Goal: Obtain resource: Obtain resource

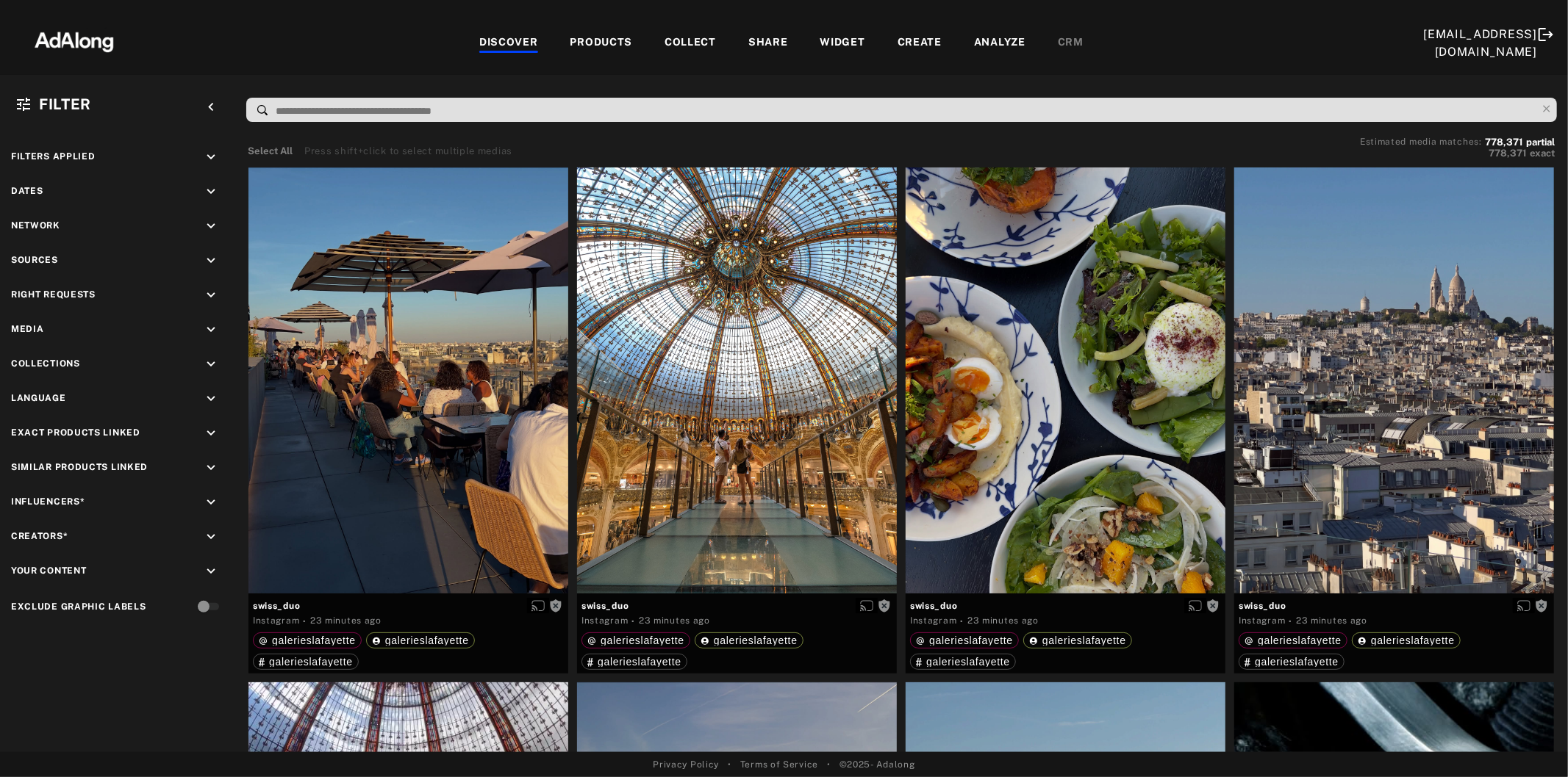
click at [208, 261] on icon "keyboard_arrow_down" at bounding box center [211, 261] width 16 height 16
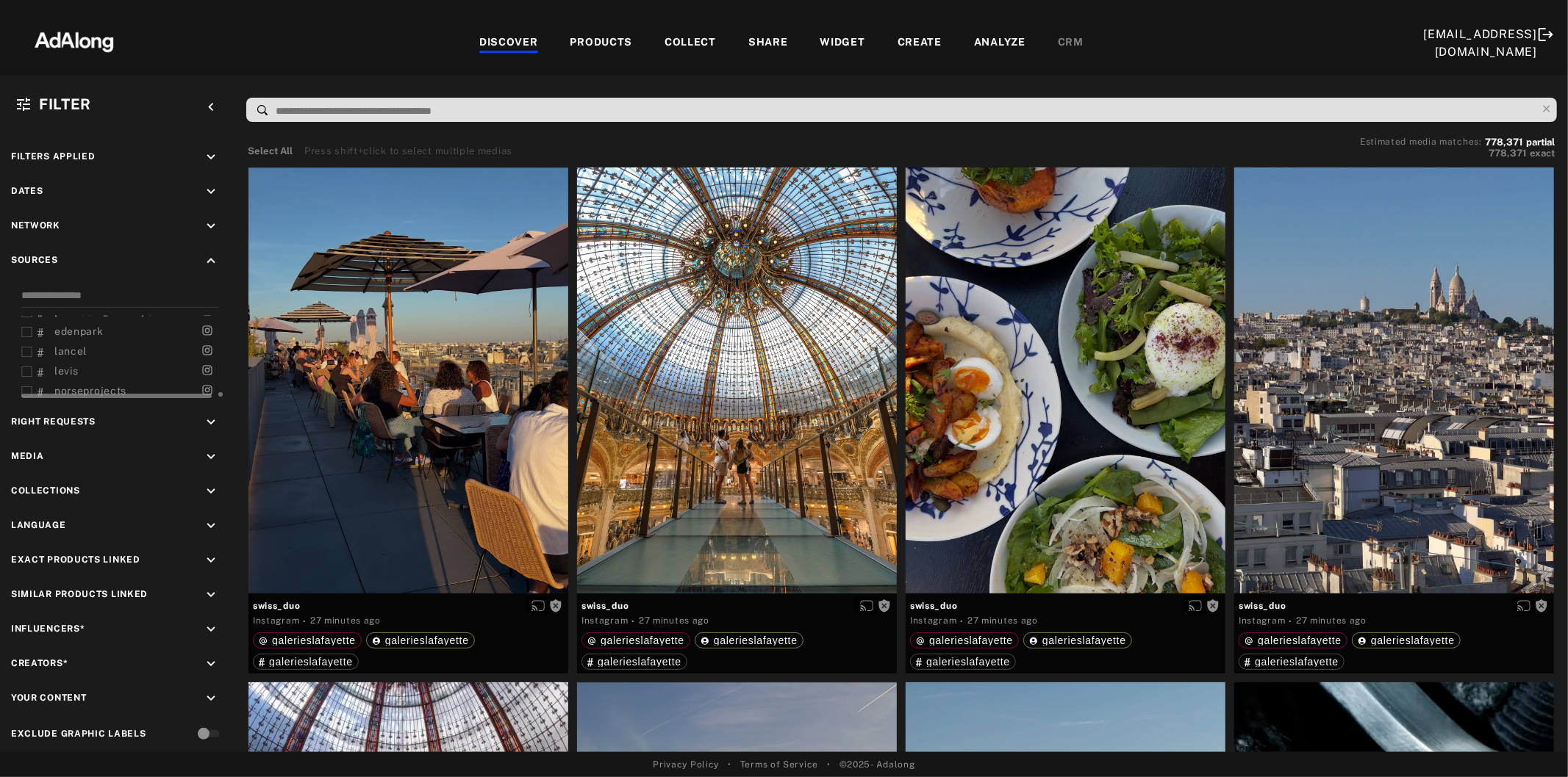
scroll to position [1412, 0]
click at [26, 365] on icon at bounding box center [26, 370] width 11 height 11
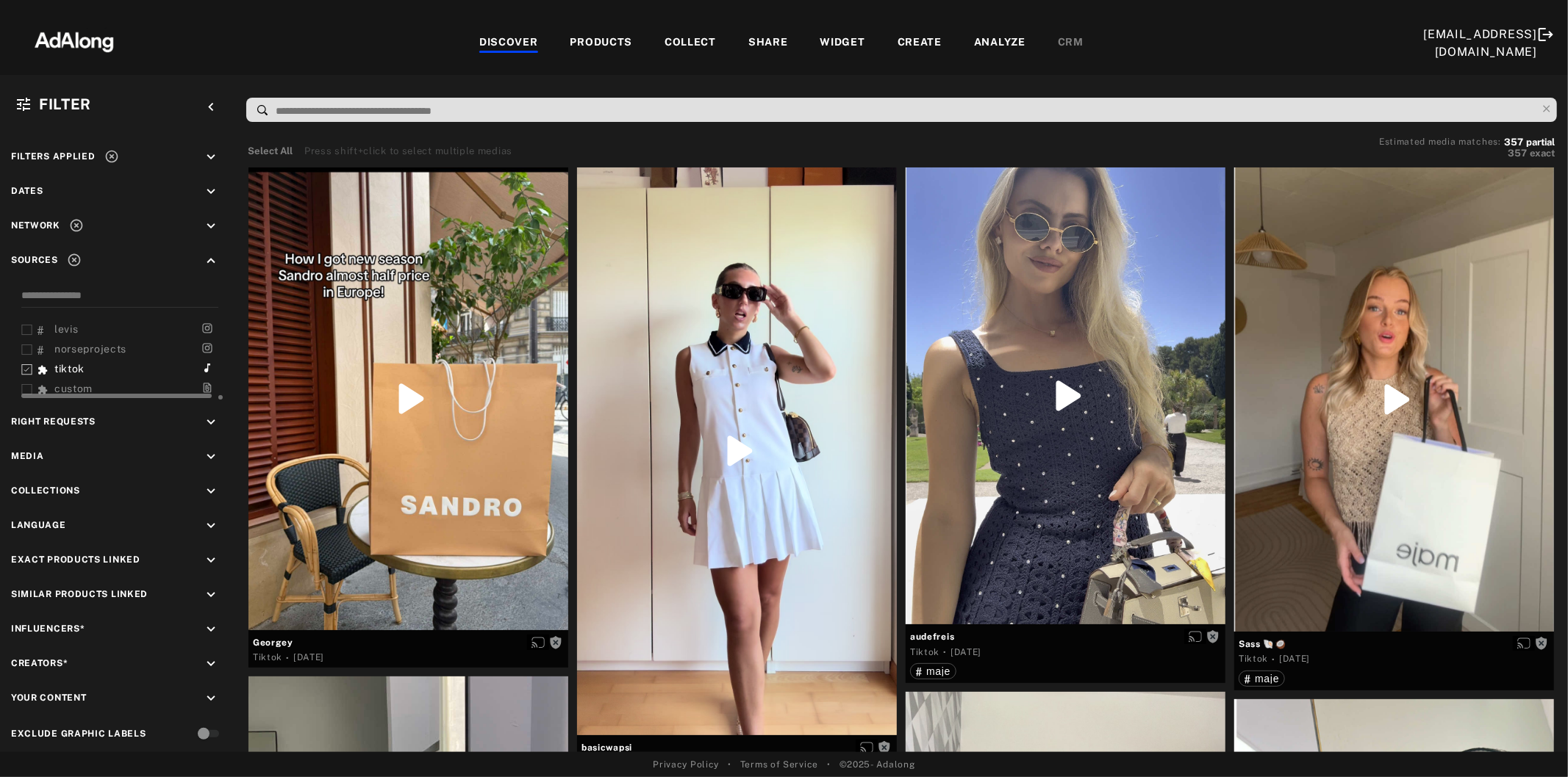
click at [206, 417] on icon "keyboard_arrow_down" at bounding box center [211, 422] width 16 height 16
click at [26, 452] on icon at bounding box center [26, 457] width 11 height 11
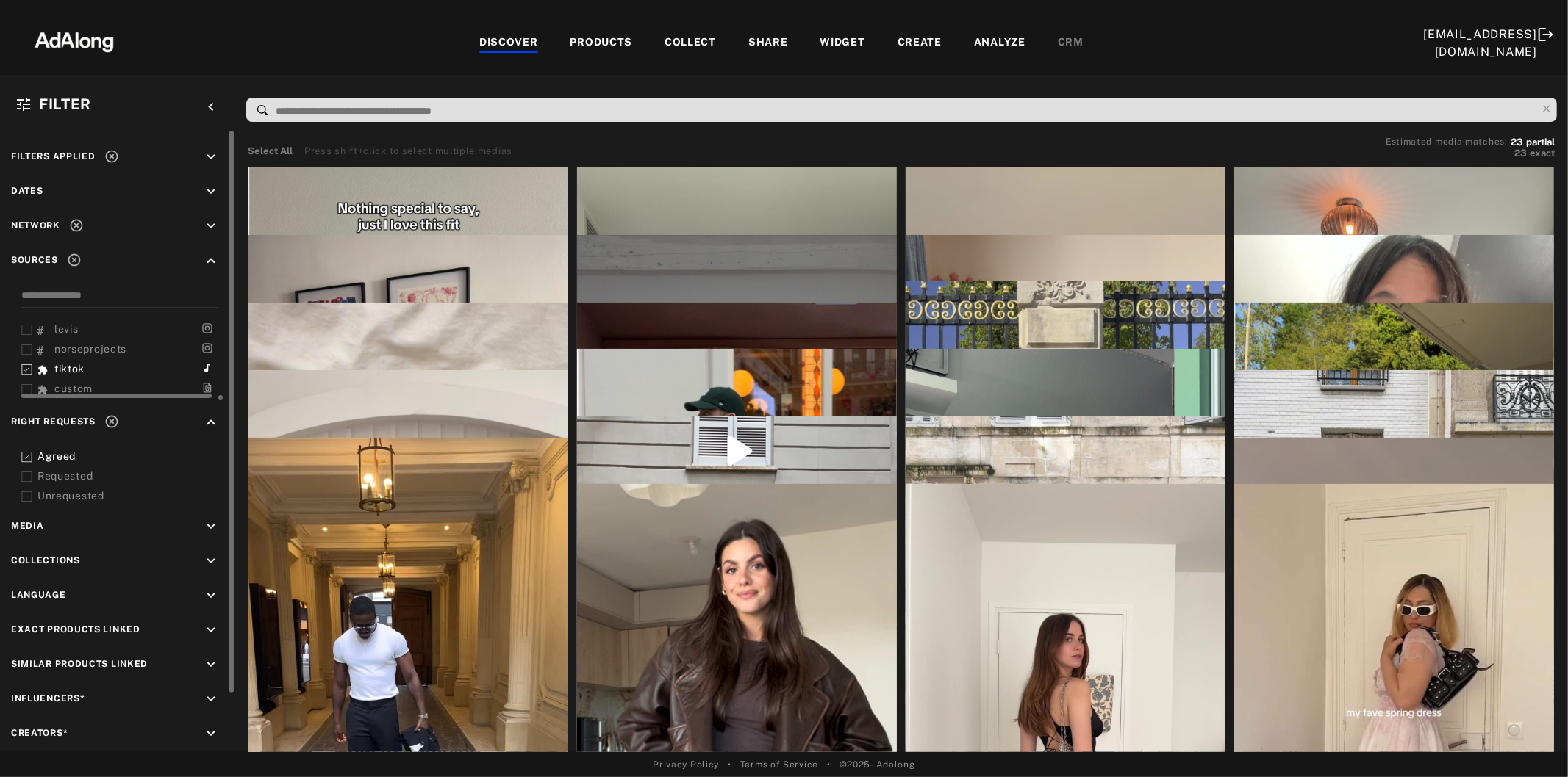
click at [29, 472] on icon at bounding box center [26, 477] width 11 height 11
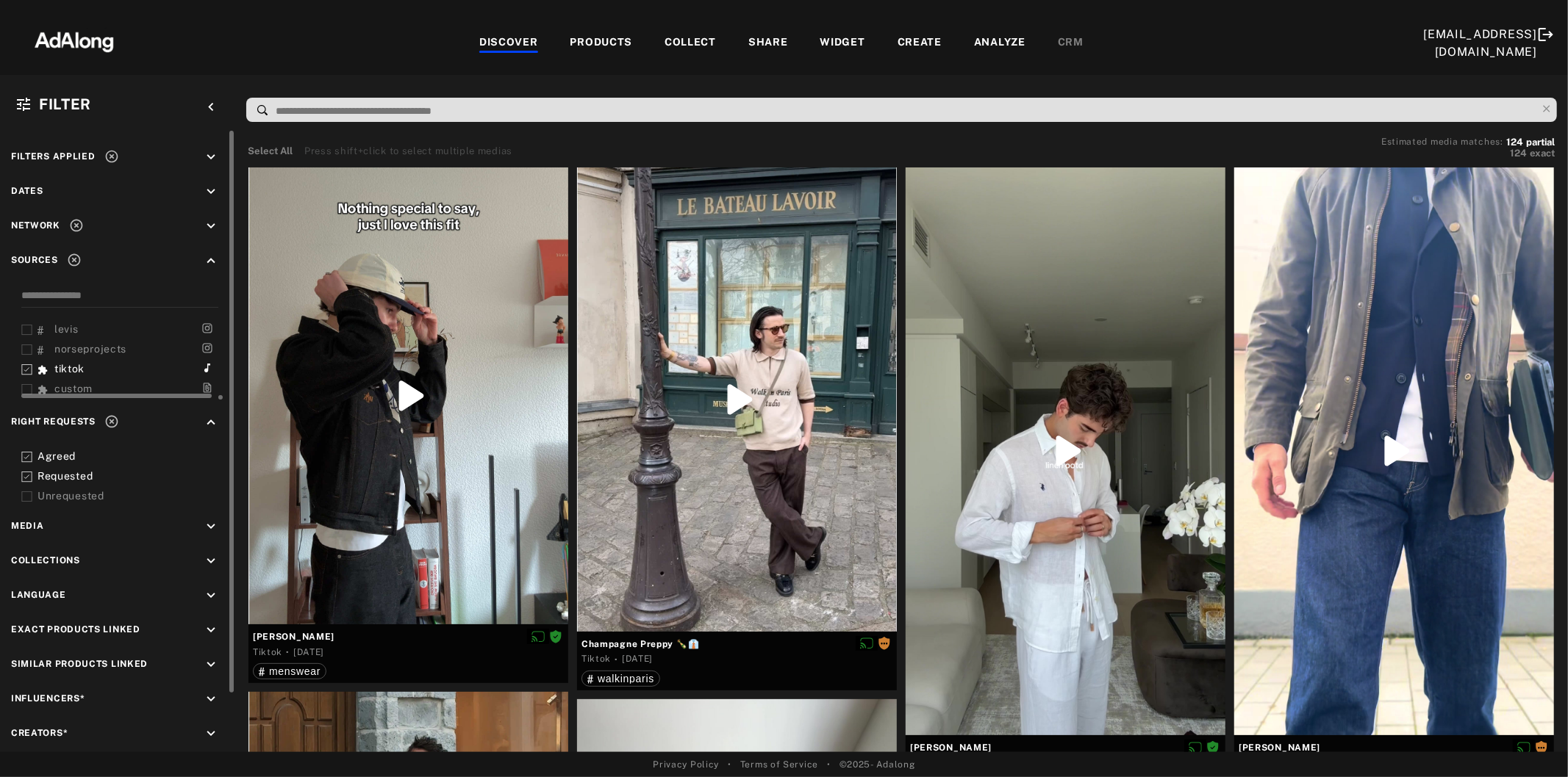
click at [107, 416] on icon at bounding box center [112, 421] width 15 height 15
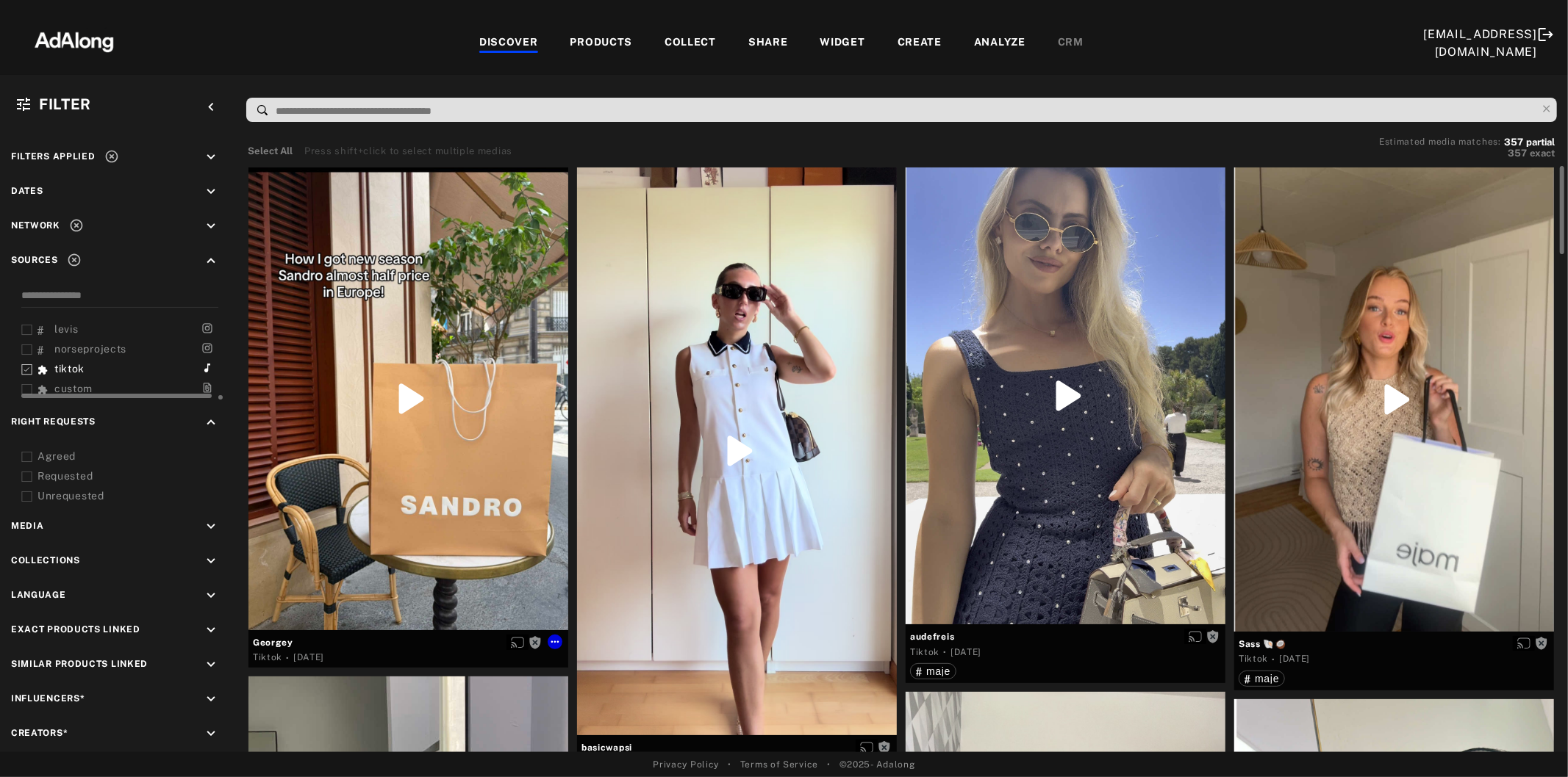
click at [419, 468] on div at bounding box center [409, 399] width 320 height 463
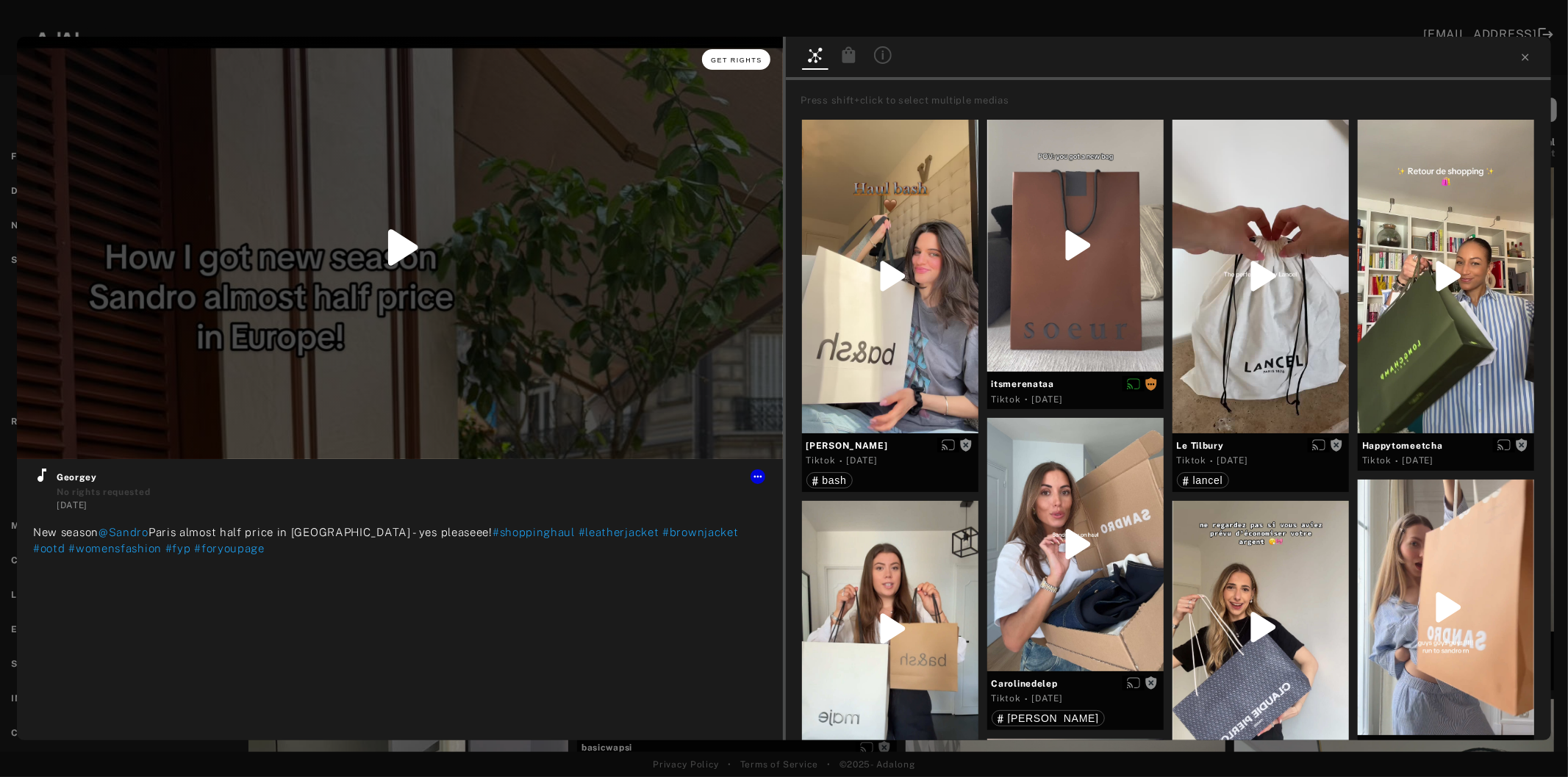
click at [742, 67] on button "Get rights" at bounding box center [735, 59] width 68 height 20
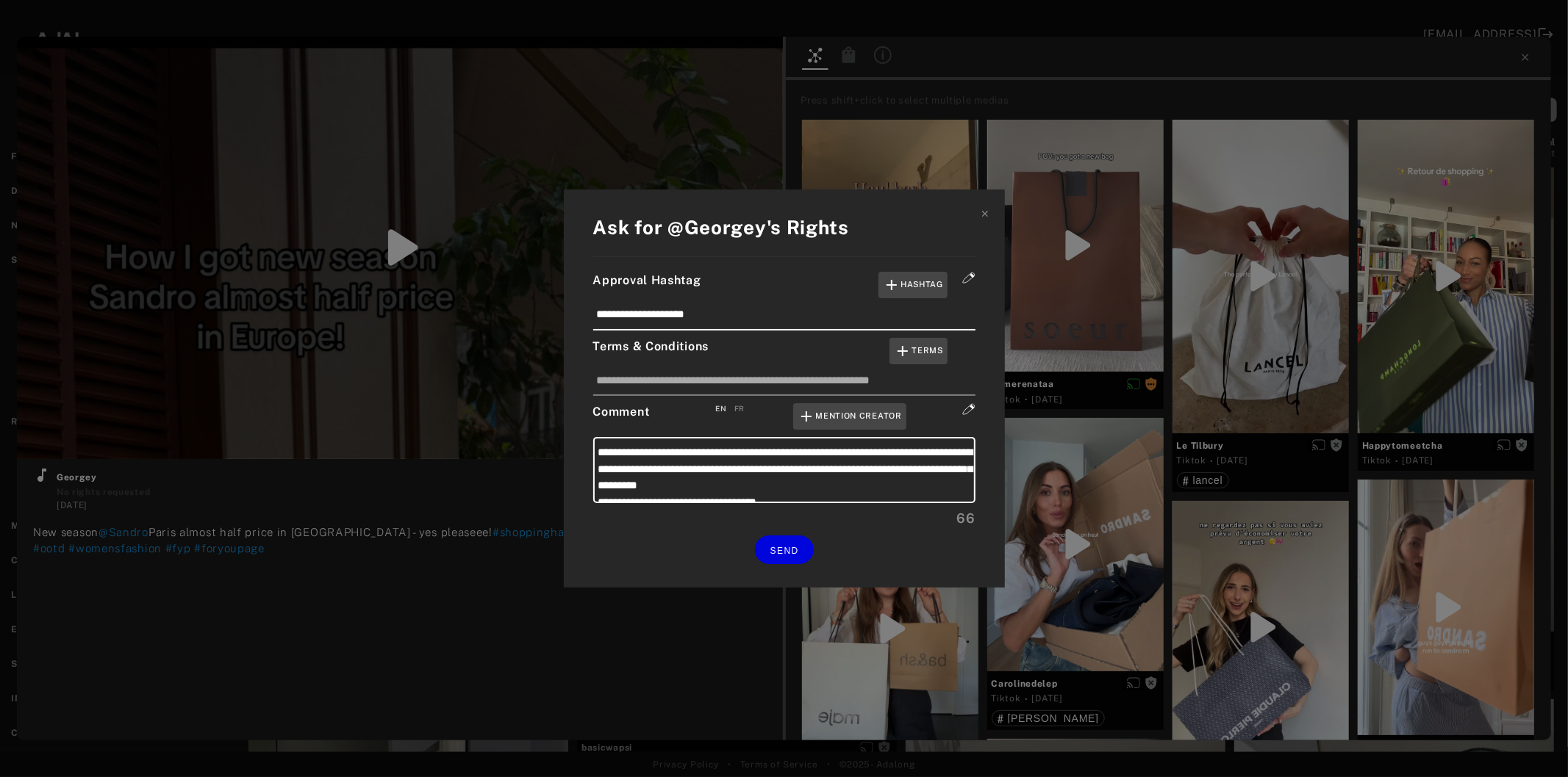
click at [516, 562] on div "**********" at bounding box center [784, 388] width 1568 height 777
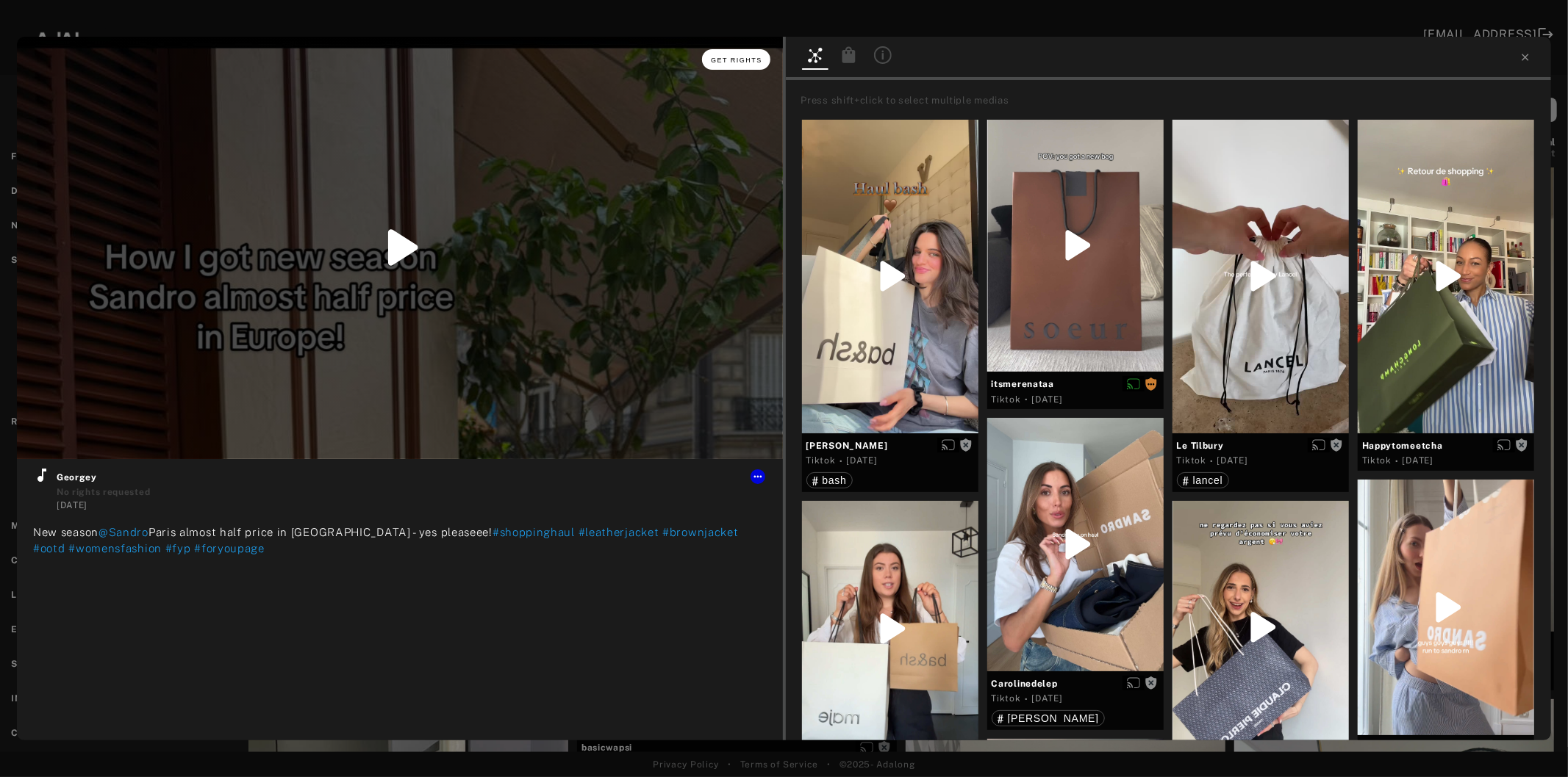
click at [751, 59] on span "Get rights" at bounding box center [736, 60] width 52 height 7
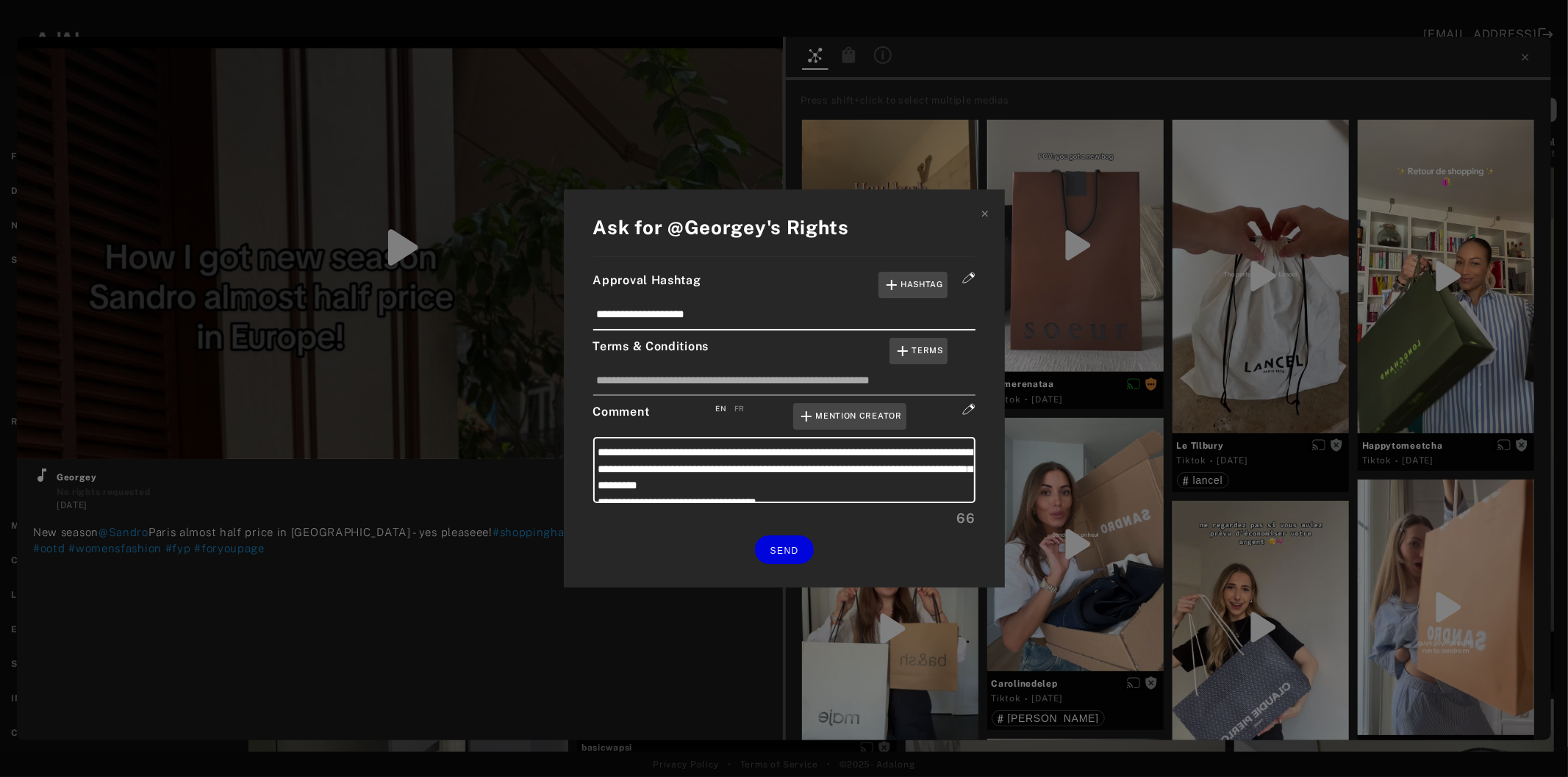
click at [740, 405] on div "FR" at bounding box center [740, 409] width 11 height 11
type textarea "**********"
drag, startPoint x: 878, startPoint y: 463, endPoint x: 589, endPoint y: 442, distance: 289.8
click at [589, 442] on div "**********" at bounding box center [784, 388] width 441 height 398
click at [879, 481] on textarea "**********" at bounding box center [784, 469] width 383 height 66
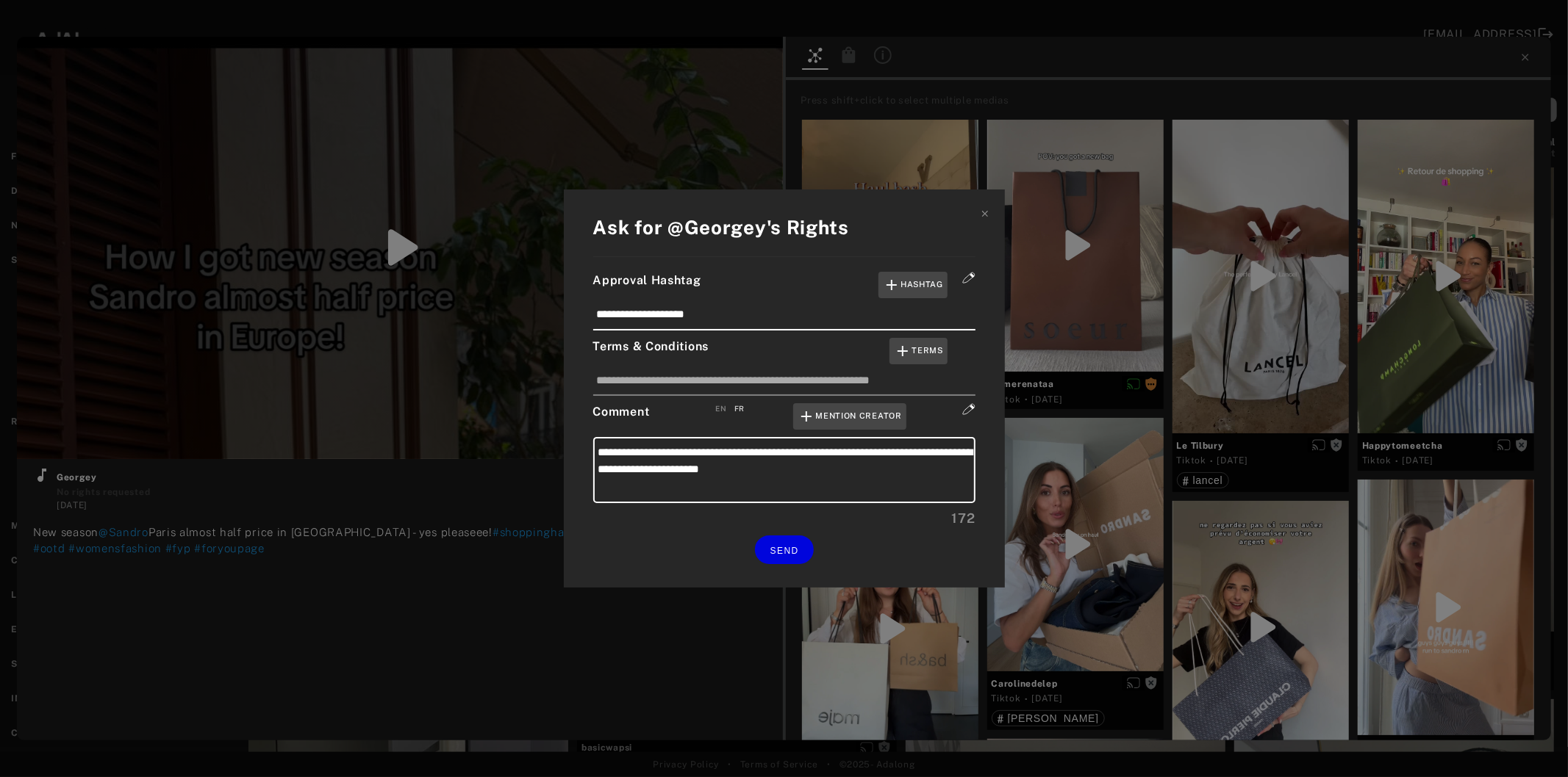
click at [262, 551] on div "**********" at bounding box center [784, 388] width 1568 height 777
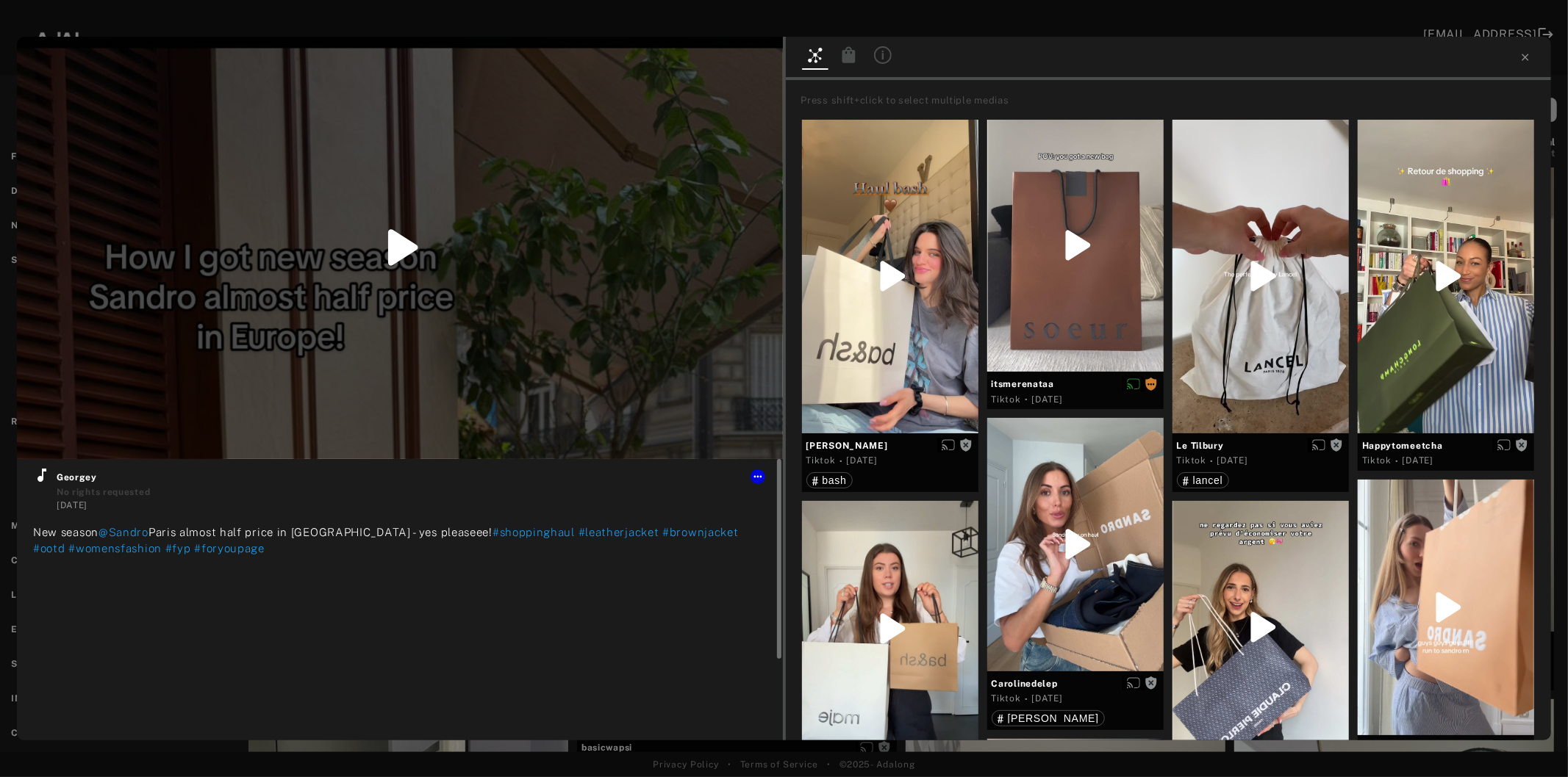
click at [41, 476] on icon at bounding box center [42, 476] width 18 height 18
click at [715, 63] on button "Get rights" at bounding box center [735, 59] width 68 height 20
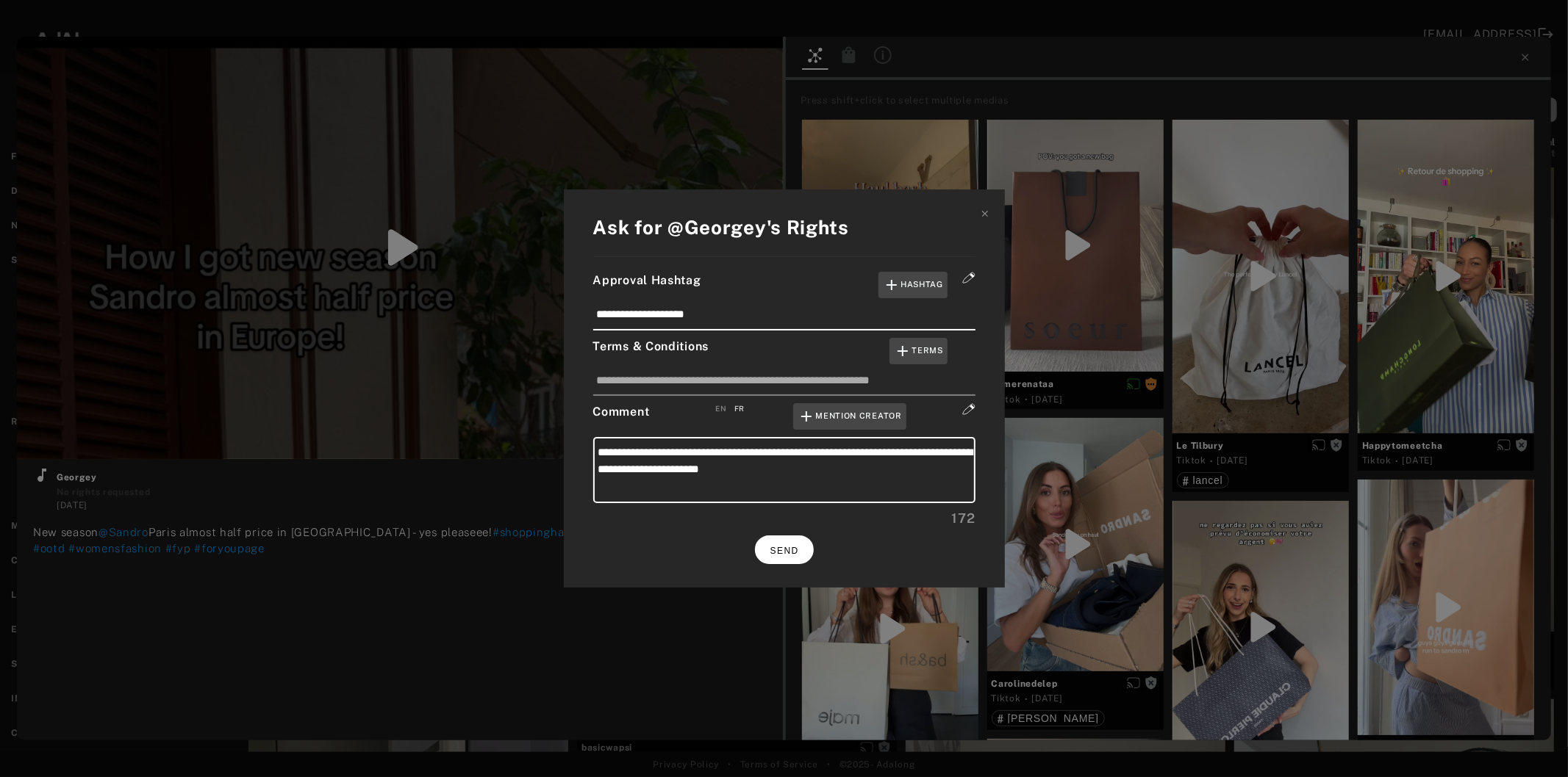
click at [788, 546] on span "SEND" at bounding box center [784, 551] width 29 height 11
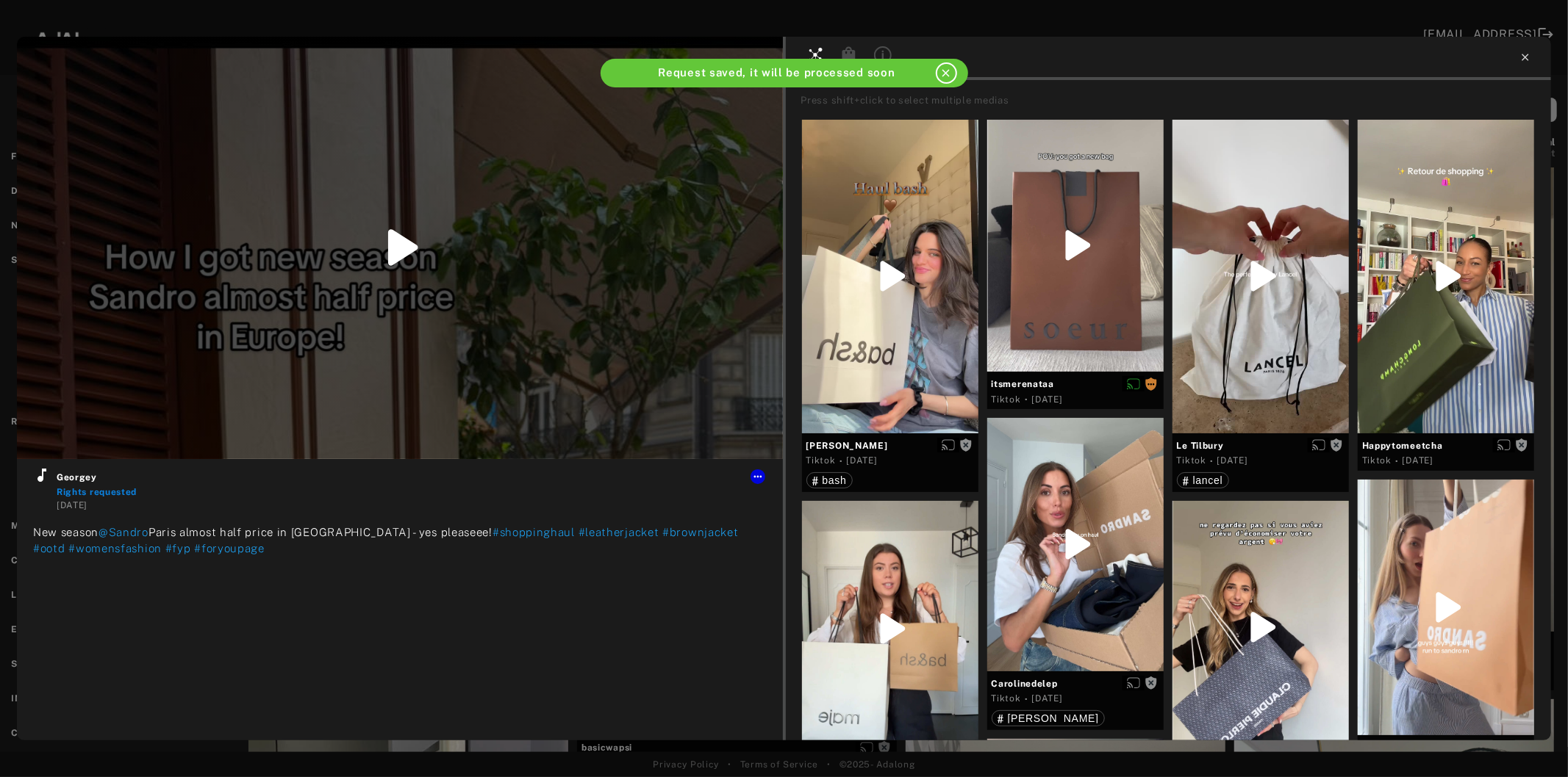
click at [1529, 62] on icon at bounding box center [1525, 57] width 11 height 11
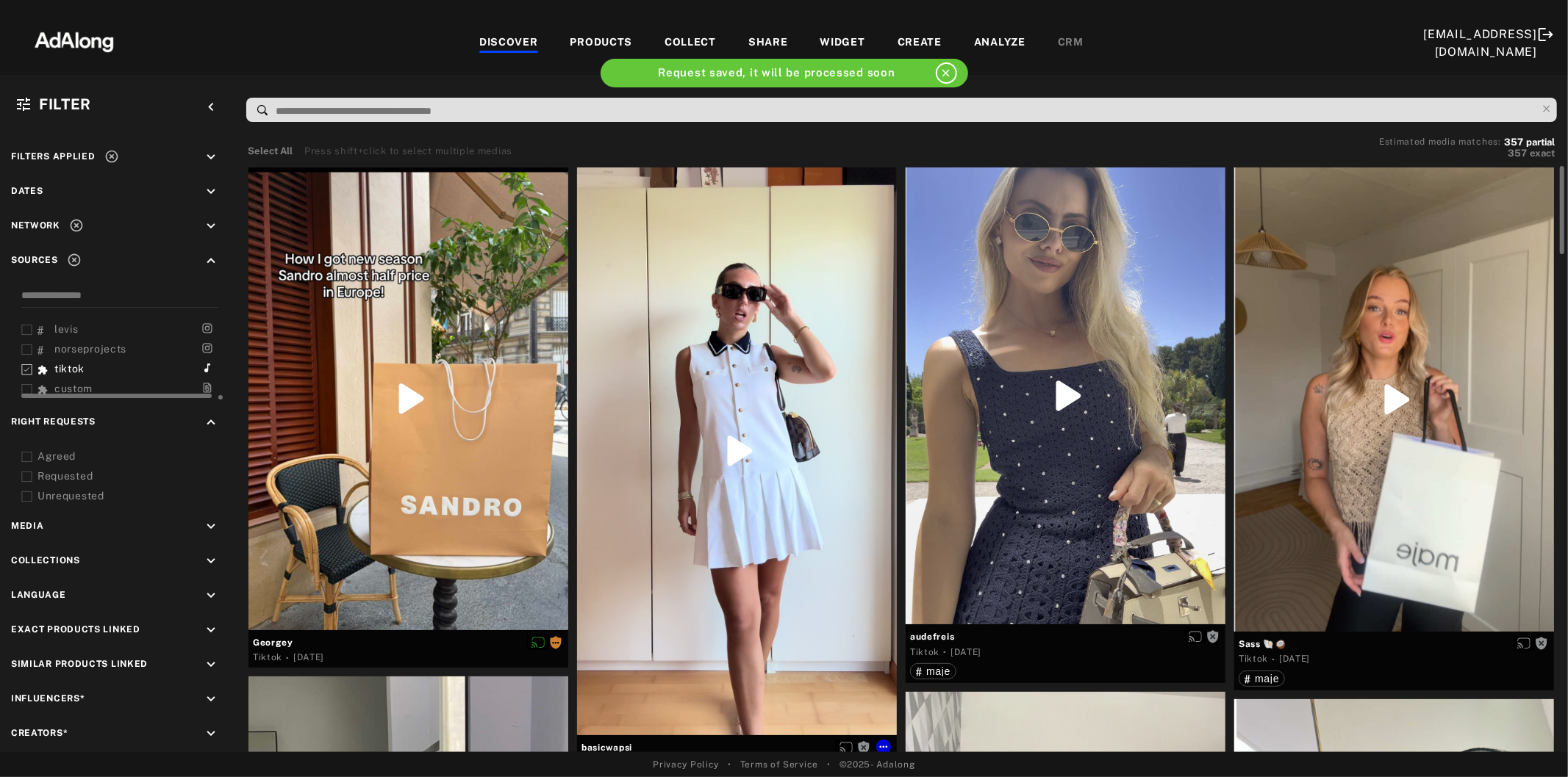
click at [775, 297] on div at bounding box center [737, 452] width 320 height 568
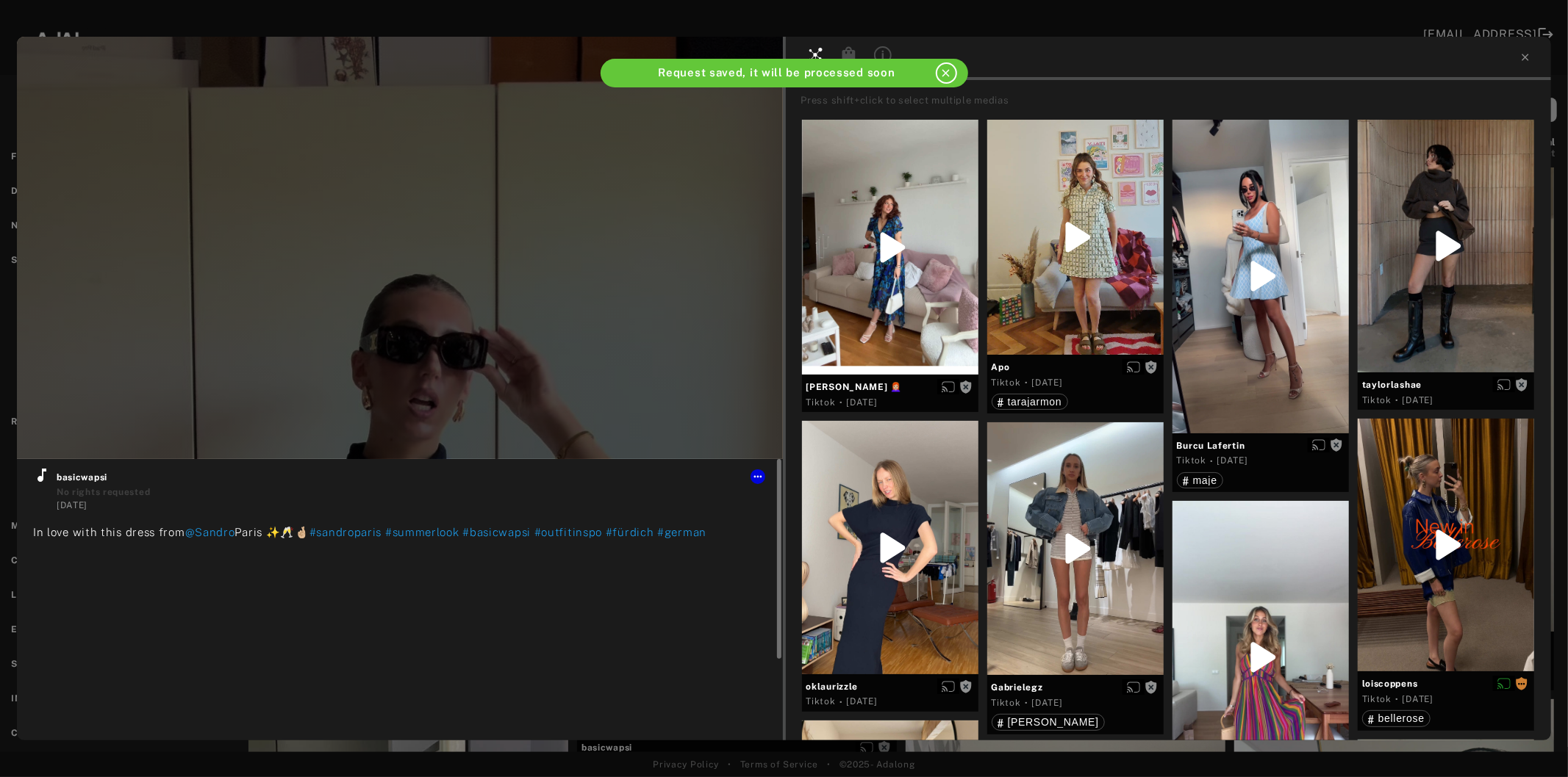
click at [38, 483] on icon at bounding box center [42, 476] width 18 height 18
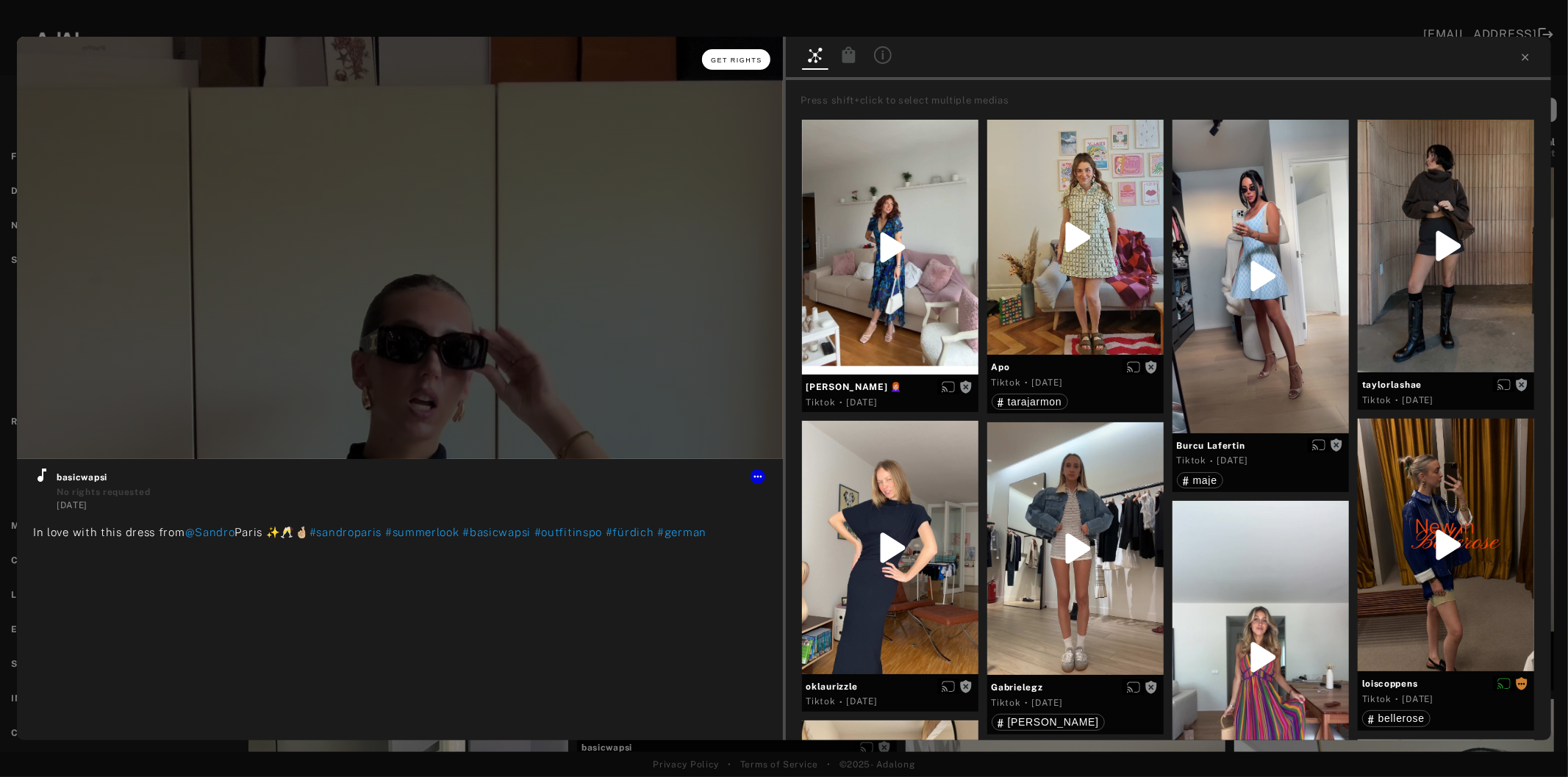
click at [736, 62] on span "Get rights" at bounding box center [736, 60] width 52 height 7
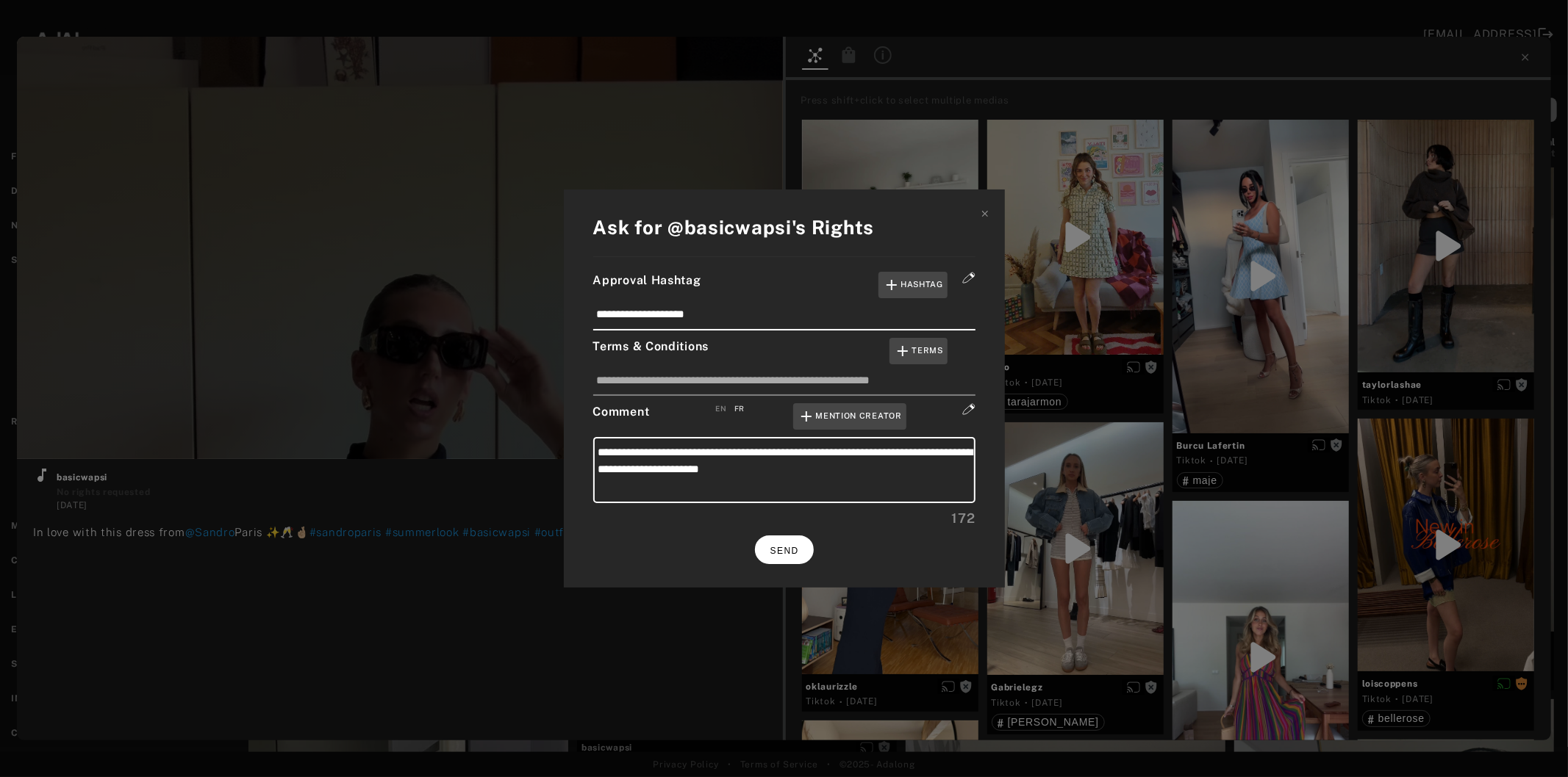
click at [782, 546] on span "SEND" at bounding box center [784, 551] width 29 height 11
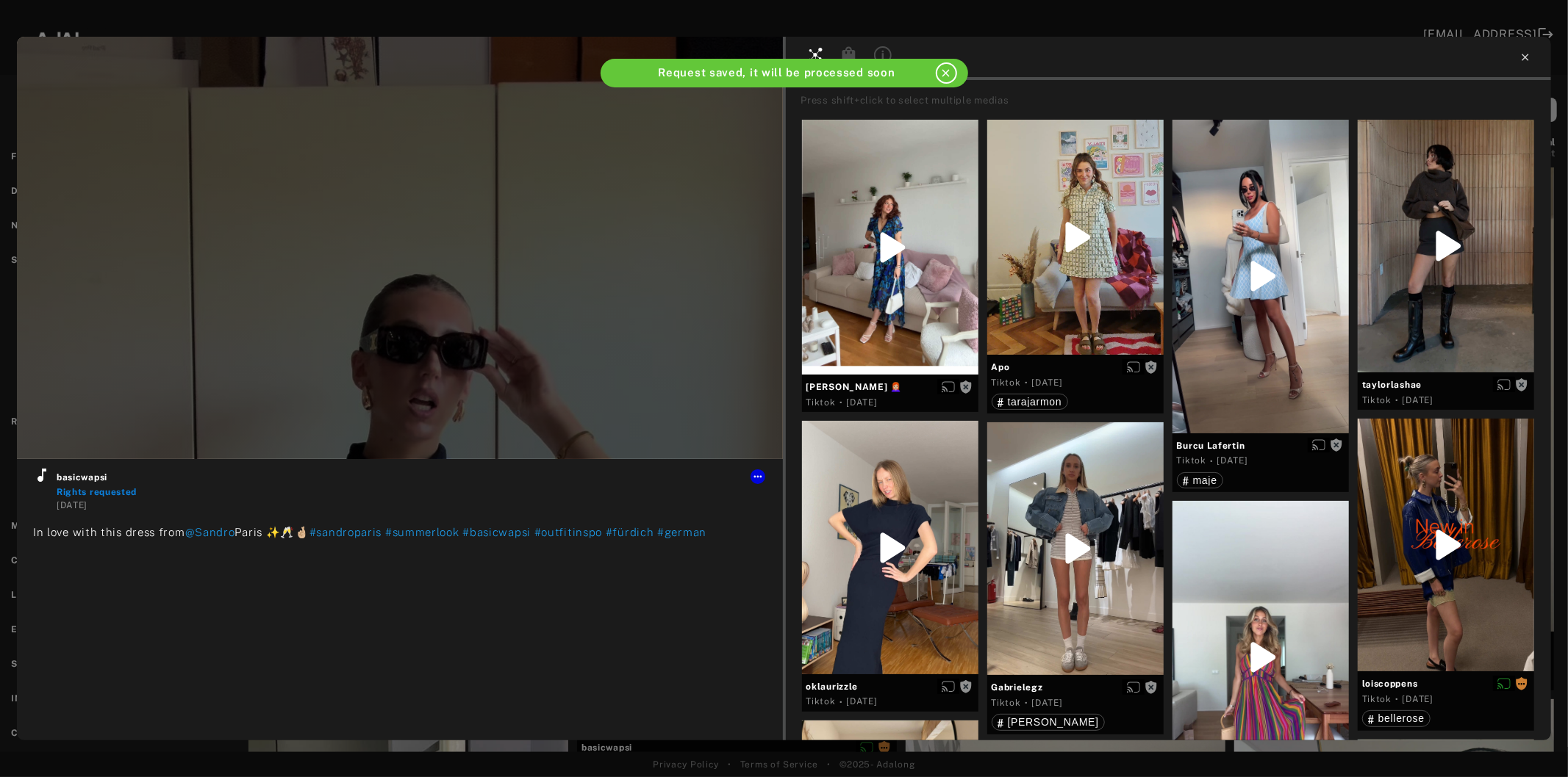
type input "**"
click at [1528, 56] on icon at bounding box center [1525, 57] width 11 height 11
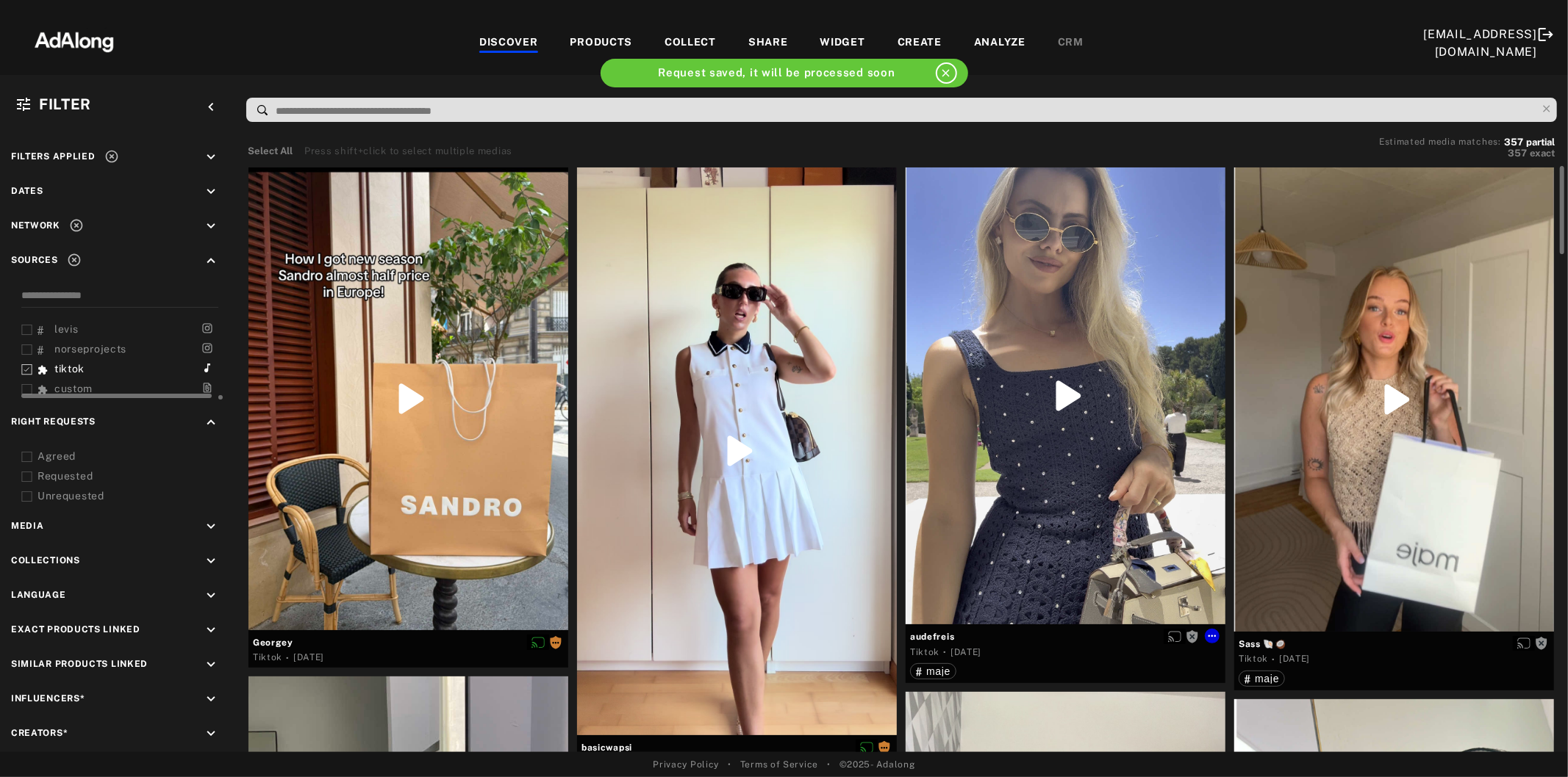
click at [1054, 388] on div at bounding box center [1066, 396] width 320 height 457
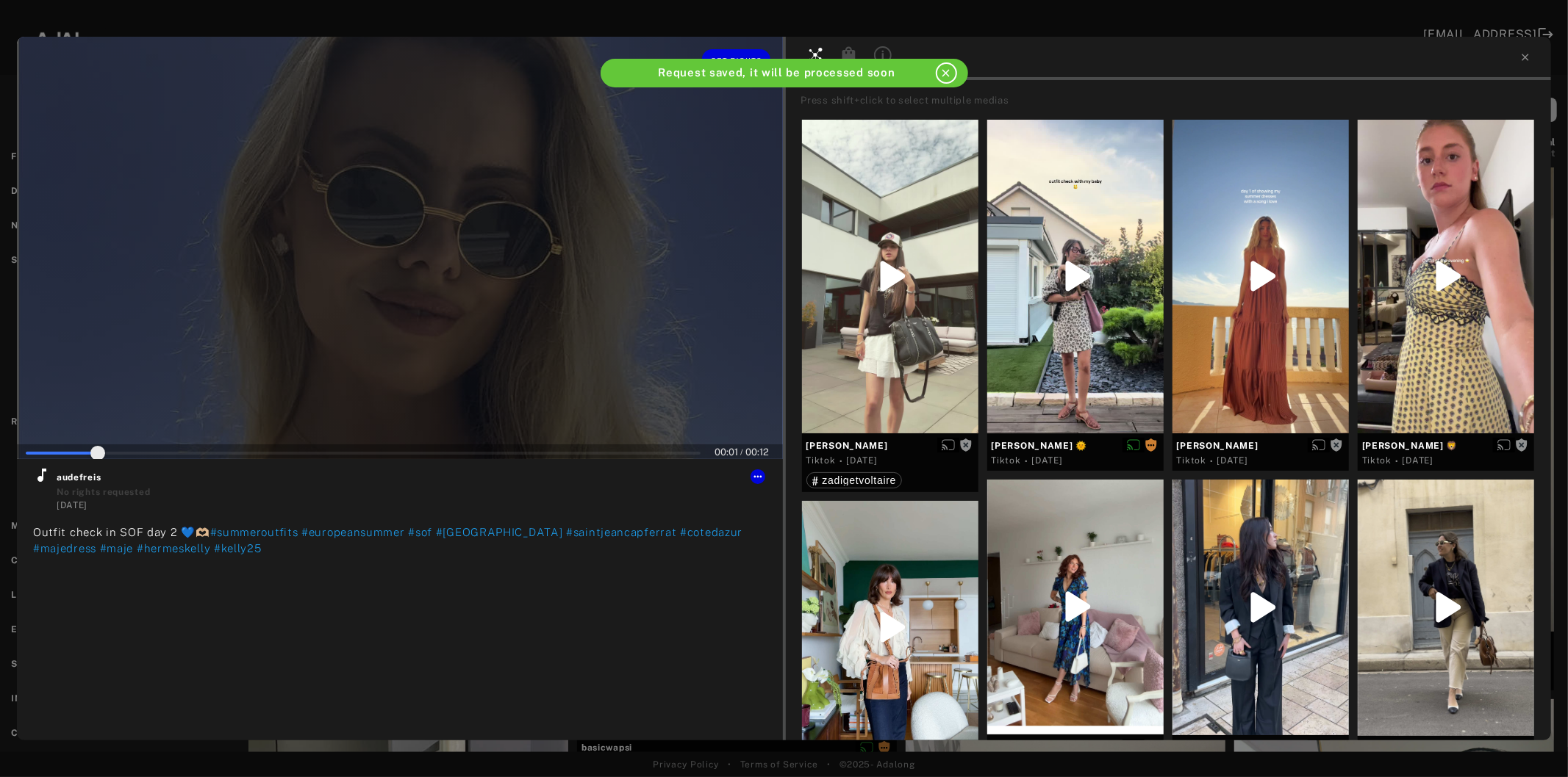
click at [371, 338] on div at bounding box center [399, 248] width 766 height 423
click at [40, 476] on icon at bounding box center [42, 475] width 9 height 13
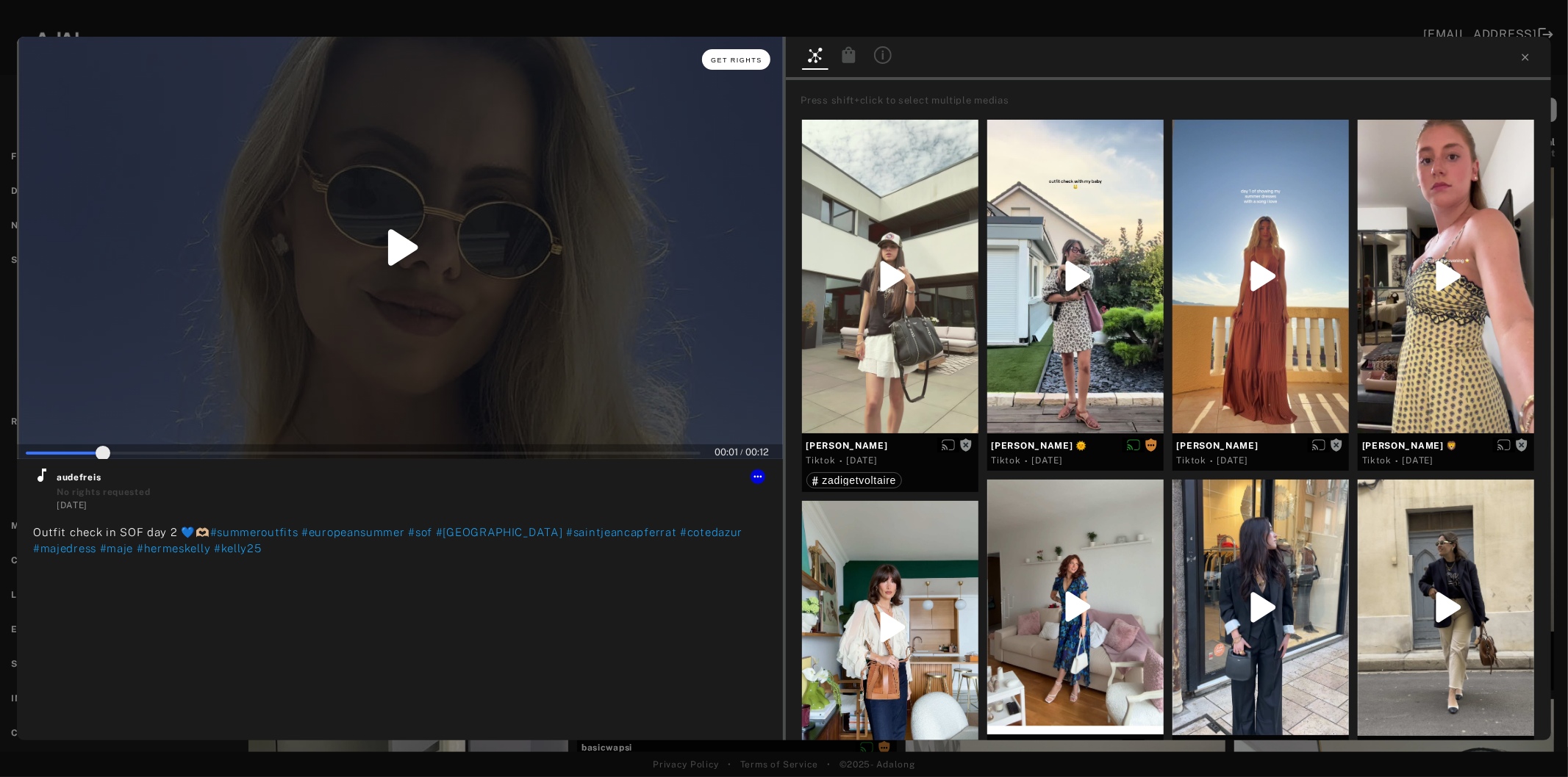
click at [755, 61] on span "Get rights" at bounding box center [736, 60] width 52 height 7
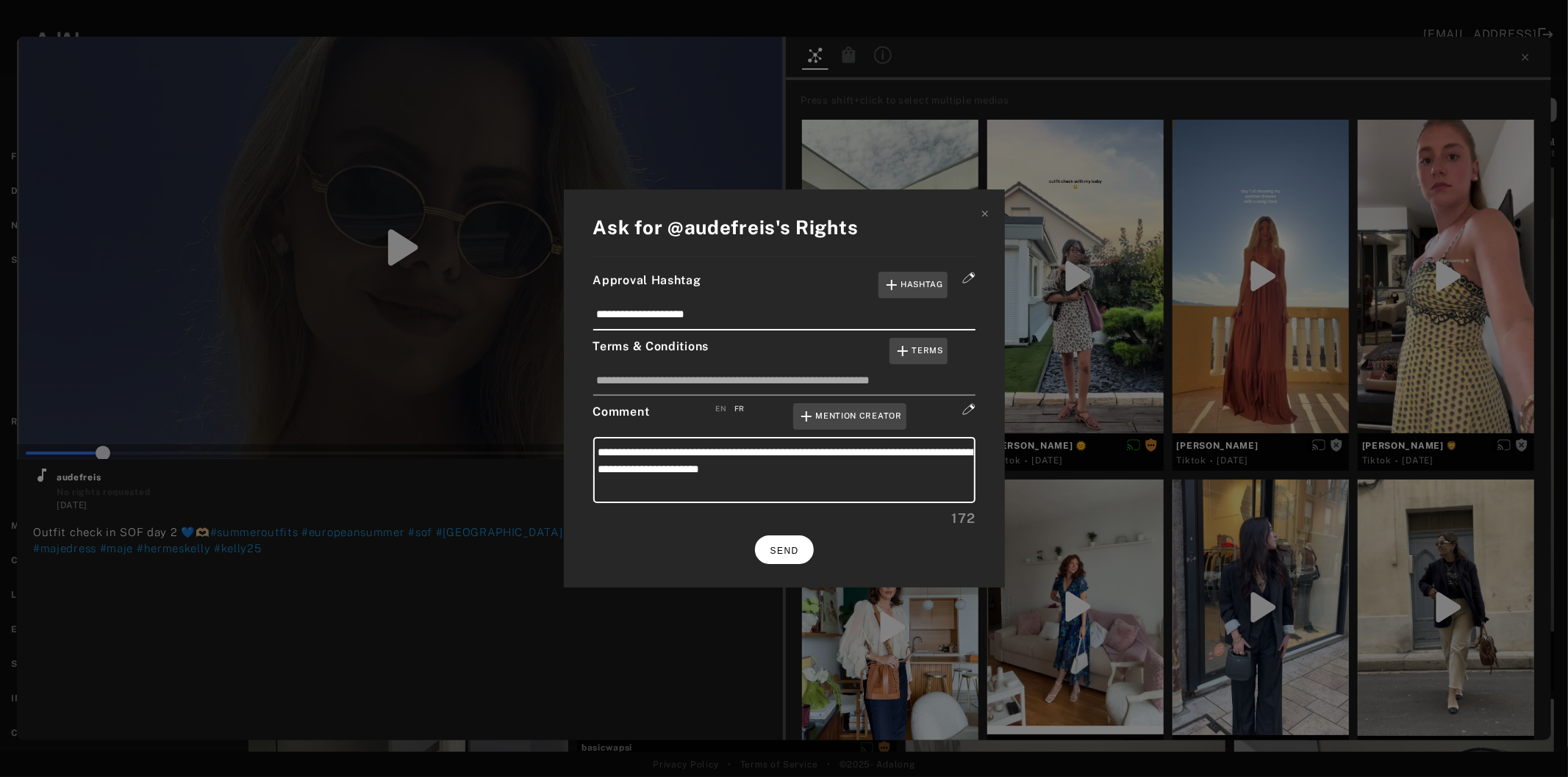
click at [808, 548] on button "SEND" at bounding box center [784, 549] width 59 height 29
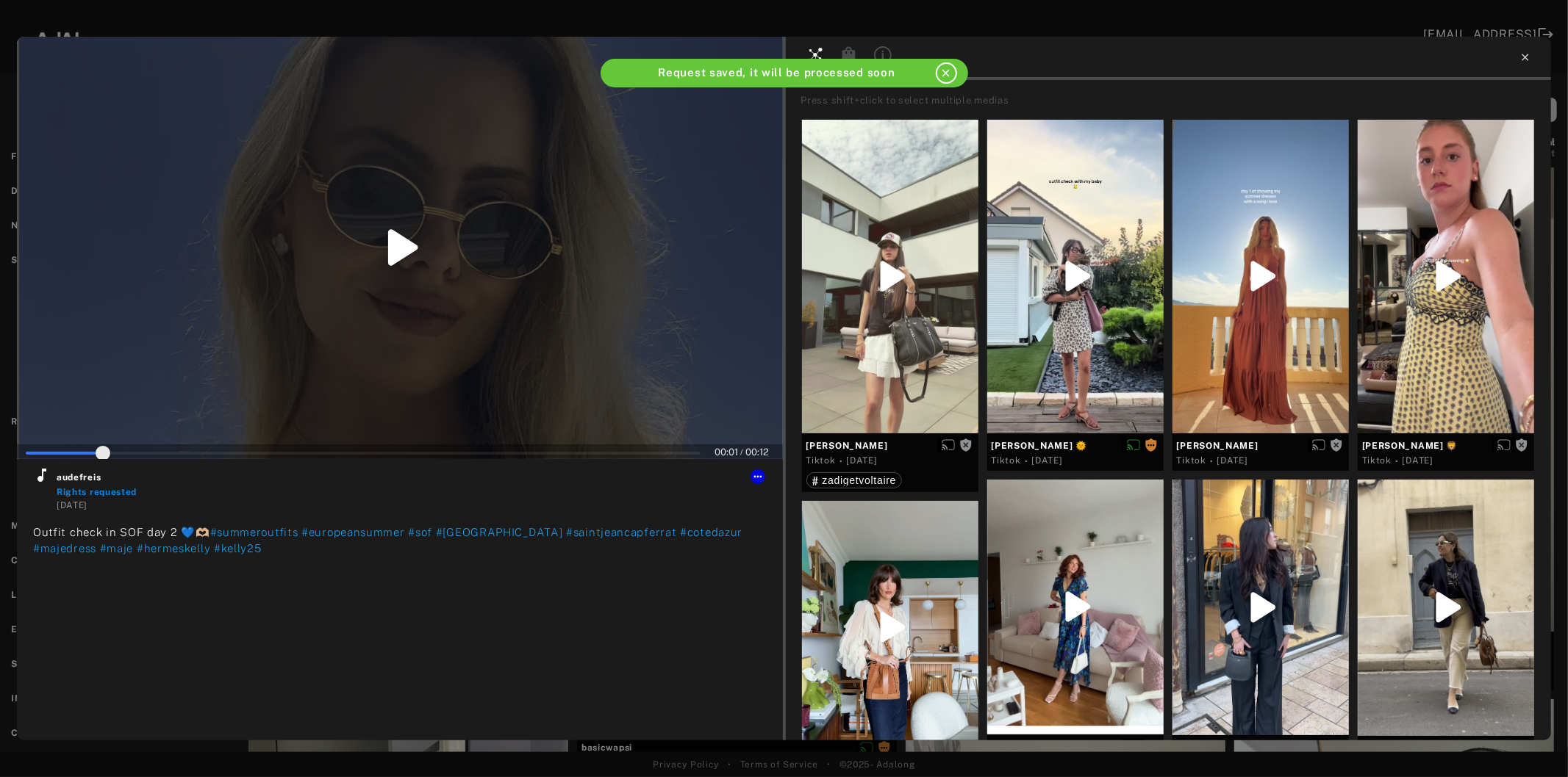
type input "**"
click at [1522, 56] on icon at bounding box center [1525, 57] width 11 height 11
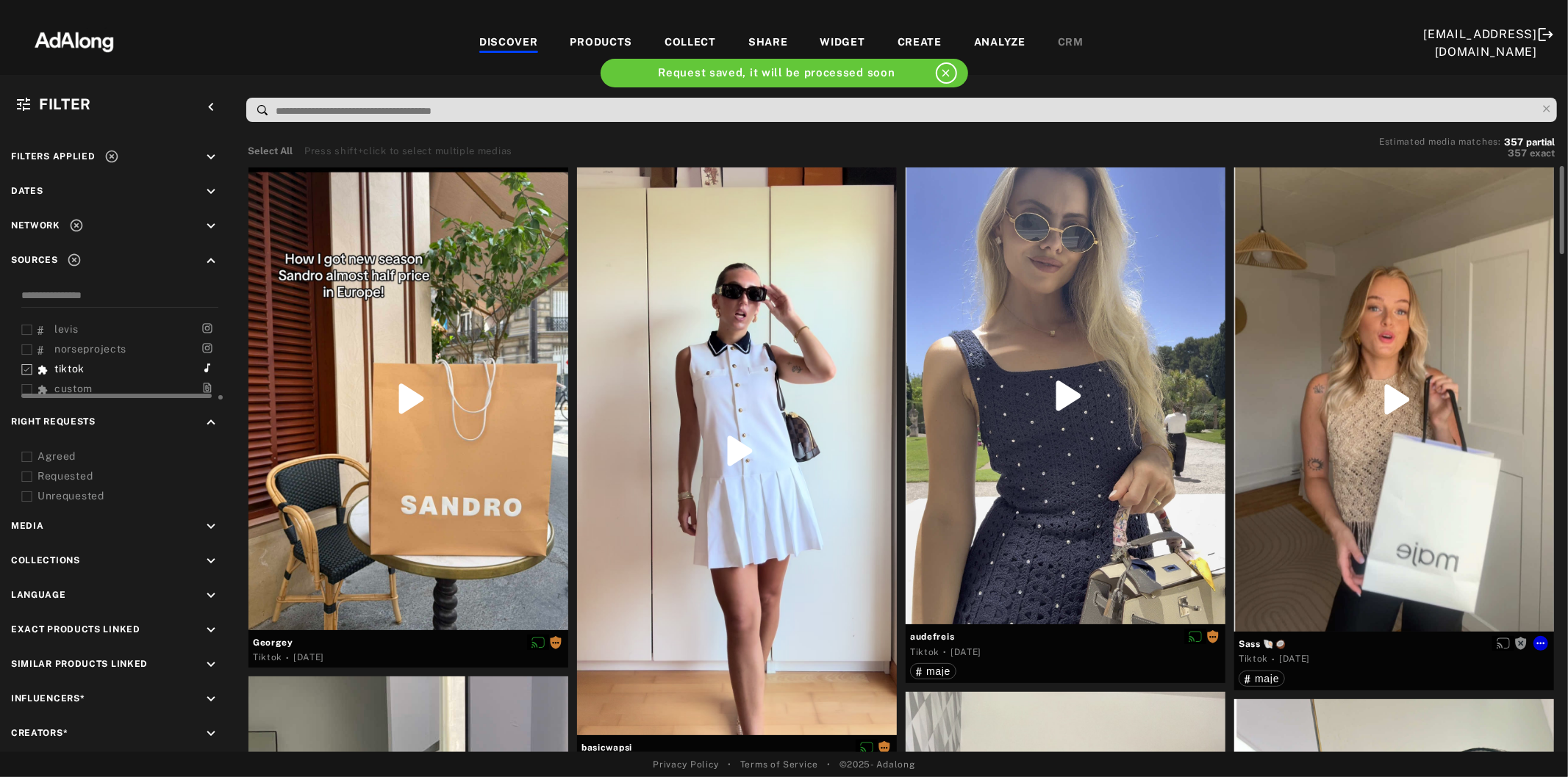
click at [1361, 340] on div at bounding box center [1394, 400] width 320 height 464
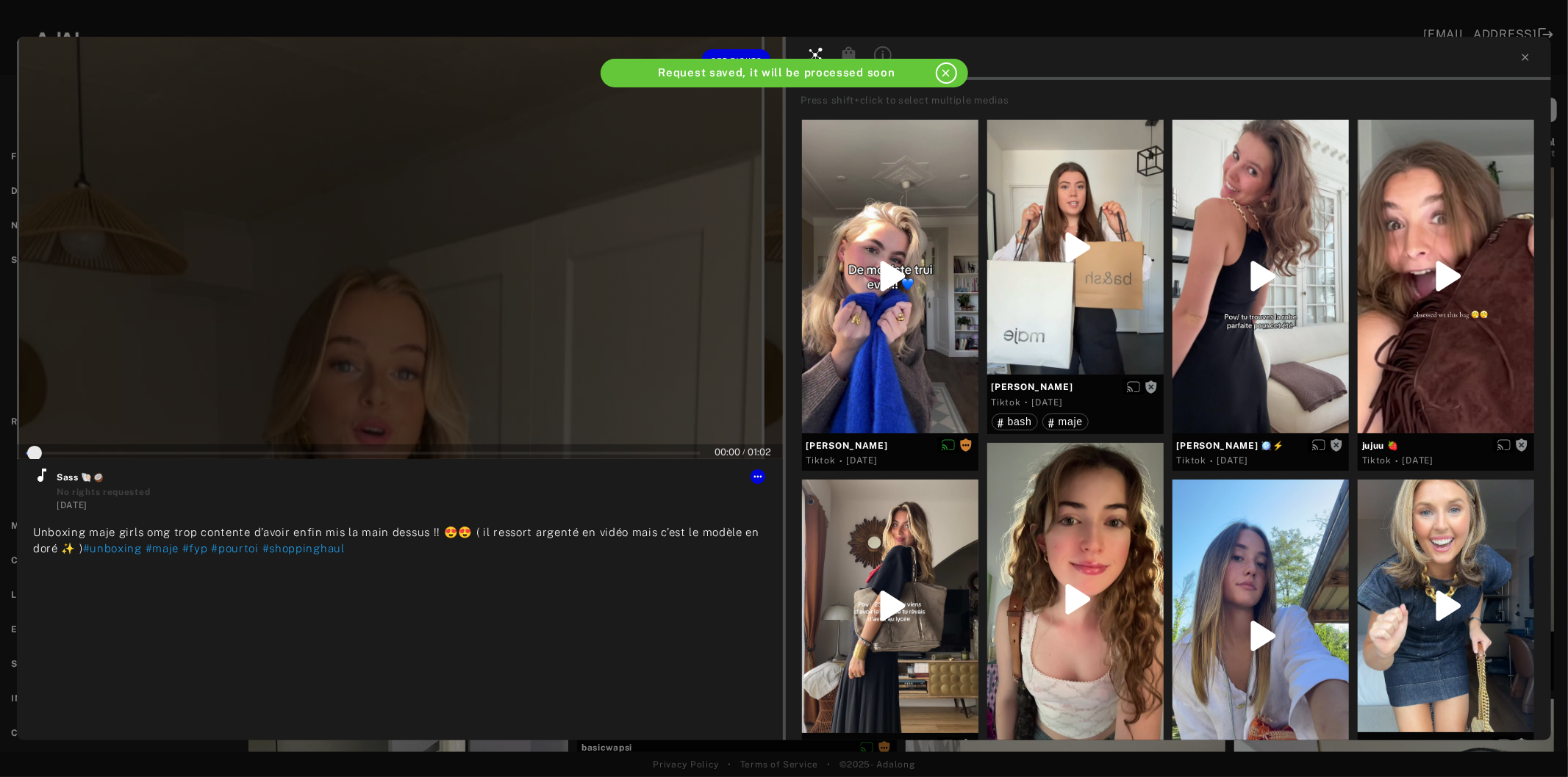
click at [384, 278] on div at bounding box center [399, 248] width 766 height 423
click at [35, 481] on icon at bounding box center [42, 476] width 18 height 18
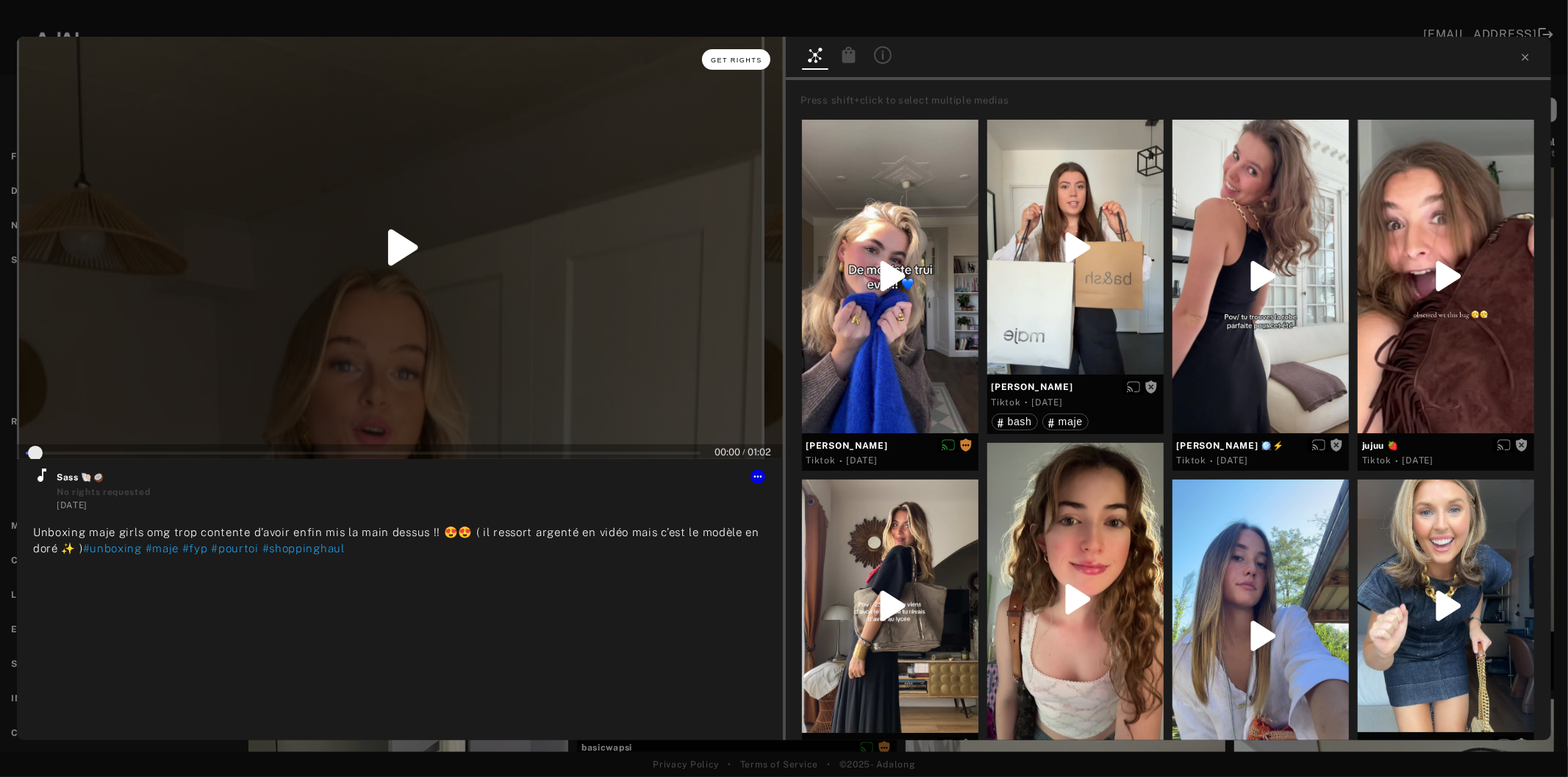
click at [740, 56] on span "Get rights" at bounding box center [736, 60] width 52 height 7
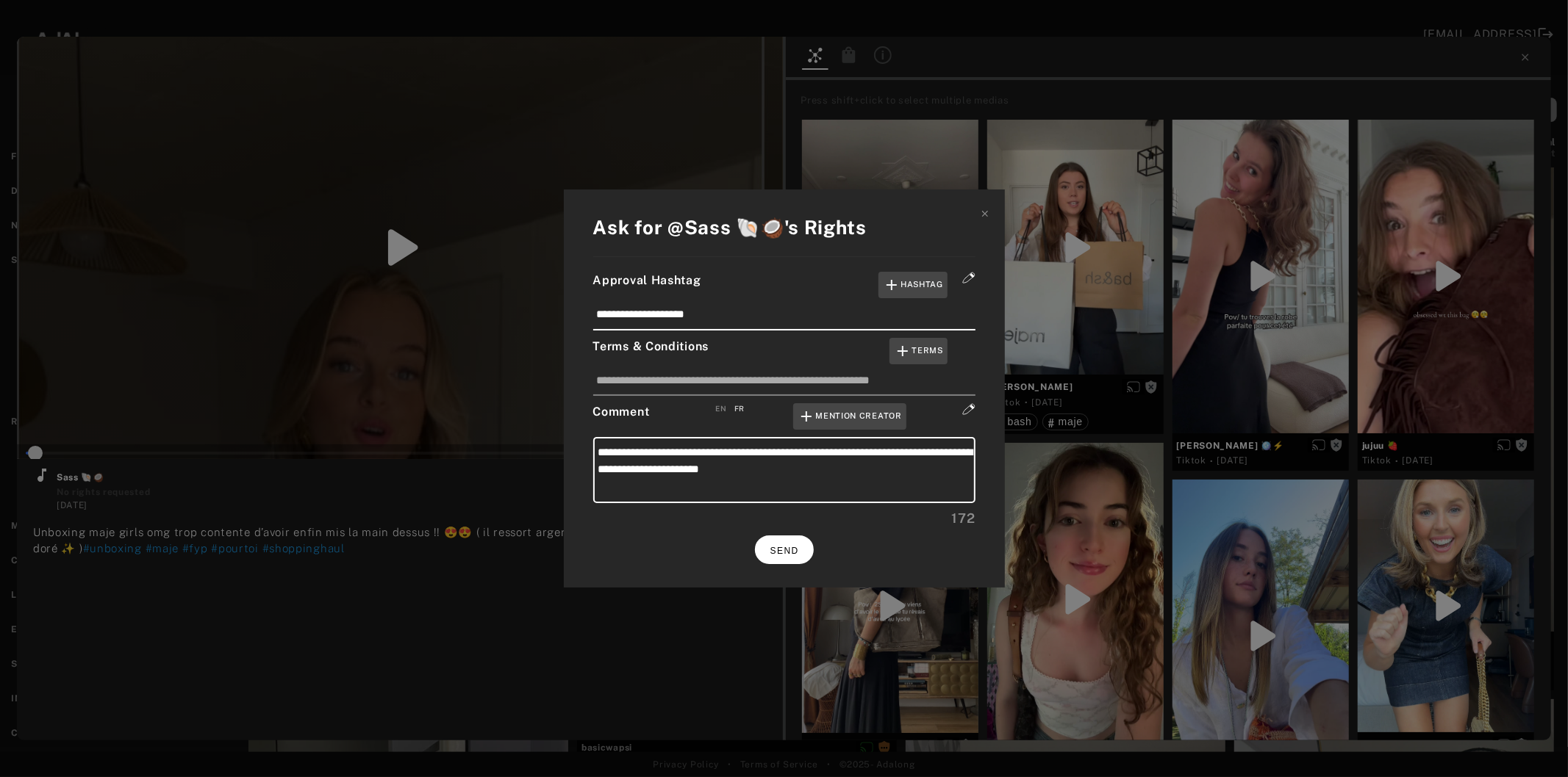
click at [787, 546] on span "SEND" at bounding box center [784, 551] width 29 height 11
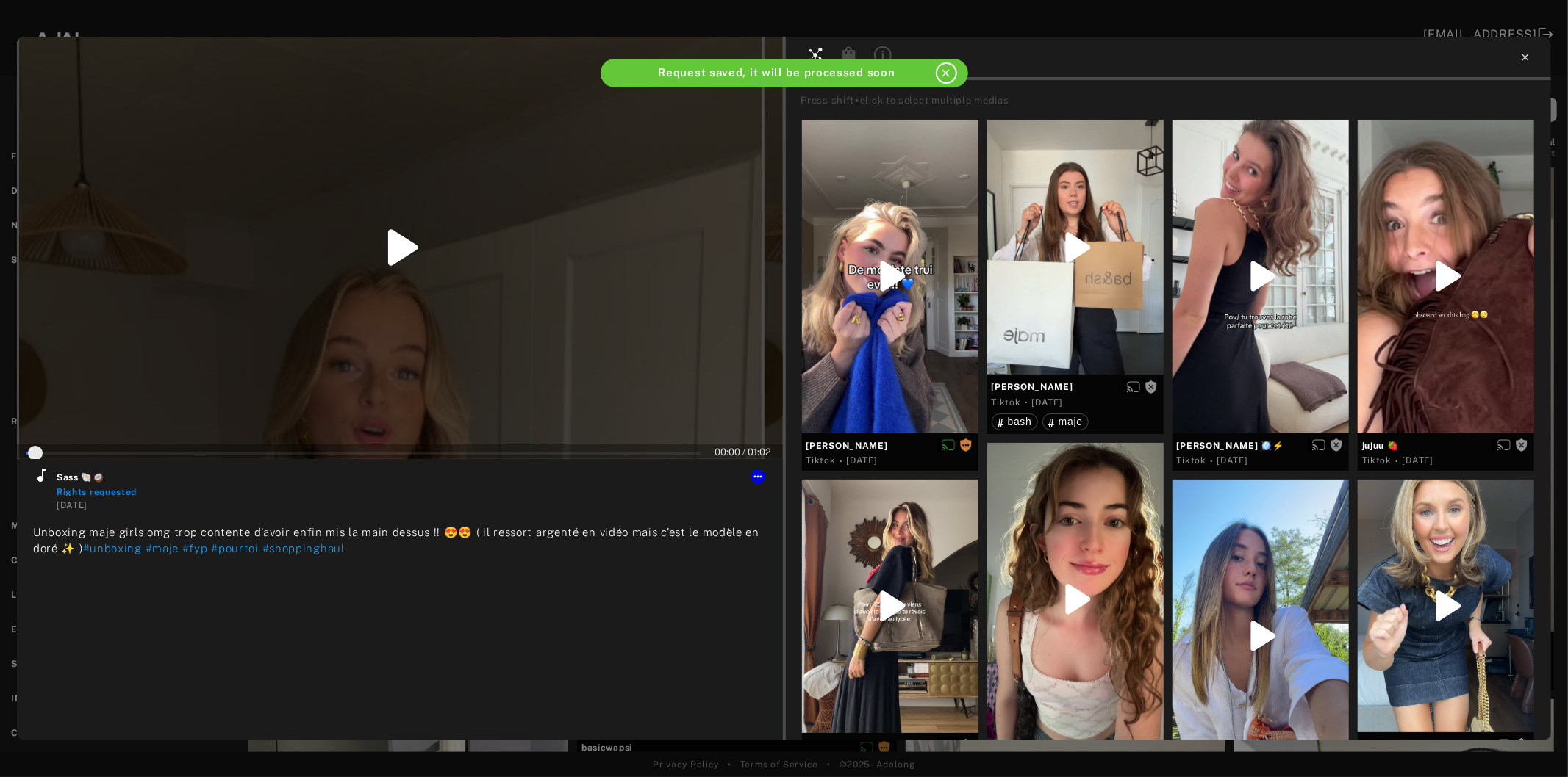
type input "*"
click at [1522, 59] on icon at bounding box center [1525, 57] width 11 height 11
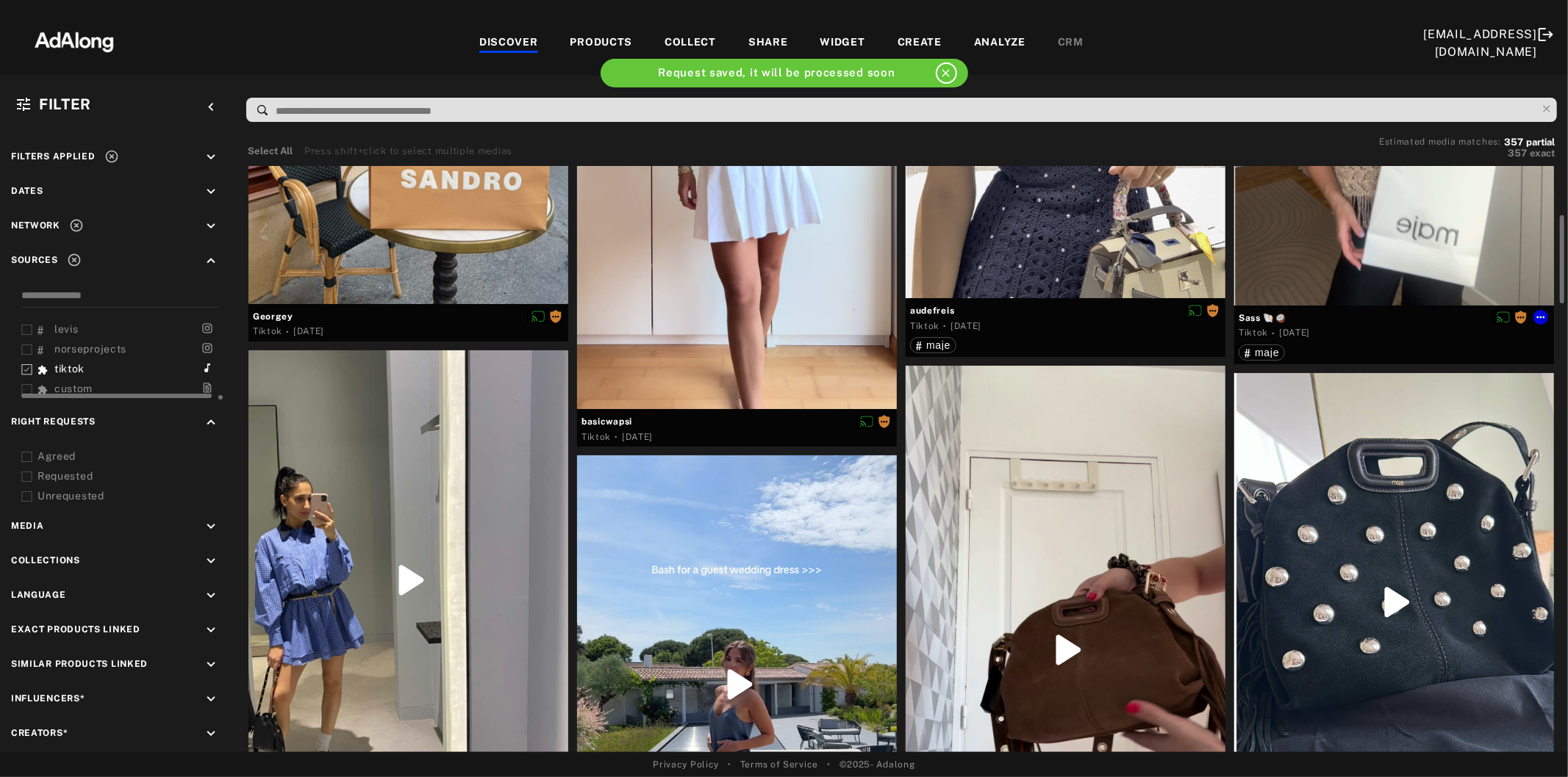
scroll to position [490, 0]
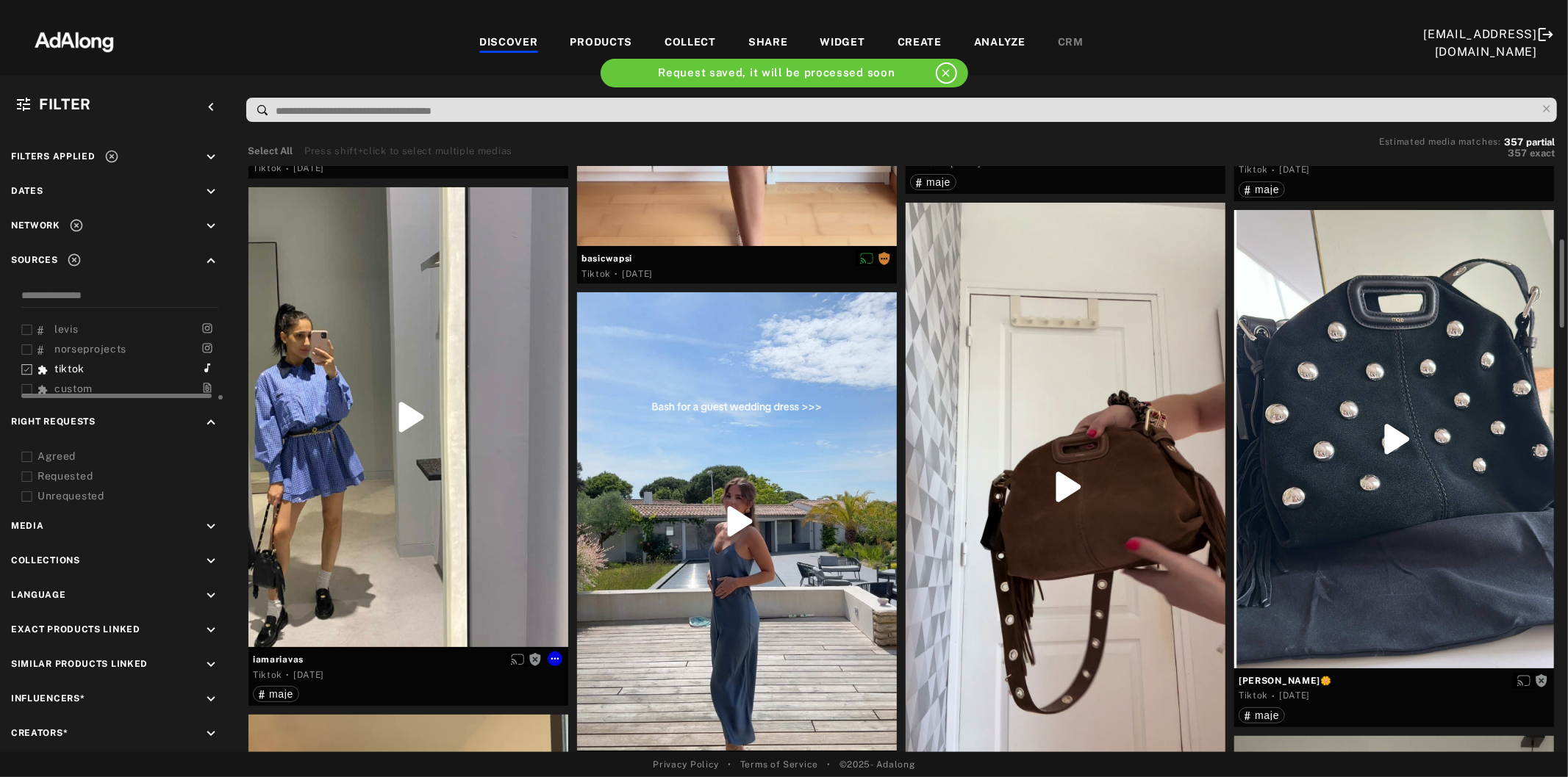
click at [410, 517] on div at bounding box center [409, 417] width 320 height 460
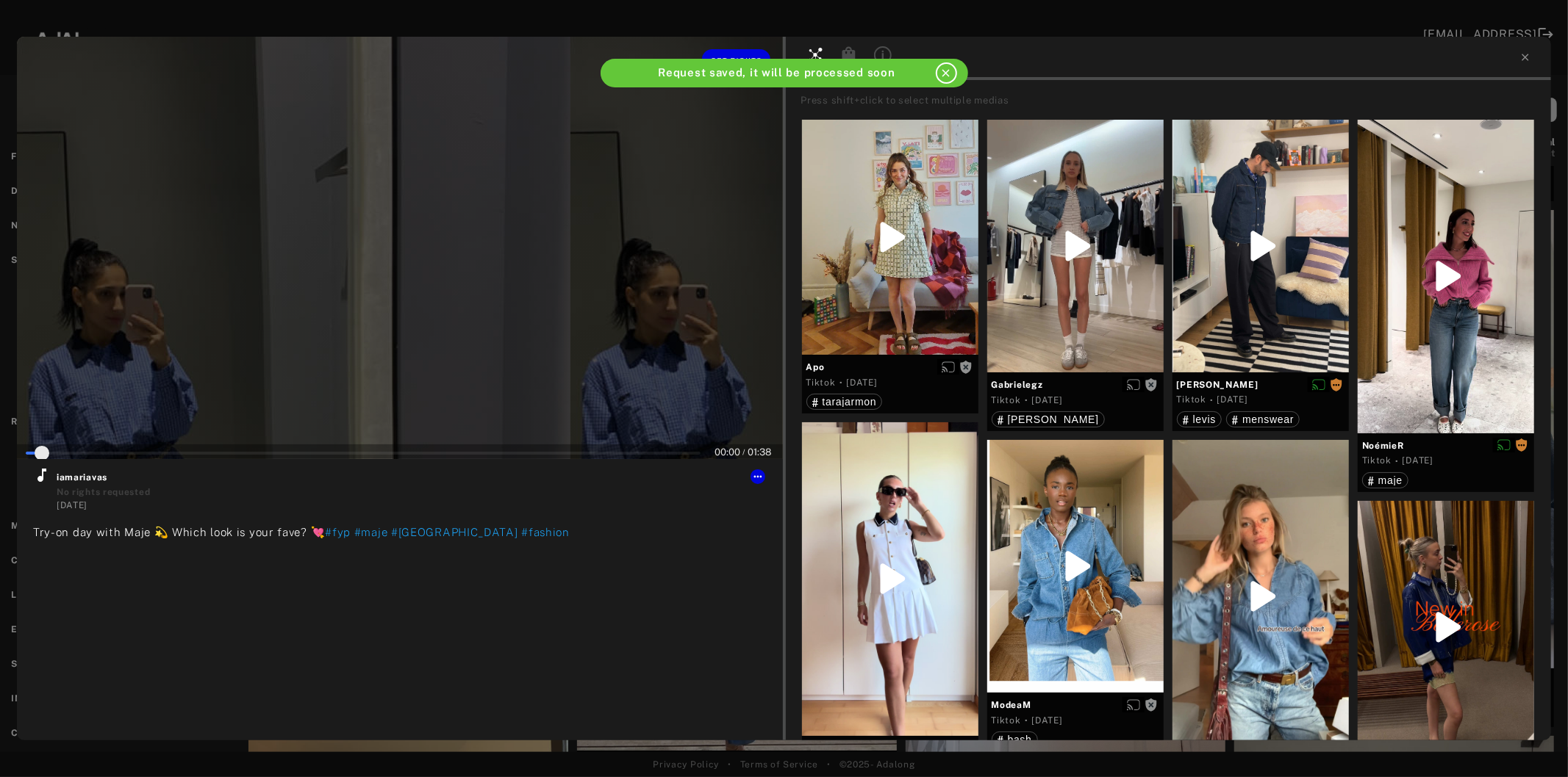
click at [417, 290] on div at bounding box center [399, 248] width 766 height 423
click at [42, 480] on icon at bounding box center [42, 475] width 9 height 13
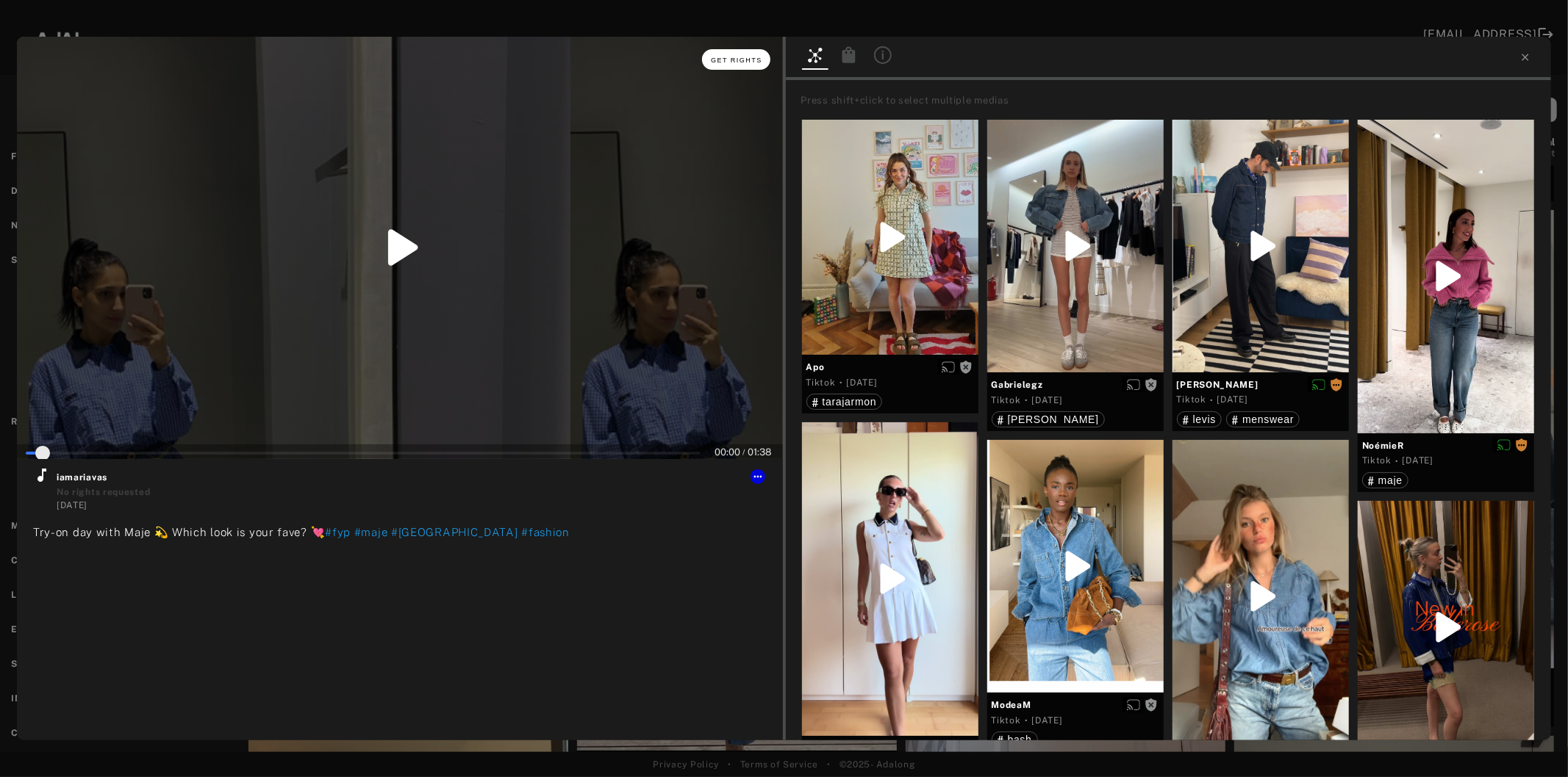
click at [709, 65] on button "Get rights" at bounding box center [735, 59] width 68 height 20
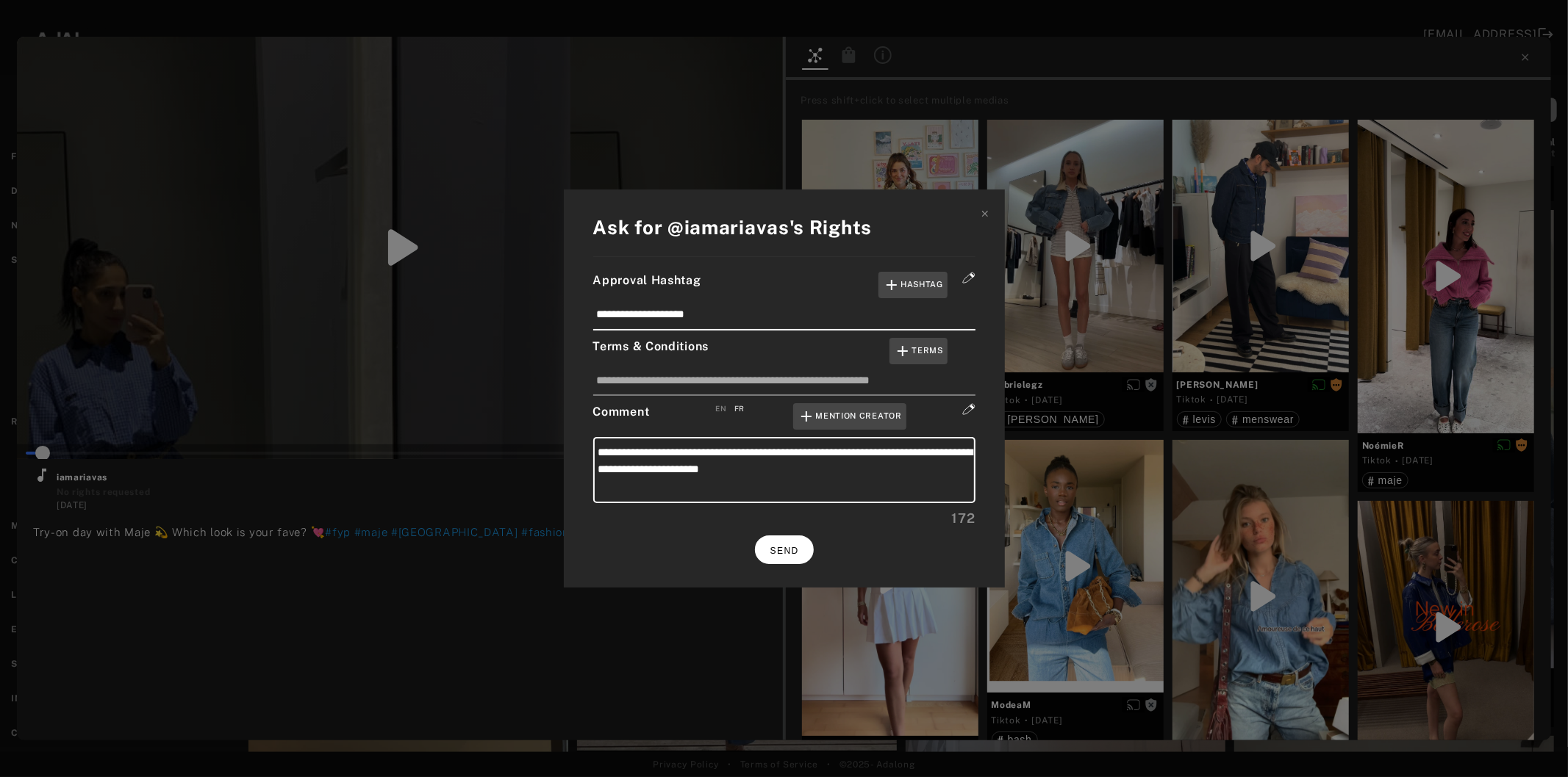
click at [796, 546] on span "SEND" at bounding box center [784, 551] width 29 height 11
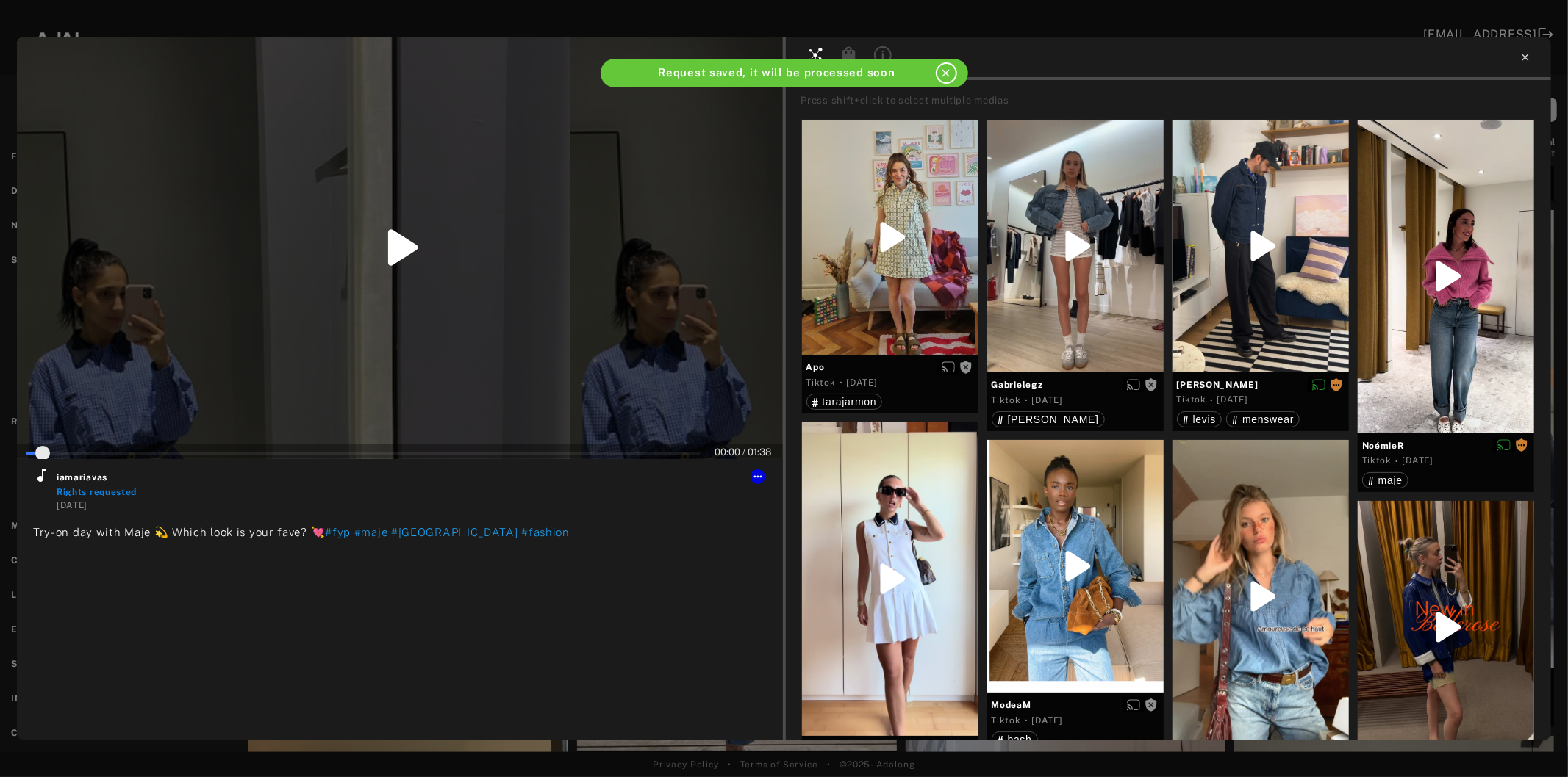
type input "*"
click at [1525, 57] on icon at bounding box center [1525, 57] width 7 height 7
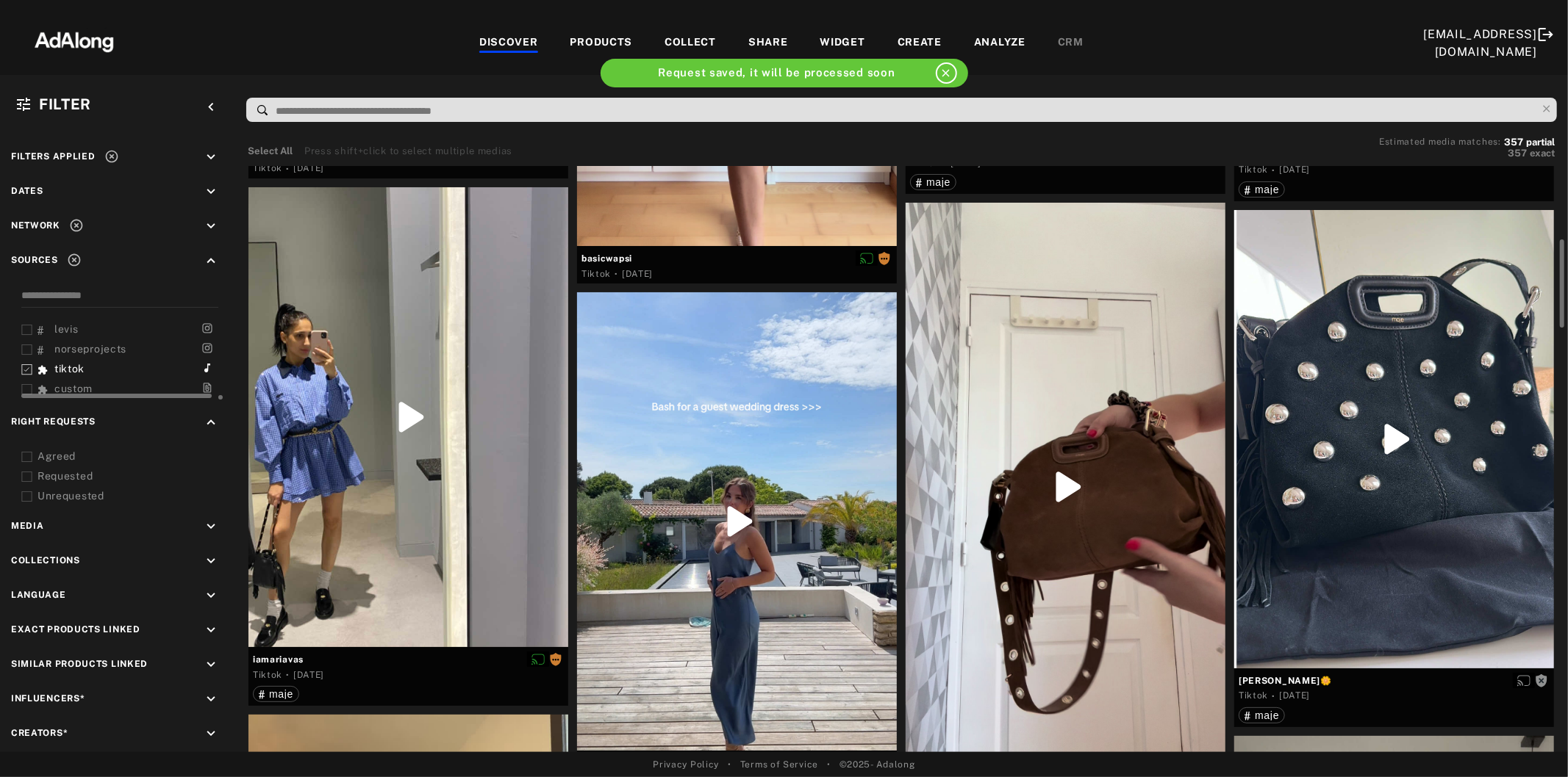
click at [731, 467] on div at bounding box center [737, 522] width 320 height 459
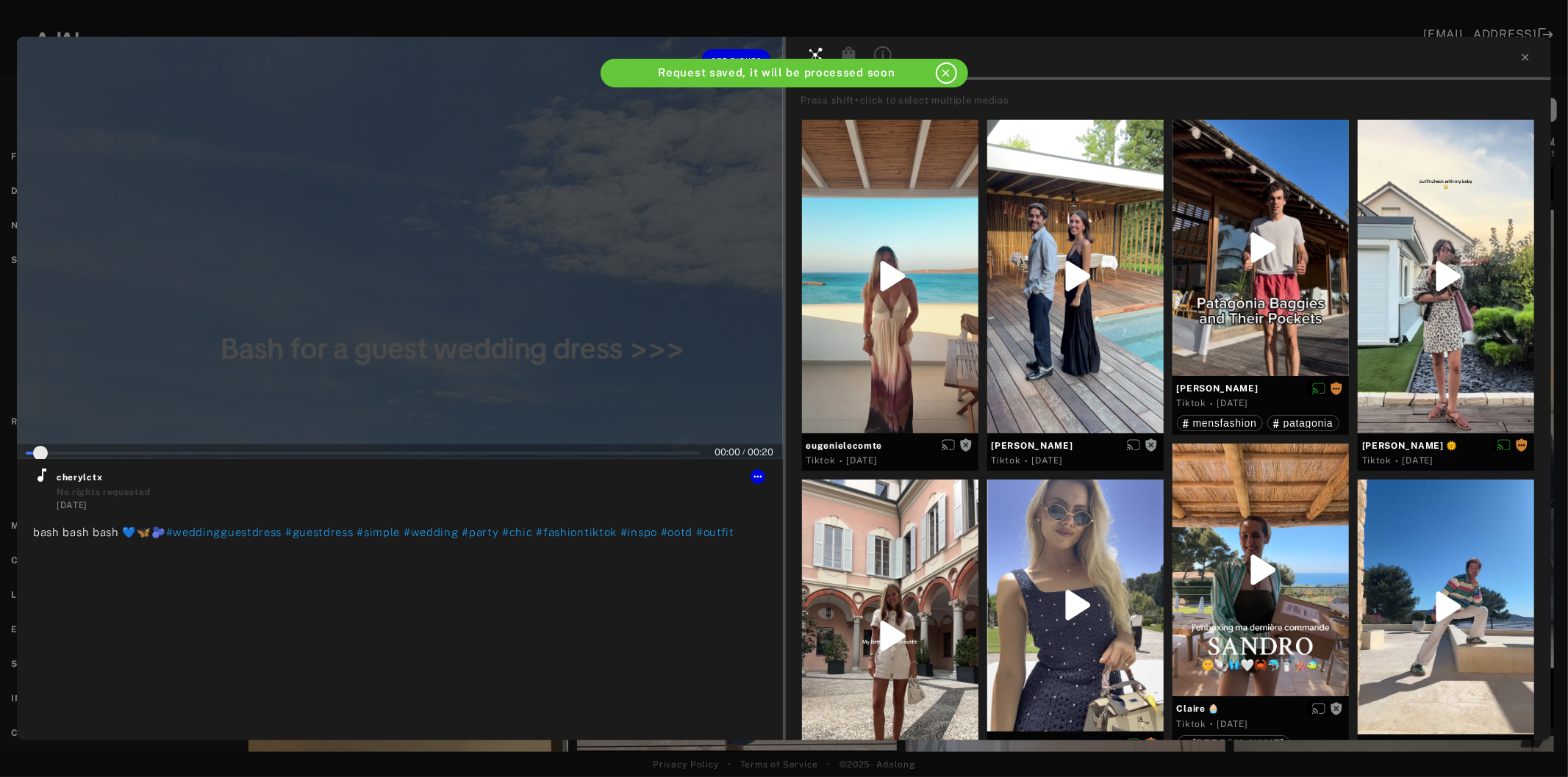
click at [381, 336] on div at bounding box center [399, 248] width 766 height 423
click at [40, 479] on icon at bounding box center [42, 475] width 9 height 13
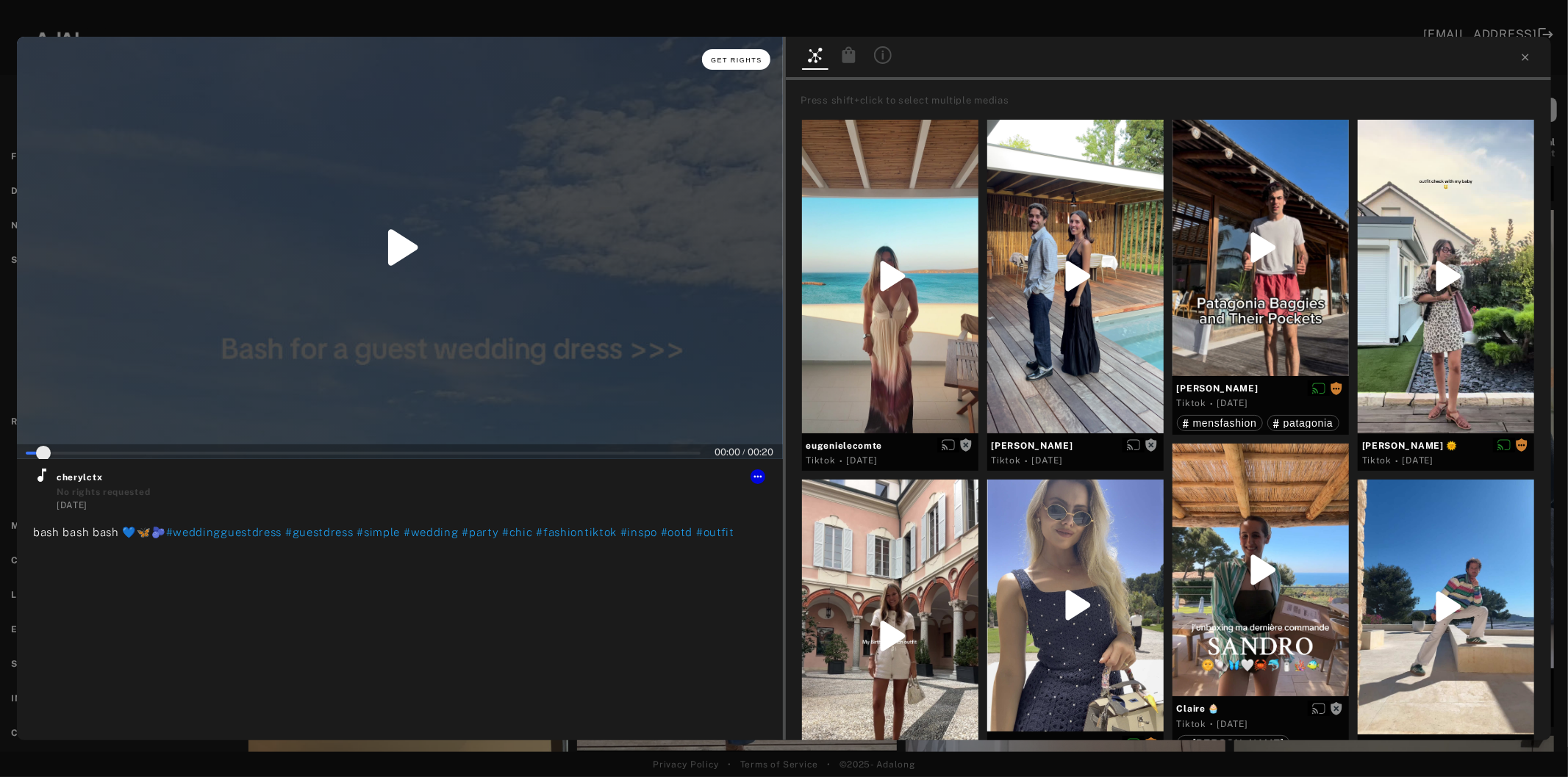
click at [718, 56] on span "Get rights" at bounding box center [736, 60] width 52 height 7
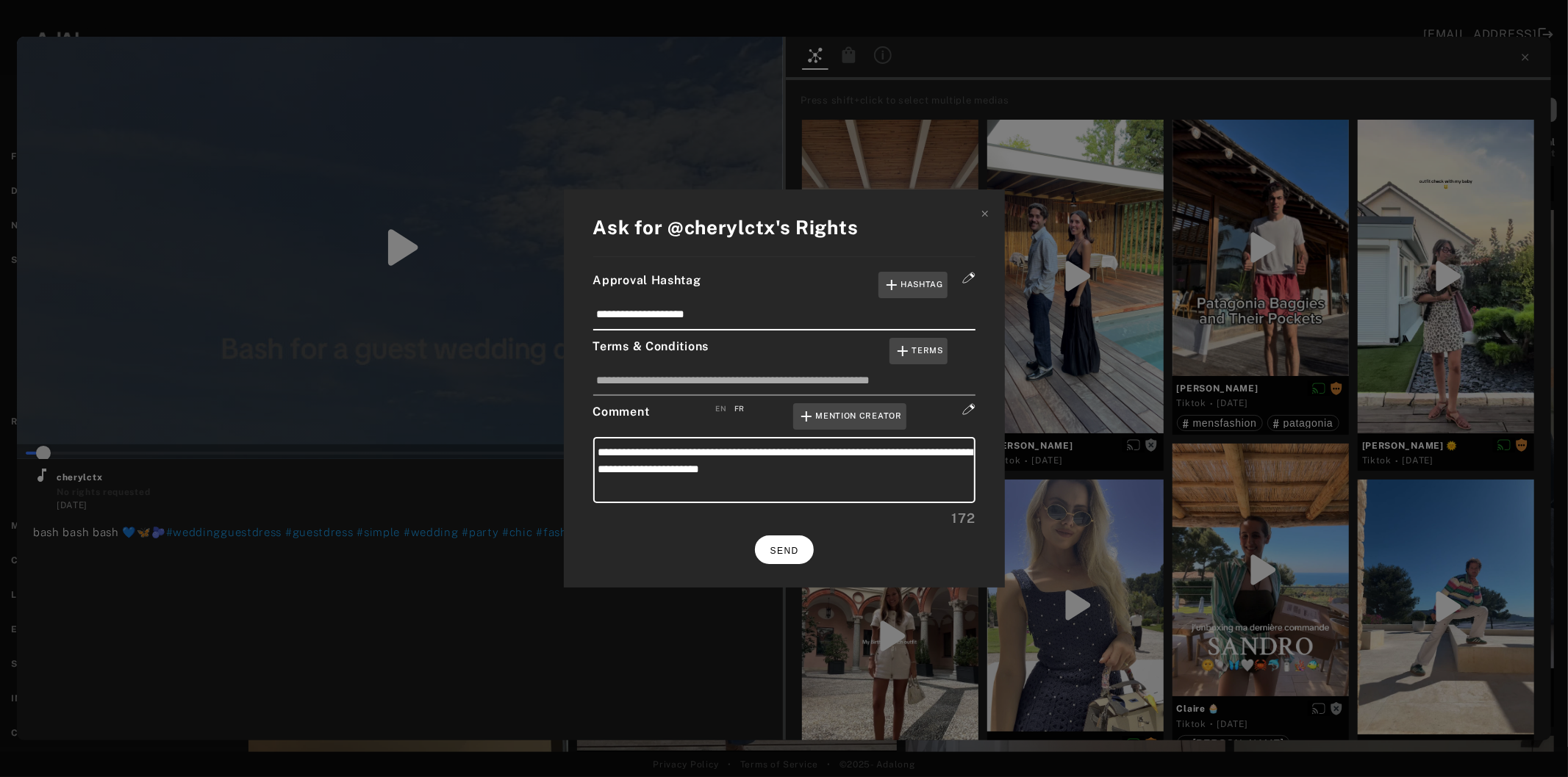
click at [782, 547] on span "SEND" at bounding box center [784, 551] width 29 height 11
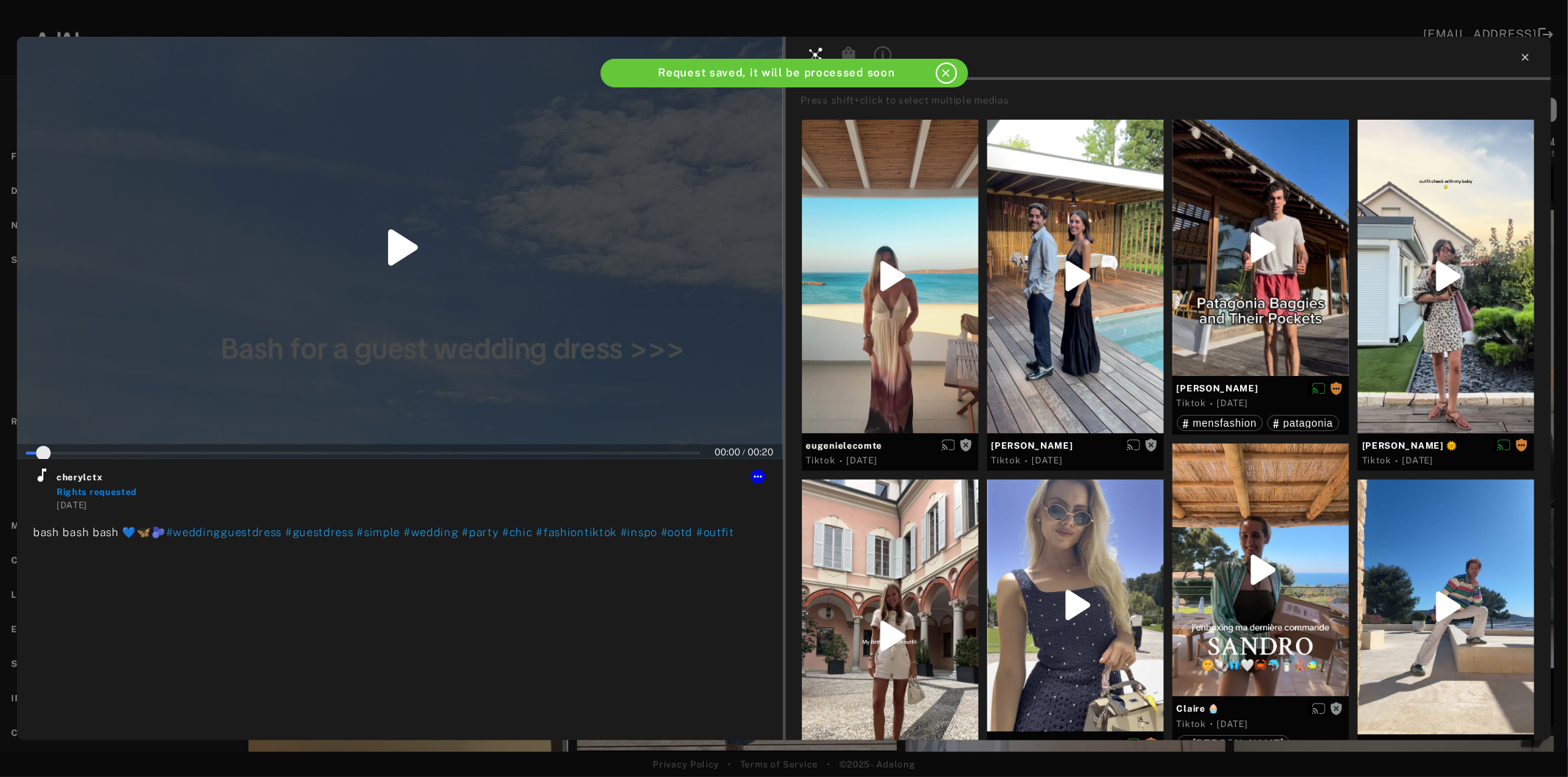
type input "*"
click at [1525, 53] on icon at bounding box center [1525, 57] width 11 height 11
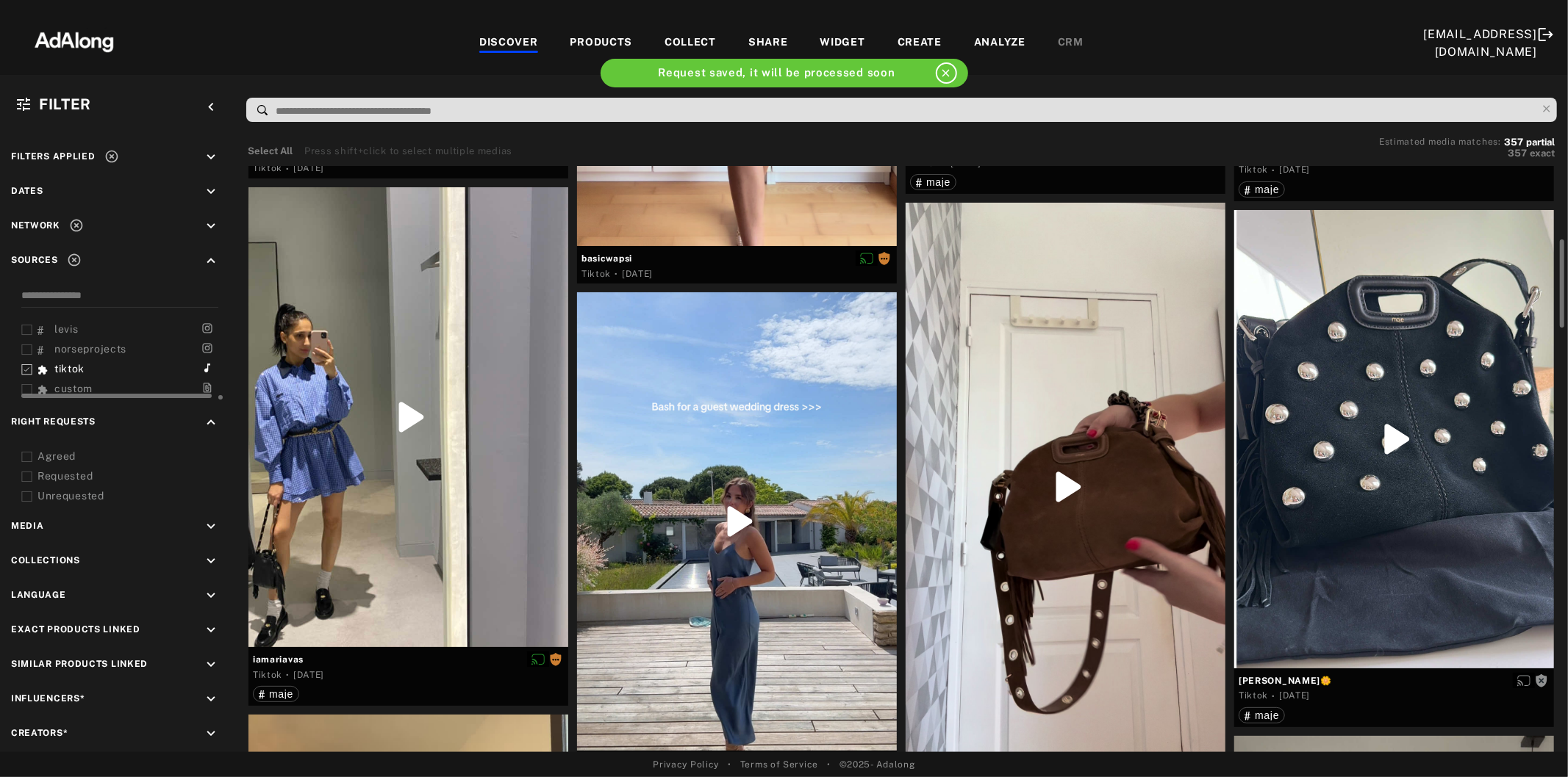
scroll to position [570, 0]
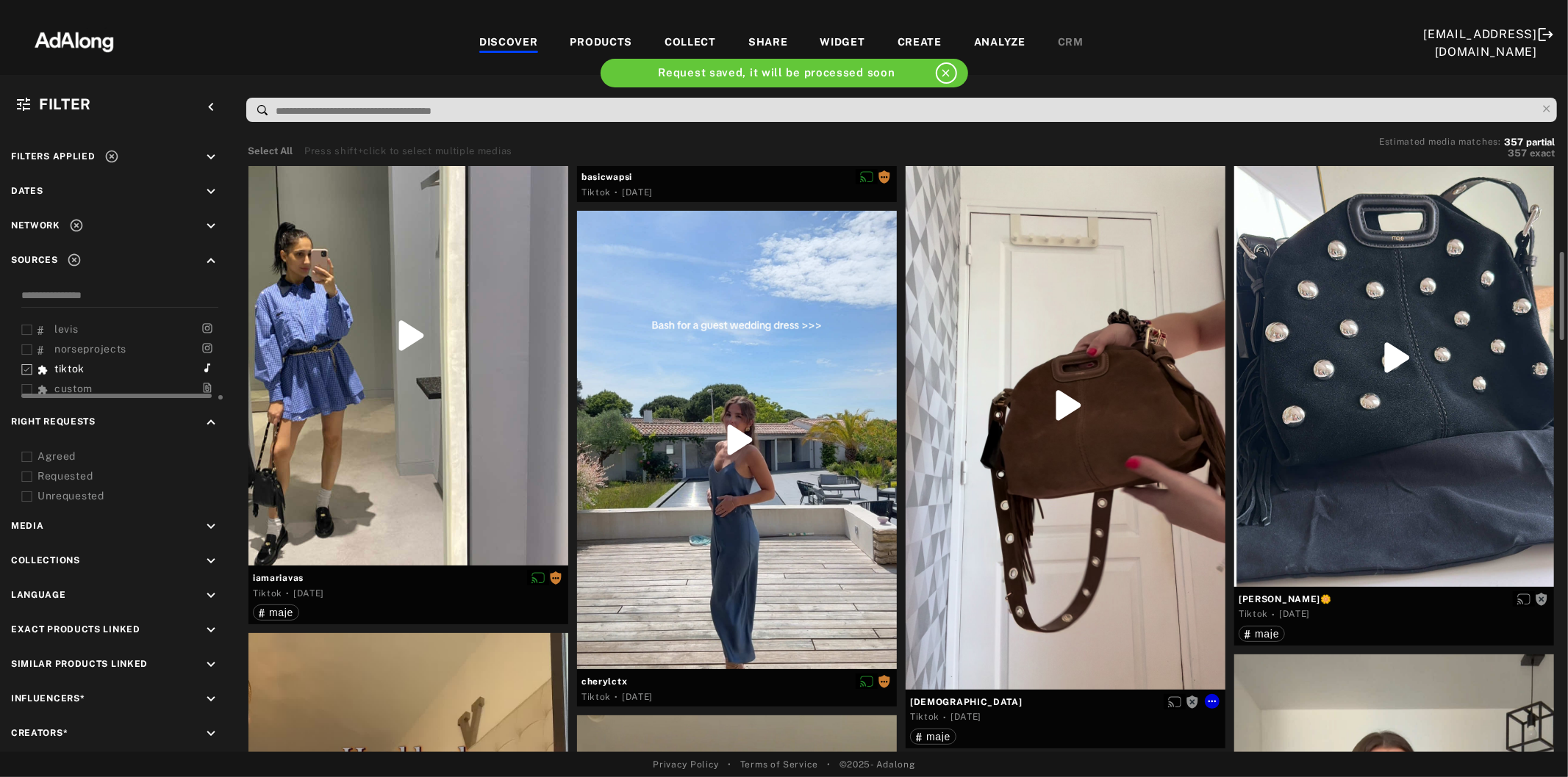
click at [1061, 353] on div at bounding box center [1066, 405] width 320 height 568
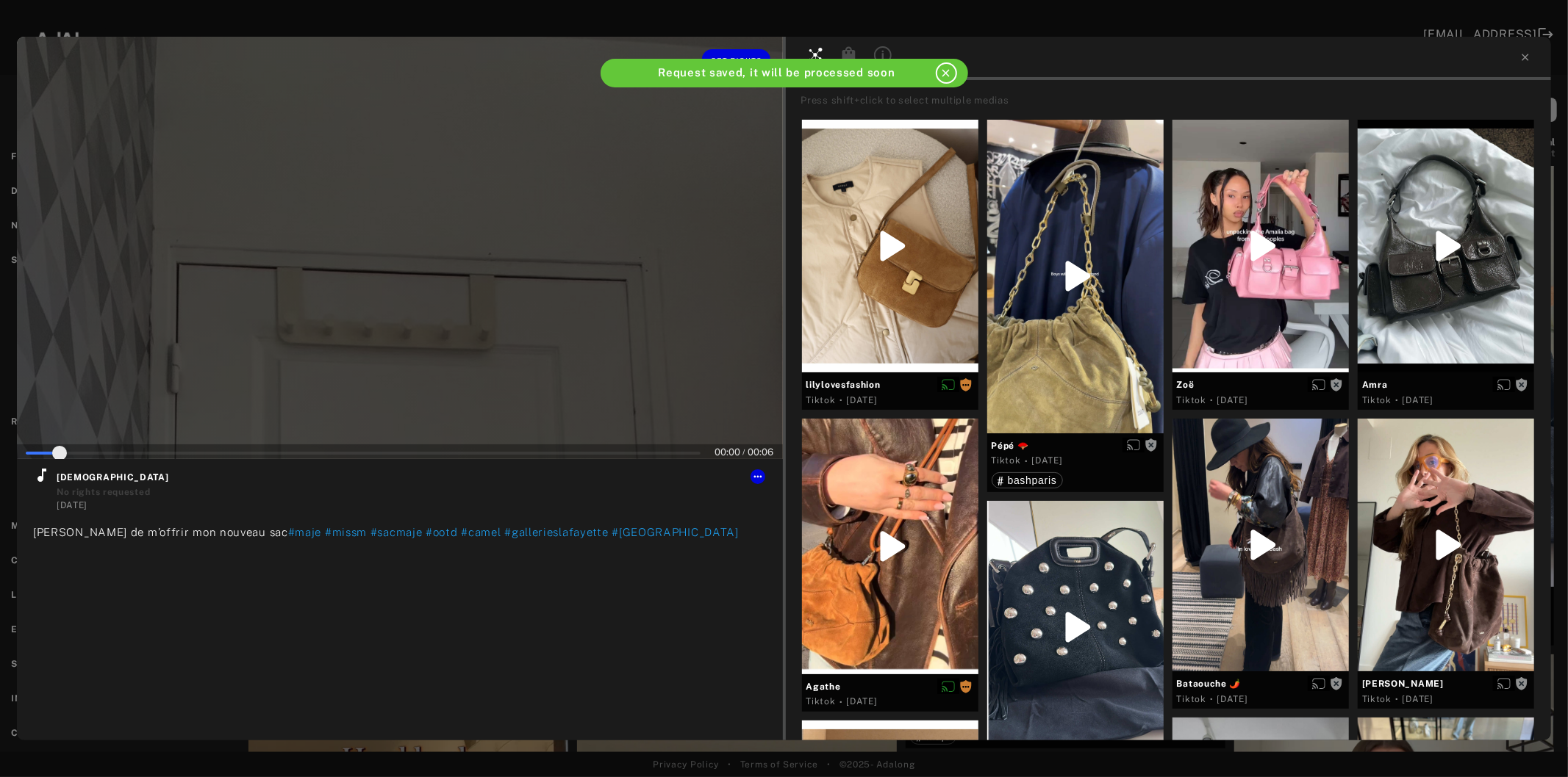
click at [368, 310] on div at bounding box center [399, 248] width 766 height 423
click at [44, 477] on icon at bounding box center [42, 476] width 18 height 18
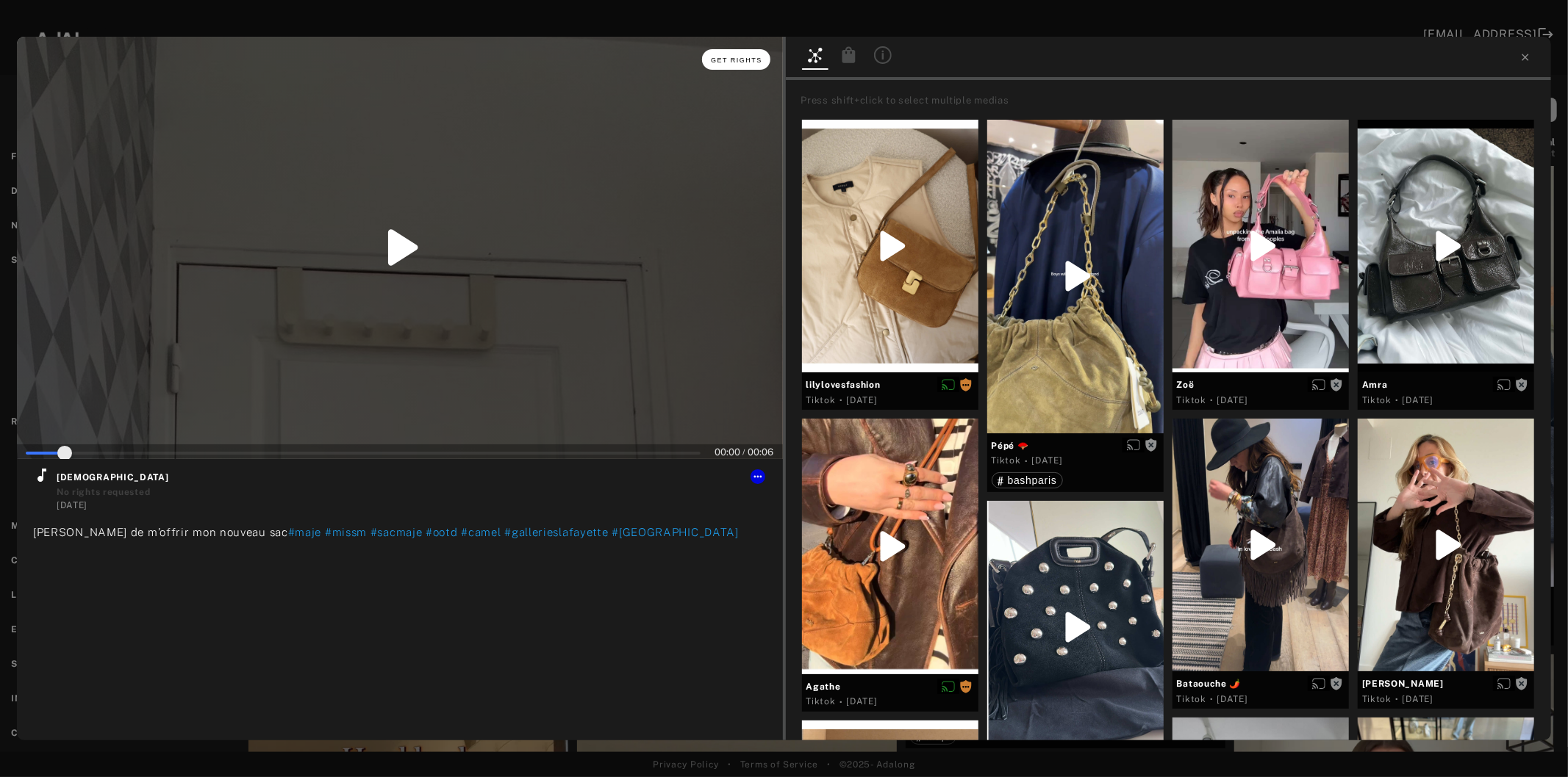
click at [731, 54] on button "Get rights" at bounding box center [735, 59] width 68 height 20
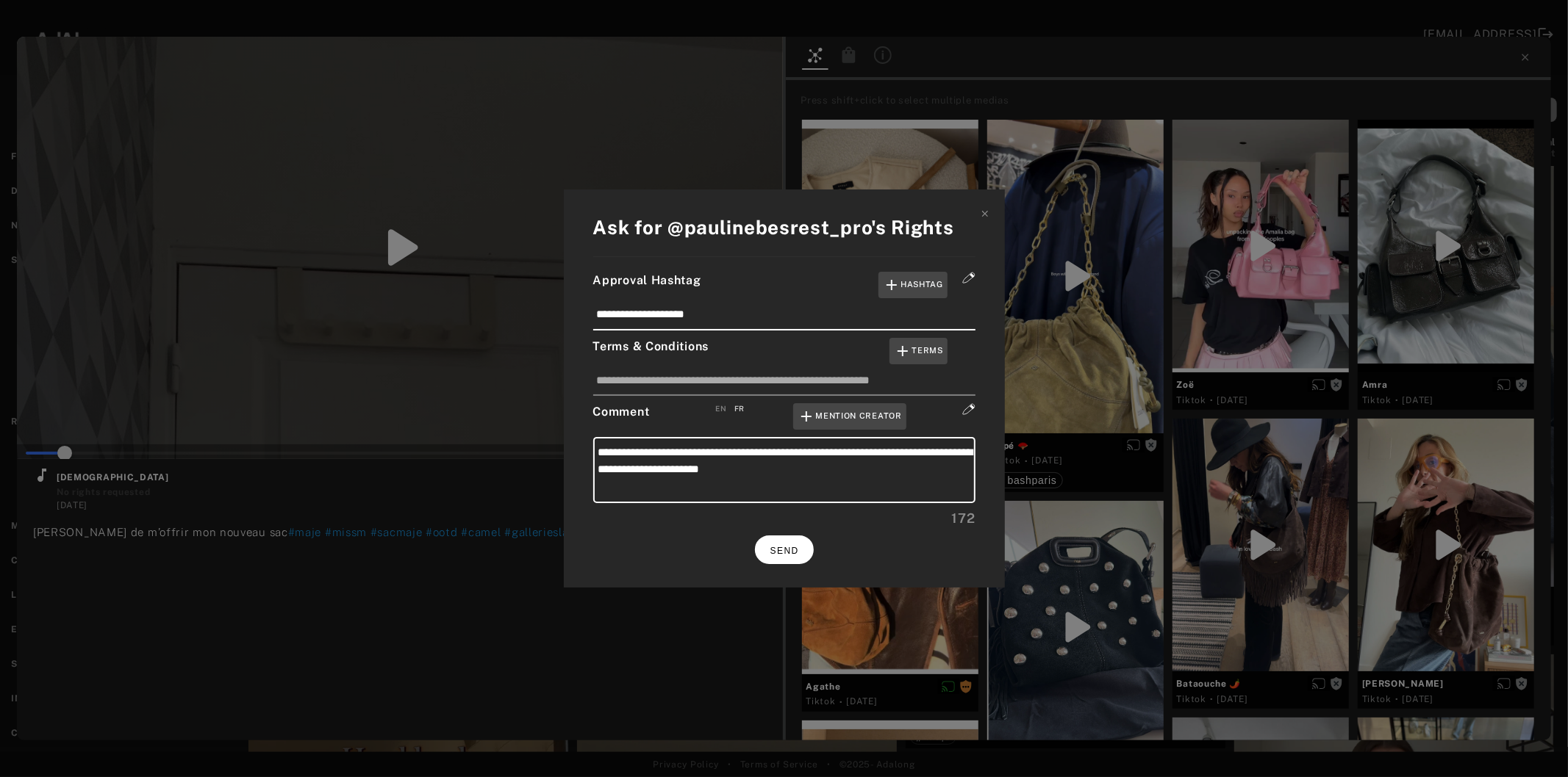
click at [798, 548] on span "SEND" at bounding box center [784, 551] width 29 height 11
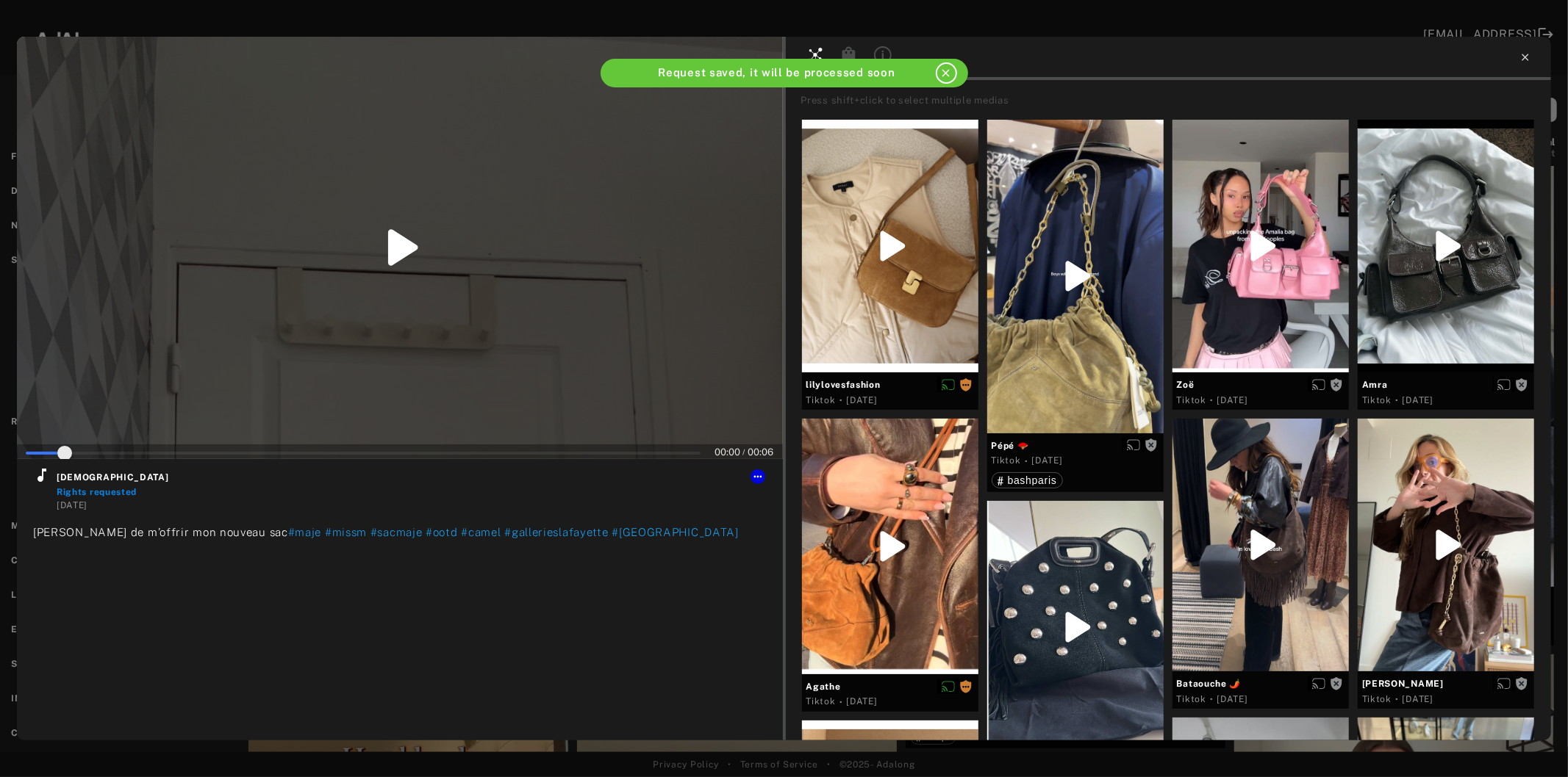
type input "*"
click at [1529, 54] on icon at bounding box center [1525, 57] width 11 height 11
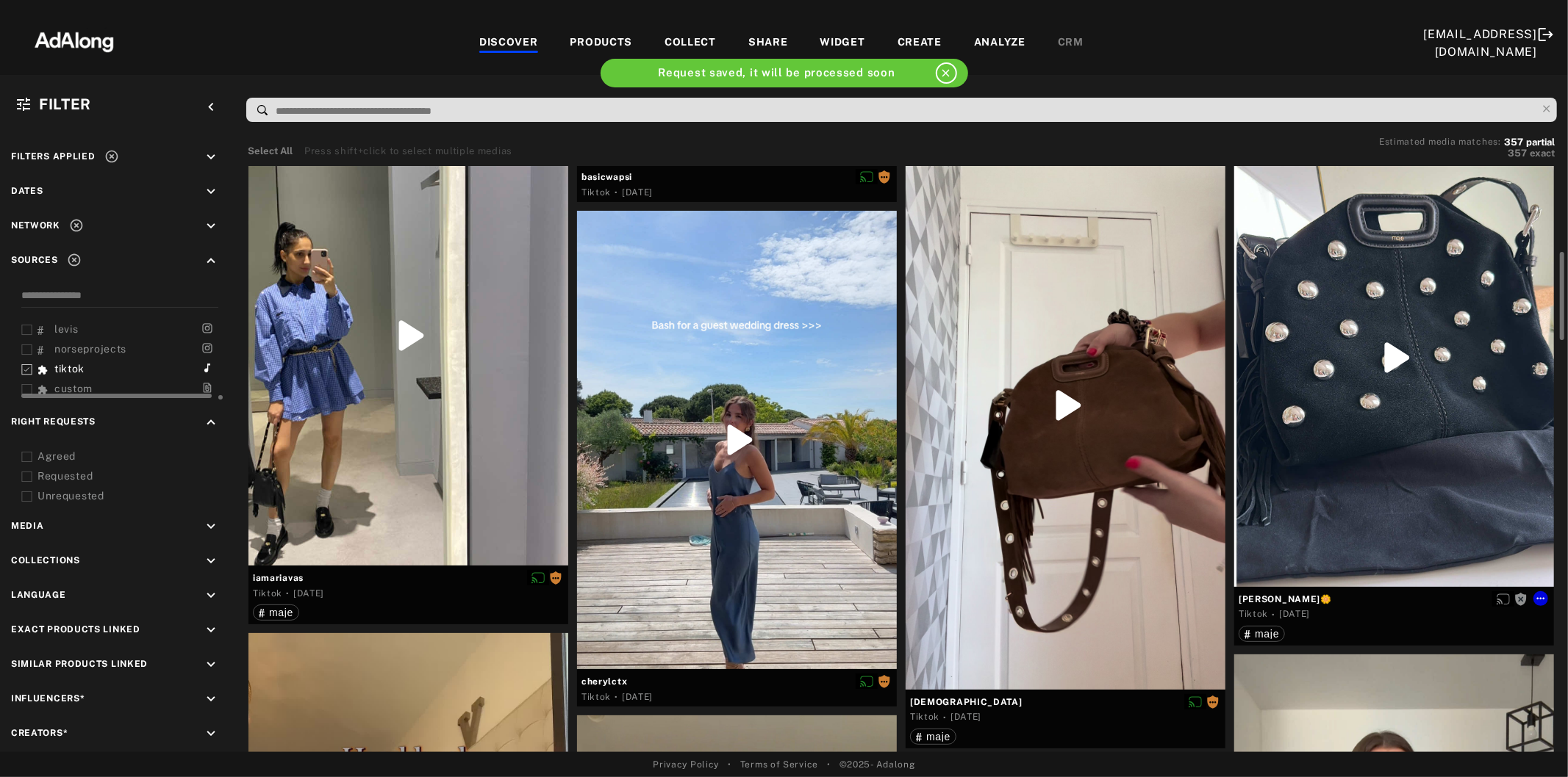
click at [1414, 369] on div at bounding box center [1394, 358] width 320 height 459
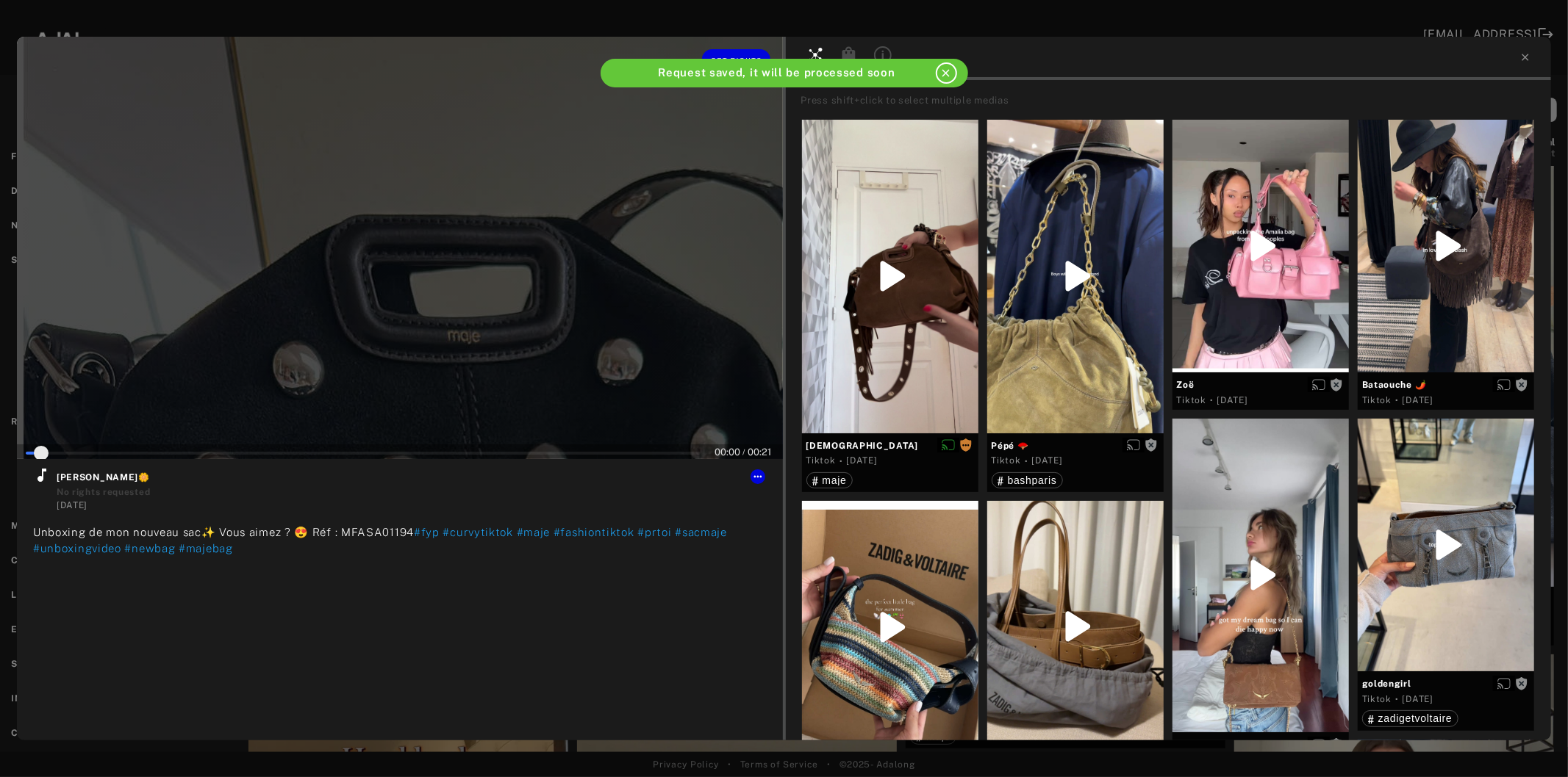
click at [405, 317] on div at bounding box center [399, 248] width 766 height 423
click at [38, 477] on icon at bounding box center [42, 476] width 18 height 18
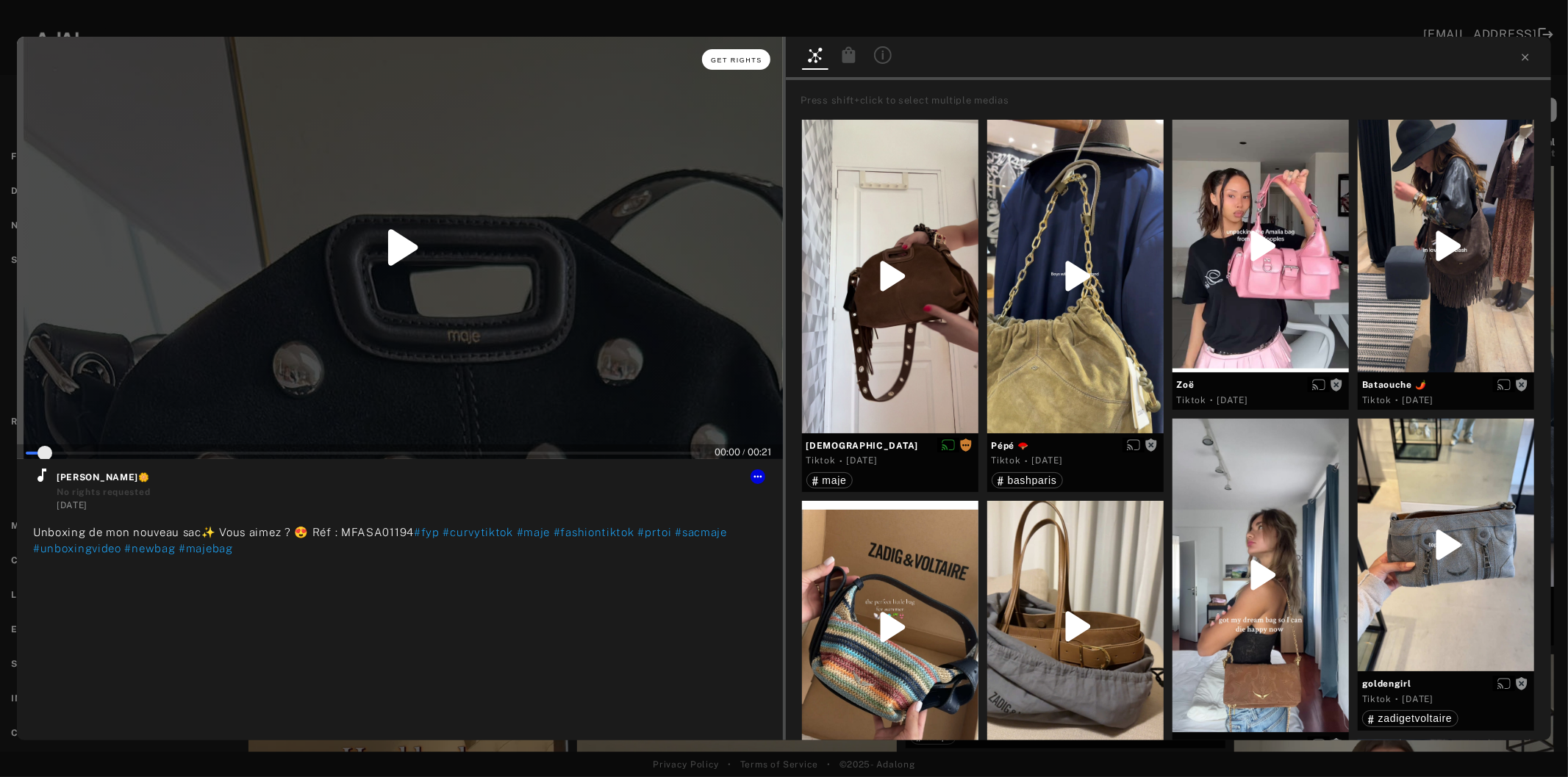
click at [739, 56] on button "Get rights" at bounding box center [735, 59] width 68 height 20
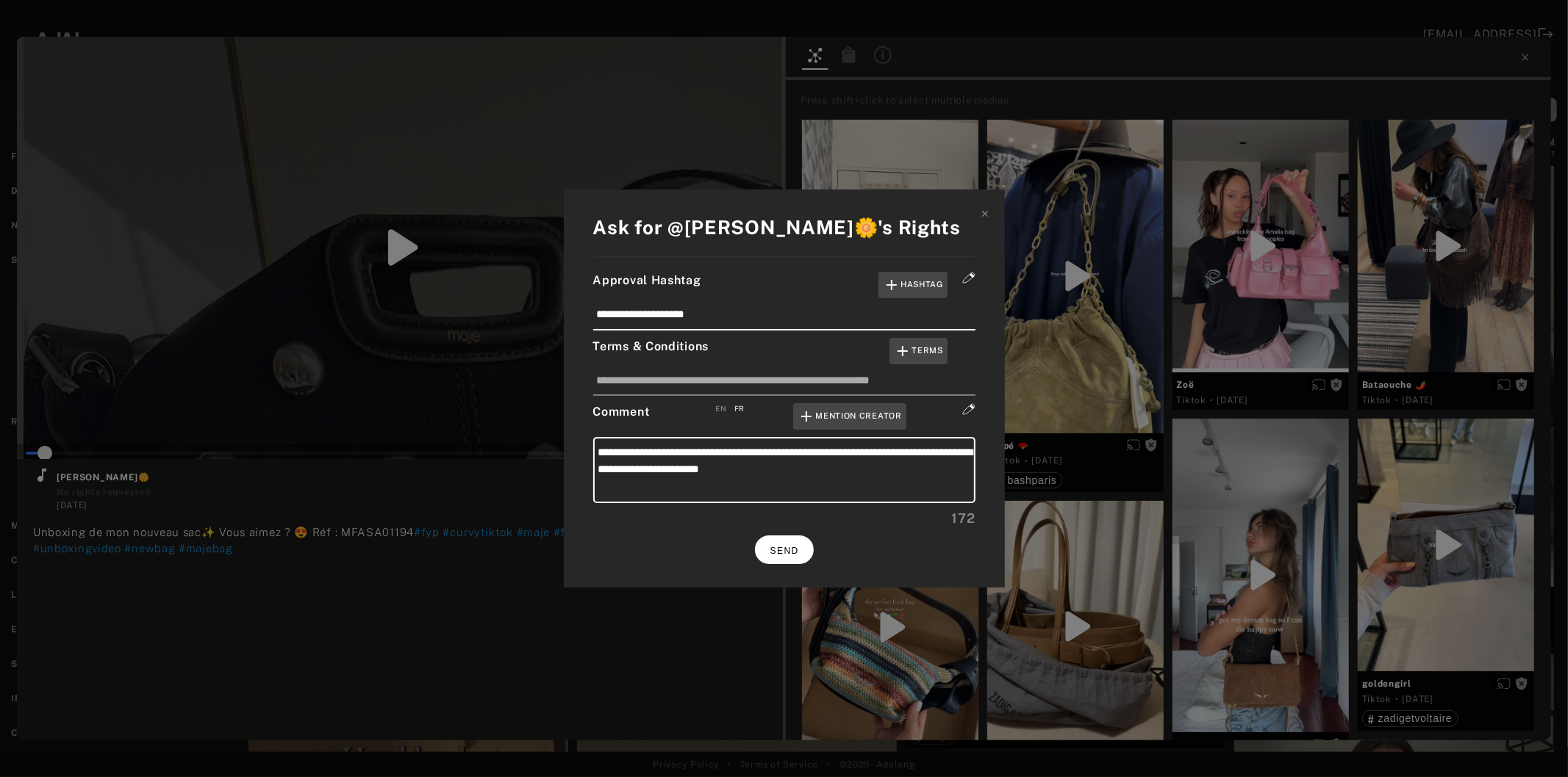
click at [790, 555] on button "SEND" at bounding box center [784, 549] width 59 height 29
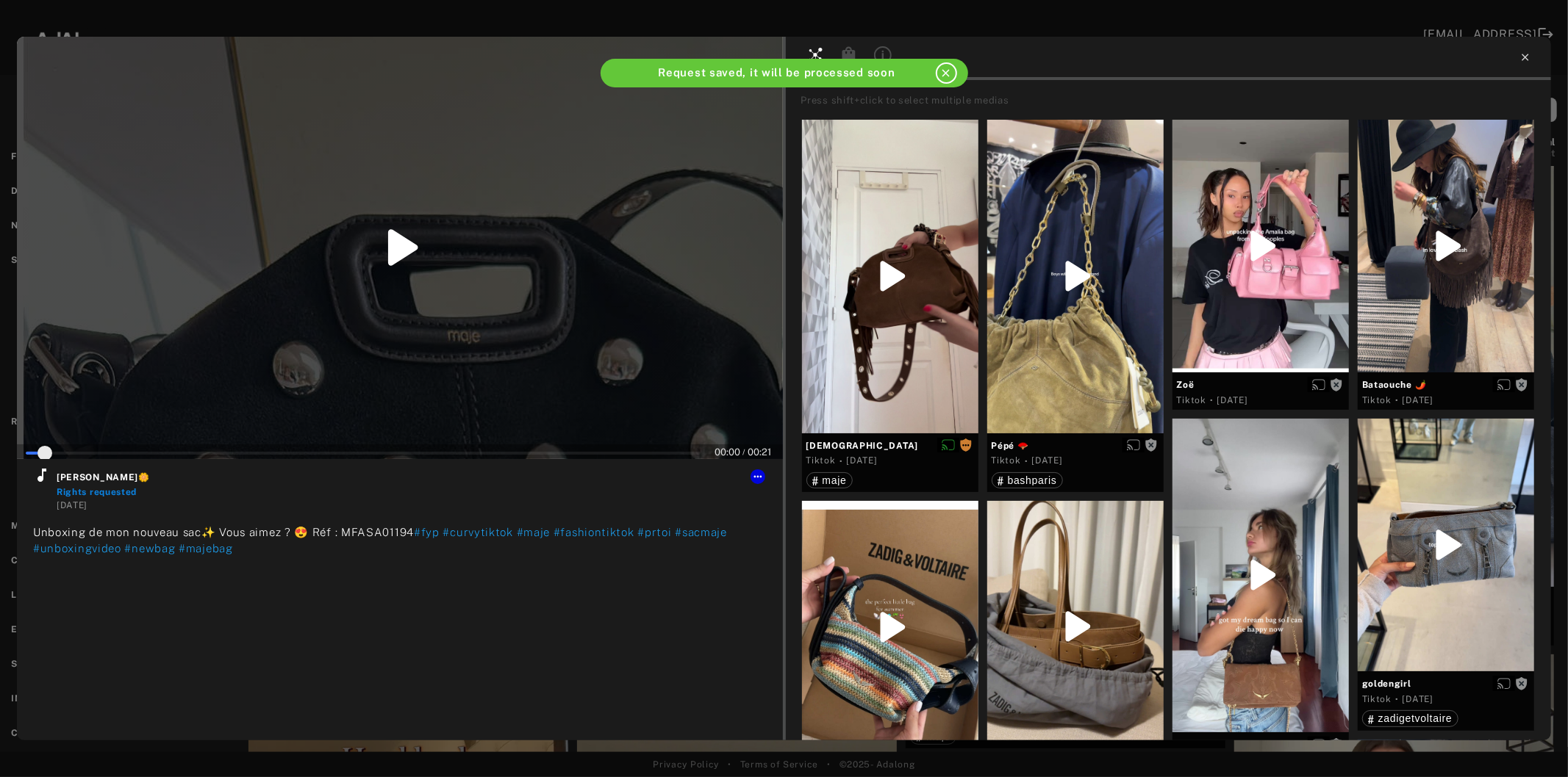
type input "*"
click at [1528, 56] on icon at bounding box center [1525, 57] width 11 height 11
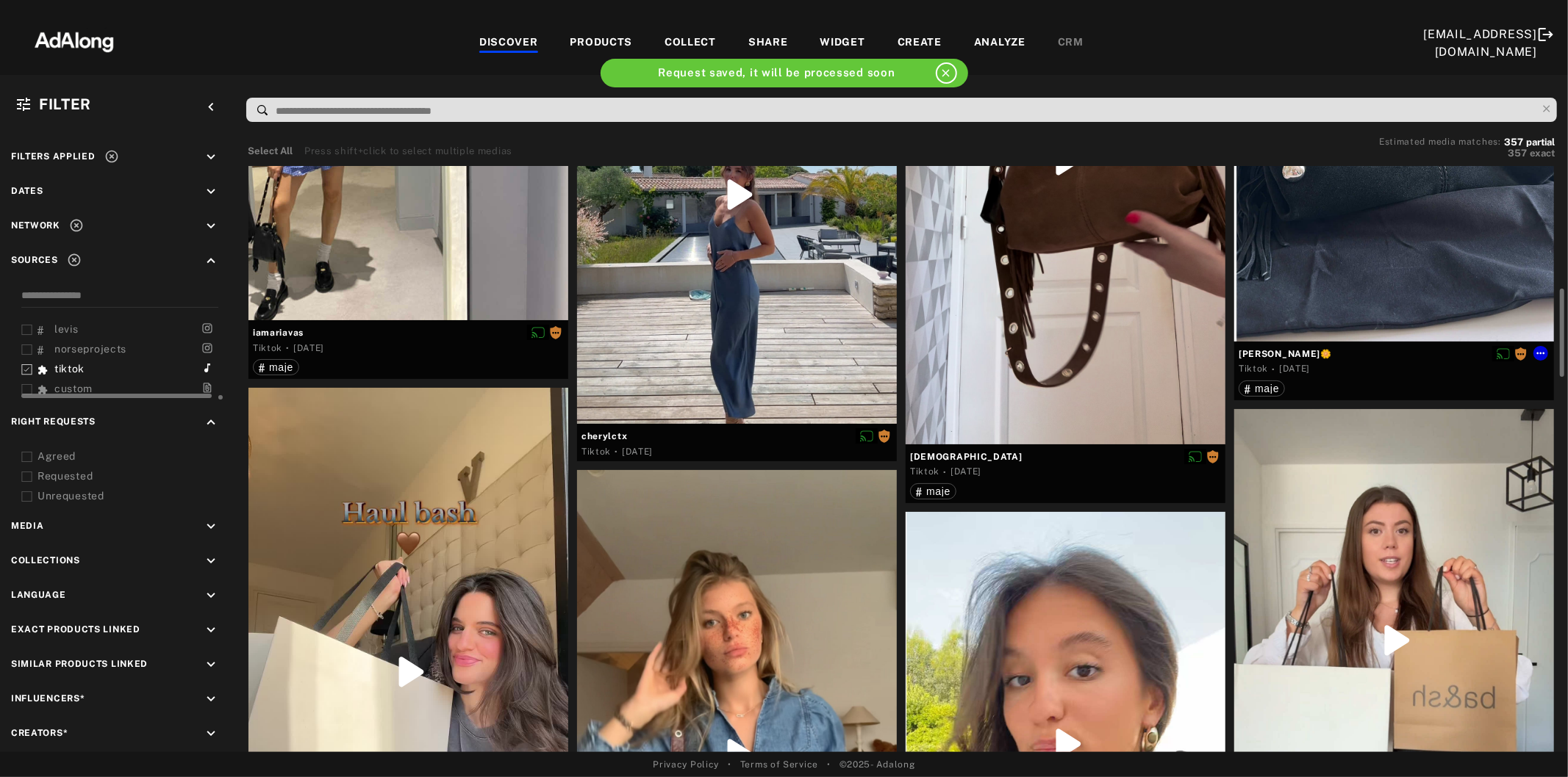
scroll to position [1061, 0]
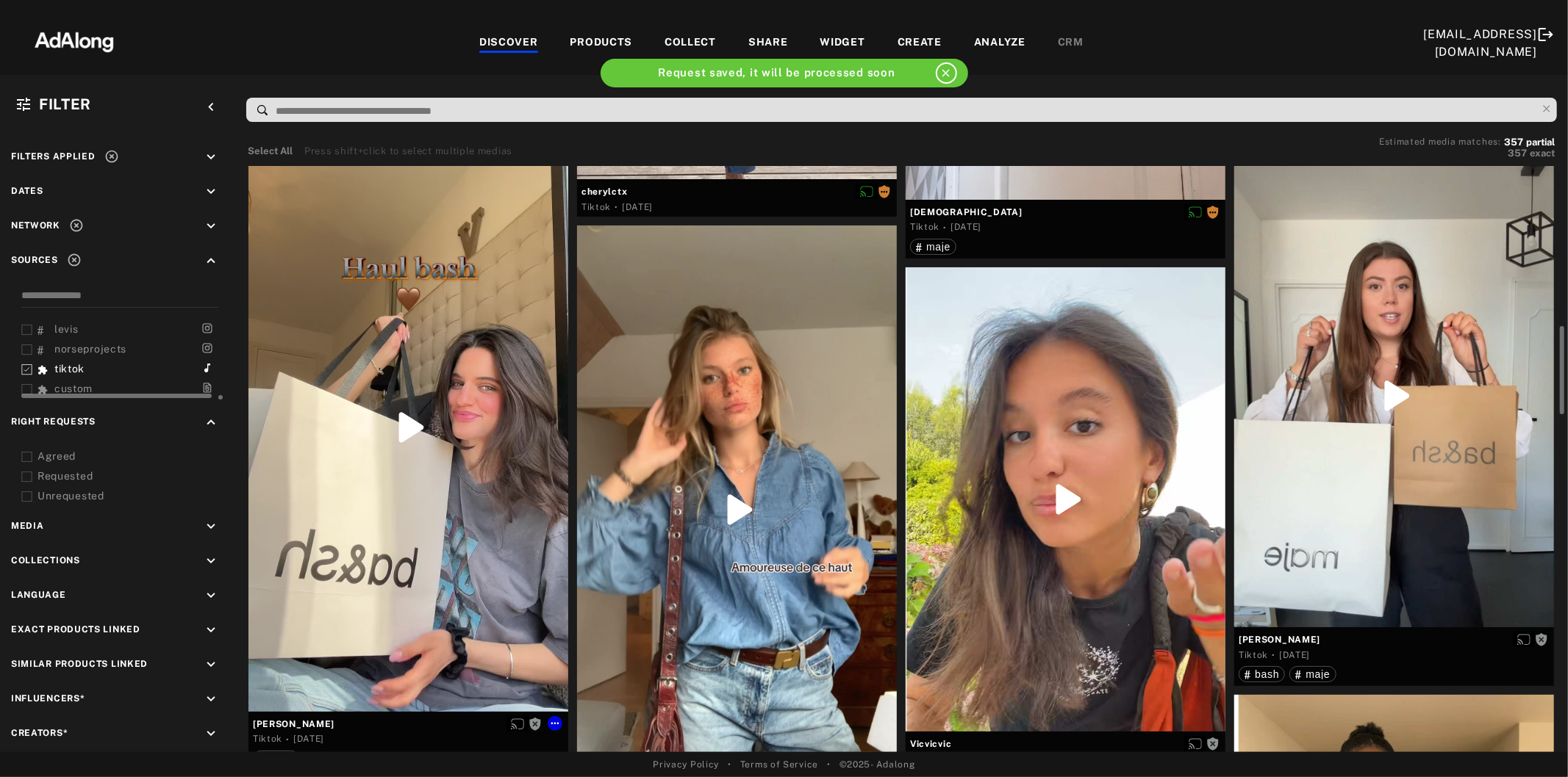
click at [397, 508] on div at bounding box center [409, 427] width 320 height 568
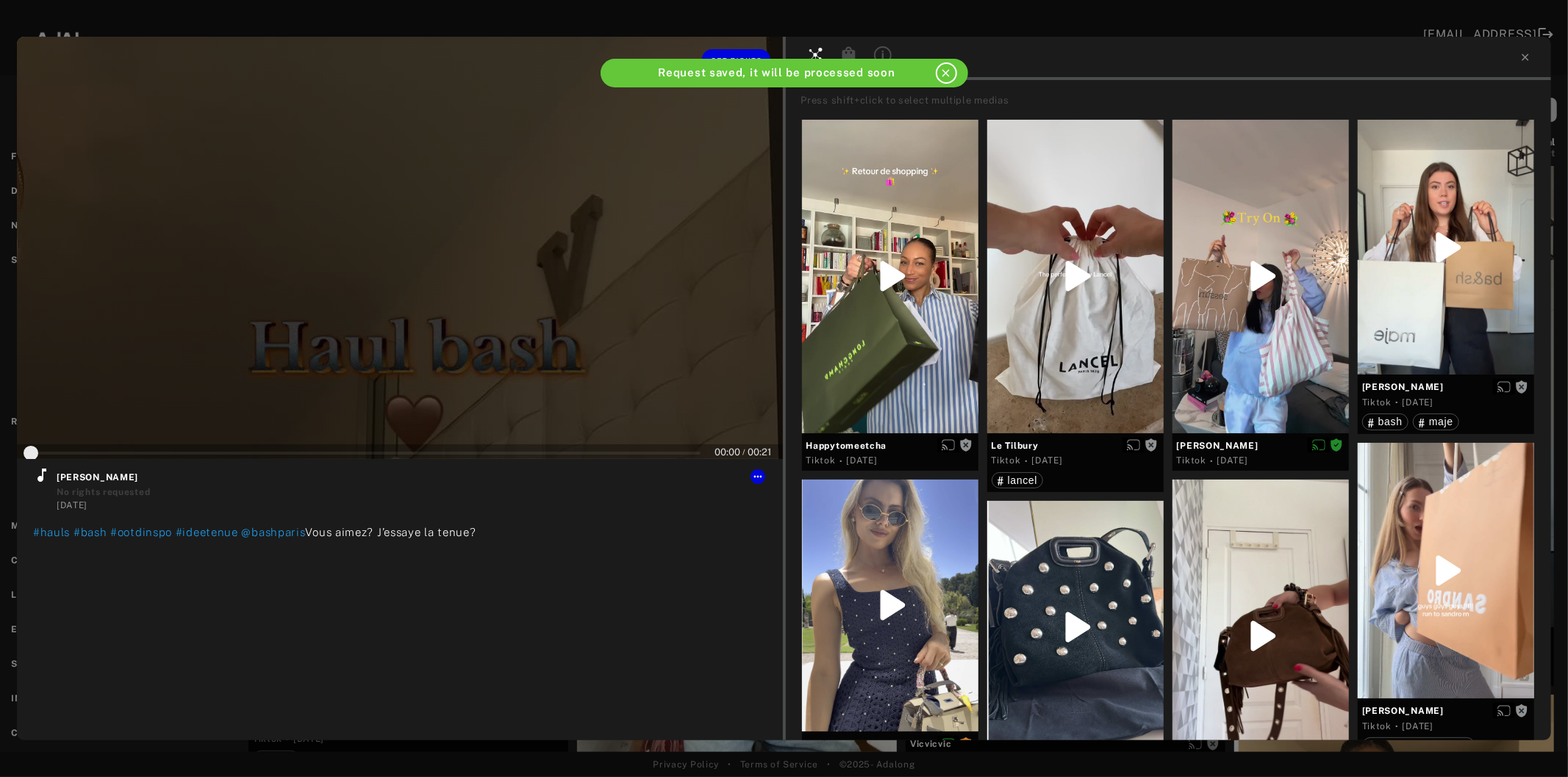
click at [392, 297] on div at bounding box center [399, 248] width 766 height 423
click at [37, 478] on icon at bounding box center [42, 476] width 18 height 18
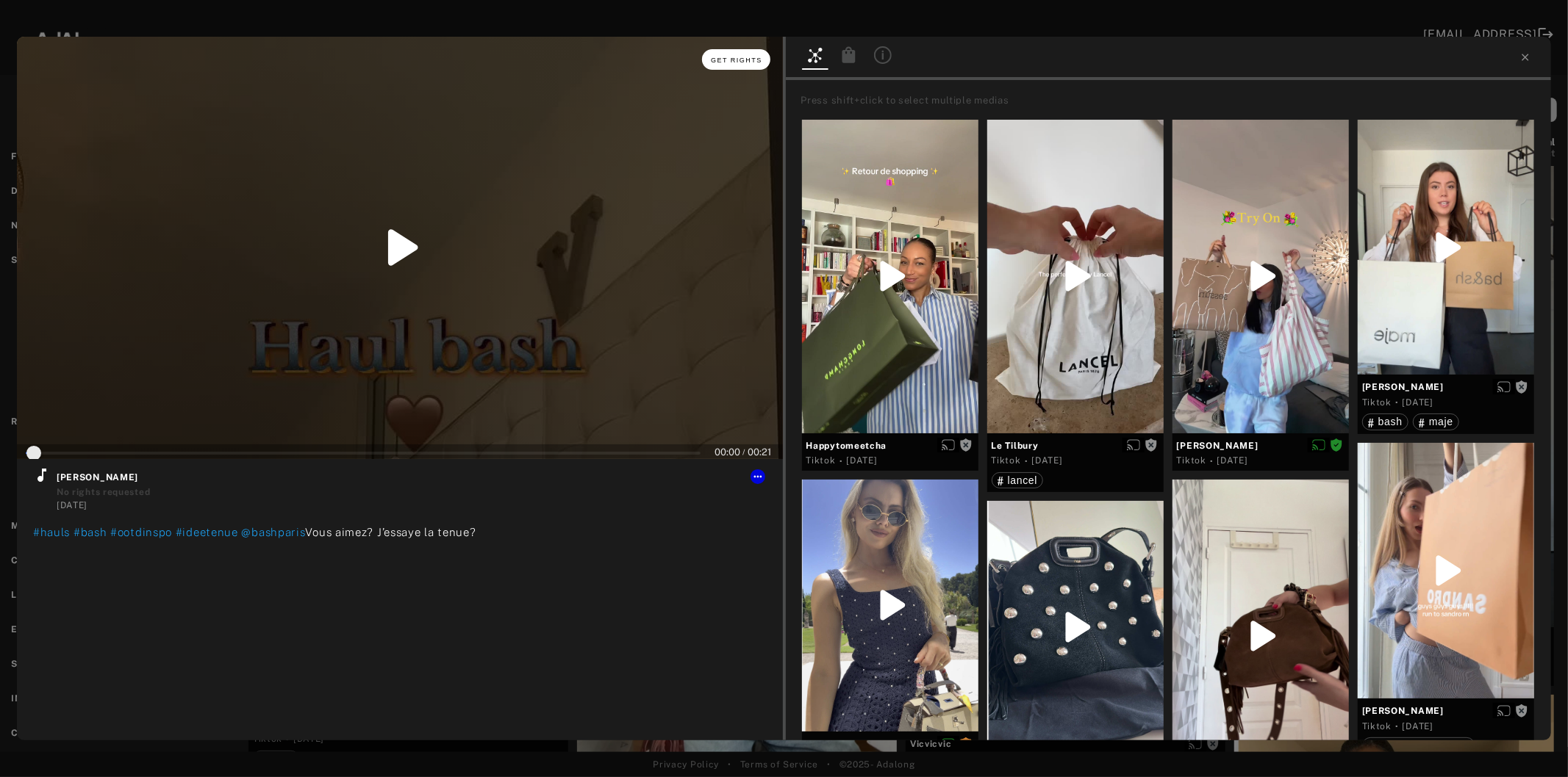
click at [715, 55] on button "Get rights" at bounding box center [735, 59] width 68 height 20
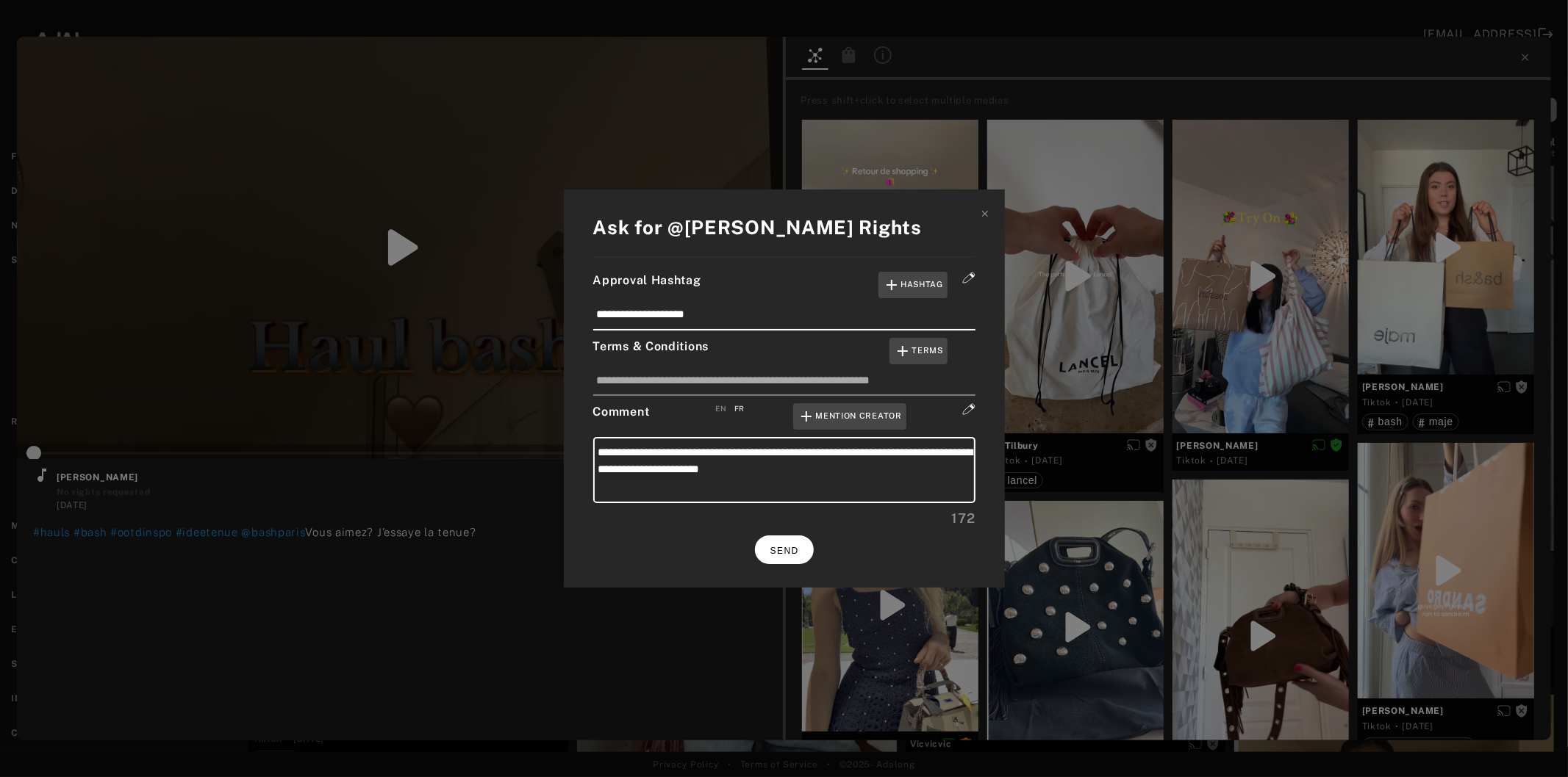
click at [781, 546] on span "SEND" at bounding box center [784, 551] width 29 height 11
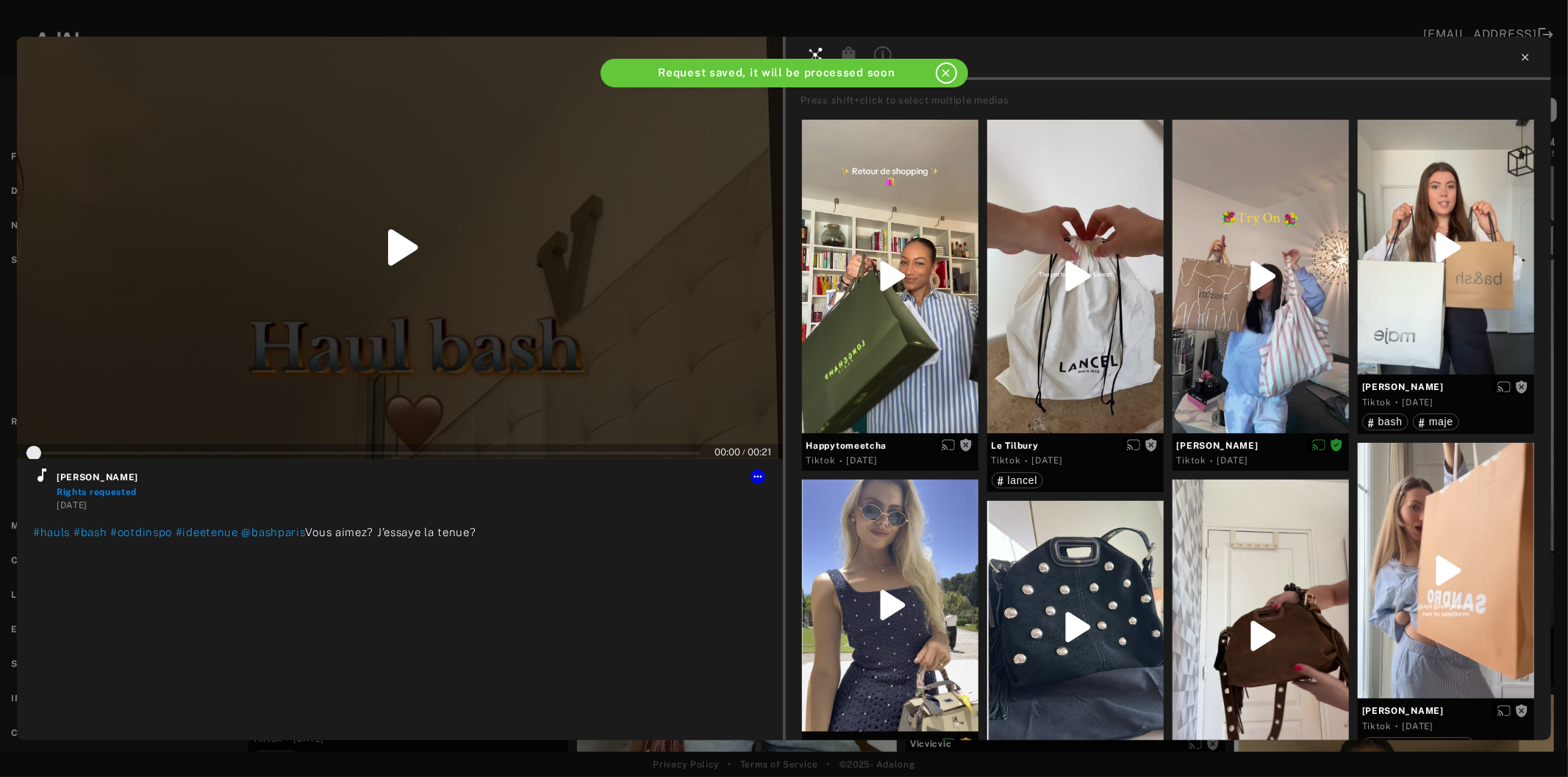
type input "*"
click at [1522, 60] on icon at bounding box center [1525, 57] width 11 height 11
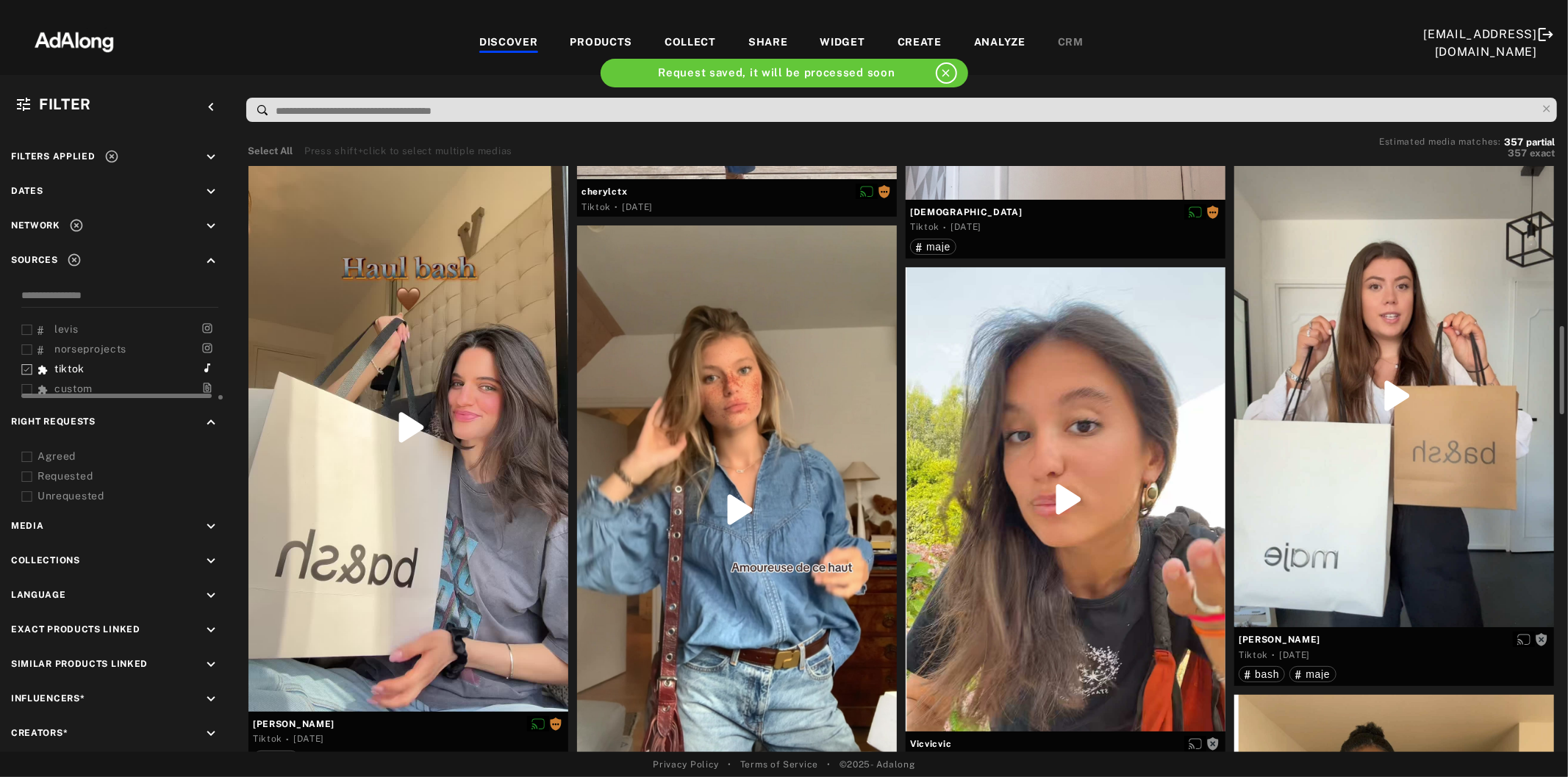
click at [774, 447] on div at bounding box center [737, 510] width 320 height 568
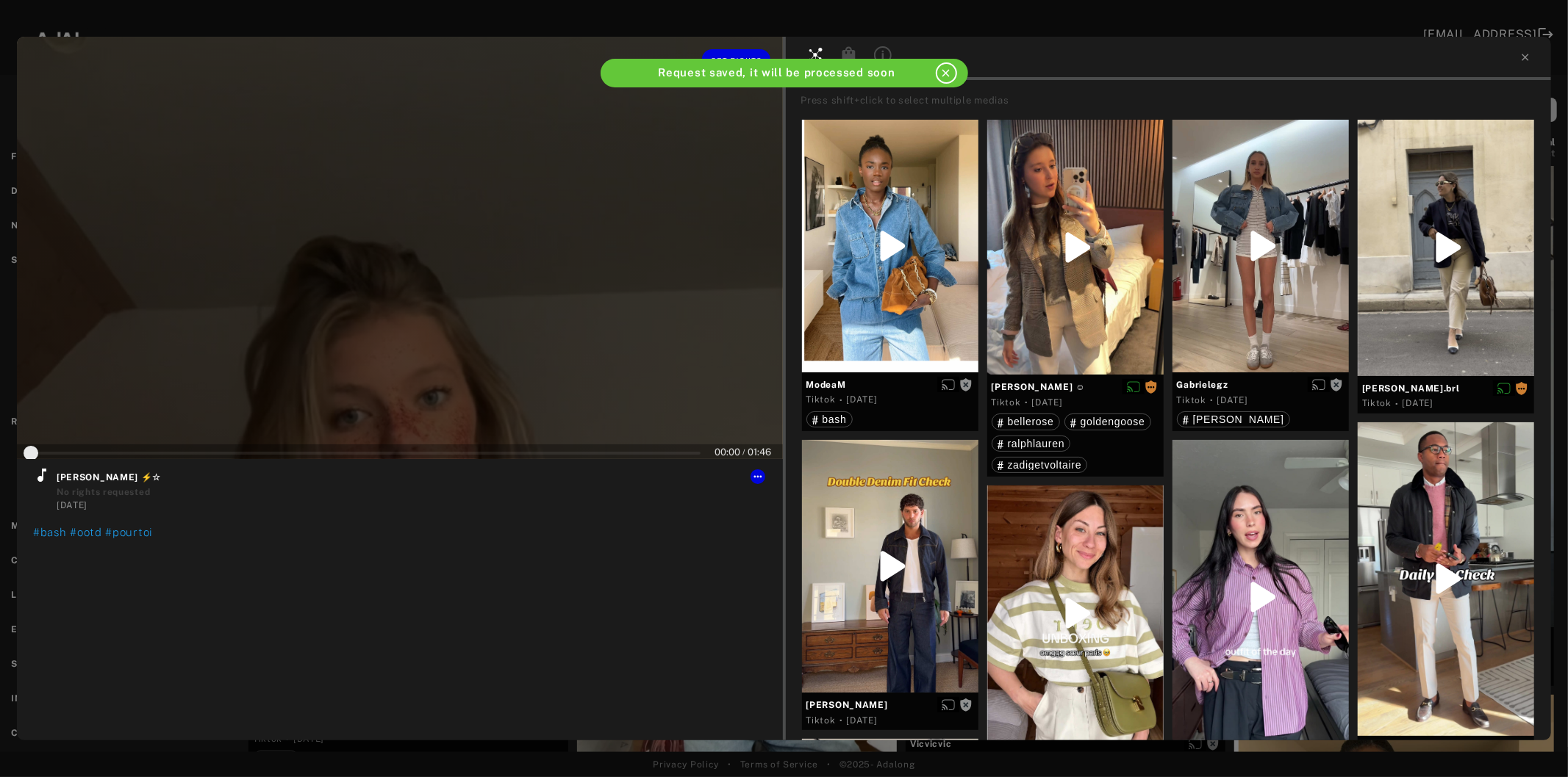
click at [406, 302] on div at bounding box center [399, 248] width 766 height 423
click at [42, 473] on icon at bounding box center [42, 475] width 9 height 13
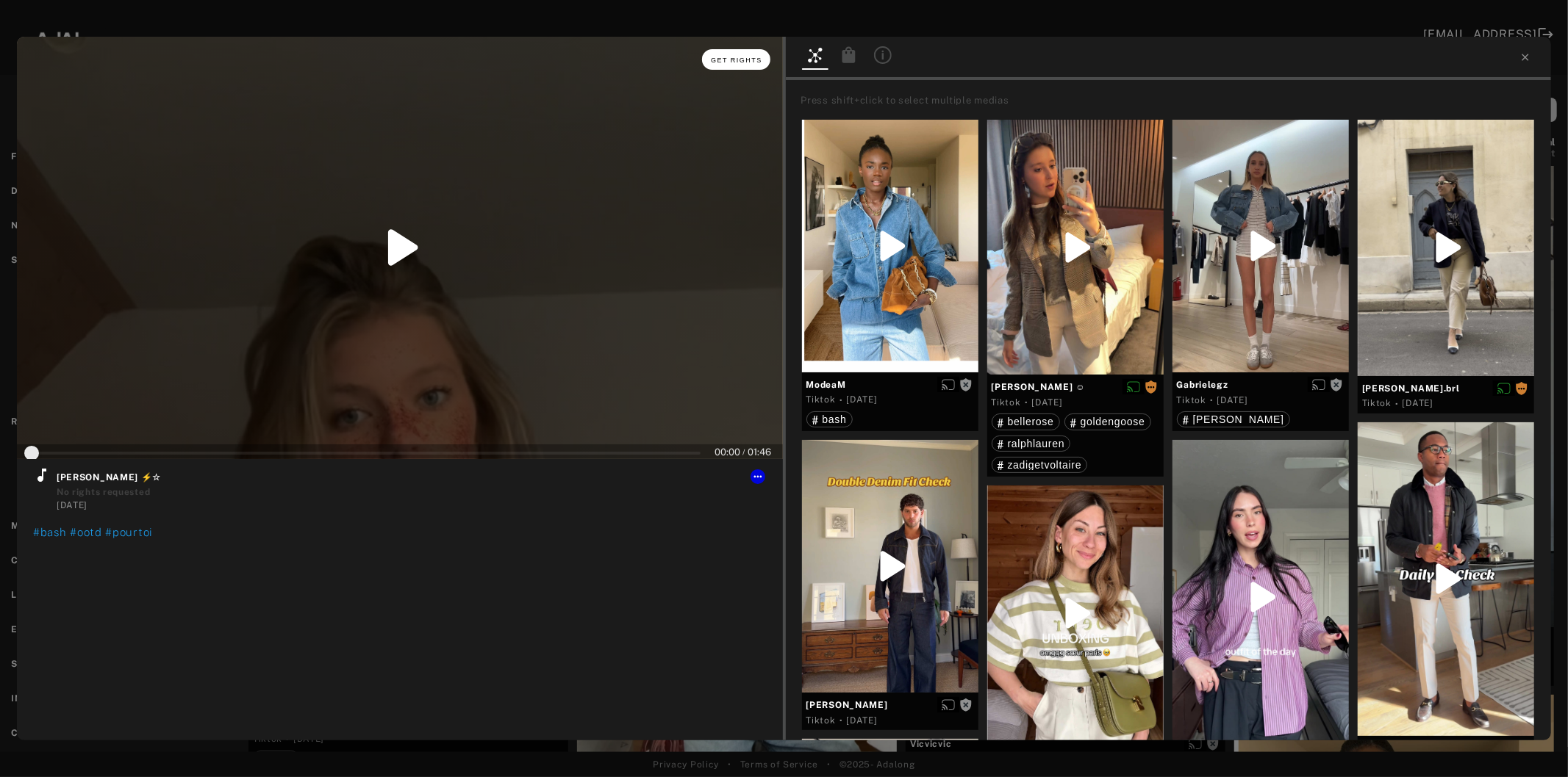
click at [758, 59] on span "Get rights" at bounding box center [736, 60] width 52 height 7
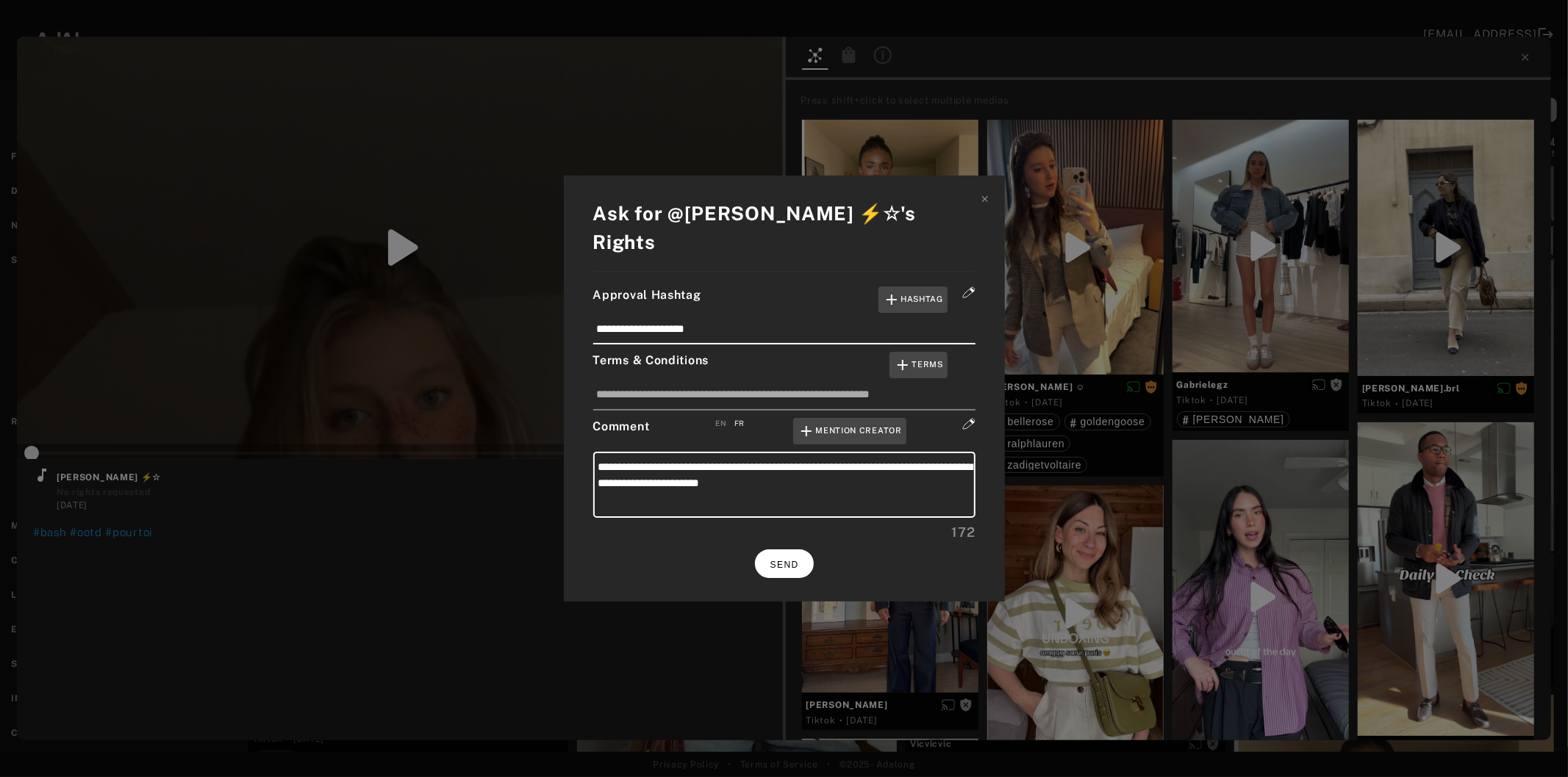
click at [781, 560] on span "SEND" at bounding box center [784, 565] width 29 height 11
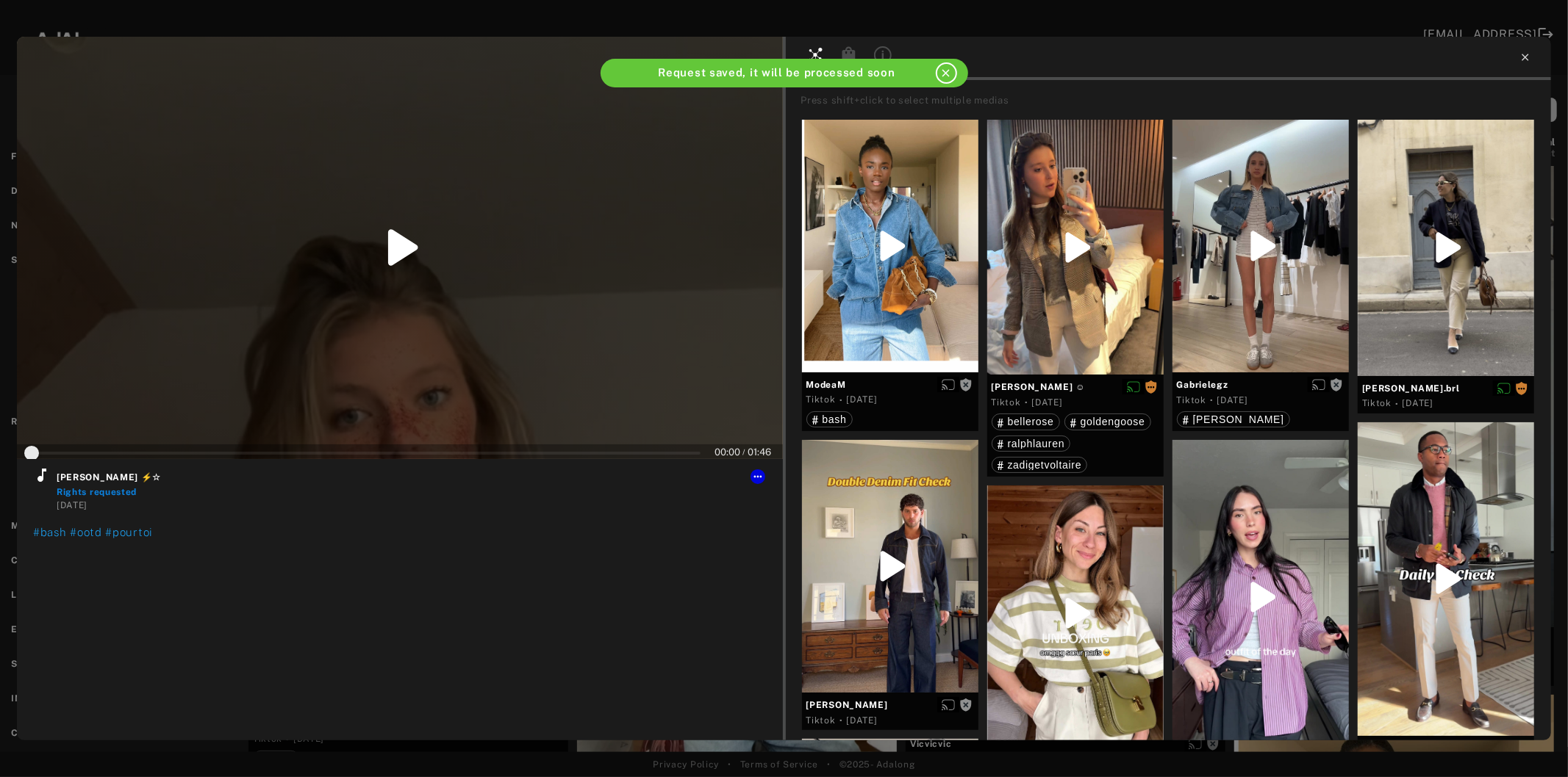
type input "*"
click at [1529, 54] on icon at bounding box center [1525, 57] width 11 height 11
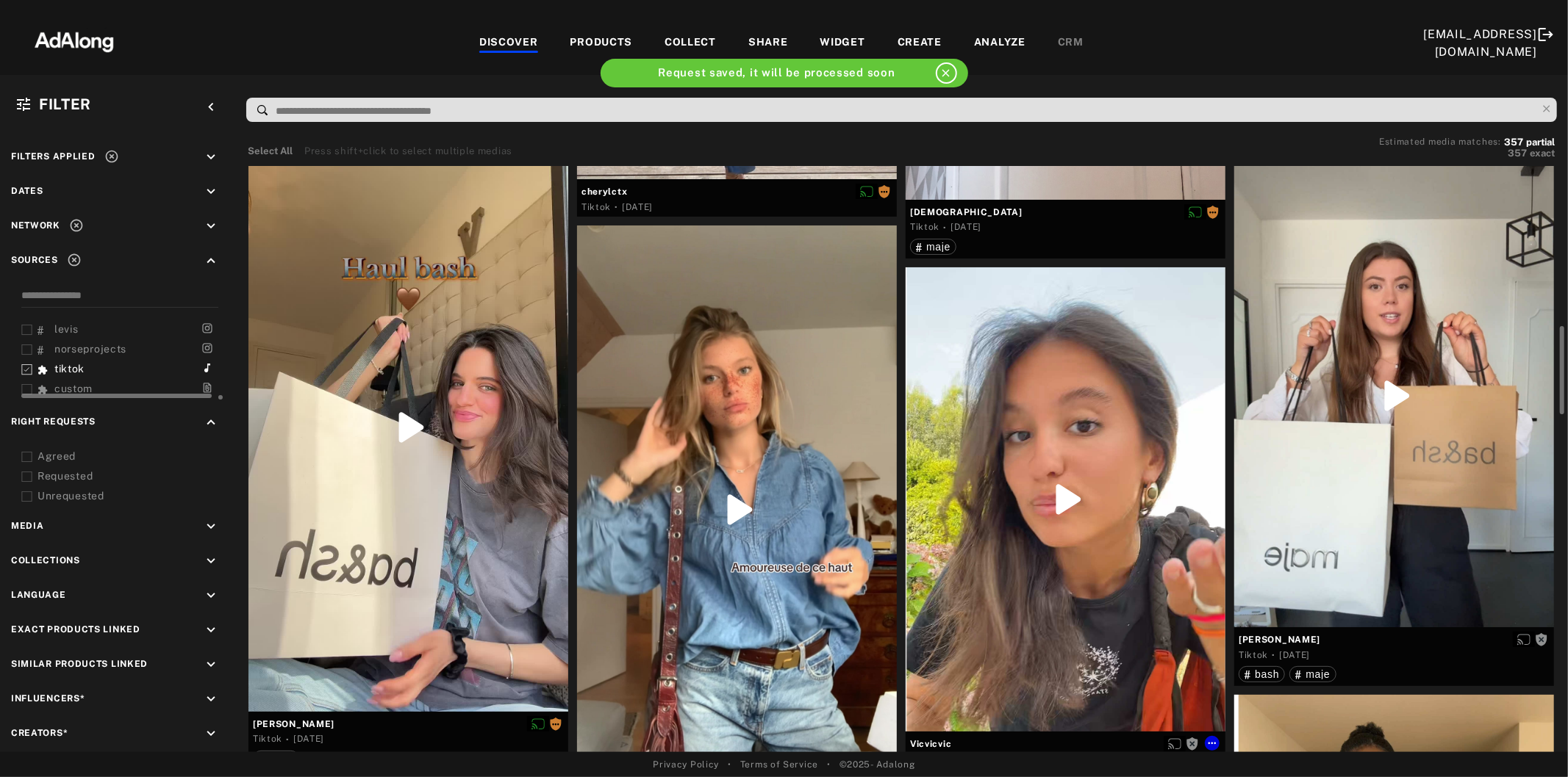
click at [1104, 518] on div at bounding box center [1066, 499] width 320 height 464
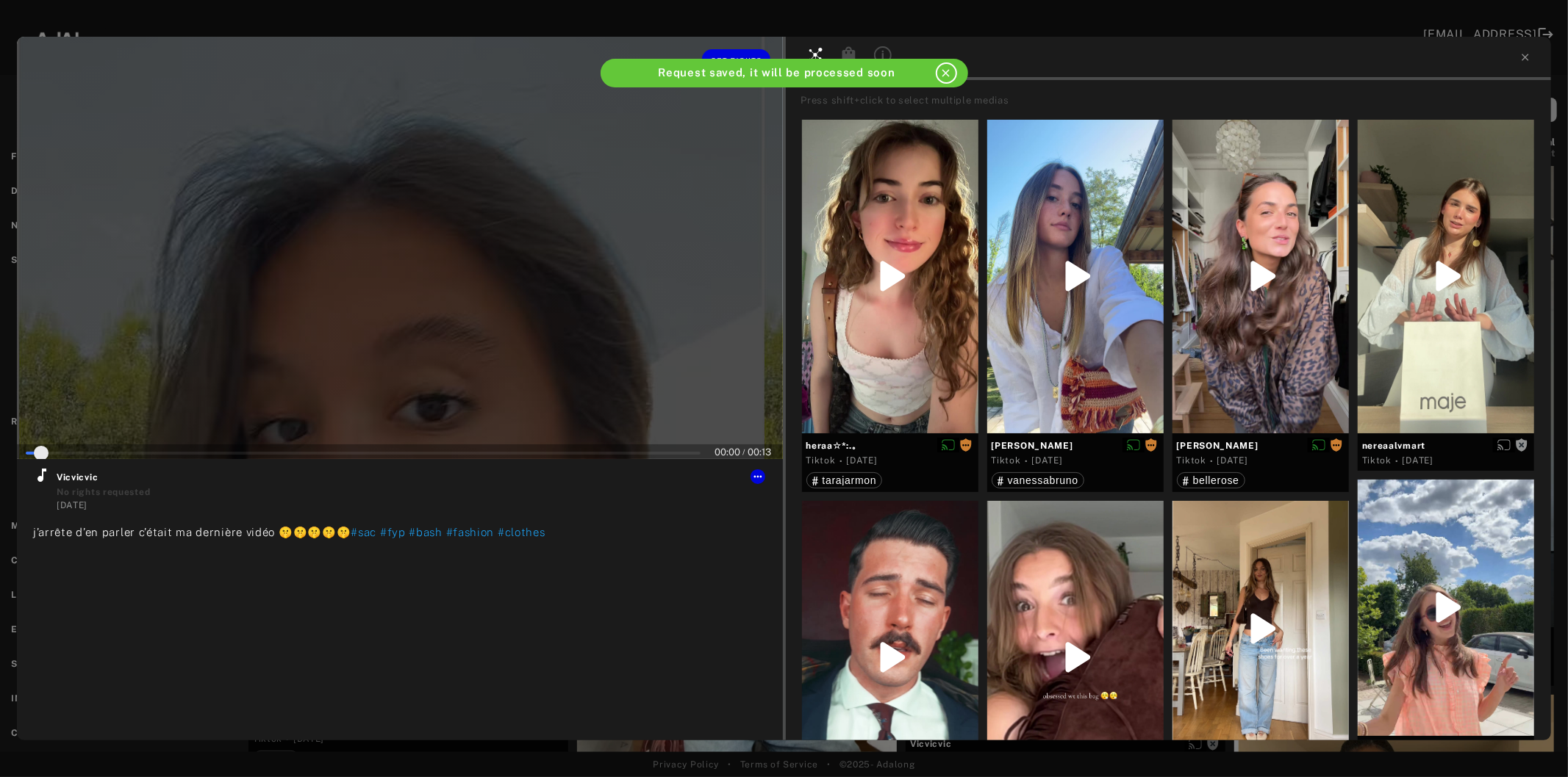
click at [437, 354] on div at bounding box center [399, 248] width 766 height 423
click at [41, 471] on icon at bounding box center [42, 476] width 18 height 18
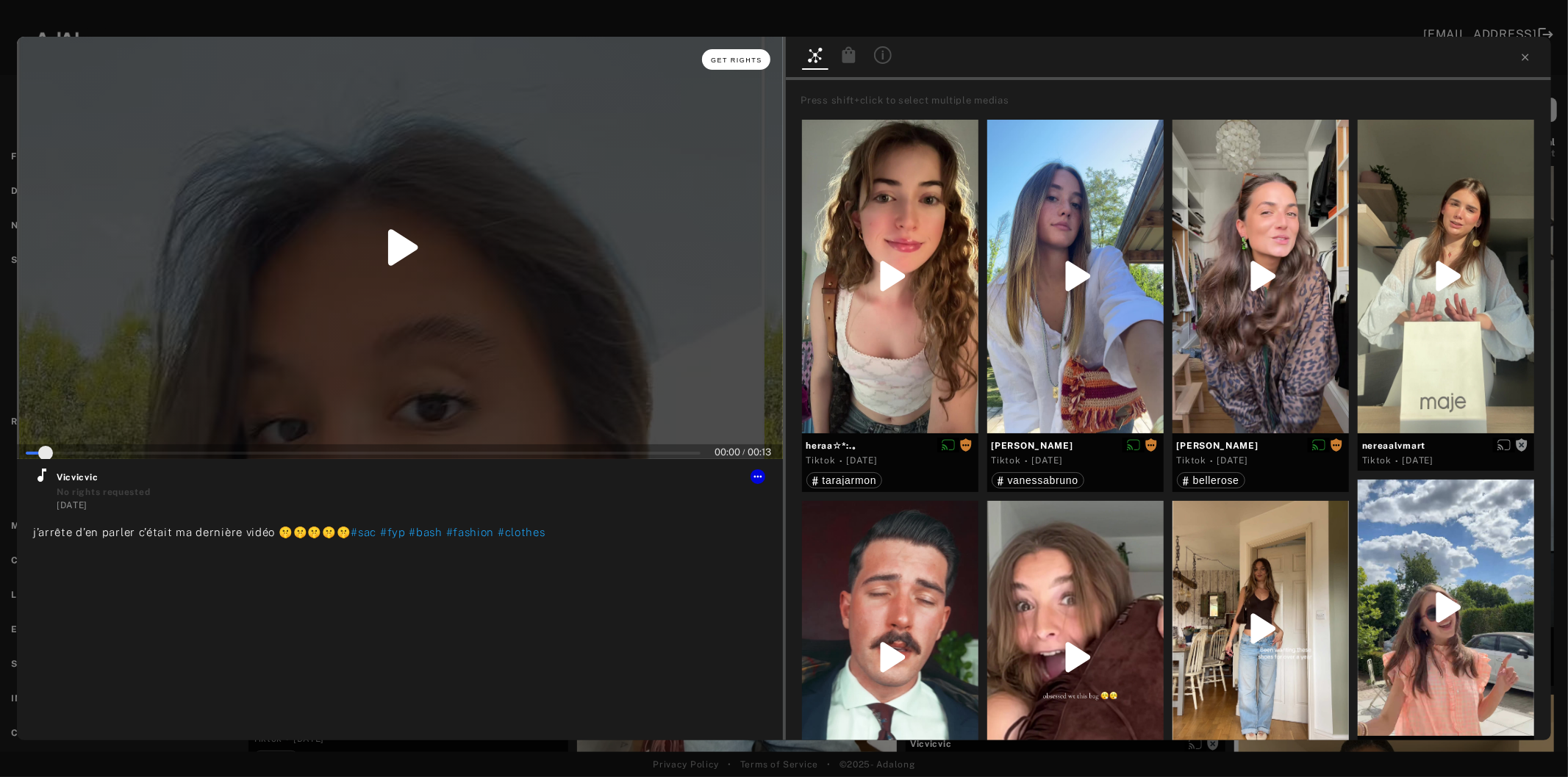
click at [726, 62] on span "Get rights" at bounding box center [736, 60] width 52 height 7
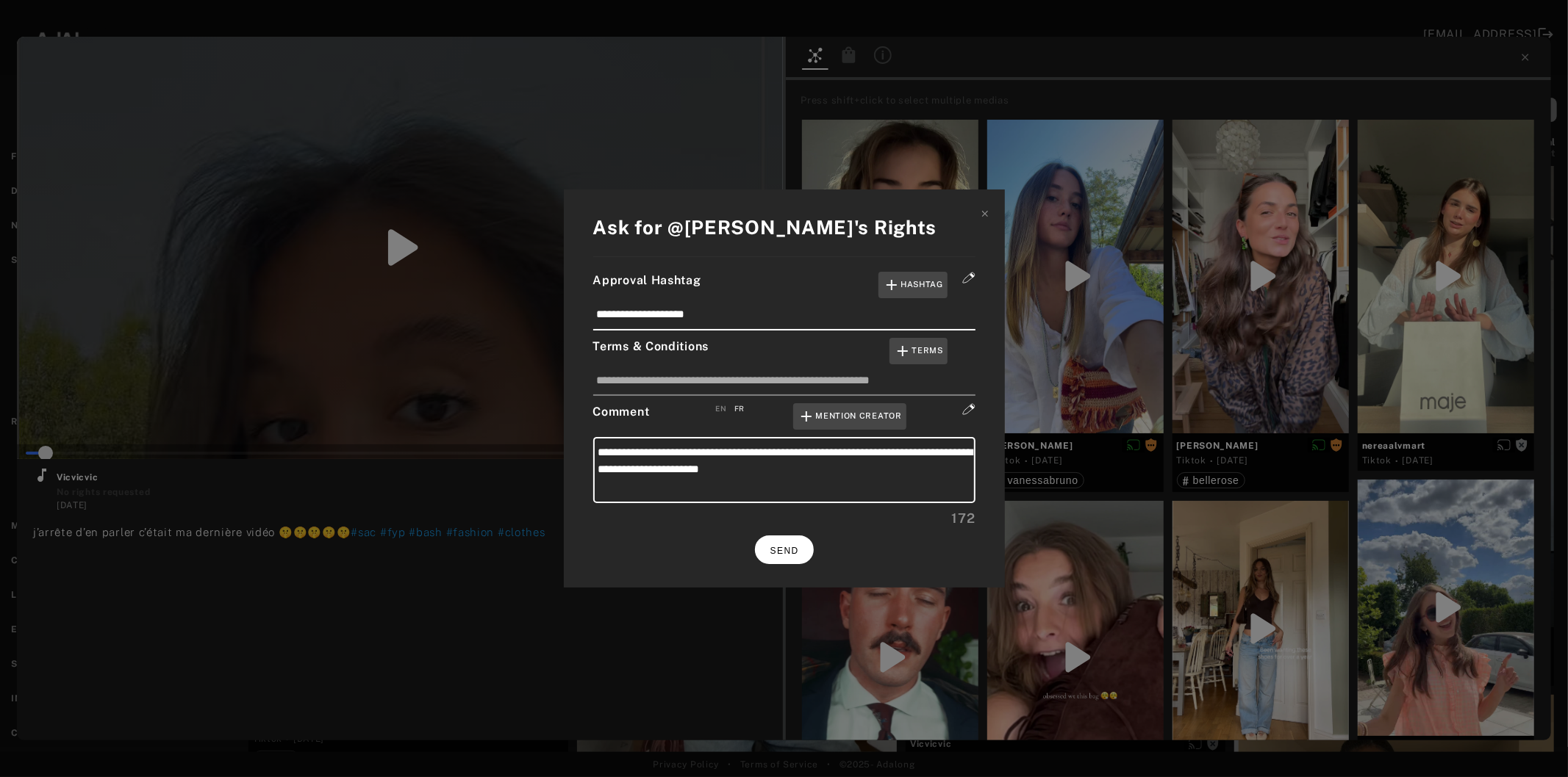
click at [794, 549] on span "SEND" at bounding box center [784, 551] width 29 height 11
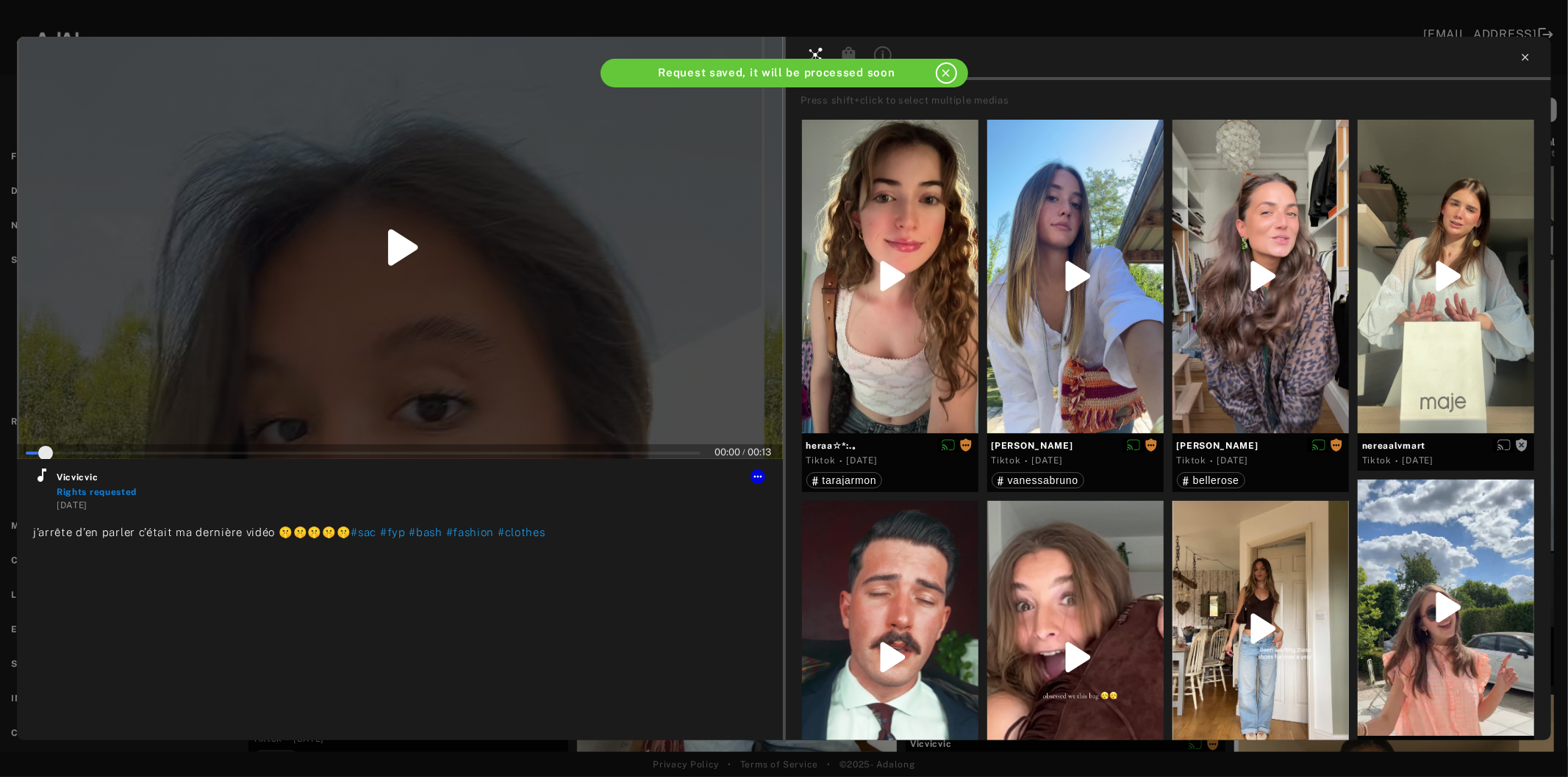
type input "*"
click at [1527, 57] on icon at bounding box center [1525, 57] width 11 height 11
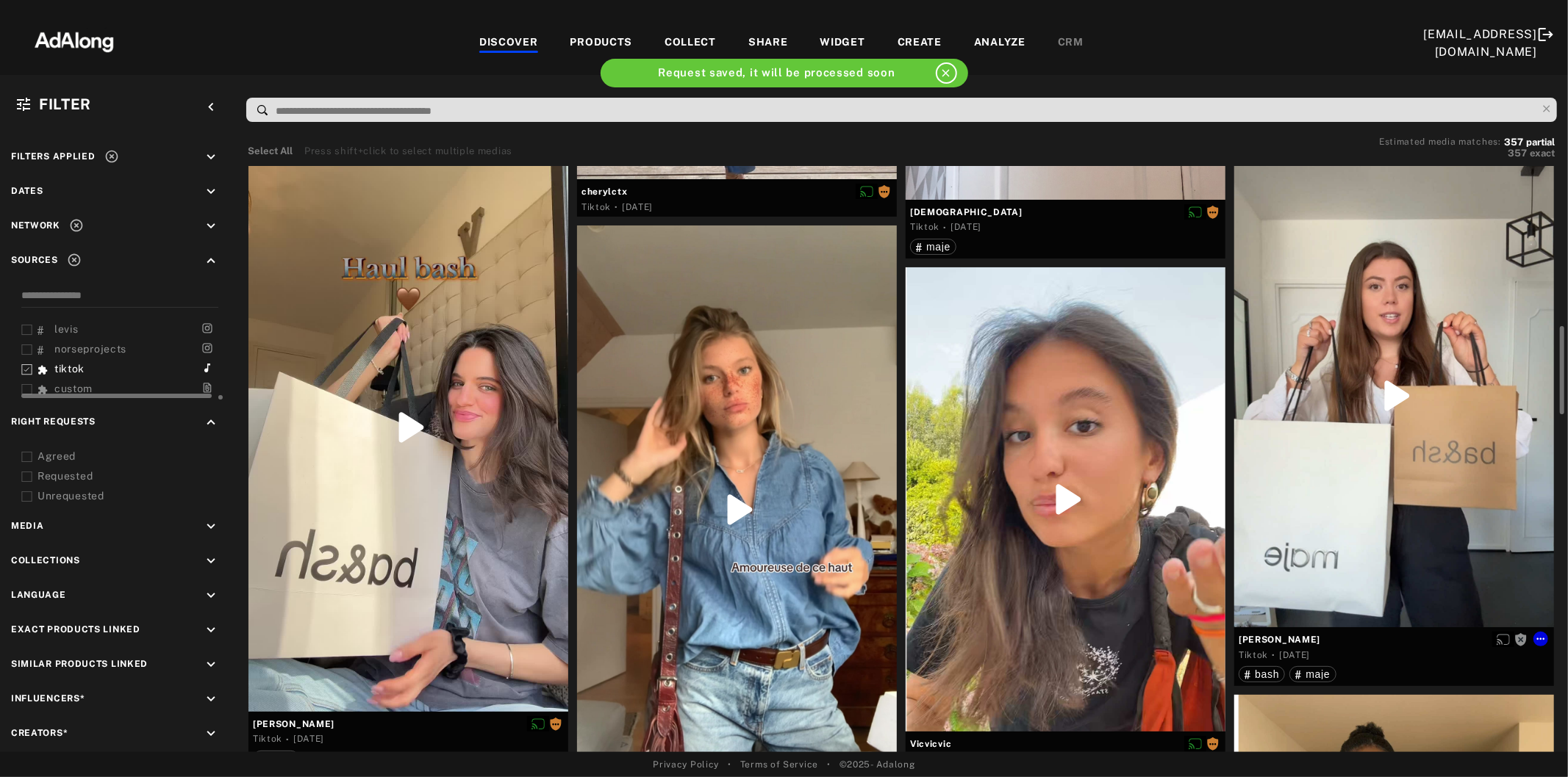
click at [1346, 431] on div at bounding box center [1394, 396] width 320 height 463
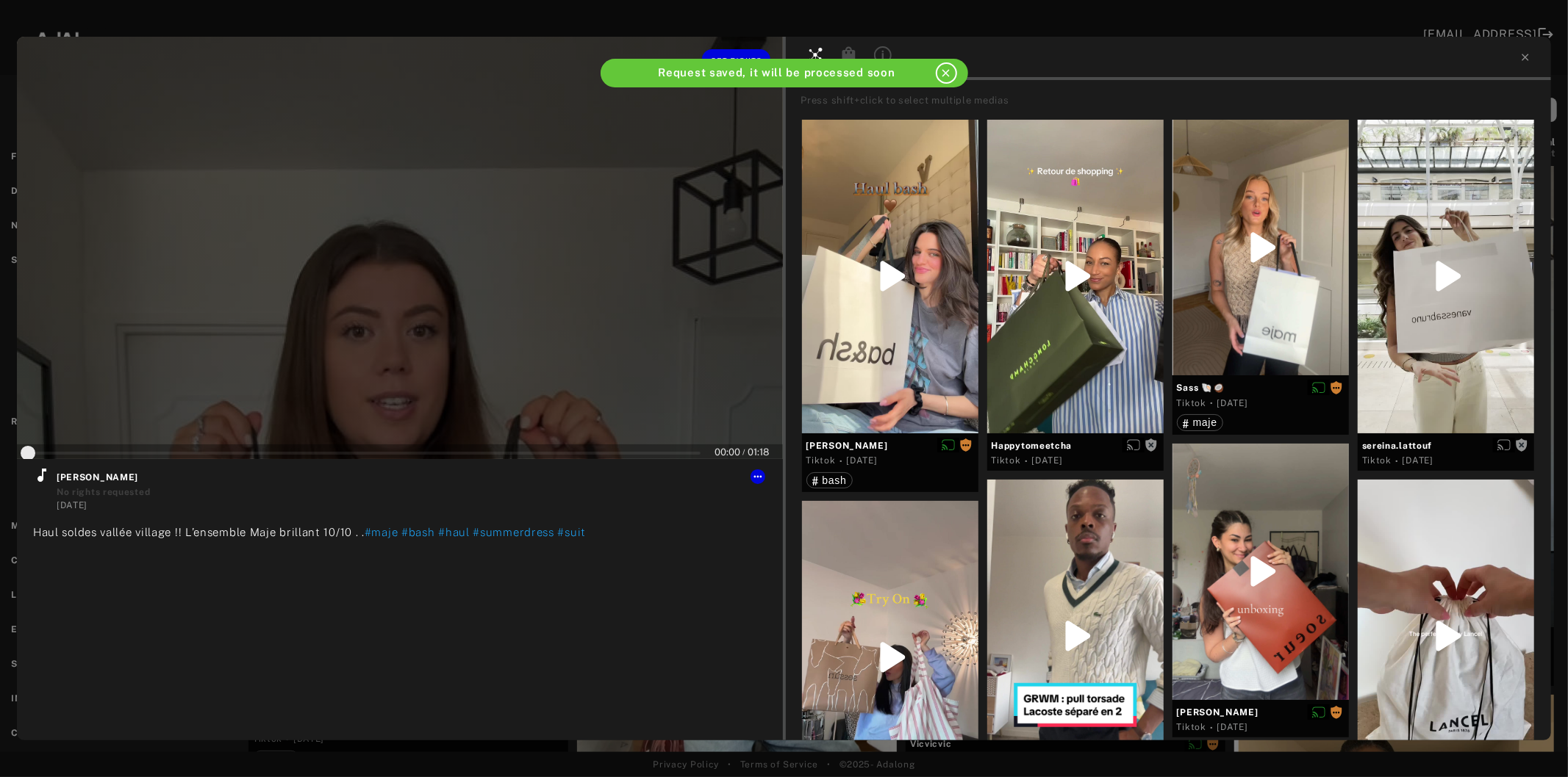
click at [366, 332] on div at bounding box center [399, 248] width 766 height 423
click at [38, 477] on icon at bounding box center [42, 475] width 9 height 13
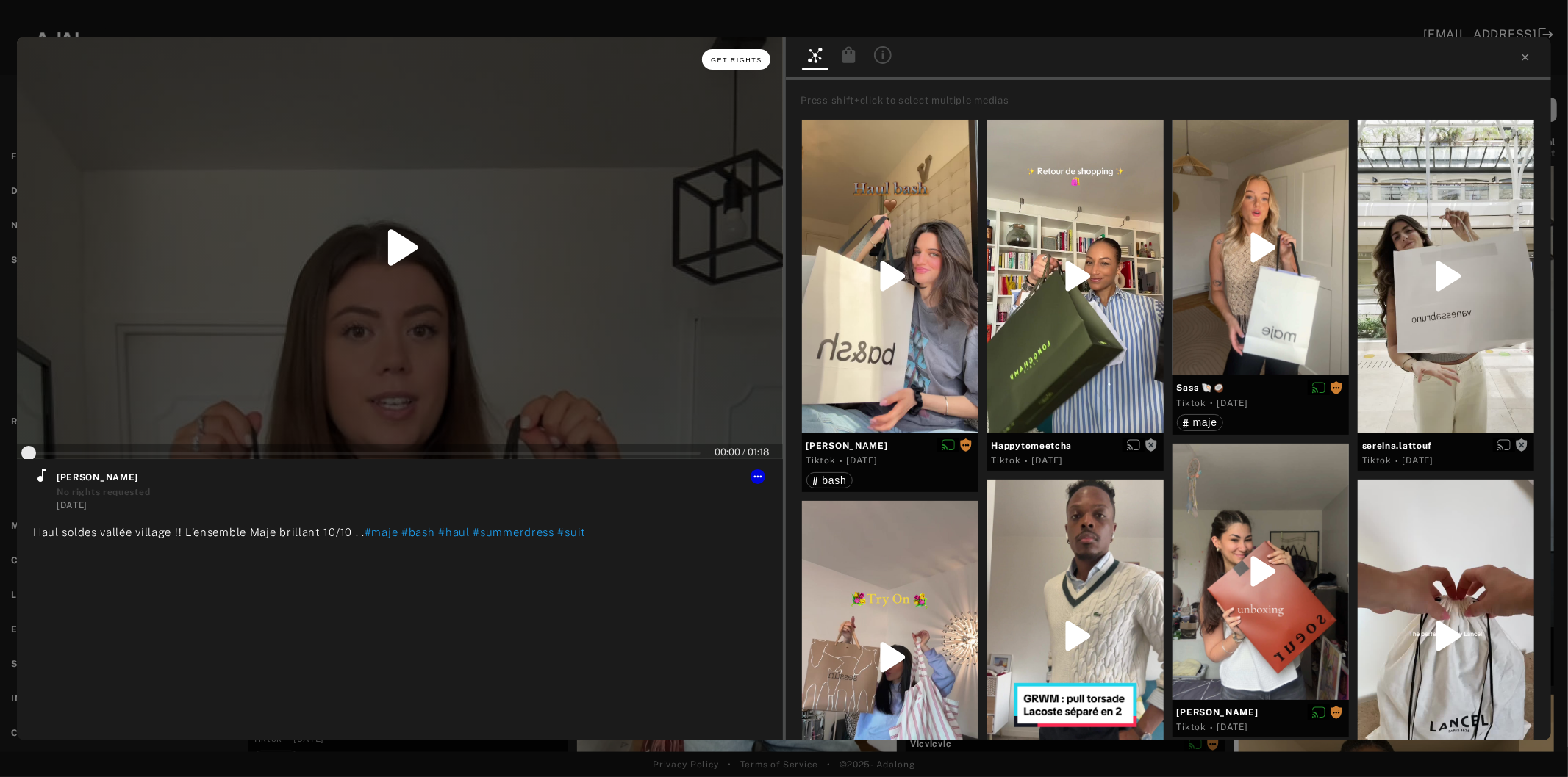
click at [737, 56] on span "Get rights" at bounding box center [736, 60] width 52 height 7
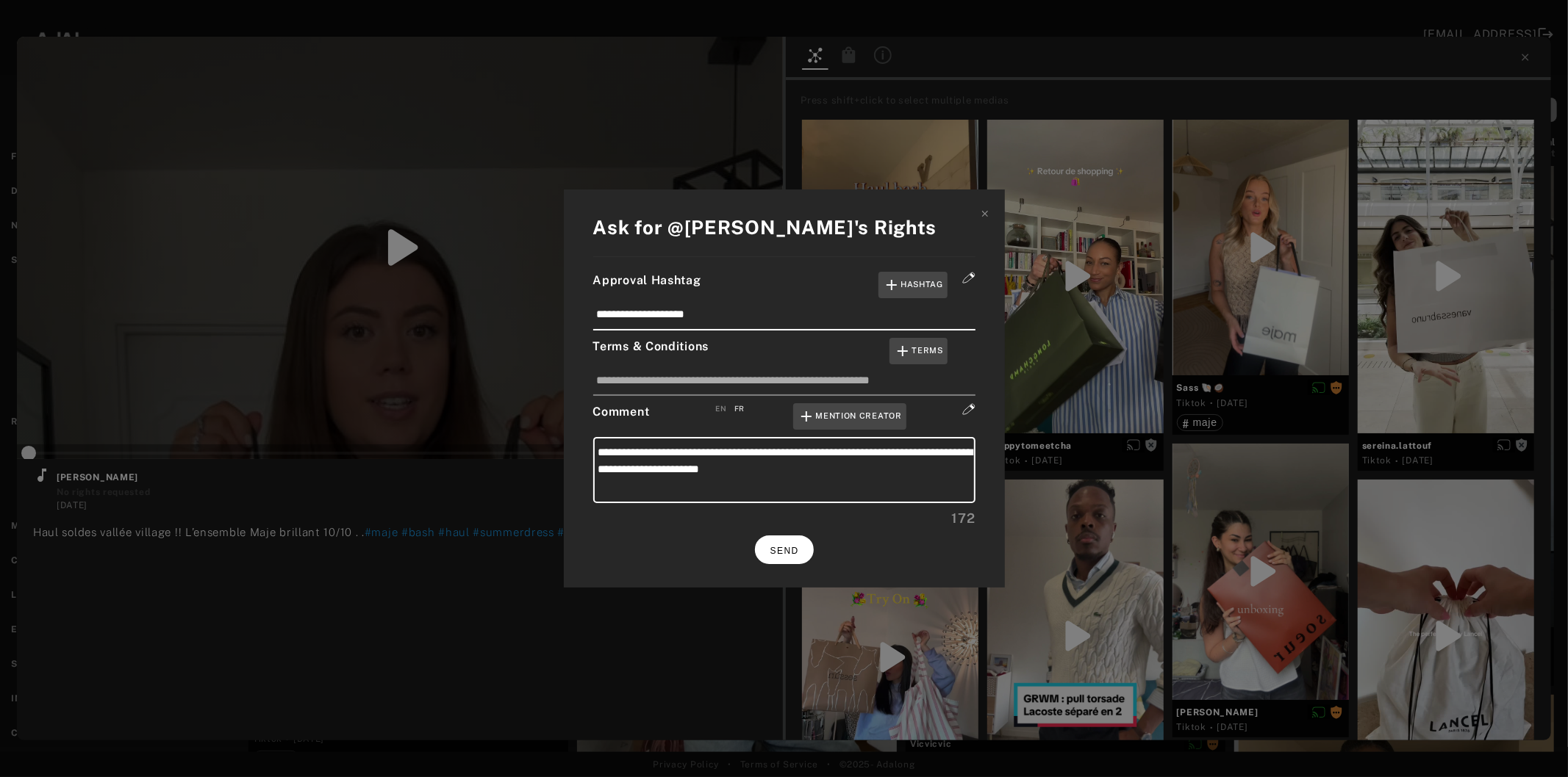
click at [796, 553] on button "SEND" at bounding box center [784, 549] width 59 height 29
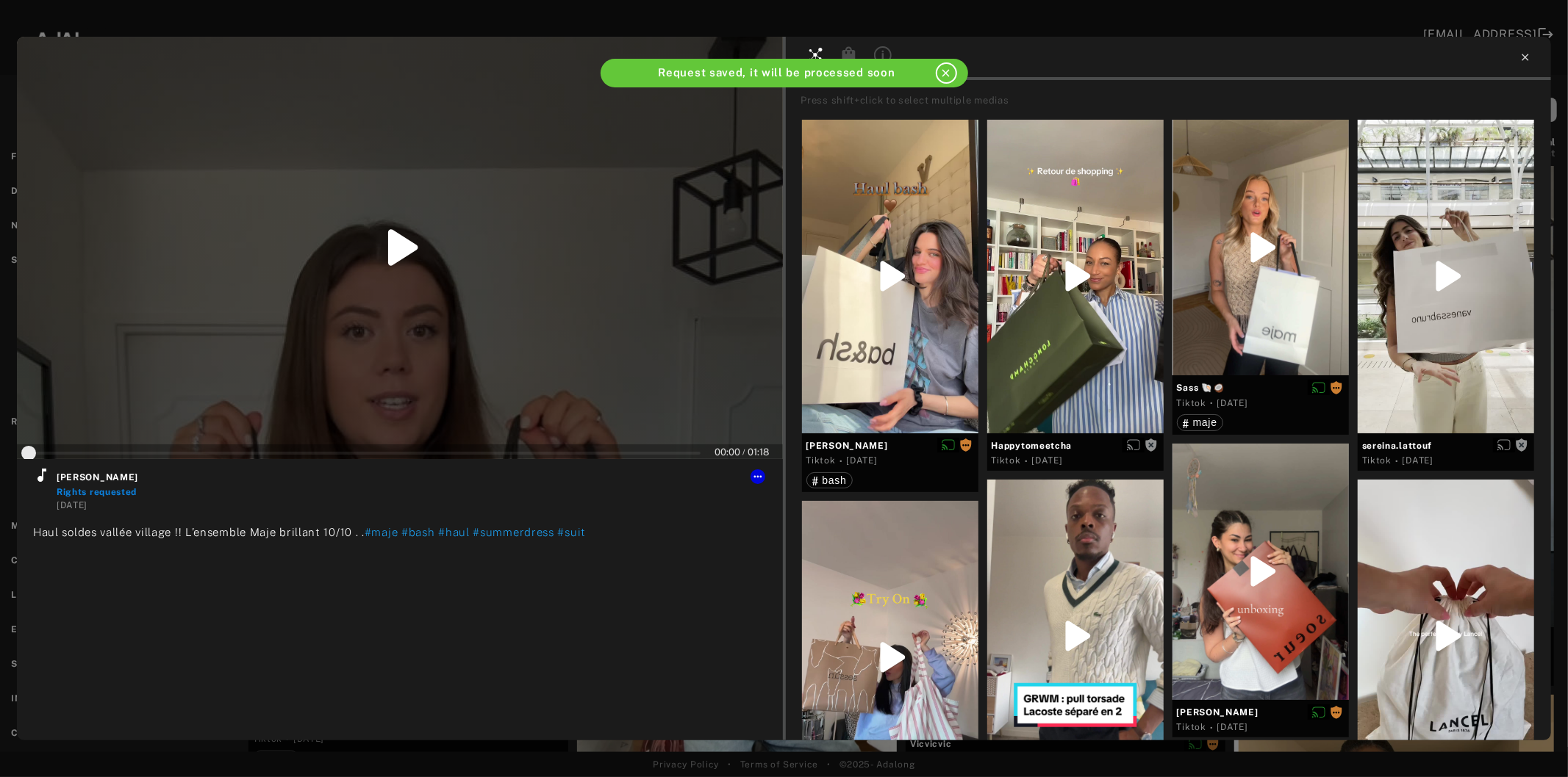
type input "*"
click at [1526, 54] on icon at bounding box center [1525, 57] width 11 height 11
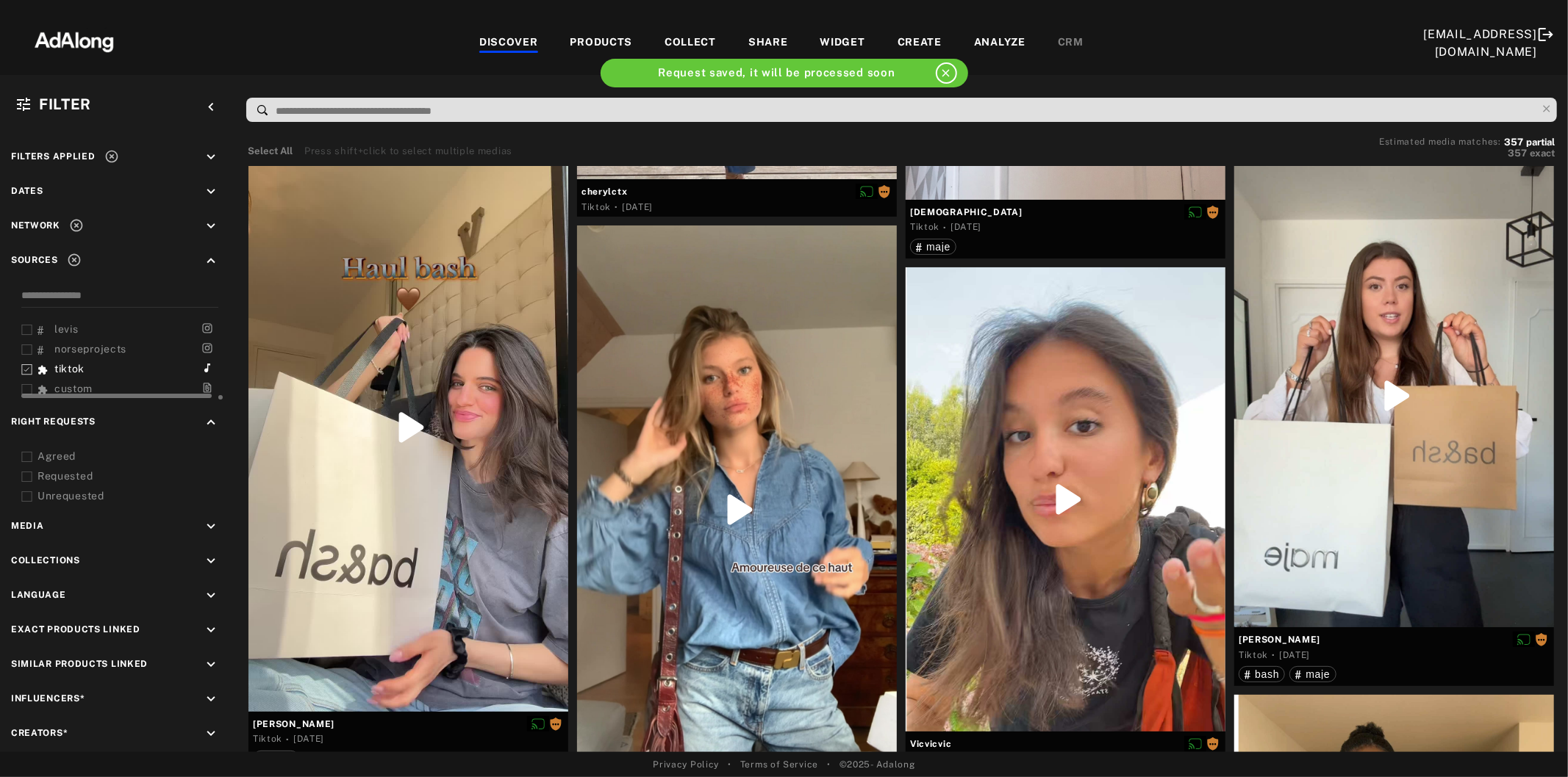
click at [1526, 54] on div "[EMAIL_ADDRESS][DOMAIN_NAME]" at bounding box center [1490, 43] width 132 height 49
click at [1518, 63] on div "[EMAIL_ADDRESS][DOMAIN_NAME]" at bounding box center [1490, 43] width 132 height 49
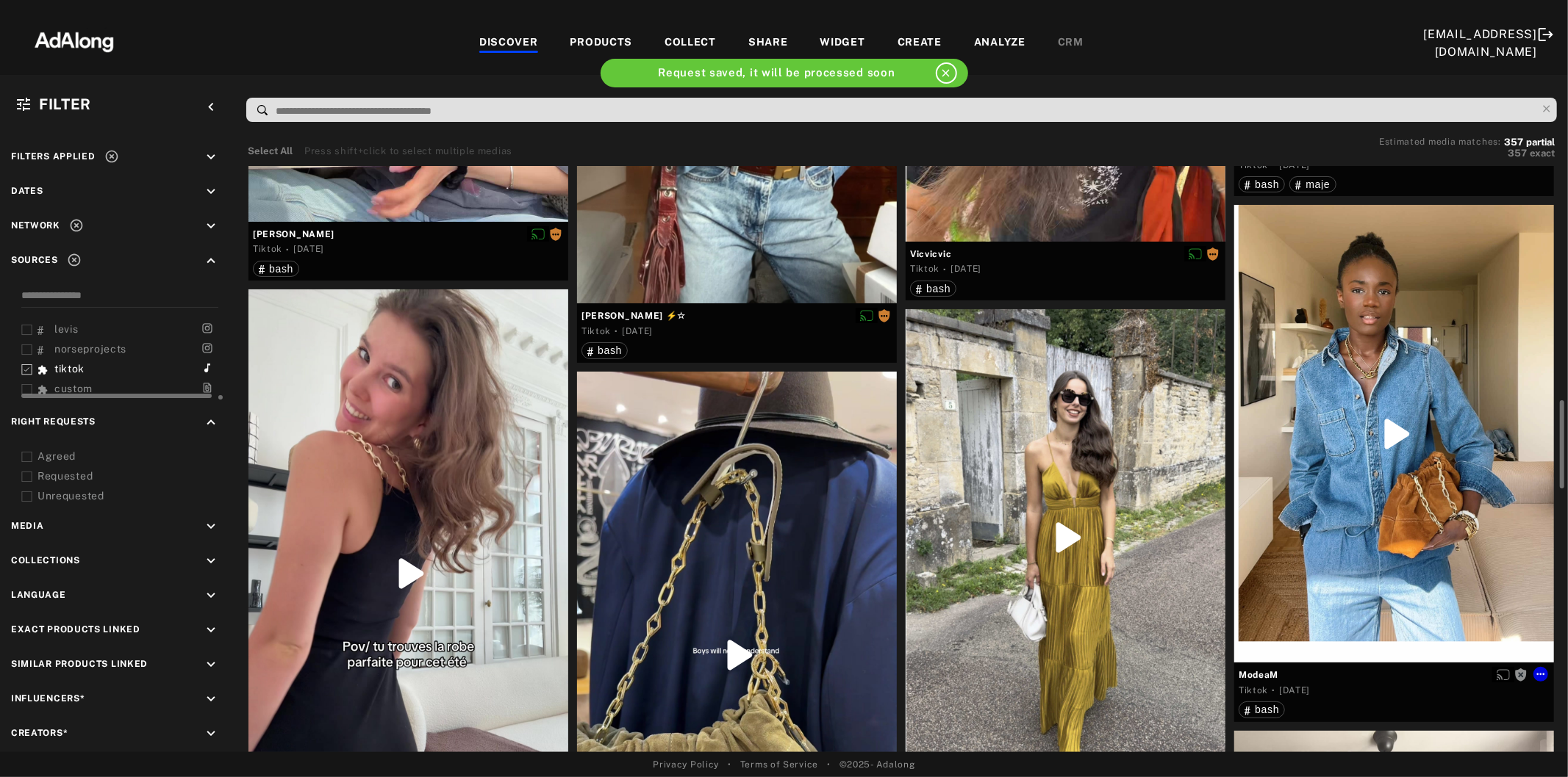
scroll to position [1632, 0]
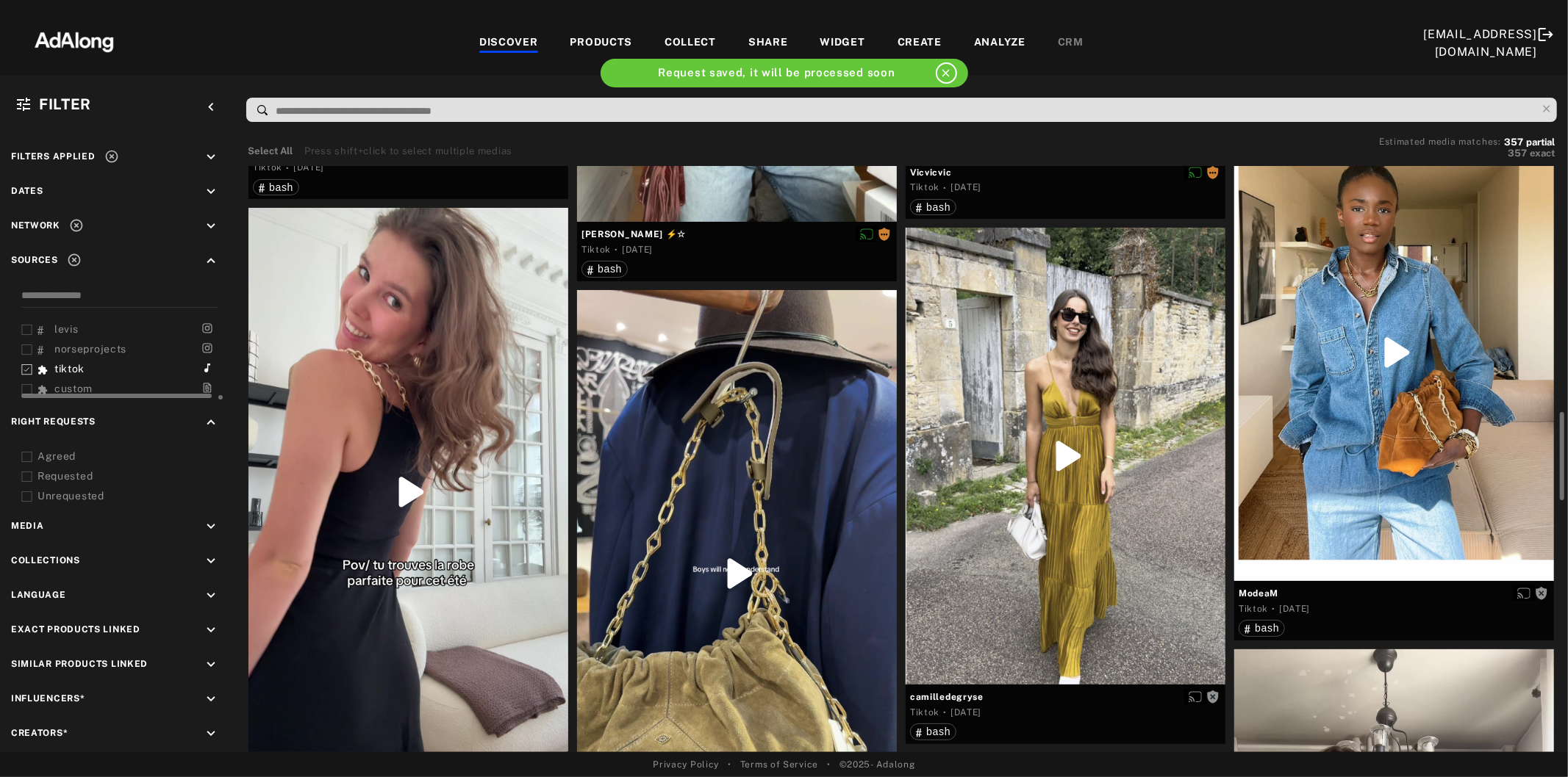
click at [398, 497] on div at bounding box center [409, 492] width 320 height 568
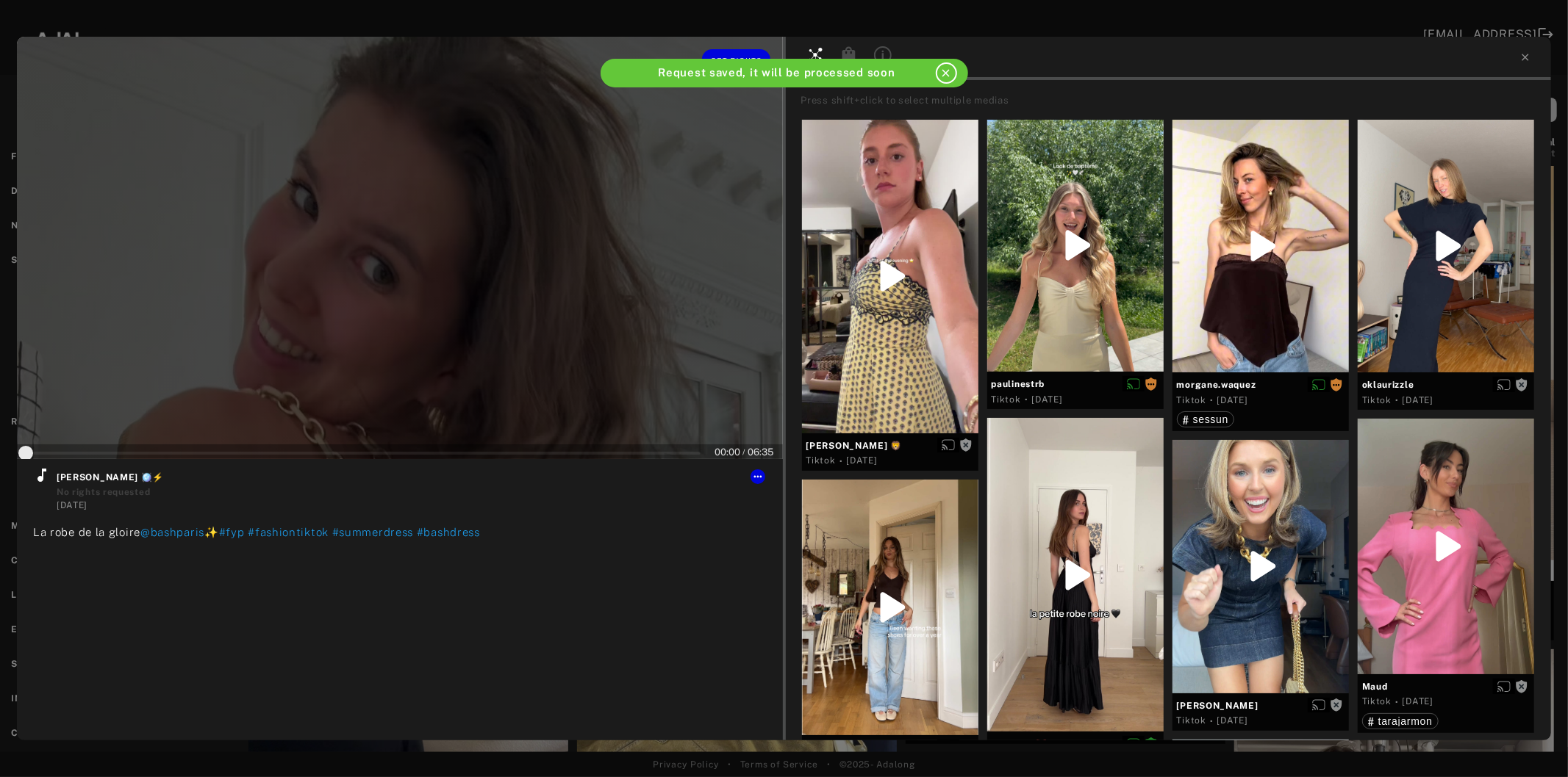
click at [390, 329] on div at bounding box center [399, 248] width 766 height 423
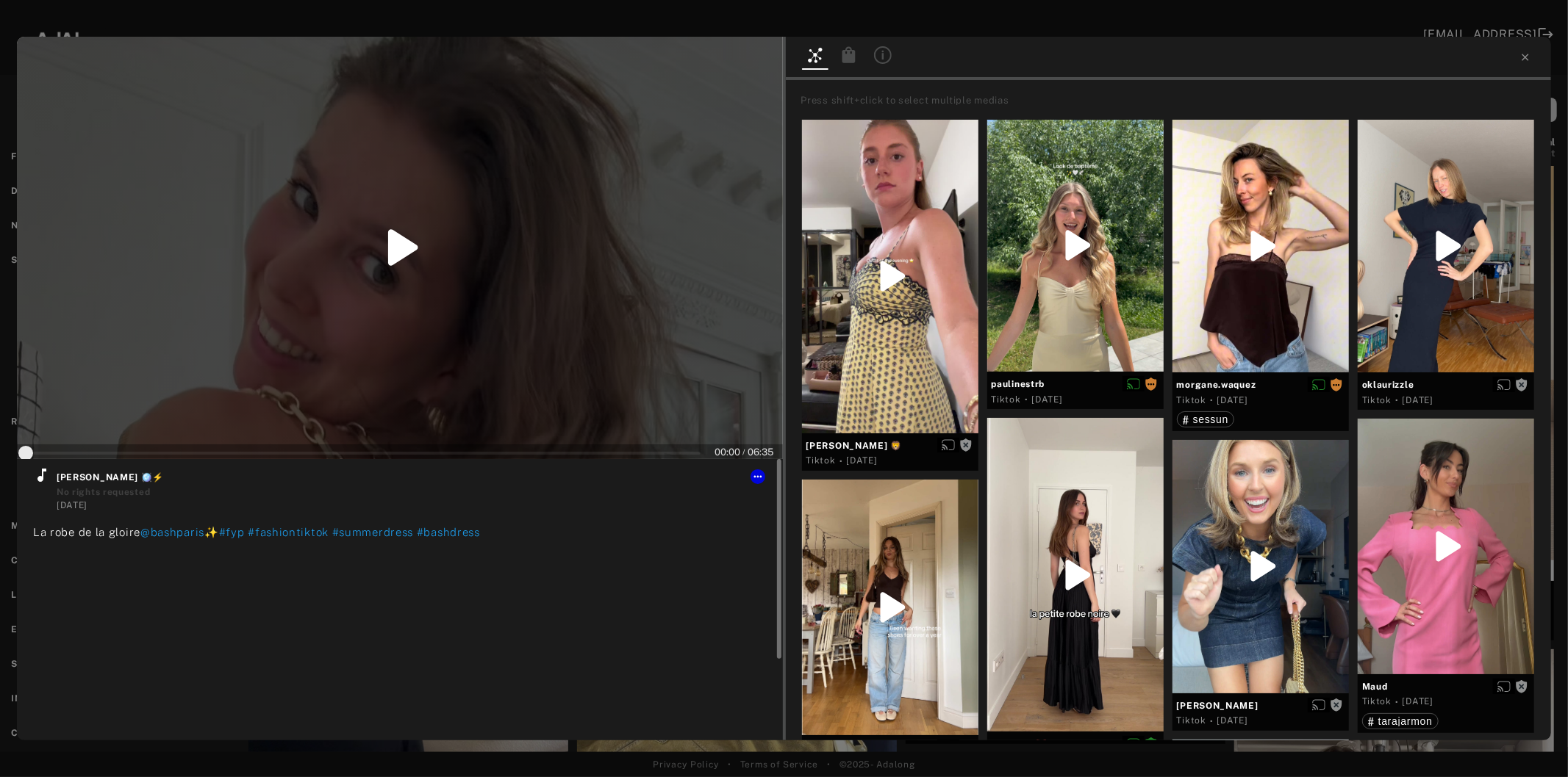
click at [31, 479] on div "Louise 🪩⚡️ No rights requested 1 day ago La robe de la gloire @bashparis ✨ #fyp…" at bounding box center [399, 569] width 766 height 221
click at [38, 479] on icon at bounding box center [42, 475] width 9 height 13
click at [733, 61] on span "Get rights" at bounding box center [736, 60] width 52 height 7
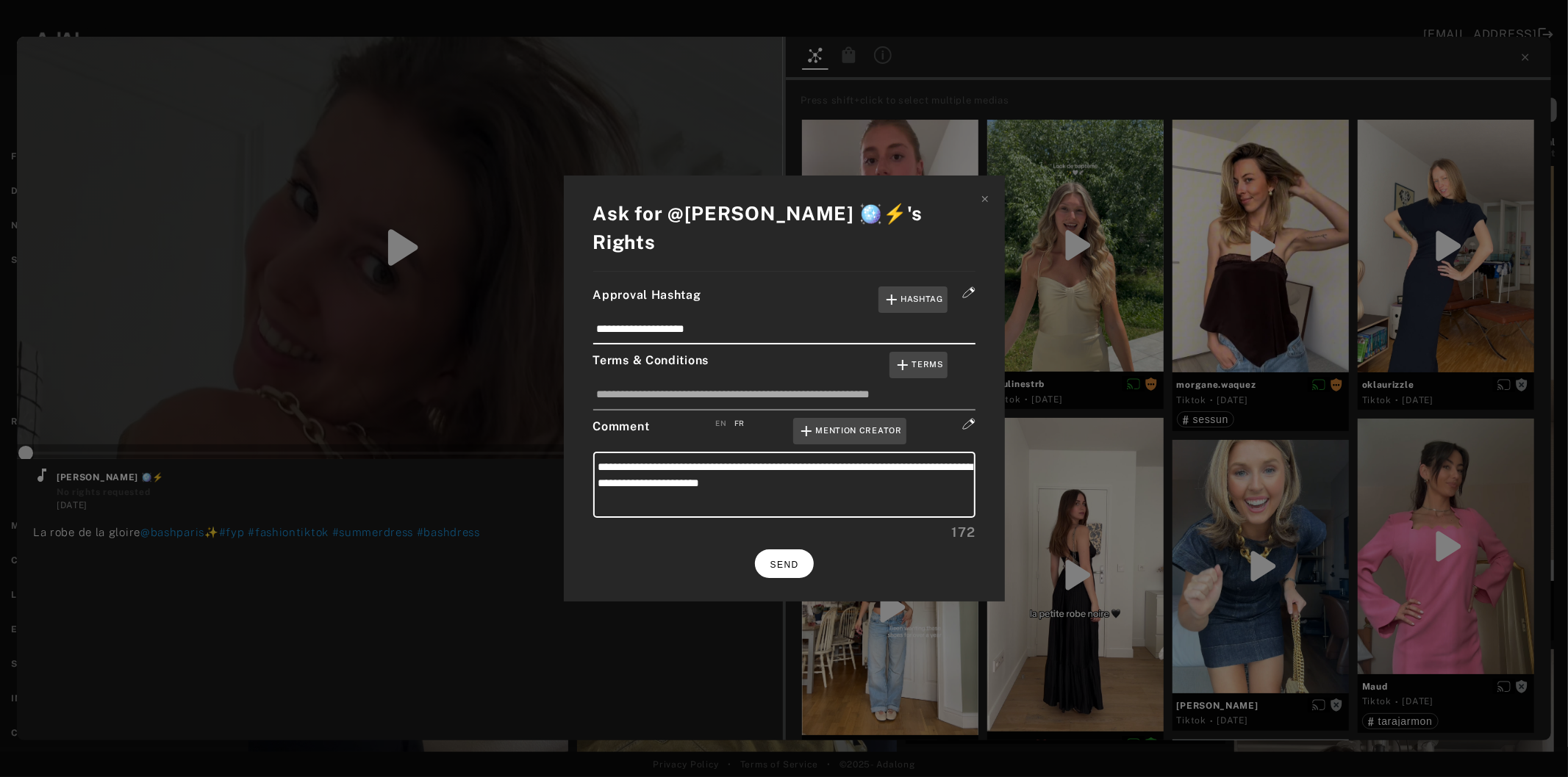
click at [799, 549] on button "SEND" at bounding box center [784, 563] width 59 height 29
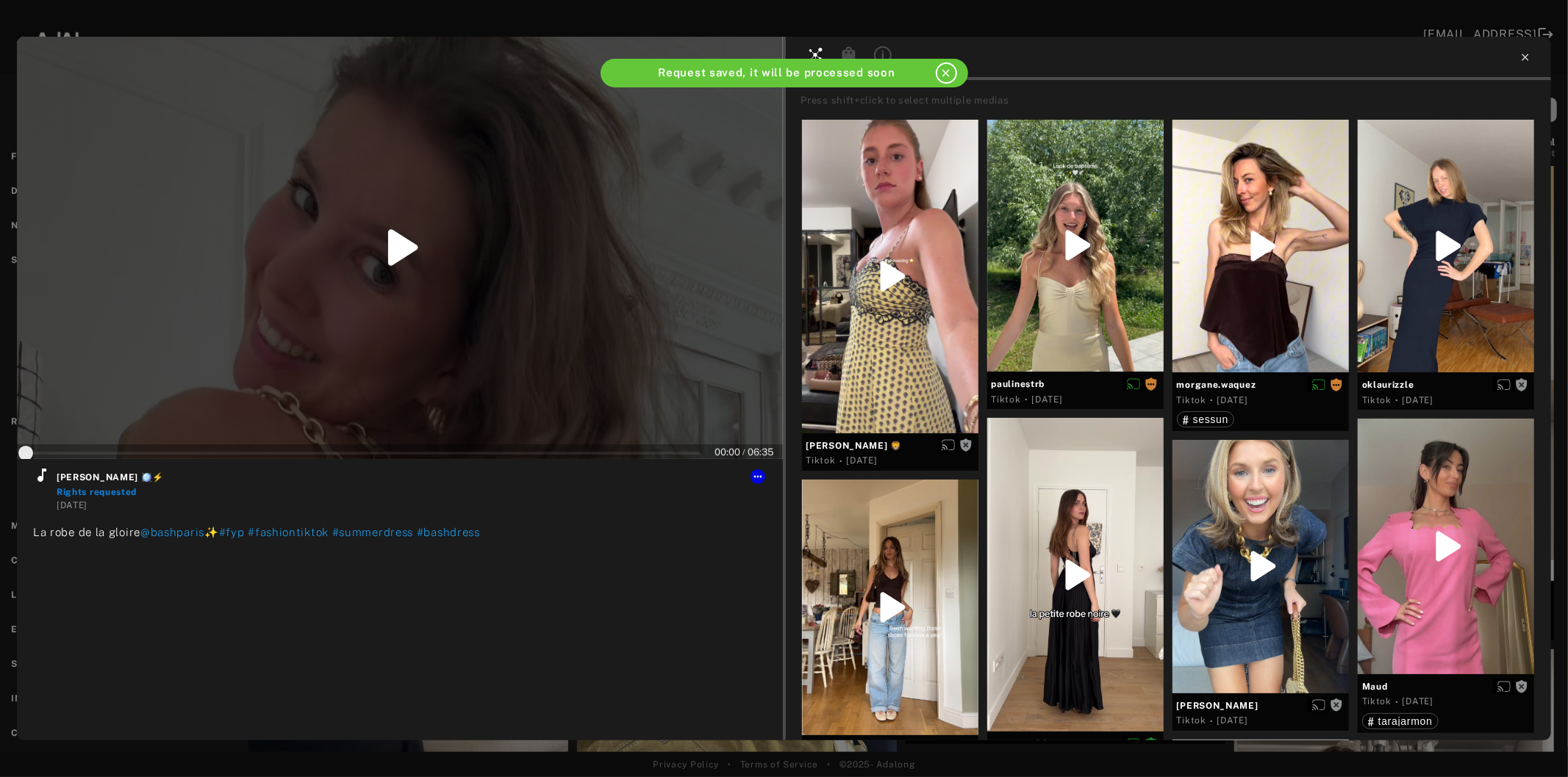
type input "*"
click at [1525, 60] on icon at bounding box center [1525, 57] width 11 height 11
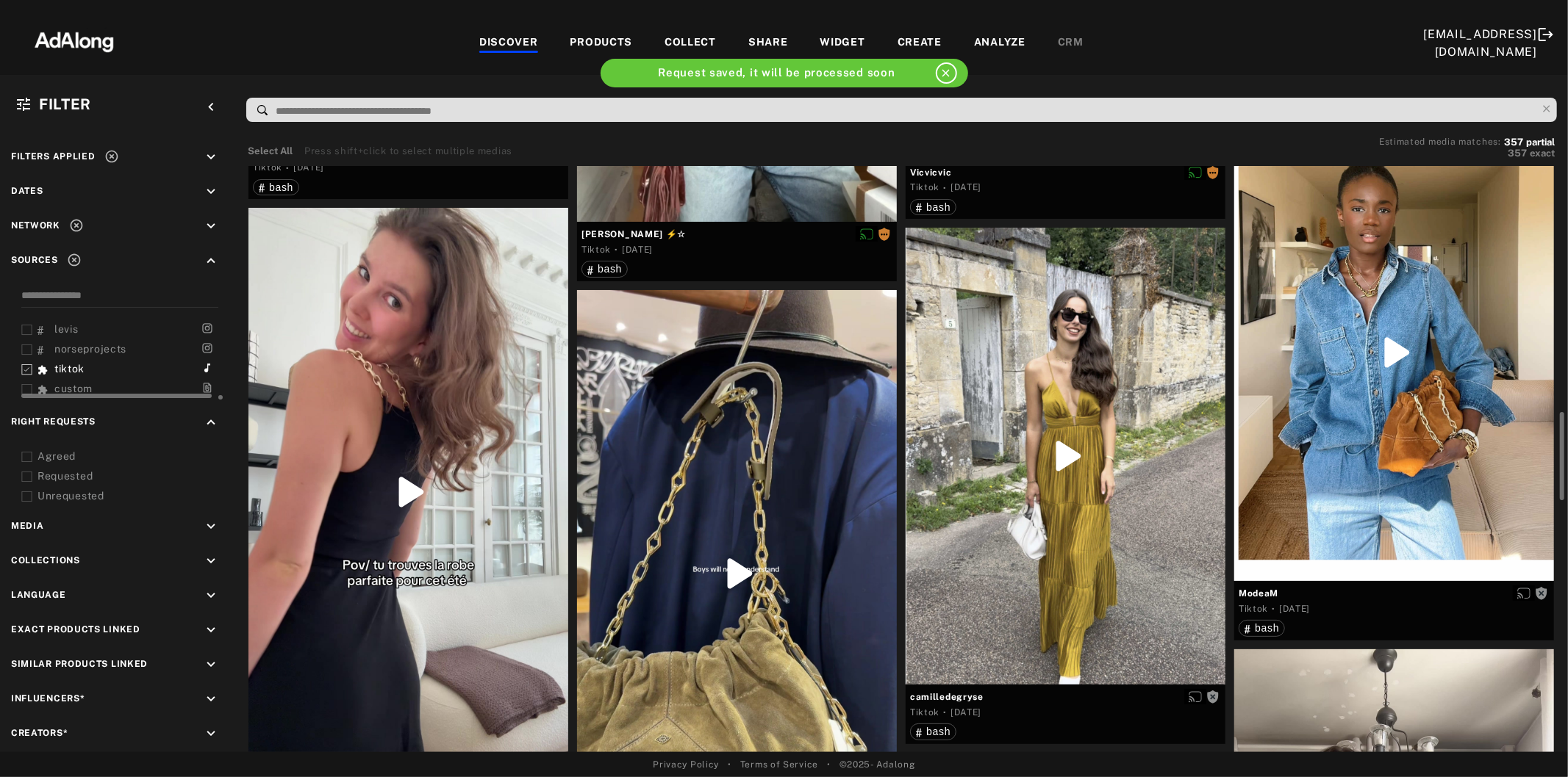
click at [728, 541] on div at bounding box center [737, 574] width 320 height 568
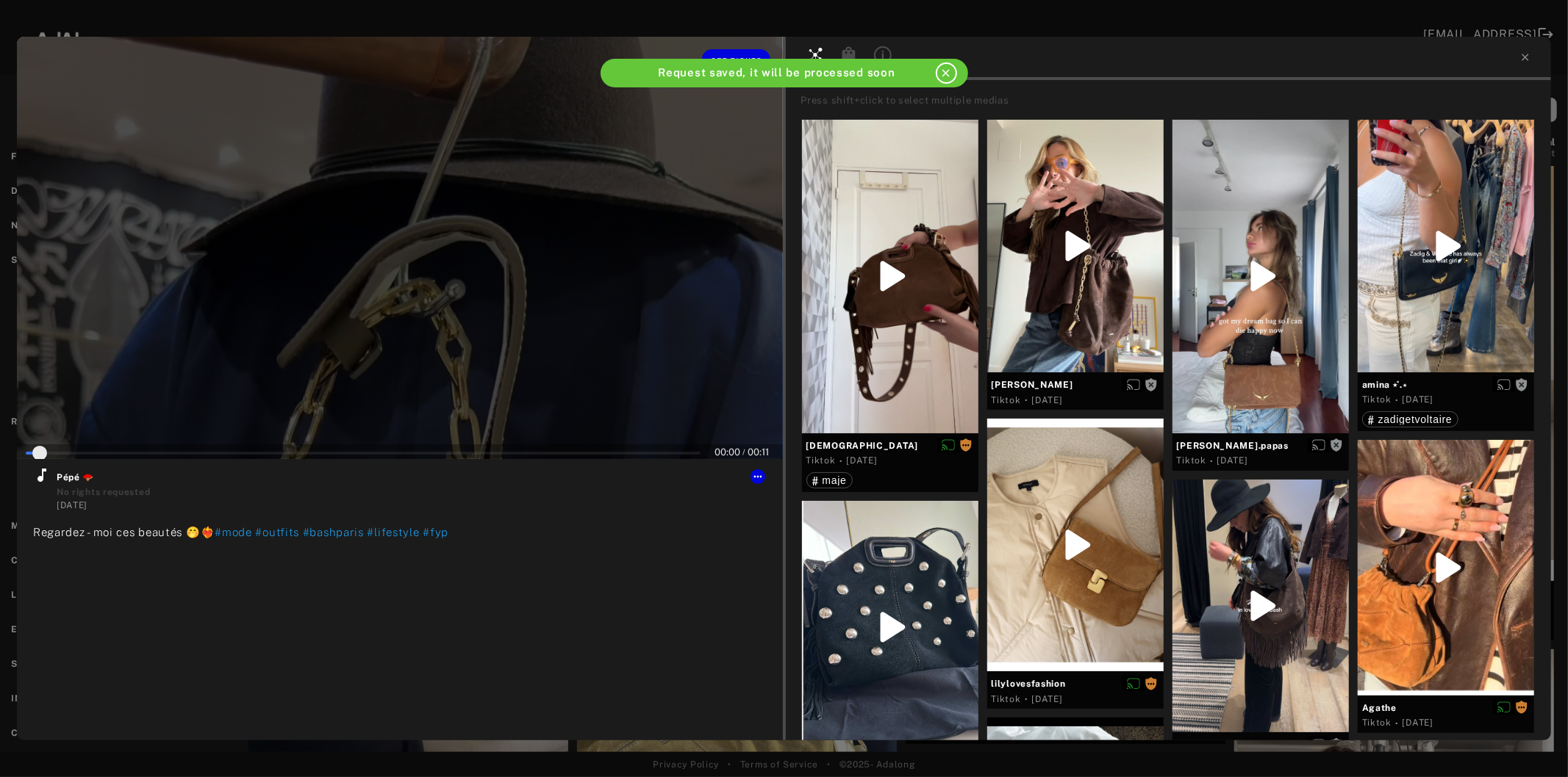
click at [317, 315] on div at bounding box center [399, 248] width 766 height 423
click at [41, 480] on icon at bounding box center [42, 475] width 9 height 13
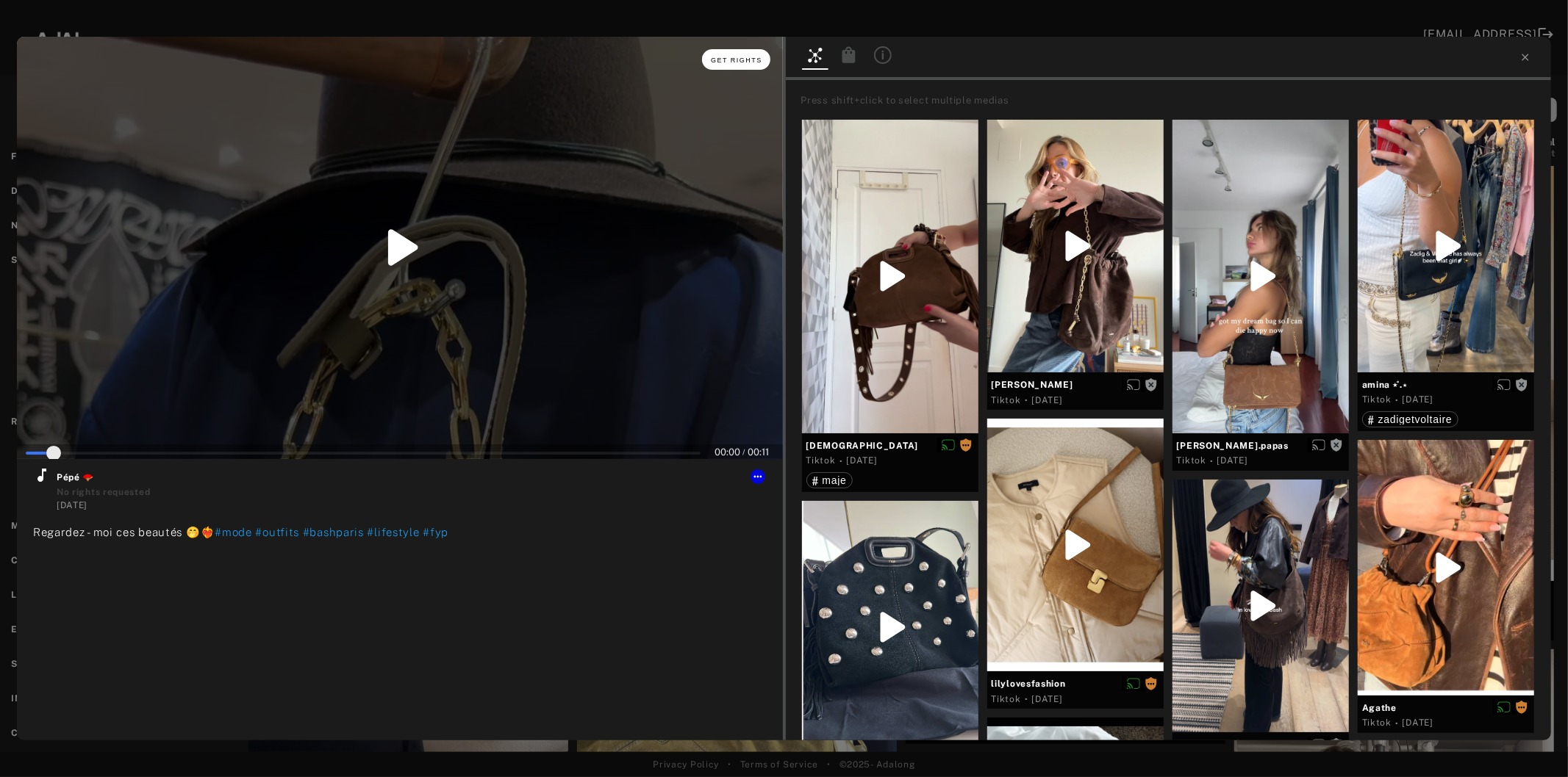
click at [740, 52] on button "Get rights" at bounding box center [735, 59] width 68 height 20
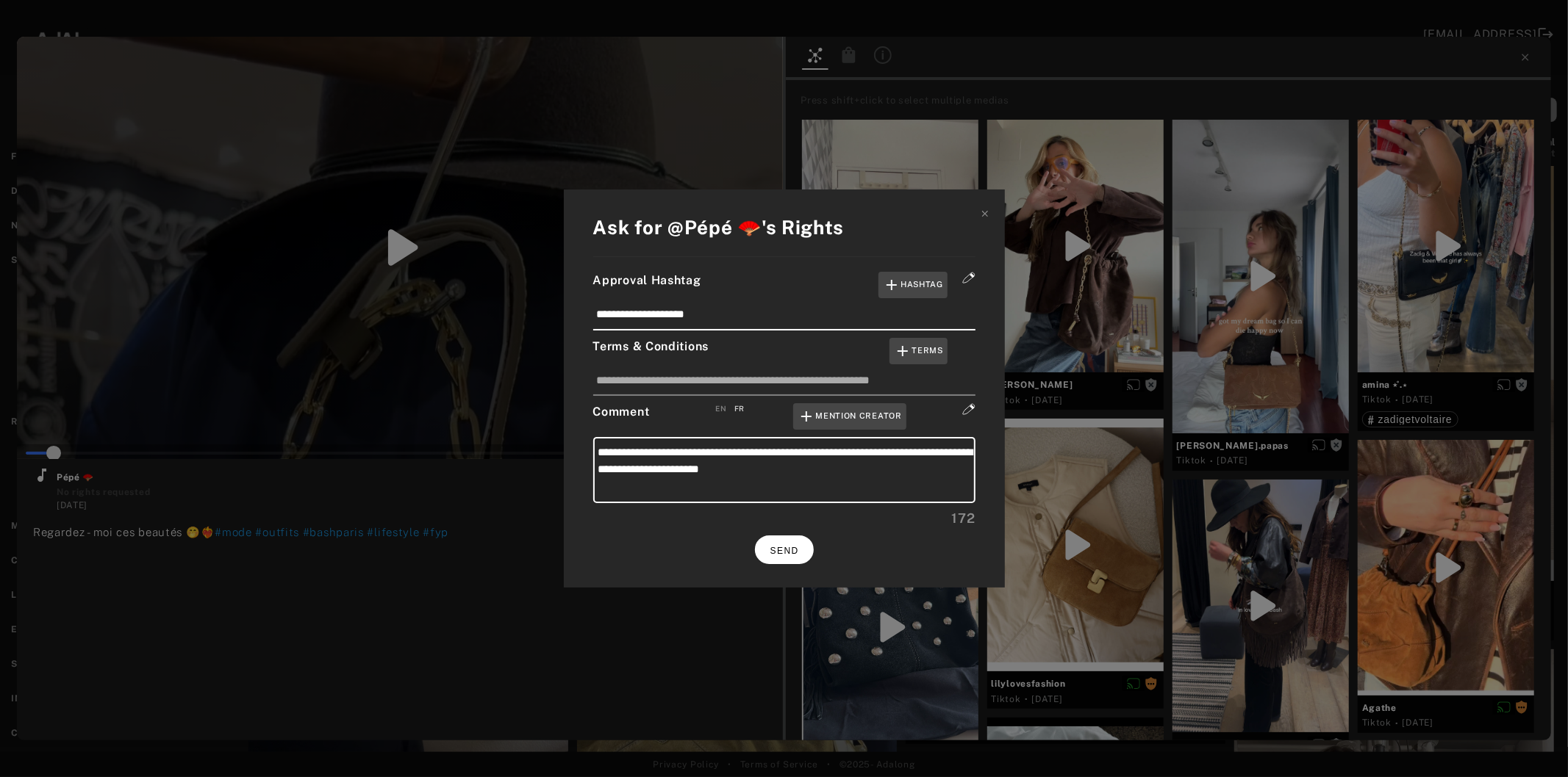
click at [808, 540] on button "SEND" at bounding box center [784, 549] width 59 height 29
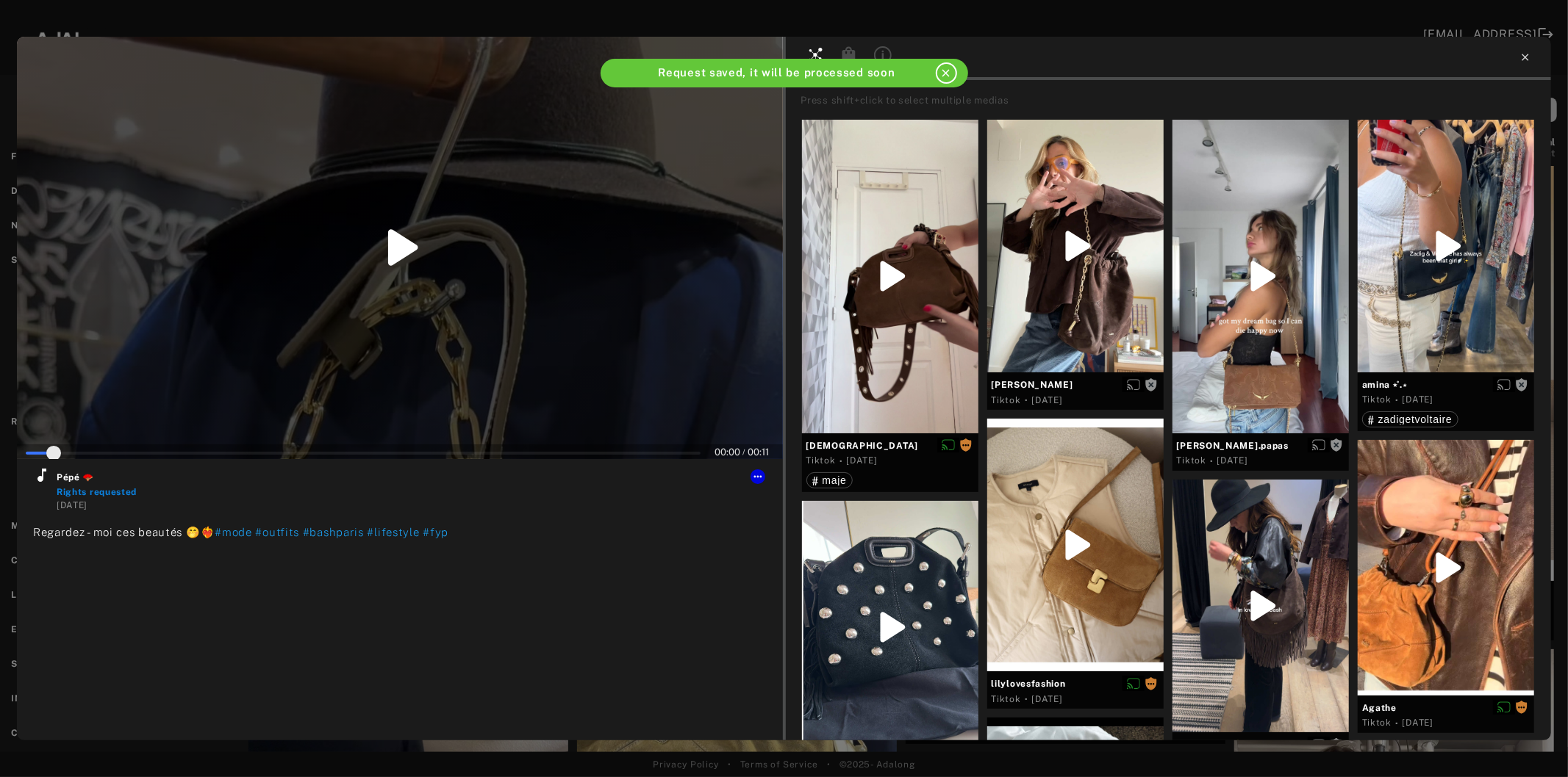
type input "*"
click at [1522, 59] on icon at bounding box center [1525, 57] width 11 height 11
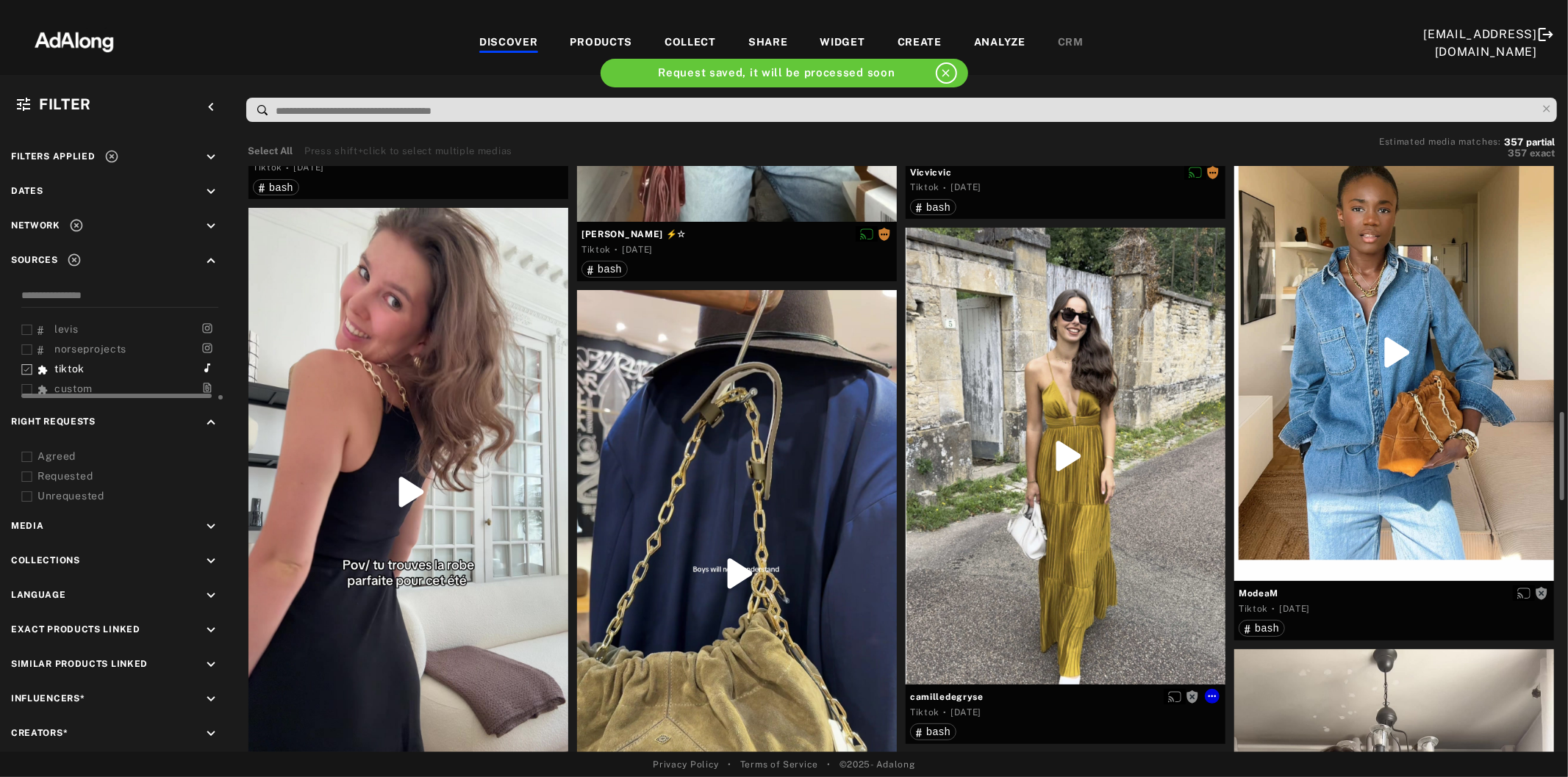
click at [1101, 507] on div at bounding box center [1066, 456] width 320 height 457
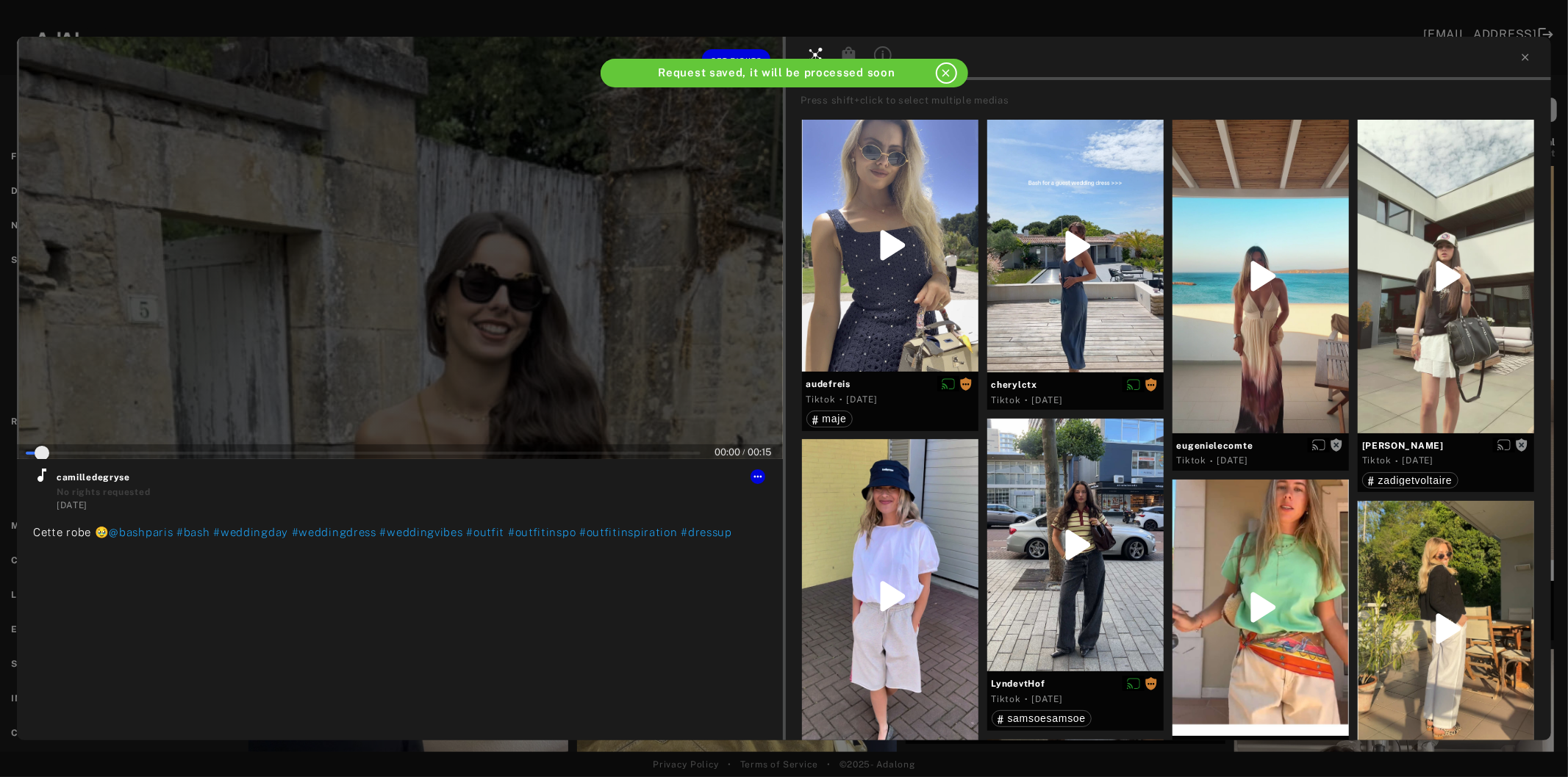
click at [442, 284] on div at bounding box center [399, 248] width 766 height 423
click at [45, 475] on icon at bounding box center [42, 476] width 18 height 18
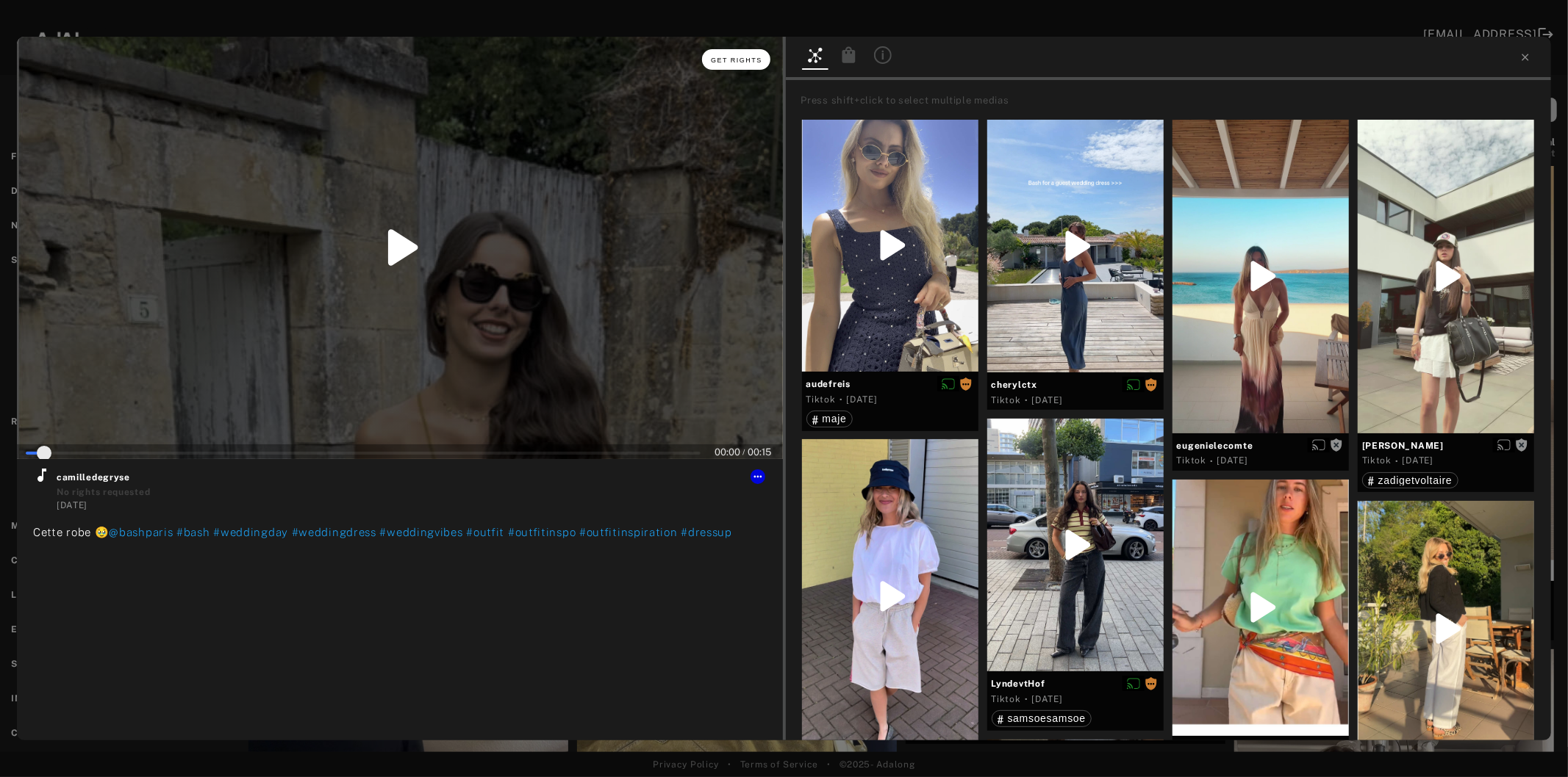
click at [710, 65] on button "Get rights" at bounding box center [735, 59] width 68 height 20
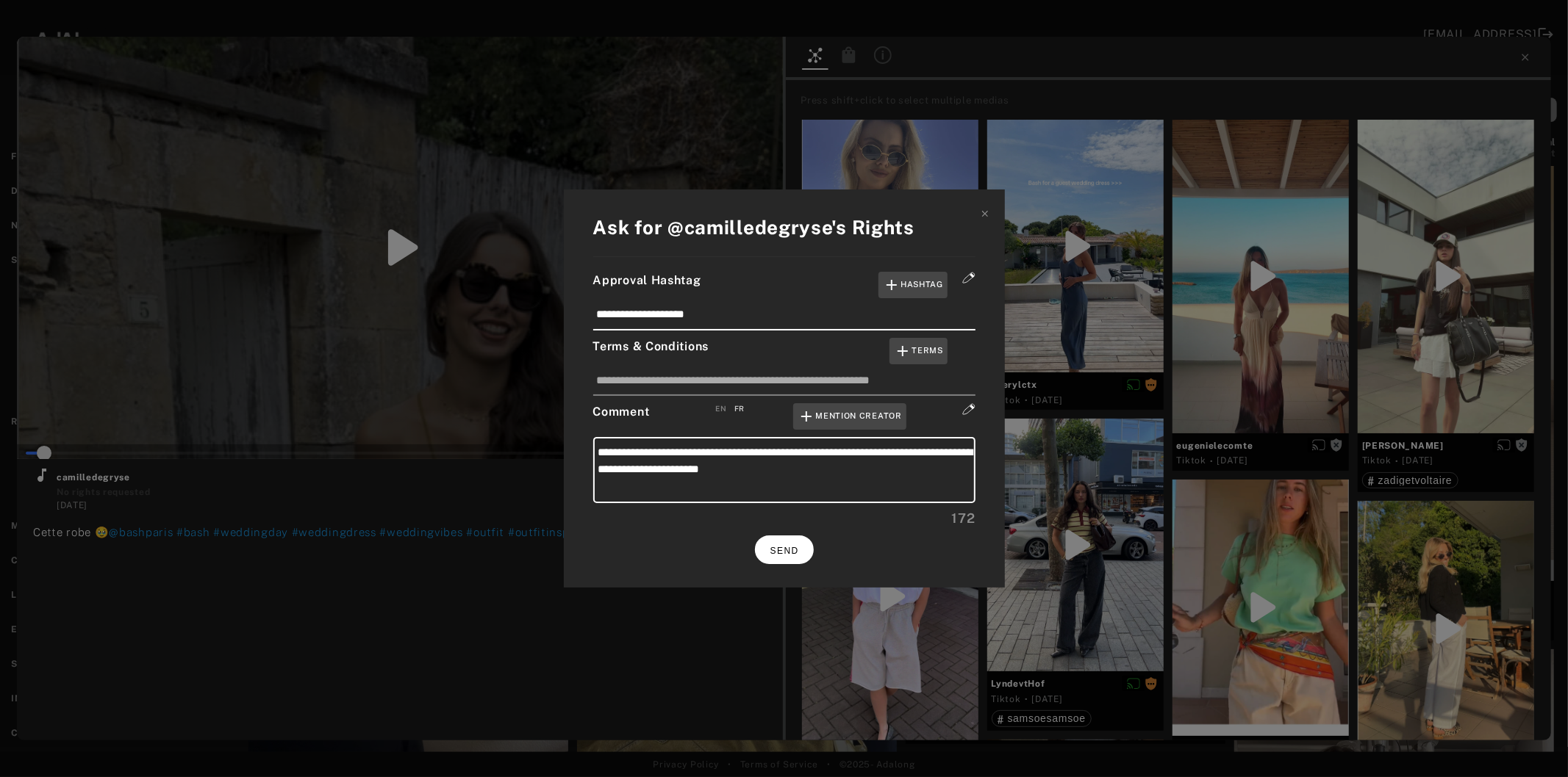
click at [786, 546] on span "SEND" at bounding box center [784, 551] width 29 height 11
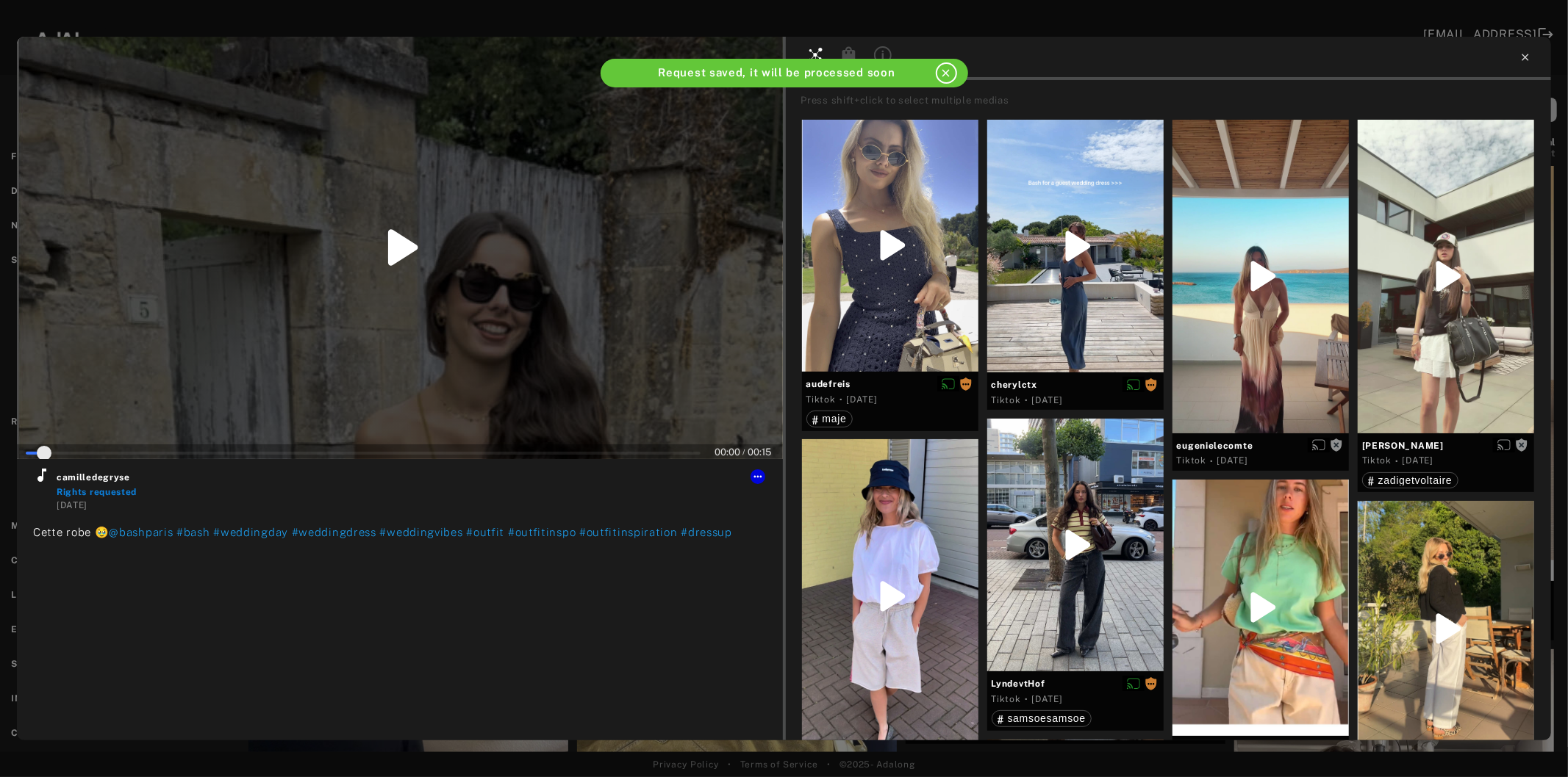
type input "*"
click at [1529, 62] on icon at bounding box center [1525, 57] width 11 height 11
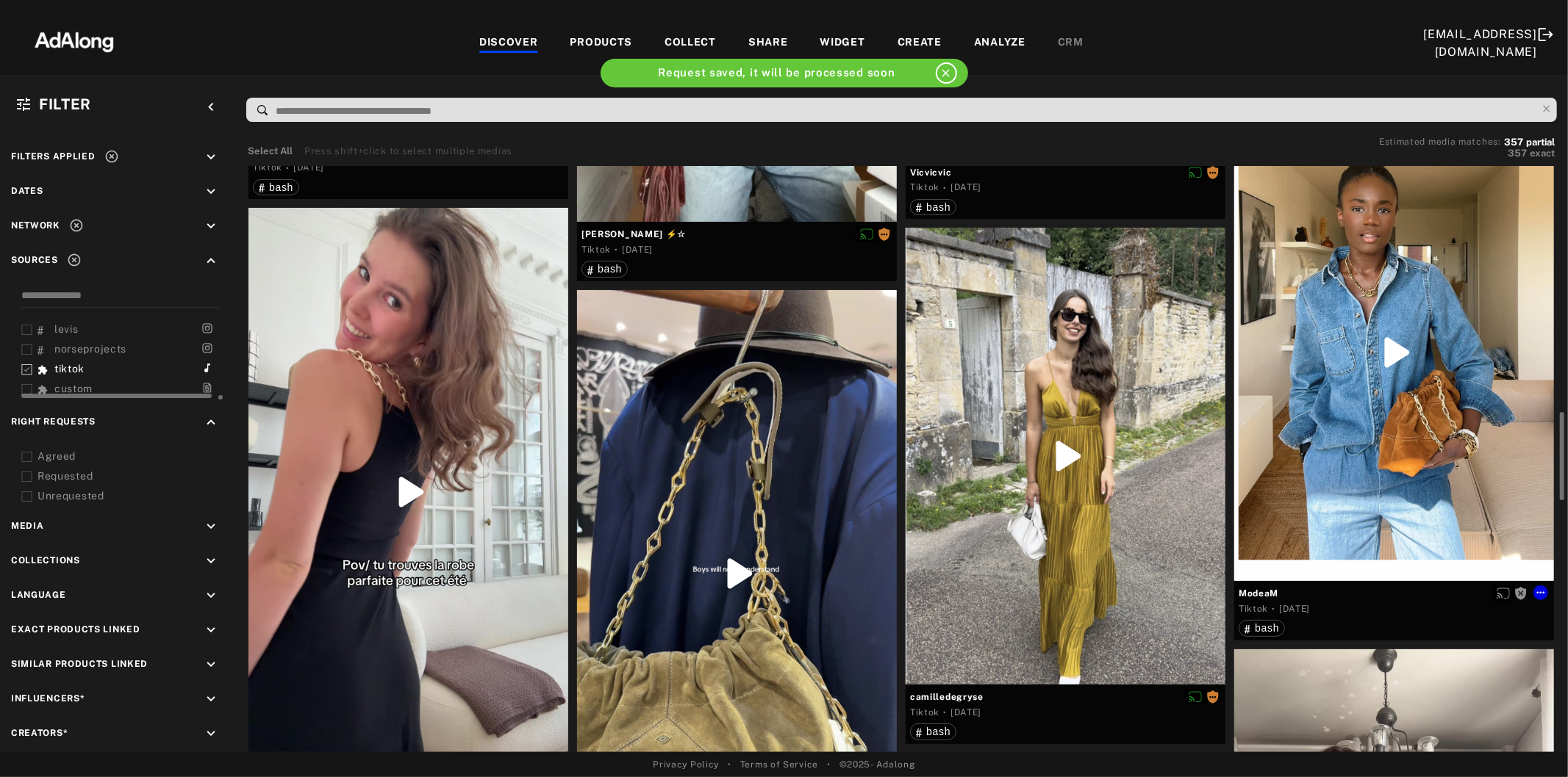
click at [1347, 342] on div at bounding box center [1394, 352] width 320 height 458
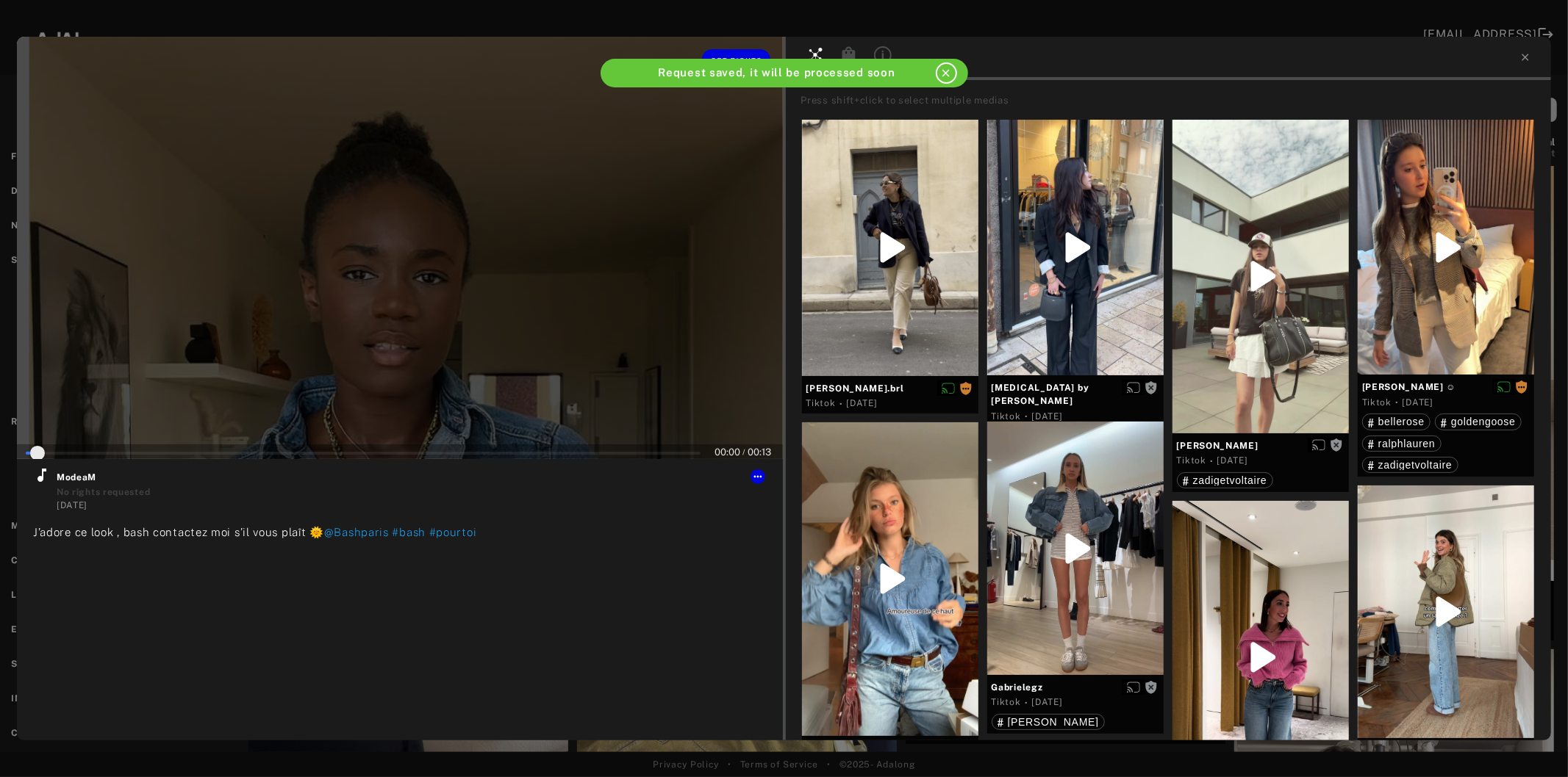
click at [434, 333] on div at bounding box center [399, 248] width 766 height 423
click at [38, 481] on icon at bounding box center [42, 476] width 18 height 18
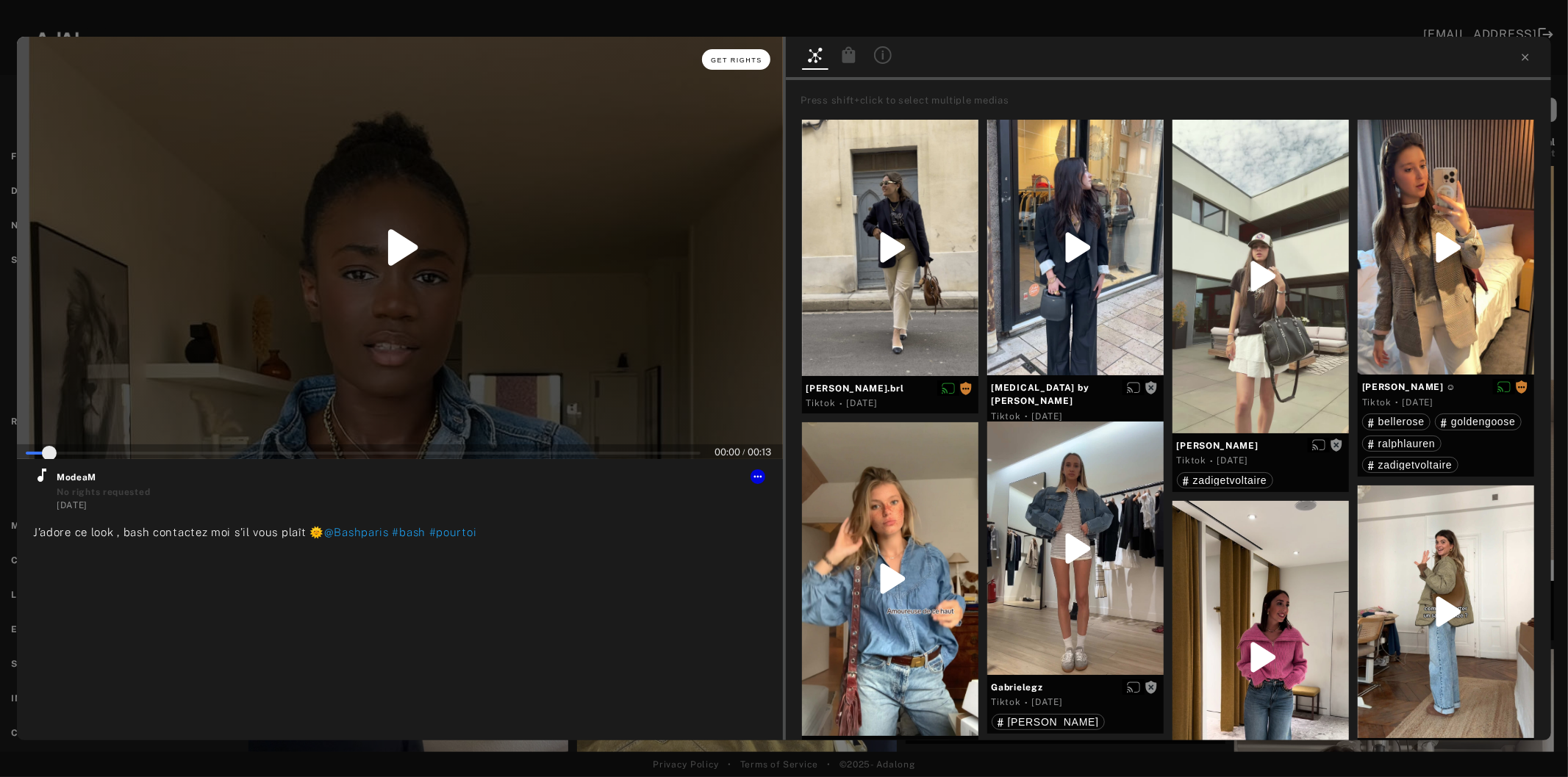
click at [753, 60] on span "Get rights" at bounding box center [736, 60] width 52 height 7
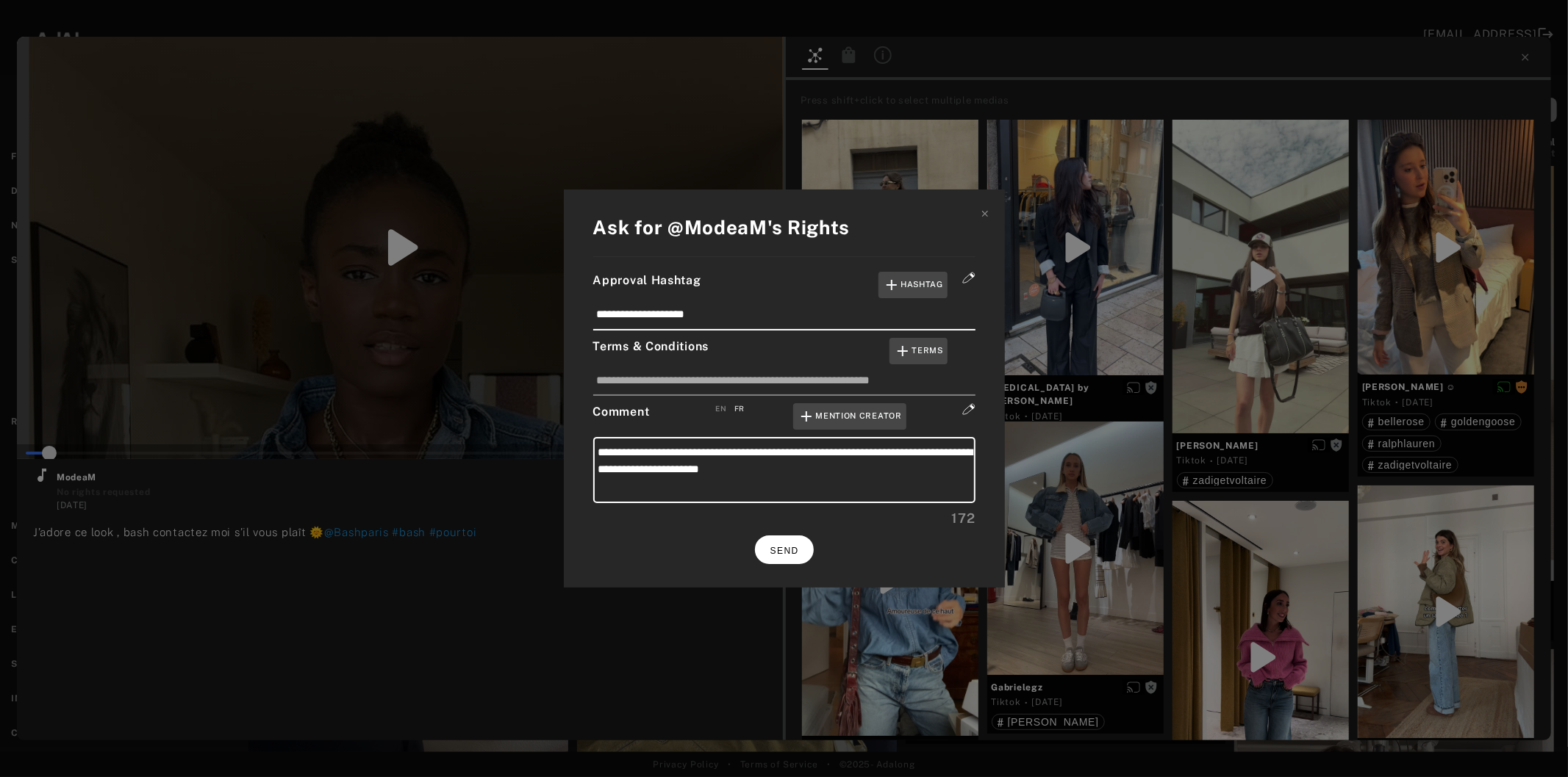
click at [784, 552] on span "SEND" at bounding box center [784, 551] width 29 height 11
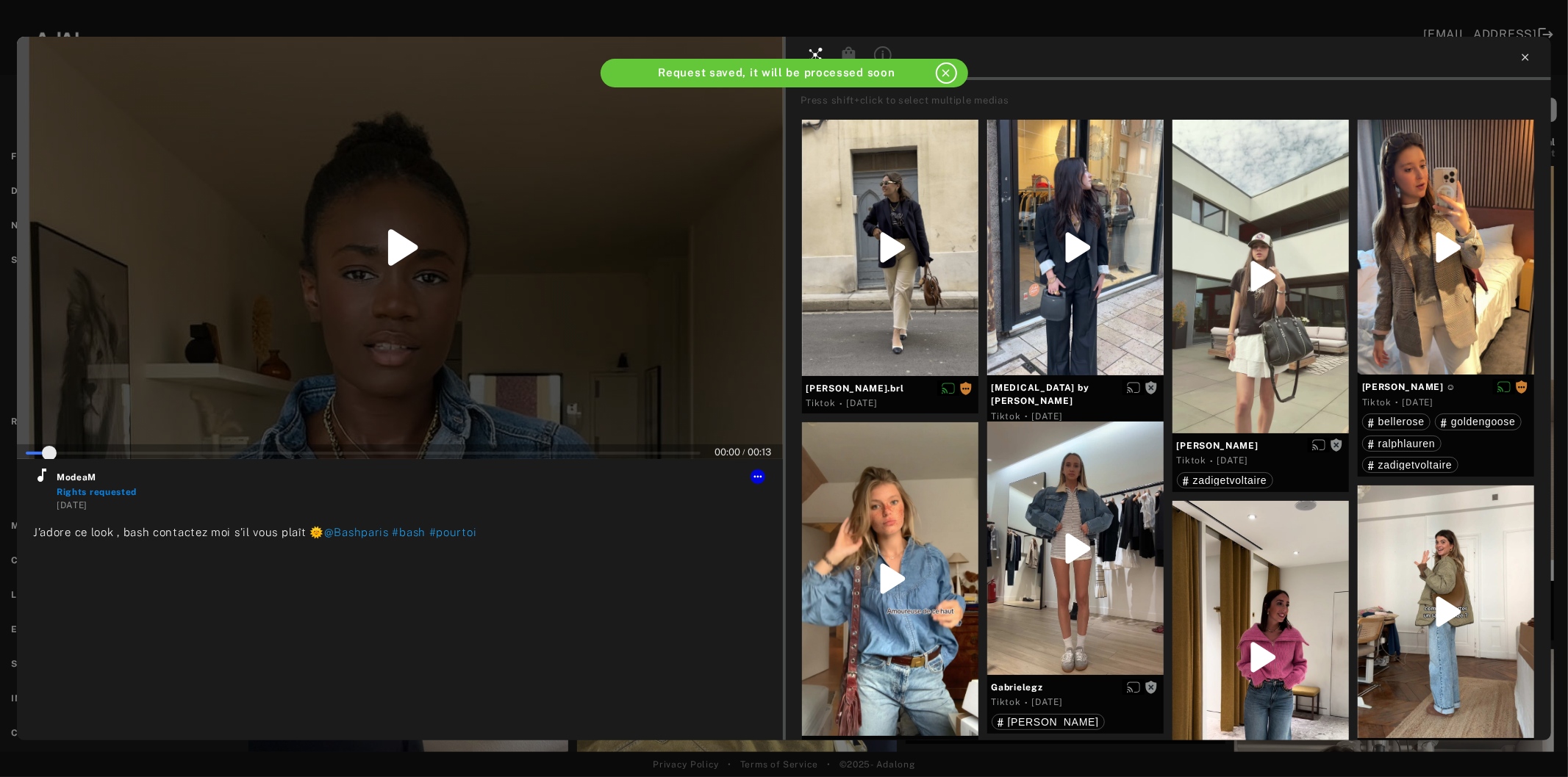
type input "*"
click at [1525, 57] on icon at bounding box center [1525, 57] width 7 height 7
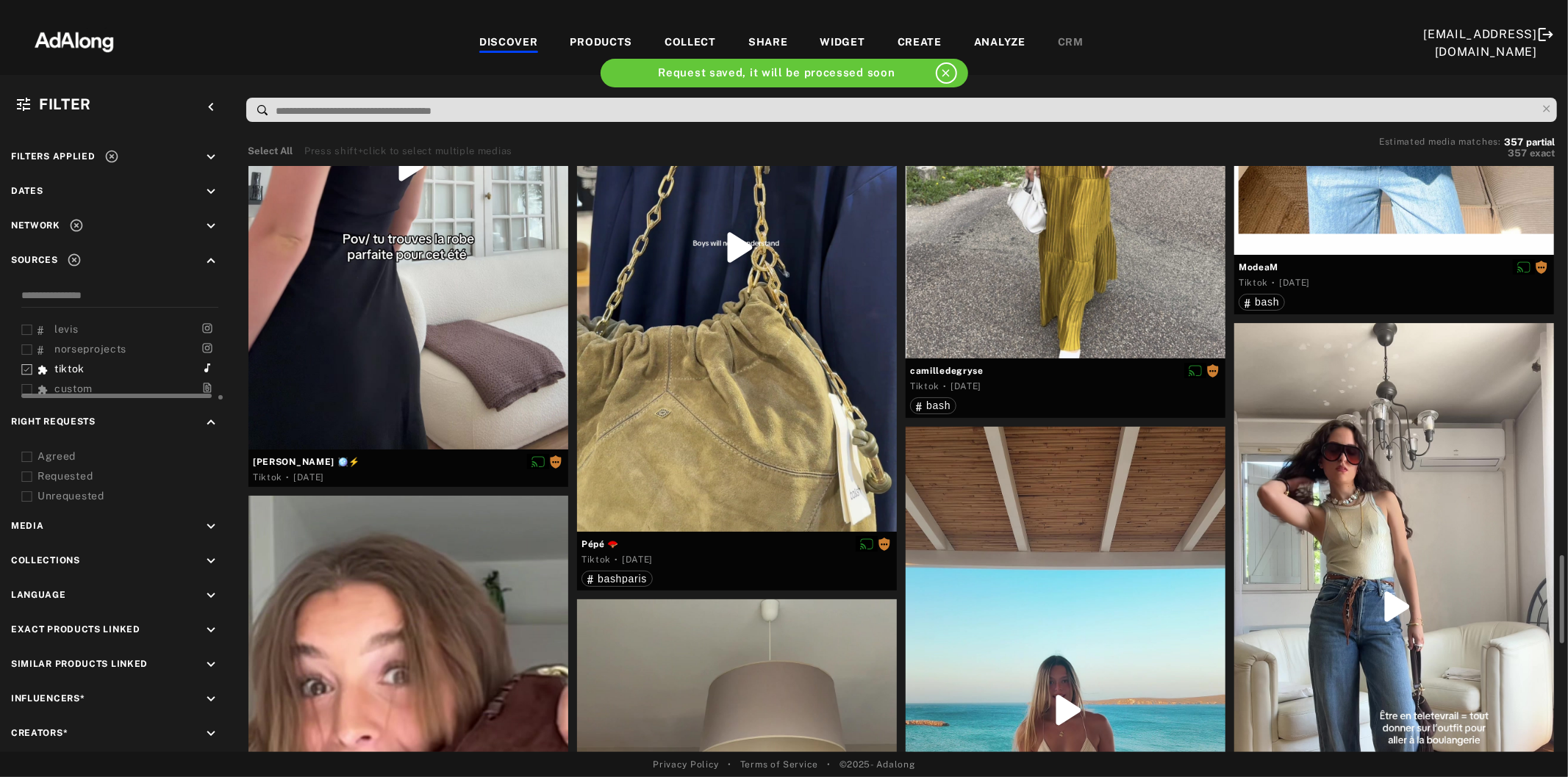
scroll to position [2204, 0]
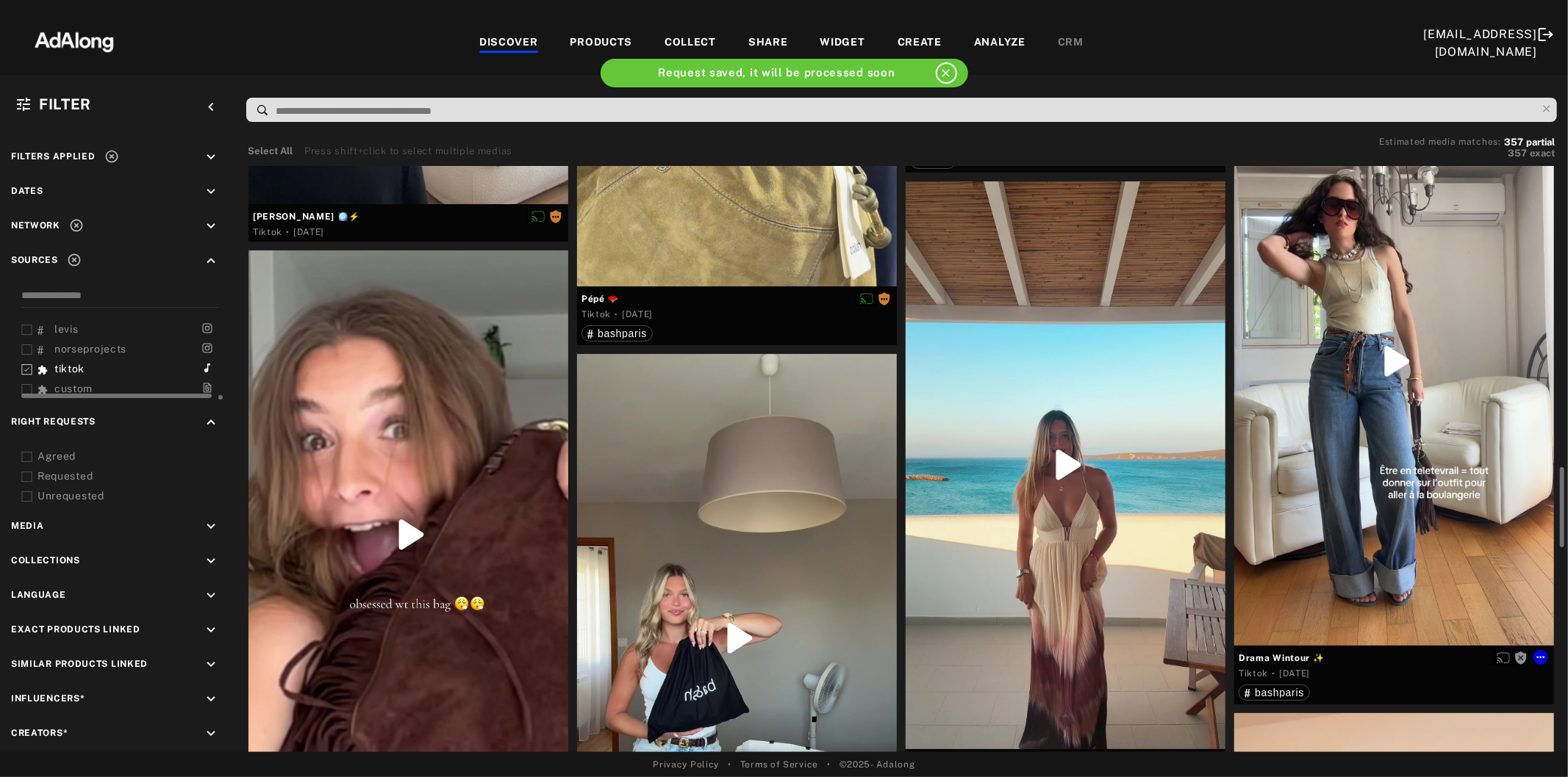
click at [1364, 425] on div at bounding box center [1394, 362] width 320 height 568
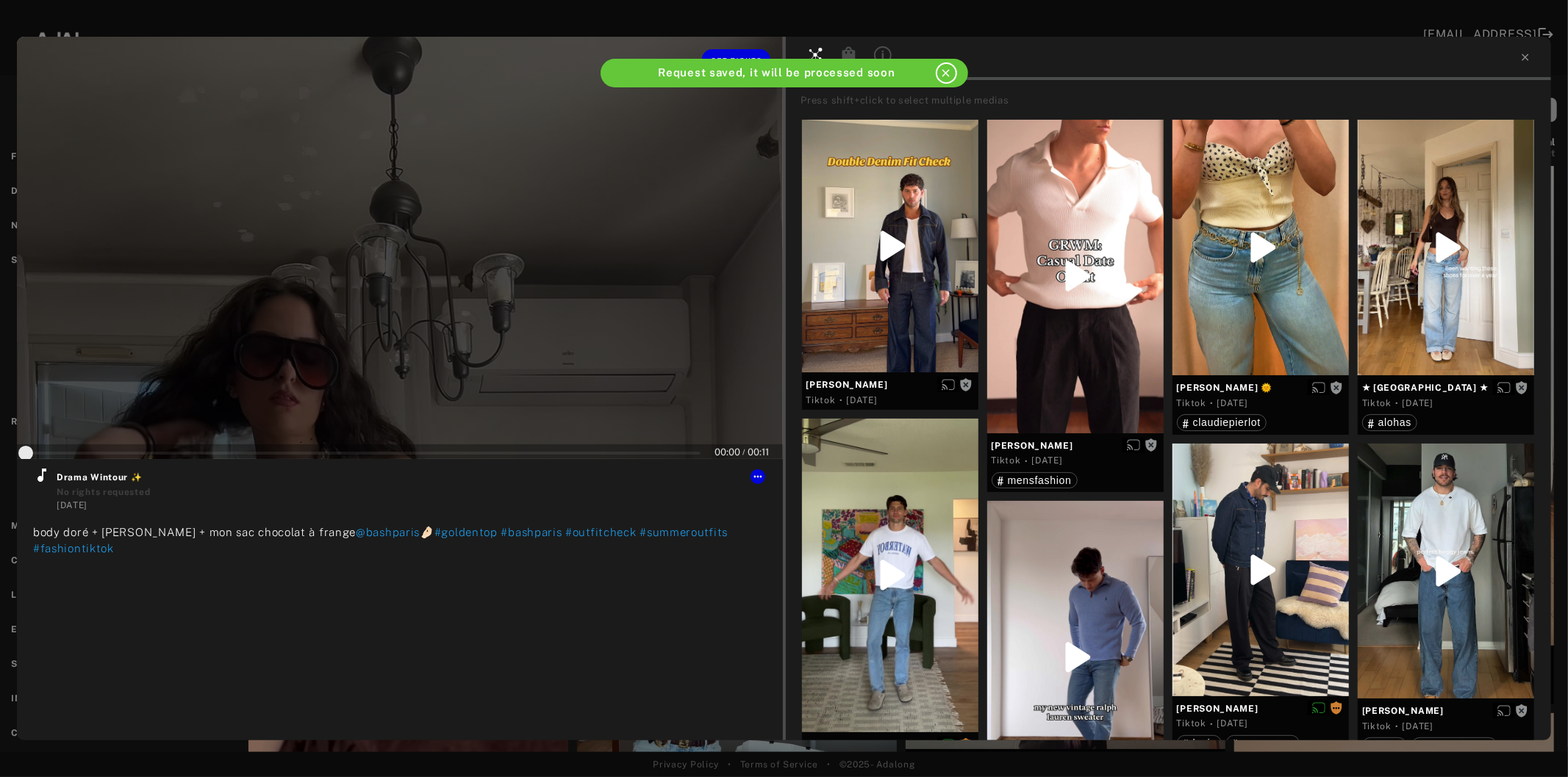
click at [410, 341] on div at bounding box center [399, 248] width 766 height 423
click at [45, 481] on icon at bounding box center [42, 476] width 18 height 18
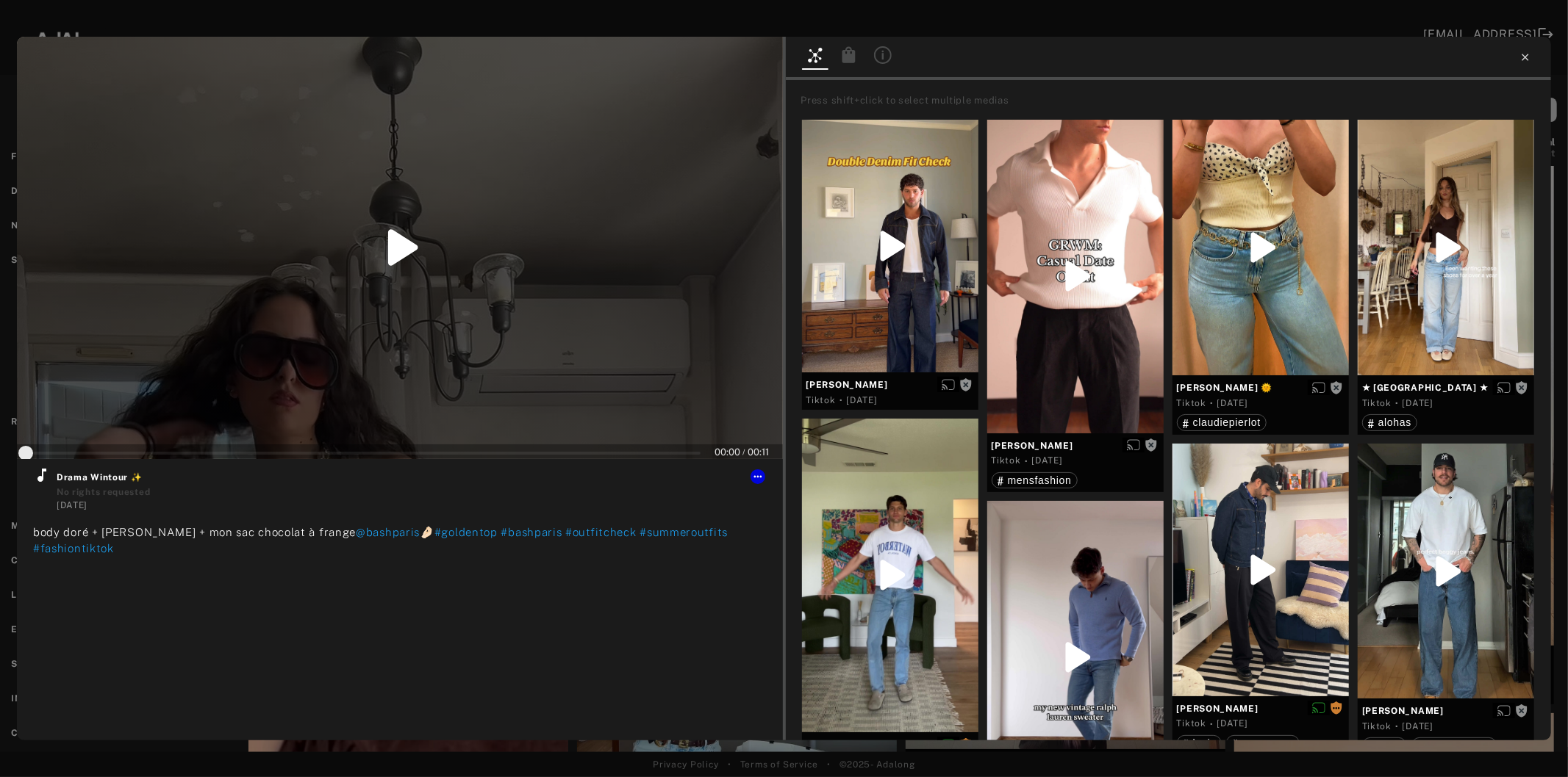
click at [1529, 56] on icon at bounding box center [1525, 57] width 11 height 11
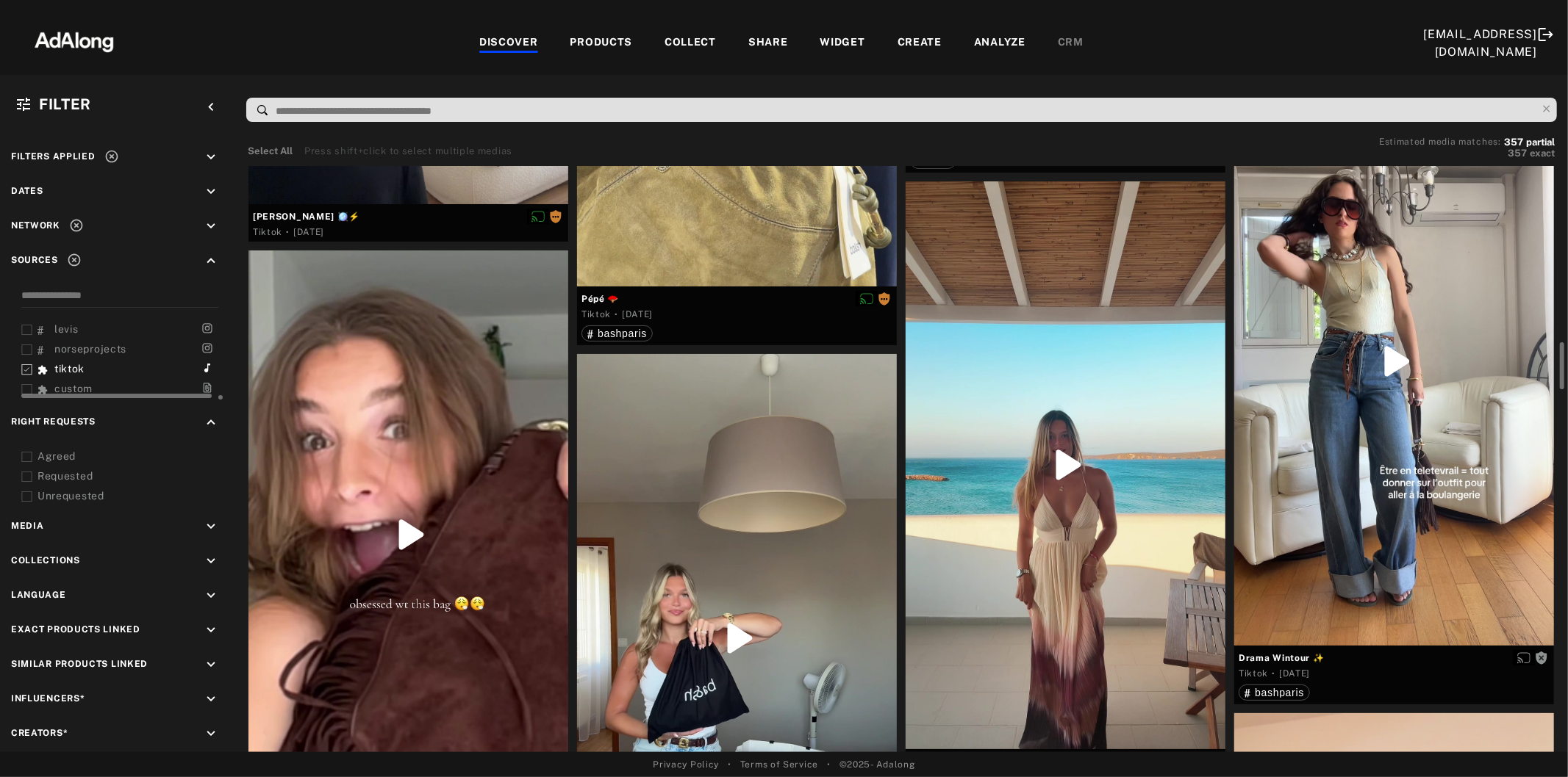
click at [1052, 540] on div at bounding box center [1066, 465] width 320 height 568
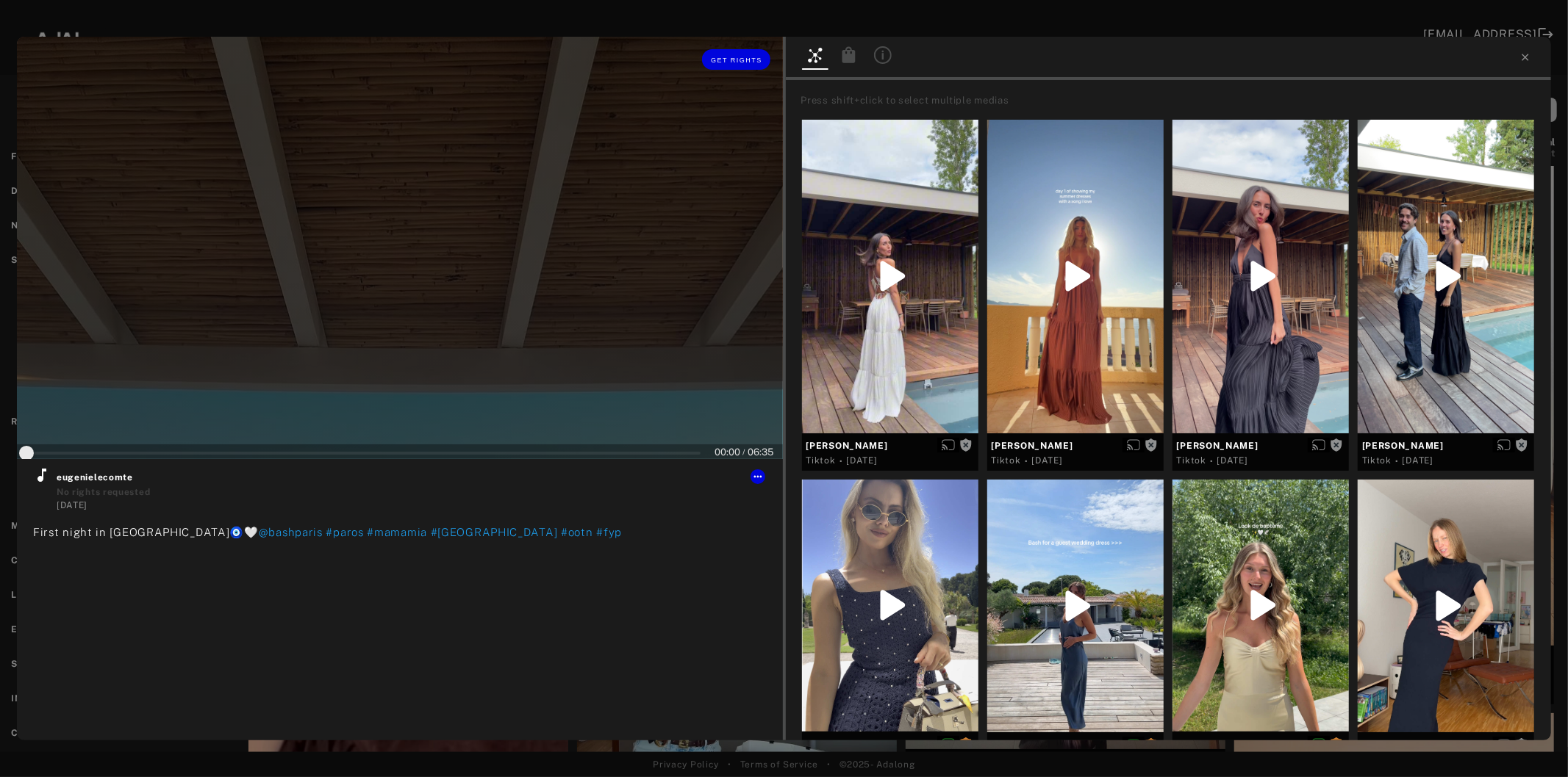
click at [385, 324] on div at bounding box center [399, 248] width 766 height 423
click at [37, 477] on icon at bounding box center [42, 476] width 18 height 18
click at [737, 60] on span "Get rights" at bounding box center [736, 60] width 52 height 7
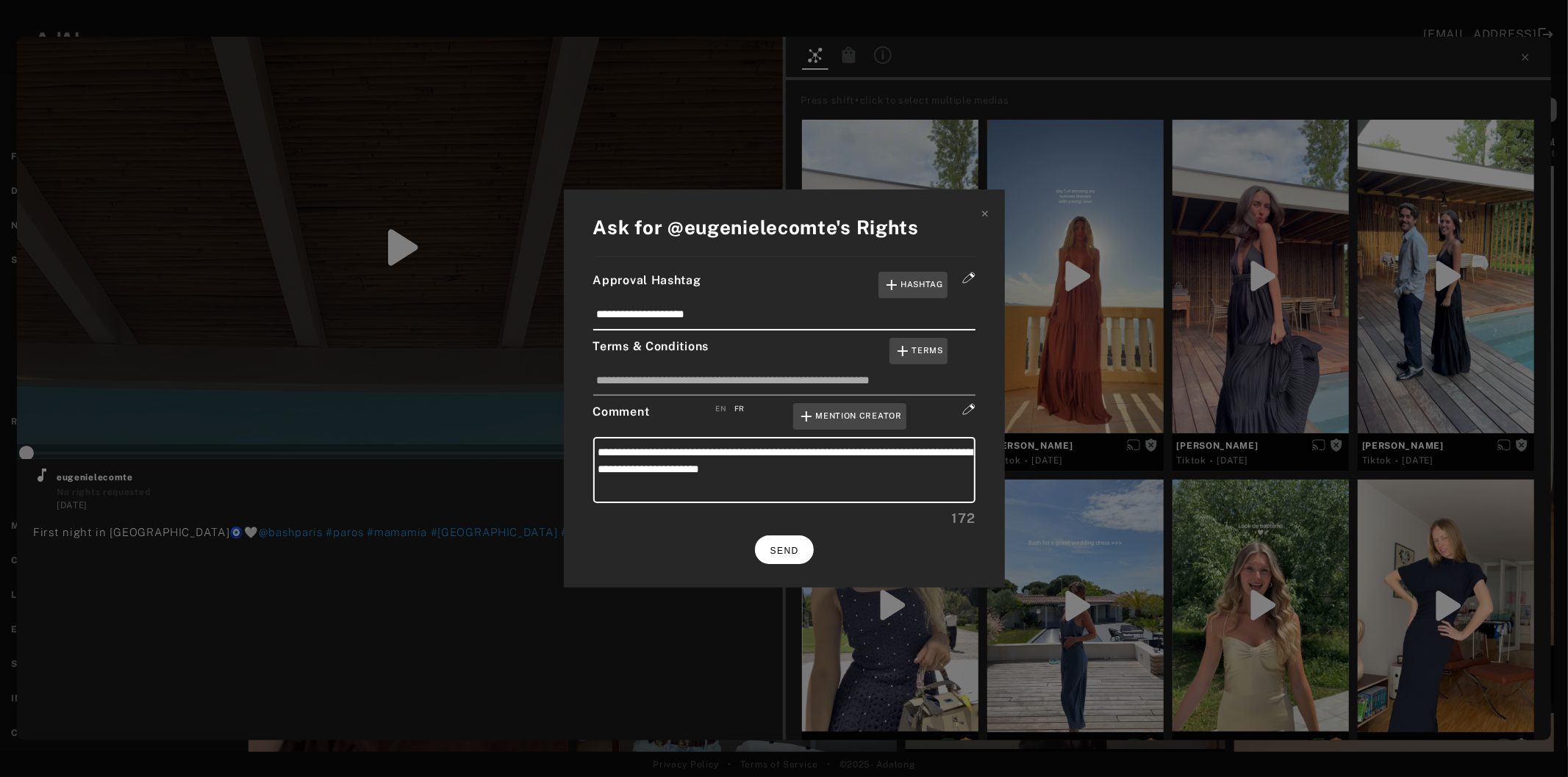
click at [782, 538] on button "SEND" at bounding box center [784, 549] width 59 height 29
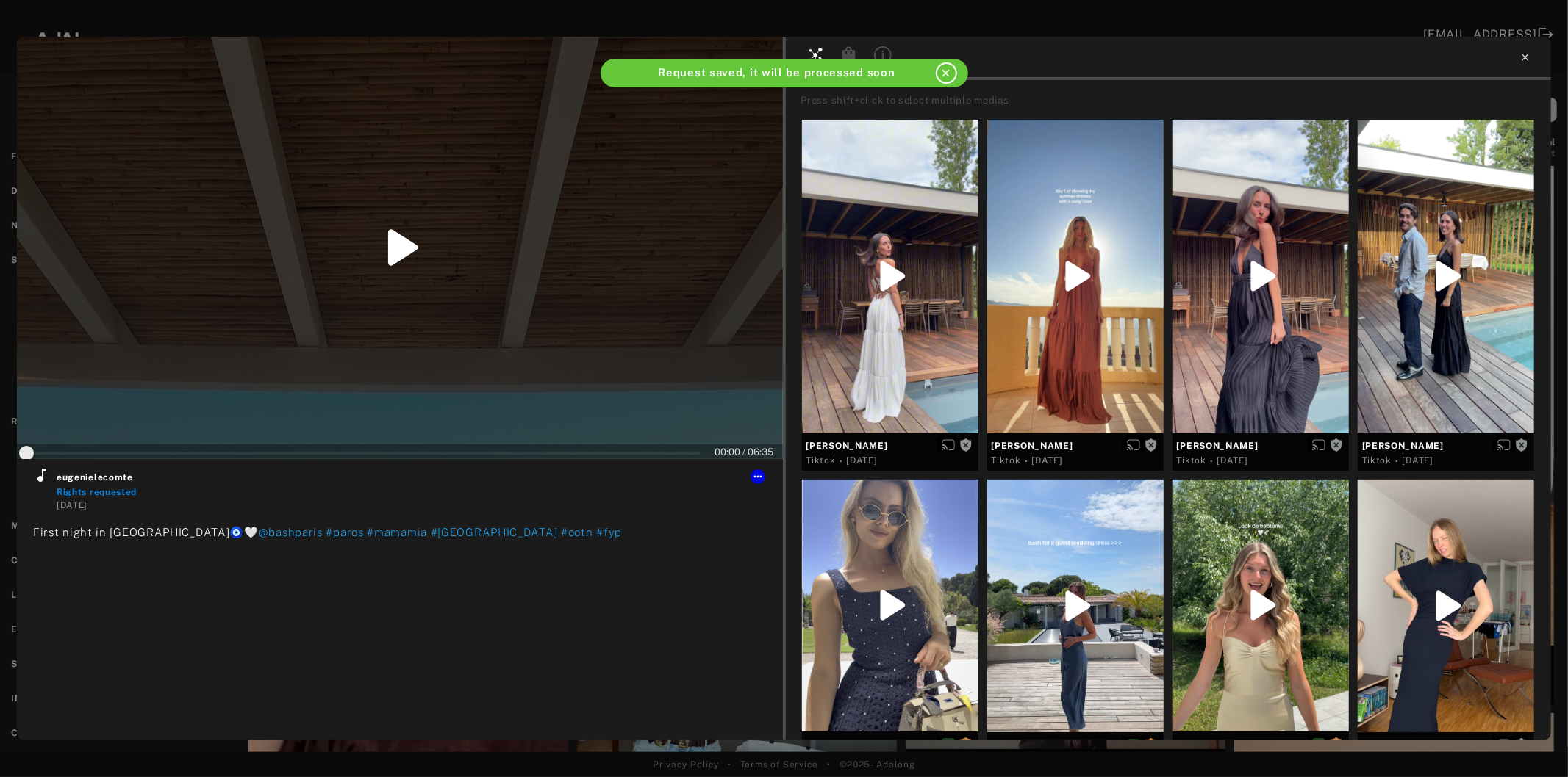
type input "*"
click at [1523, 62] on icon at bounding box center [1525, 57] width 11 height 11
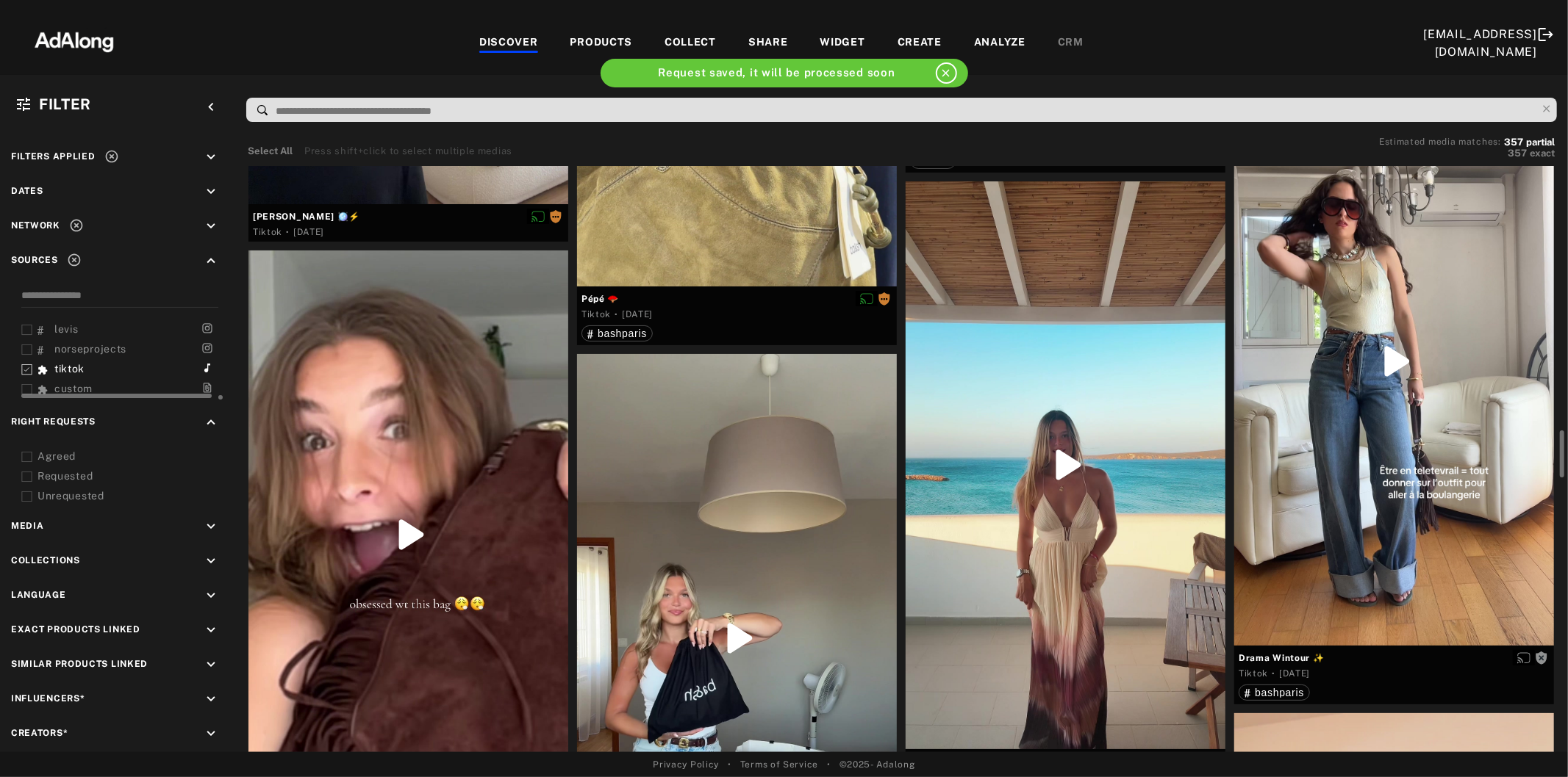
scroll to position [2367, 0]
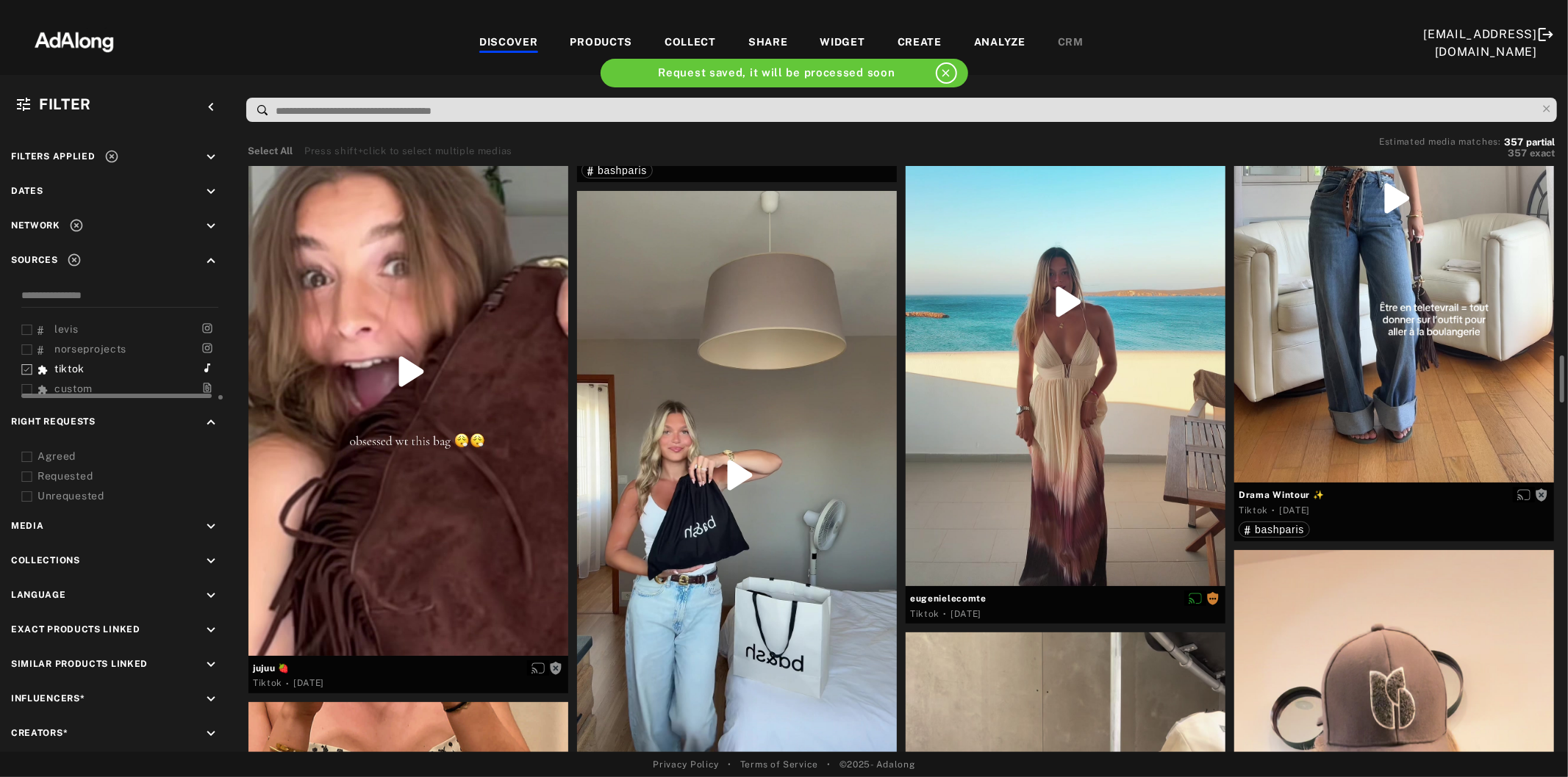
click at [708, 548] on div at bounding box center [737, 475] width 320 height 568
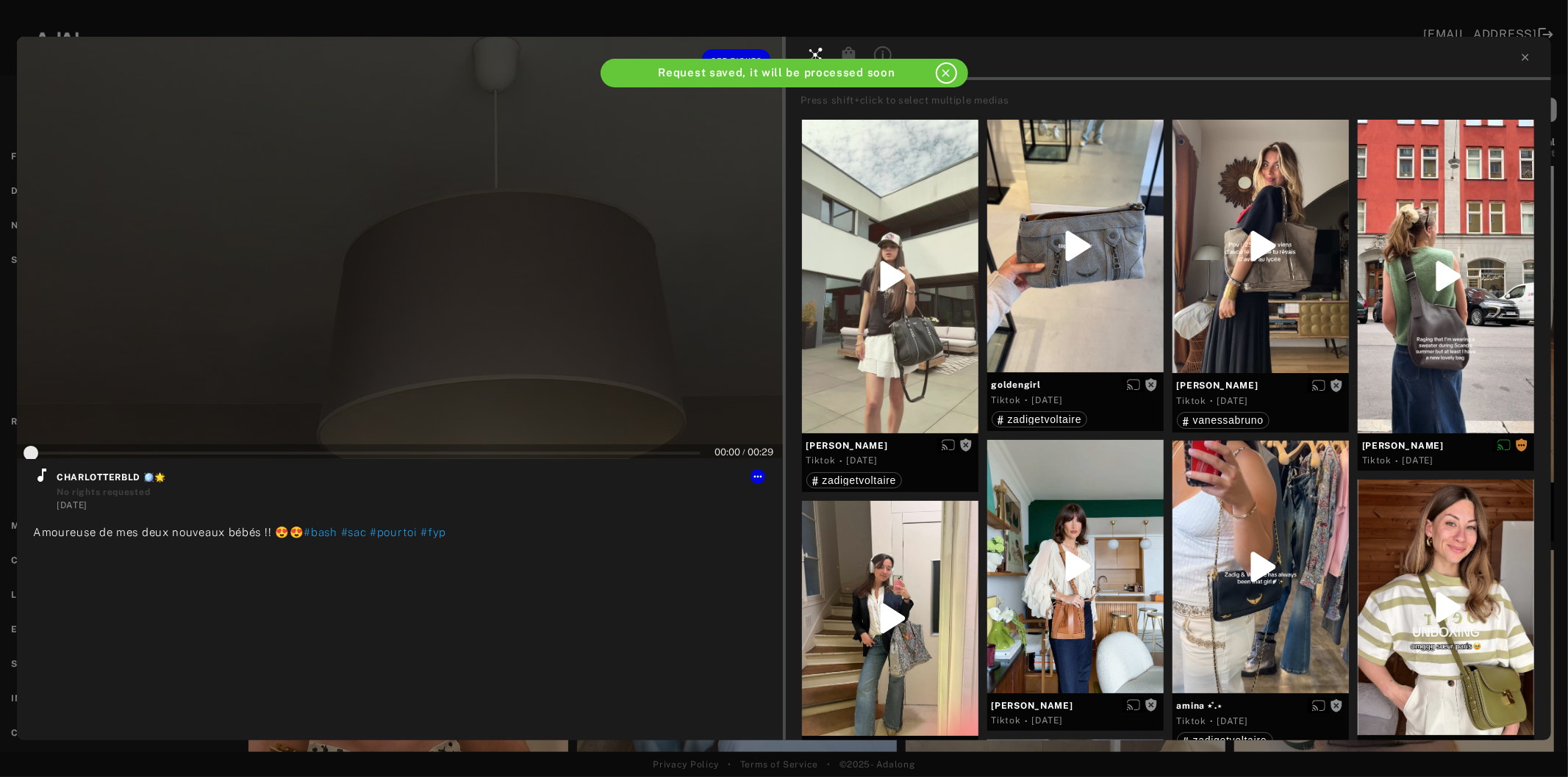
click at [446, 317] on div at bounding box center [399, 248] width 766 height 423
click at [47, 476] on icon at bounding box center [42, 476] width 18 height 18
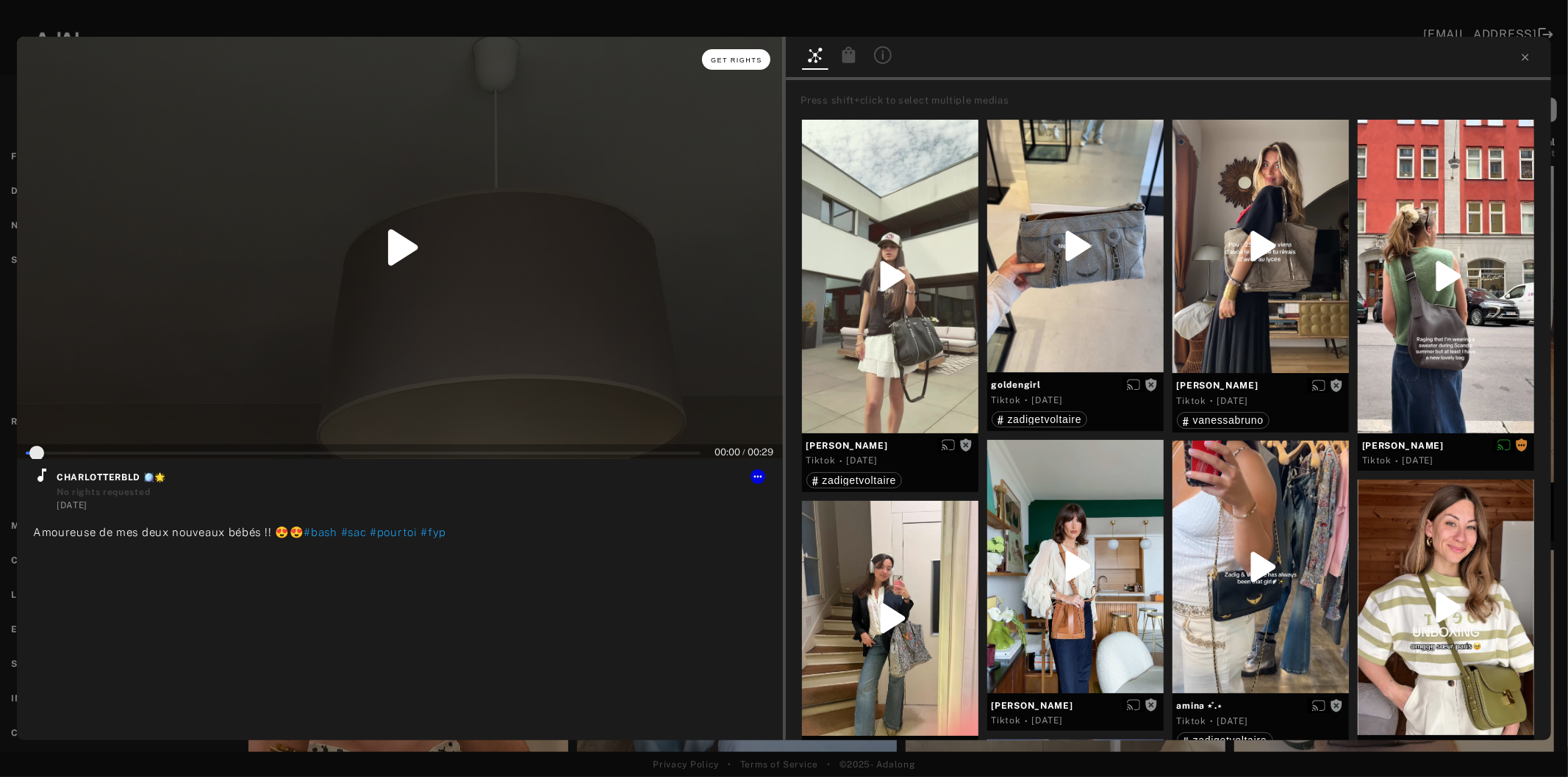
click at [713, 59] on span "Get rights" at bounding box center [736, 60] width 52 height 7
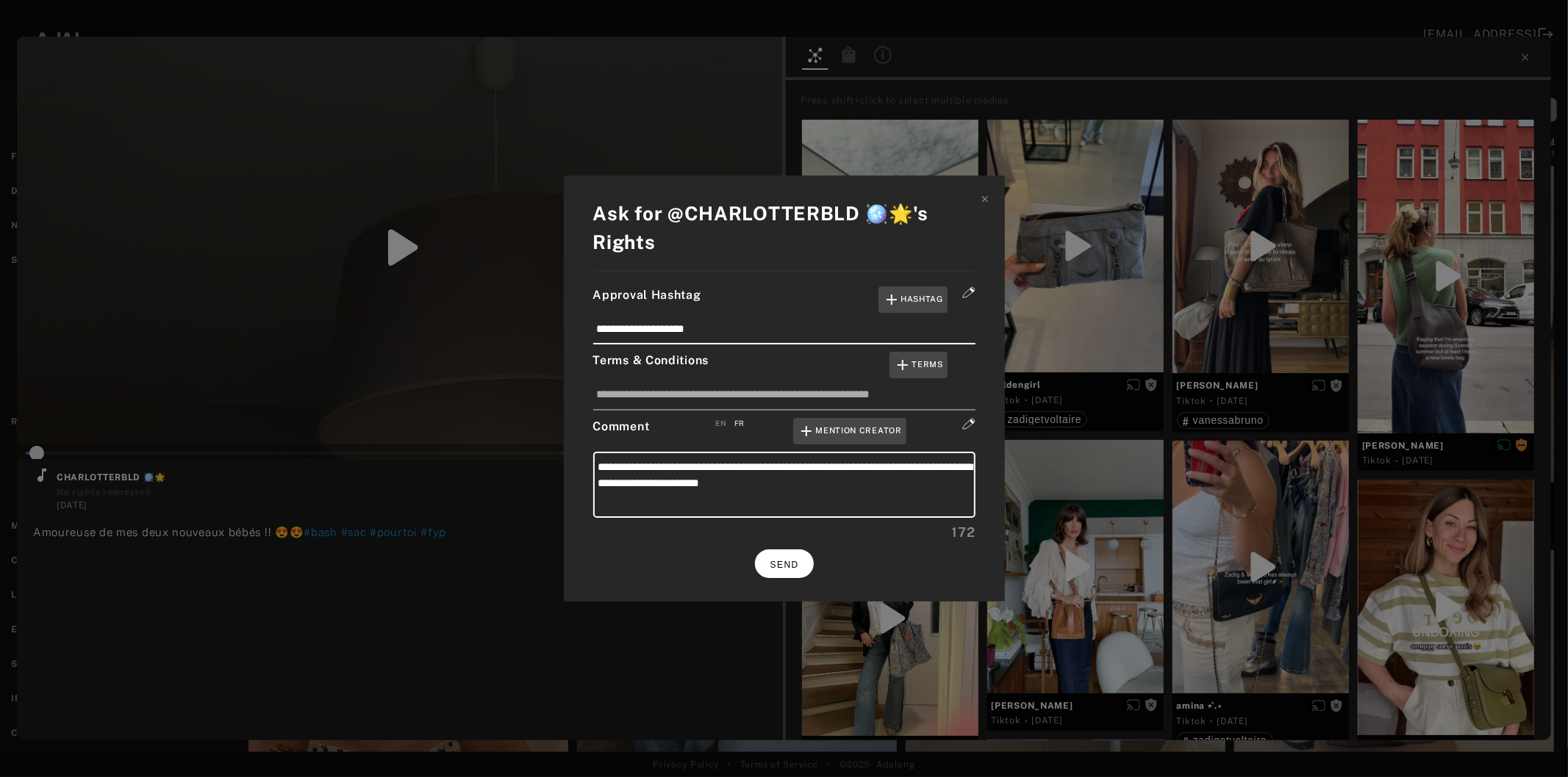
click at [770, 560] on span "SEND" at bounding box center [784, 565] width 29 height 11
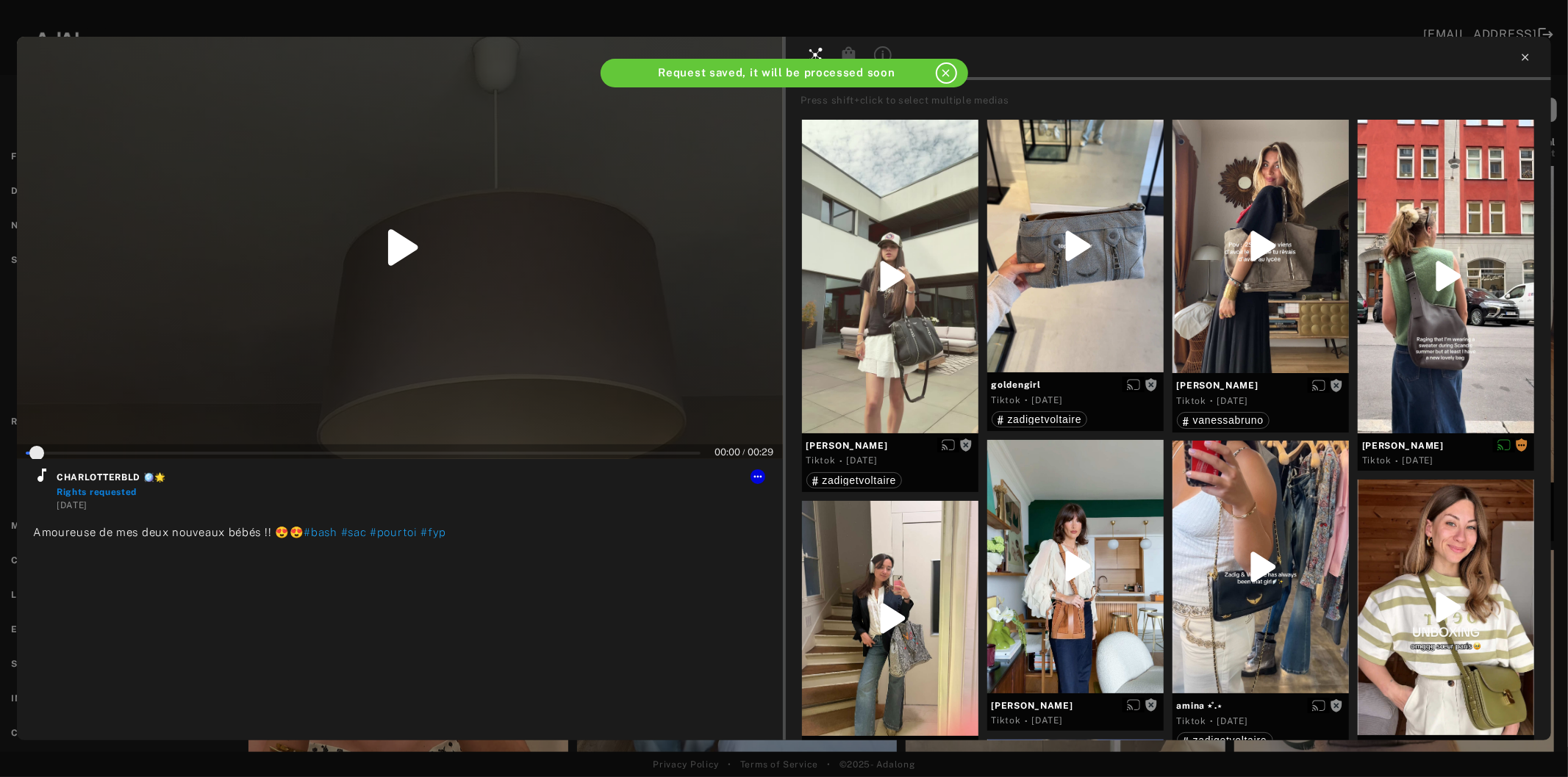
type input "*"
click at [1524, 56] on icon at bounding box center [1525, 57] width 7 height 7
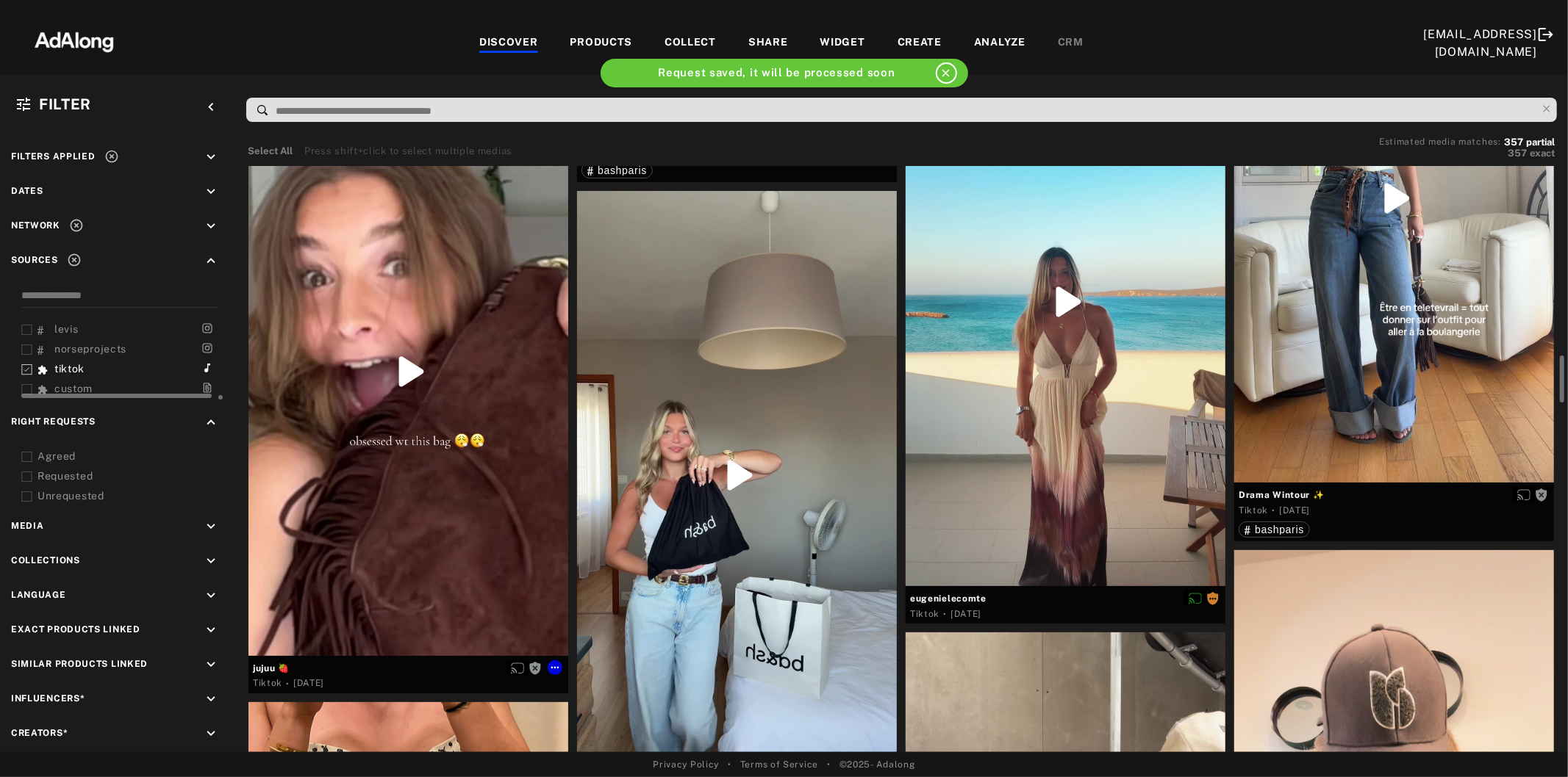
click at [427, 454] on div at bounding box center [409, 371] width 320 height 568
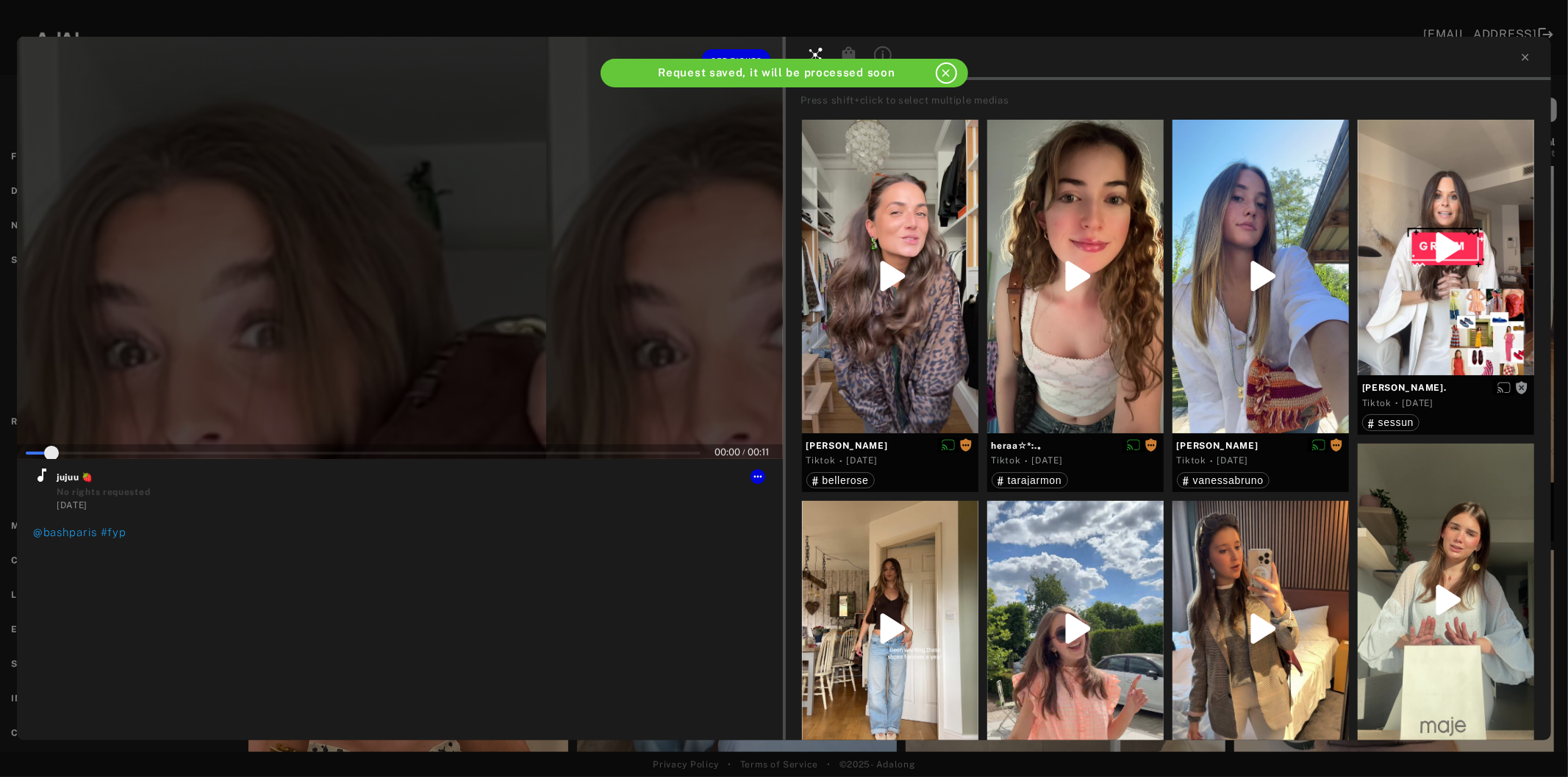
click at [432, 325] on div at bounding box center [399, 248] width 766 height 423
click at [44, 478] on icon at bounding box center [42, 476] width 18 height 18
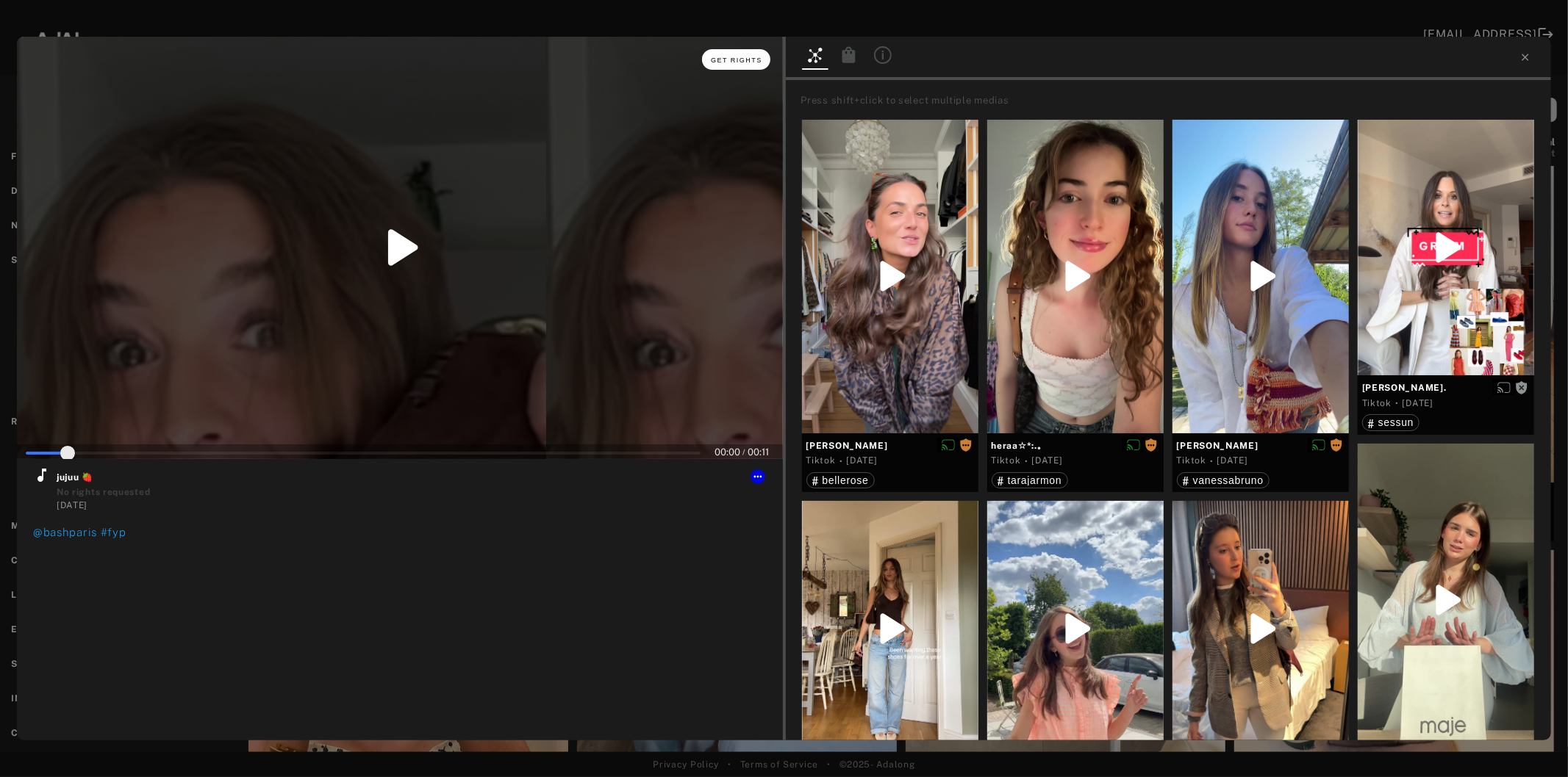
click at [736, 63] on button "Get rights" at bounding box center [735, 59] width 68 height 20
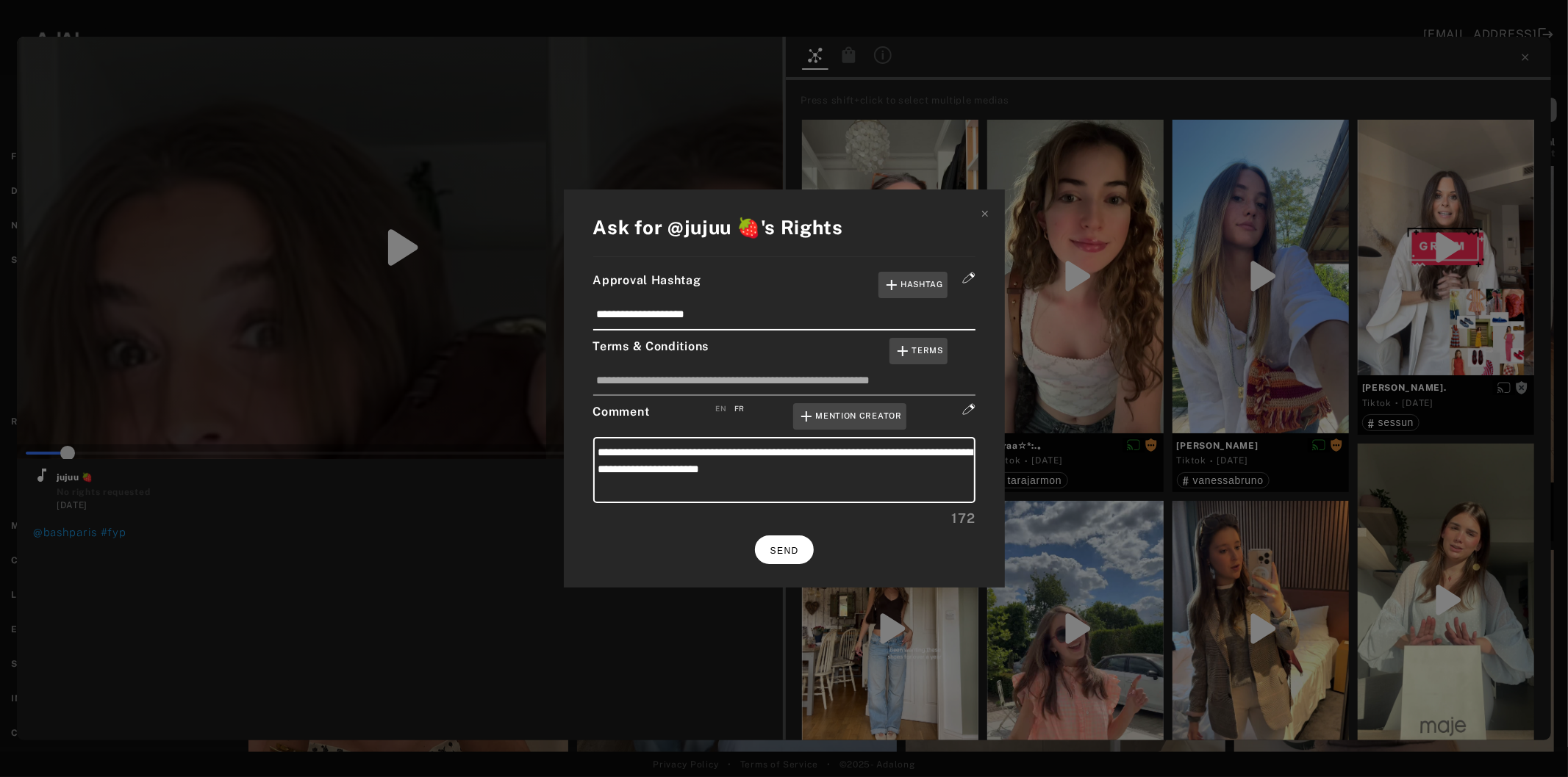
click at [795, 556] on button "SEND" at bounding box center [784, 549] width 59 height 29
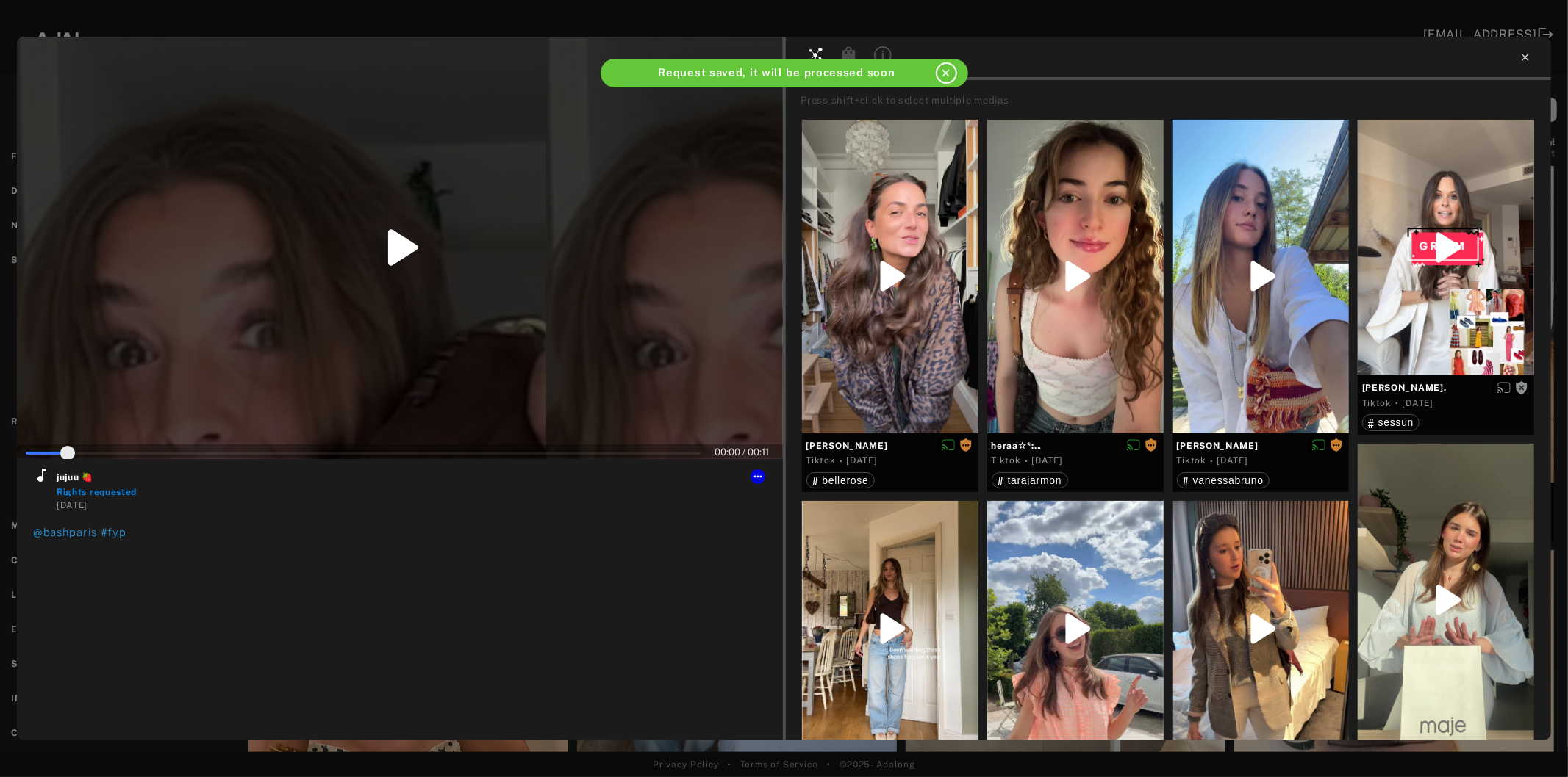
type input "*"
click at [1526, 56] on icon at bounding box center [1525, 57] width 11 height 11
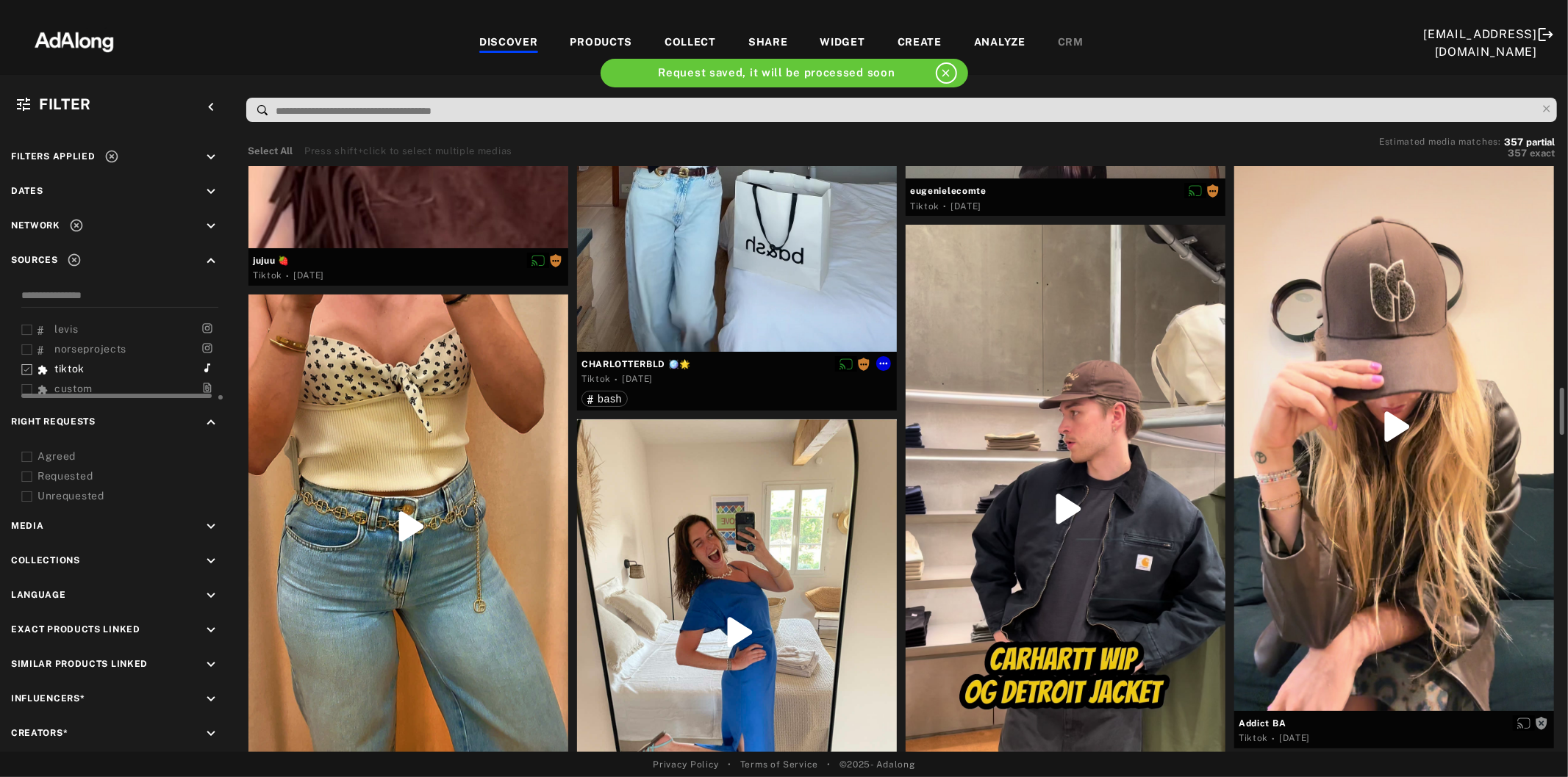
scroll to position [2857, 0]
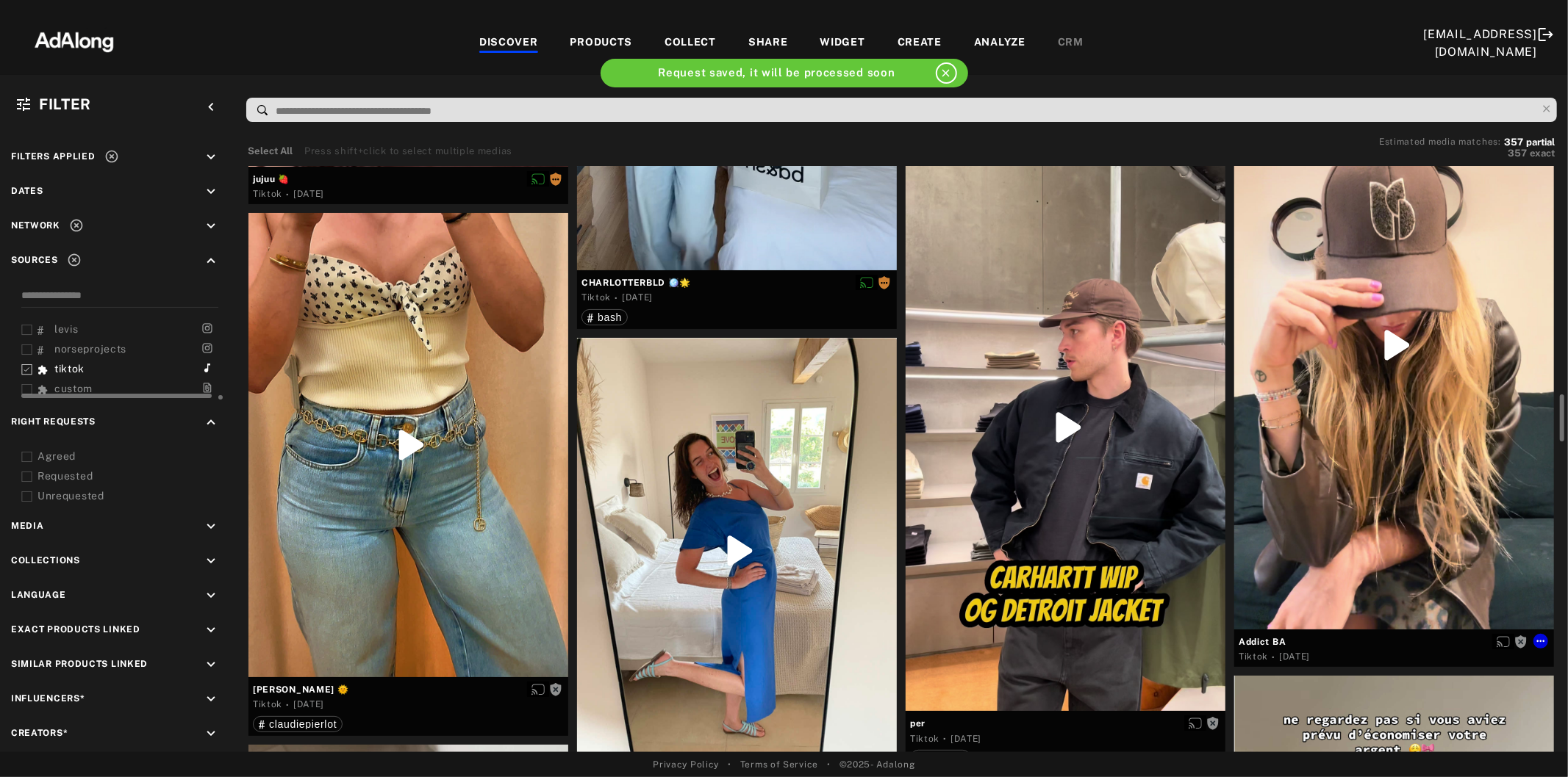
click at [1351, 438] on div at bounding box center [1394, 345] width 320 height 568
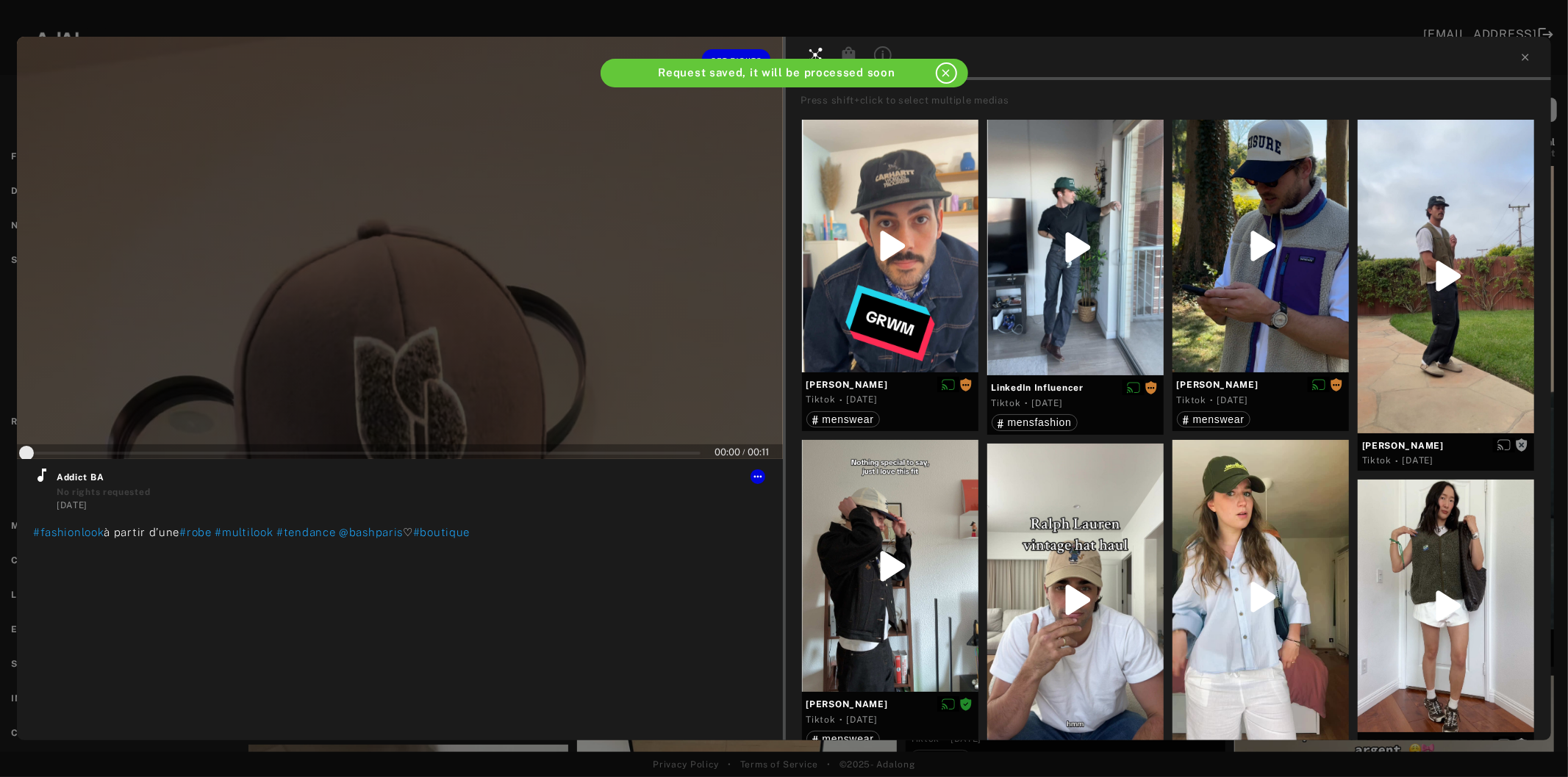
click at [399, 354] on div at bounding box center [399, 248] width 766 height 423
click at [40, 481] on icon at bounding box center [42, 475] width 9 height 13
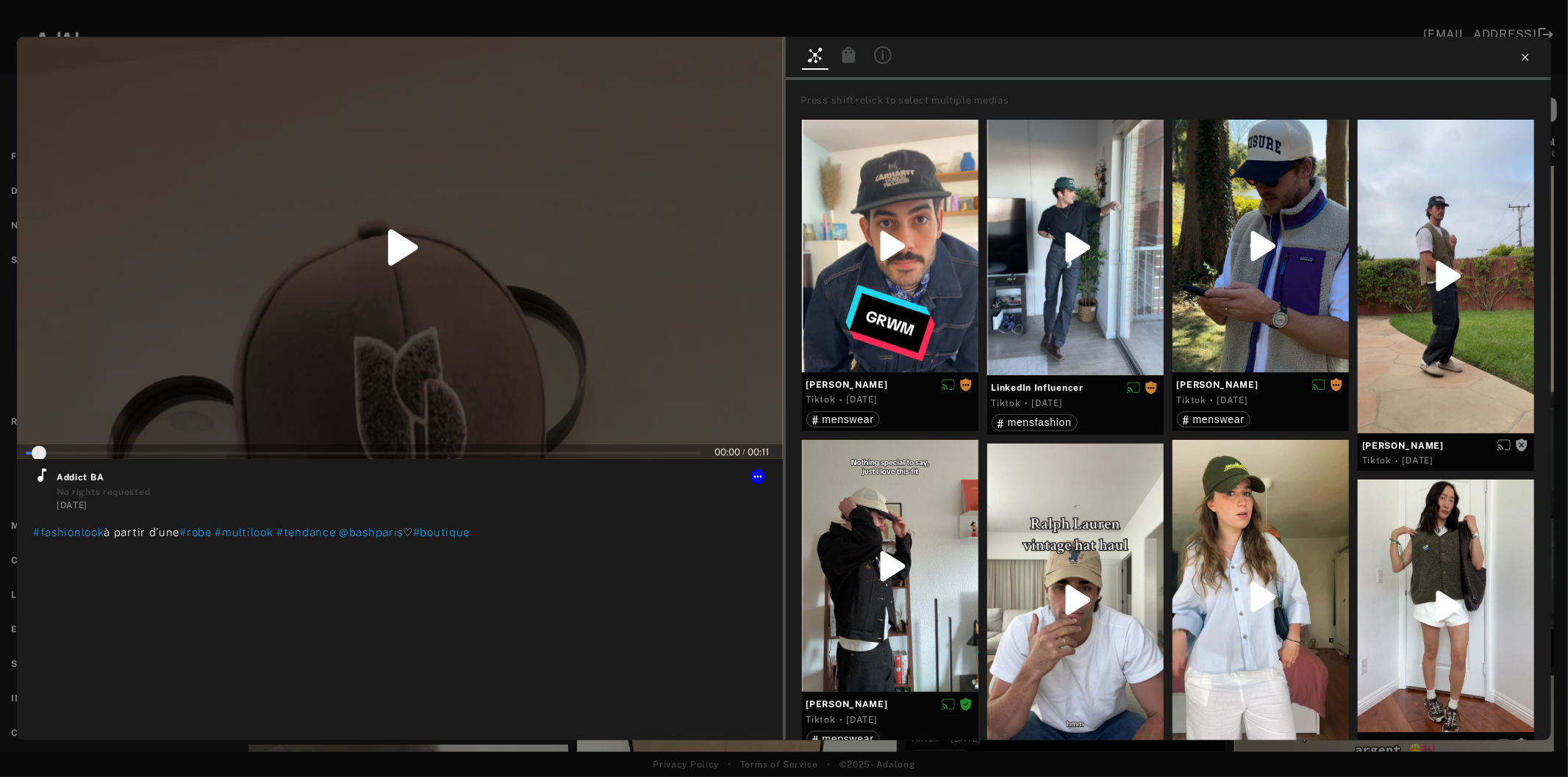
type input "*"
click at [1529, 59] on icon at bounding box center [1525, 57] width 11 height 11
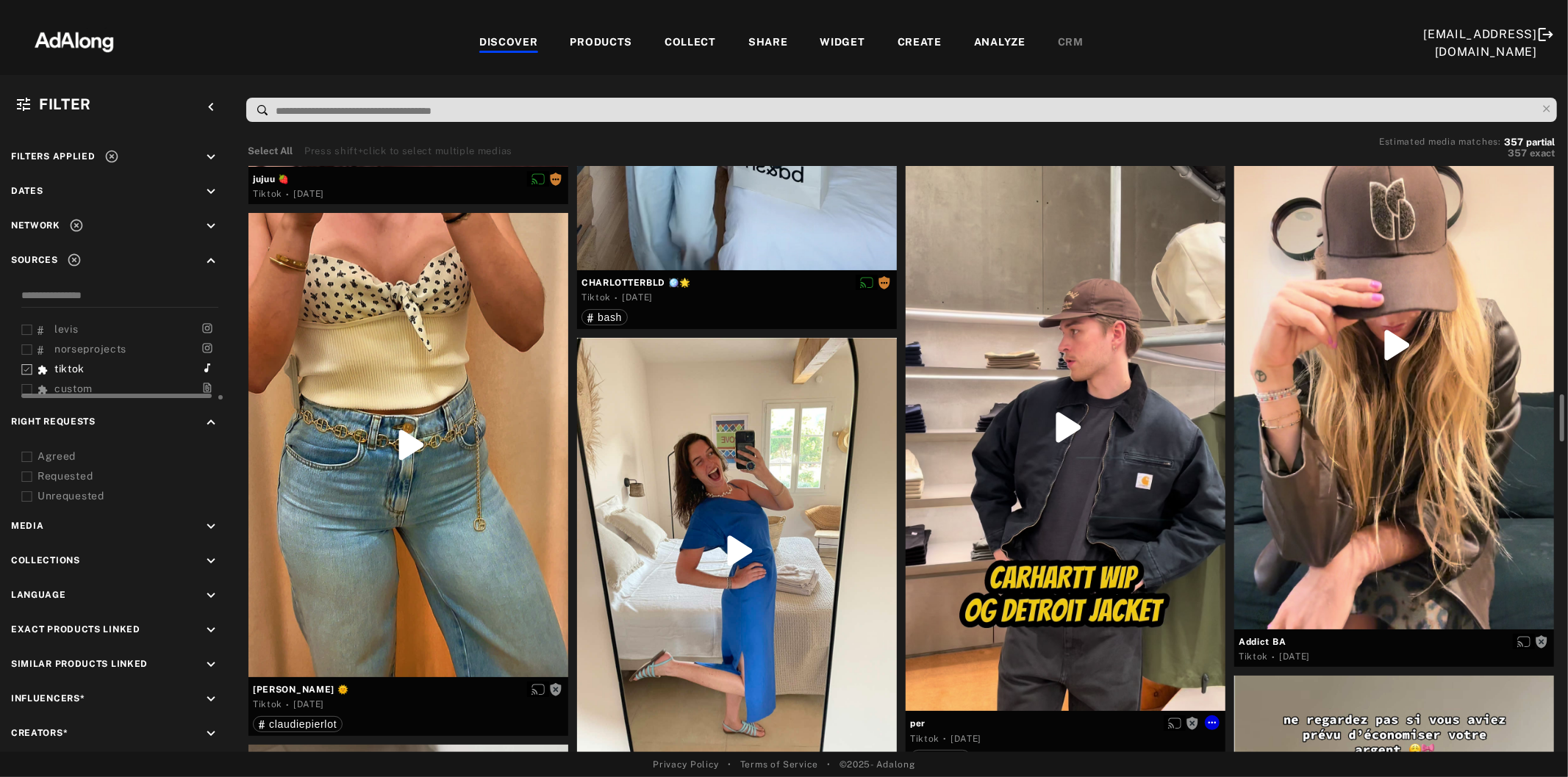
click at [1098, 483] on div at bounding box center [1066, 427] width 320 height 568
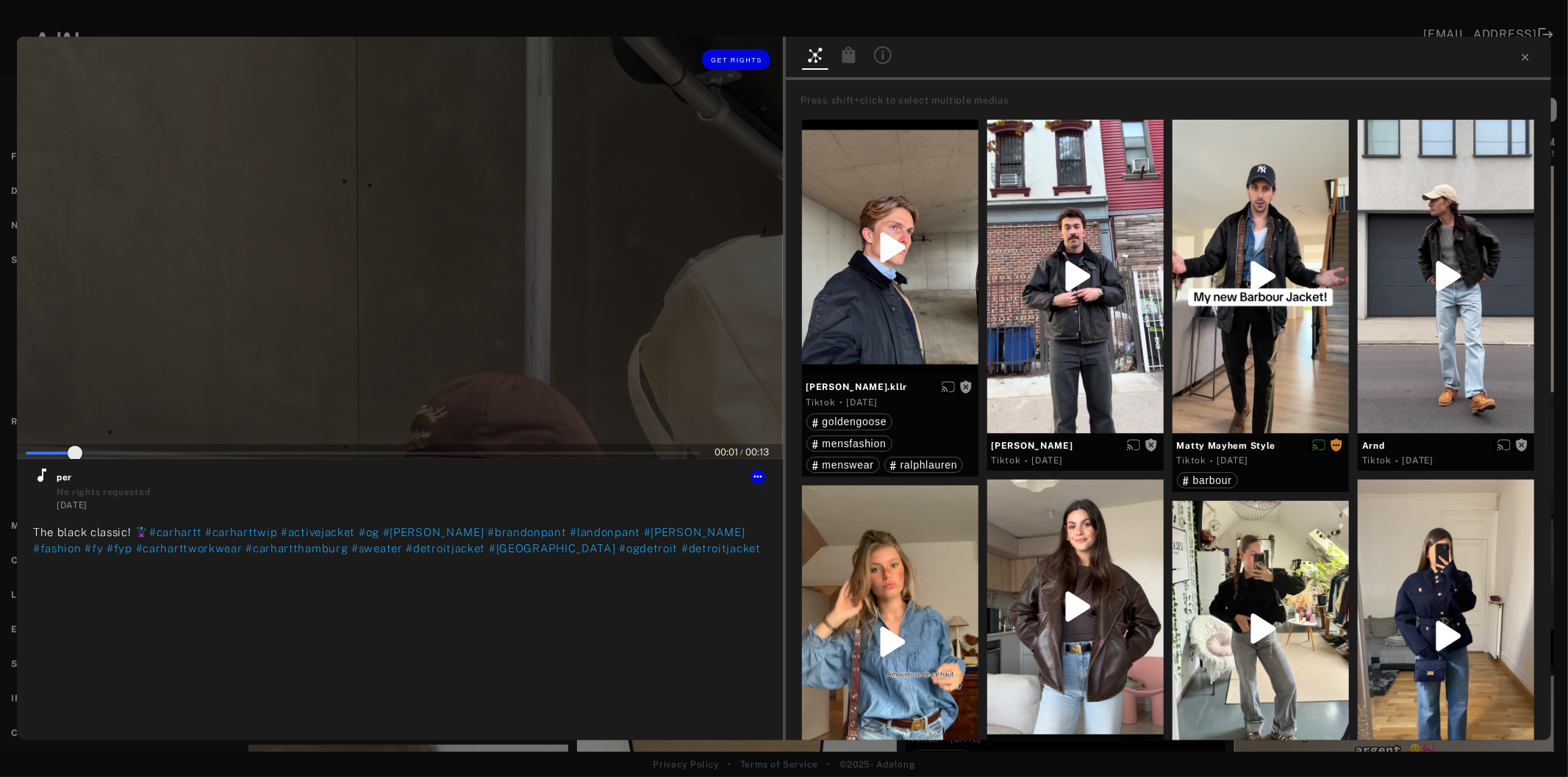
click at [365, 294] on div at bounding box center [399, 248] width 766 height 423
click at [41, 476] on icon at bounding box center [42, 476] width 18 height 18
click at [733, 65] on button "Get rights" at bounding box center [735, 59] width 68 height 20
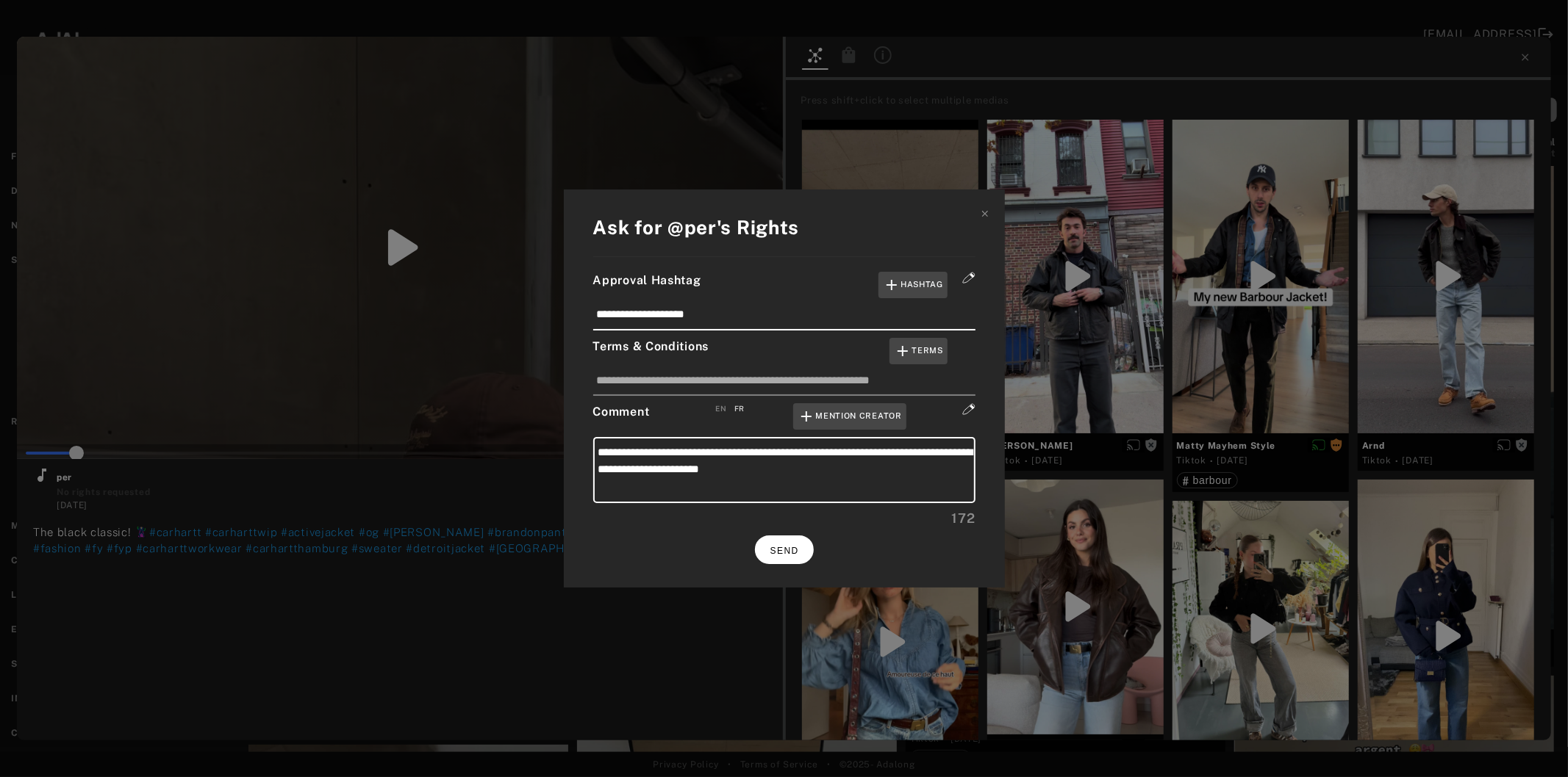
click at [787, 546] on span "SEND" at bounding box center [784, 551] width 29 height 11
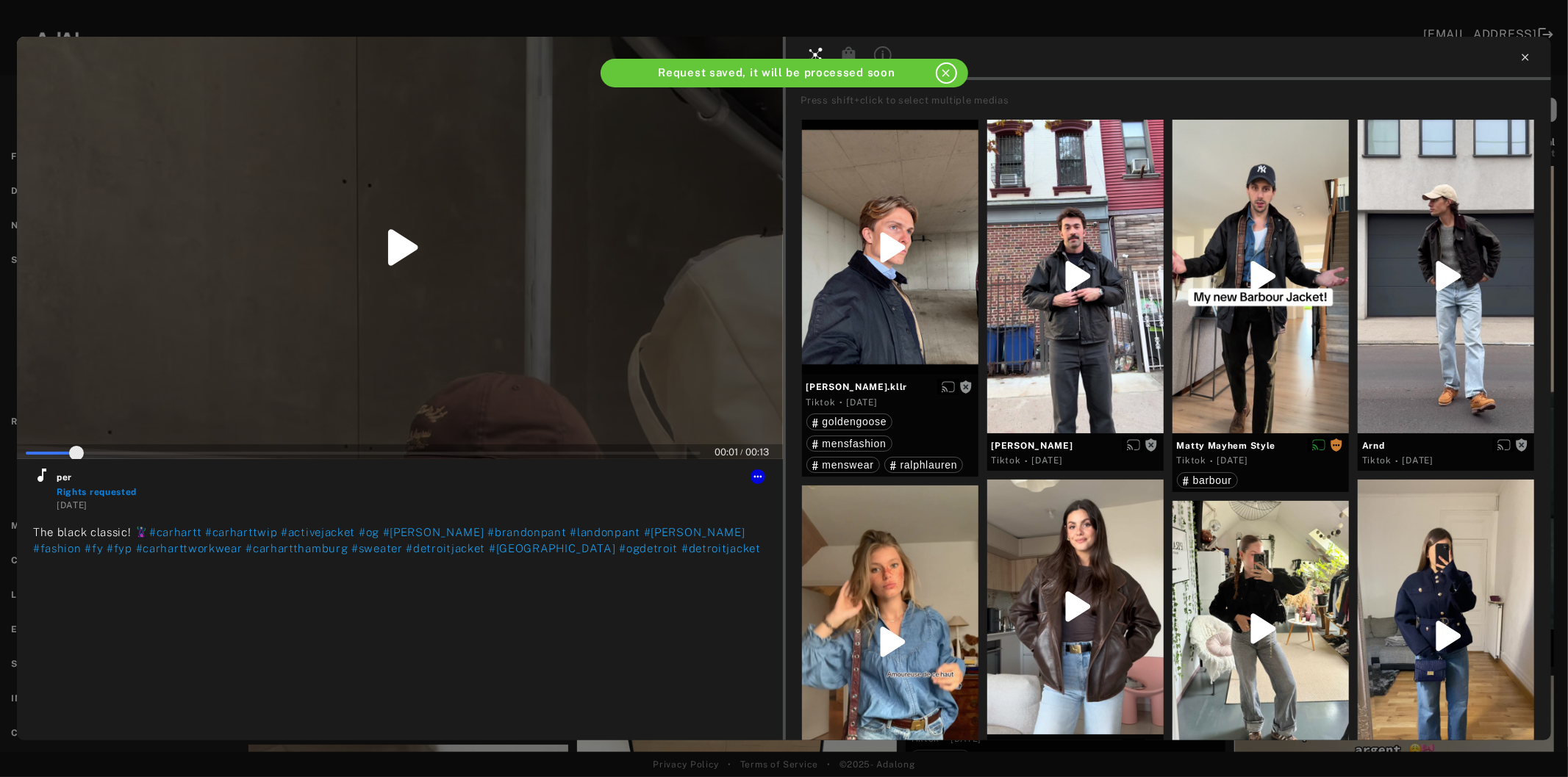
type input "*"
click at [1520, 61] on icon at bounding box center [1525, 57] width 11 height 11
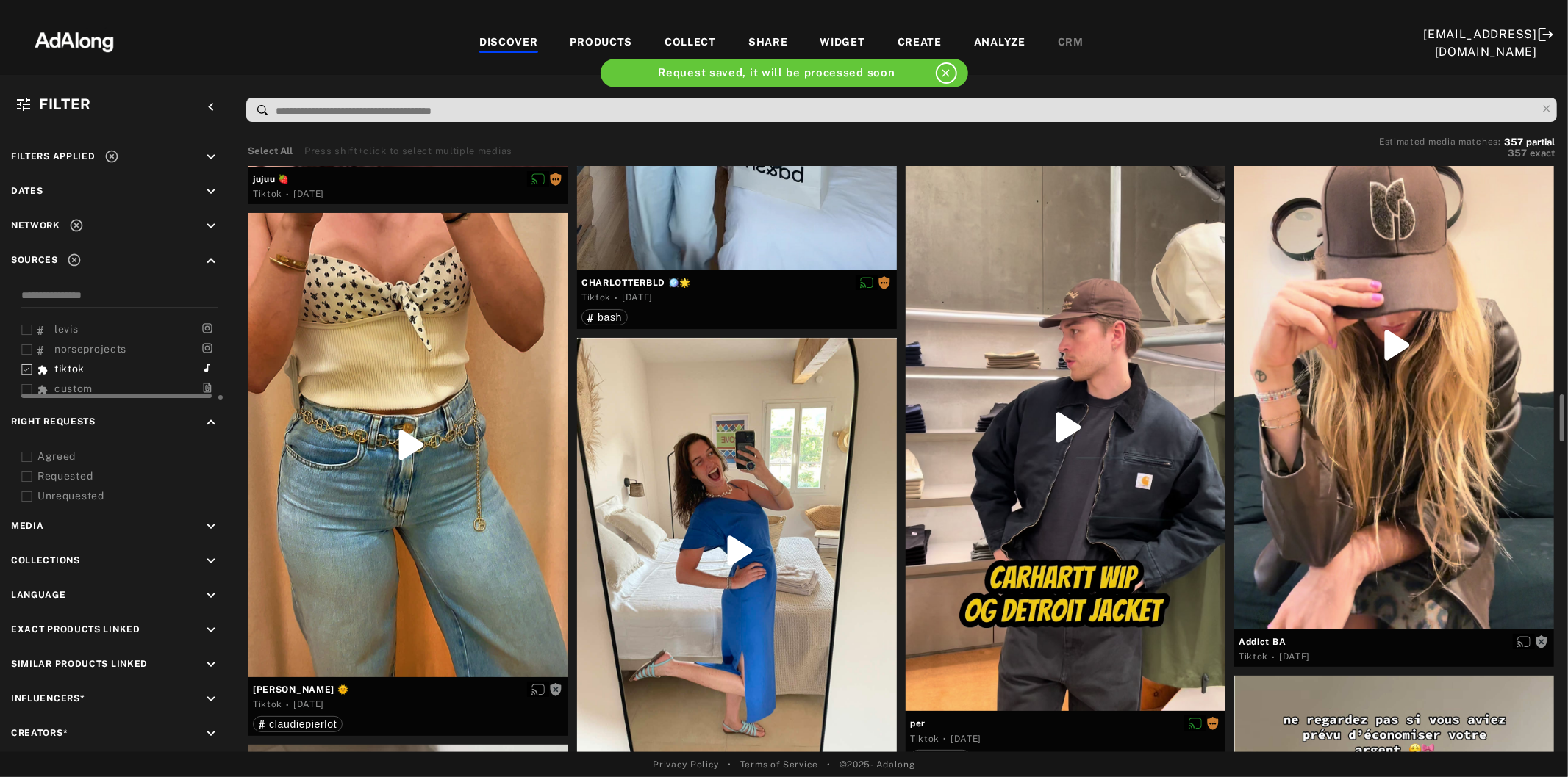
click at [758, 531] on div at bounding box center [737, 550] width 320 height 426
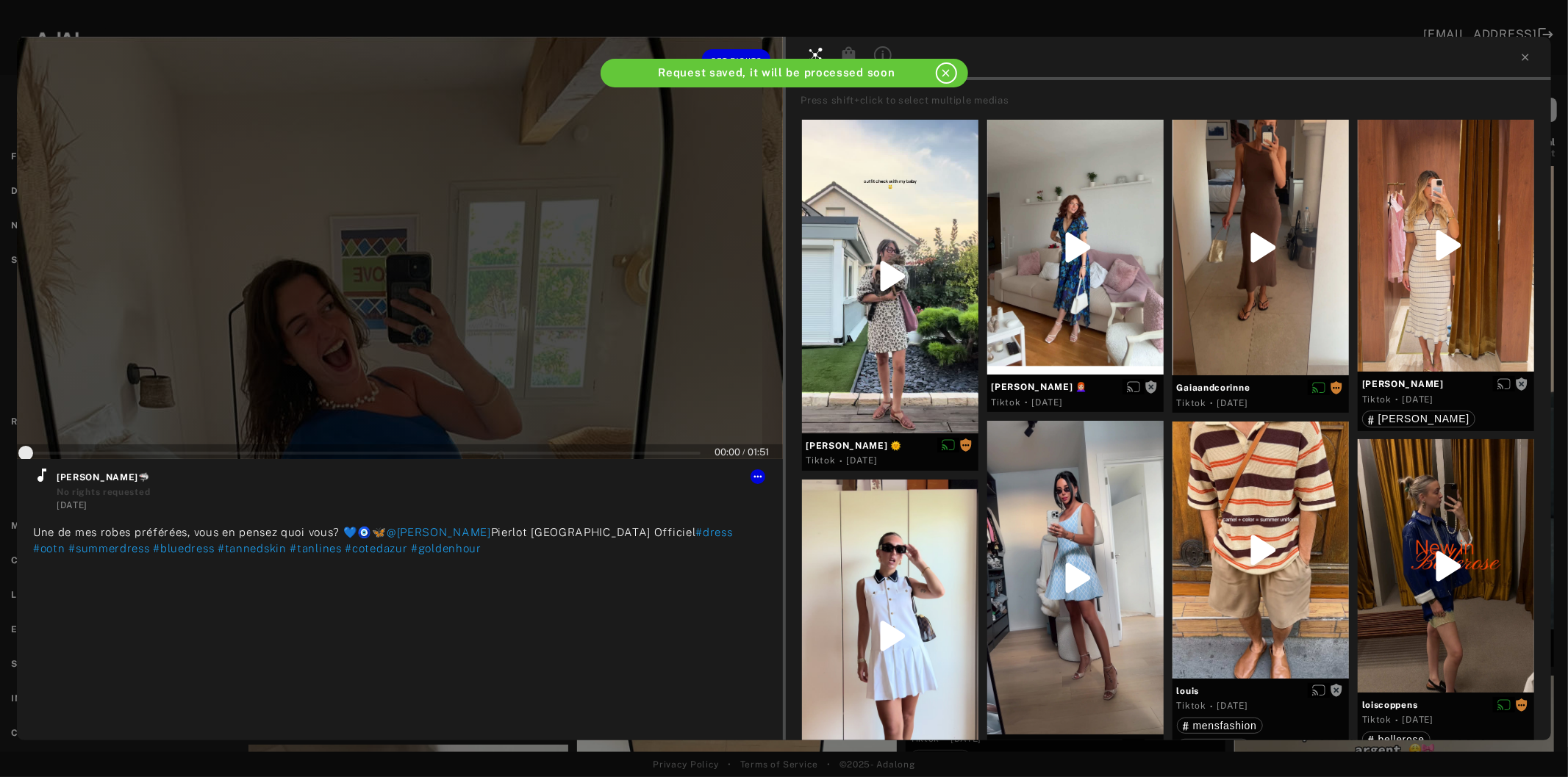
click at [388, 287] on div at bounding box center [399, 248] width 766 height 423
click at [41, 480] on icon at bounding box center [42, 475] width 9 height 13
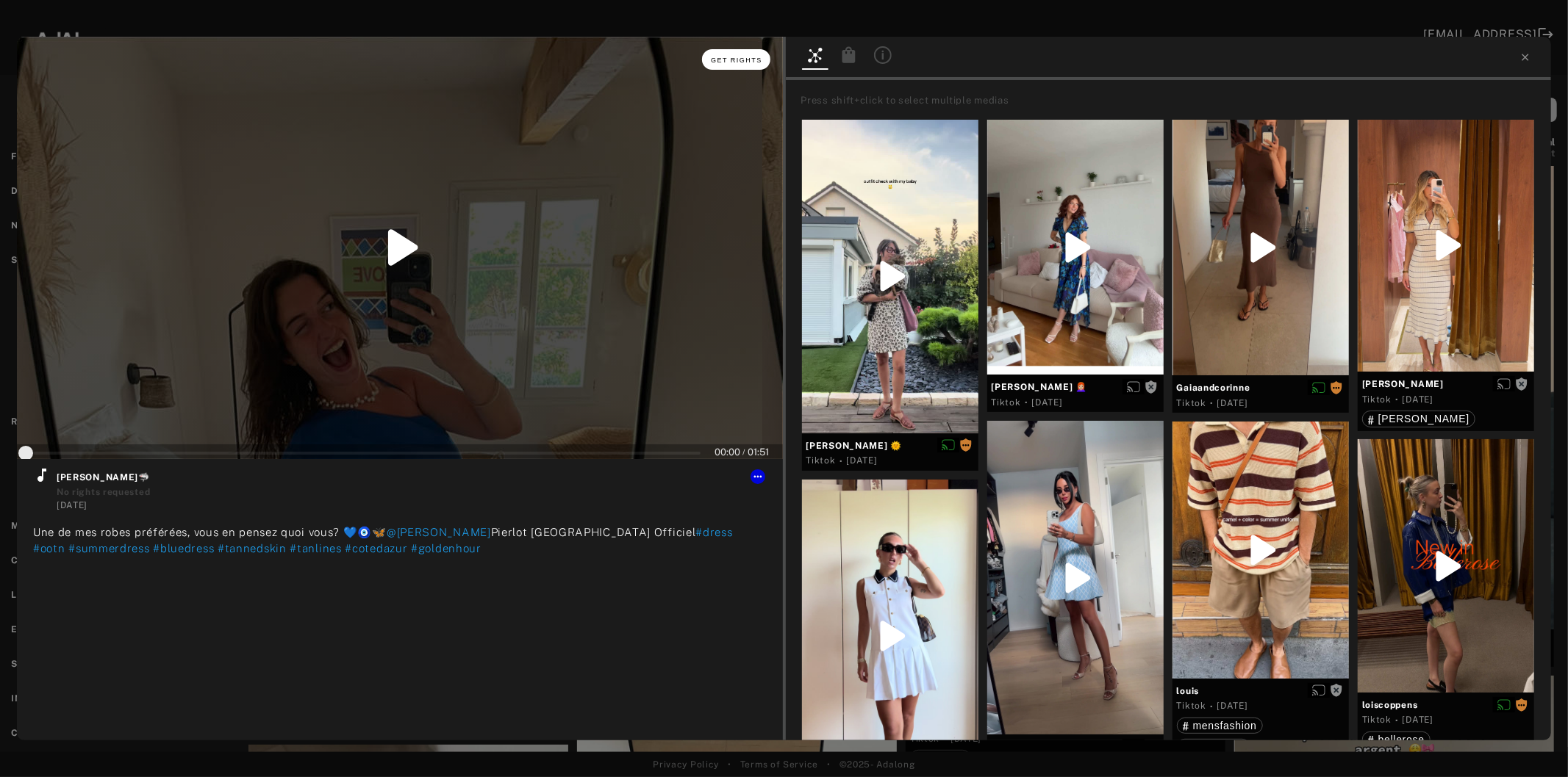
click at [726, 61] on span "Get rights" at bounding box center [736, 60] width 52 height 7
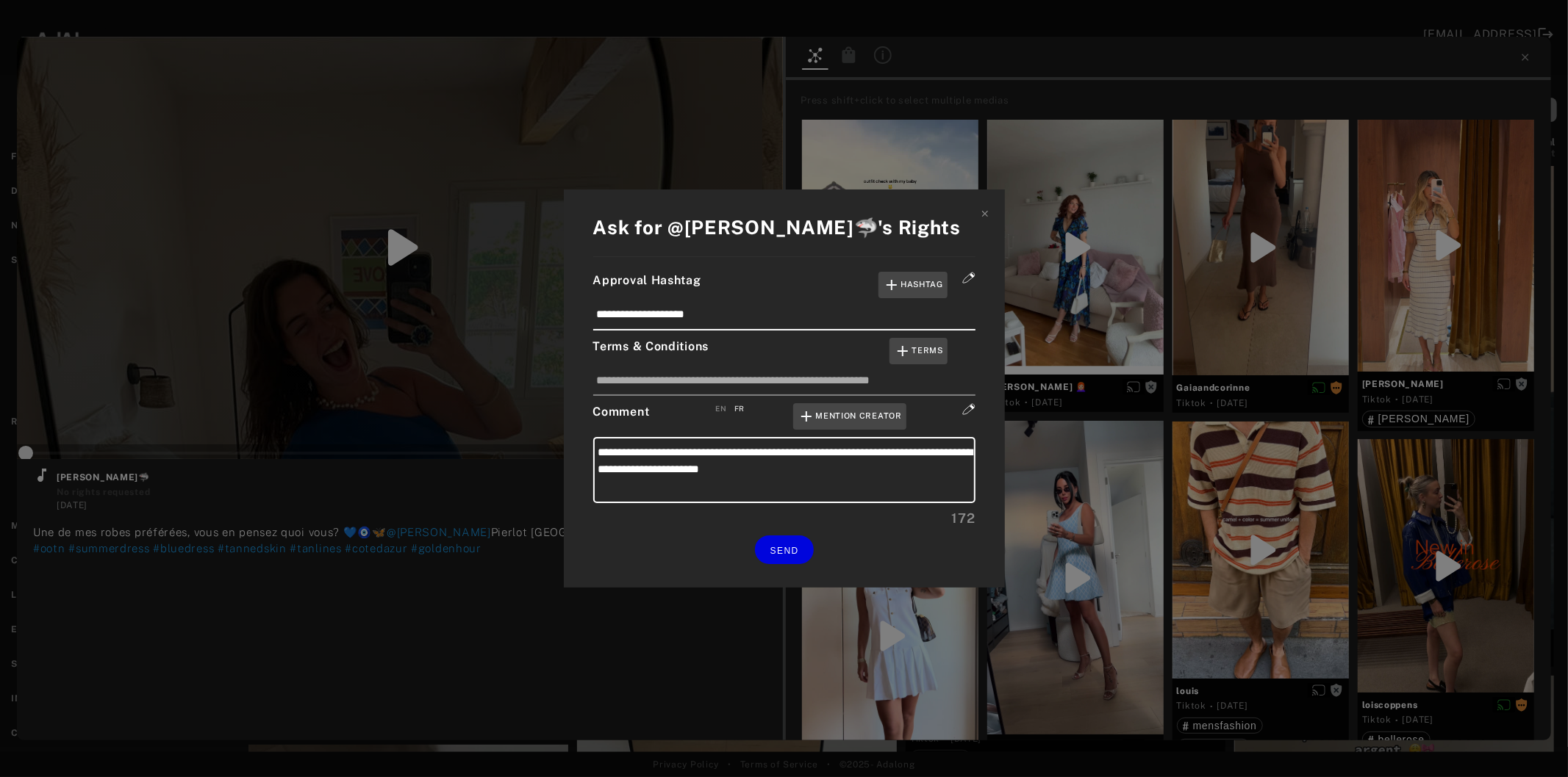
click at [752, 556] on div "SEND" at bounding box center [784, 549] width 383 height 29
click at [780, 553] on button "SEND" at bounding box center [784, 549] width 59 height 29
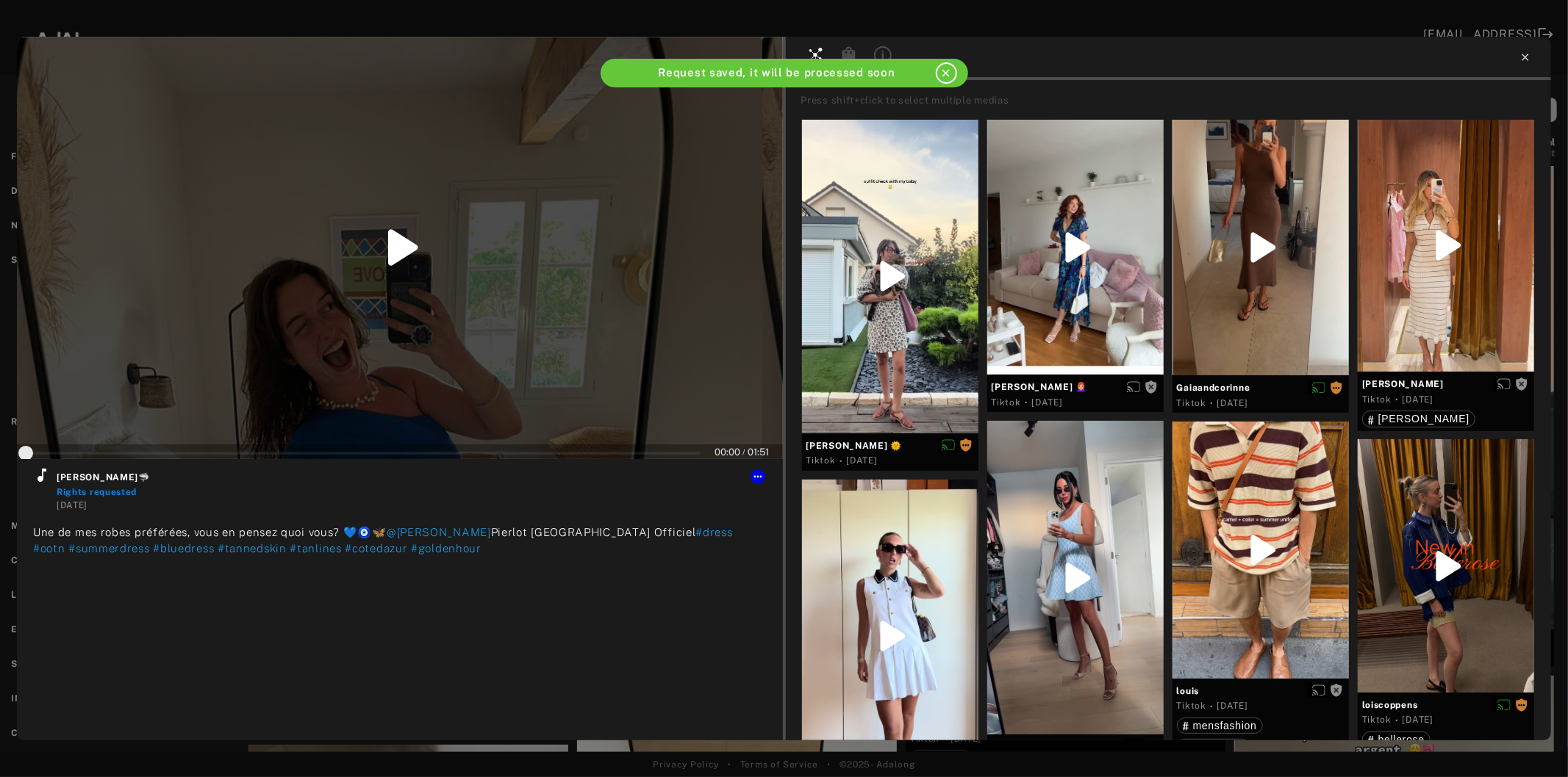
click at [1525, 54] on icon at bounding box center [1525, 57] width 11 height 11
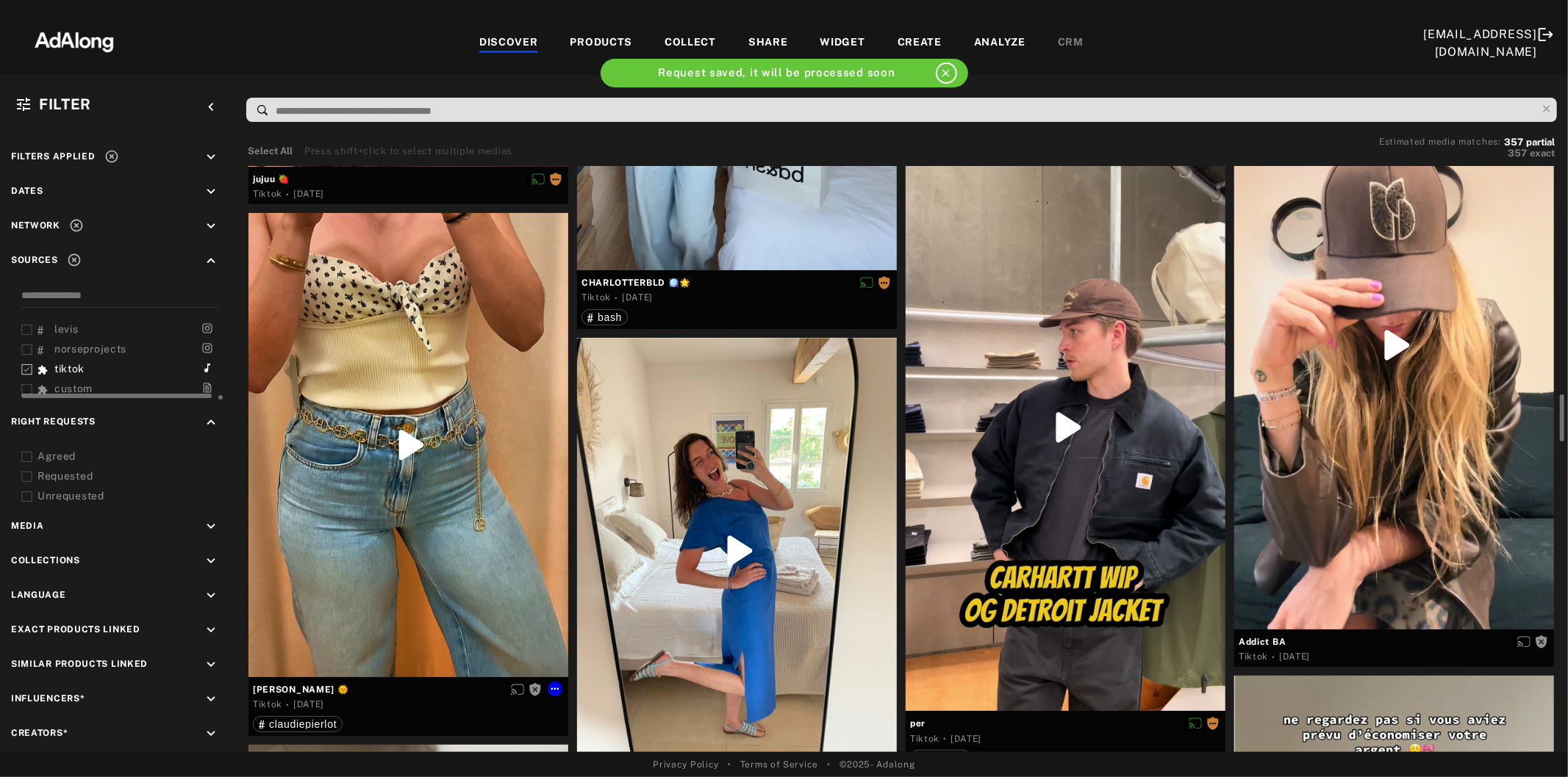
click at [410, 477] on div at bounding box center [409, 445] width 320 height 464
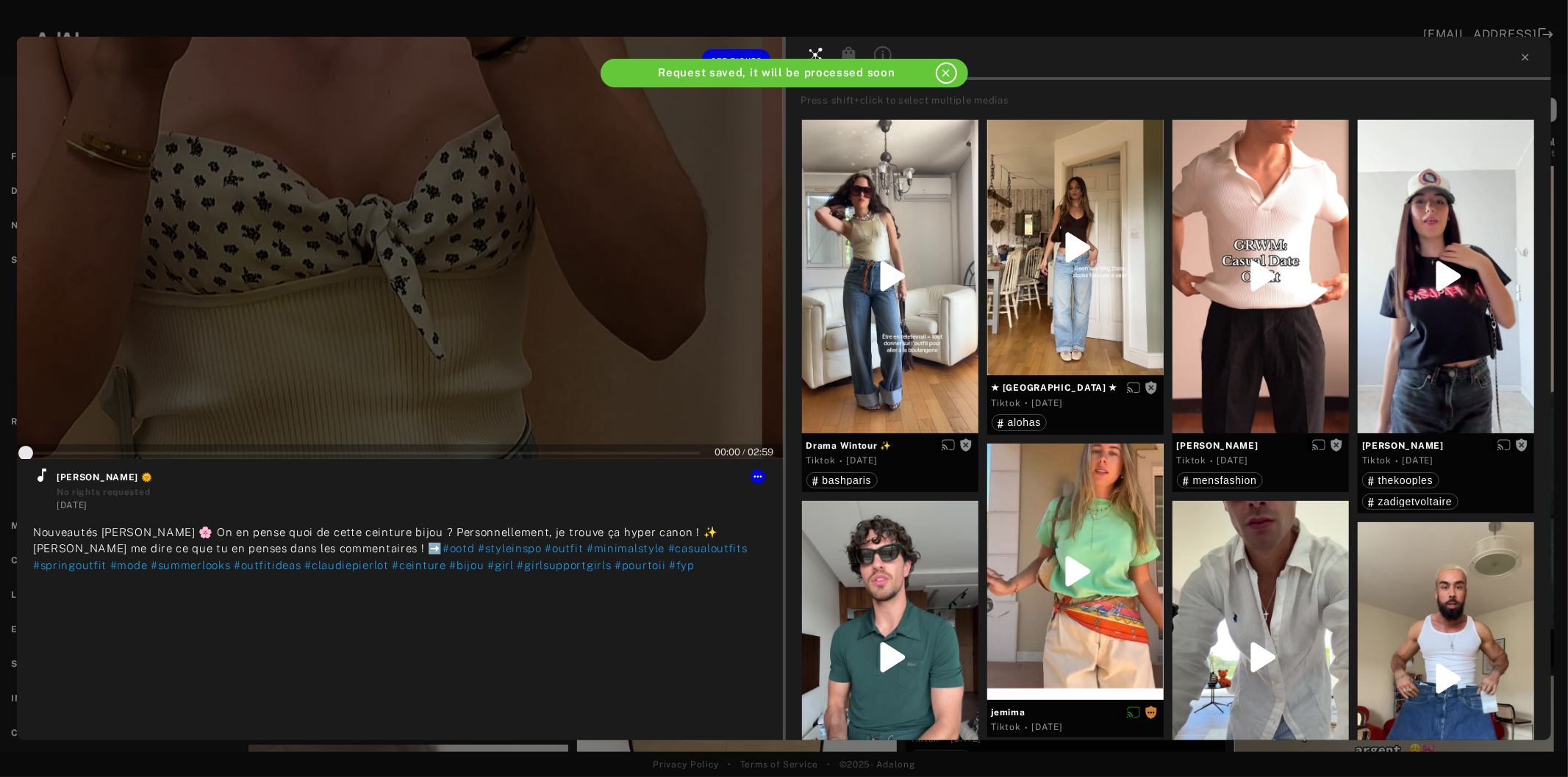
click at [396, 356] on div at bounding box center [399, 248] width 766 height 423
click at [35, 480] on icon at bounding box center [42, 476] width 18 height 18
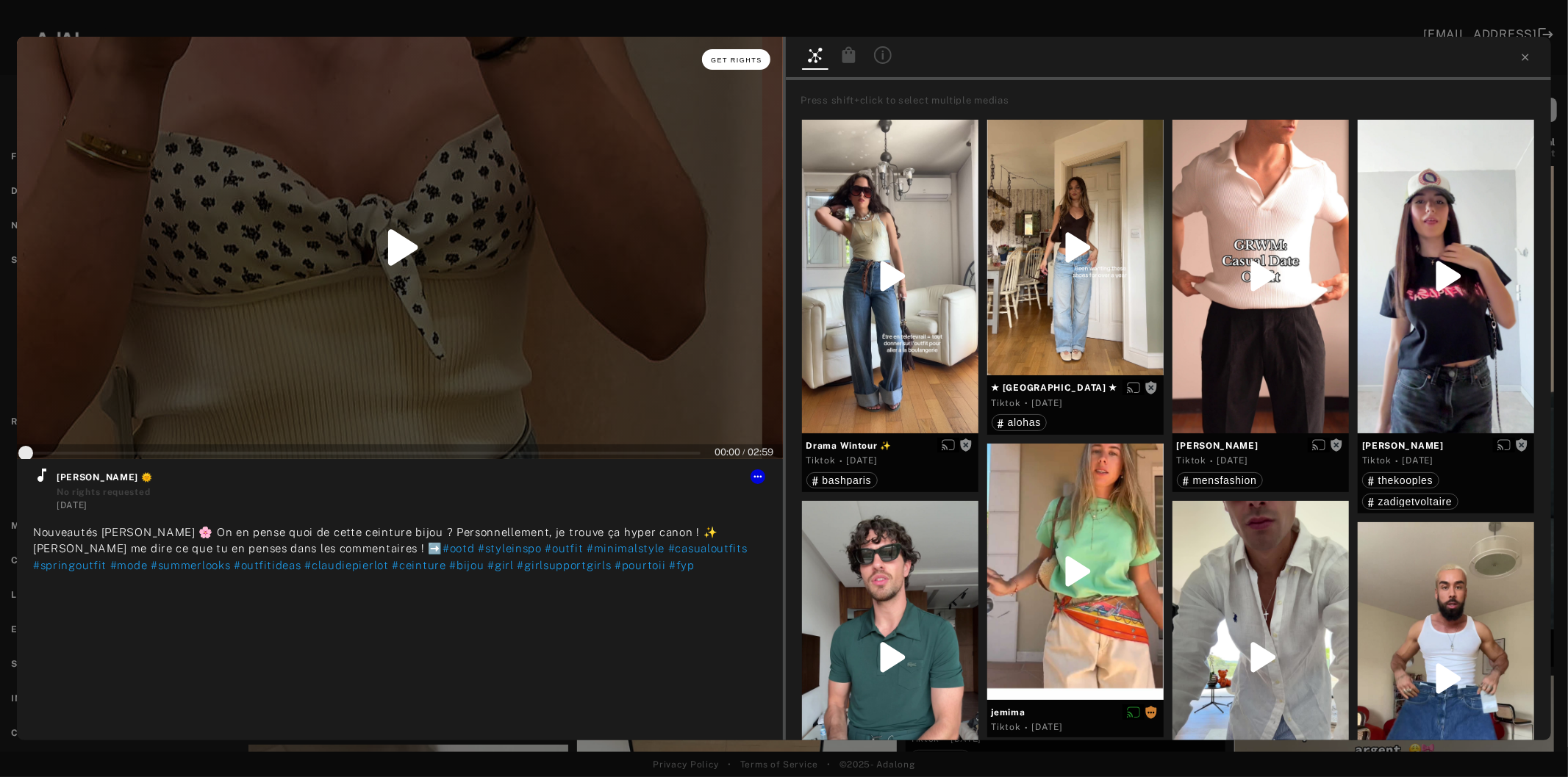
click at [723, 69] on button "Get rights" at bounding box center [735, 59] width 68 height 20
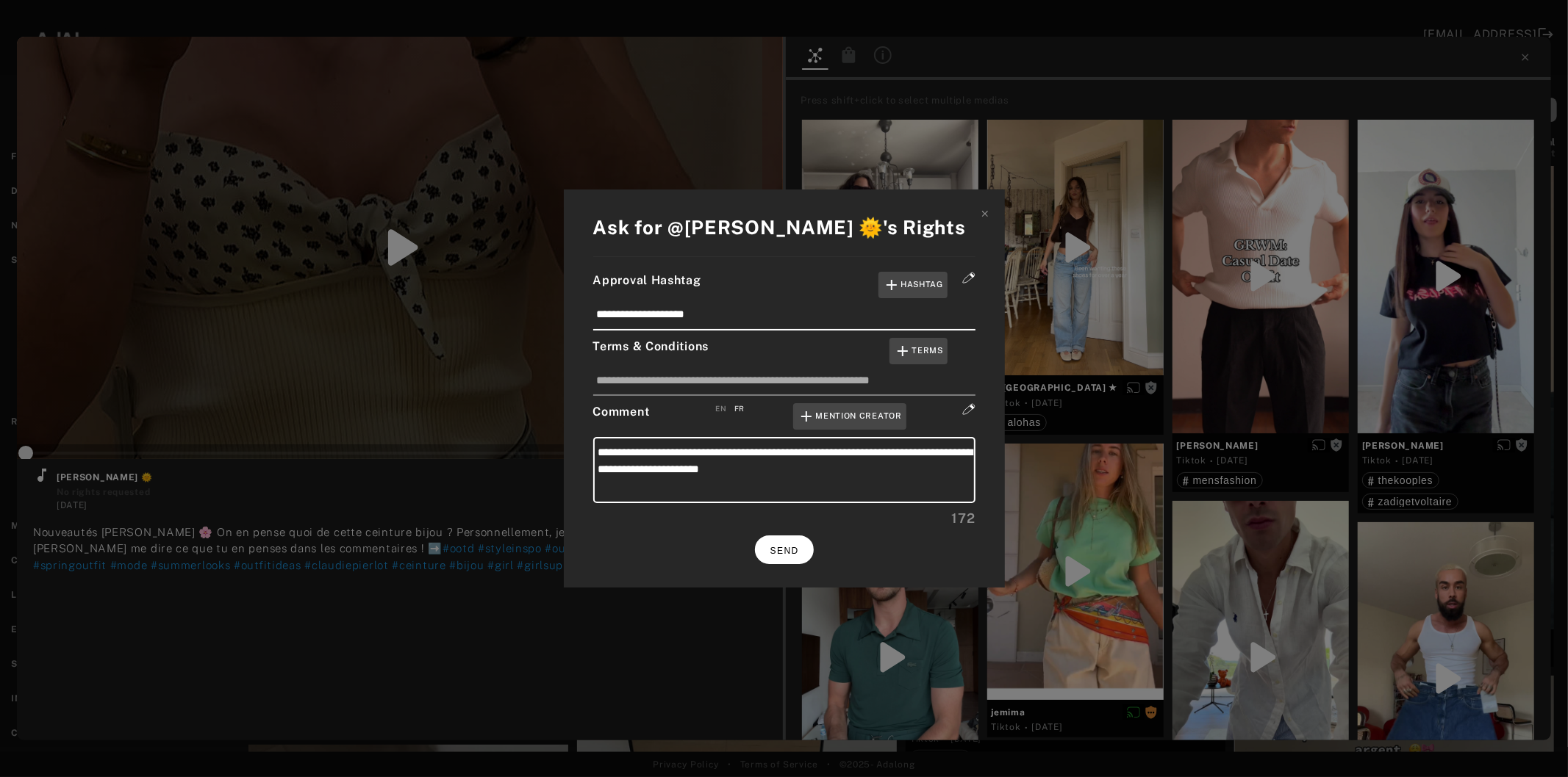
click at [785, 548] on span "SEND" at bounding box center [784, 551] width 29 height 11
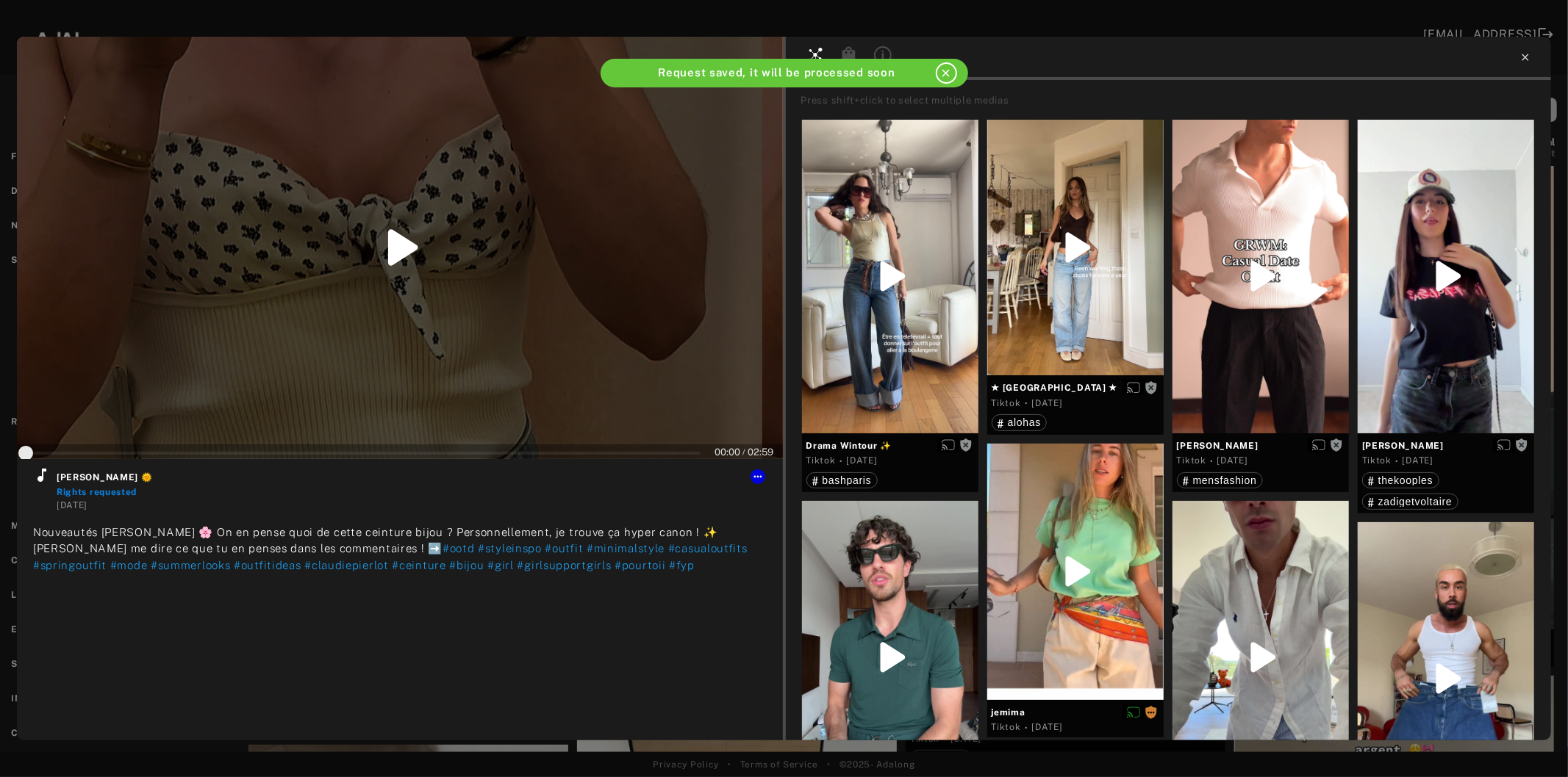
type input "*"
click at [1522, 59] on icon at bounding box center [1525, 57] width 11 height 11
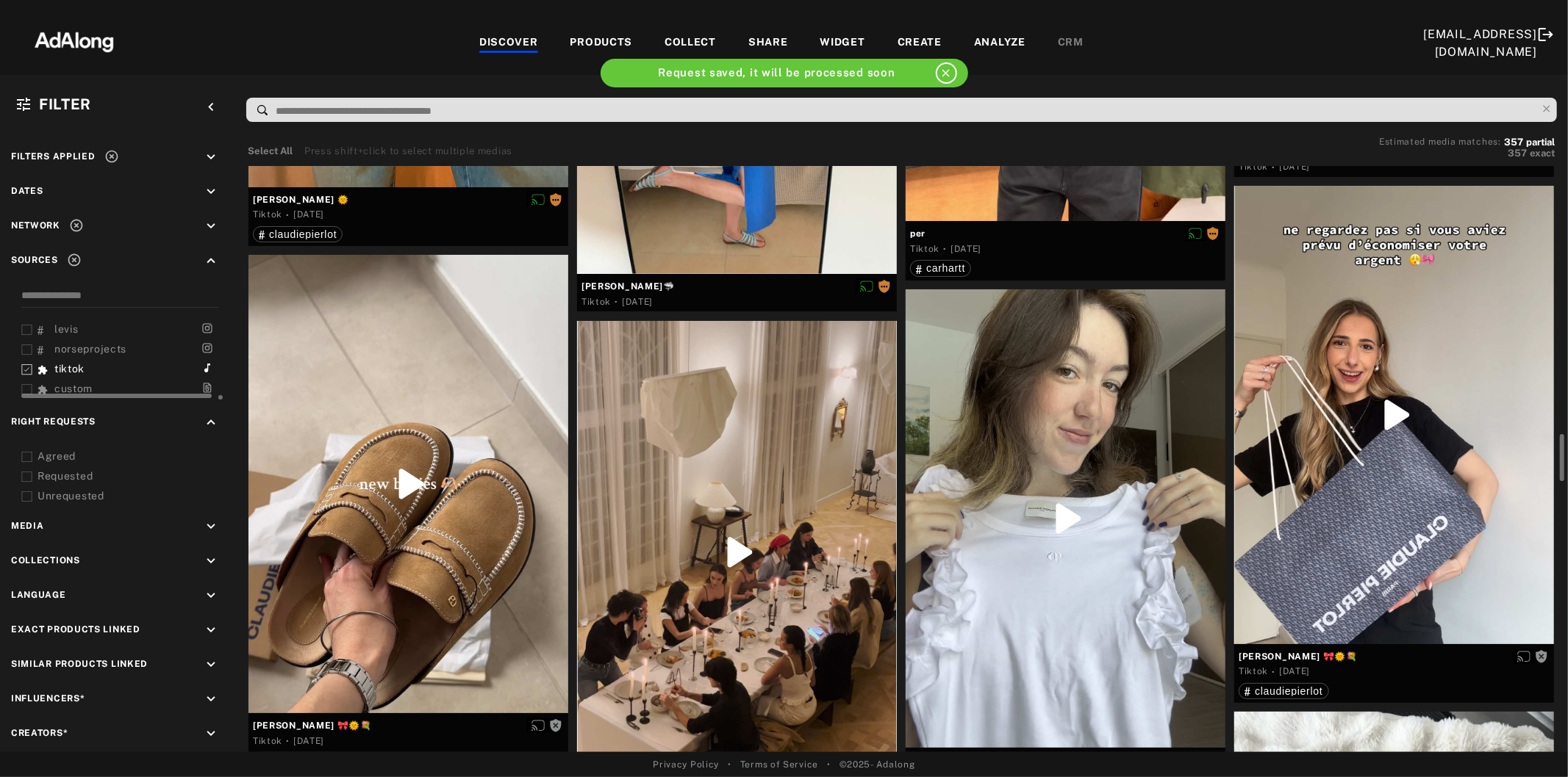
scroll to position [3428, 0]
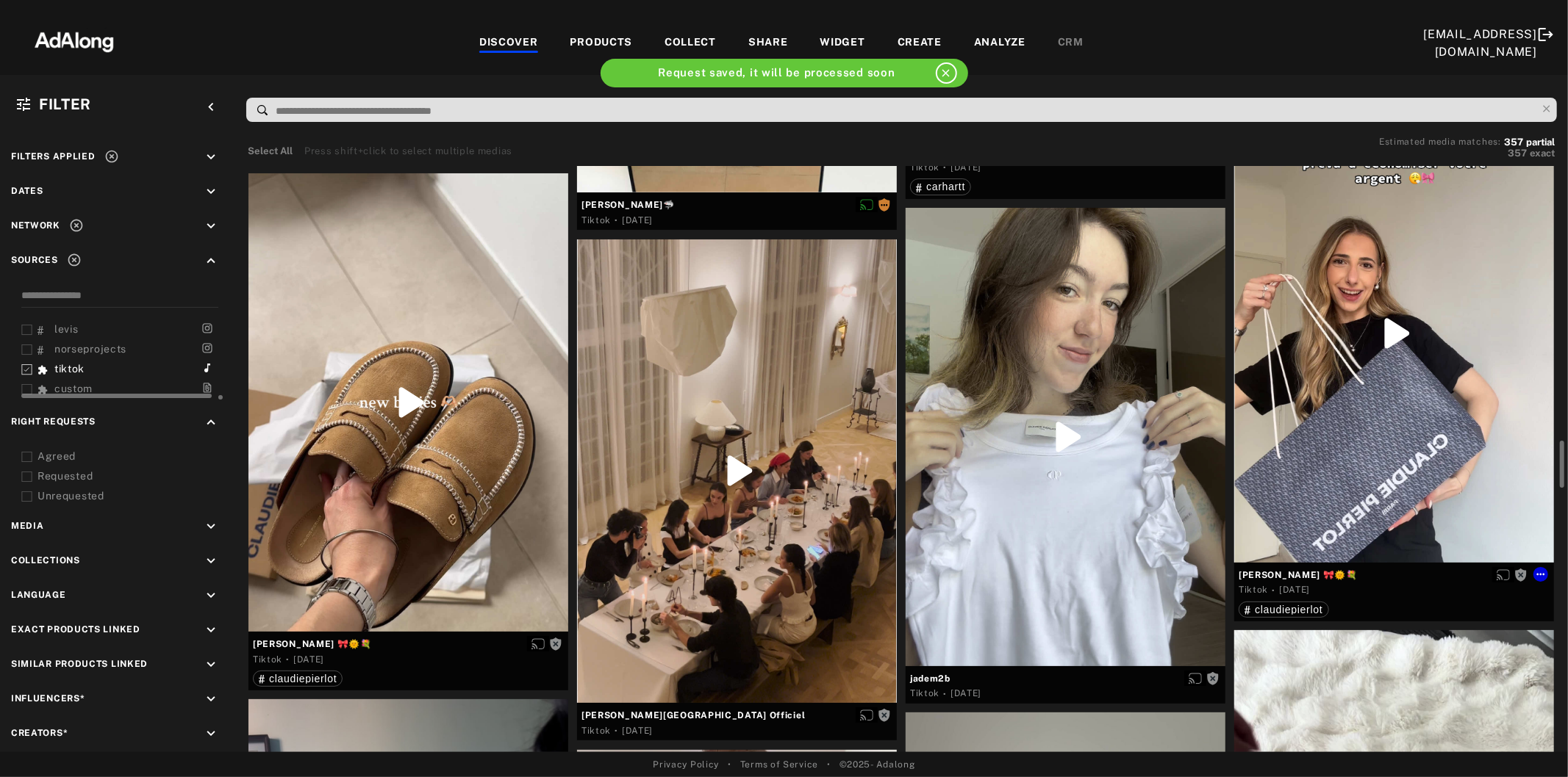
click at [1390, 352] on div at bounding box center [1394, 334] width 320 height 459
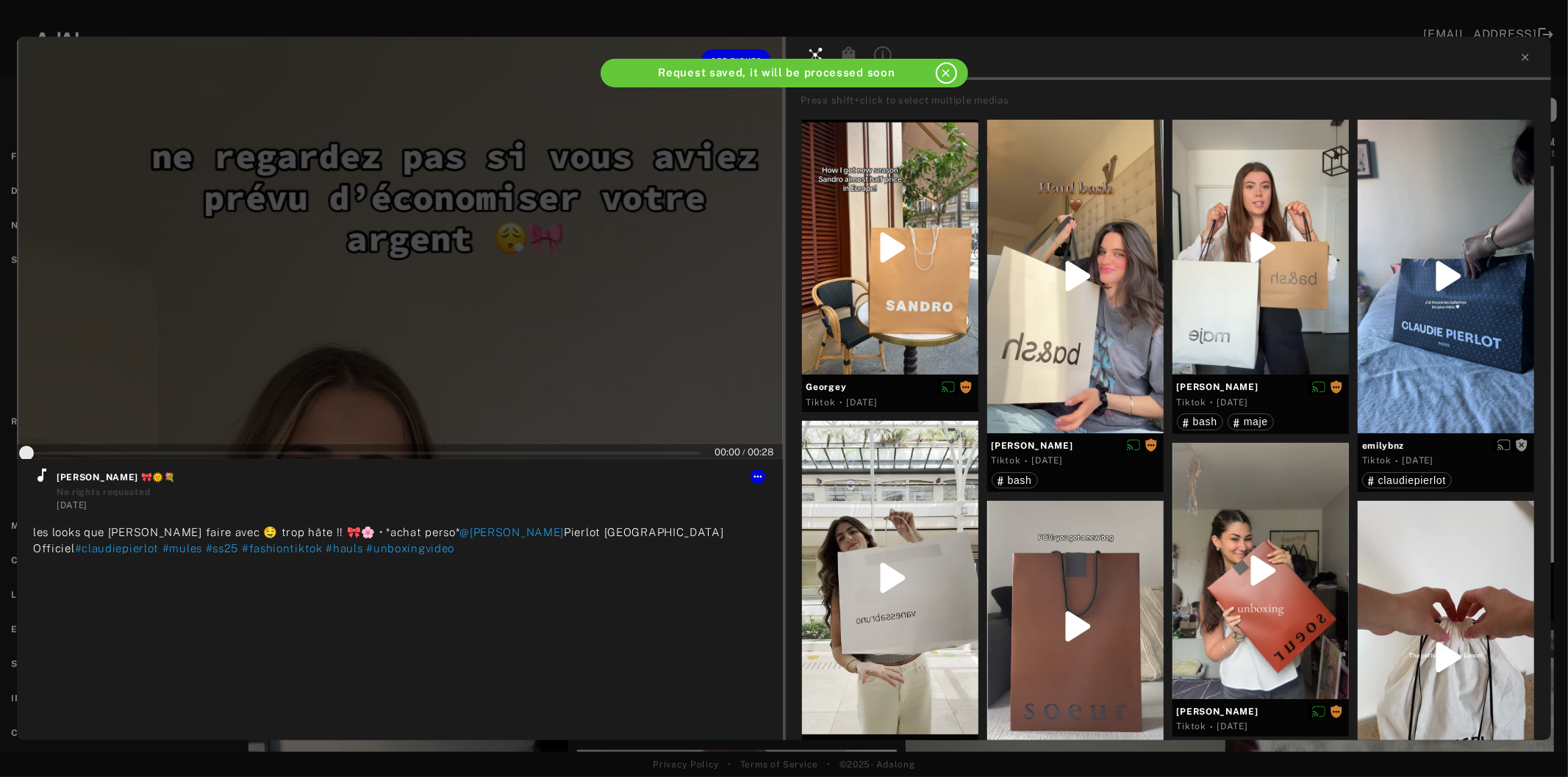
click at [438, 333] on div at bounding box center [399, 248] width 766 height 423
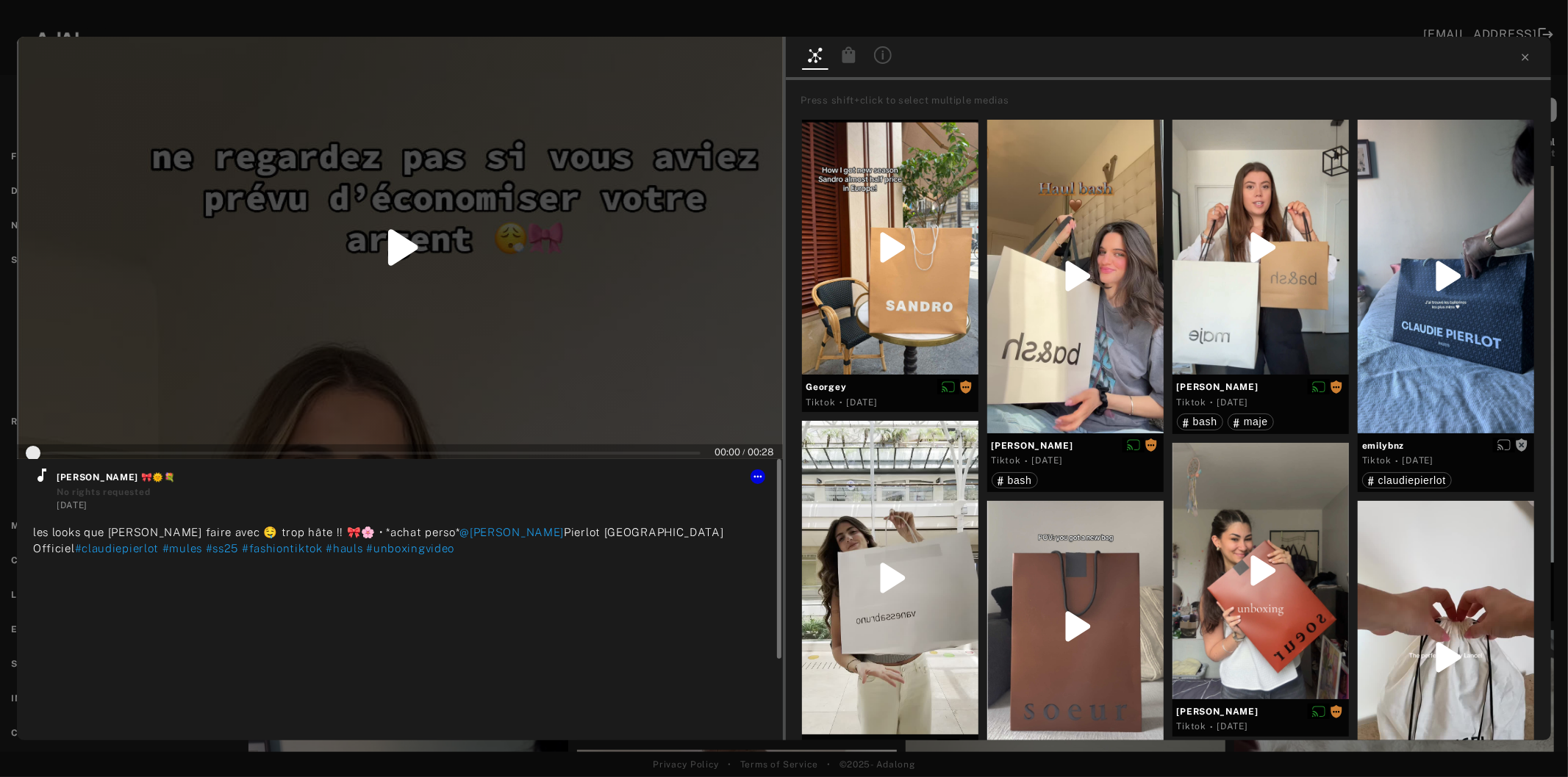
click at [47, 478] on icon at bounding box center [42, 476] width 18 height 18
click at [725, 61] on span "Get rights" at bounding box center [736, 60] width 52 height 7
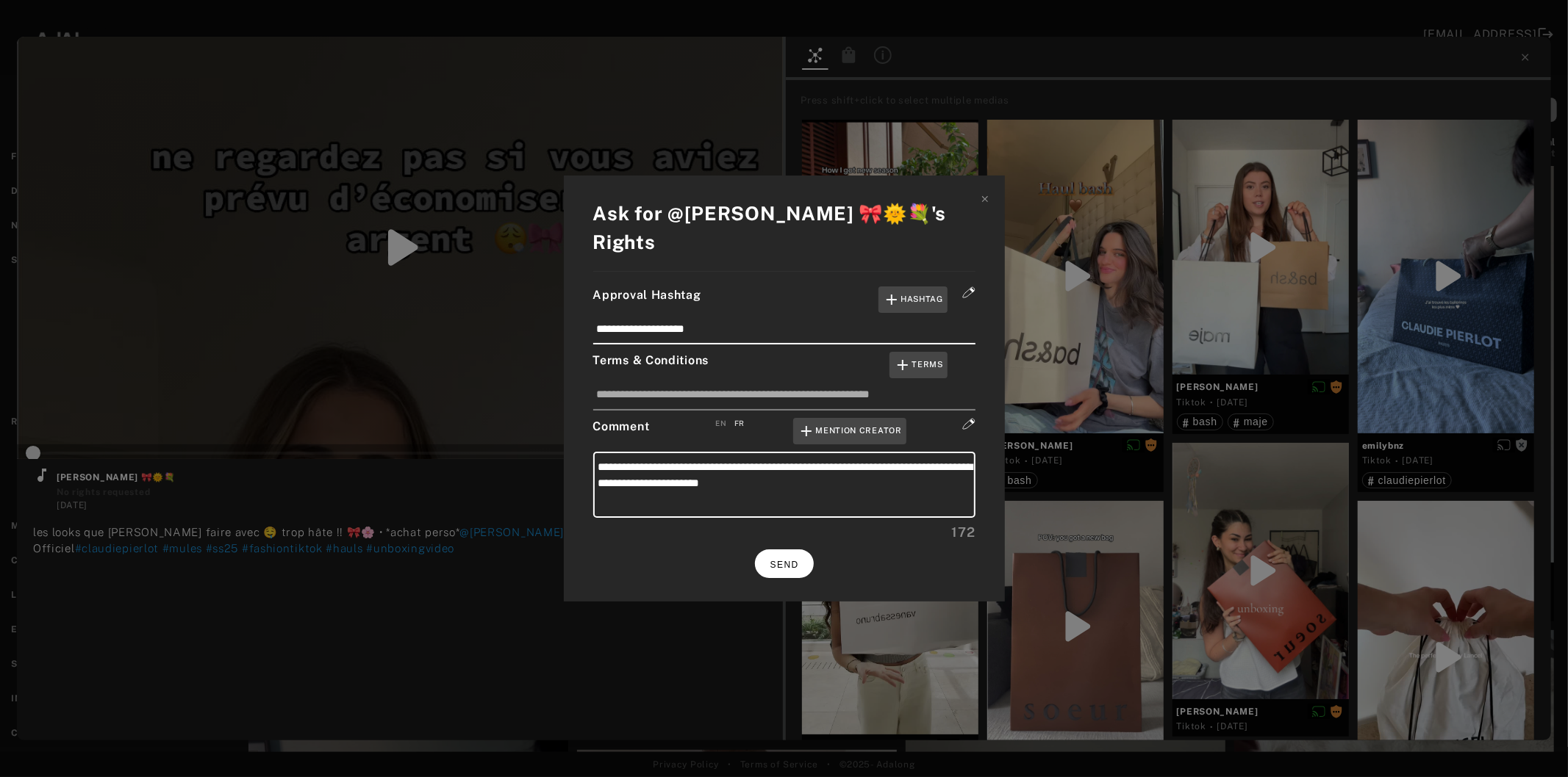
click at [791, 560] on span "SEND" at bounding box center [784, 565] width 29 height 11
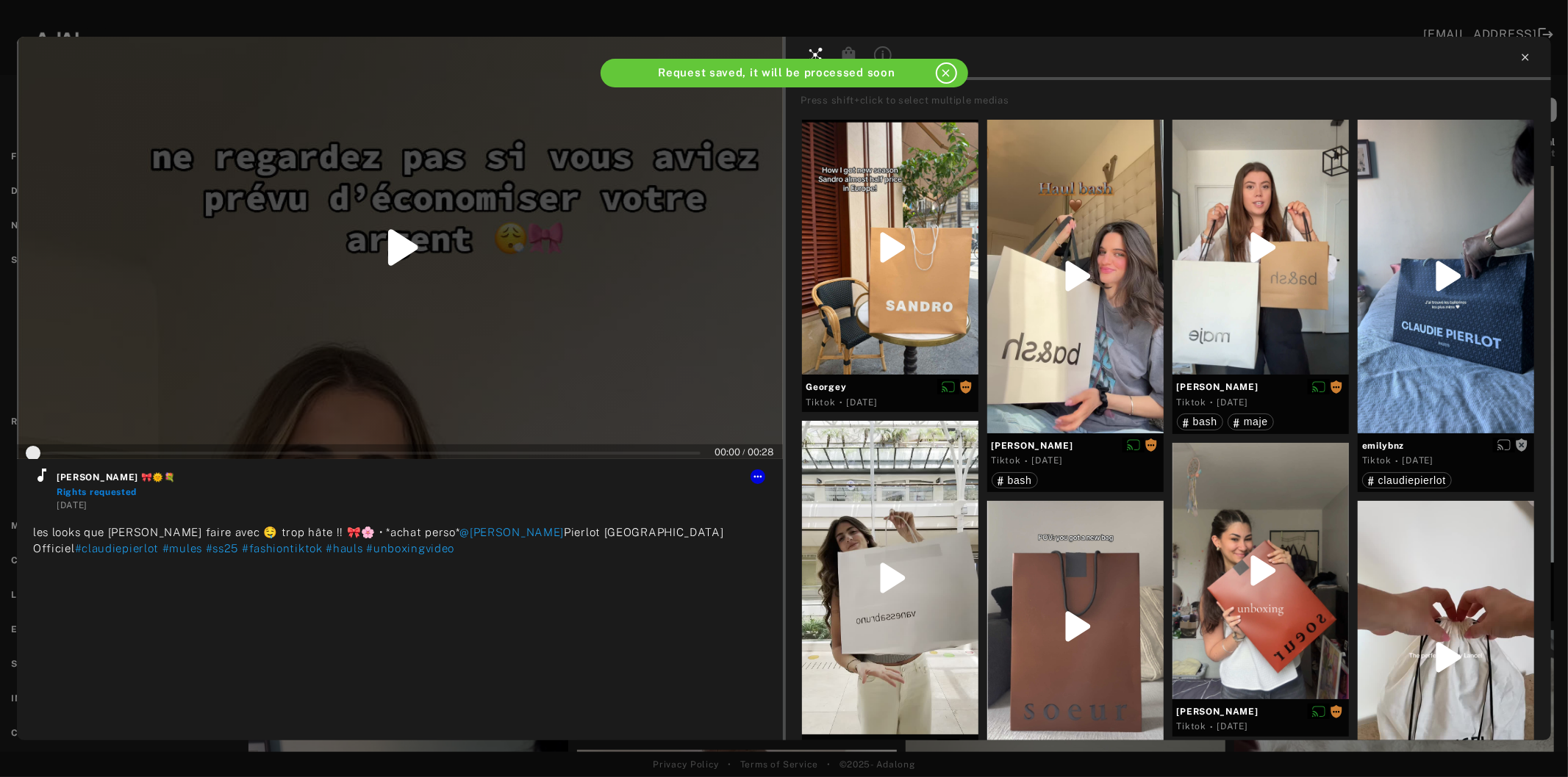
type input "*"
click at [1526, 54] on icon at bounding box center [1525, 57] width 11 height 11
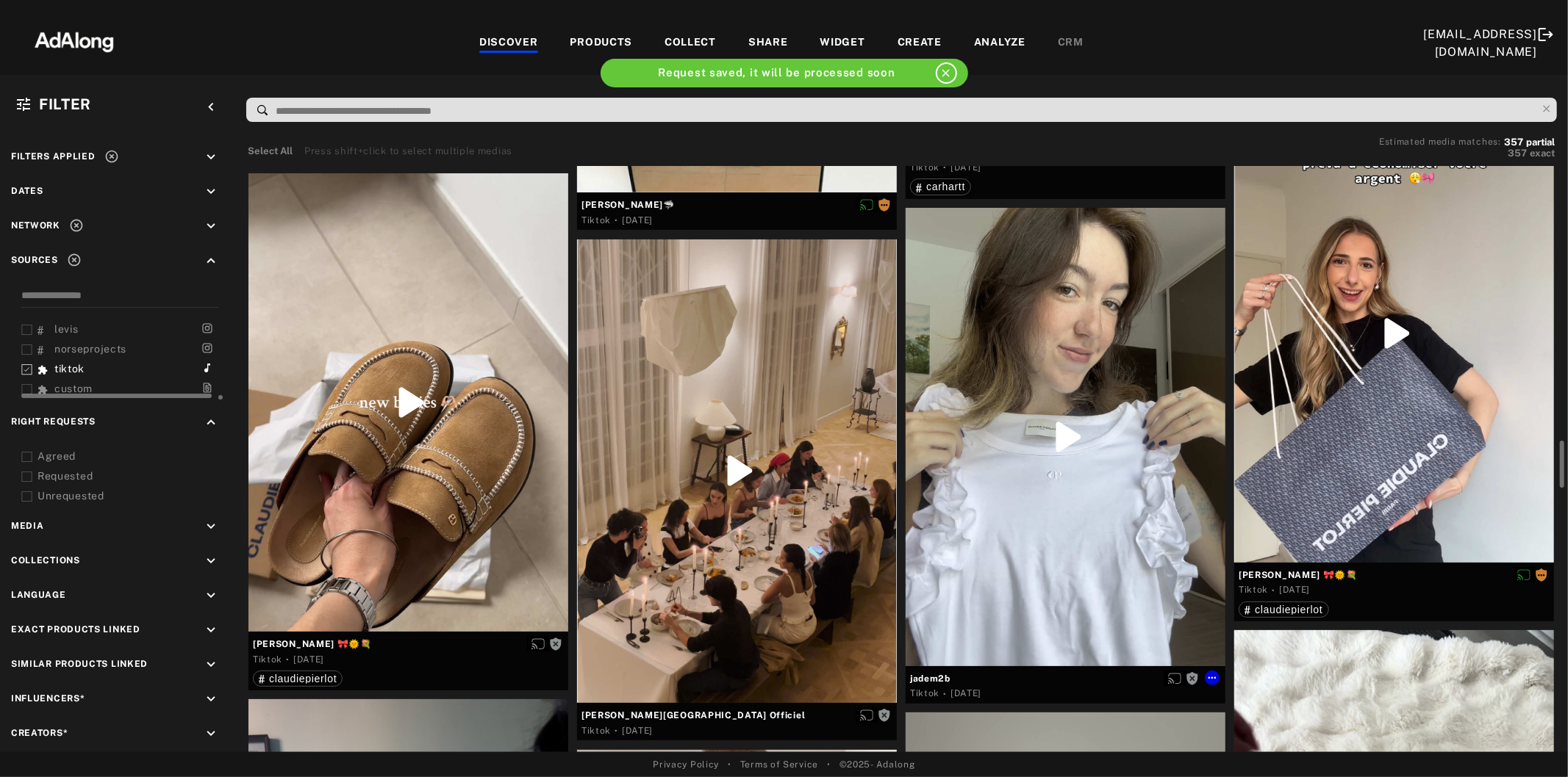
click at [1054, 562] on div at bounding box center [1066, 438] width 320 height 459
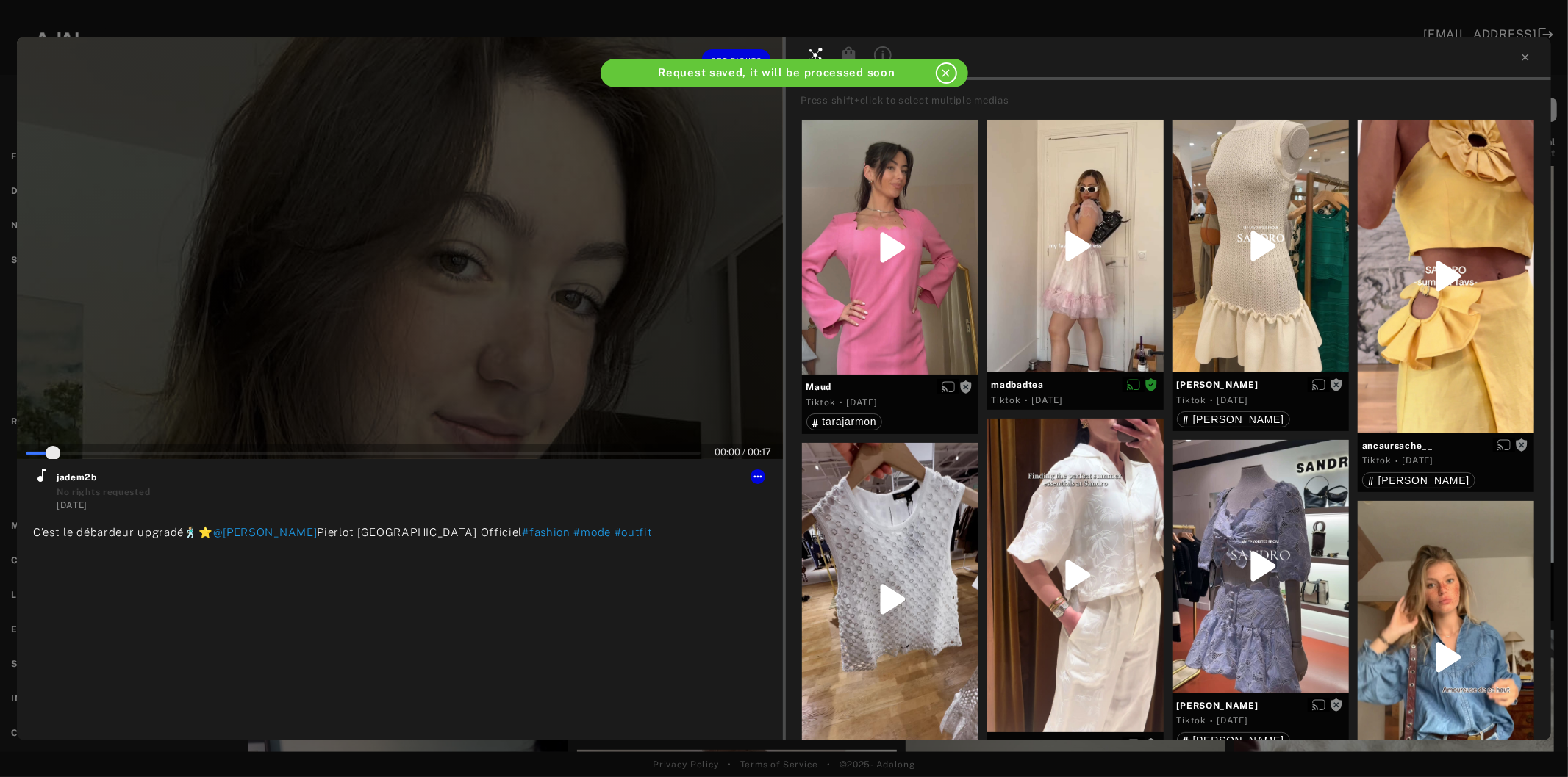
click at [361, 317] on div at bounding box center [399, 248] width 766 height 423
click at [35, 481] on icon at bounding box center [42, 476] width 18 height 18
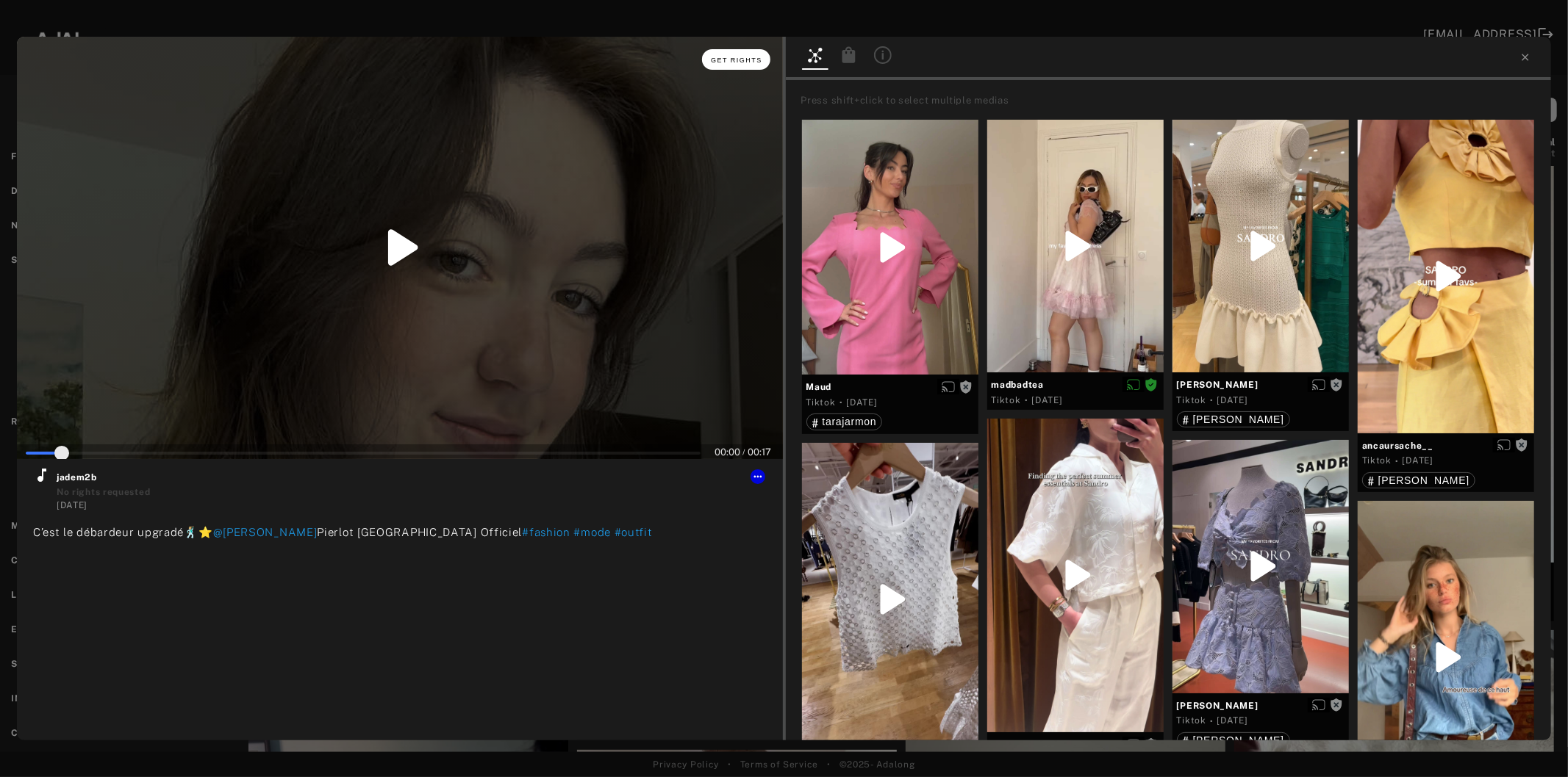
click at [738, 65] on button "Get rights" at bounding box center [735, 59] width 68 height 20
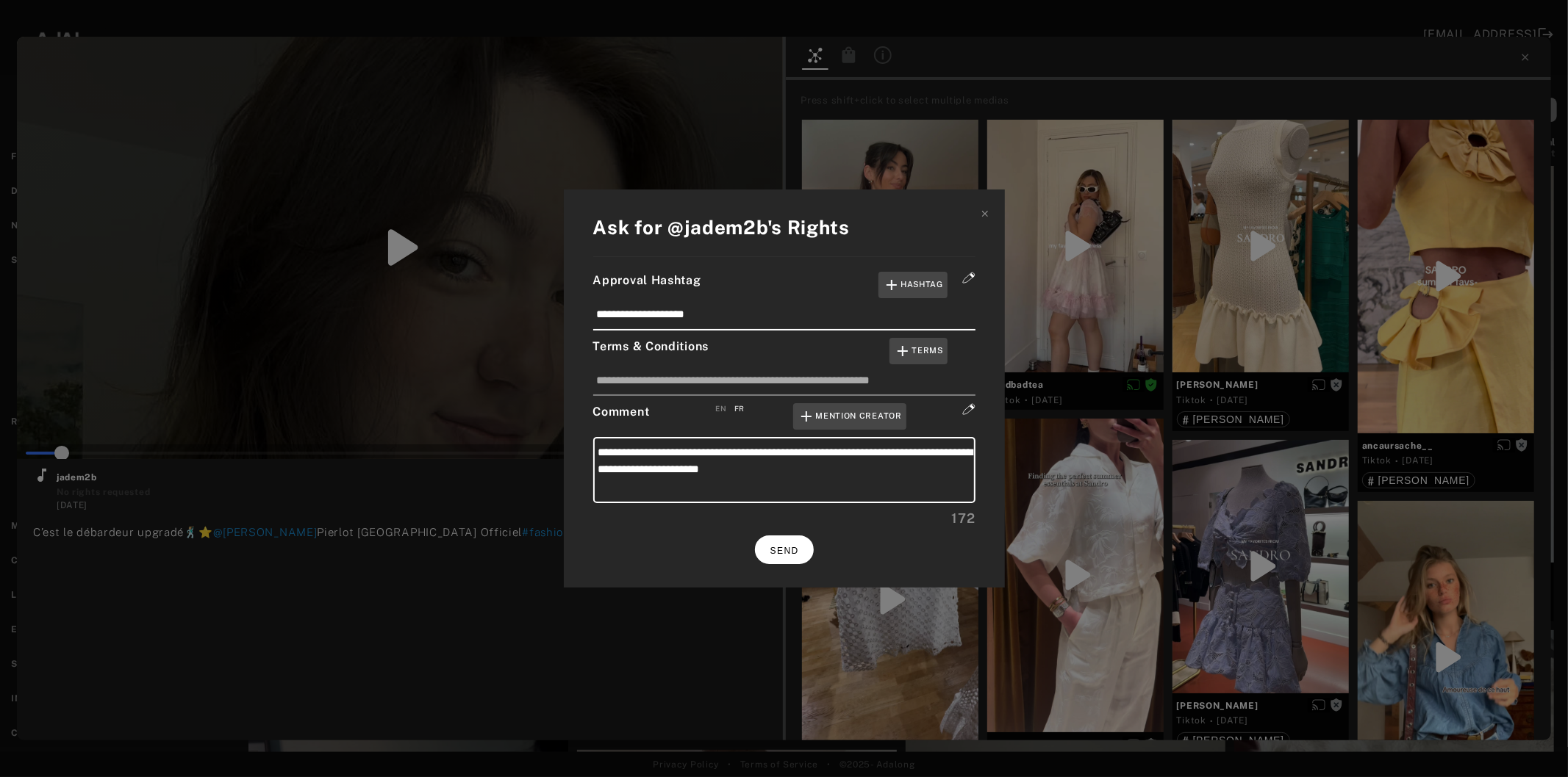
click at [786, 541] on button "SEND" at bounding box center [784, 549] width 59 height 29
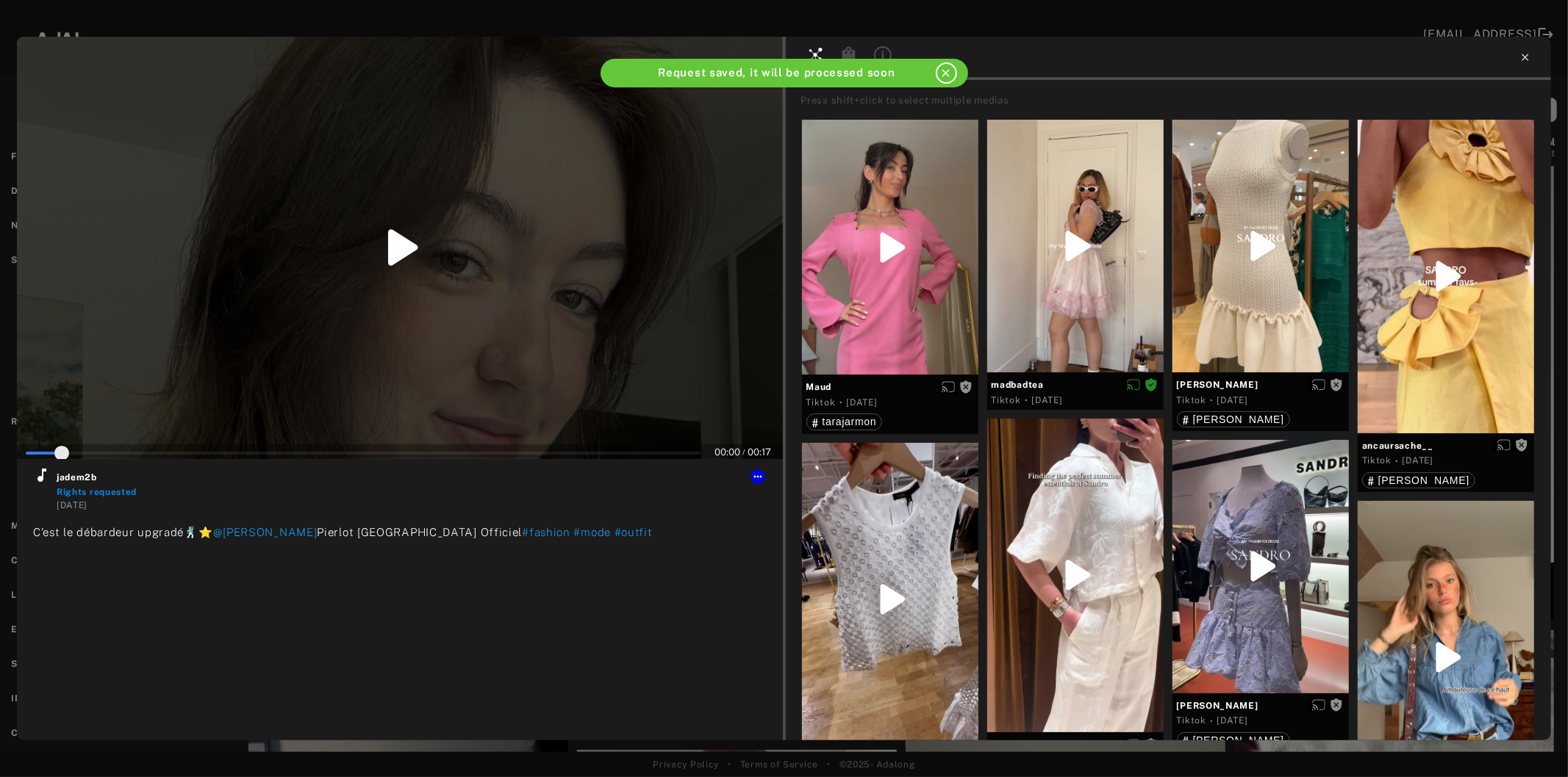
type input "*"
click at [1521, 57] on icon at bounding box center [1525, 57] width 11 height 11
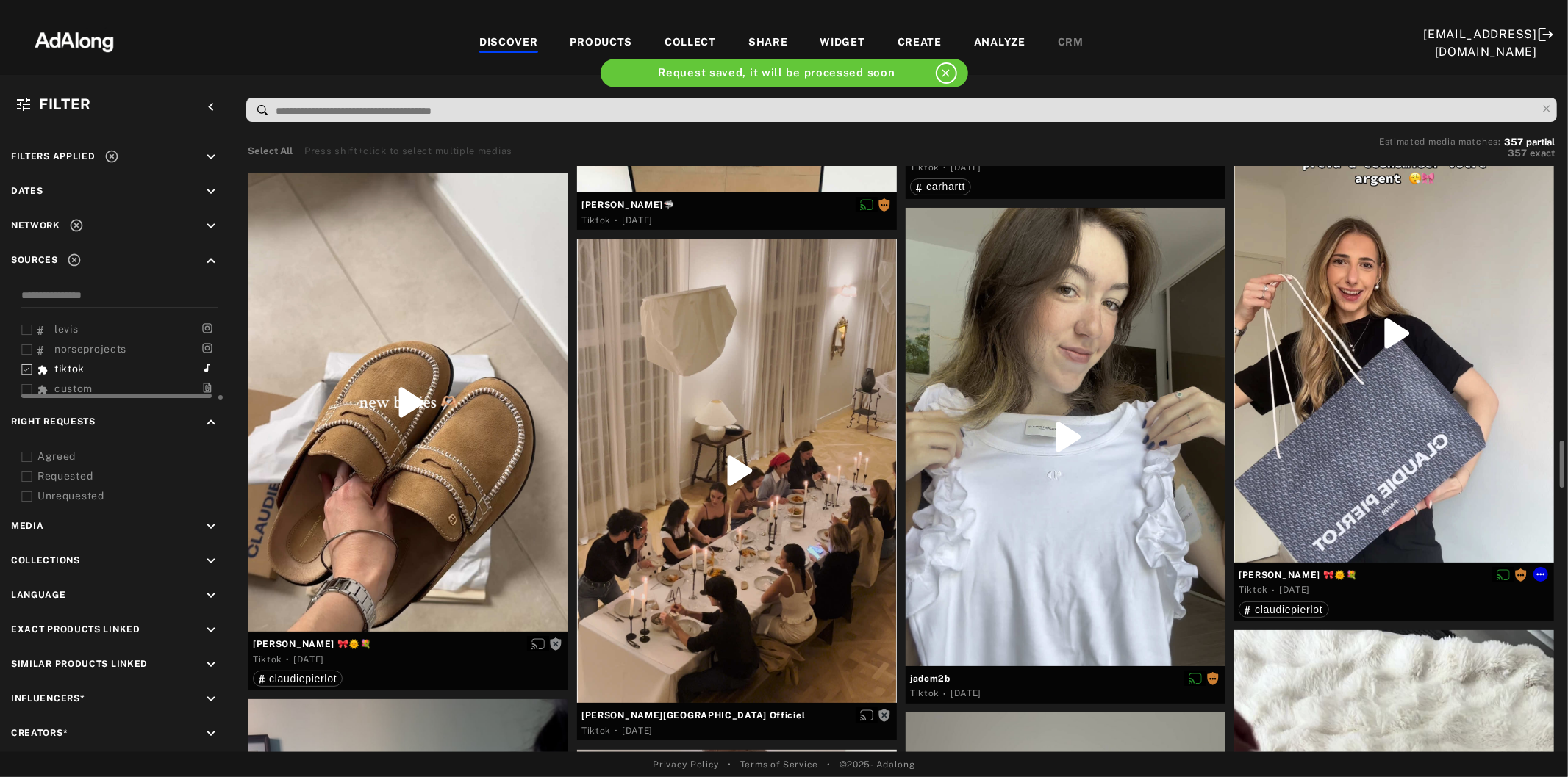
scroll to position [3510, 0]
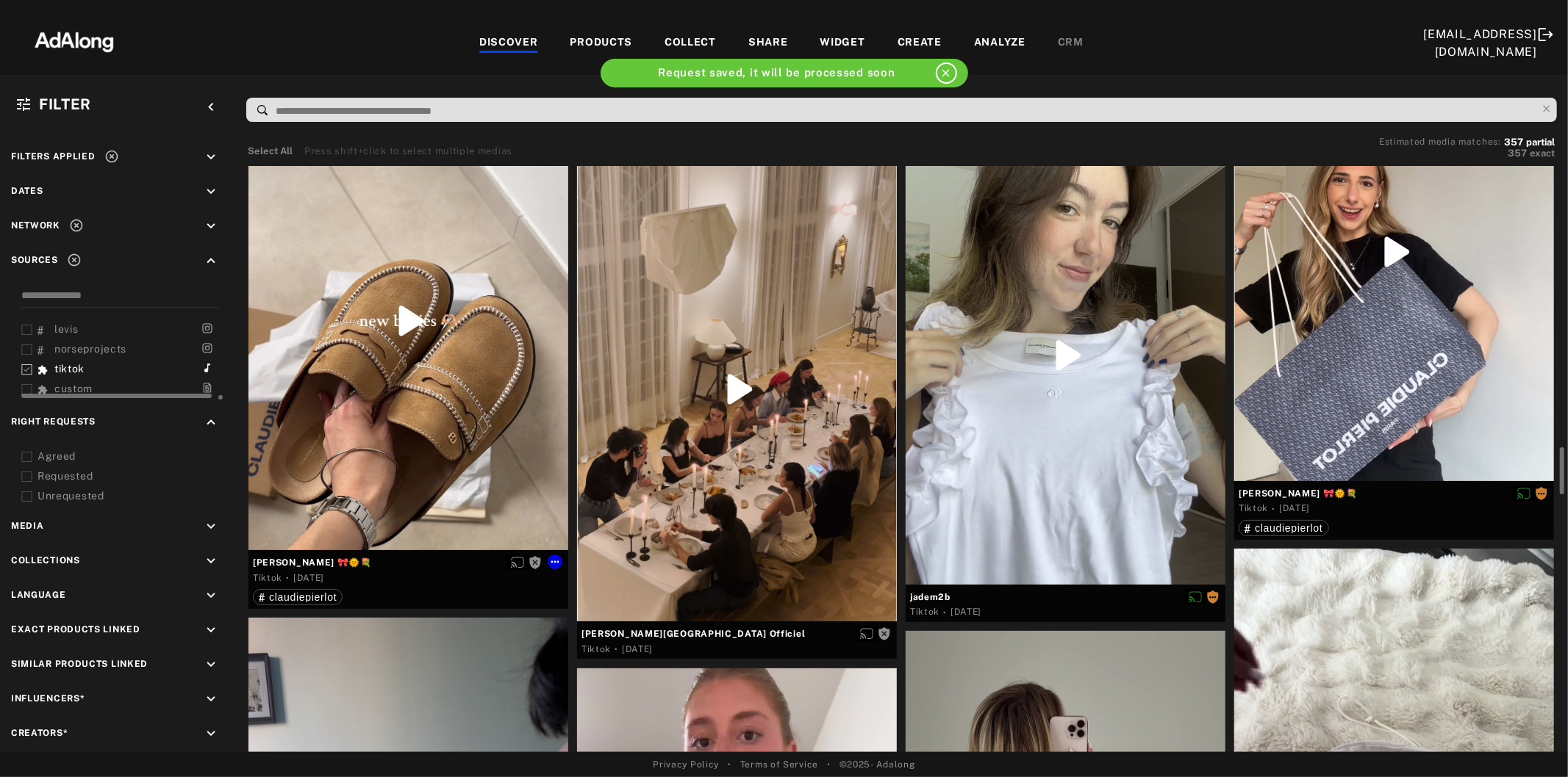
click at [335, 454] on div at bounding box center [409, 321] width 320 height 459
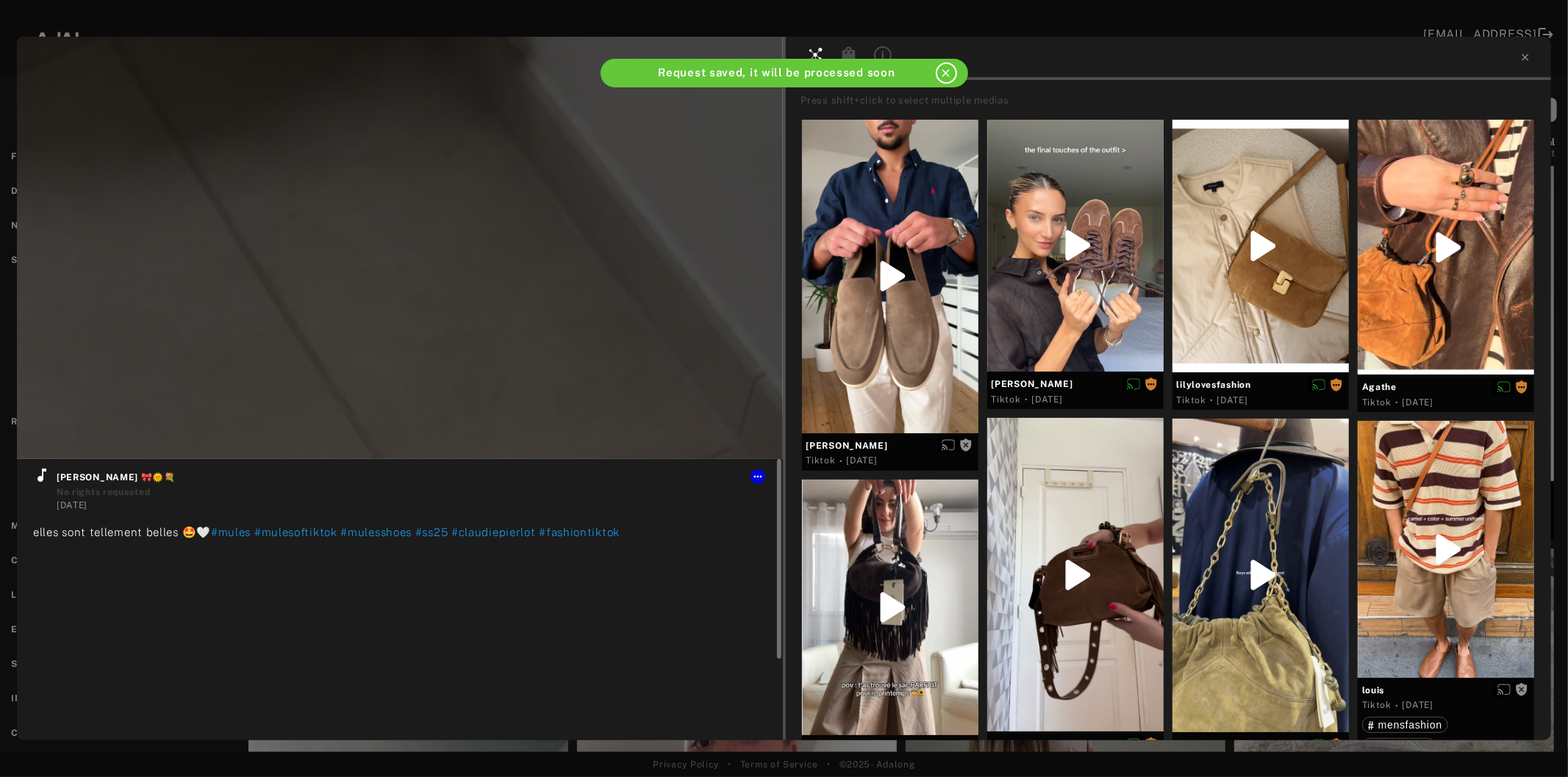
click at [38, 481] on icon at bounding box center [42, 476] width 18 height 18
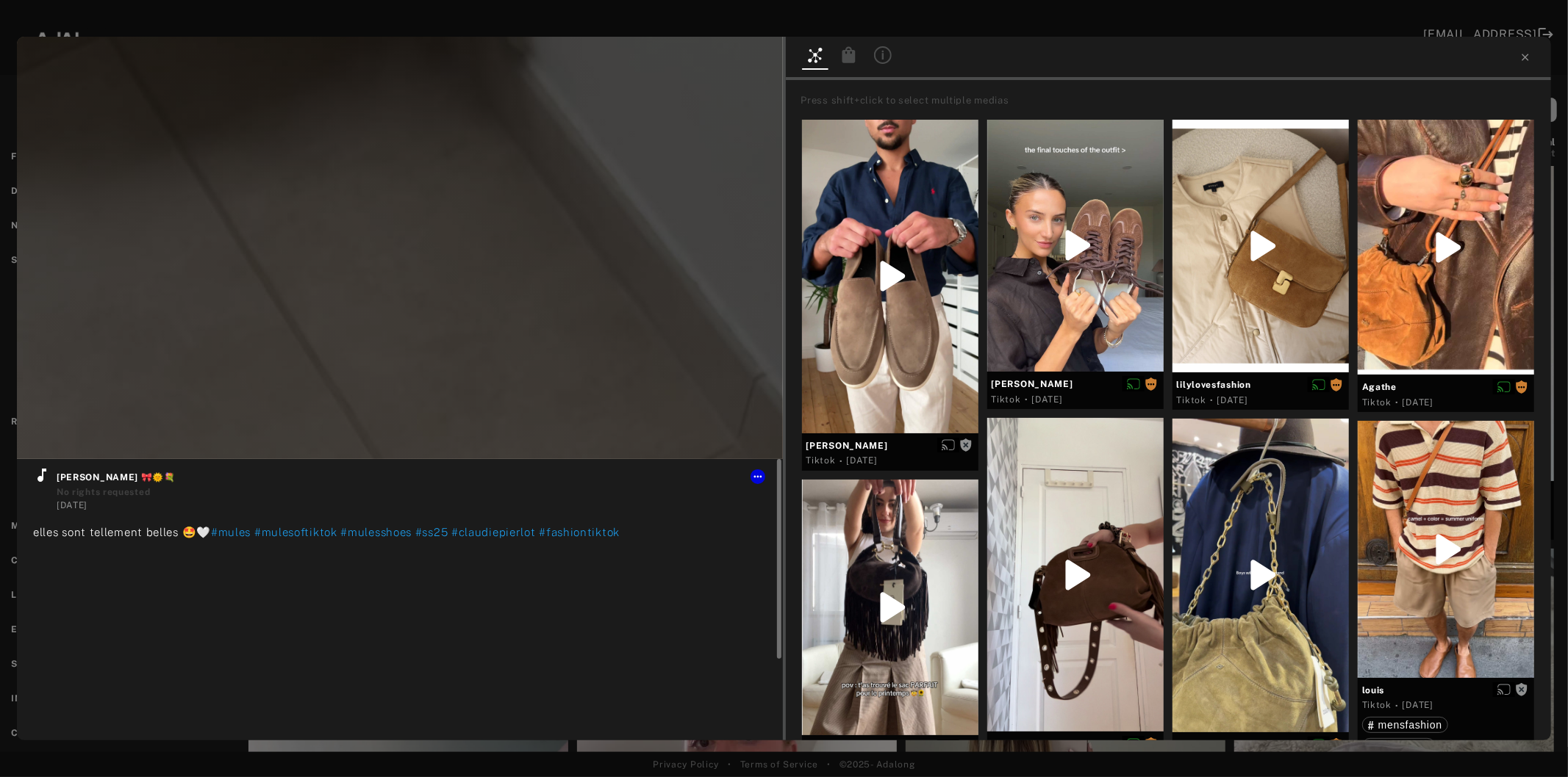
type input "***"
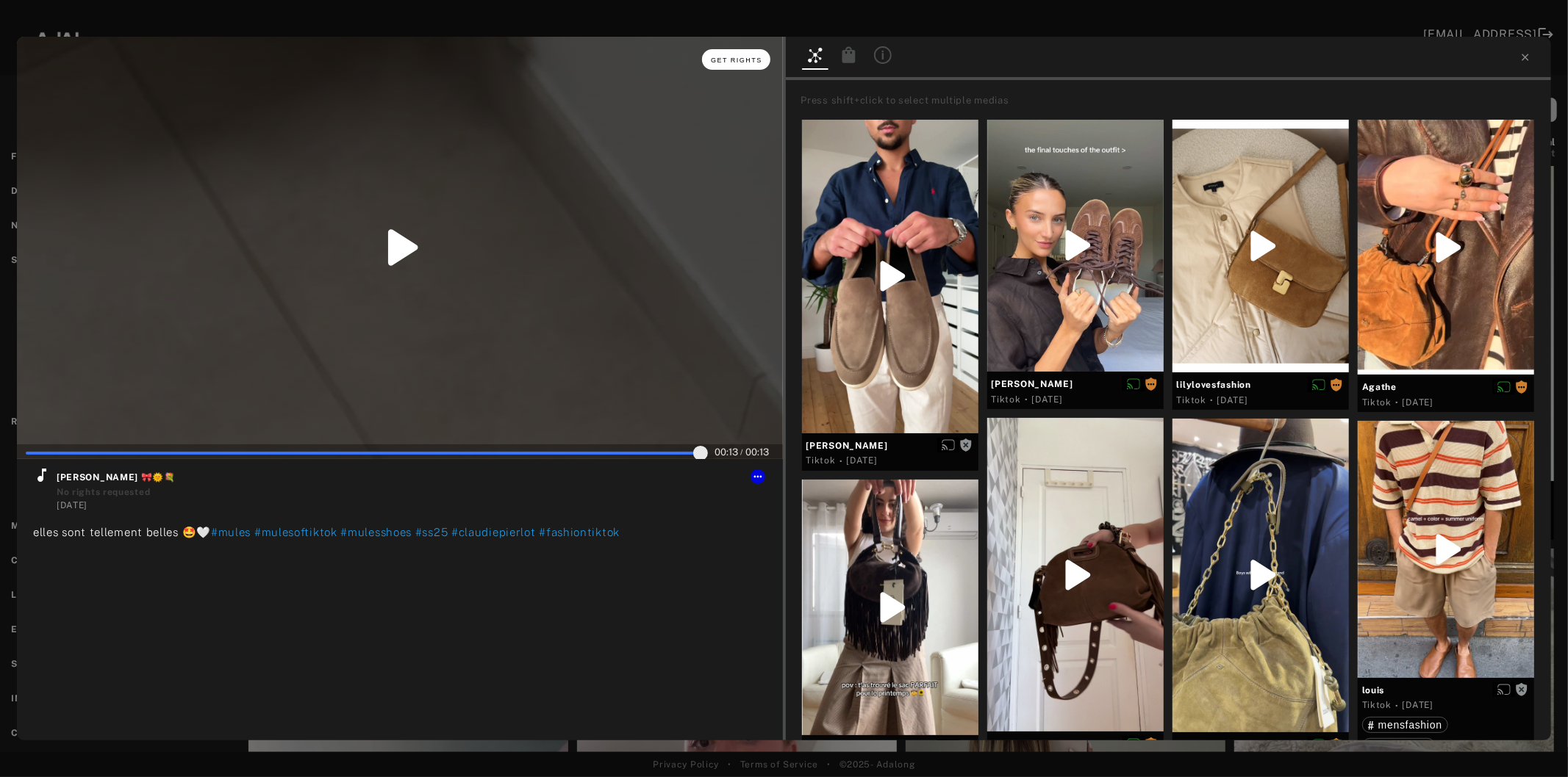
click at [733, 59] on span "Get rights" at bounding box center [736, 60] width 52 height 7
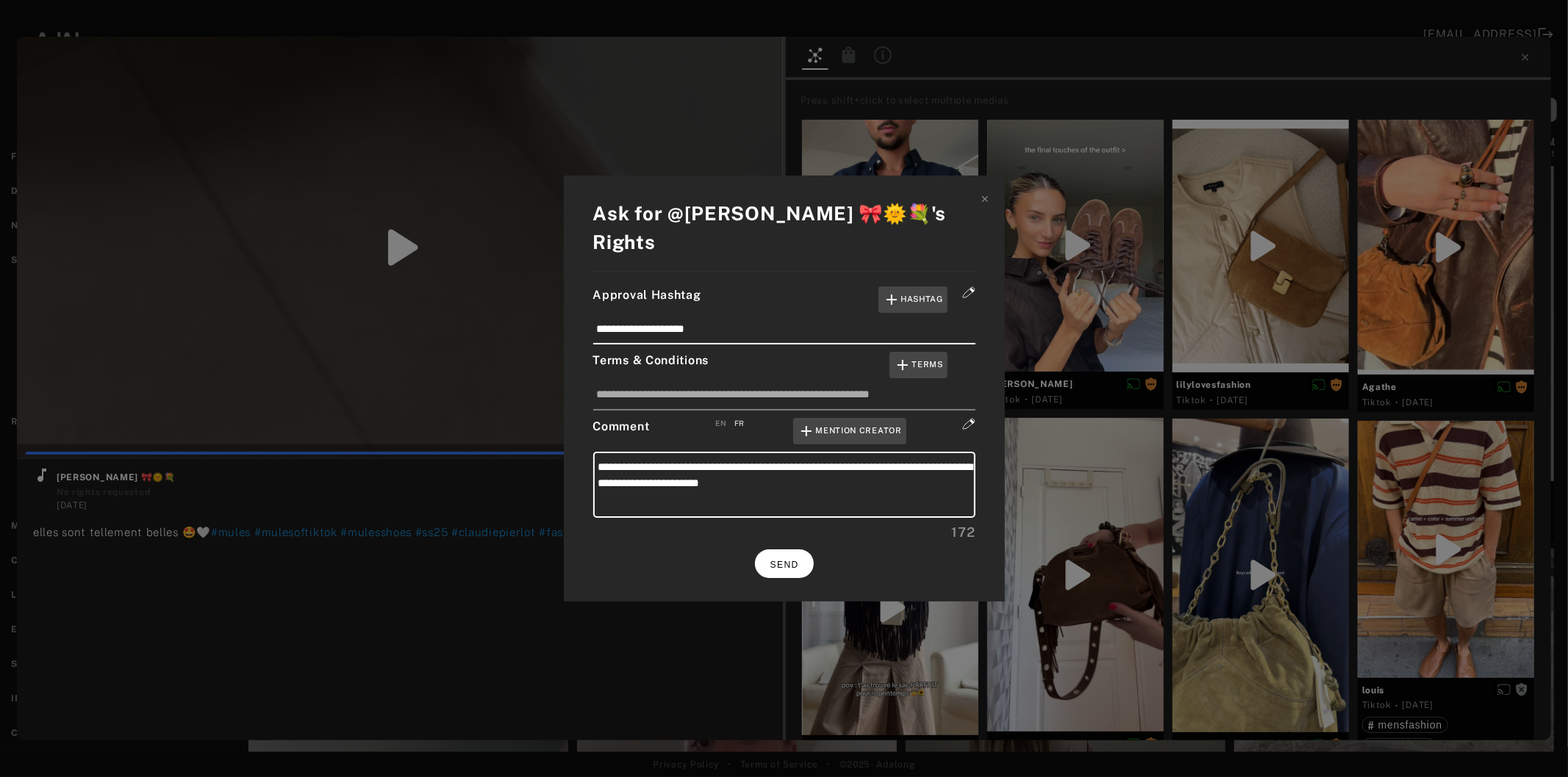
click at [779, 560] on span "SEND" at bounding box center [784, 565] width 29 height 11
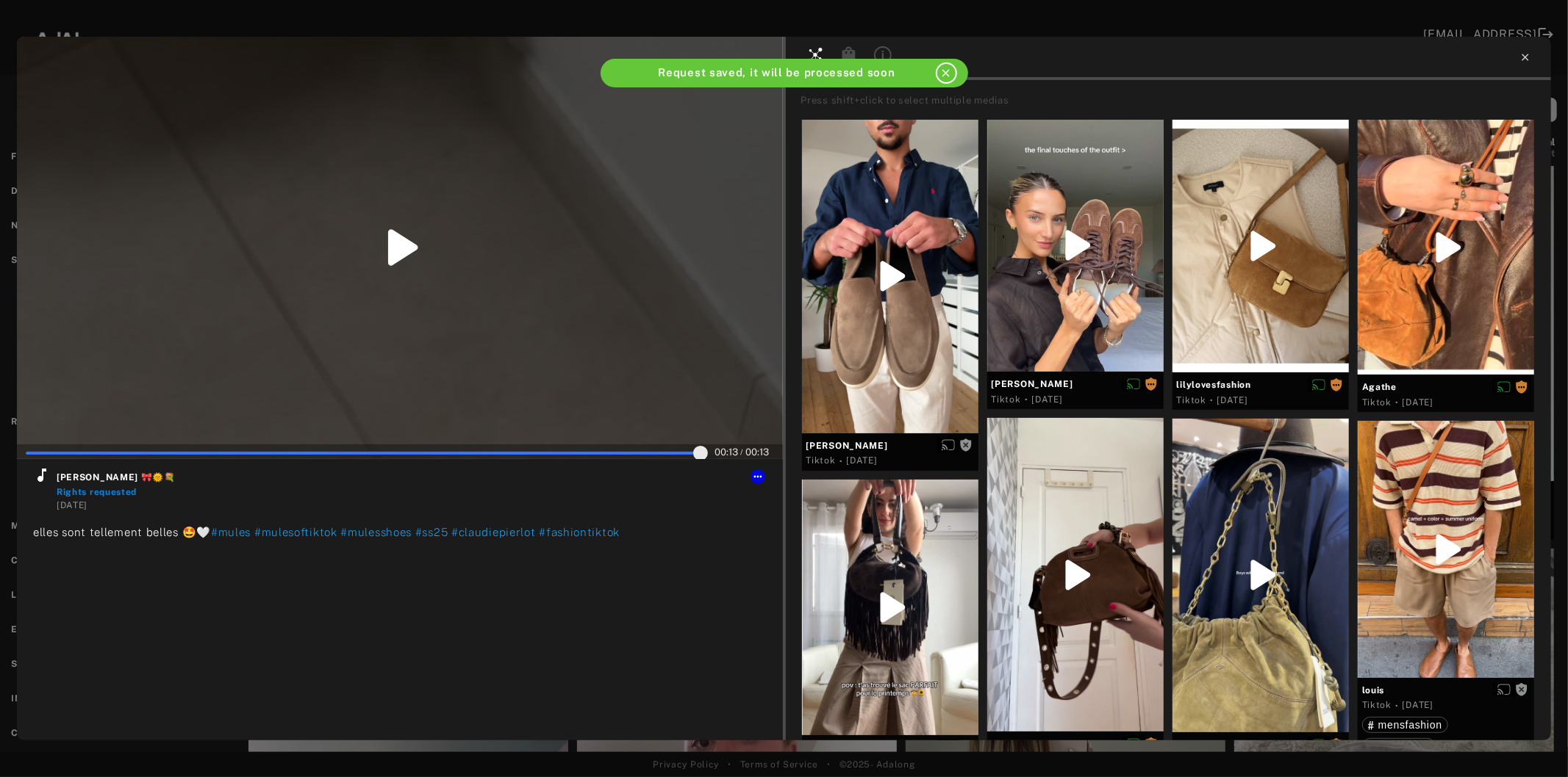
click at [1525, 59] on icon at bounding box center [1525, 57] width 7 height 7
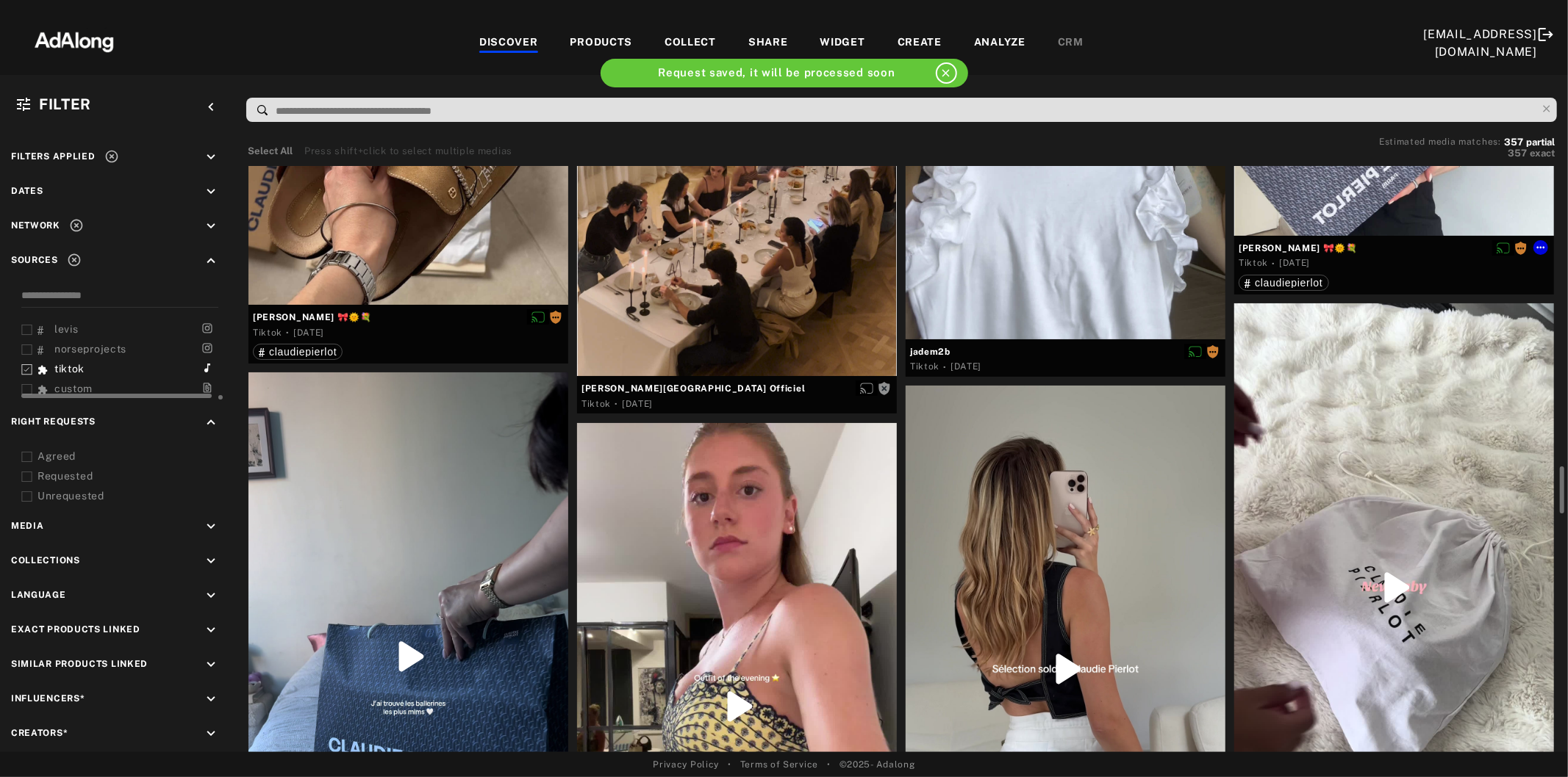
scroll to position [3918, 0]
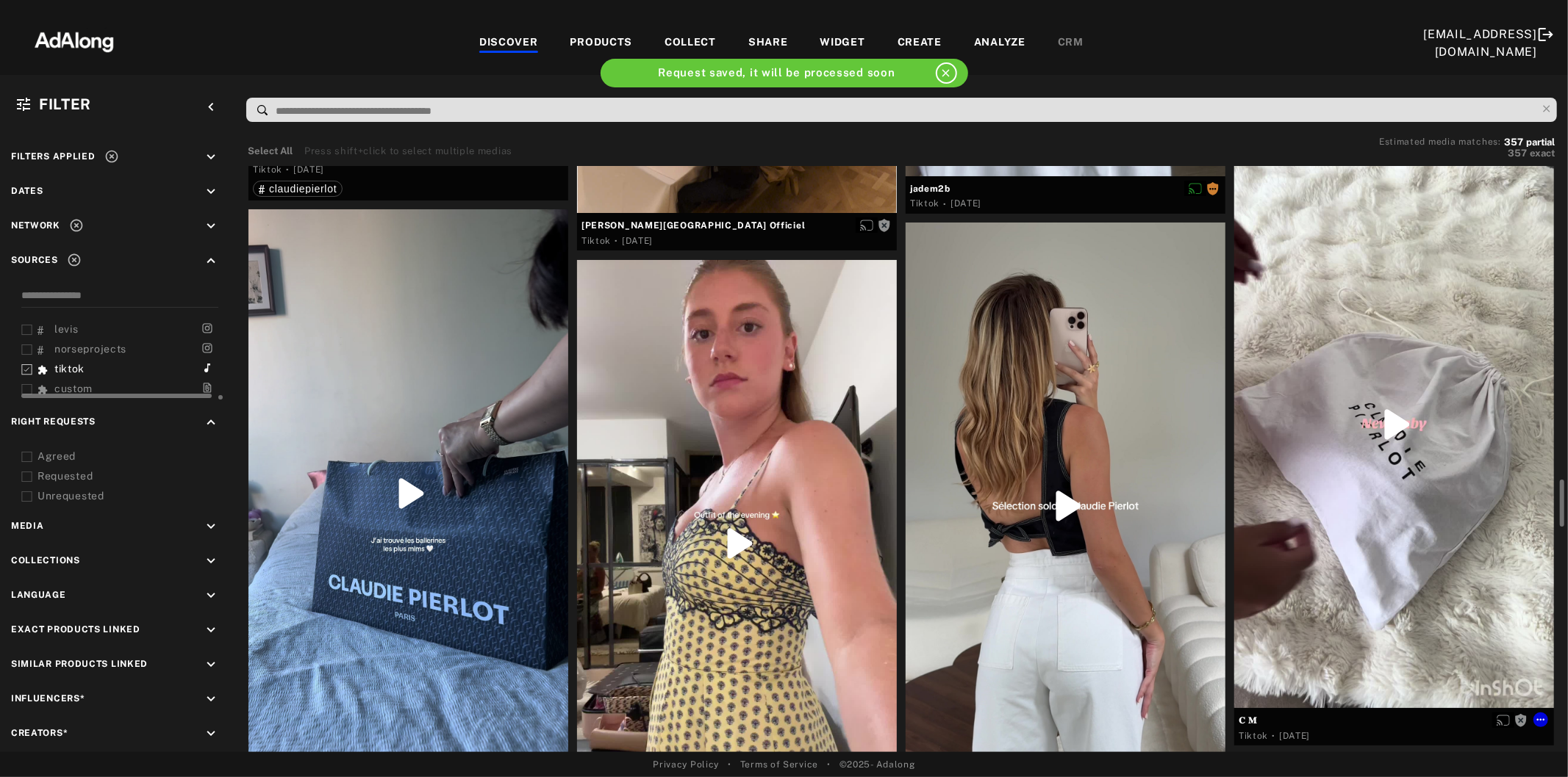
click at [1400, 460] on div at bounding box center [1394, 425] width 320 height 568
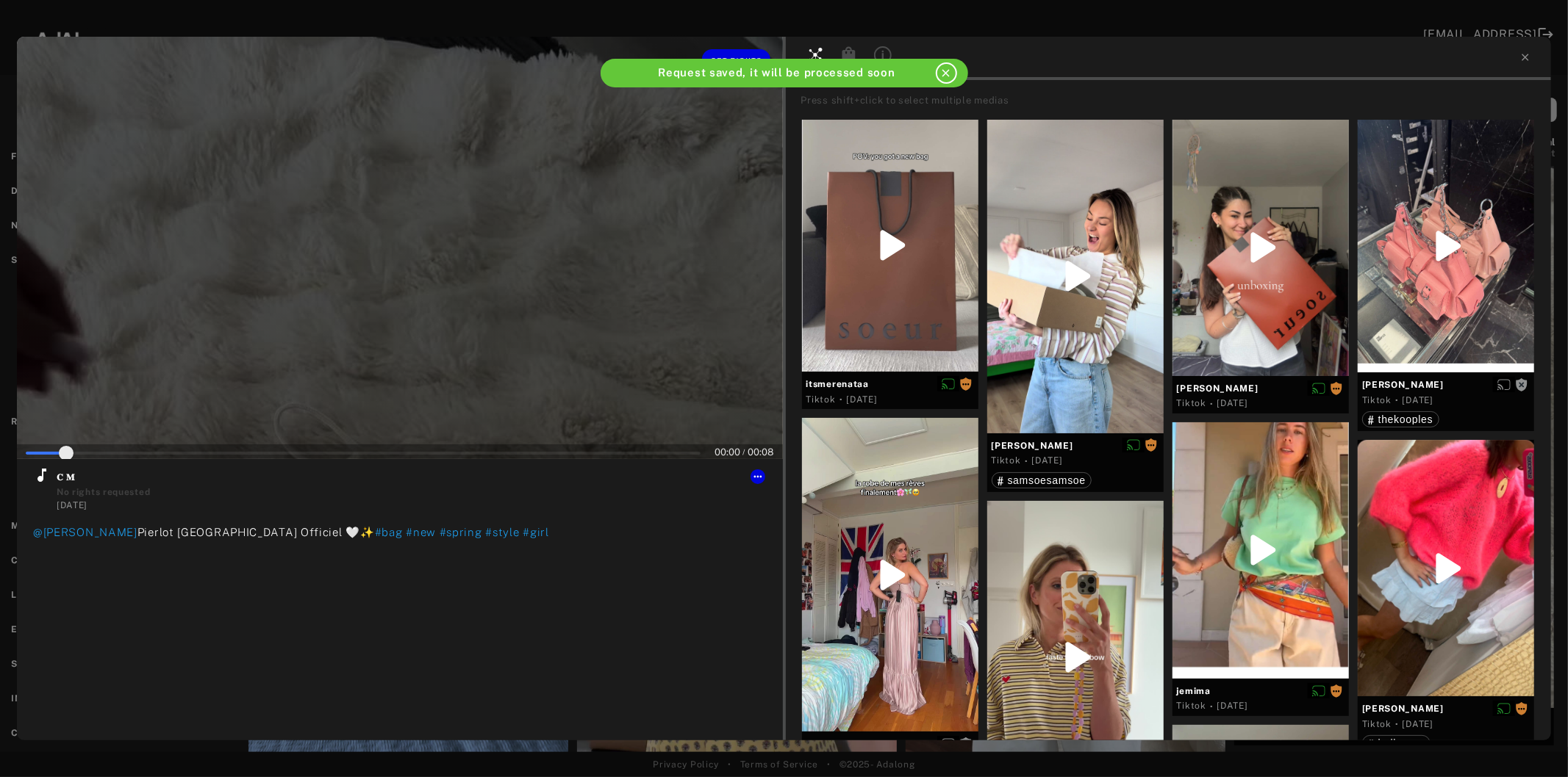
click at [441, 295] on div at bounding box center [399, 248] width 766 height 423
click at [39, 474] on icon at bounding box center [42, 476] width 18 height 18
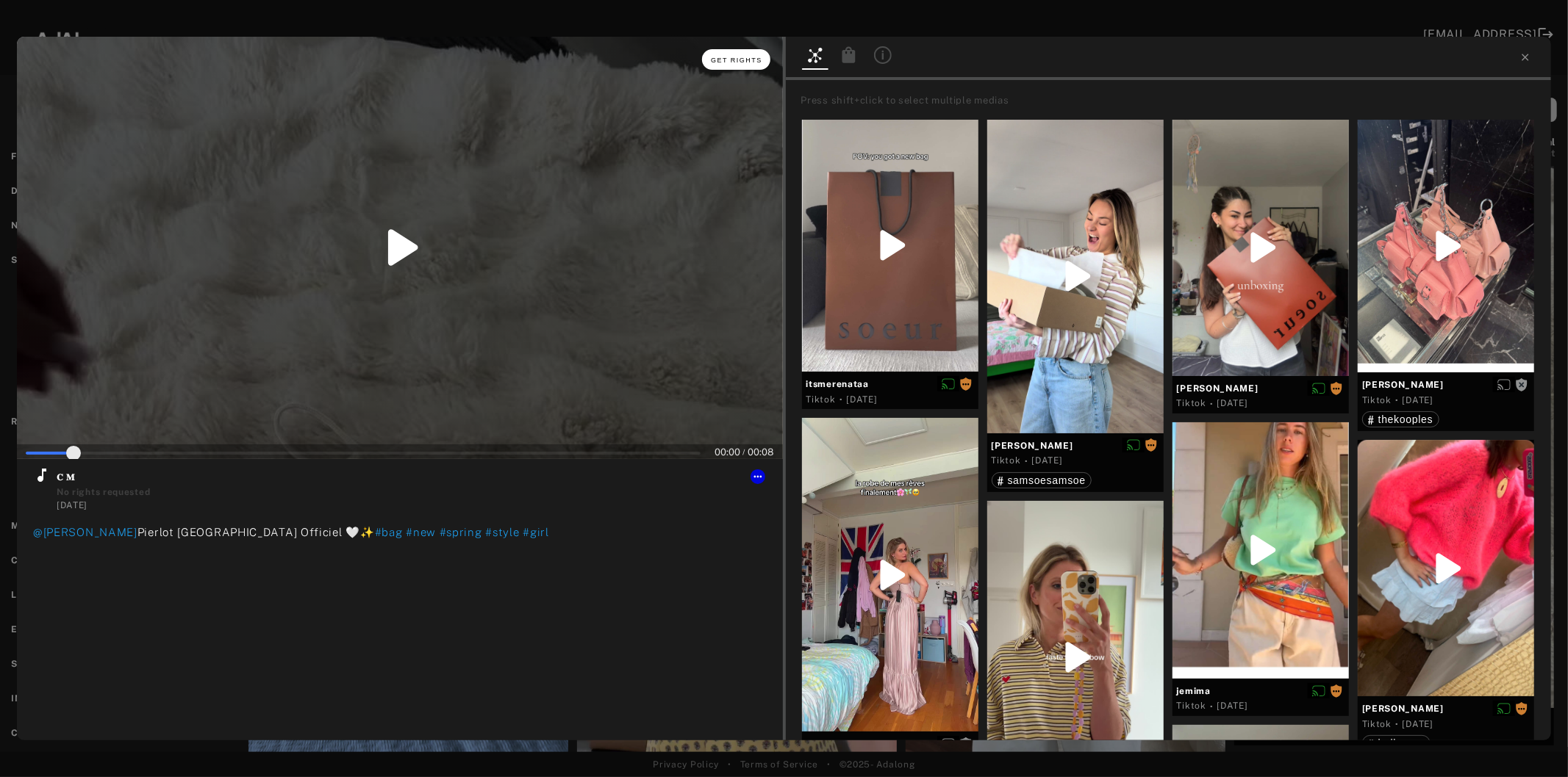
click at [733, 56] on span "Get rights" at bounding box center [736, 60] width 52 height 7
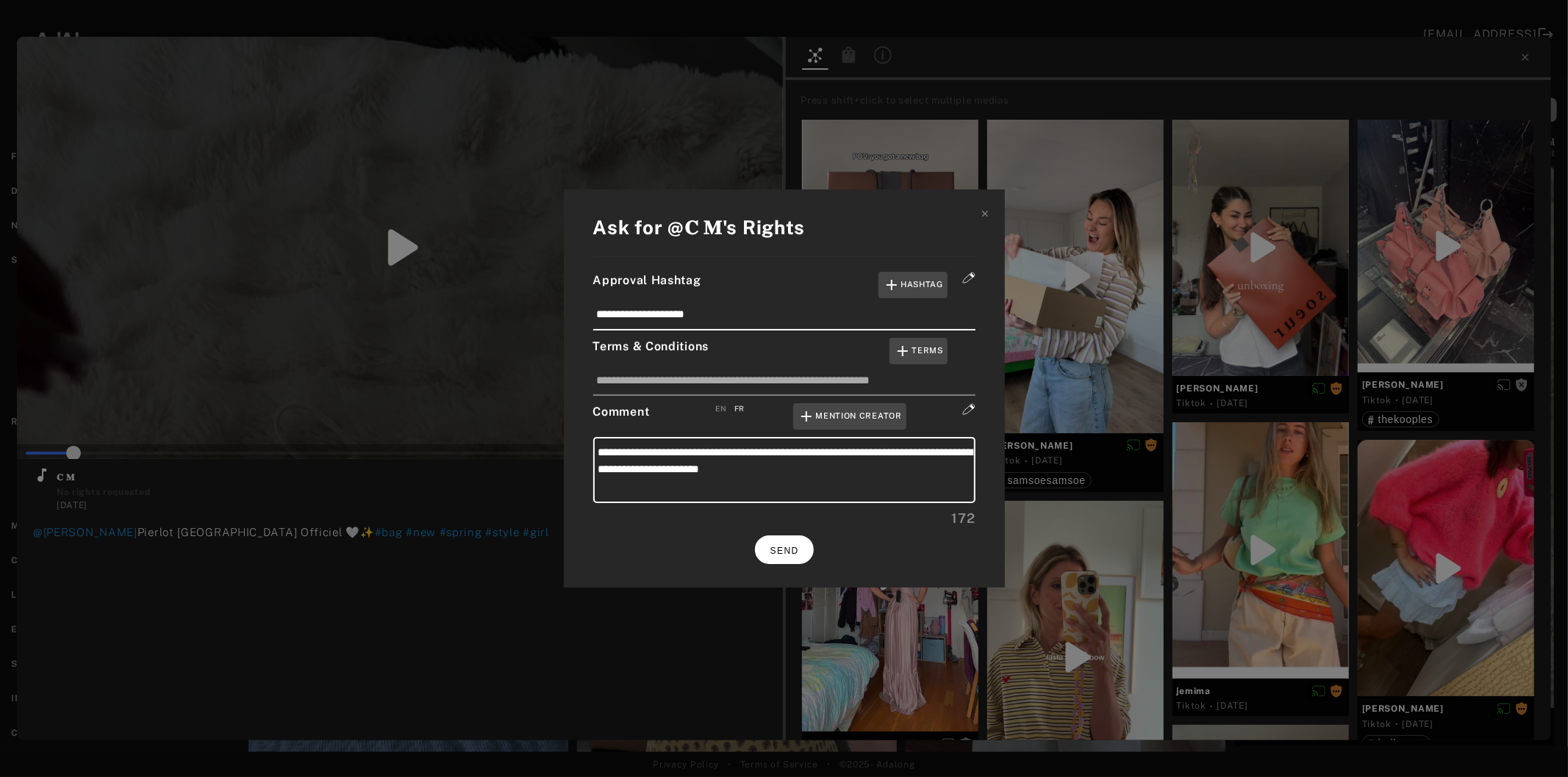
click at [787, 546] on span "SEND" at bounding box center [784, 551] width 29 height 11
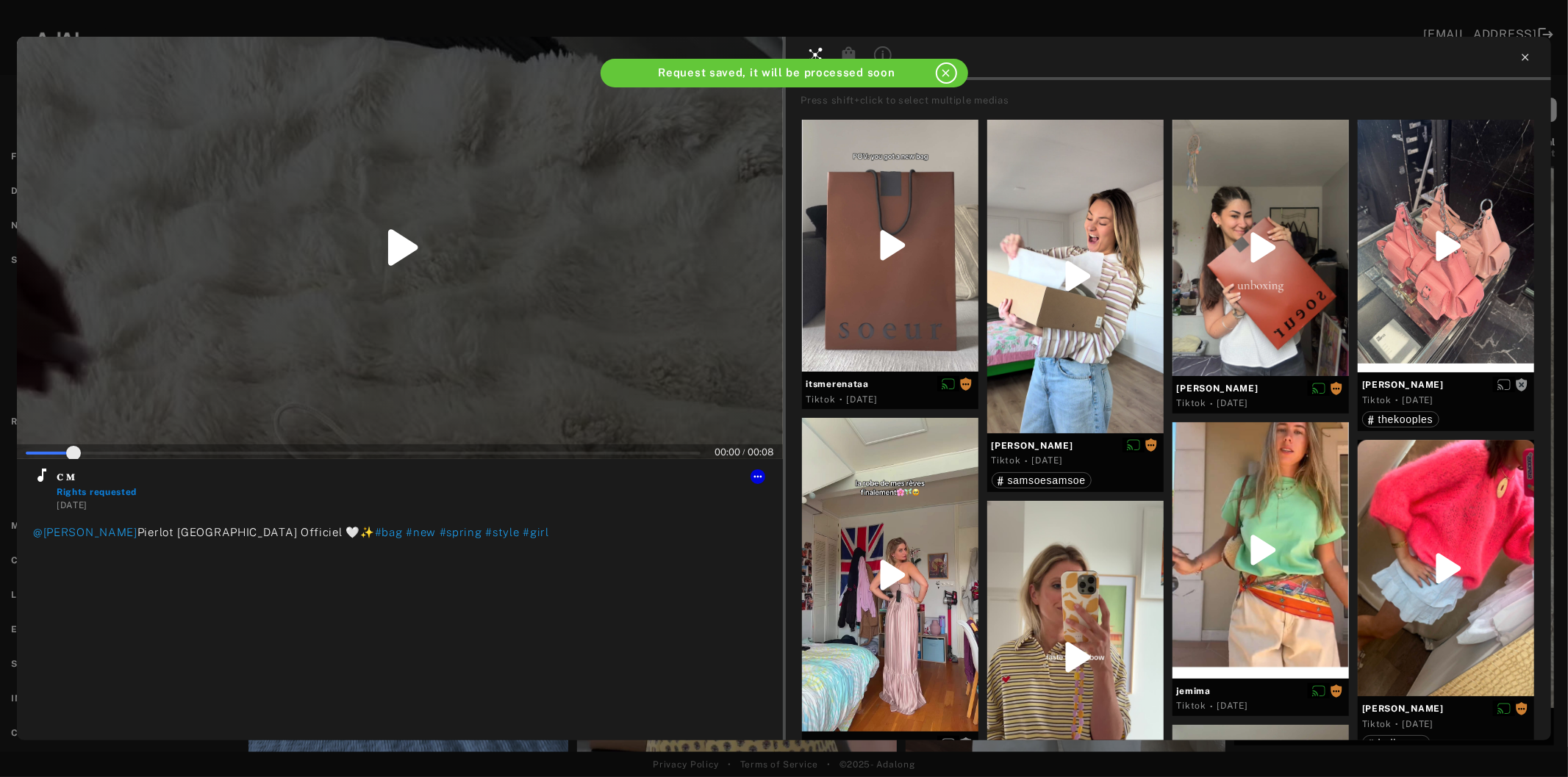
type input "*"
click at [1520, 56] on icon at bounding box center [1525, 57] width 11 height 11
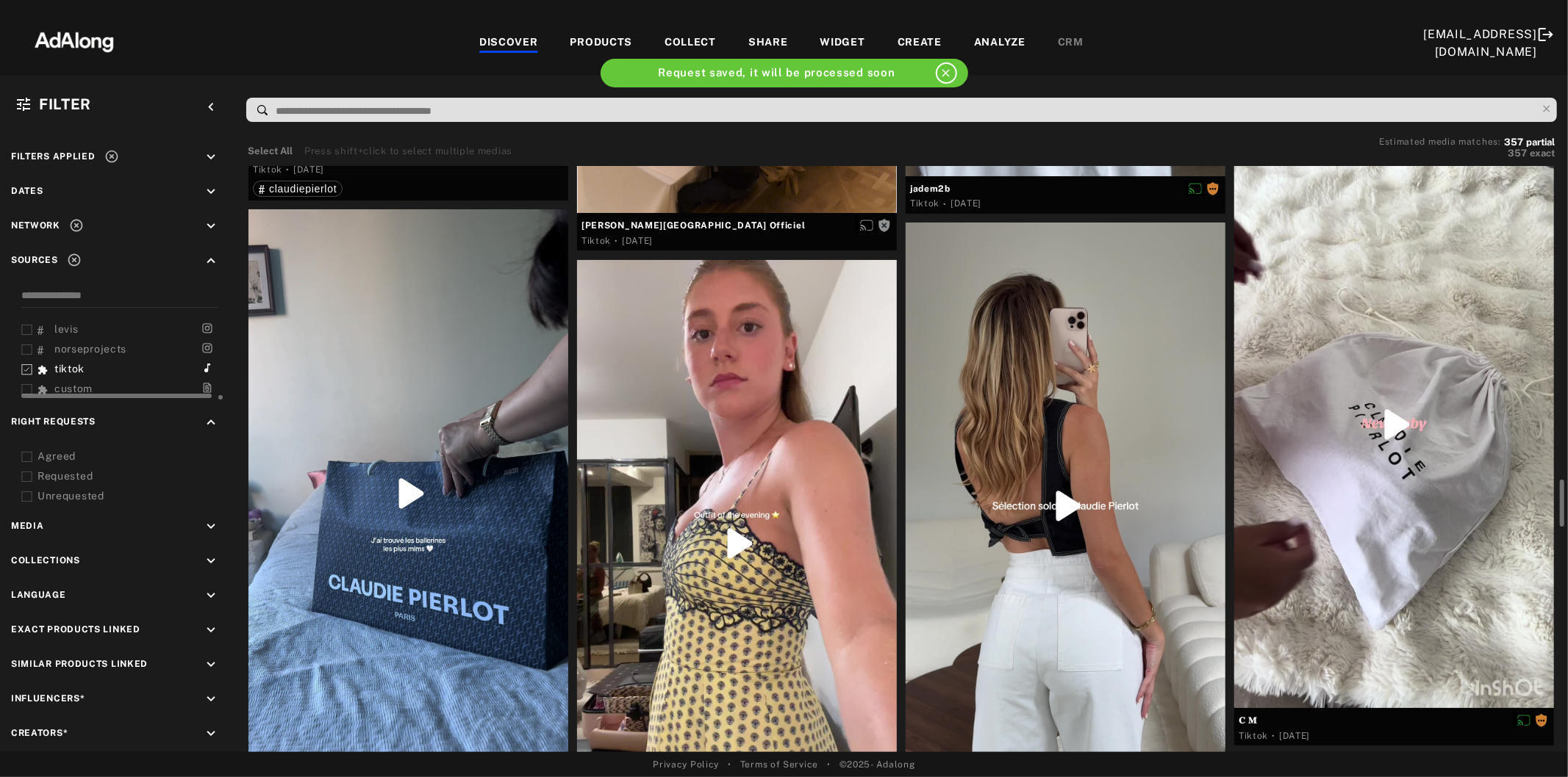
click at [1059, 524] on div at bounding box center [1066, 506] width 320 height 568
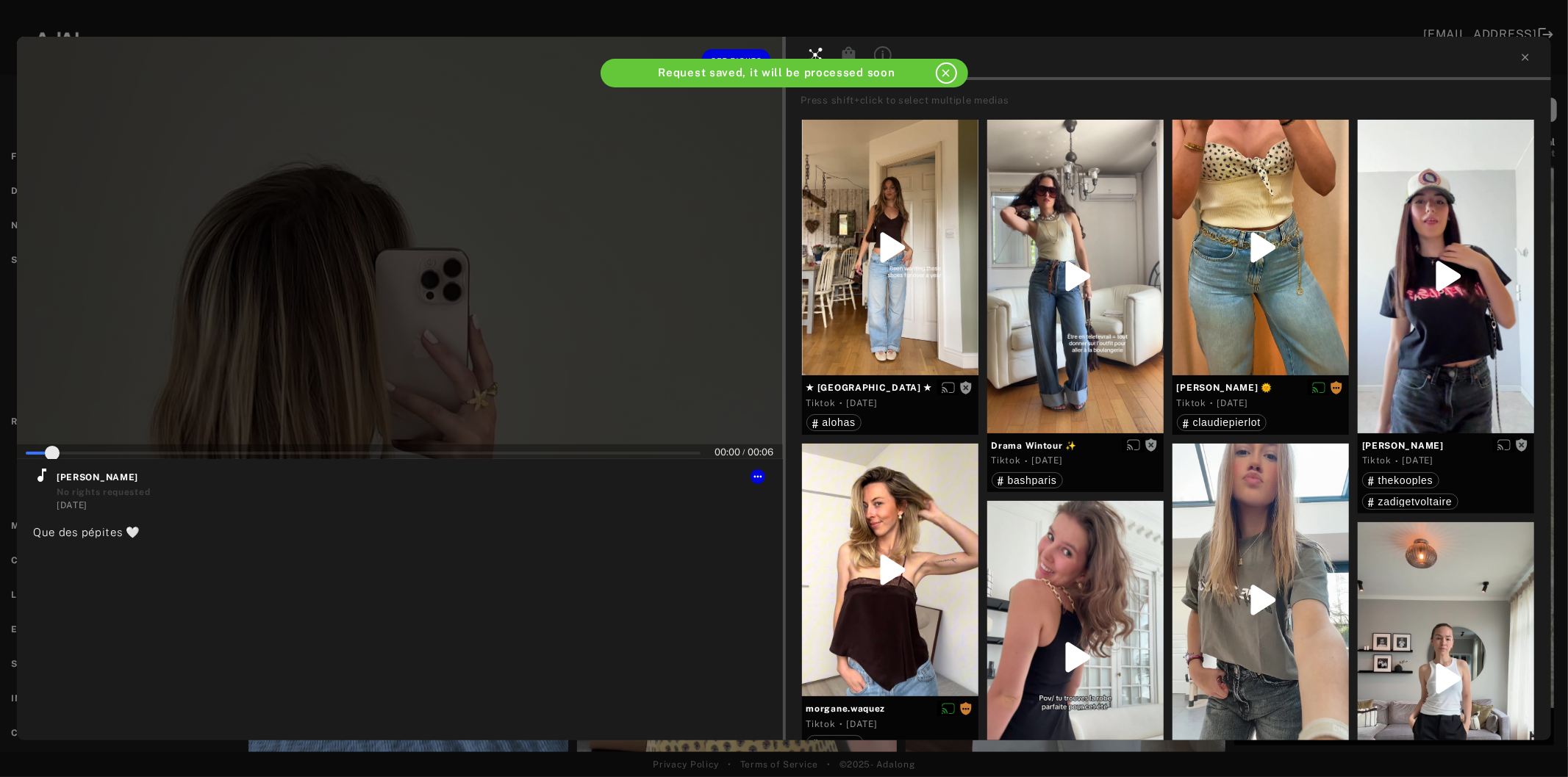
click at [419, 302] on div at bounding box center [399, 248] width 766 height 423
click at [44, 473] on icon at bounding box center [42, 476] width 18 height 18
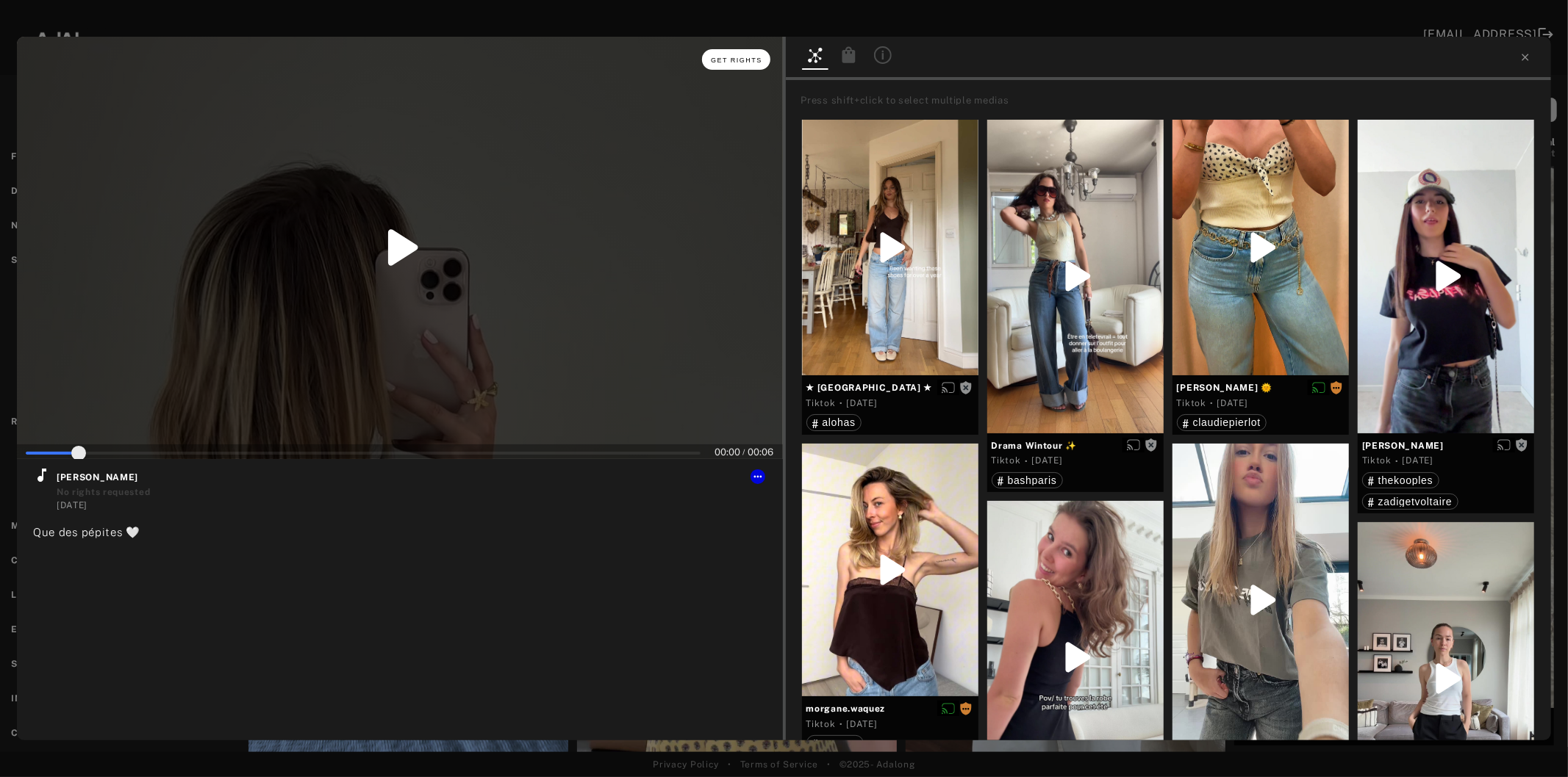
click at [714, 61] on span "Get rights" at bounding box center [736, 60] width 52 height 7
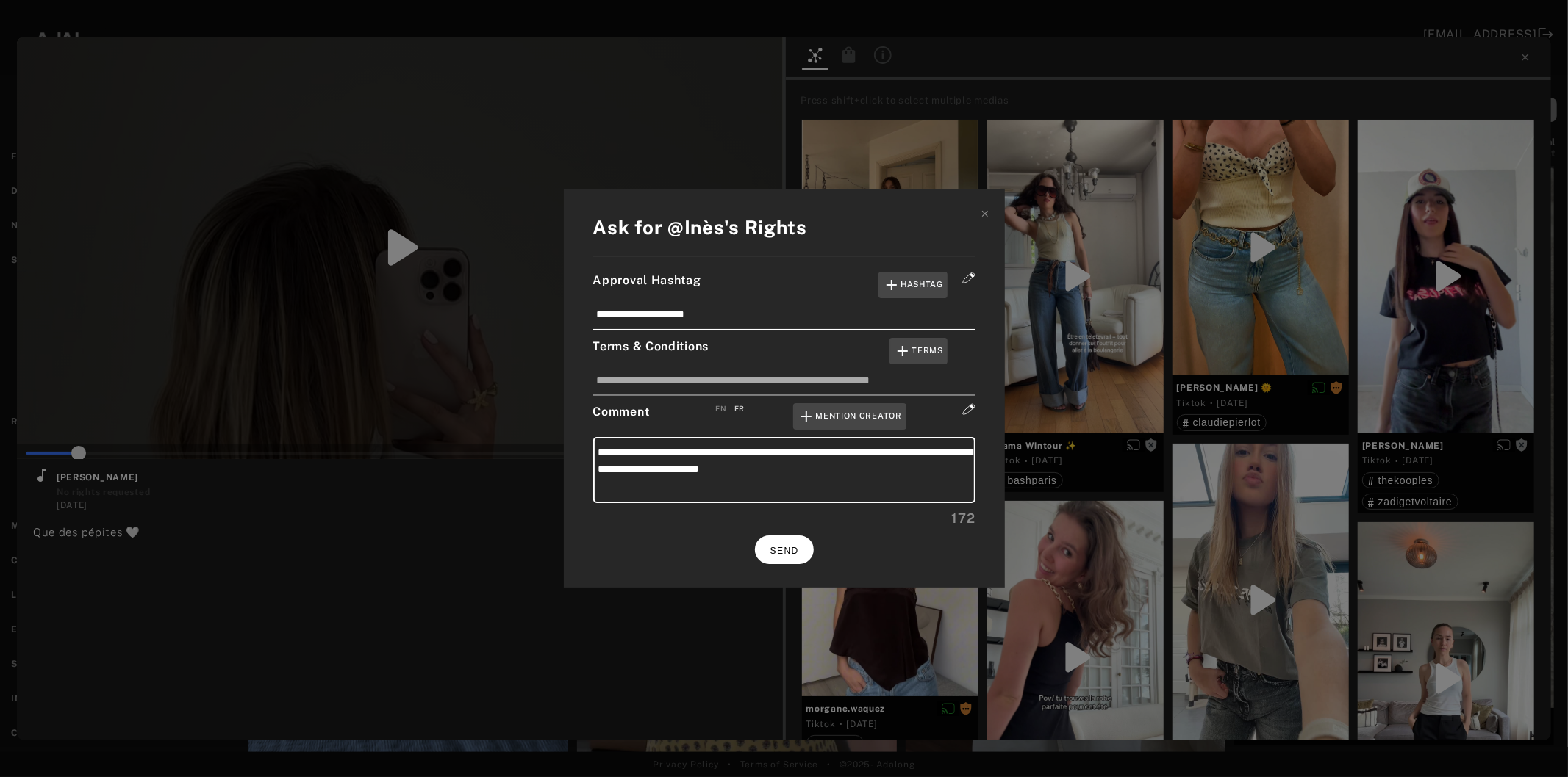
click at [789, 547] on span "SEND" at bounding box center [784, 551] width 29 height 11
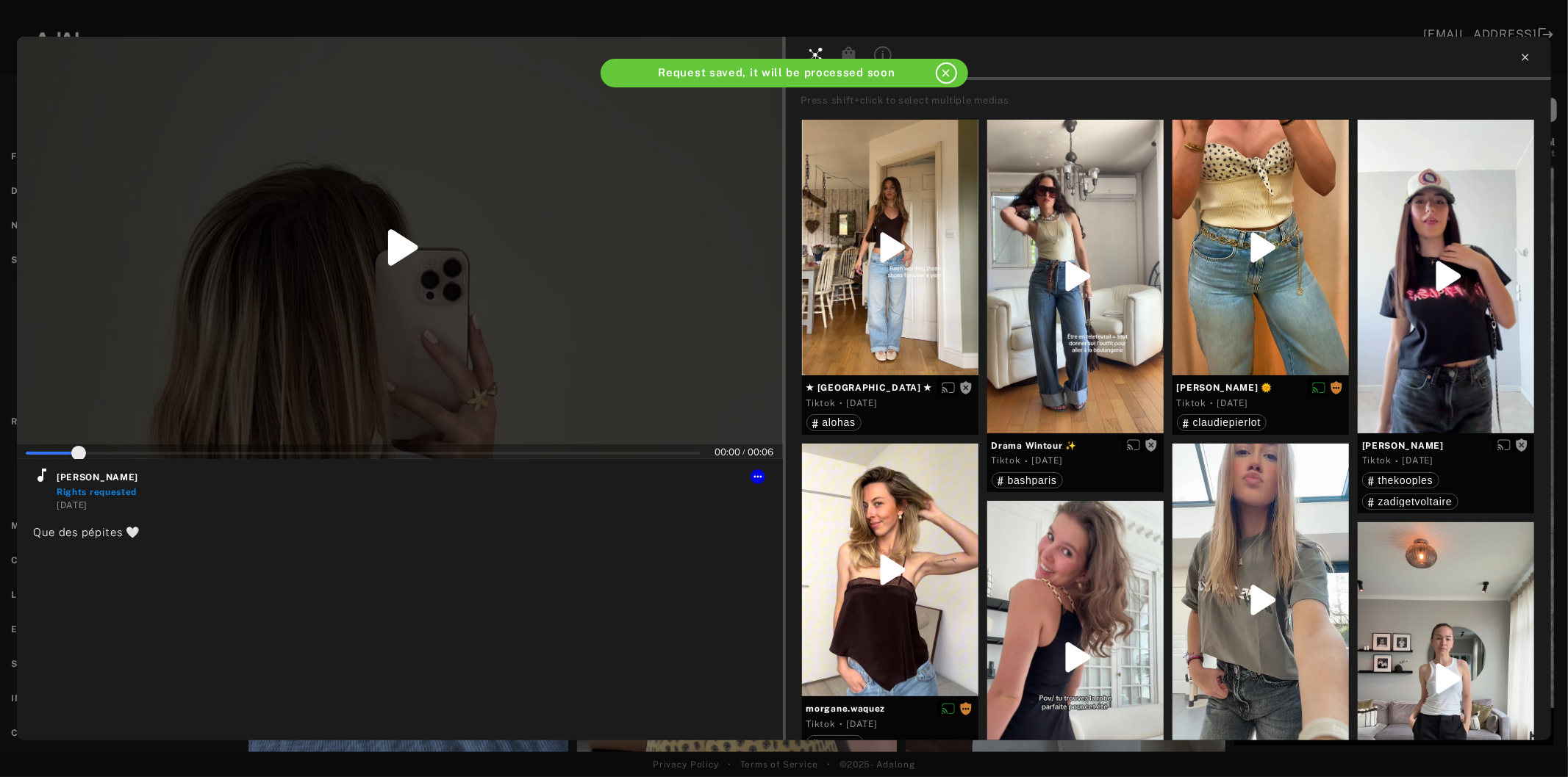
type input "*"
click at [1524, 54] on icon at bounding box center [1525, 57] width 11 height 11
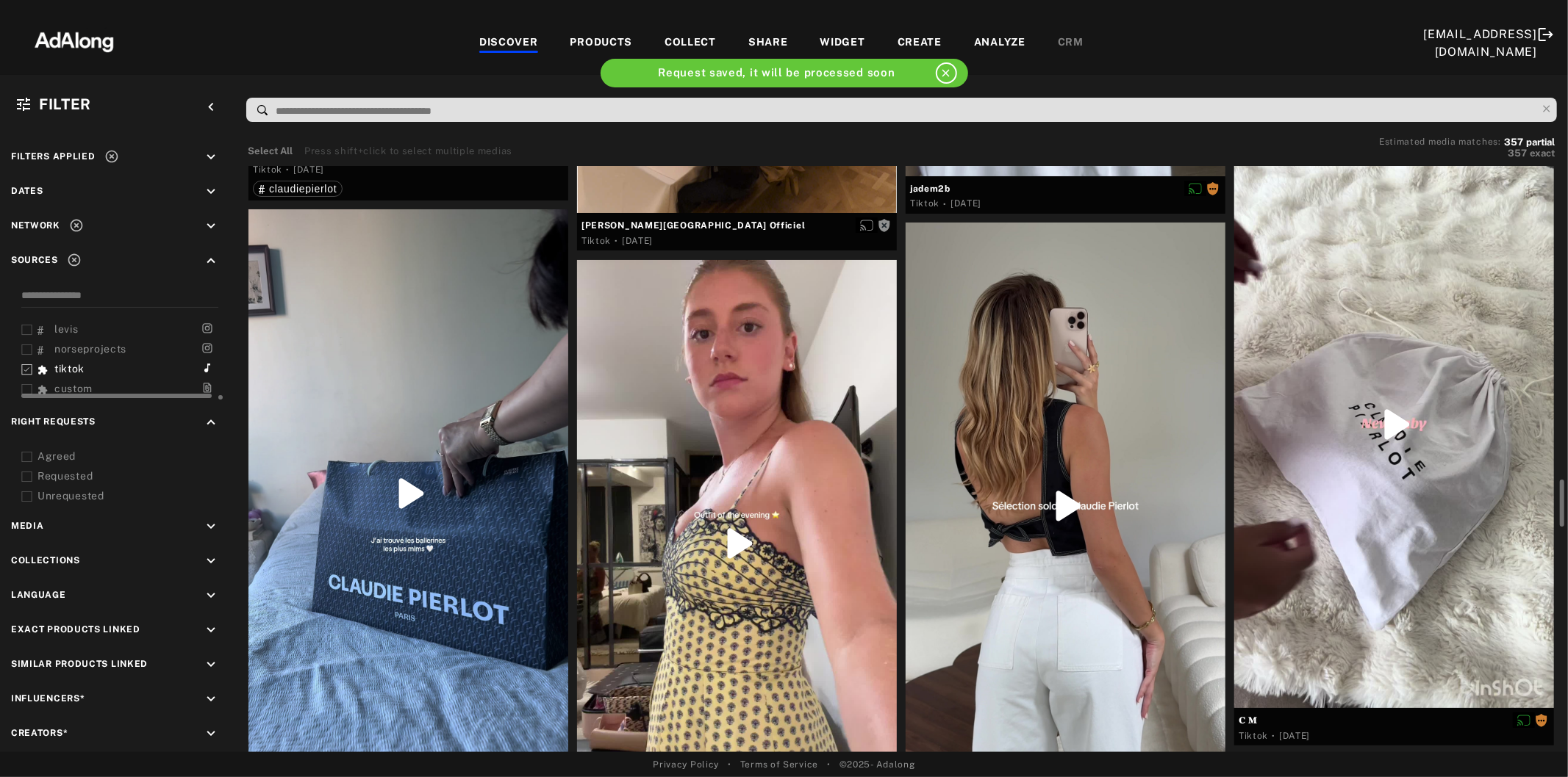
click at [726, 527] on div at bounding box center [737, 544] width 320 height 568
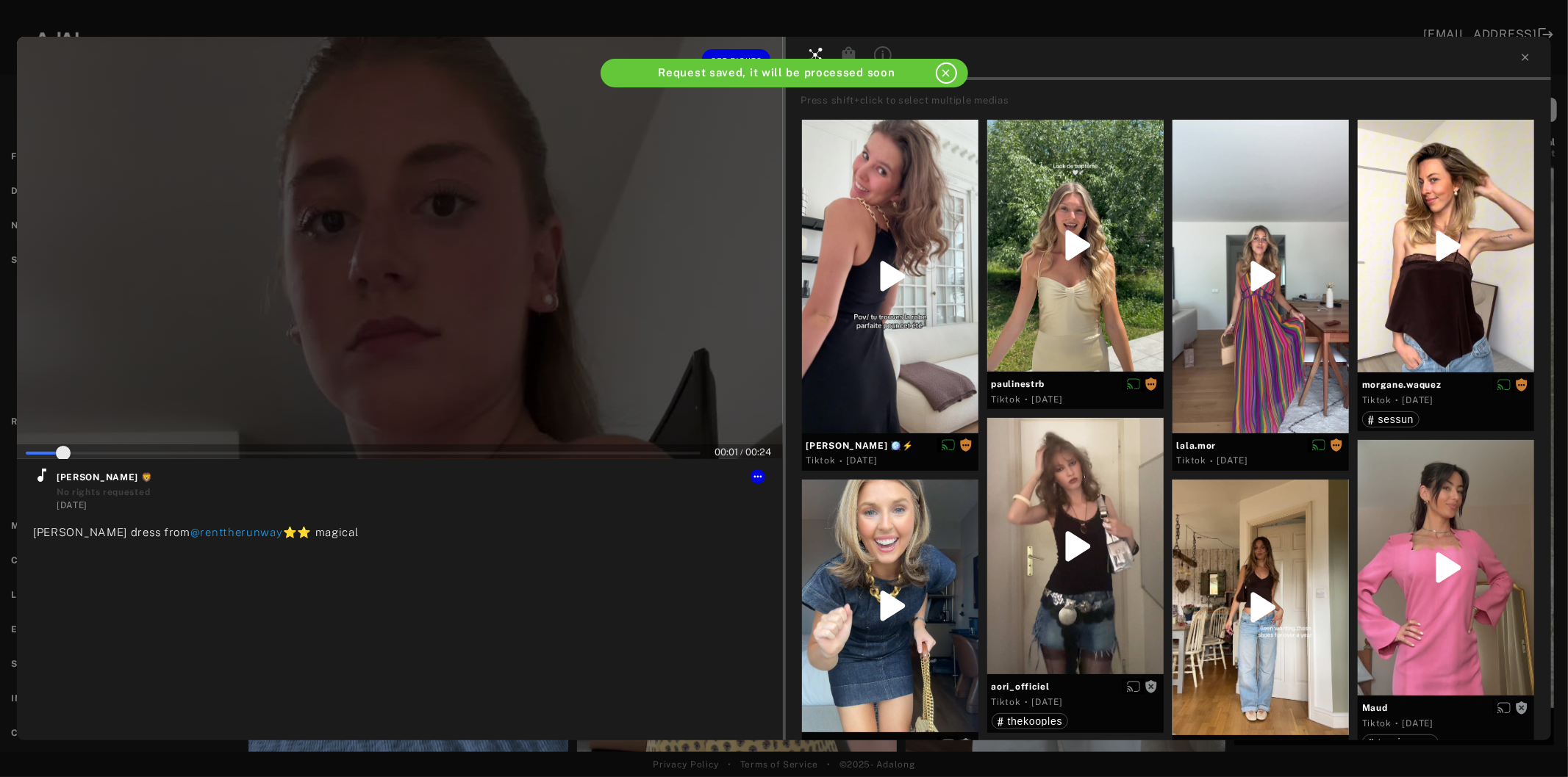
click at [414, 343] on div at bounding box center [399, 248] width 766 height 423
click at [40, 480] on icon at bounding box center [42, 475] width 9 height 13
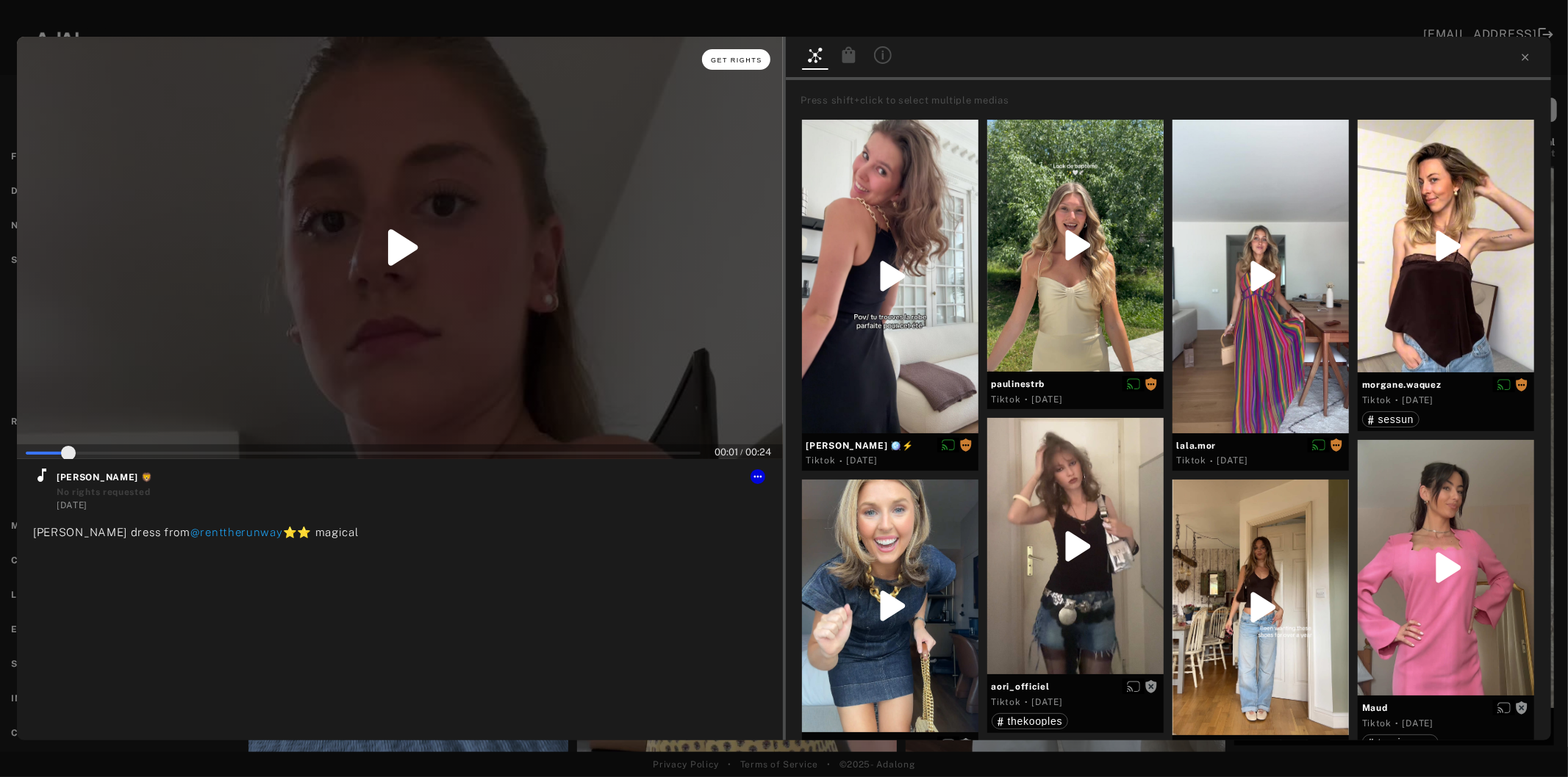
click at [750, 57] on span "Get rights" at bounding box center [736, 60] width 52 height 7
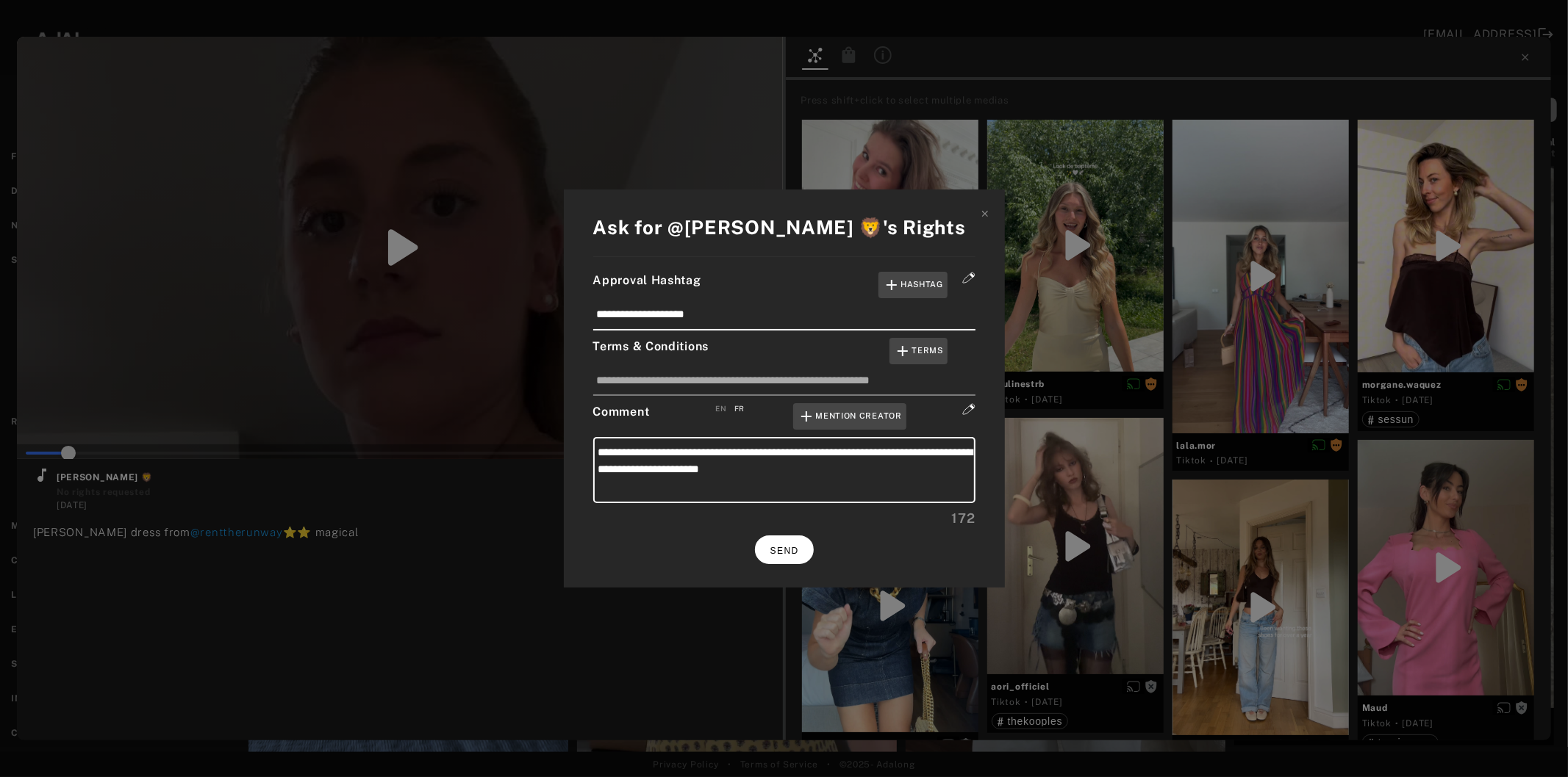
click at [777, 548] on span "SEND" at bounding box center [784, 551] width 29 height 11
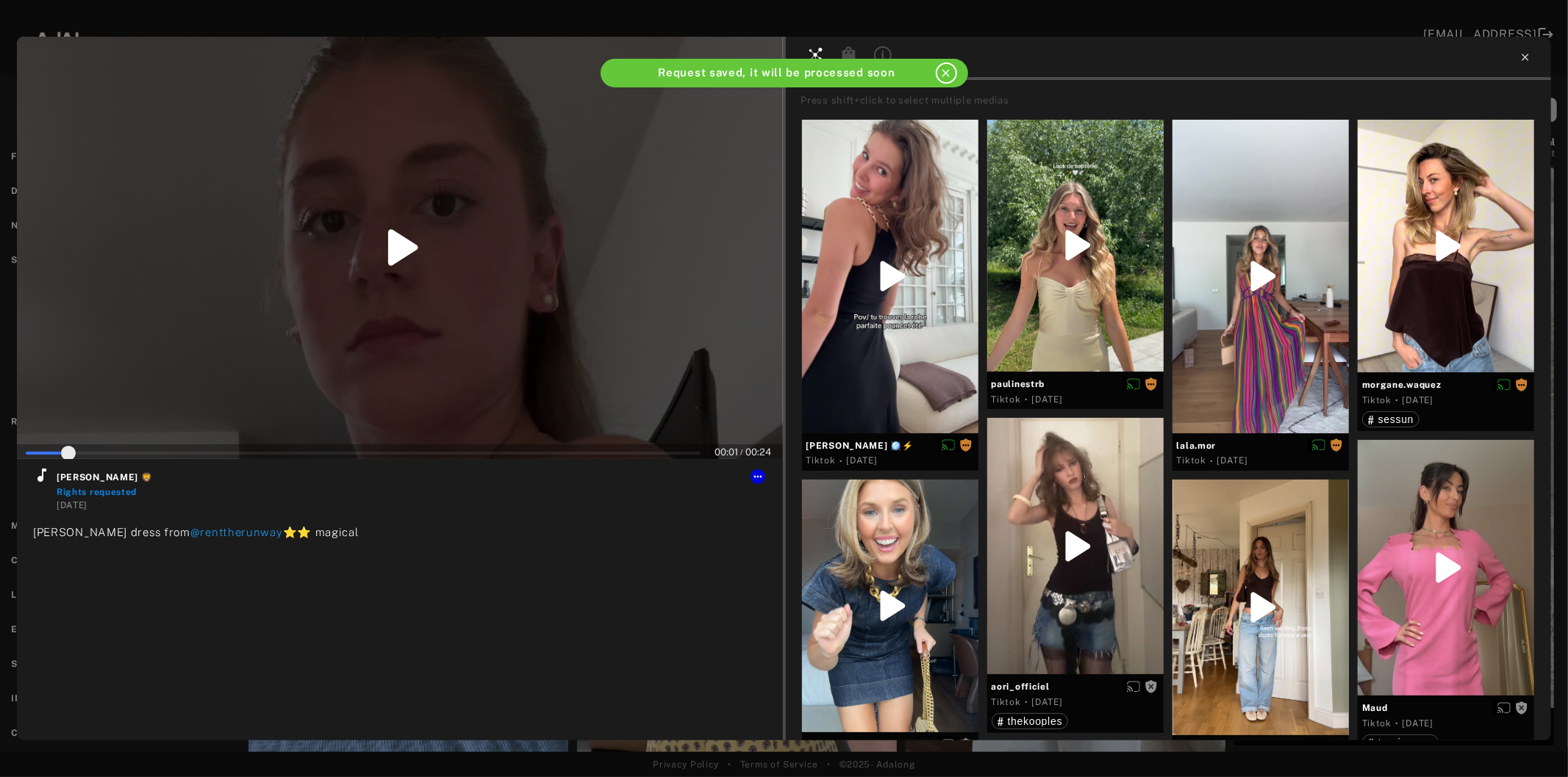
type input "*"
click at [1525, 55] on icon at bounding box center [1525, 57] width 11 height 11
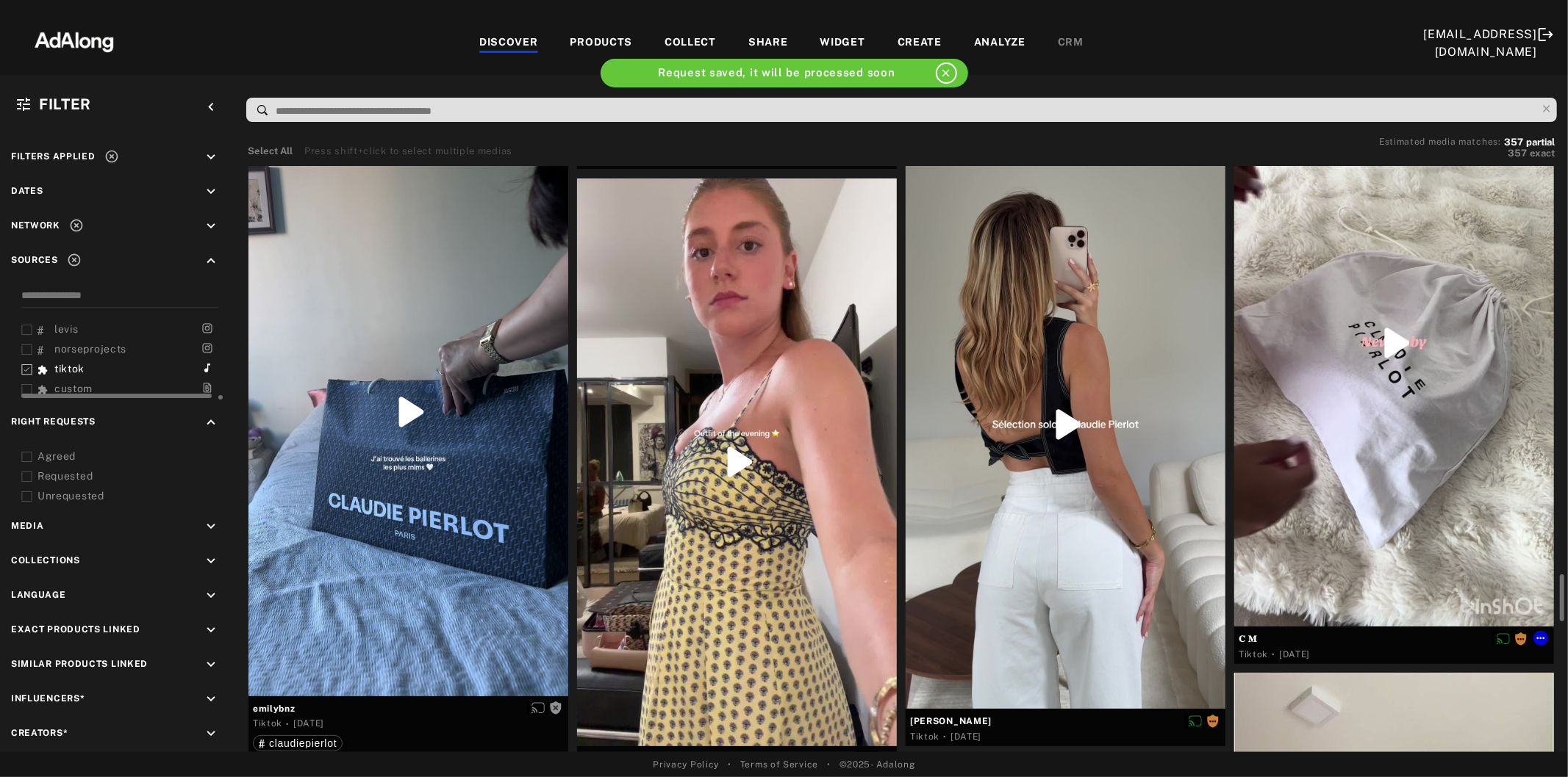
scroll to position [4081, 0]
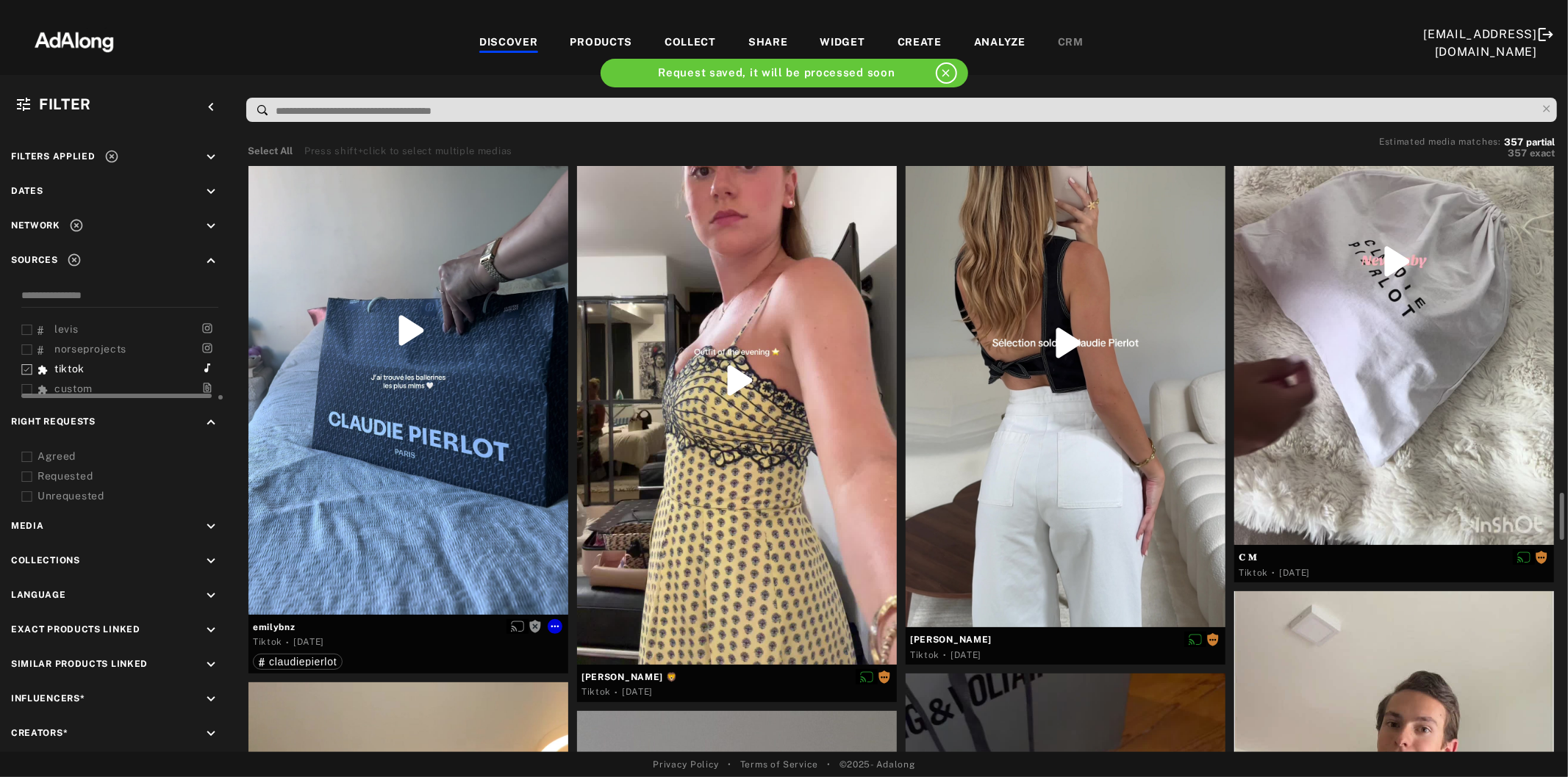
click at [425, 422] on div at bounding box center [409, 330] width 320 height 568
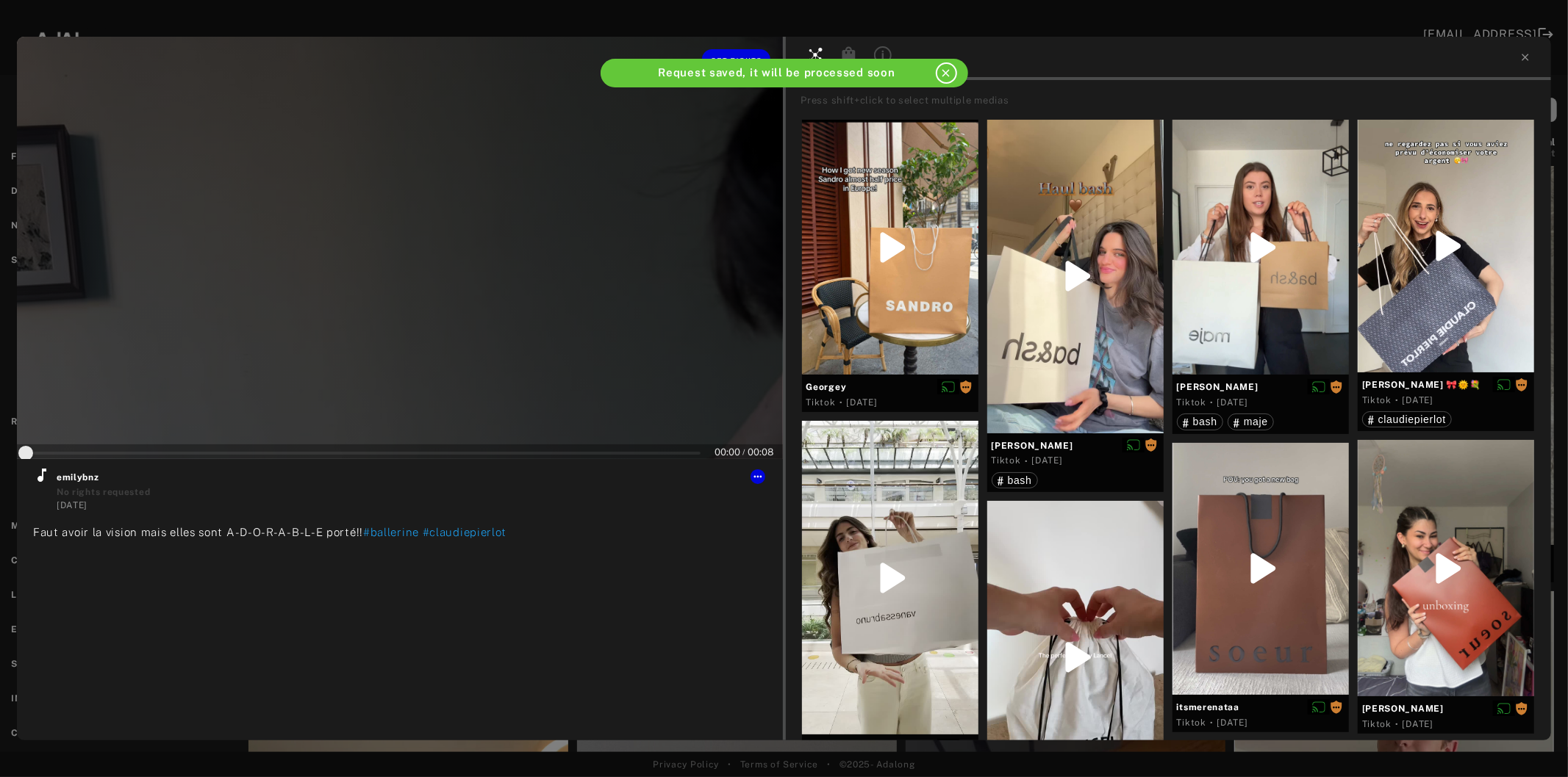
click at [477, 339] on div at bounding box center [399, 248] width 766 height 423
click at [34, 476] on icon at bounding box center [42, 476] width 18 height 18
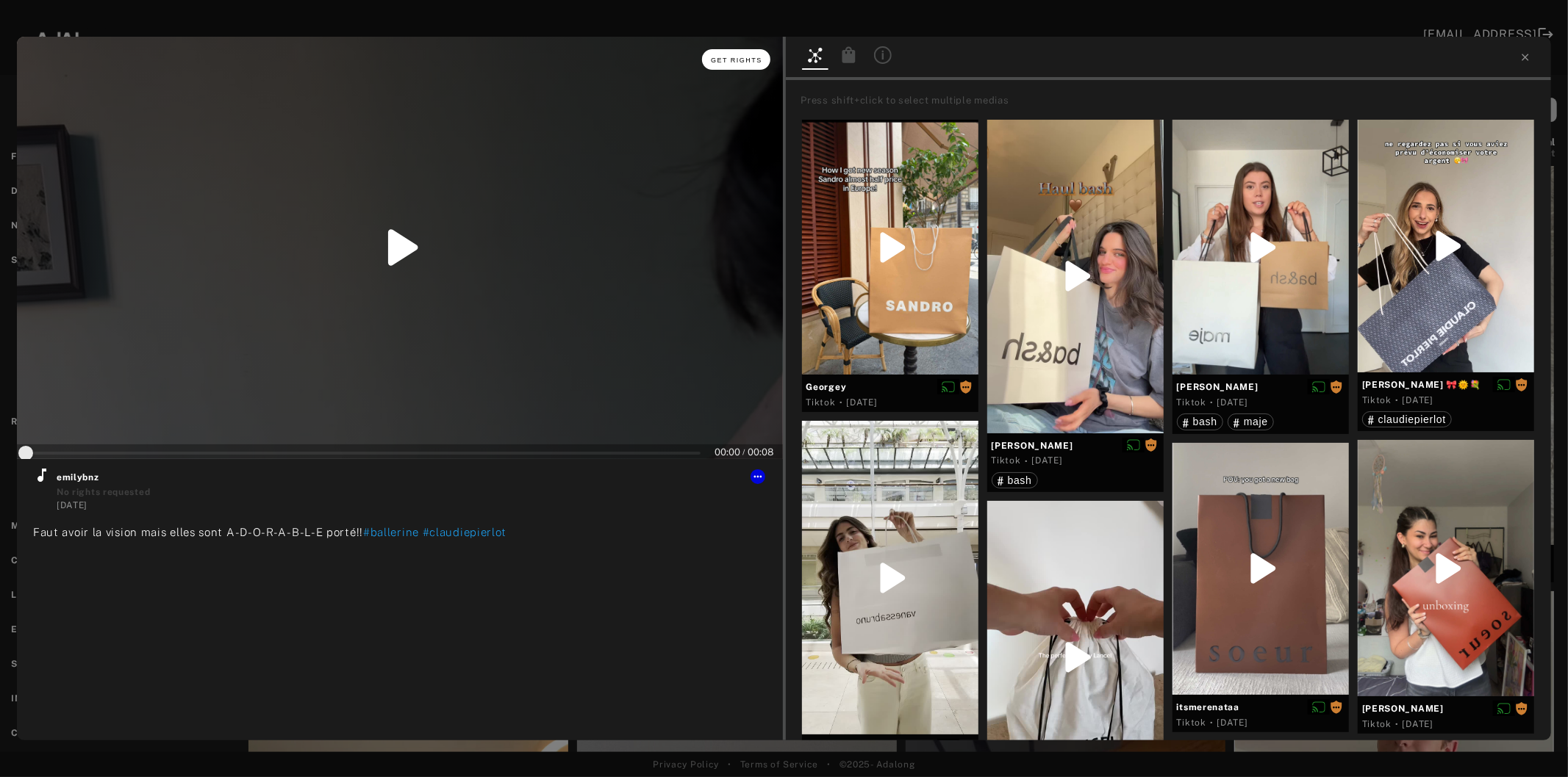
click at [737, 54] on button "Get rights" at bounding box center [735, 59] width 68 height 20
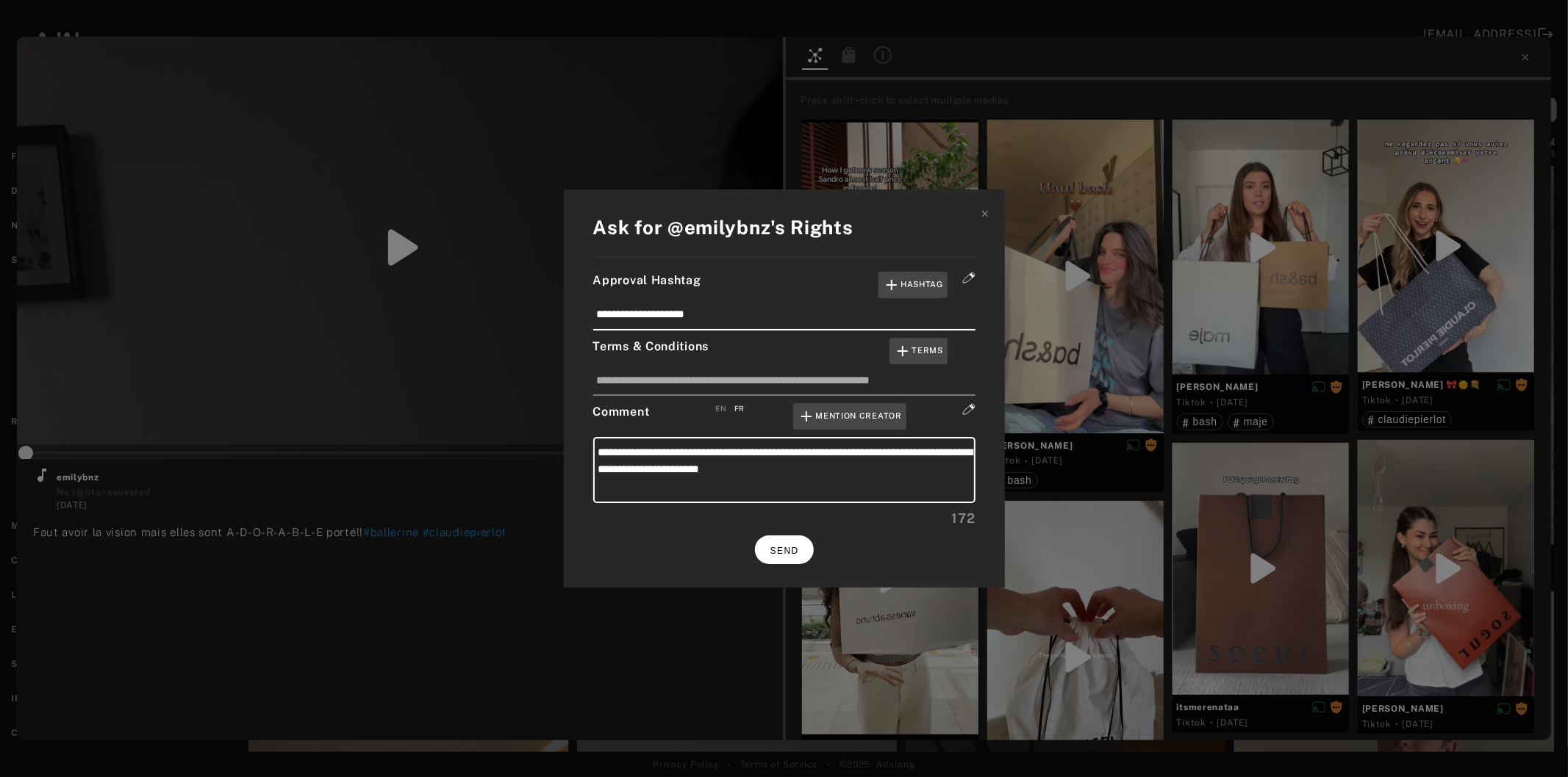
click at [805, 551] on button "SEND" at bounding box center [784, 549] width 59 height 29
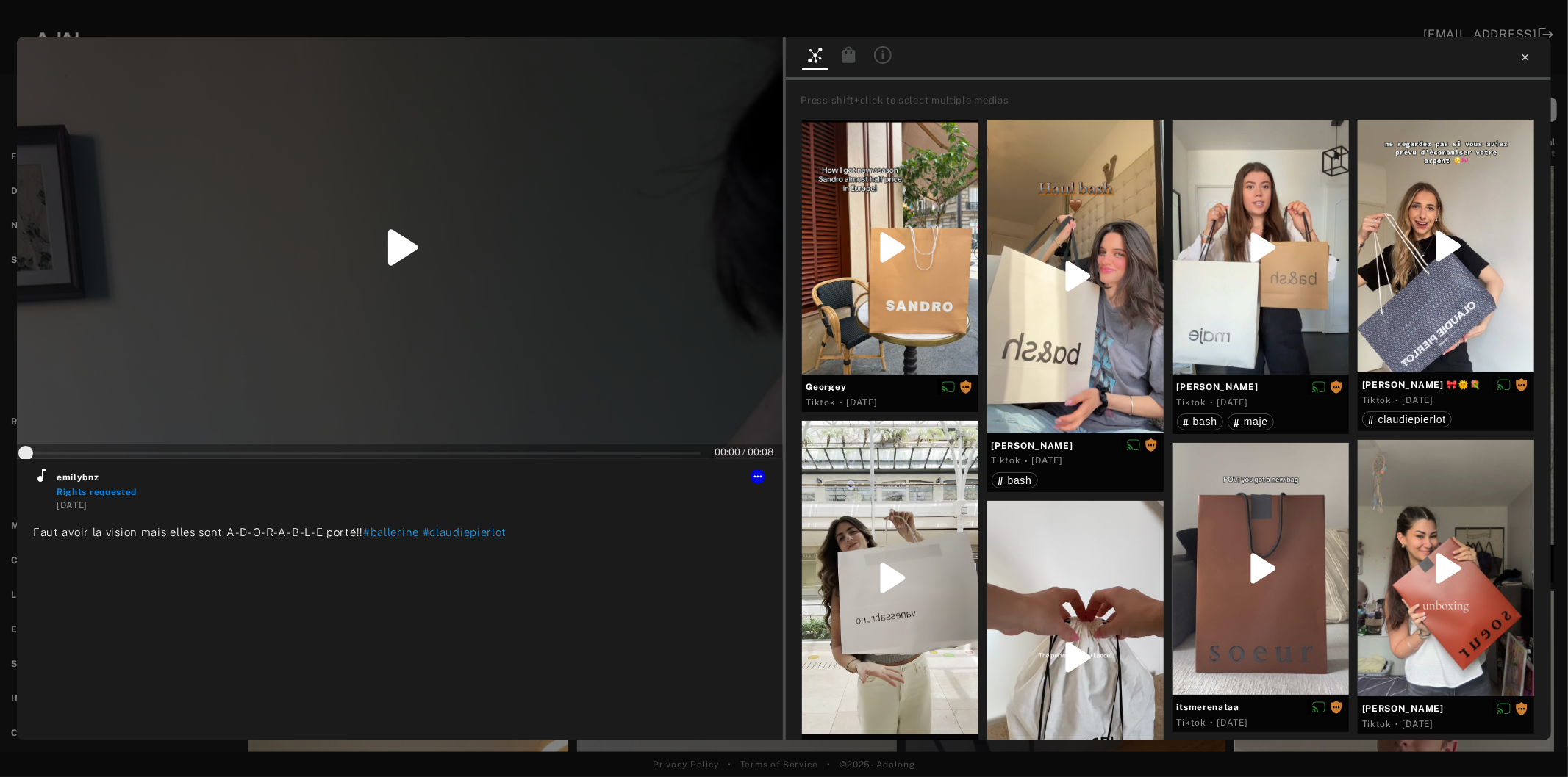
click at [1525, 56] on icon at bounding box center [1525, 57] width 11 height 11
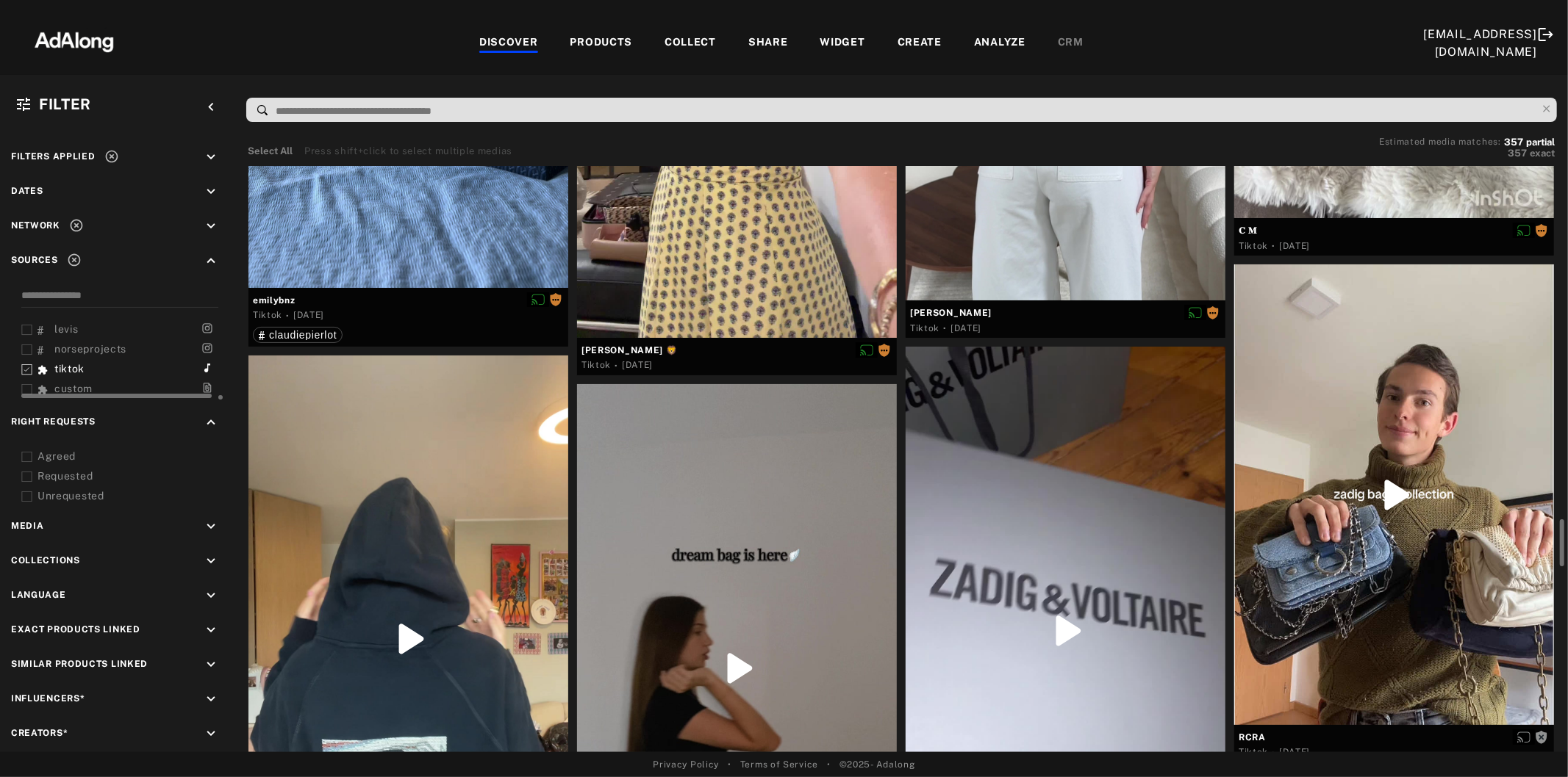
scroll to position [4490, 0]
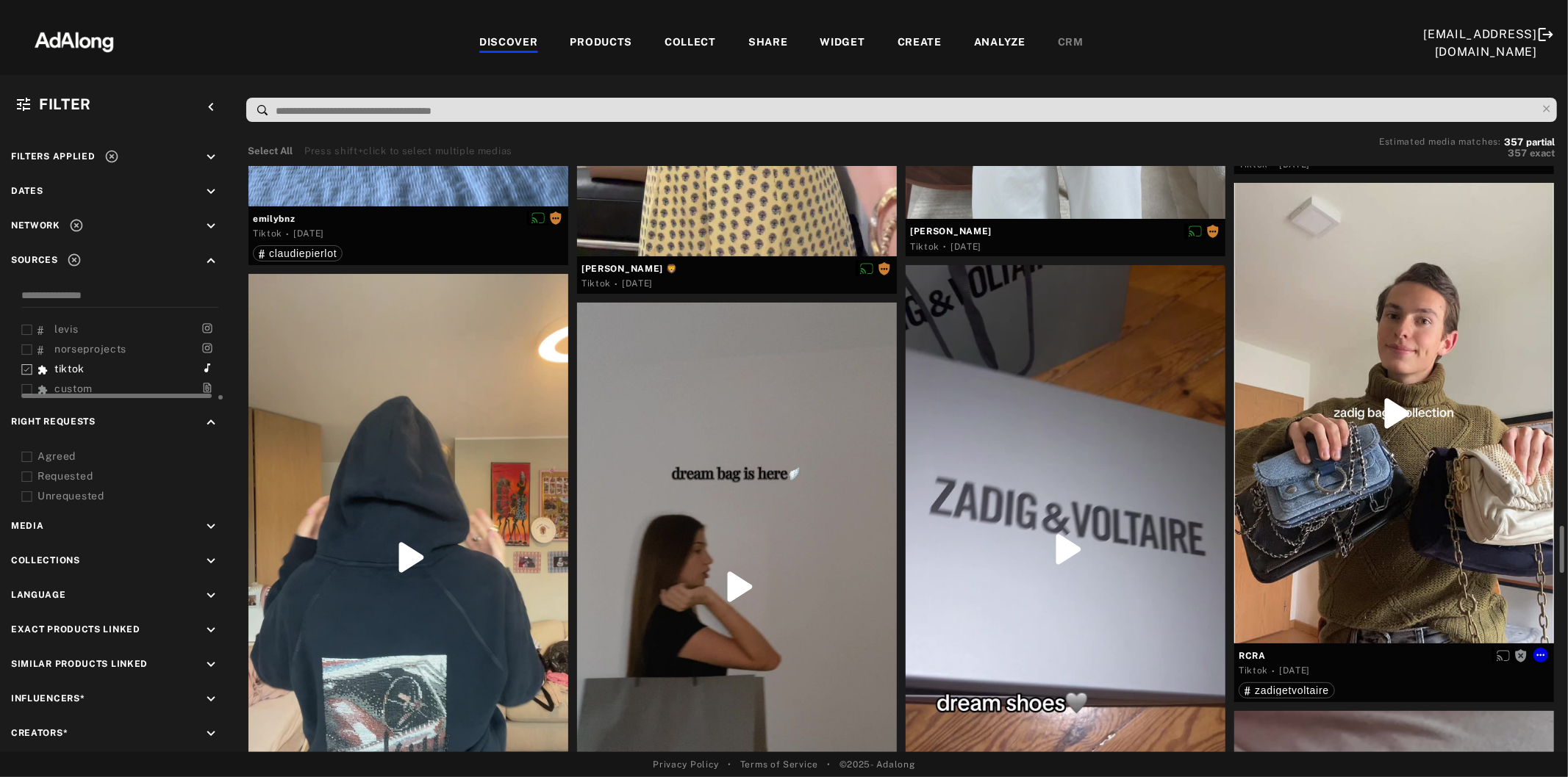
click at [1399, 473] on div at bounding box center [1394, 412] width 320 height 460
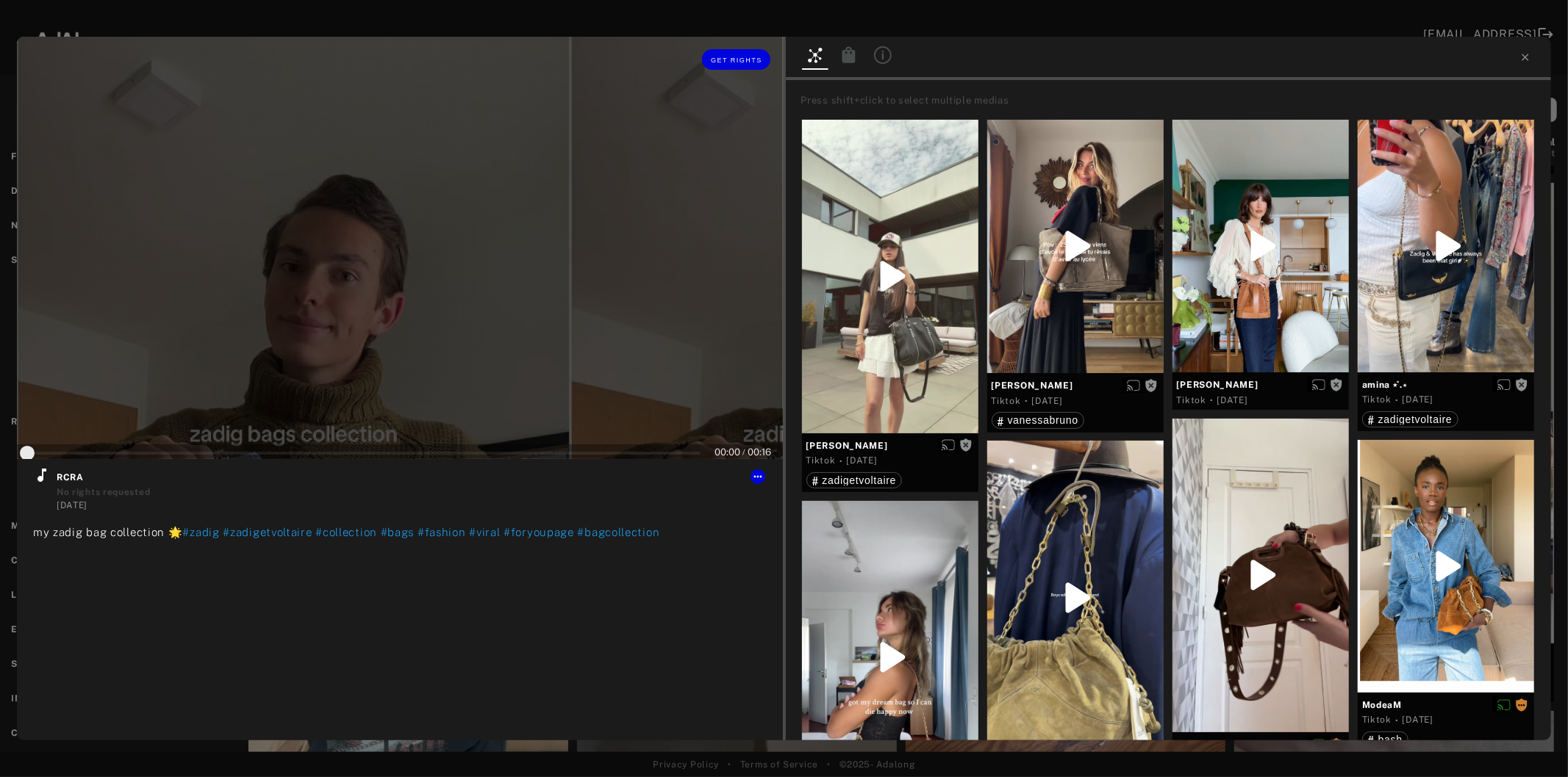
click at [427, 316] on div at bounding box center [399, 248] width 766 height 423
click at [38, 478] on icon at bounding box center [42, 475] width 9 height 13
click at [732, 61] on span "Get rights" at bounding box center [736, 60] width 52 height 7
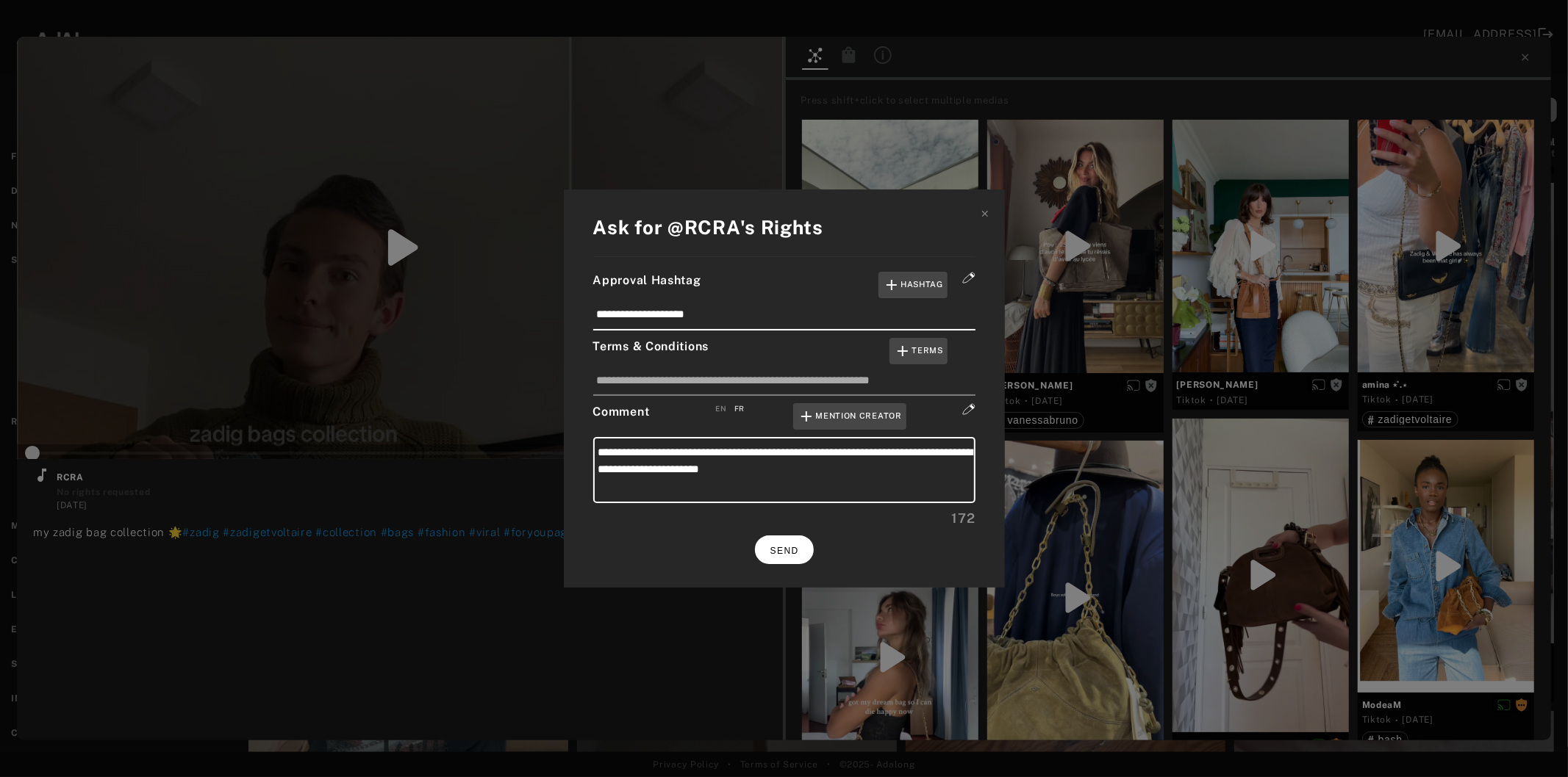
click at [799, 540] on button "SEND" at bounding box center [784, 549] width 59 height 29
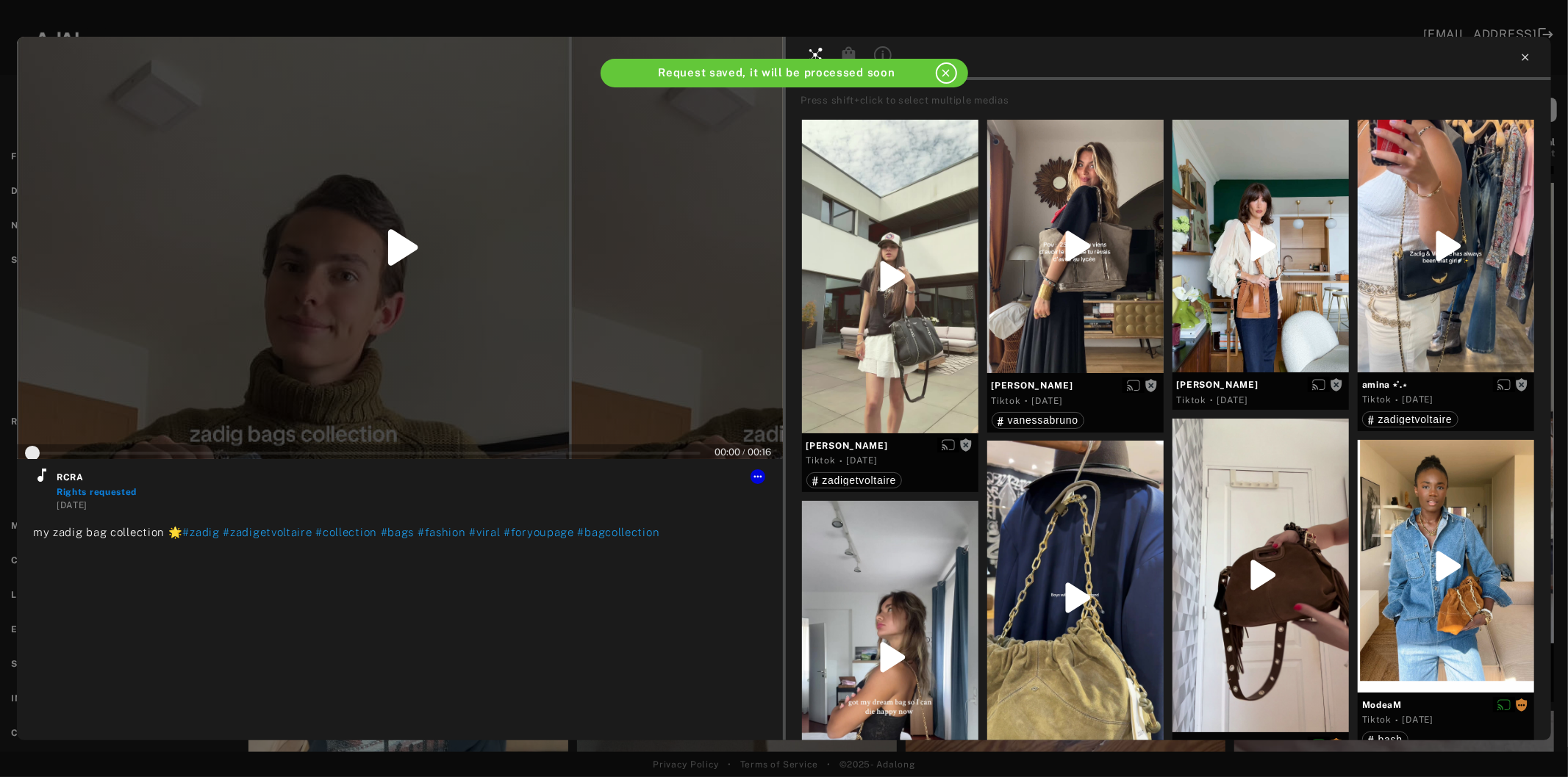
type input "*"
click at [1525, 56] on icon at bounding box center [1525, 57] width 11 height 11
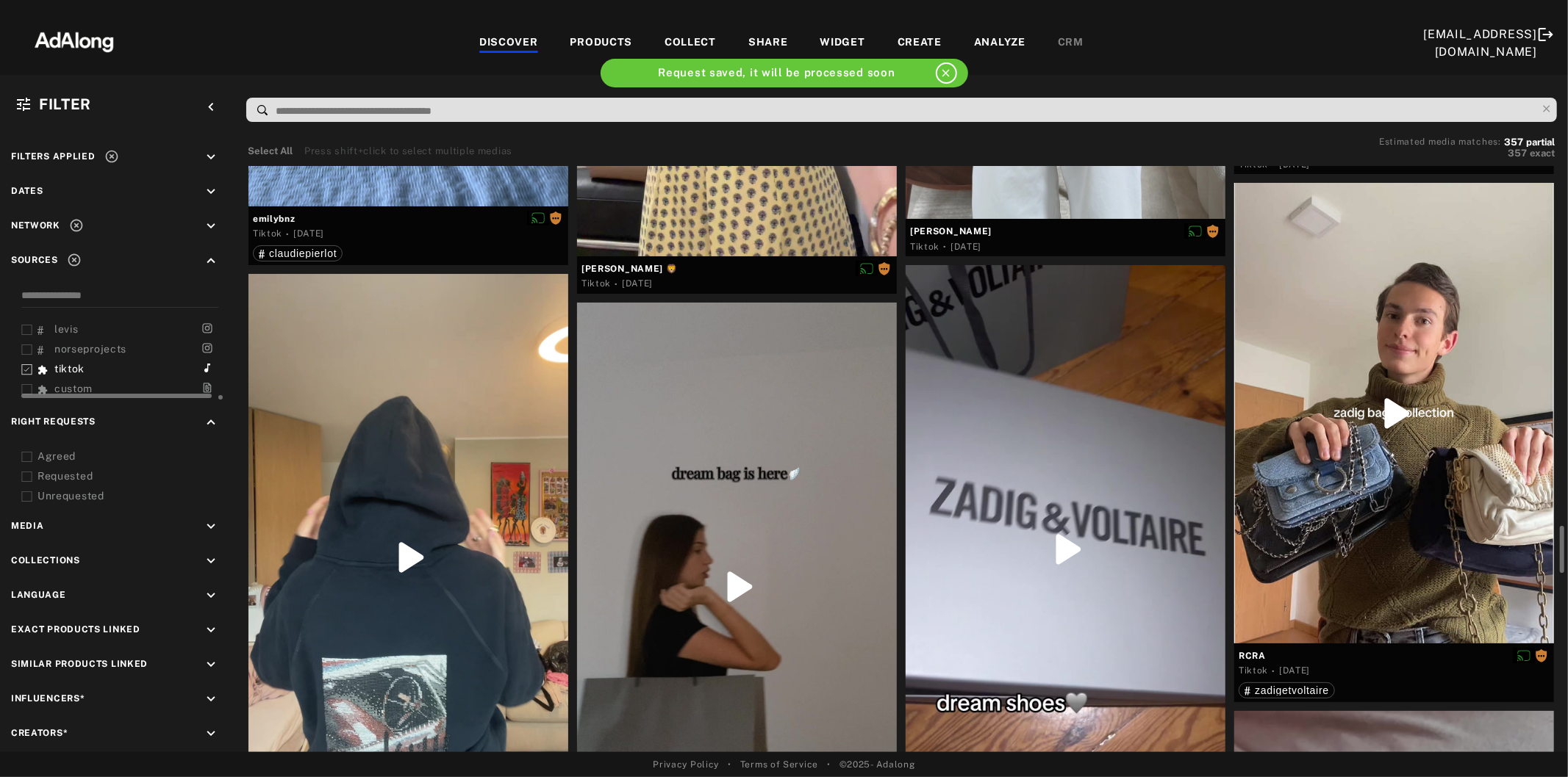
click at [1119, 517] on div at bounding box center [1066, 549] width 320 height 568
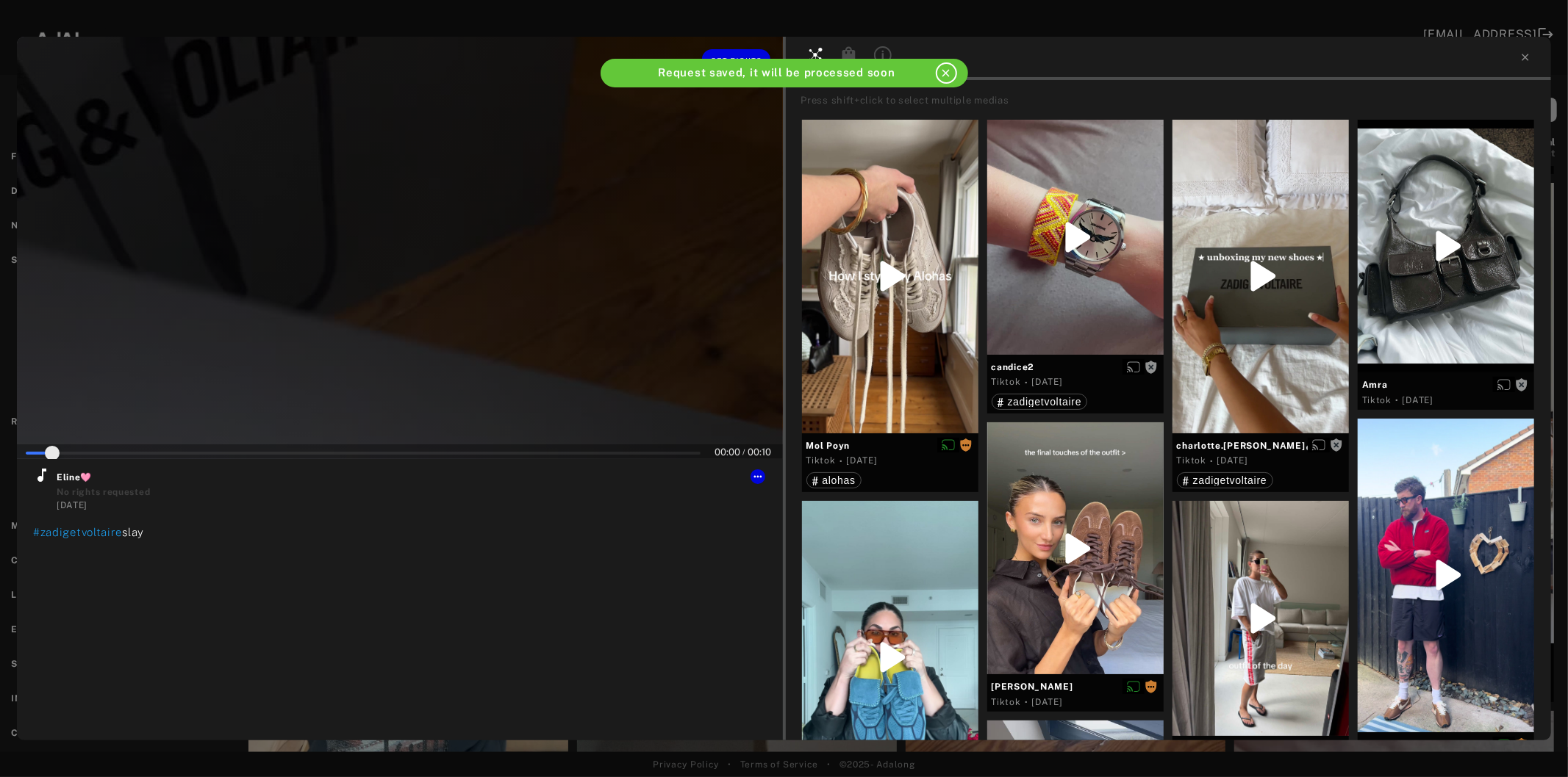
click at [380, 304] on div at bounding box center [399, 248] width 766 height 423
click at [40, 481] on icon at bounding box center [42, 475] width 9 height 13
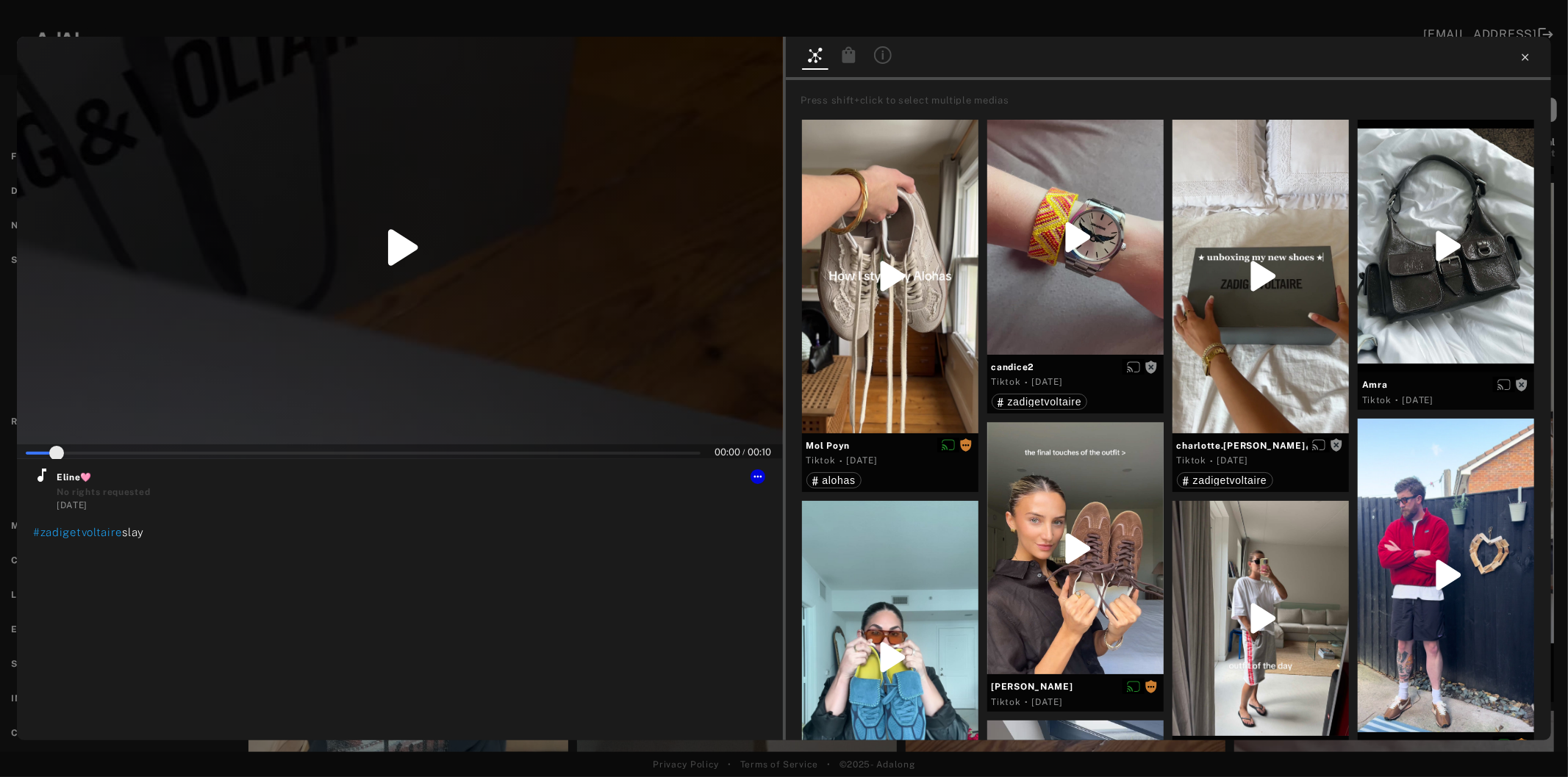
type input "*"
click at [1522, 60] on icon at bounding box center [1525, 57] width 11 height 11
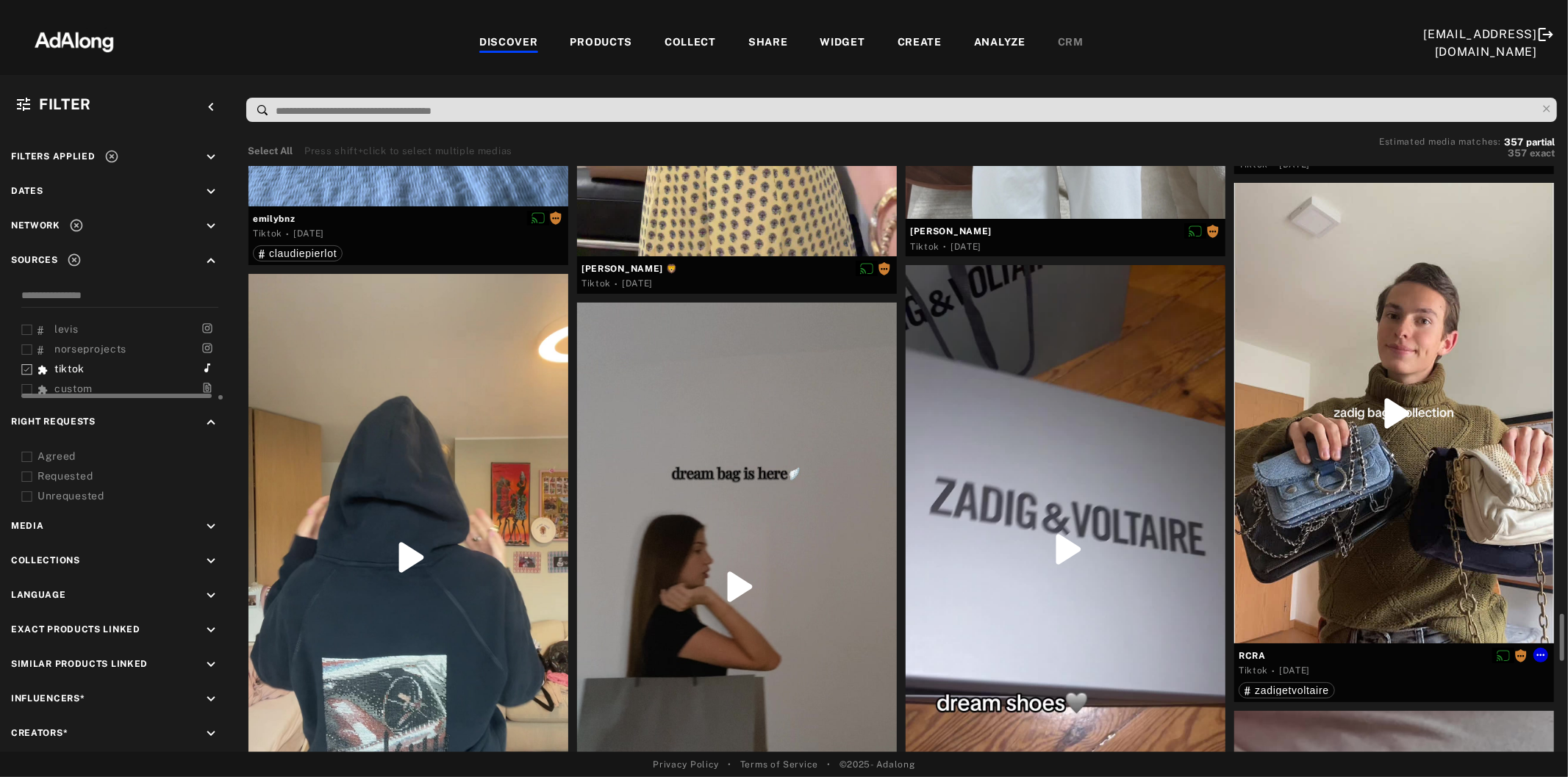
scroll to position [4653, 0]
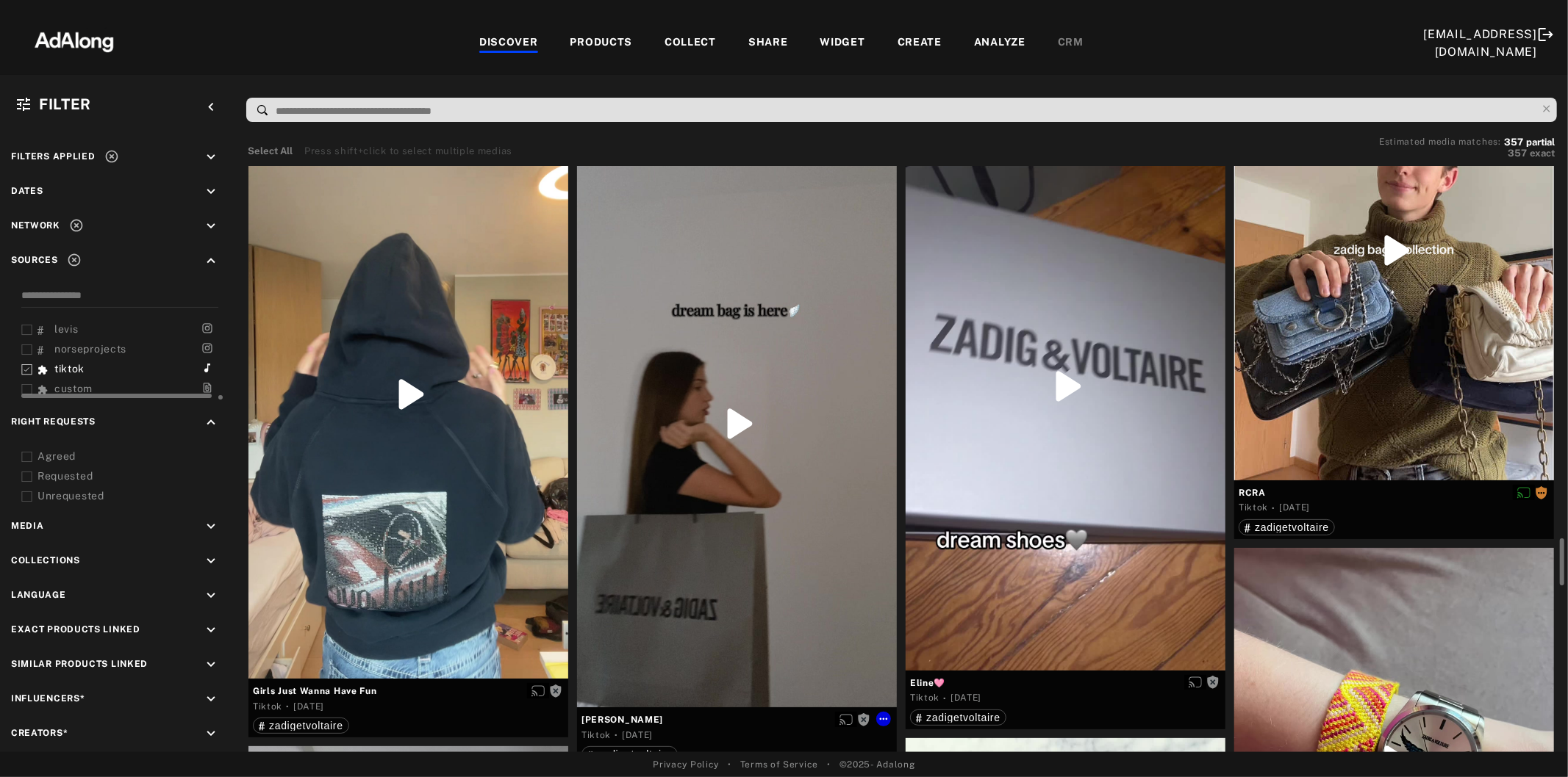
click at [762, 468] on div at bounding box center [737, 424] width 320 height 568
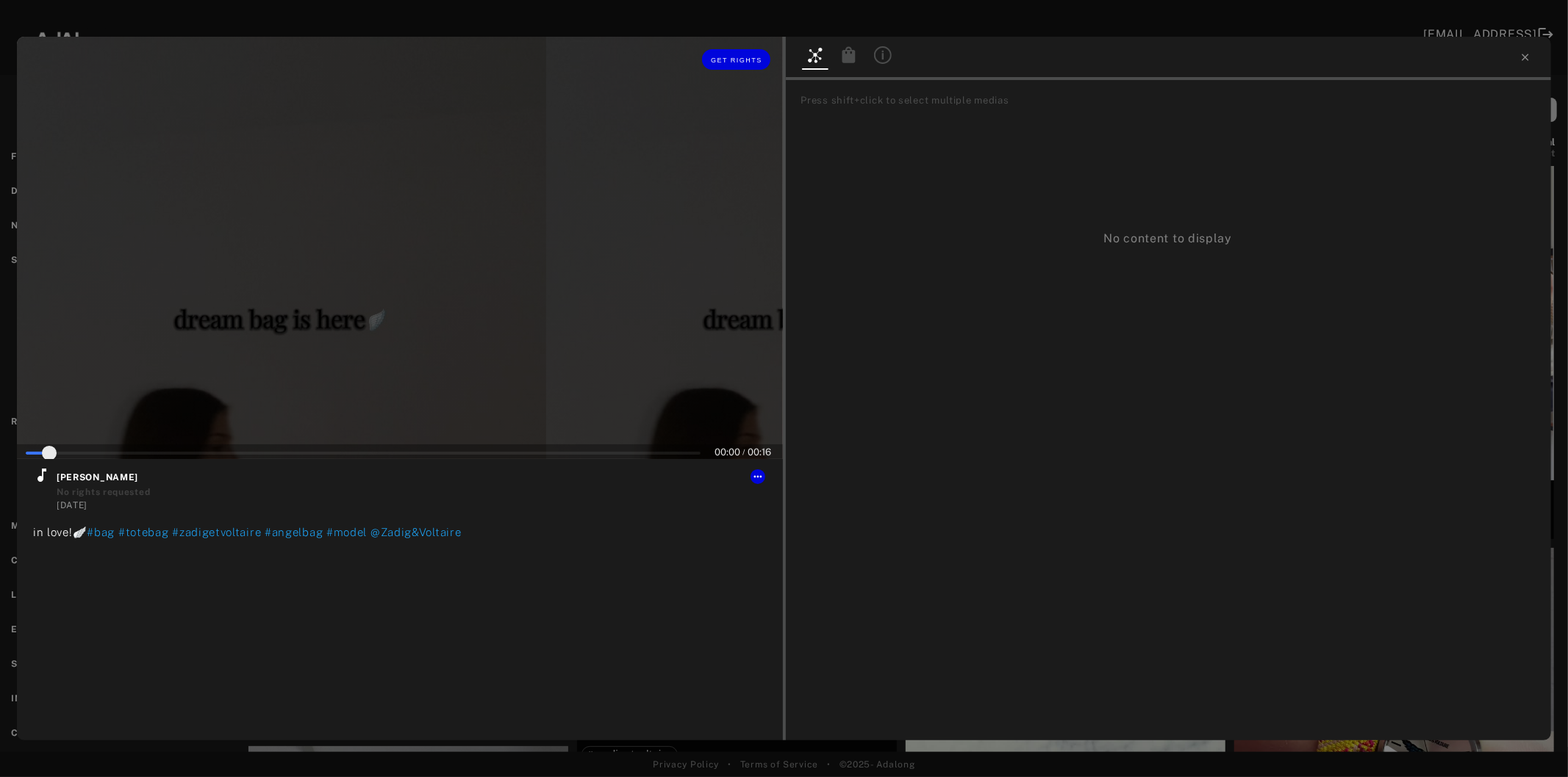
click at [432, 298] on div at bounding box center [399, 248] width 766 height 423
click at [35, 476] on icon at bounding box center [42, 476] width 18 height 18
click at [747, 56] on span "Get rights" at bounding box center [736, 60] width 52 height 7
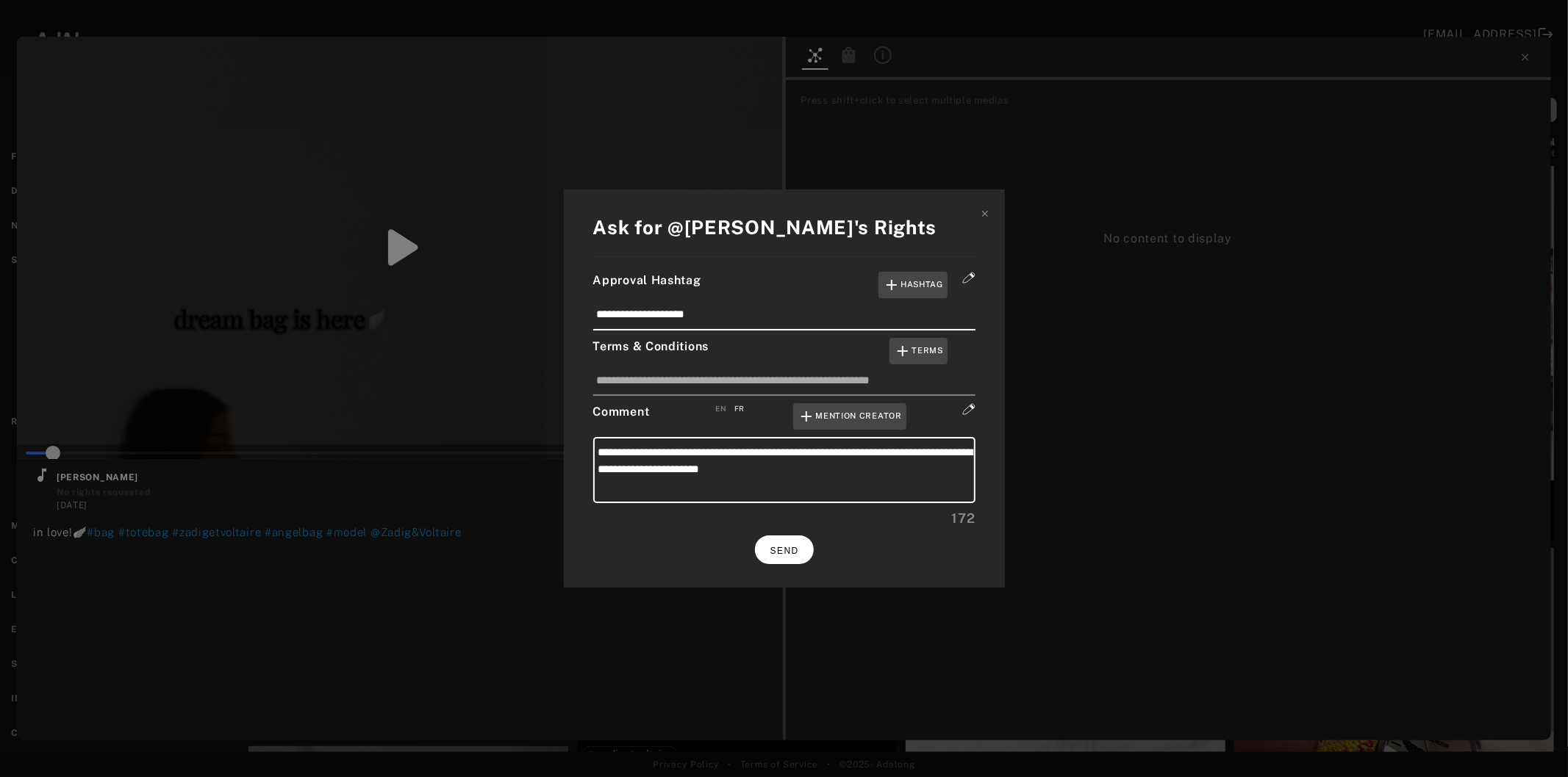
click at [784, 548] on span "SEND" at bounding box center [784, 551] width 29 height 11
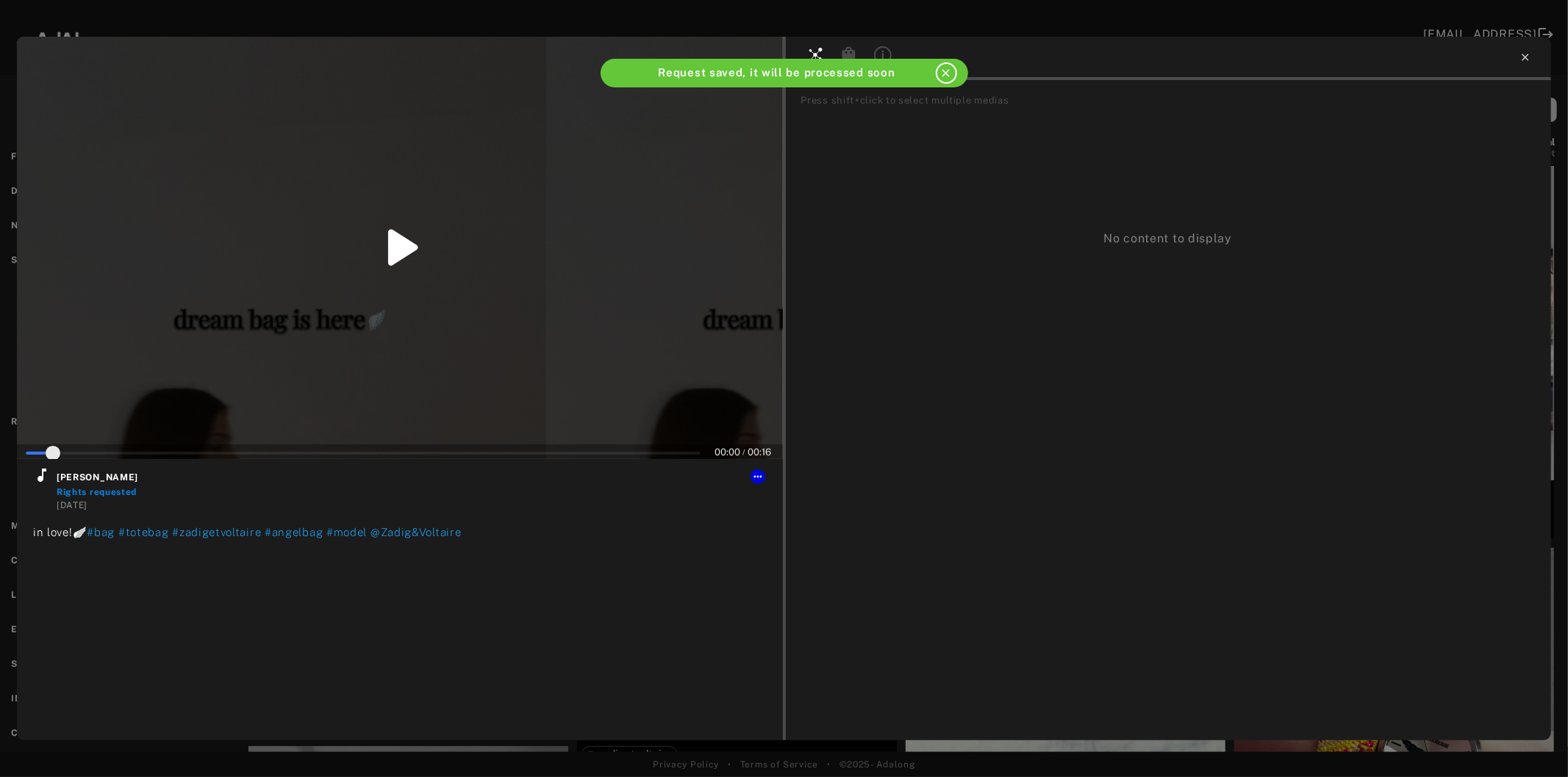
type input "*"
click at [1521, 54] on icon at bounding box center [1525, 57] width 11 height 11
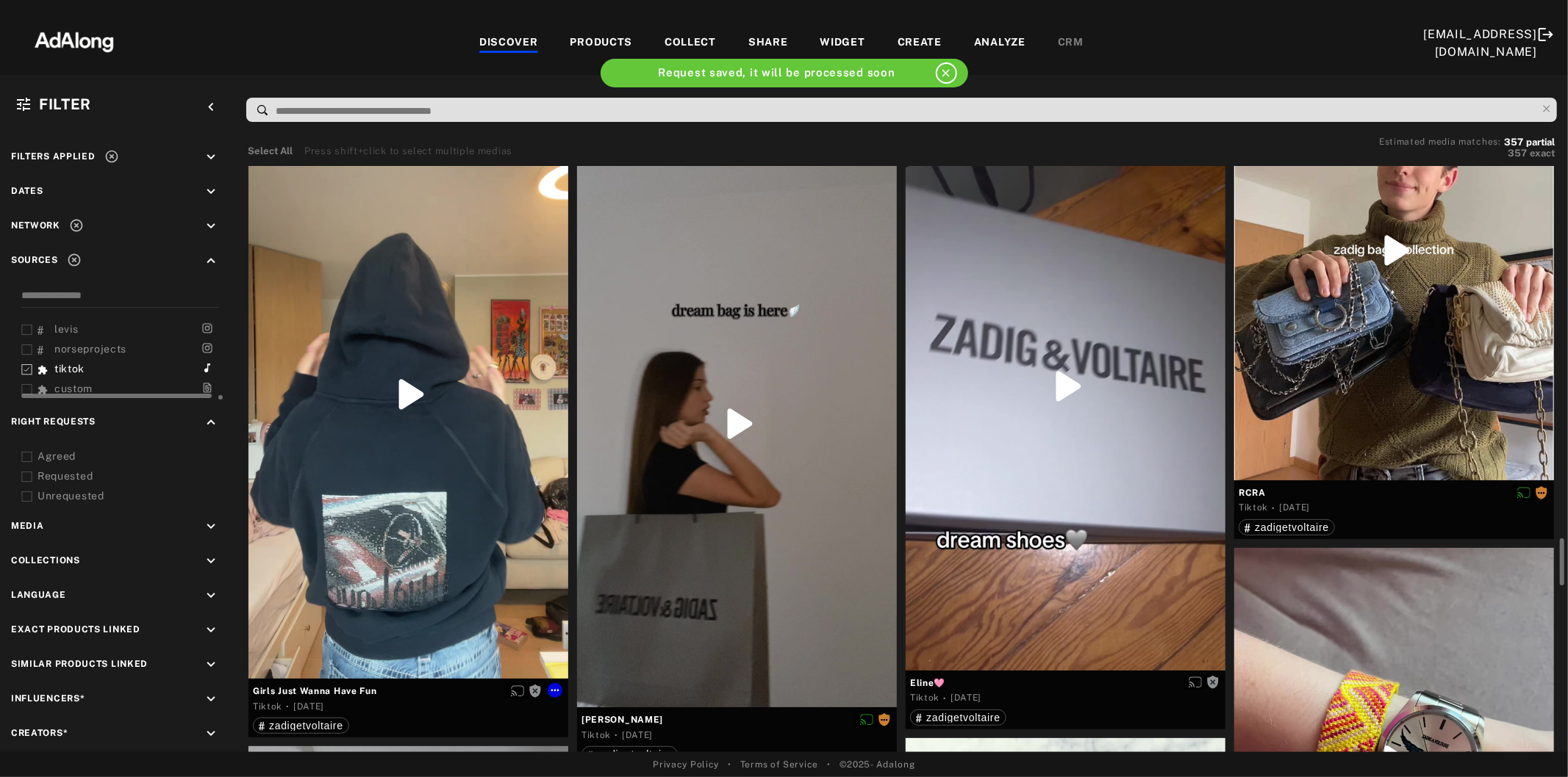
click at [355, 517] on div at bounding box center [409, 395] width 320 height 568
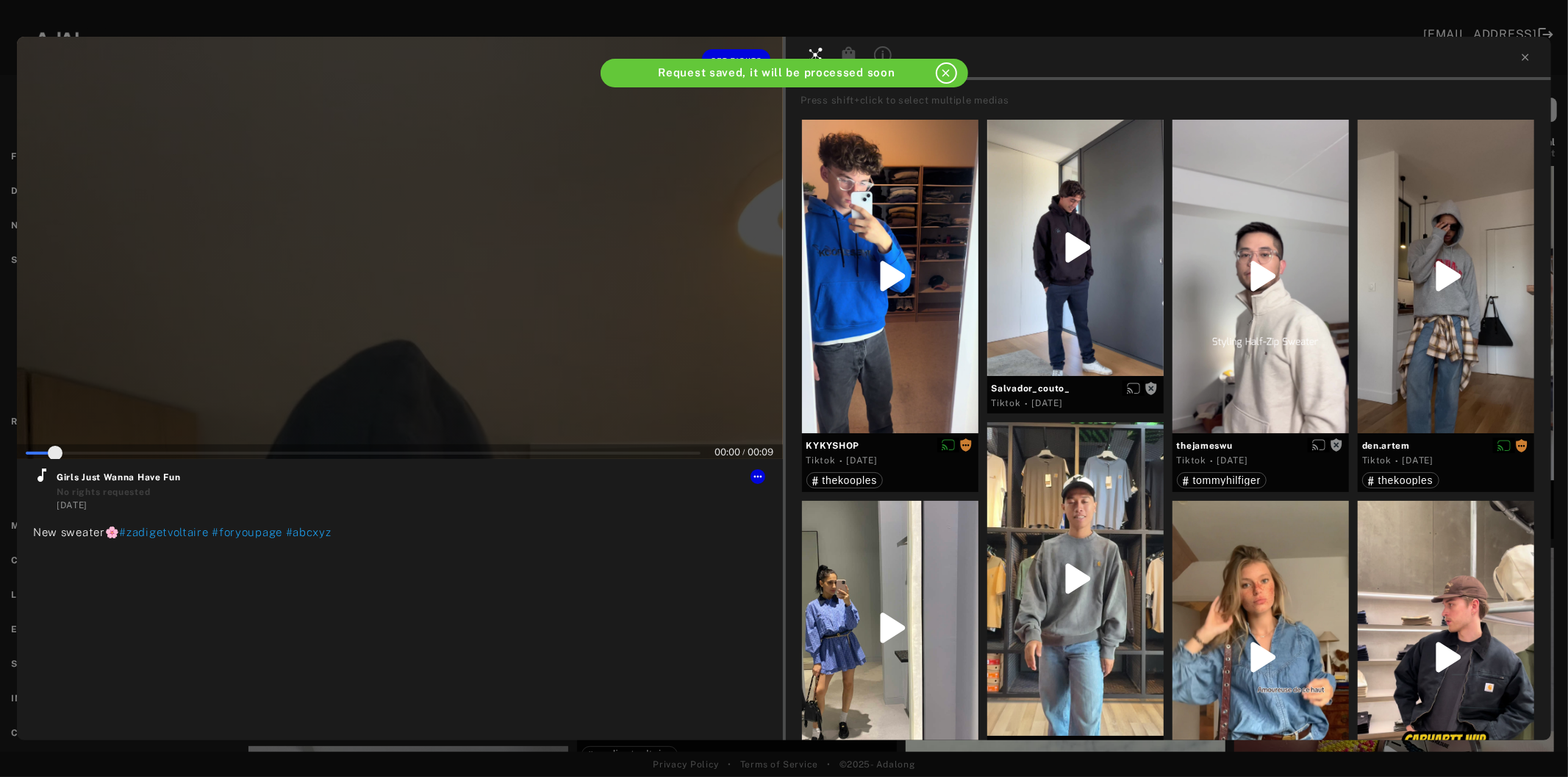
click at [370, 320] on div at bounding box center [399, 248] width 766 height 423
click at [48, 480] on icon at bounding box center [42, 476] width 18 height 18
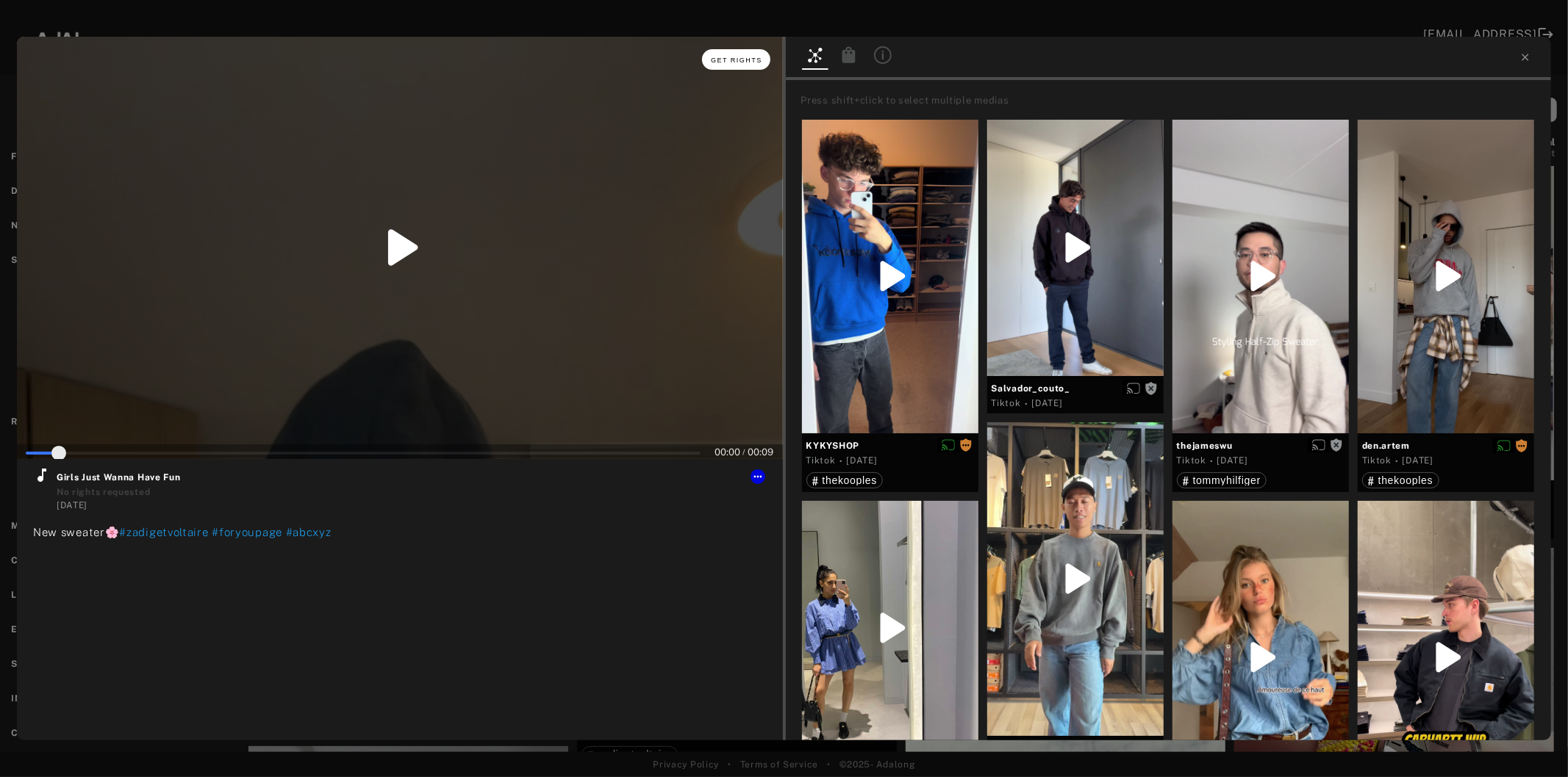
click at [735, 59] on span "Get rights" at bounding box center [736, 60] width 52 height 7
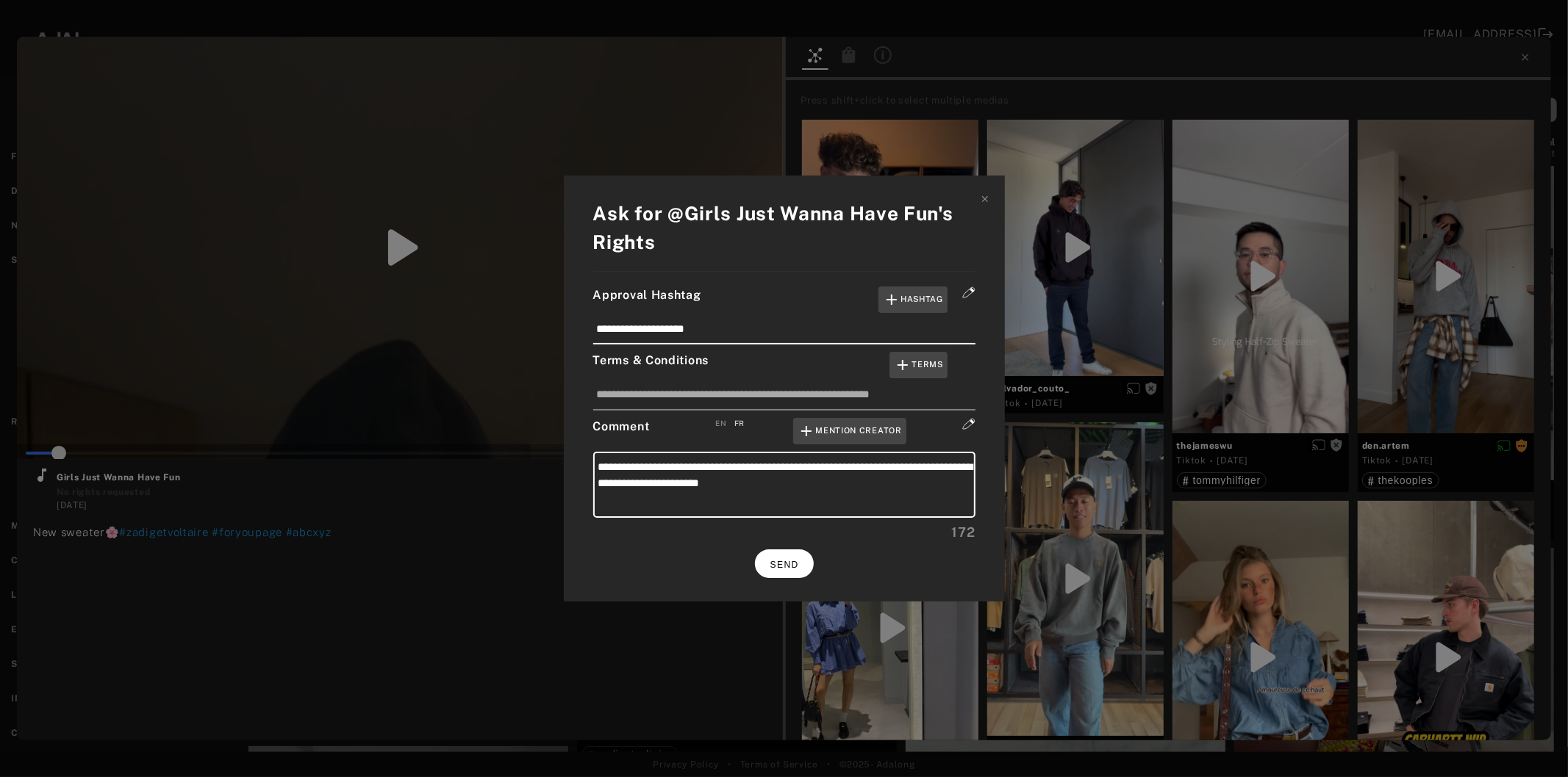
click at [796, 567] on button "SEND" at bounding box center [784, 563] width 59 height 29
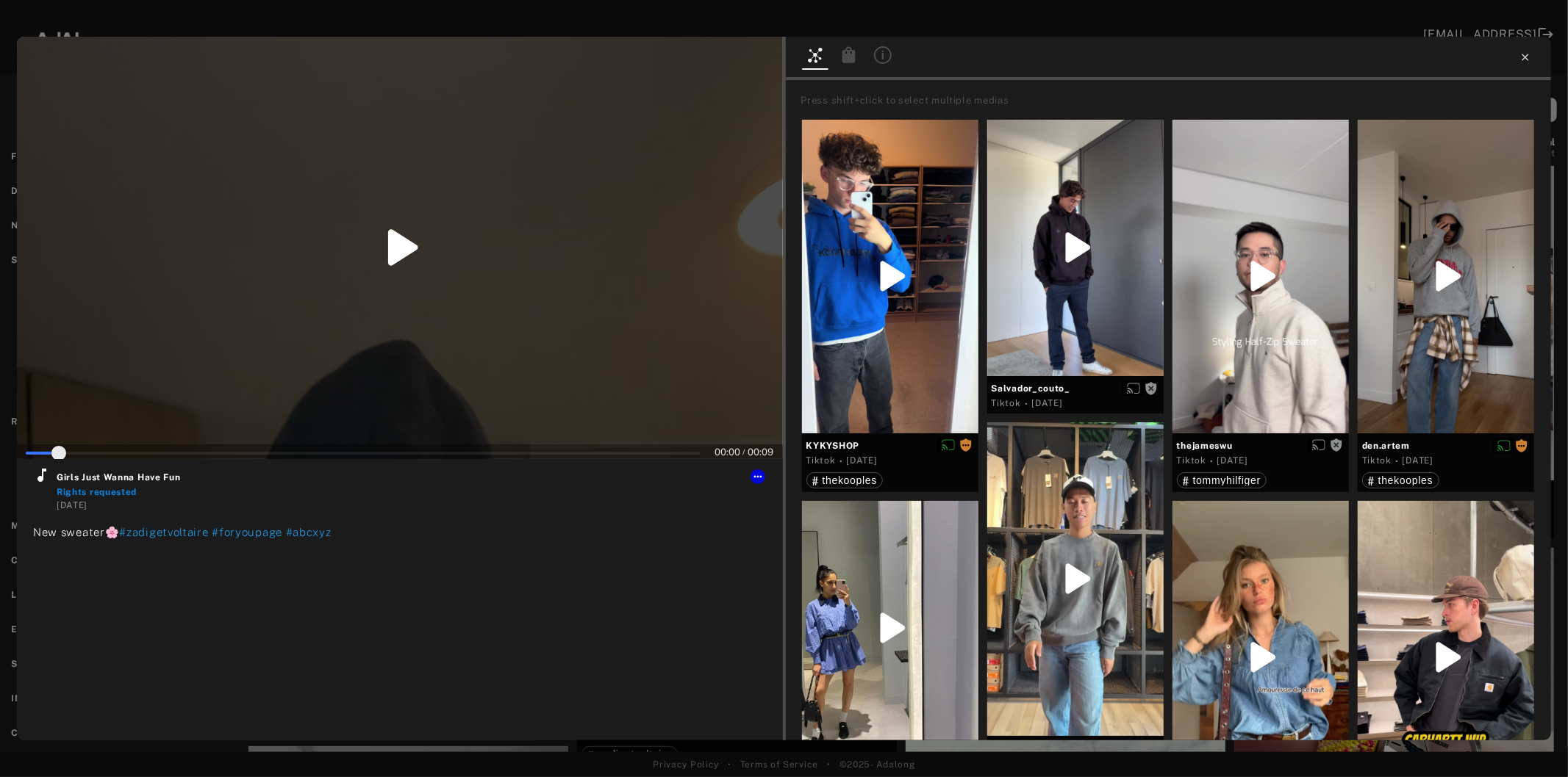
type input "*"
click at [1524, 56] on icon at bounding box center [1525, 57] width 7 height 7
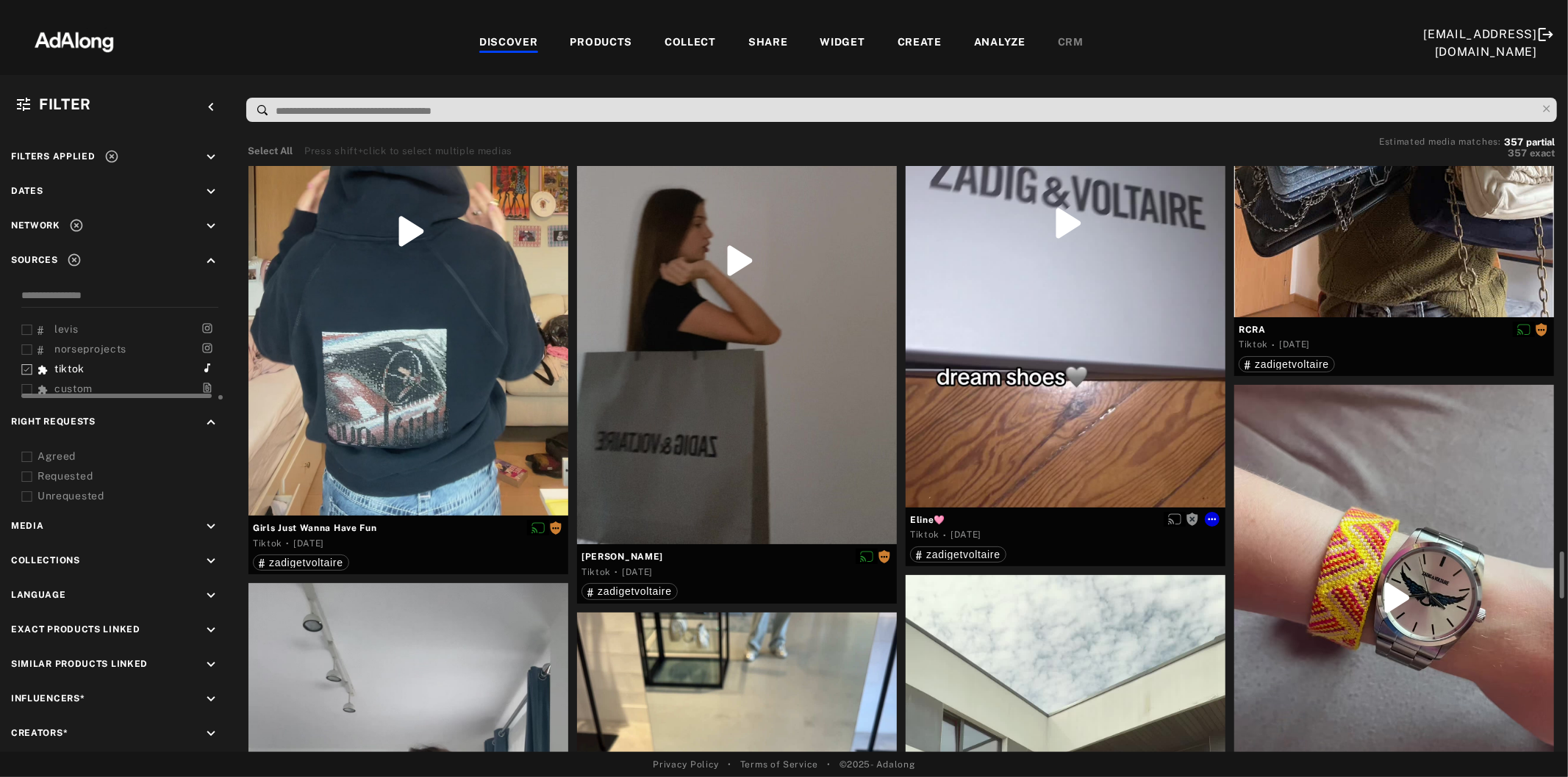
scroll to position [5060, 0]
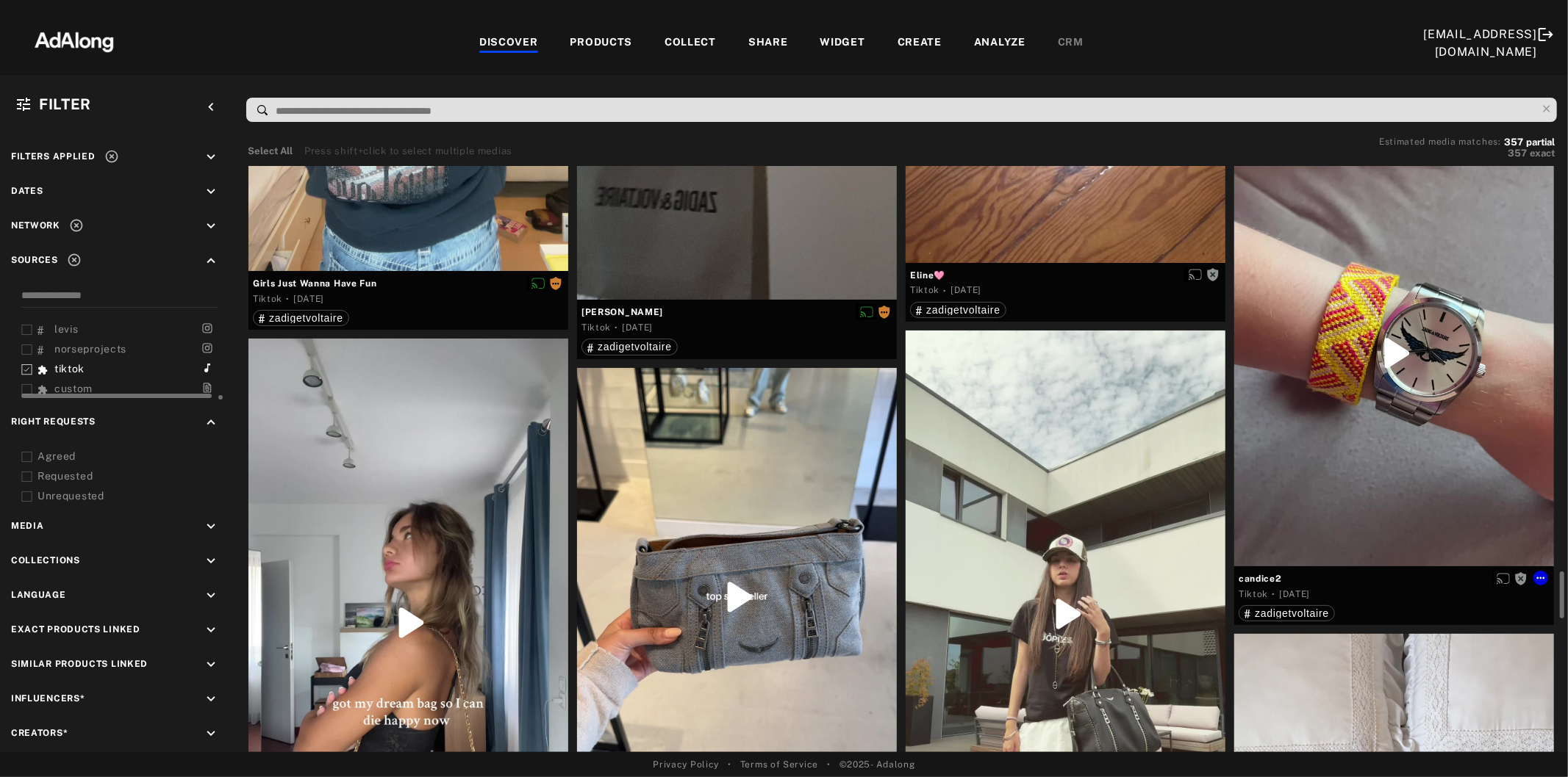
click at [1417, 458] on div at bounding box center [1394, 353] width 320 height 426
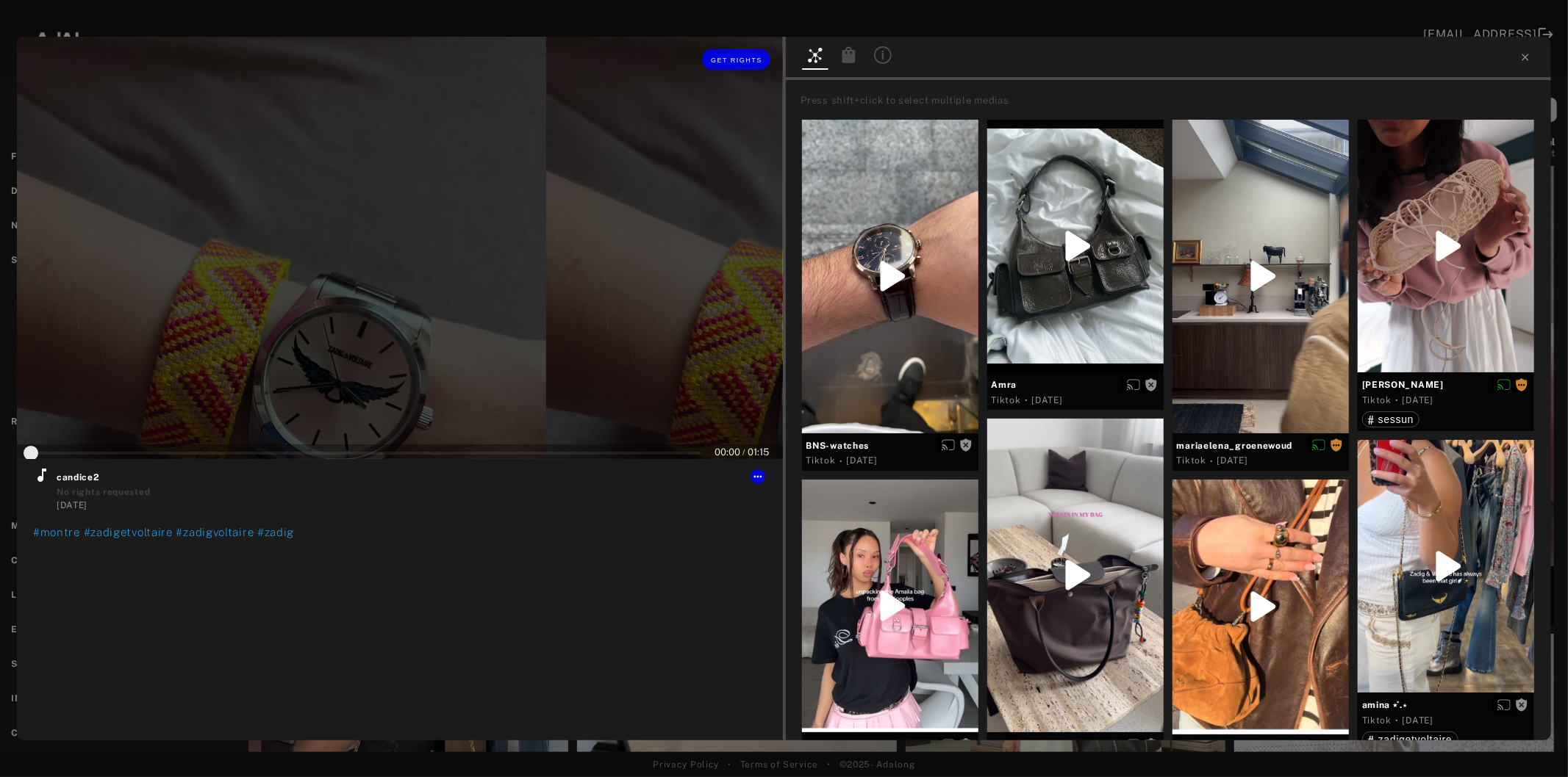
click at [375, 316] on div at bounding box center [399, 248] width 766 height 423
click at [39, 482] on icon at bounding box center [42, 476] width 18 height 18
click at [743, 61] on span "Get rights" at bounding box center [736, 60] width 52 height 7
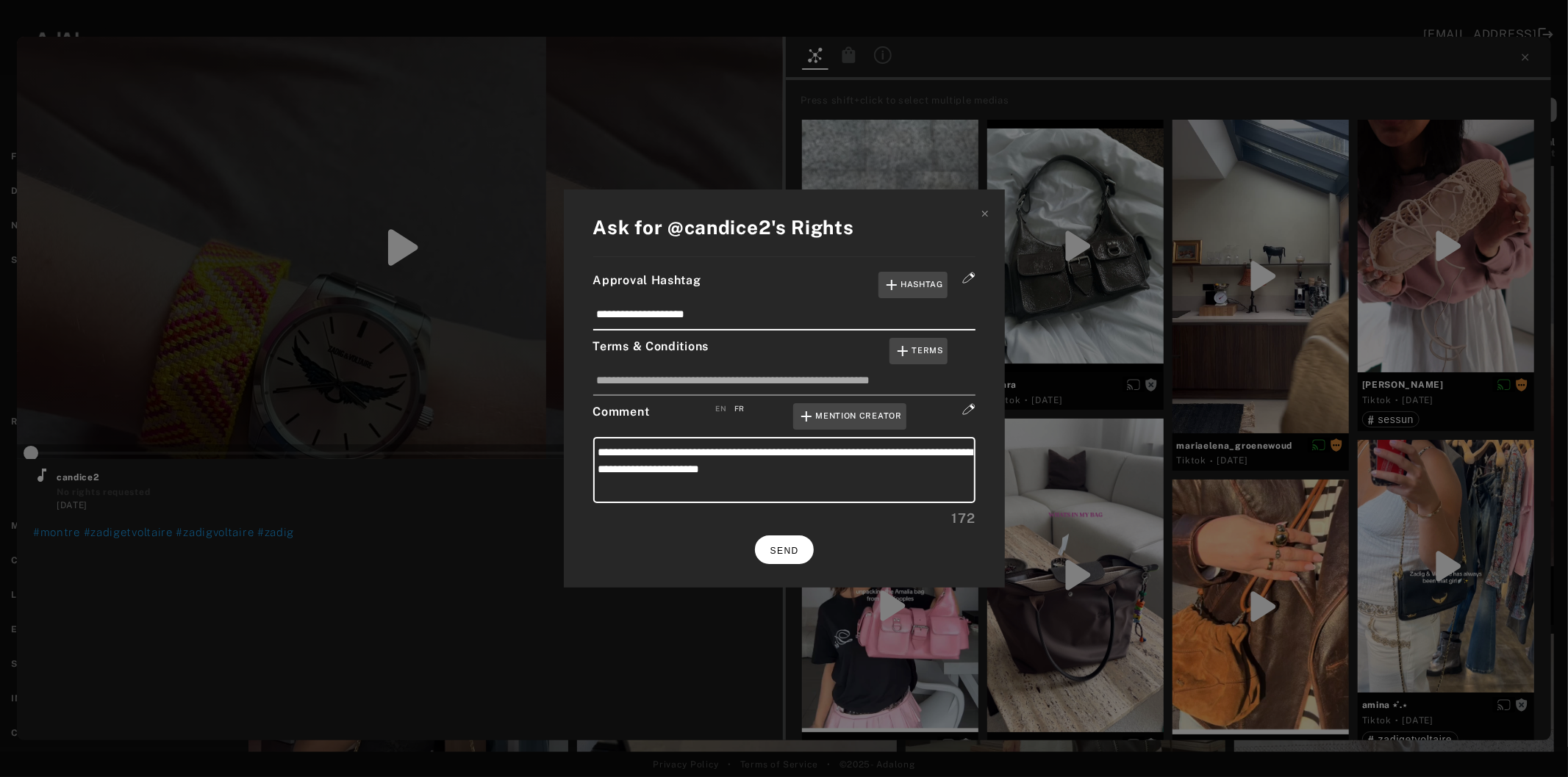
click at [796, 549] on span "SEND" at bounding box center [784, 551] width 29 height 11
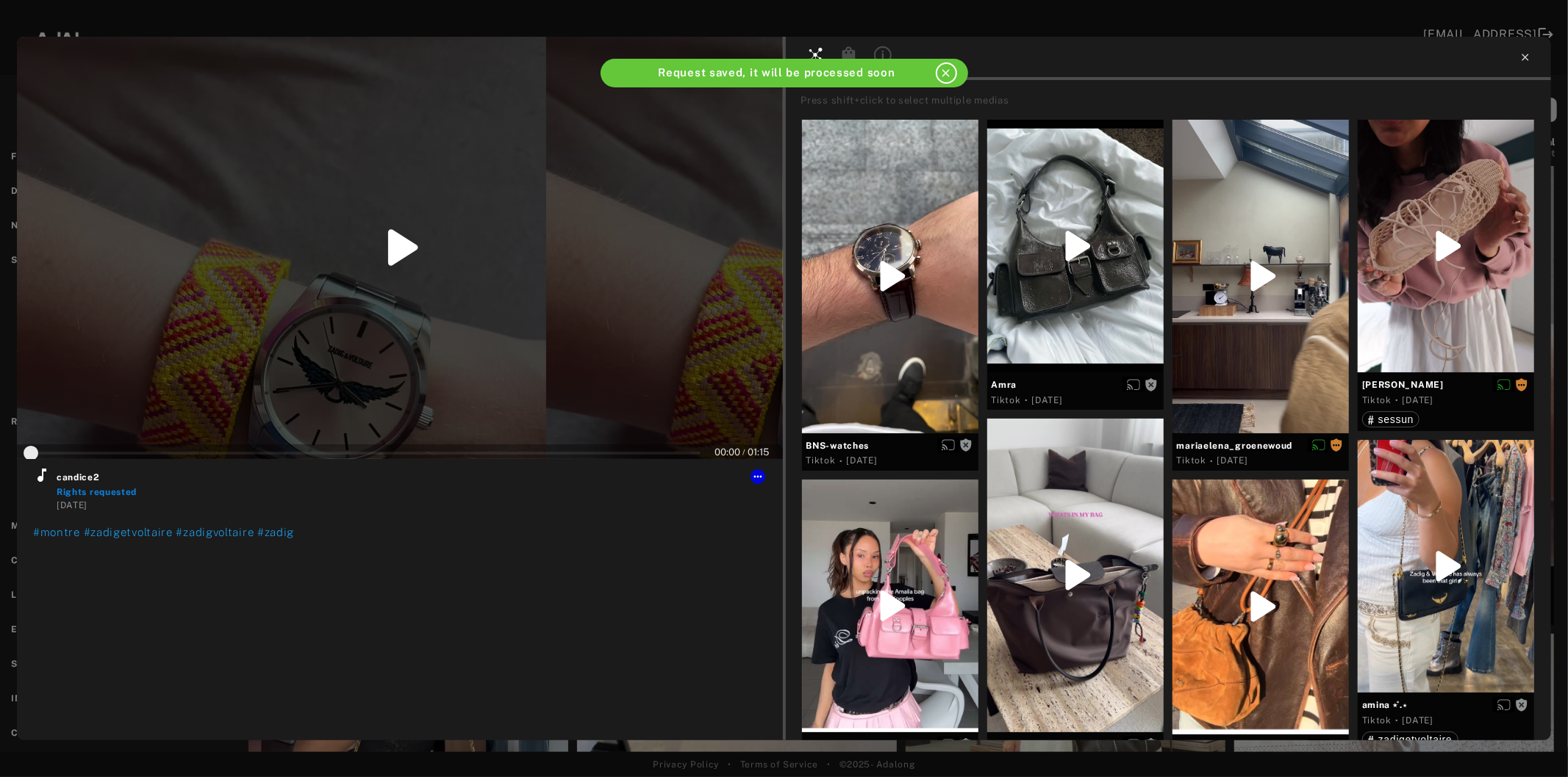
type input "*"
click at [1522, 60] on icon at bounding box center [1525, 57] width 11 height 11
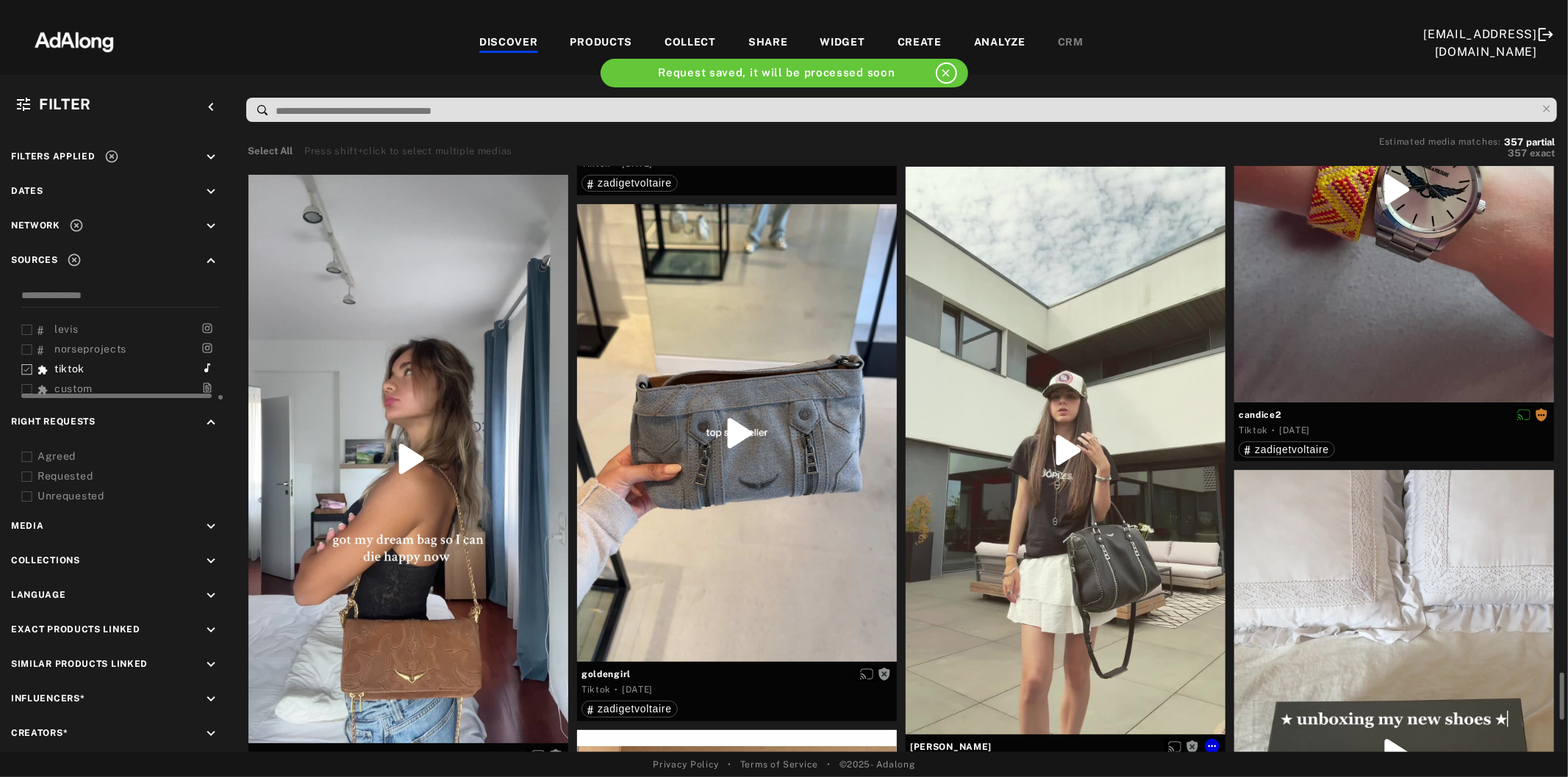
scroll to position [5306, 0]
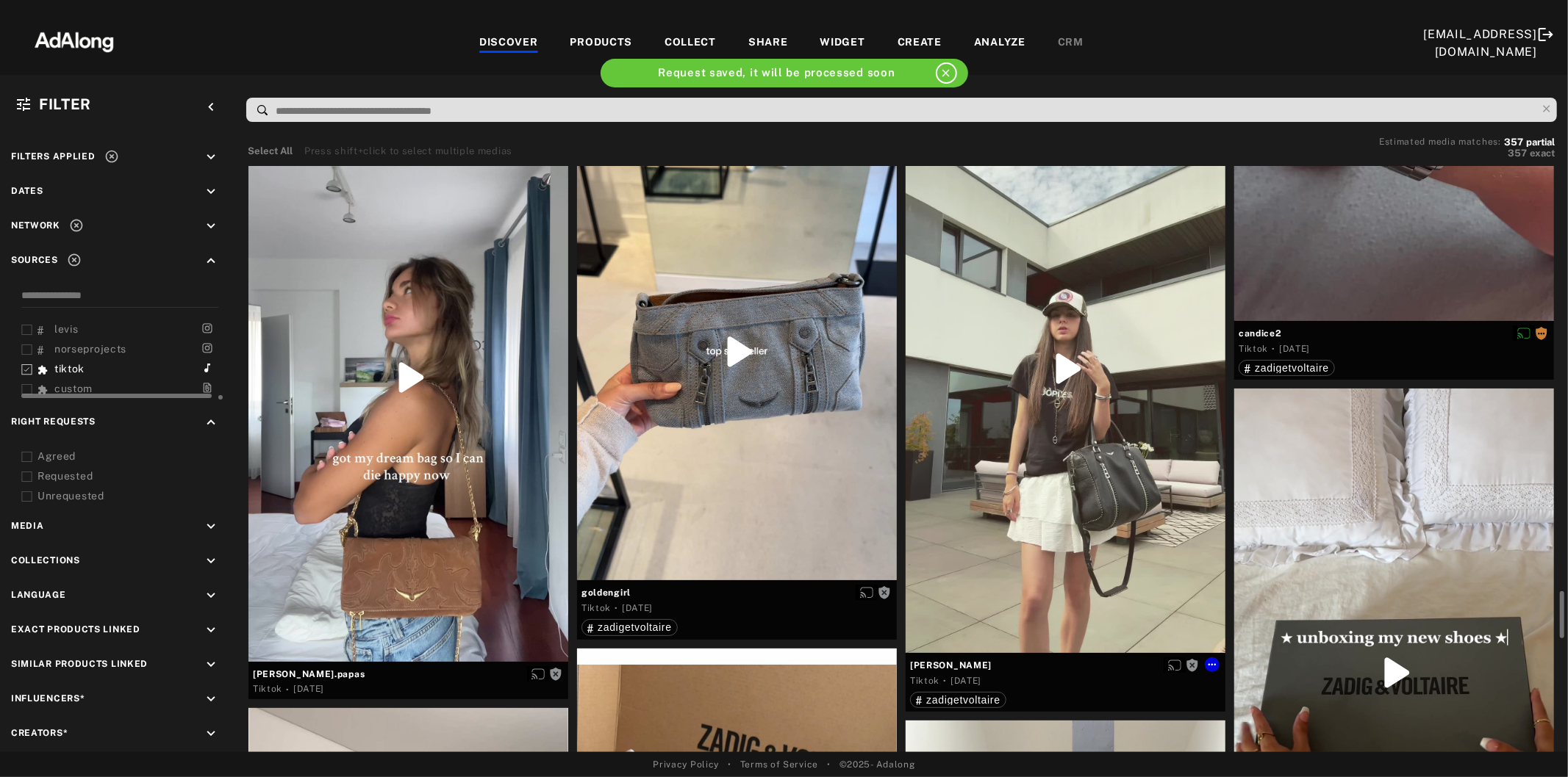
click at [1059, 460] on div at bounding box center [1066, 369] width 320 height 568
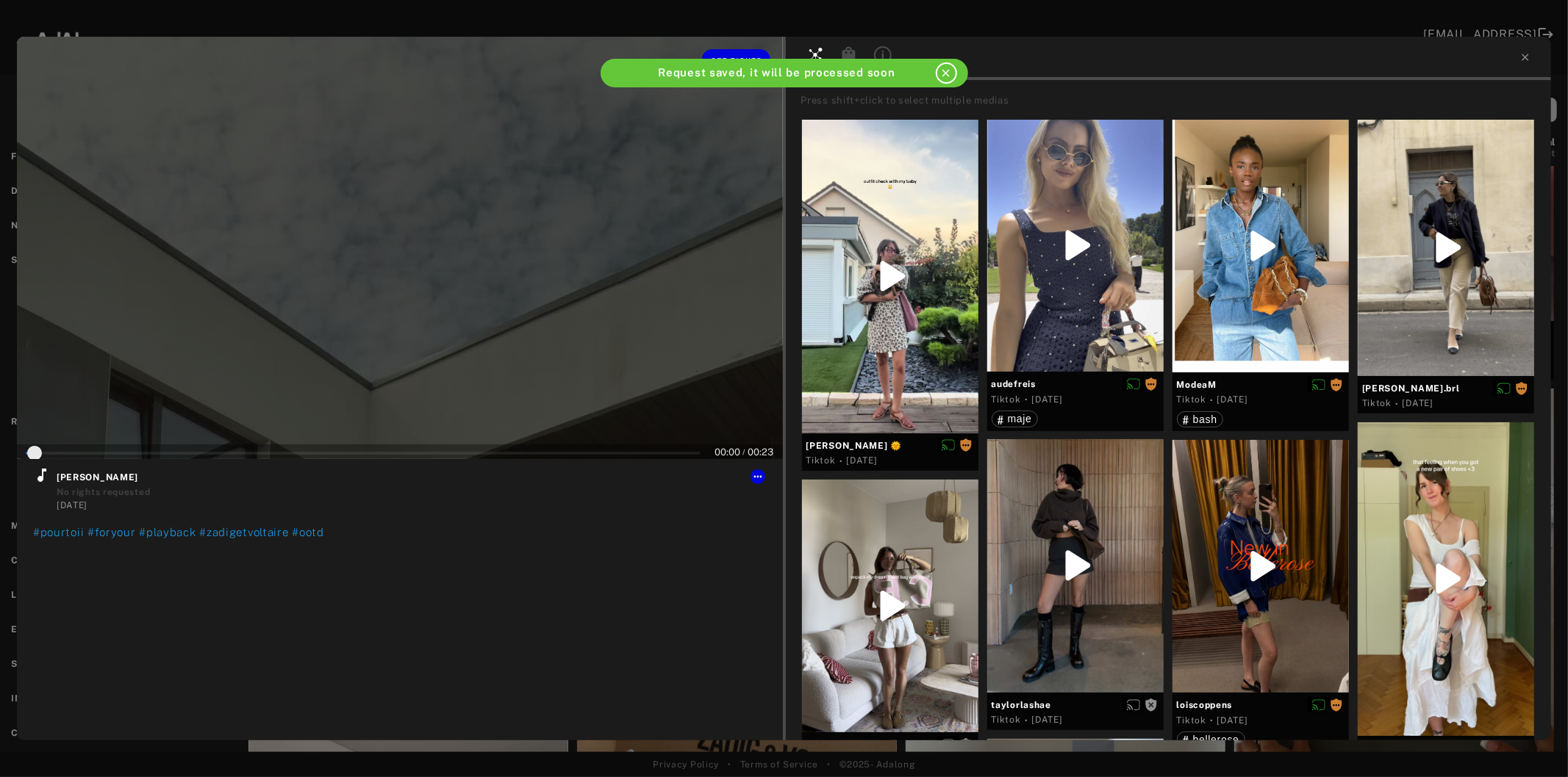
click at [371, 294] on div at bounding box center [399, 248] width 766 height 423
click at [40, 486] on div at bounding box center [42, 480] width 18 height 26
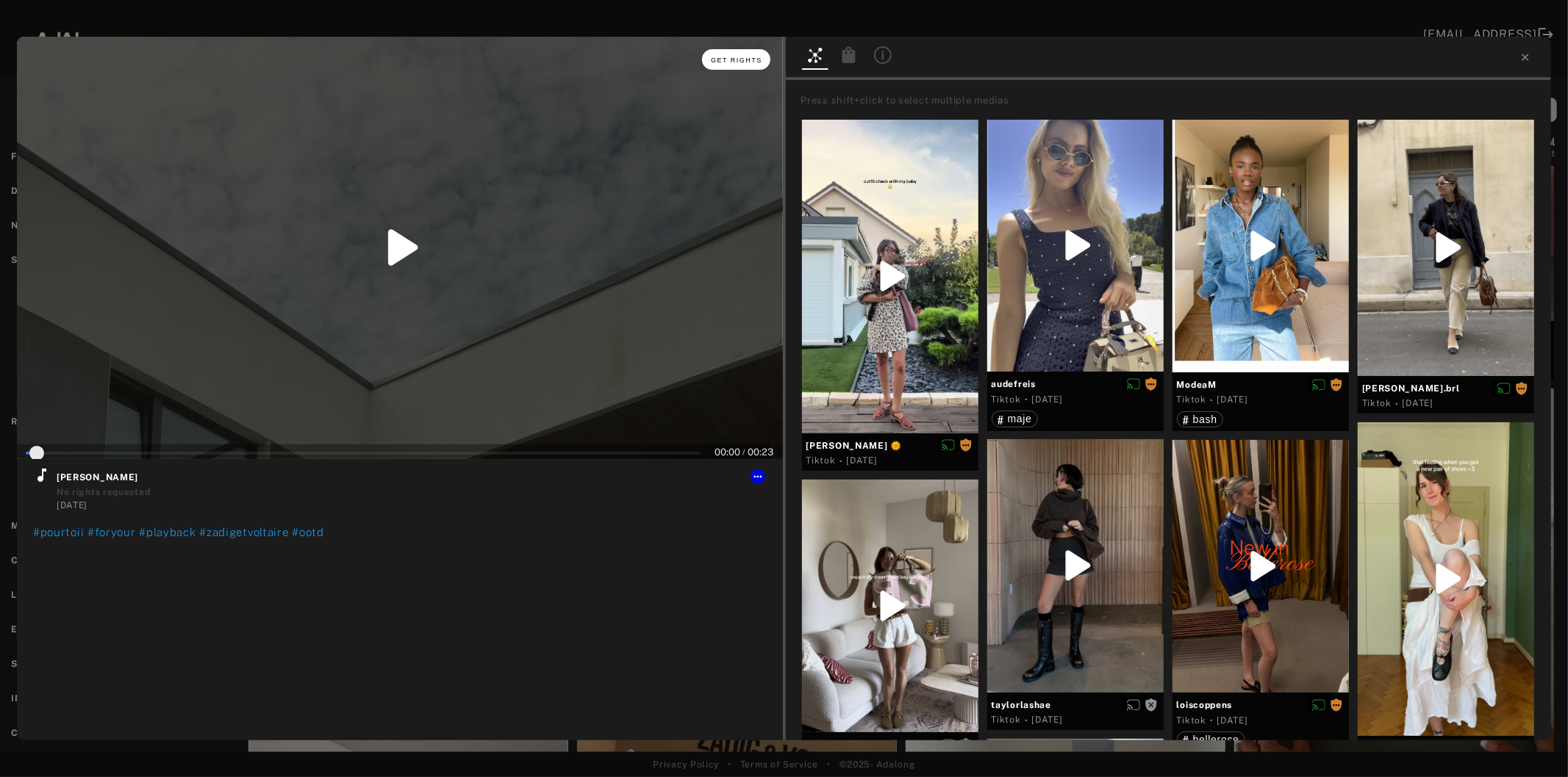
click at [750, 62] on span "Get rights" at bounding box center [736, 60] width 52 height 7
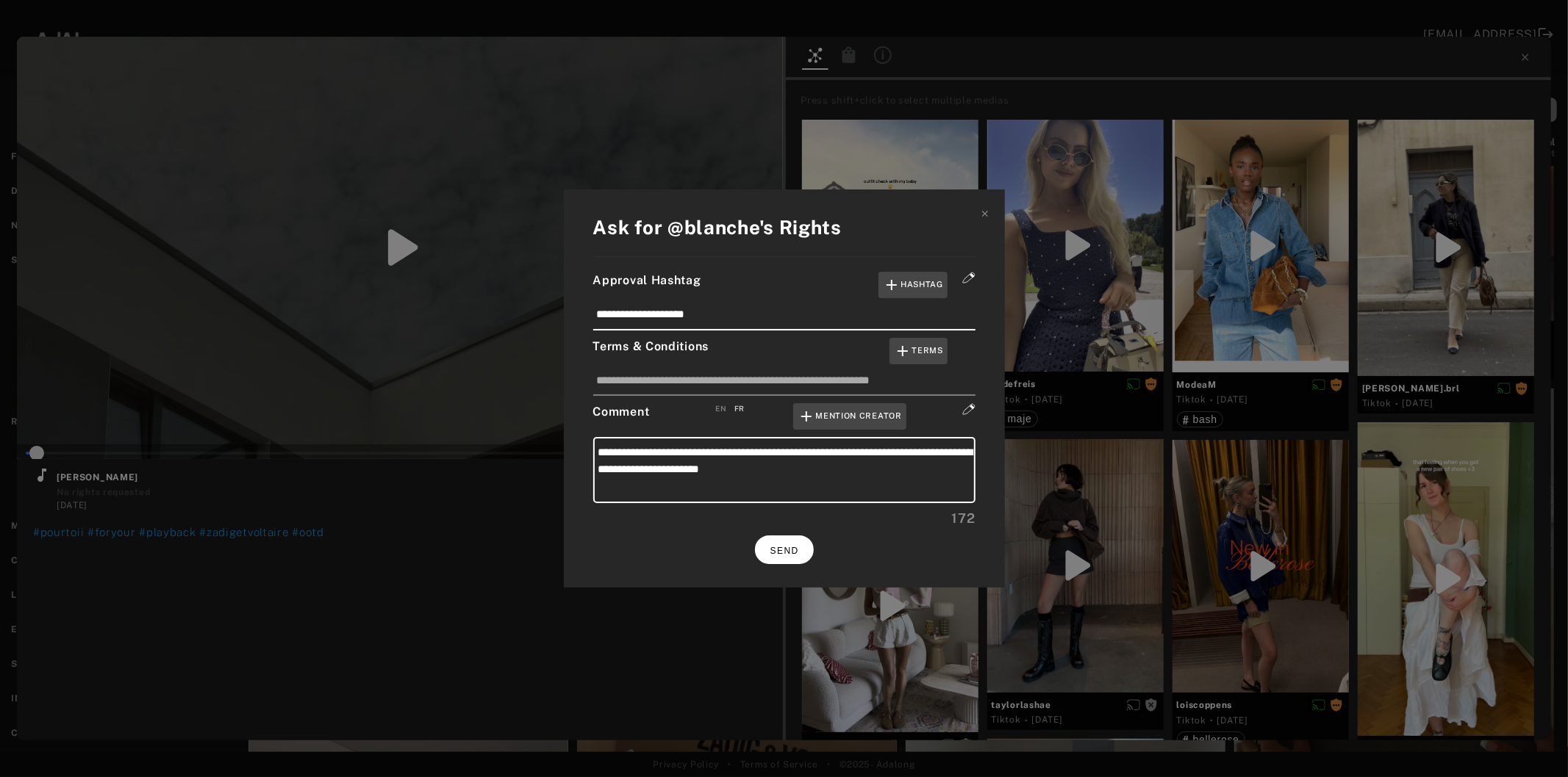
click at [777, 548] on span "SEND" at bounding box center [784, 551] width 29 height 11
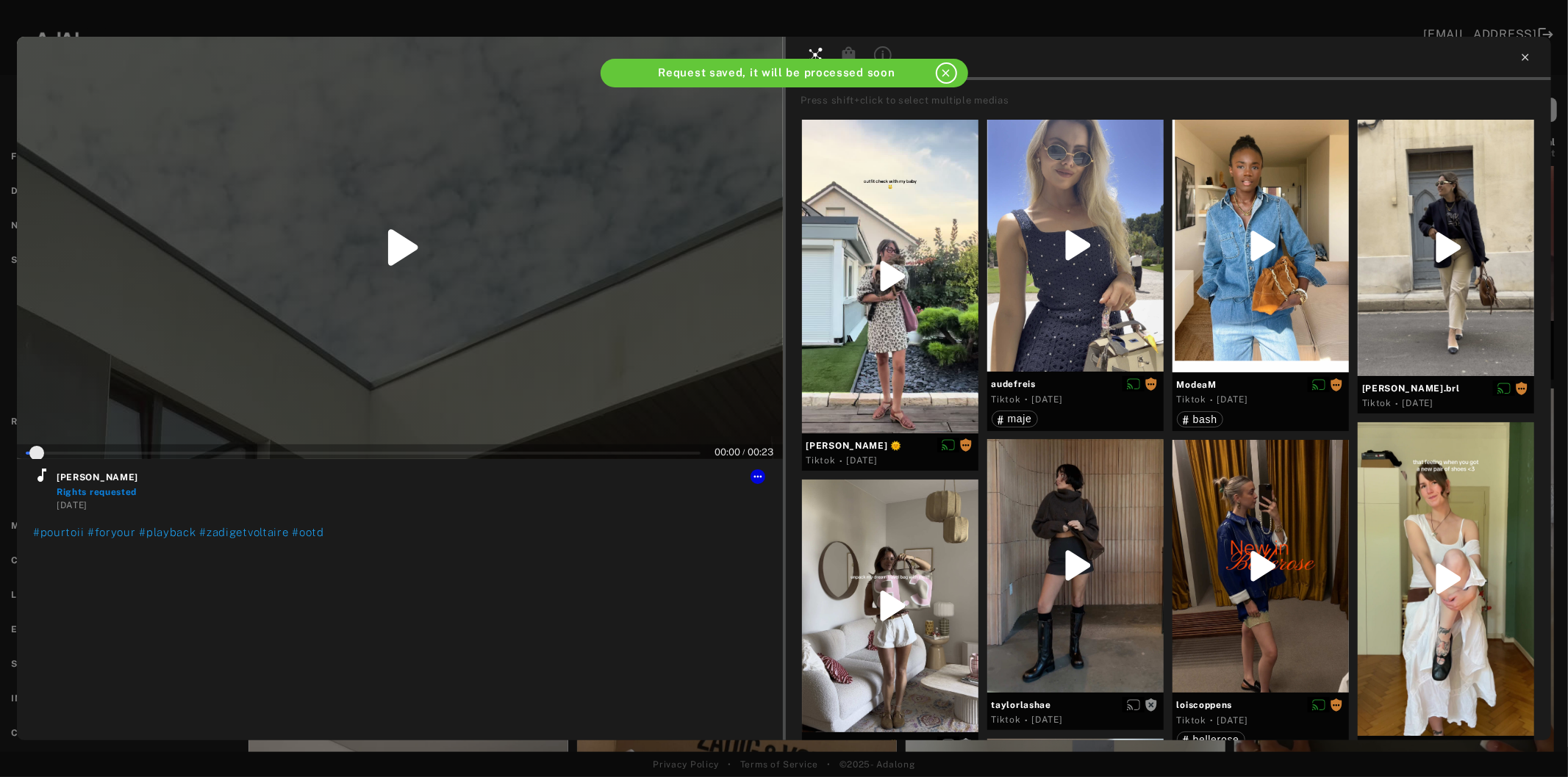
type input "*"
click at [1524, 62] on icon at bounding box center [1525, 57] width 11 height 11
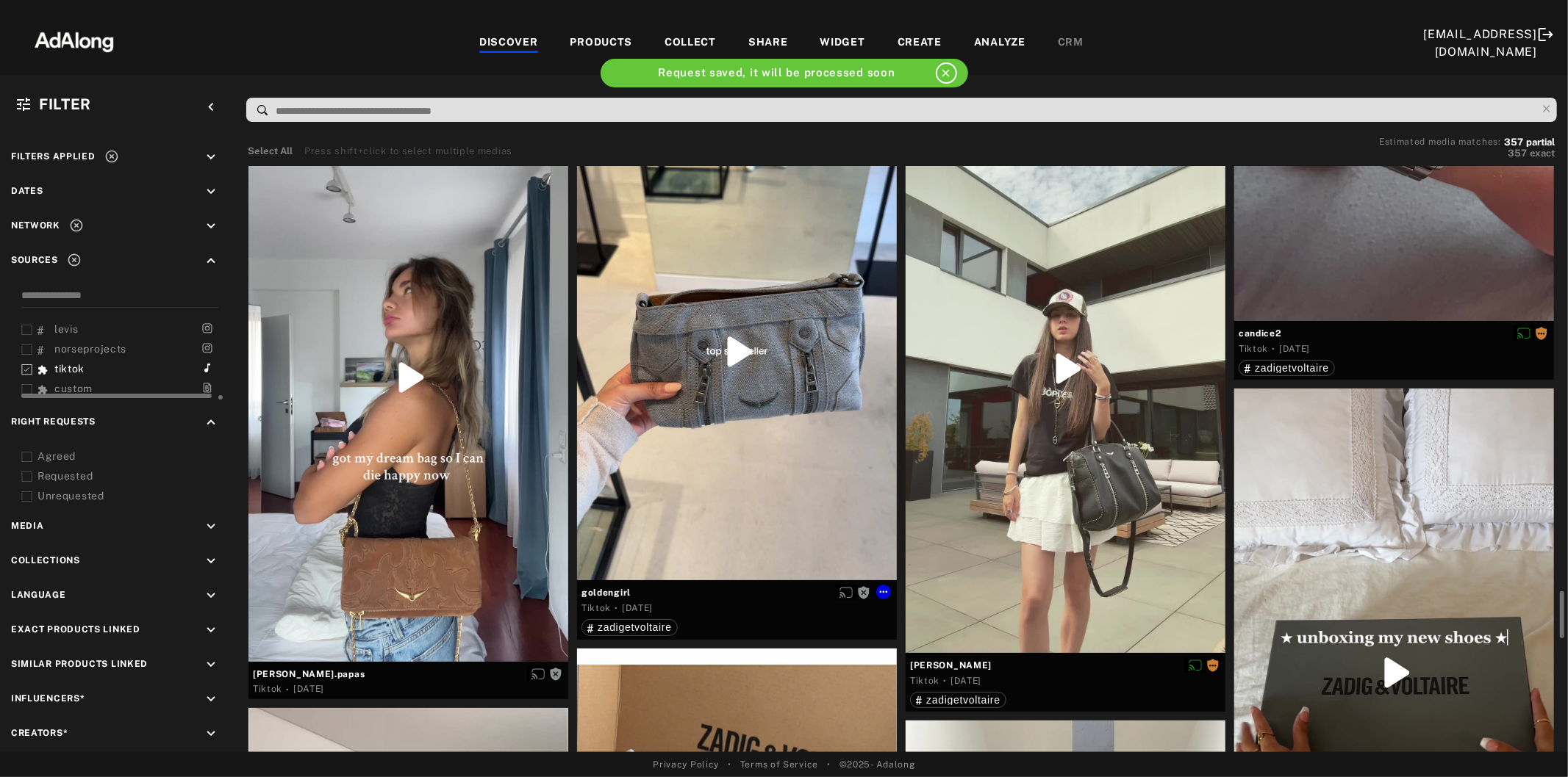
click at [721, 338] on div at bounding box center [737, 352] width 320 height 459
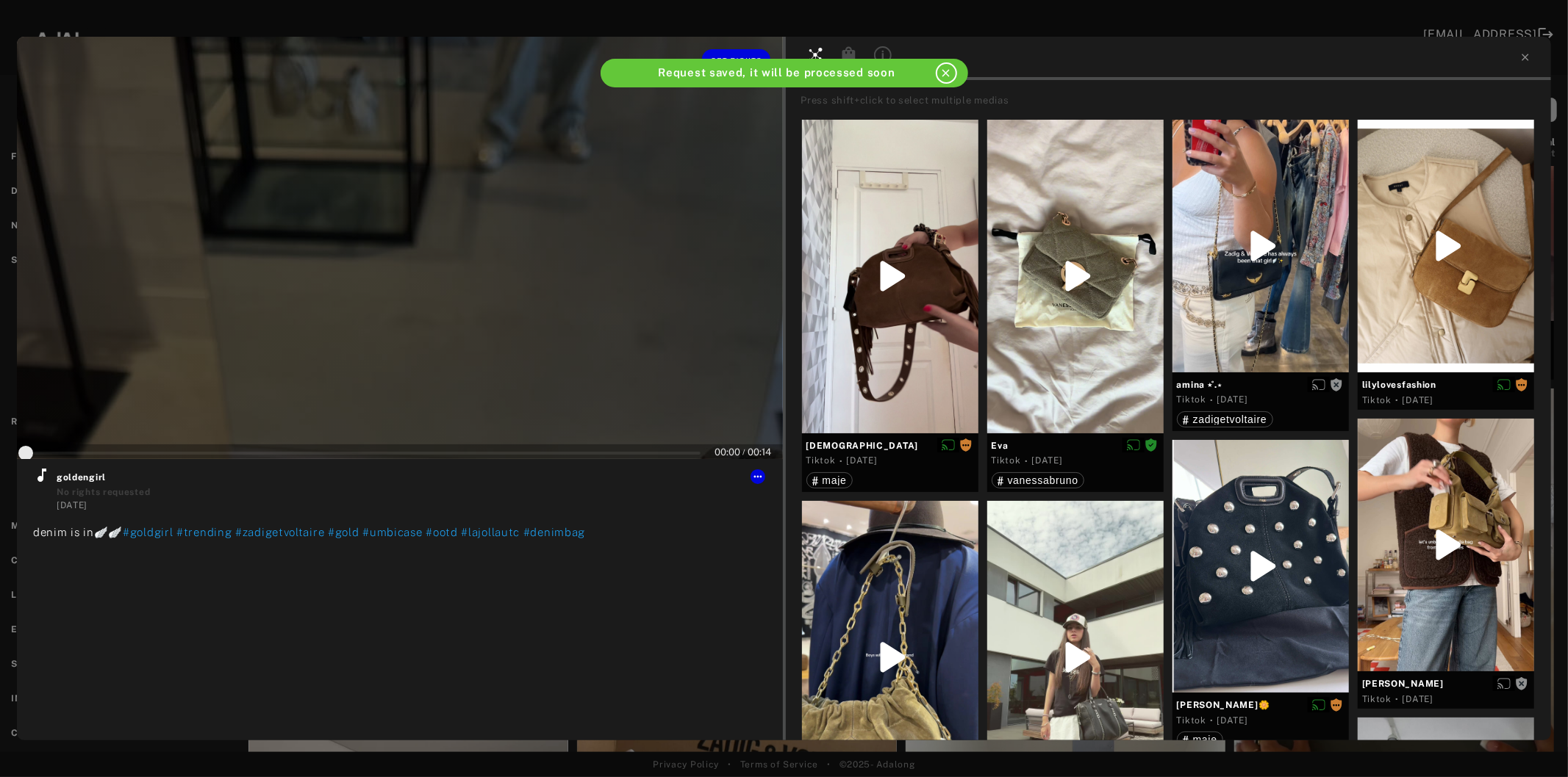
click at [440, 339] on div at bounding box center [399, 248] width 766 height 423
click at [35, 471] on icon at bounding box center [42, 476] width 18 height 18
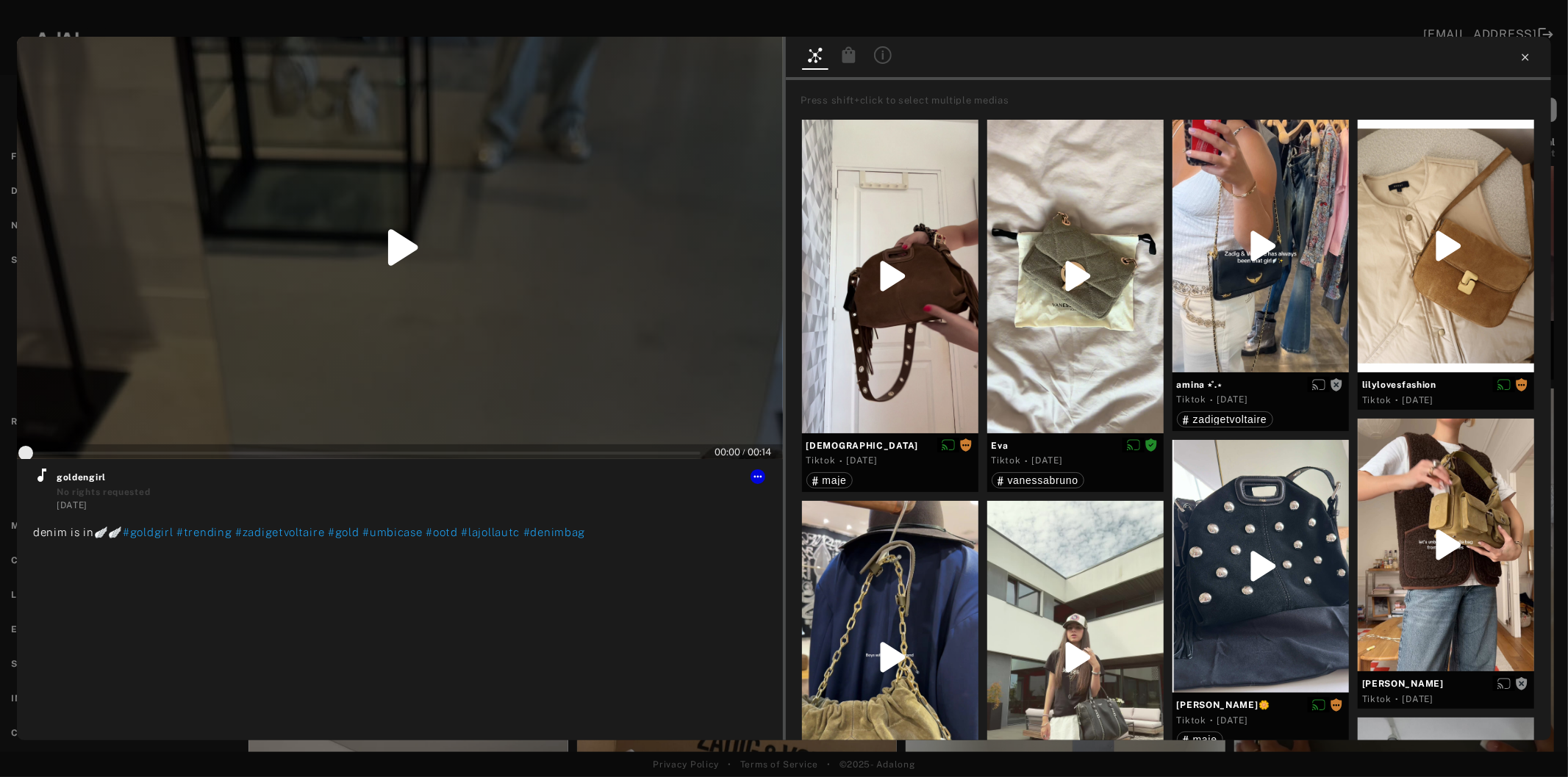
click at [1525, 59] on icon at bounding box center [1525, 57] width 7 height 7
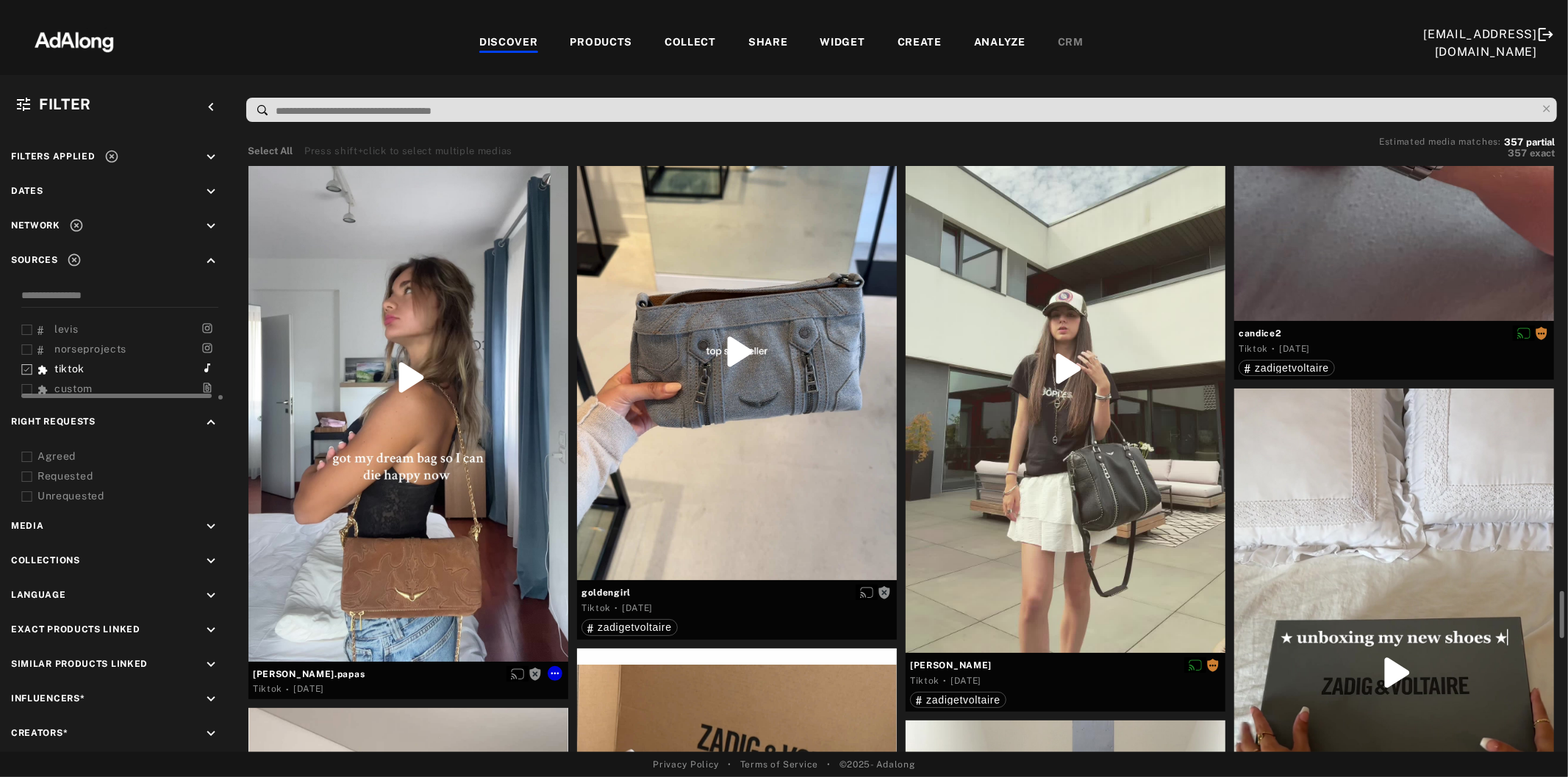
click at [399, 434] on div at bounding box center [409, 377] width 320 height 568
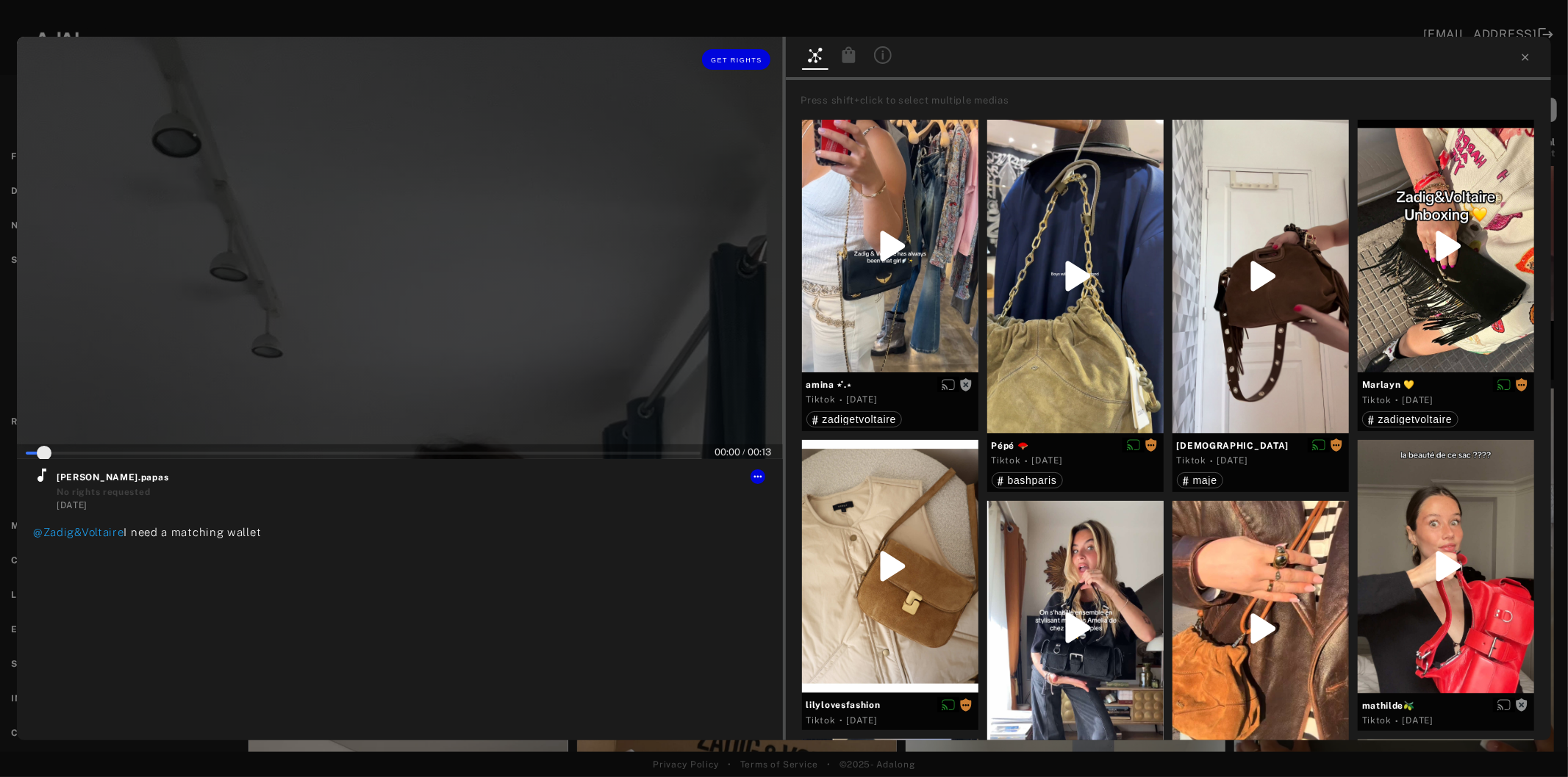
click at [431, 336] on div at bounding box center [399, 248] width 766 height 423
click at [42, 479] on icon at bounding box center [42, 475] width 9 height 13
click at [743, 62] on span "Get rights" at bounding box center [736, 60] width 52 height 7
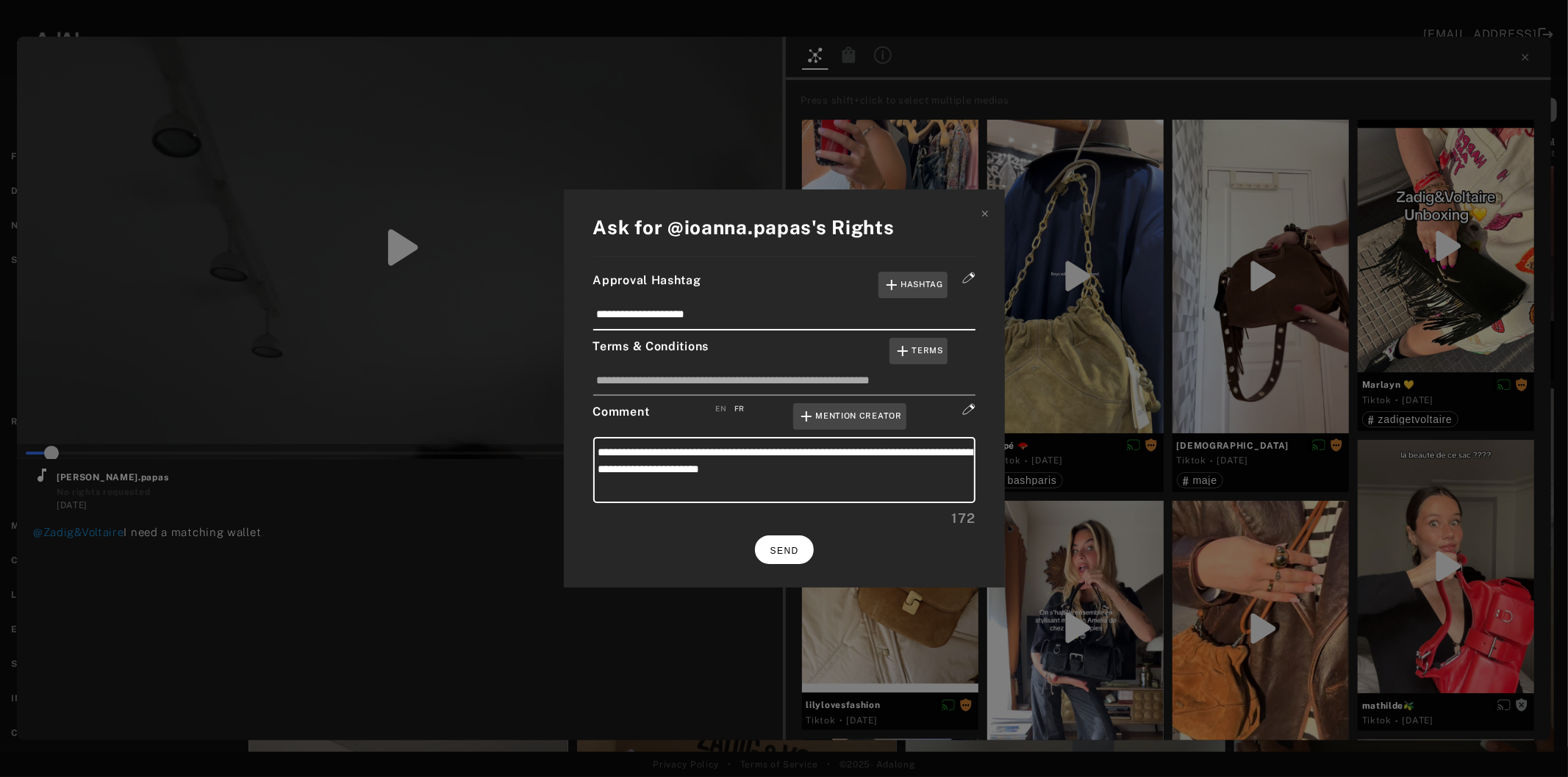
click at [777, 552] on span "SEND" at bounding box center [784, 551] width 29 height 11
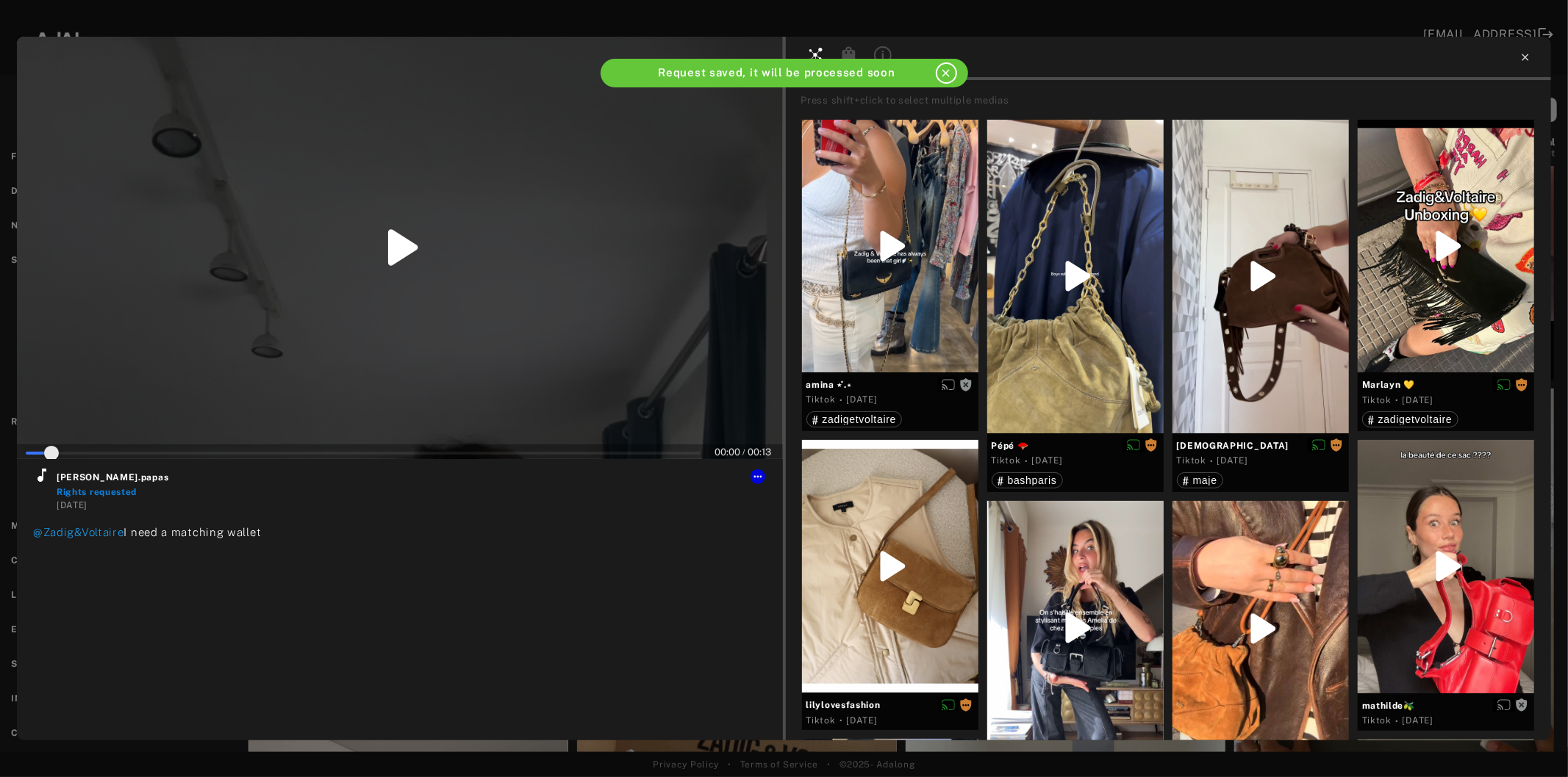
type input "*"
click at [1521, 57] on icon at bounding box center [1525, 57] width 11 height 11
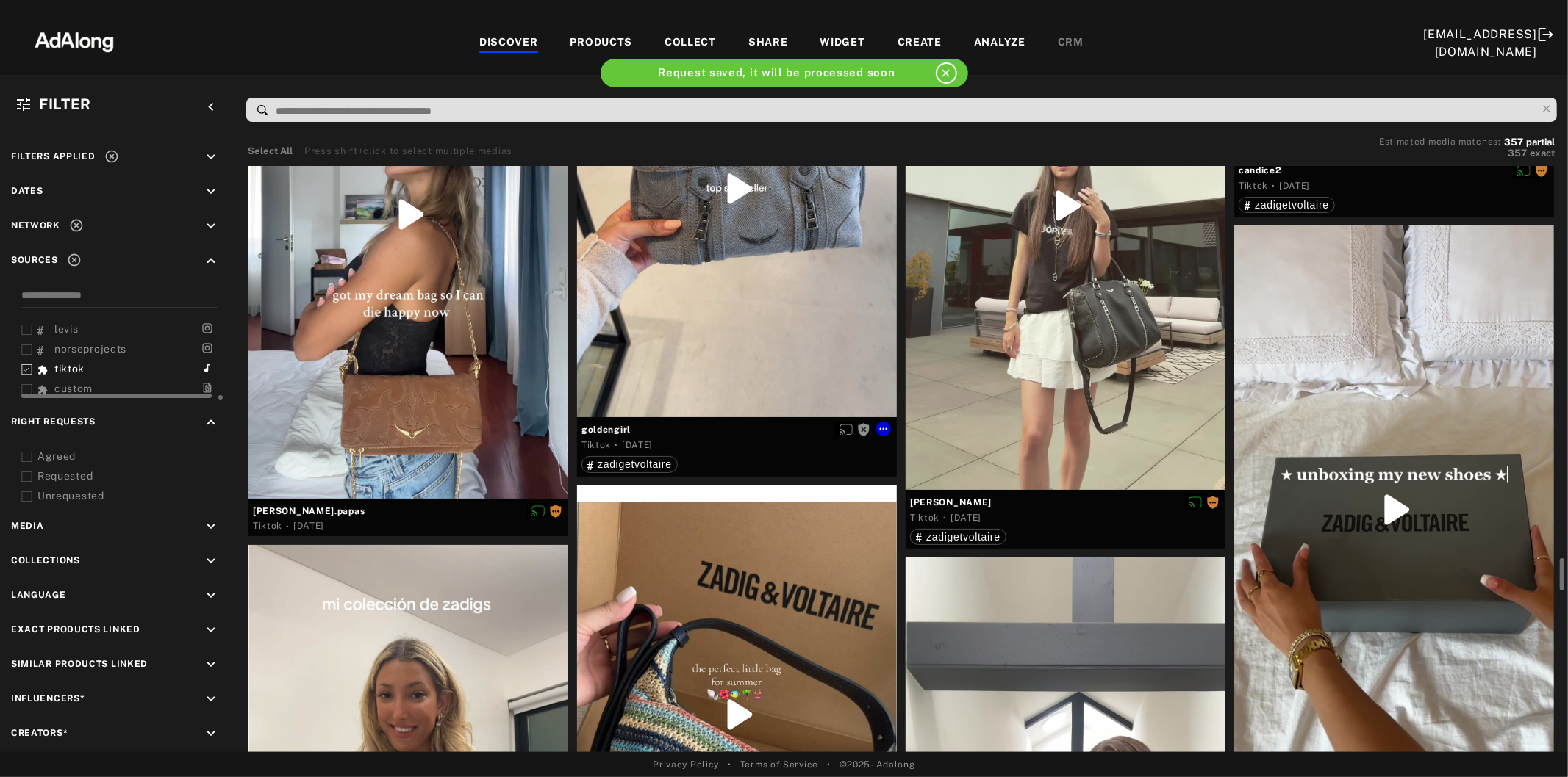
scroll to position [5551, 0]
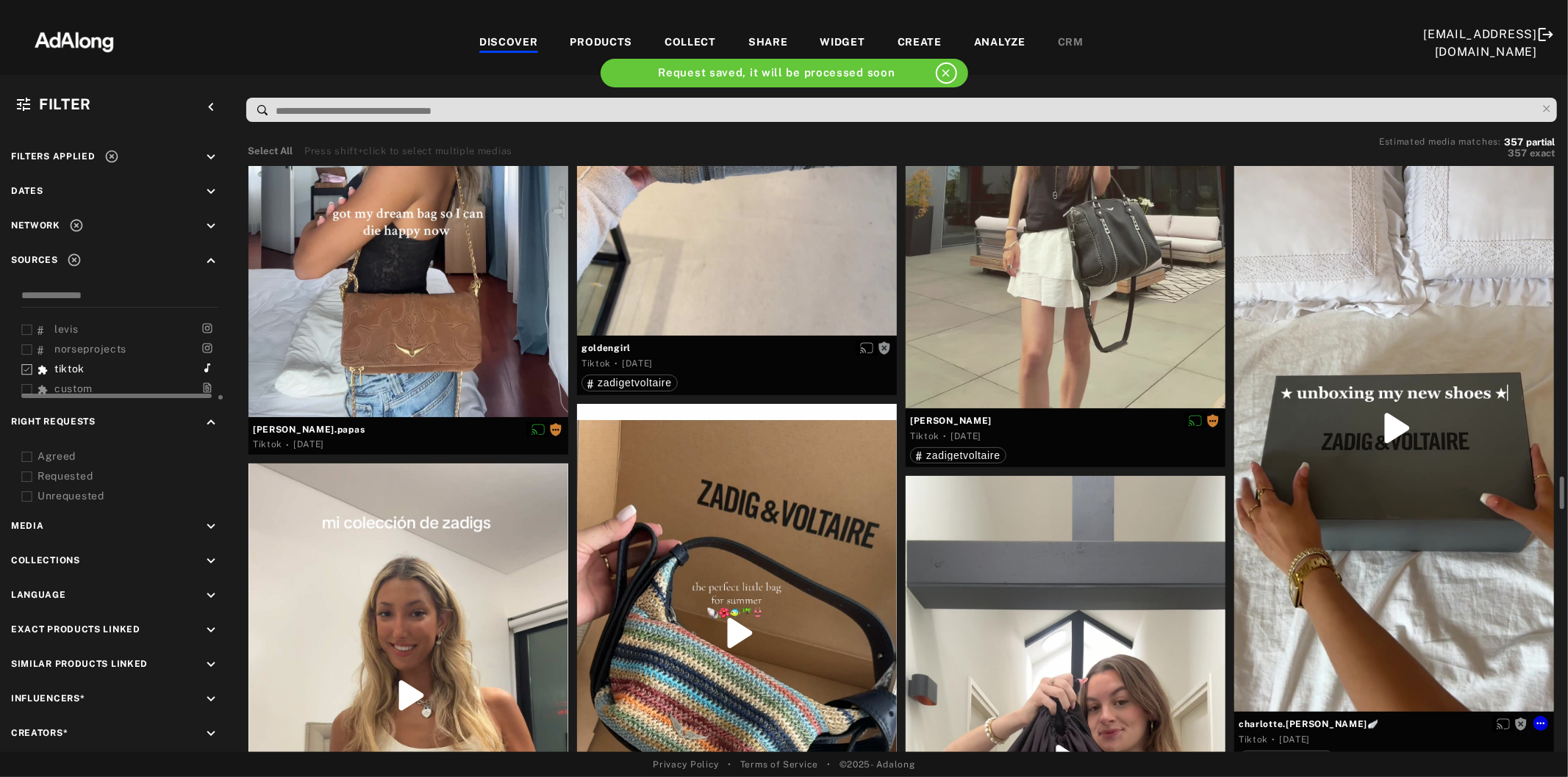
click at [1409, 531] on div at bounding box center [1394, 428] width 320 height 568
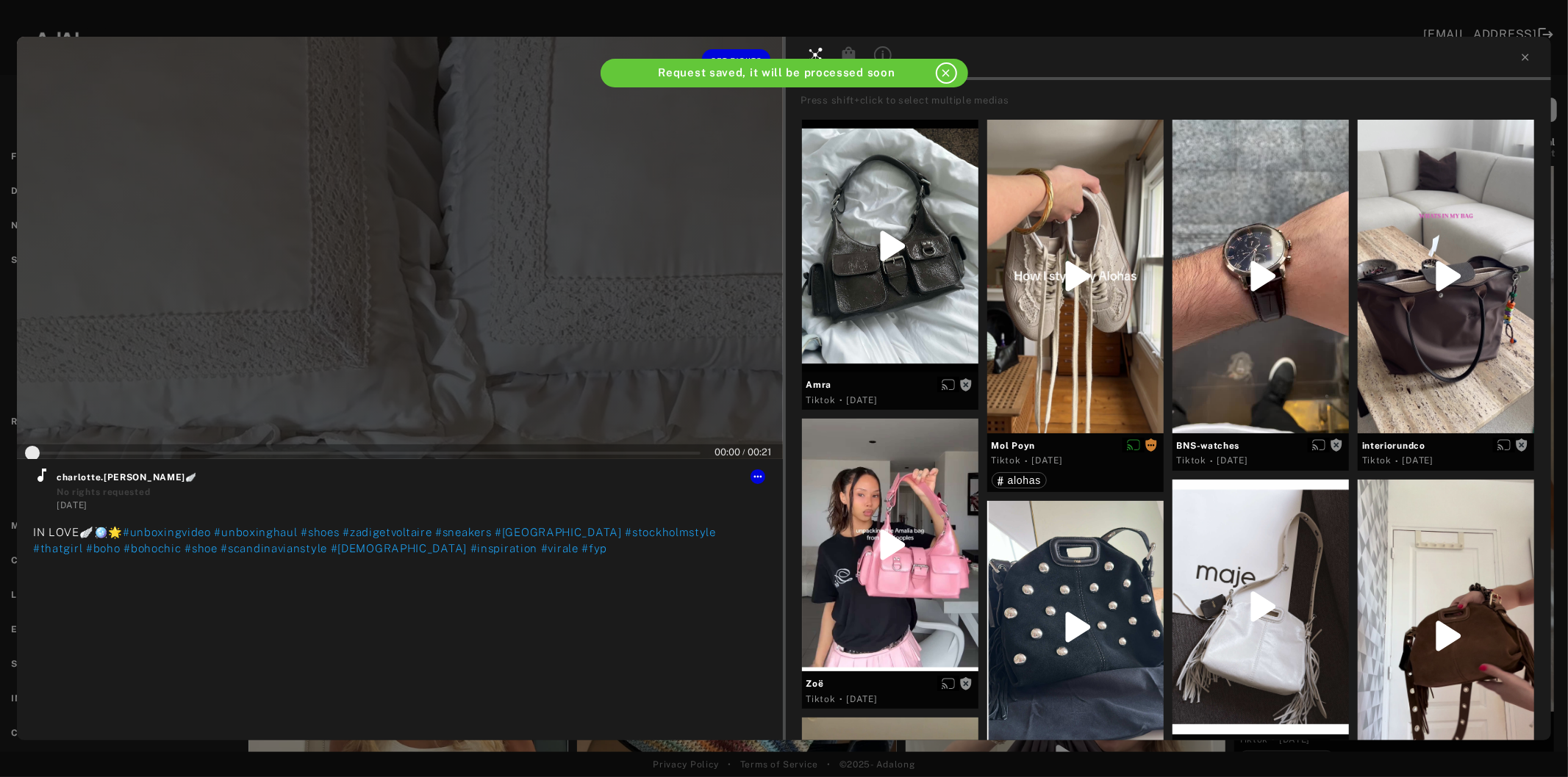
click at [405, 294] on div at bounding box center [399, 248] width 766 height 423
click at [47, 473] on icon at bounding box center [42, 476] width 18 height 18
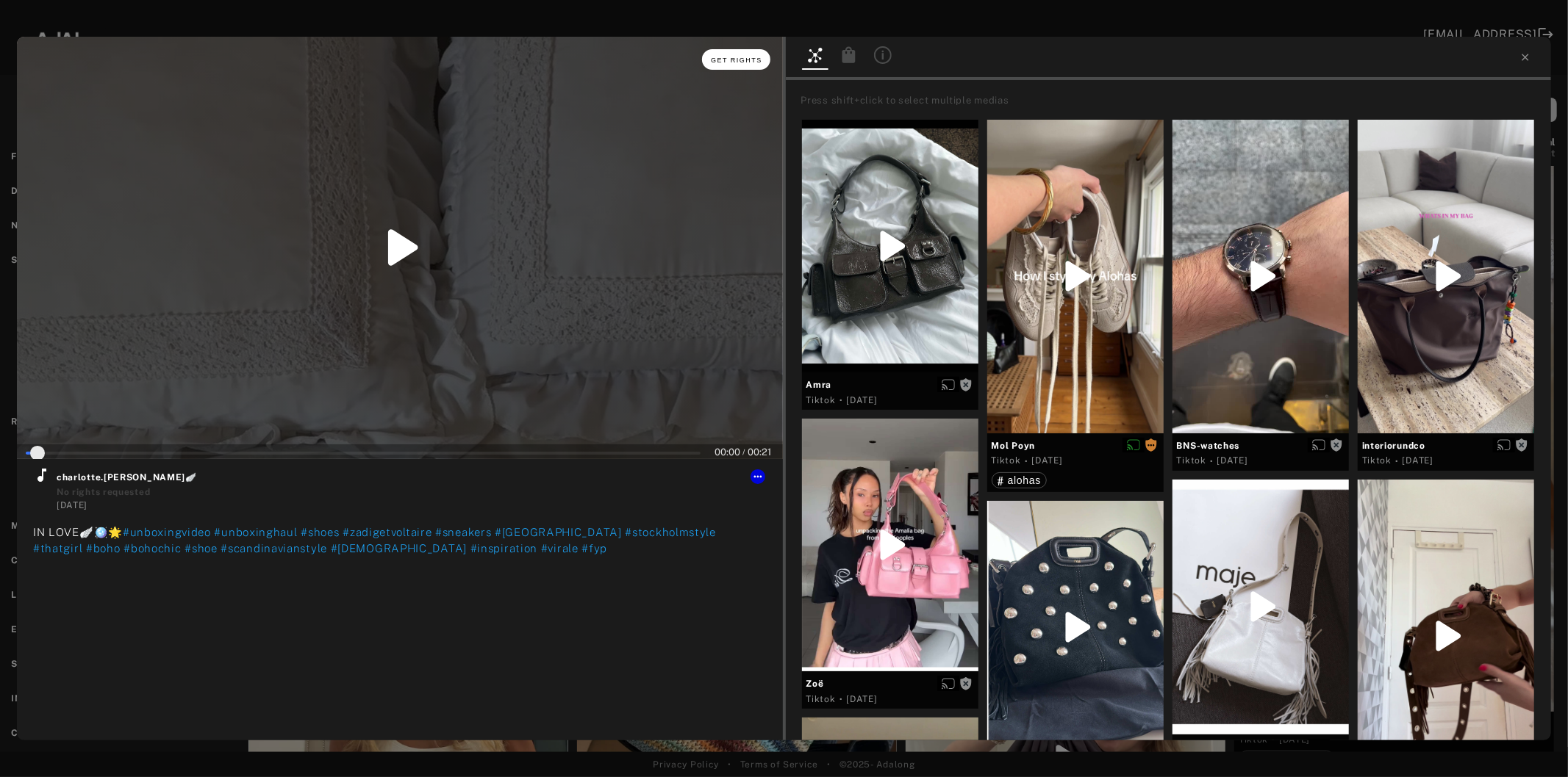
click at [745, 61] on span "Get rights" at bounding box center [736, 60] width 52 height 7
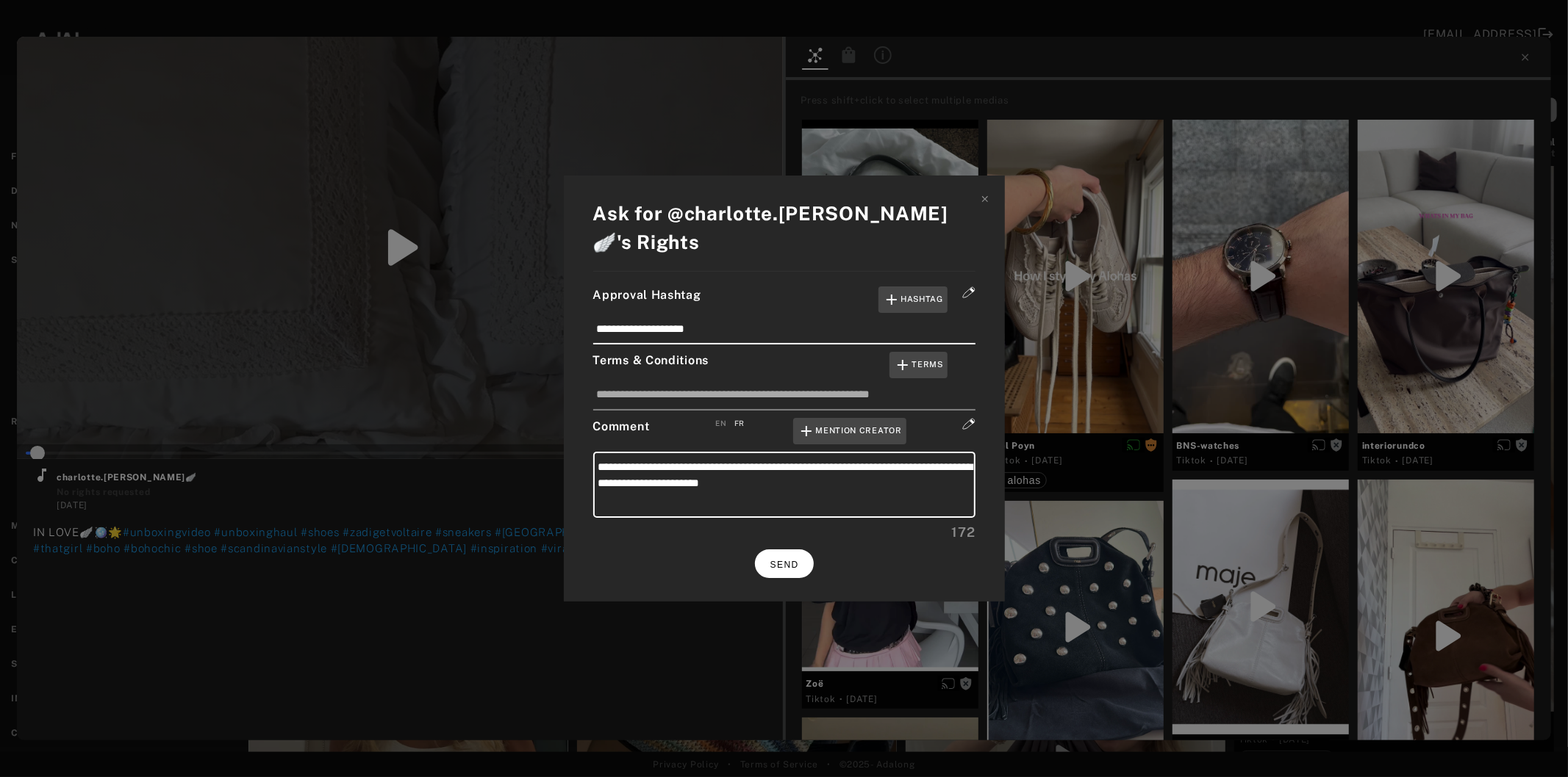
click at [795, 549] on button "SEND" at bounding box center [784, 563] width 59 height 29
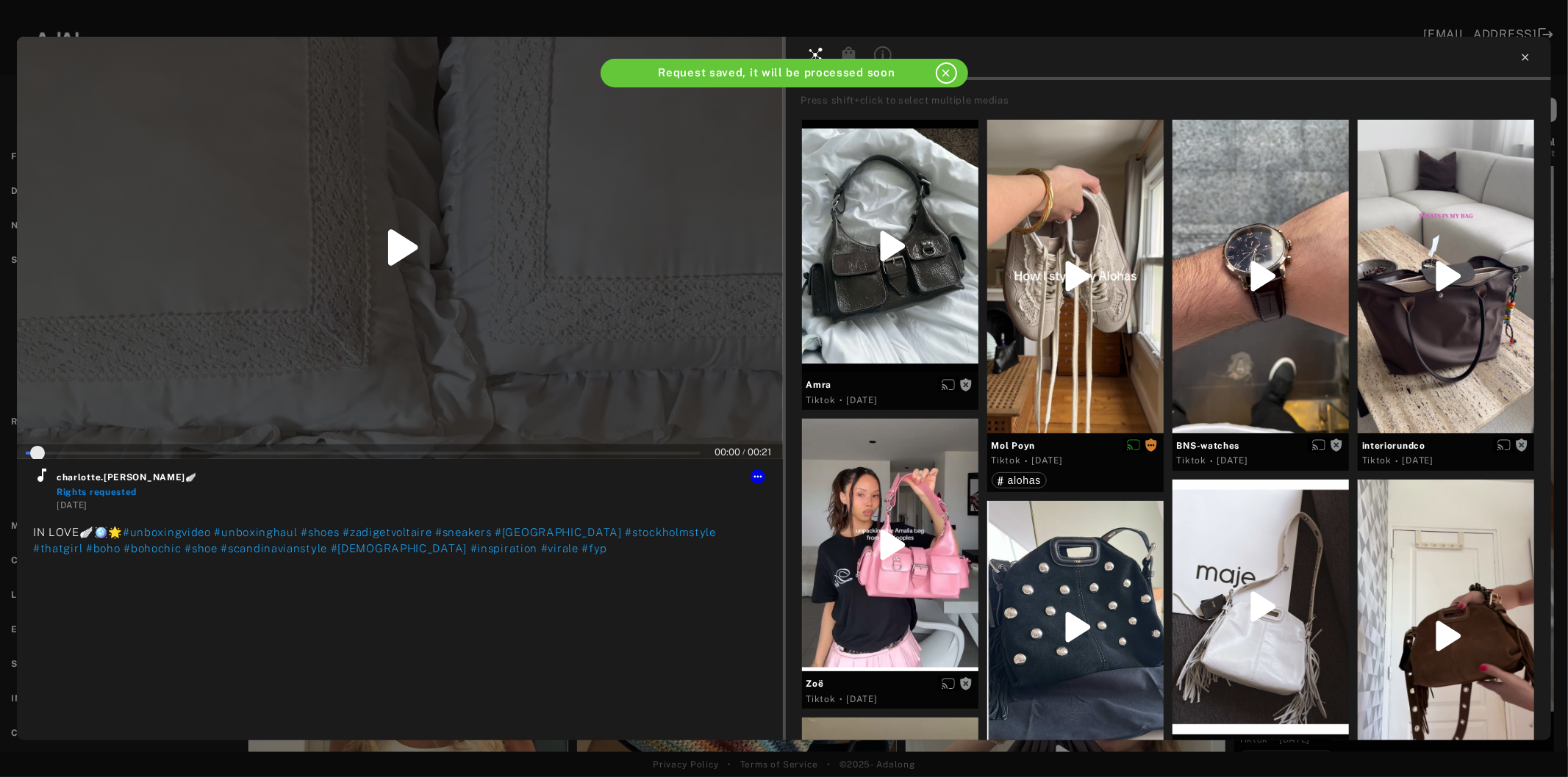
type input "*"
click at [1521, 54] on icon at bounding box center [1525, 57] width 11 height 11
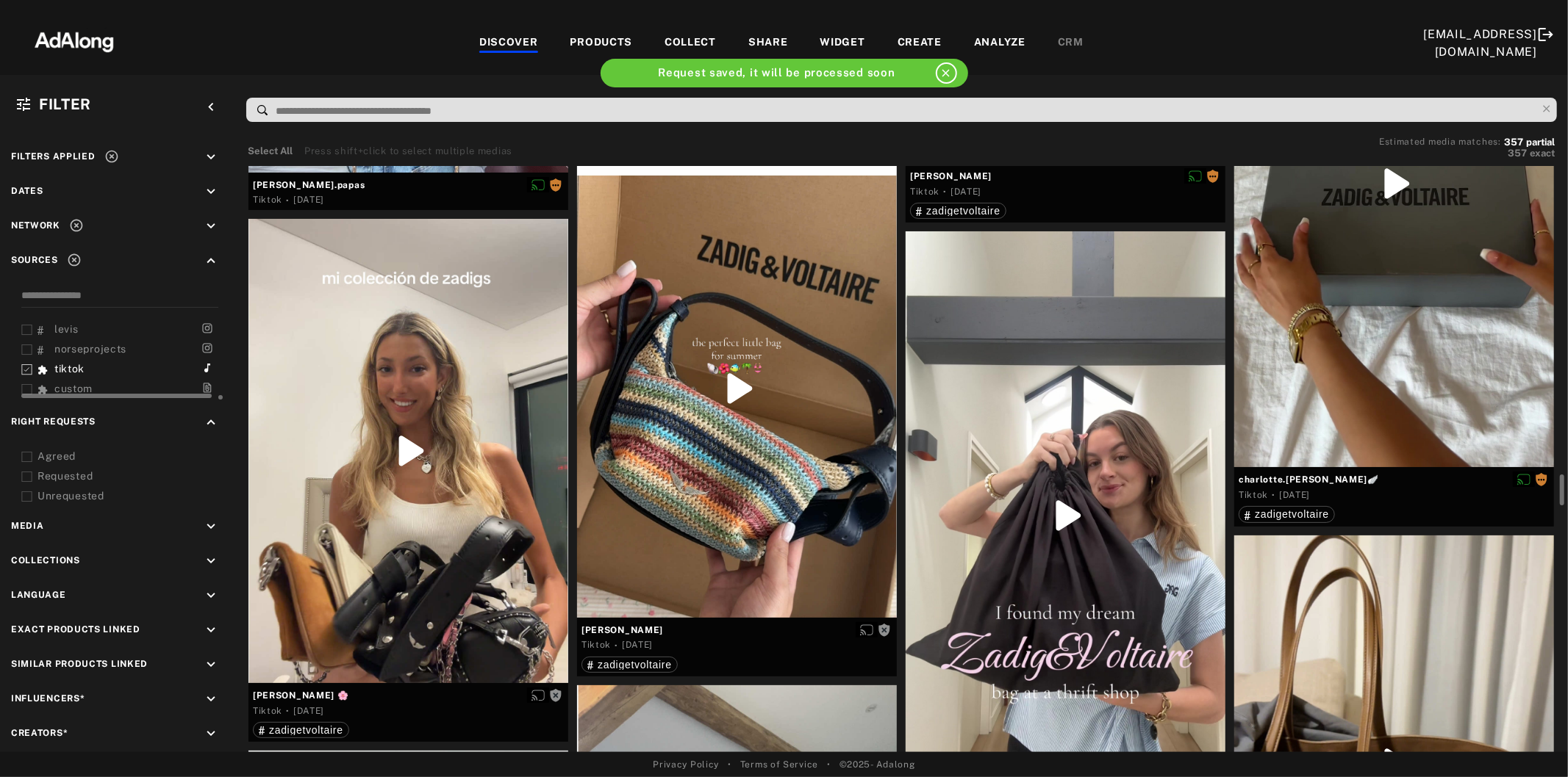
scroll to position [5878, 0]
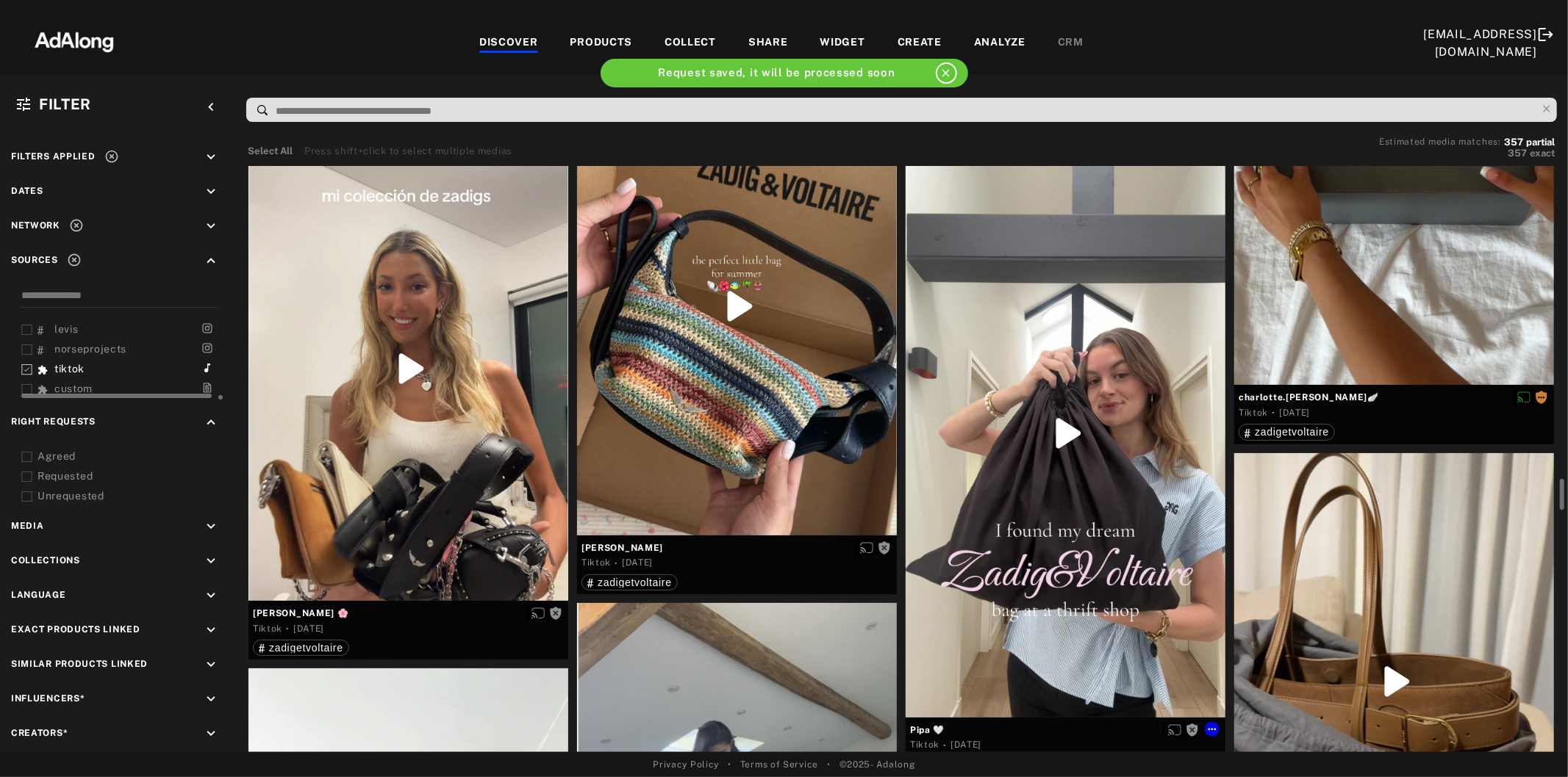
click at [1029, 405] on div at bounding box center [1066, 433] width 320 height 568
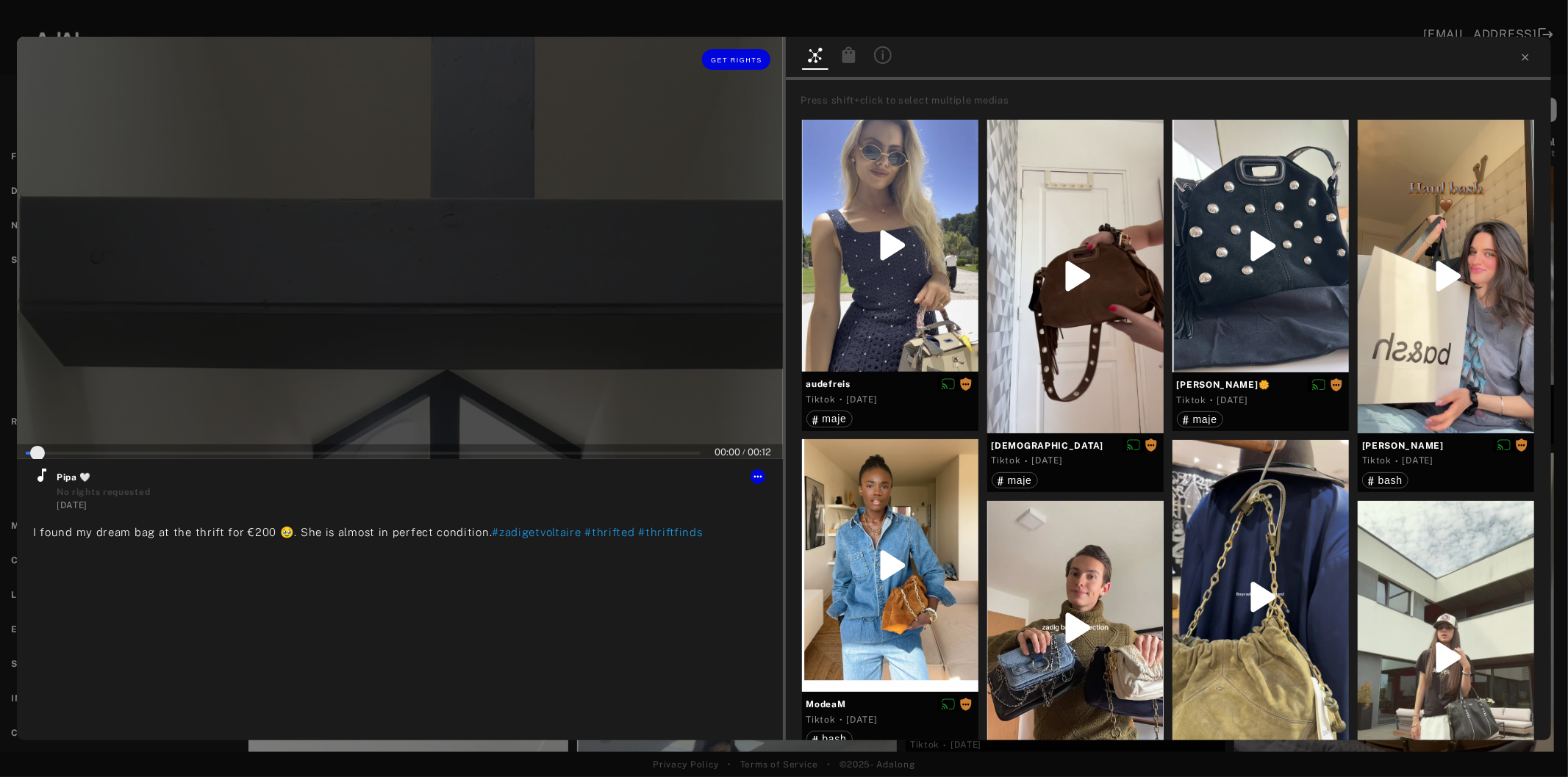
click at [402, 272] on div at bounding box center [399, 248] width 766 height 423
click at [42, 479] on icon at bounding box center [42, 475] width 9 height 13
click at [735, 56] on span "Get rights" at bounding box center [736, 60] width 52 height 7
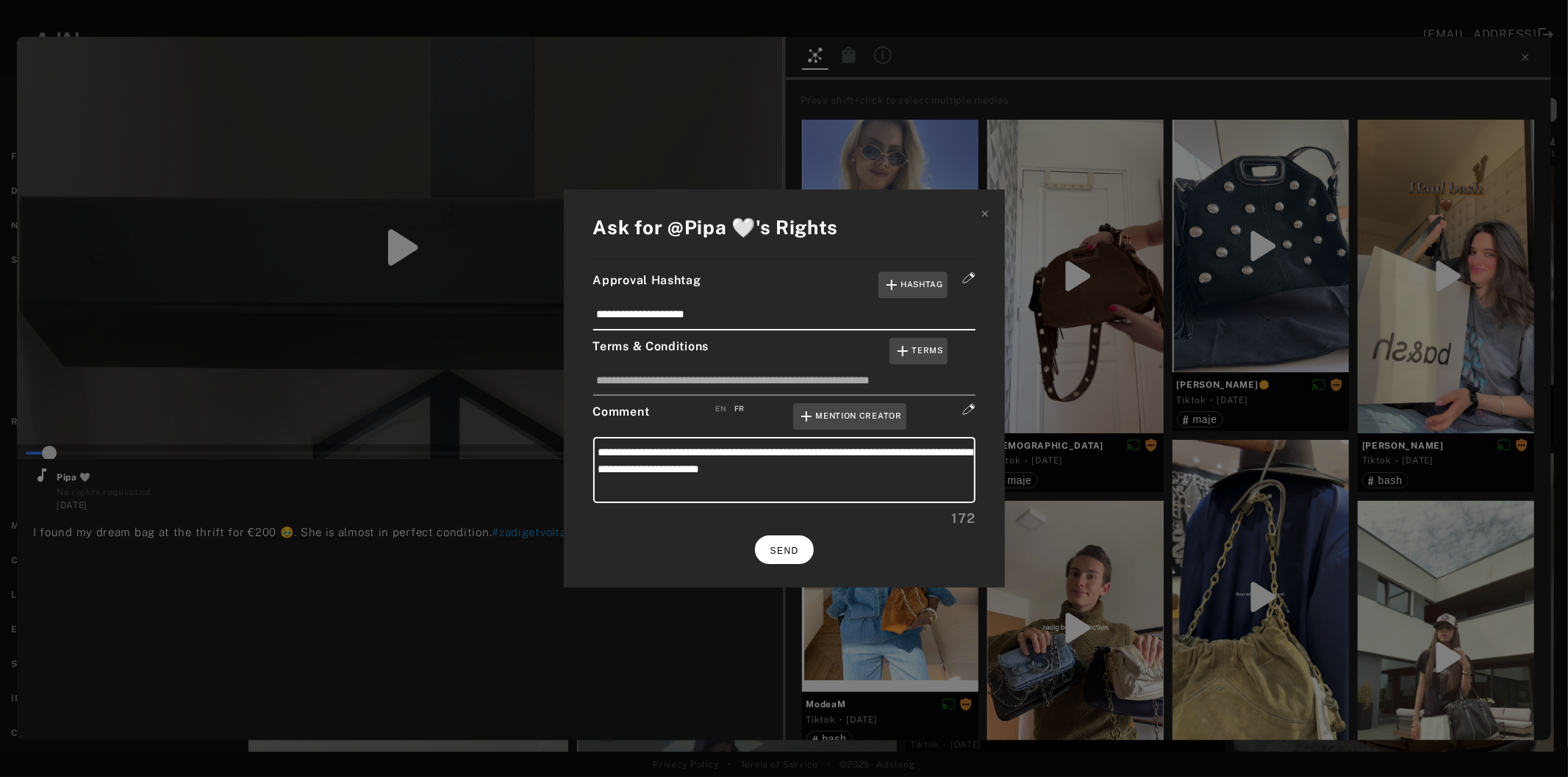
click at [777, 540] on button "SEND" at bounding box center [784, 549] width 59 height 29
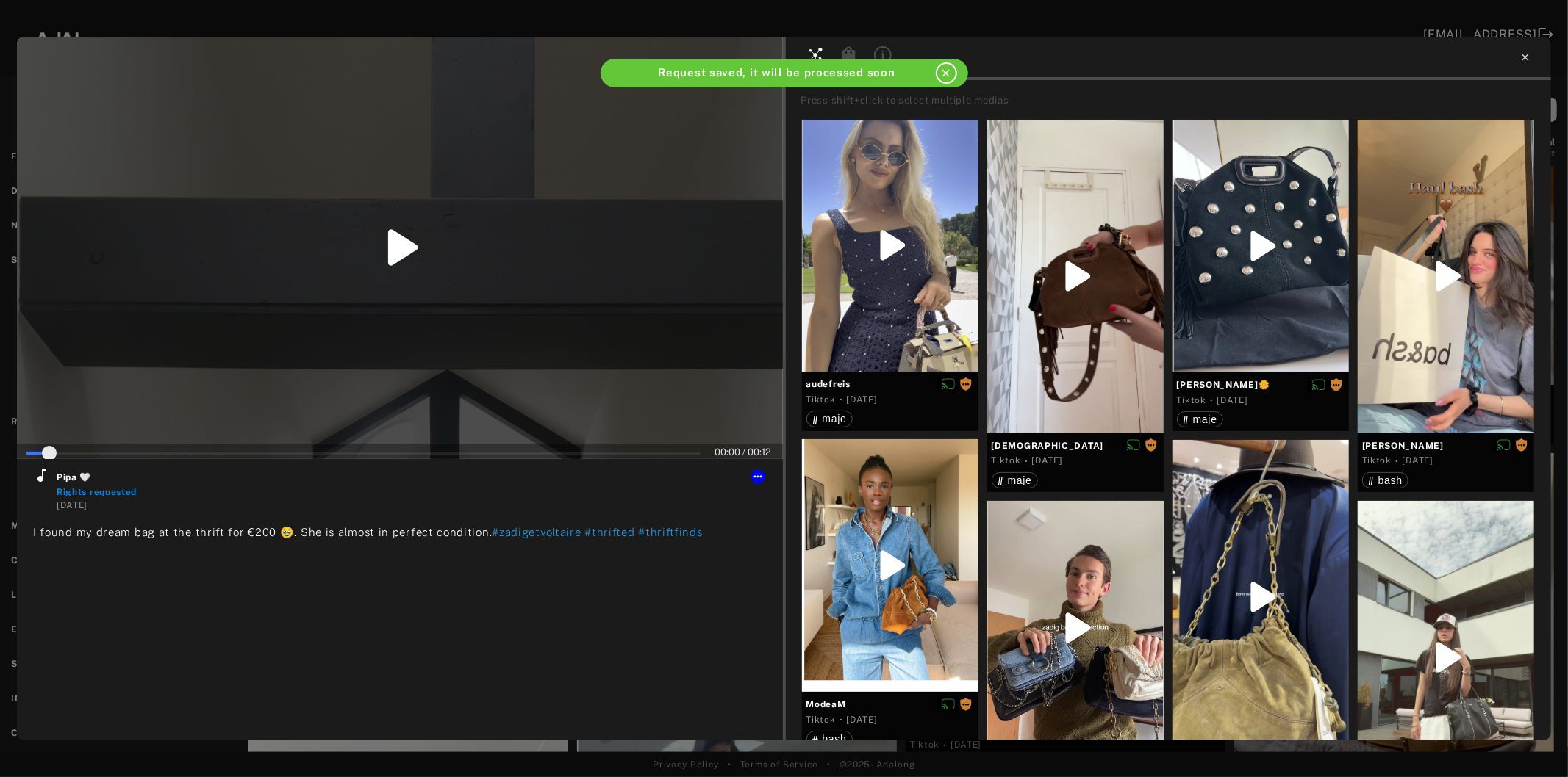
type input "*"
click at [1526, 54] on icon at bounding box center [1525, 57] width 11 height 11
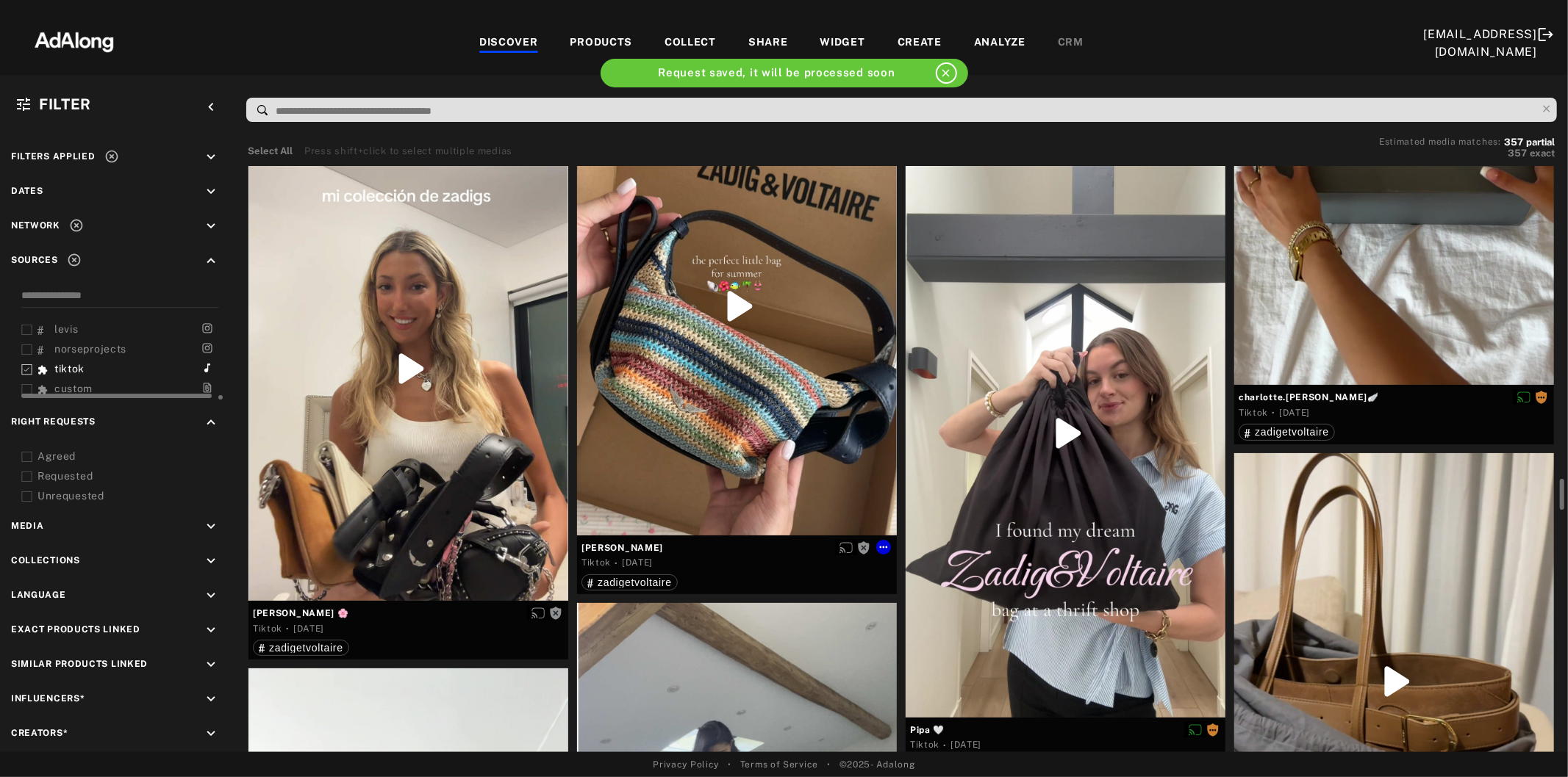
click at [672, 449] on div at bounding box center [737, 307] width 320 height 459
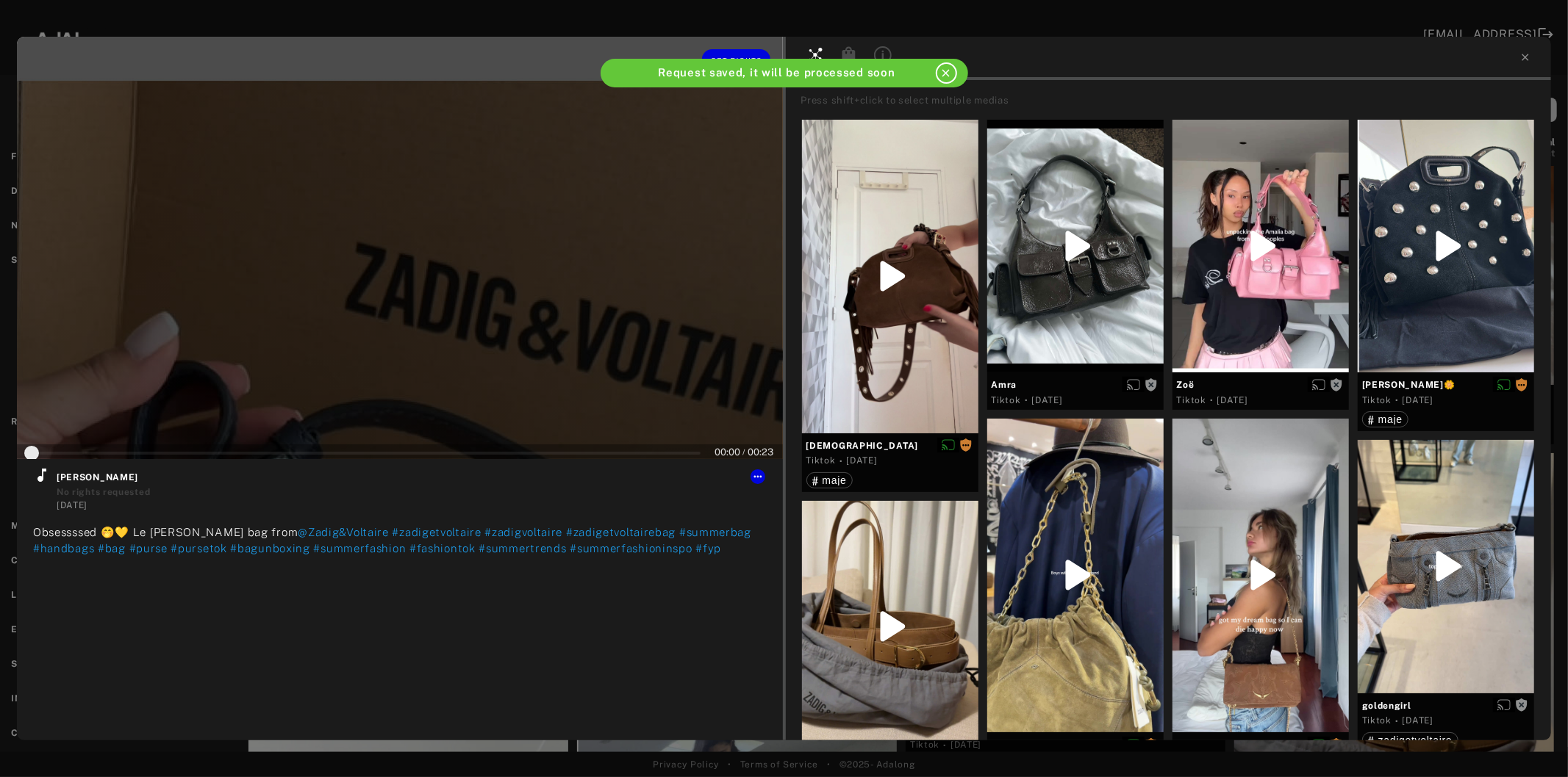
click at [405, 378] on div at bounding box center [399, 248] width 766 height 423
click at [42, 479] on icon at bounding box center [42, 475] width 9 height 13
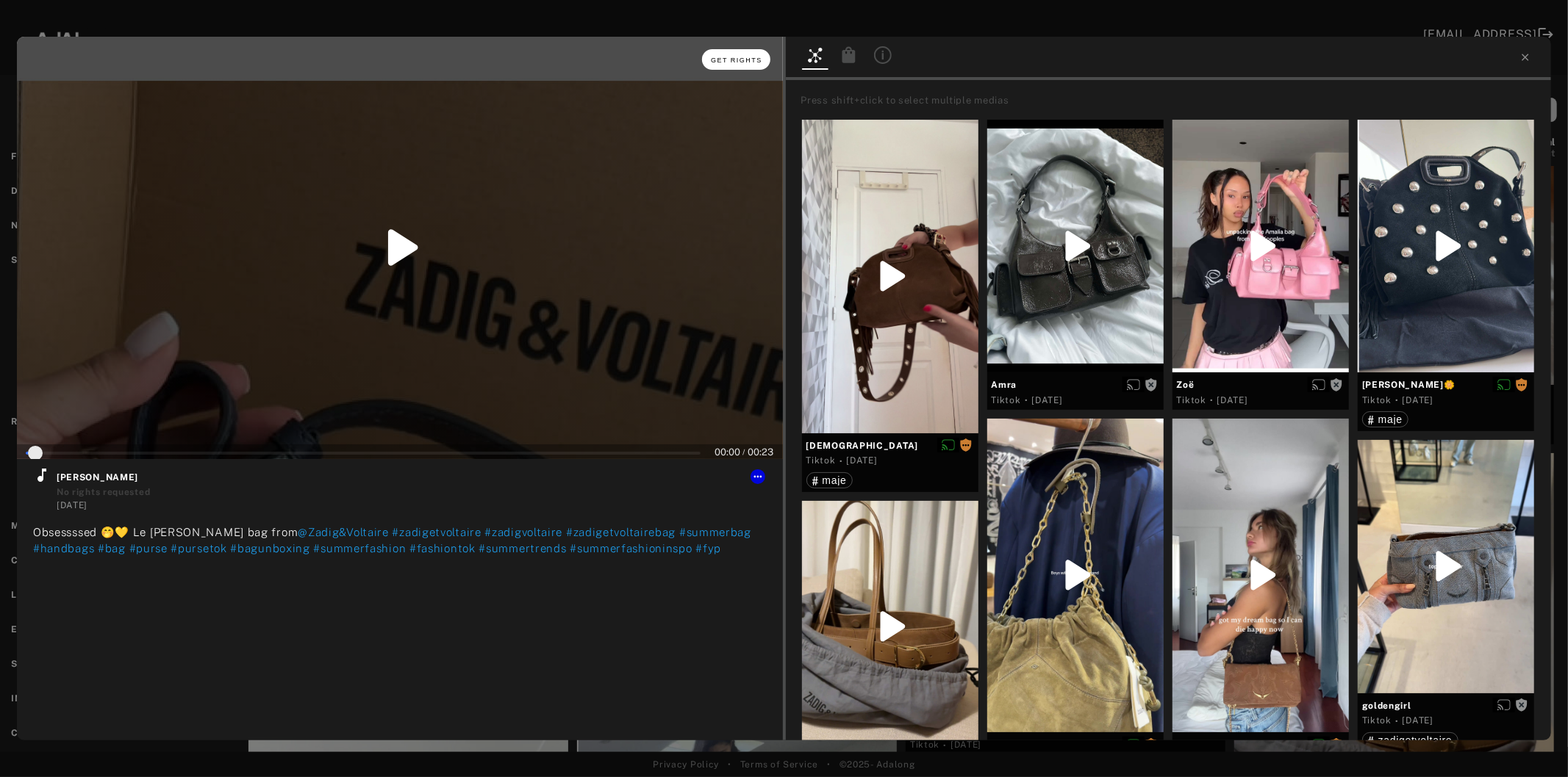
click at [722, 55] on button "Get rights" at bounding box center [735, 59] width 68 height 20
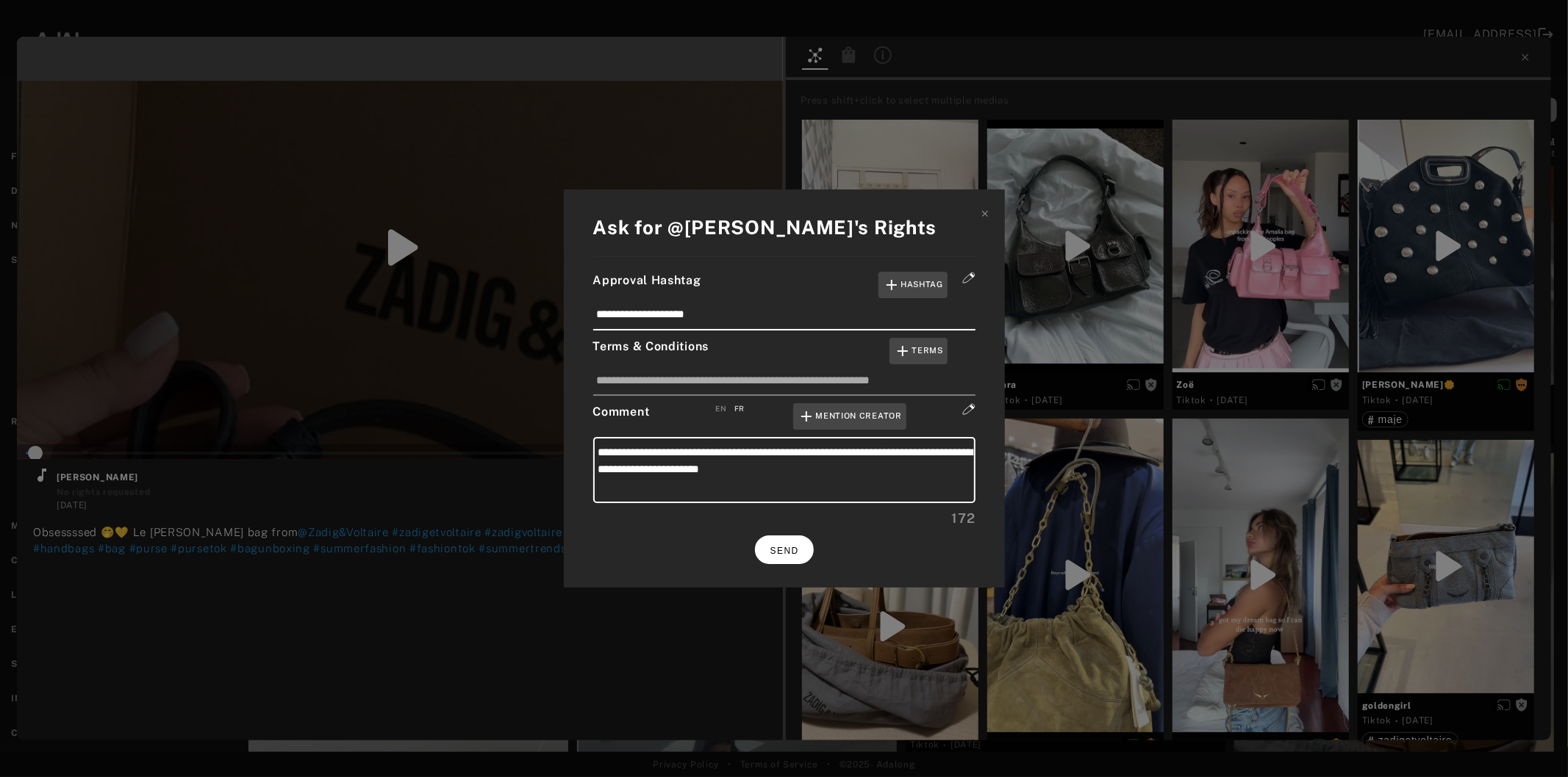
click at [799, 540] on button "SEND" at bounding box center [784, 549] width 59 height 29
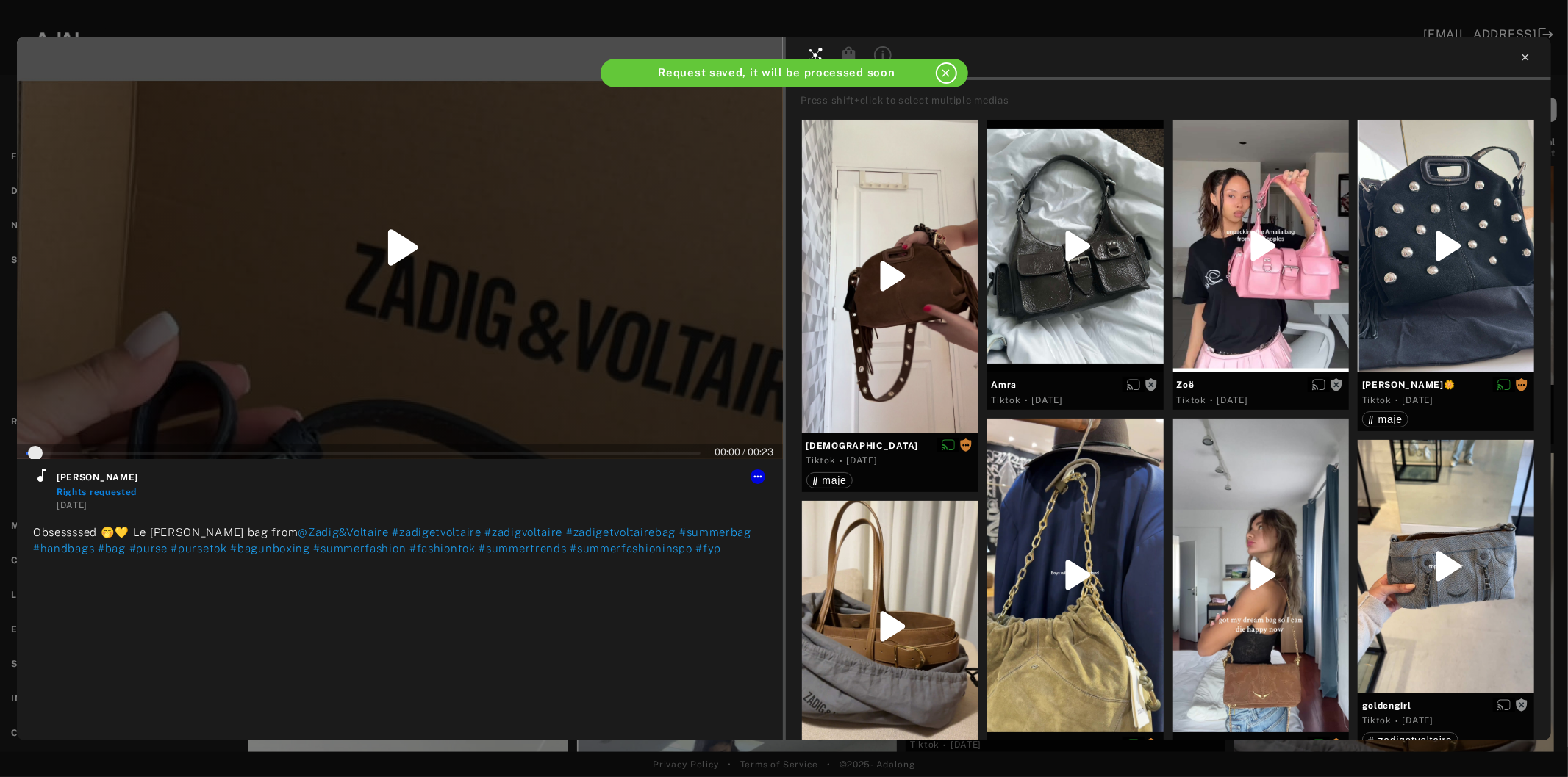
type input "*"
click at [1523, 56] on icon at bounding box center [1525, 57] width 11 height 11
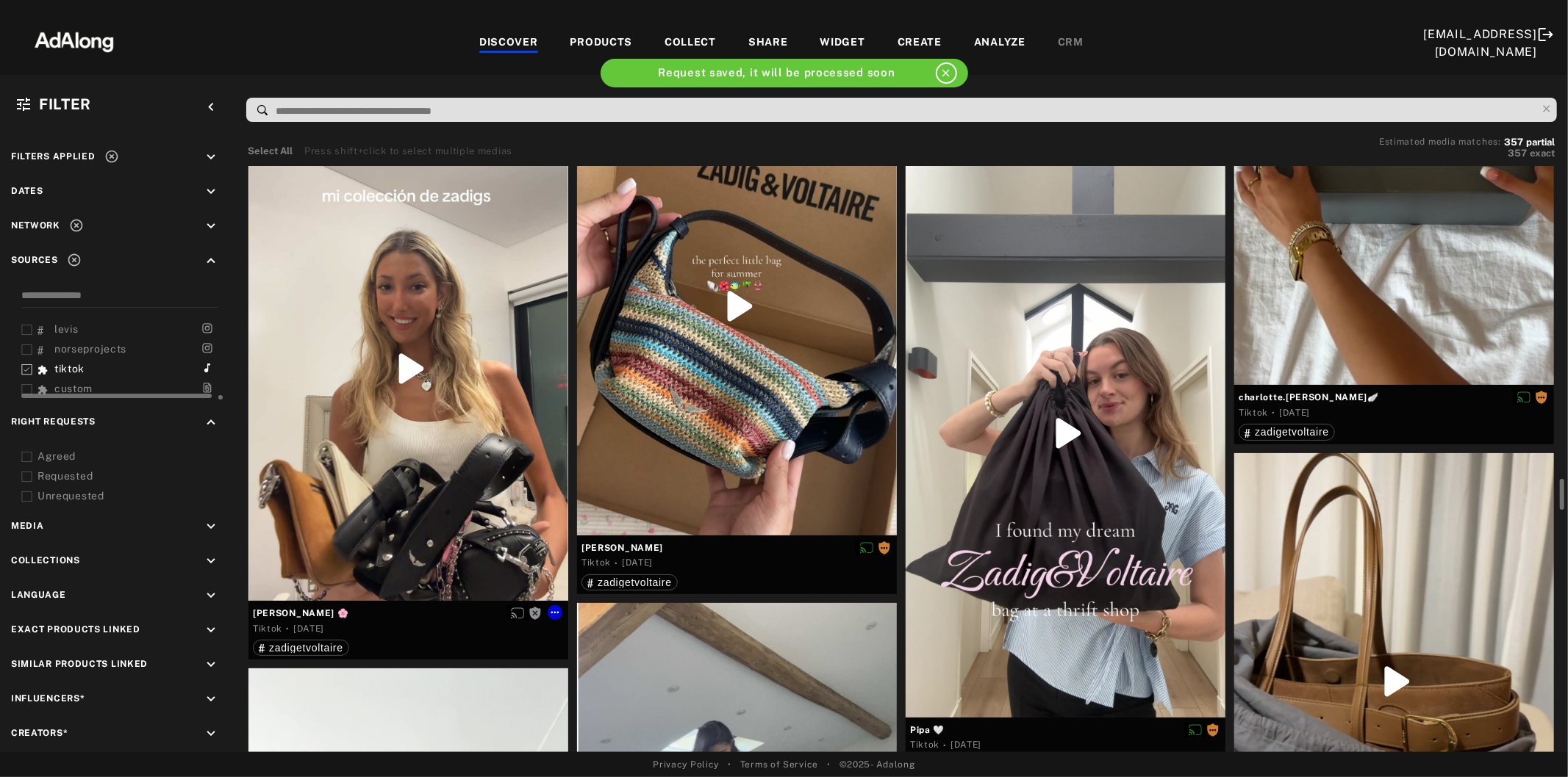
click at [430, 455] on div at bounding box center [409, 368] width 320 height 464
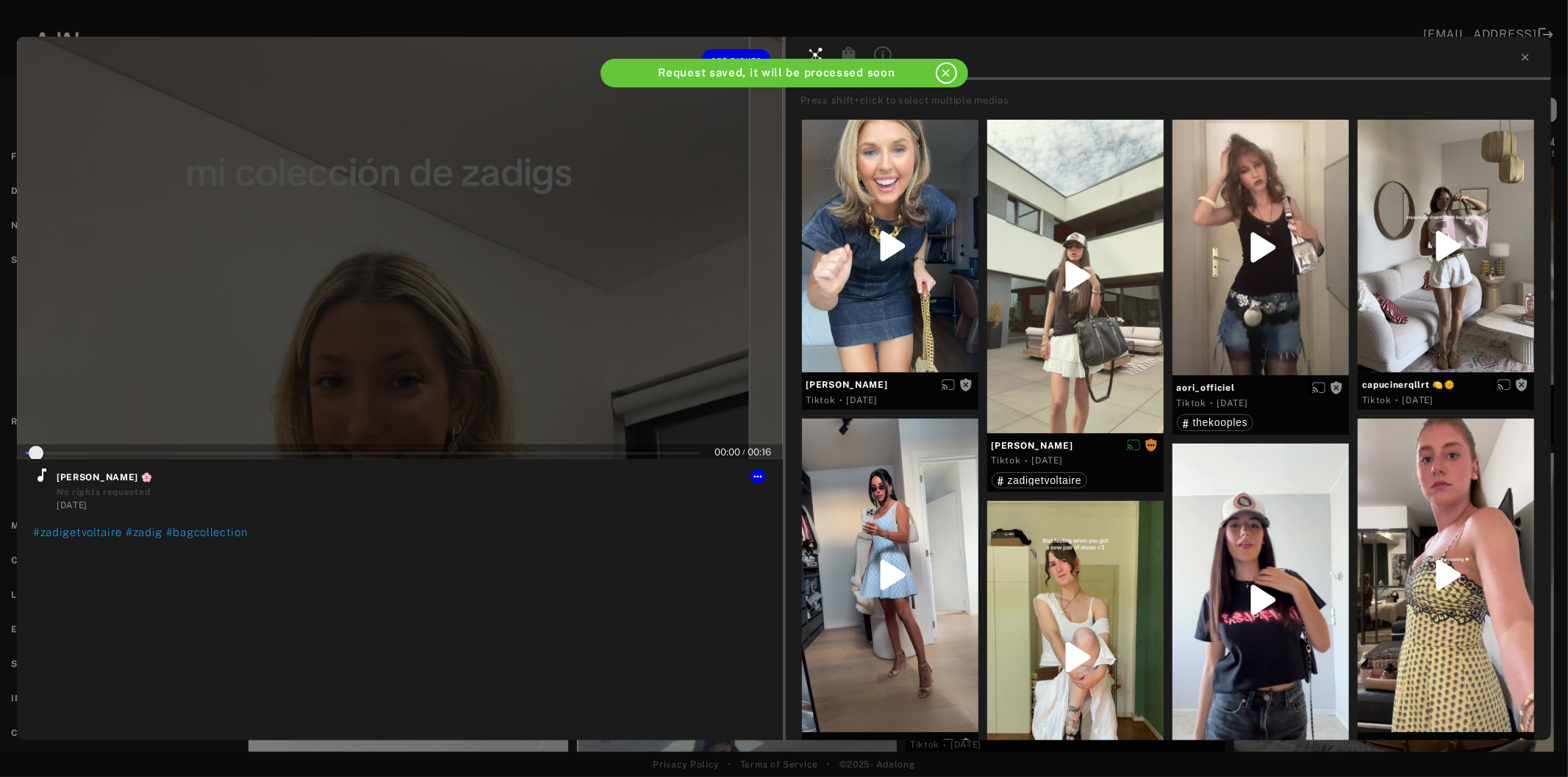
click at [405, 337] on div at bounding box center [399, 248] width 766 height 423
click at [38, 474] on icon at bounding box center [42, 476] width 18 height 18
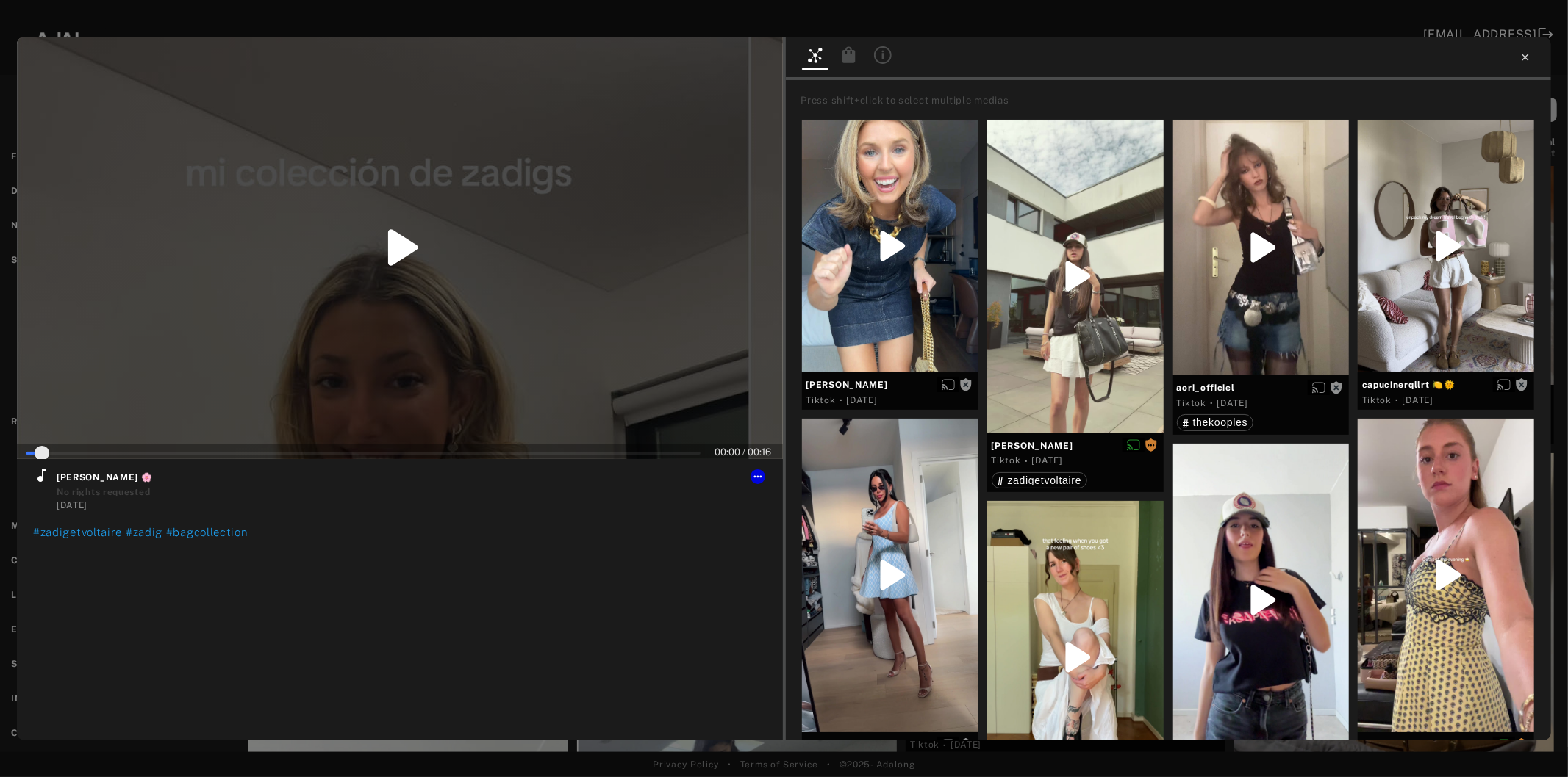
type input "*"
click at [1523, 61] on icon at bounding box center [1525, 57] width 11 height 11
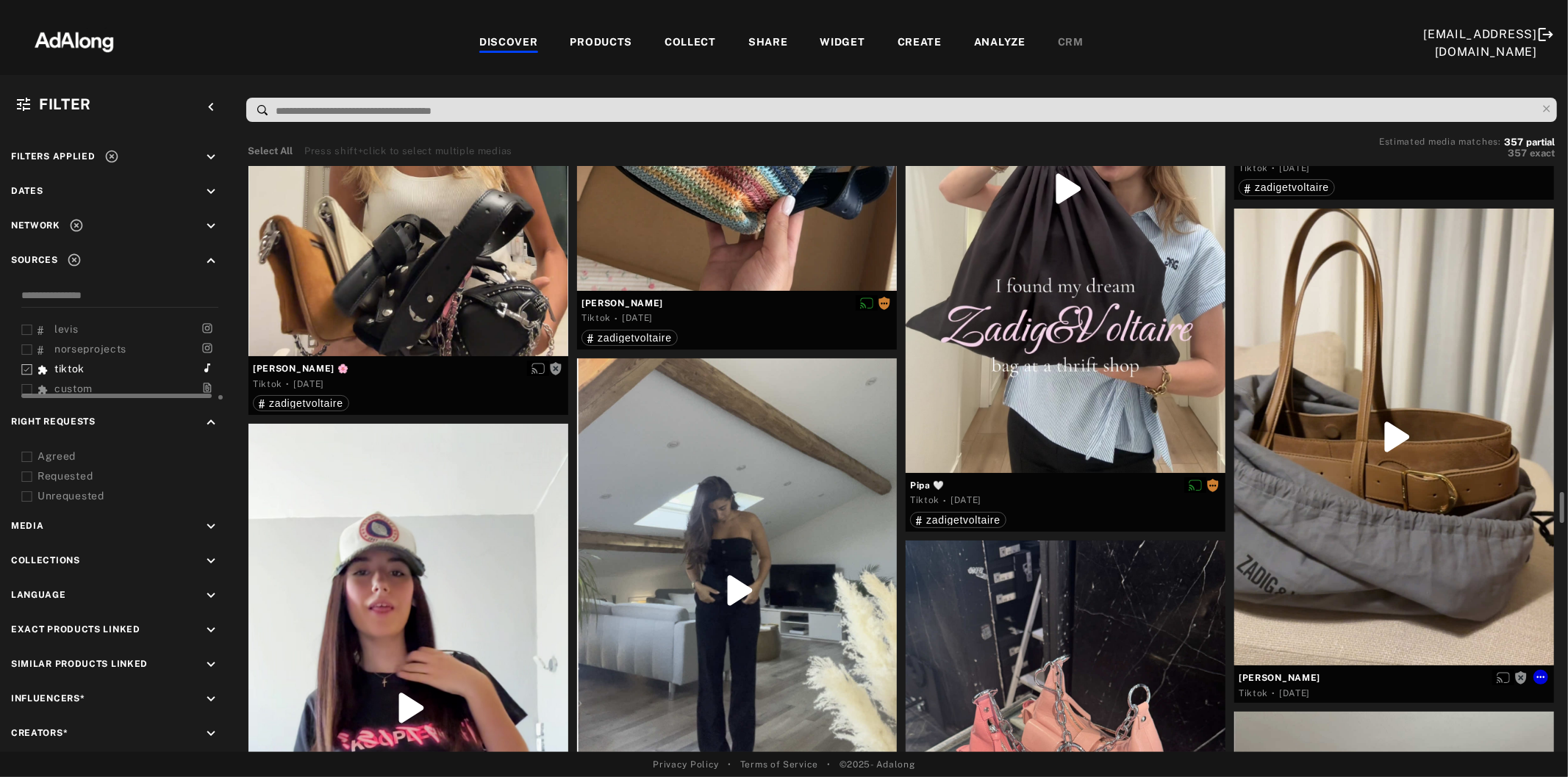
scroll to position [6285, 0]
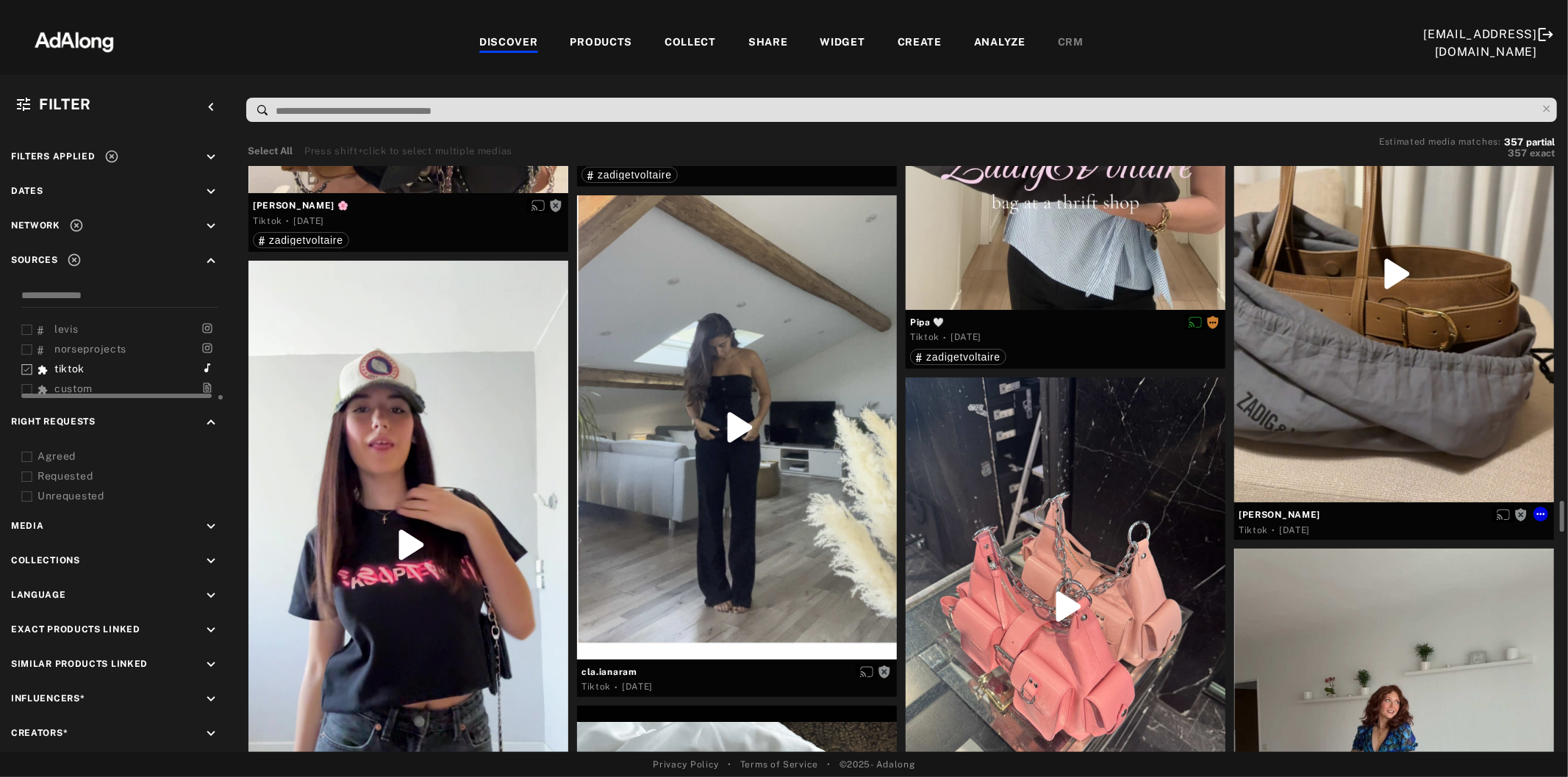
click at [1407, 284] on div at bounding box center [1394, 274] width 320 height 457
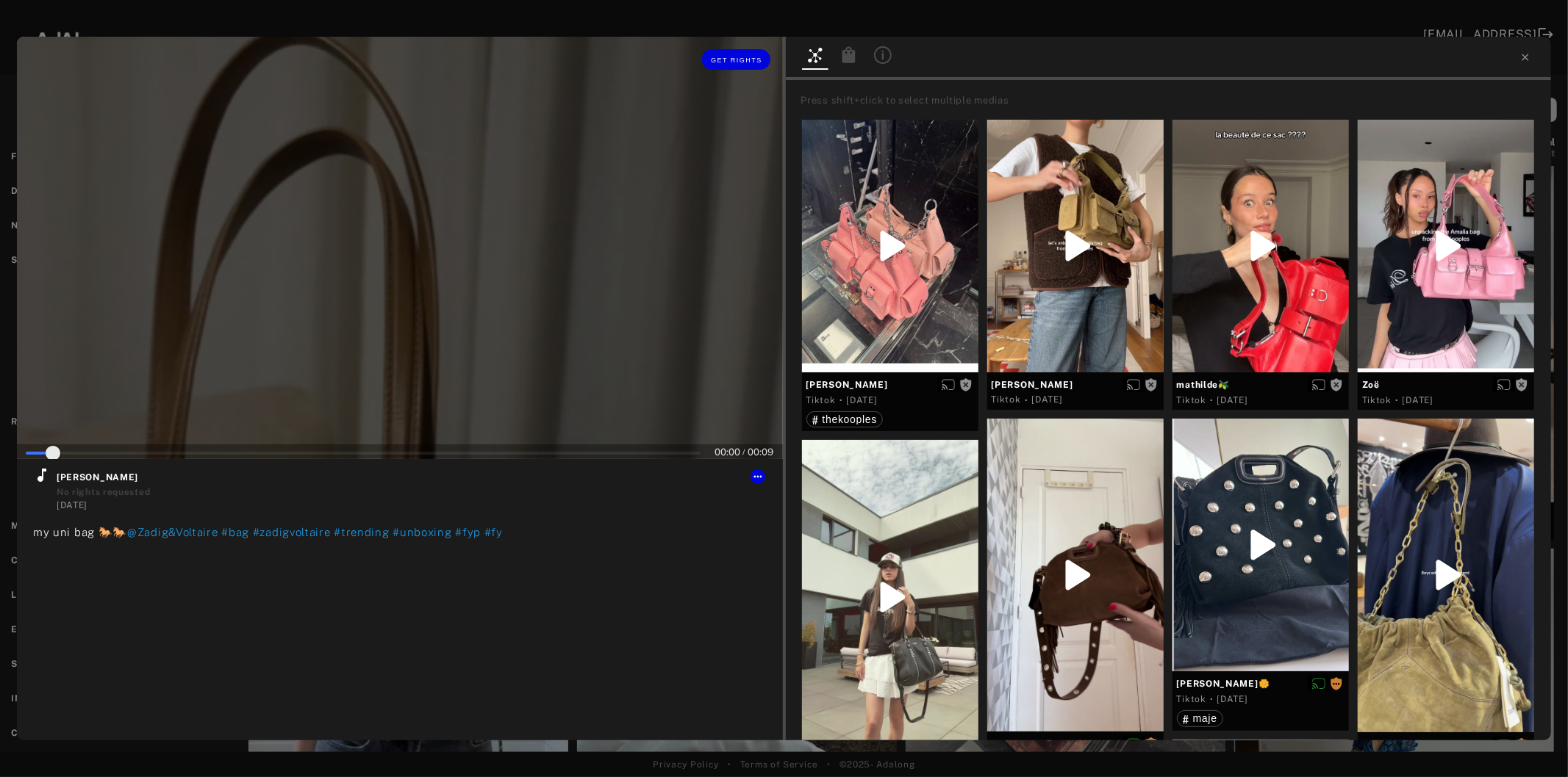
click at [478, 333] on div at bounding box center [399, 248] width 766 height 423
click at [37, 474] on icon at bounding box center [42, 476] width 18 height 18
click at [731, 62] on span "Get rights" at bounding box center [736, 60] width 52 height 7
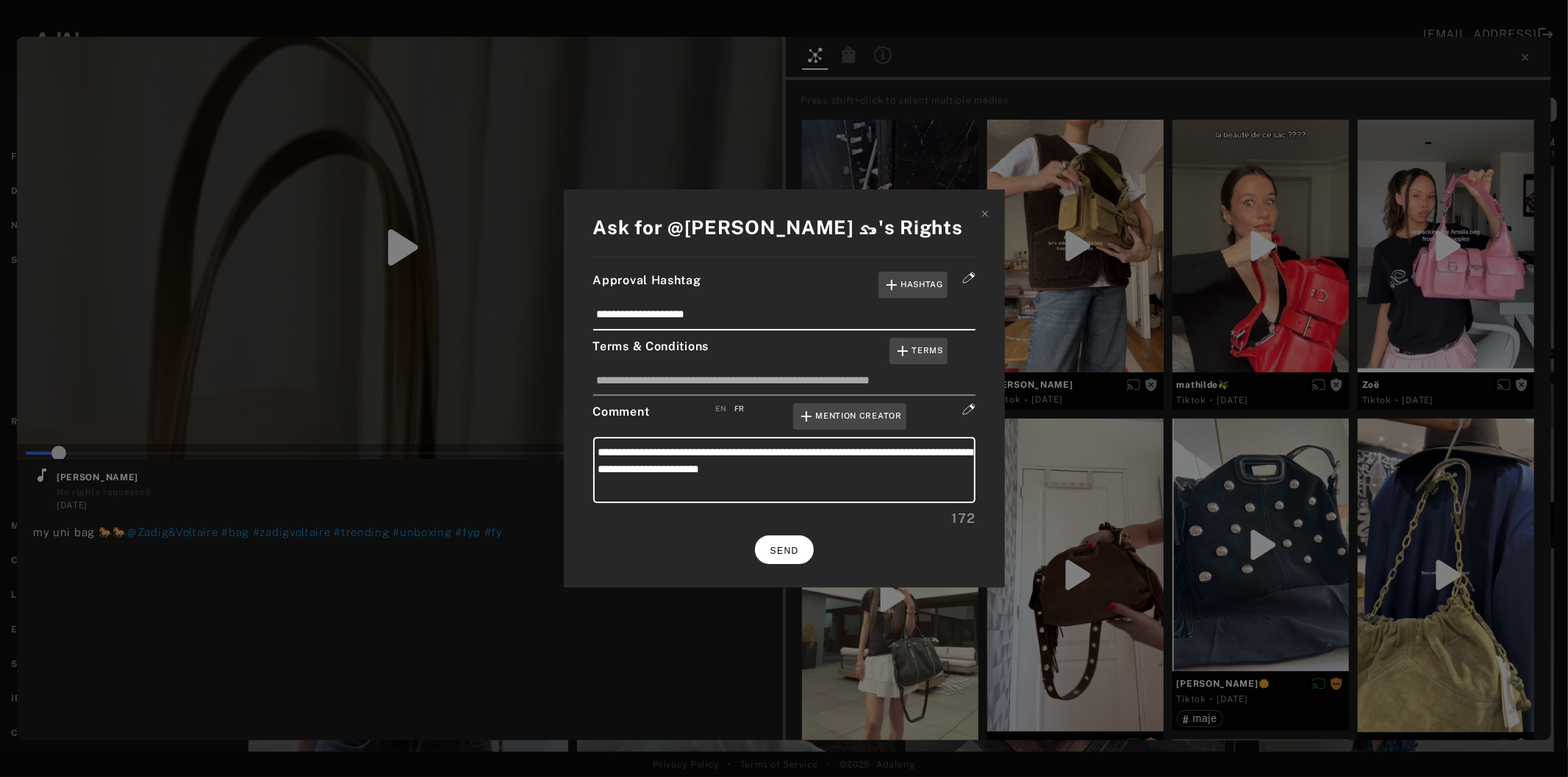
click at [779, 554] on button "SEND" at bounding box center [784, 549] width 59 height 29
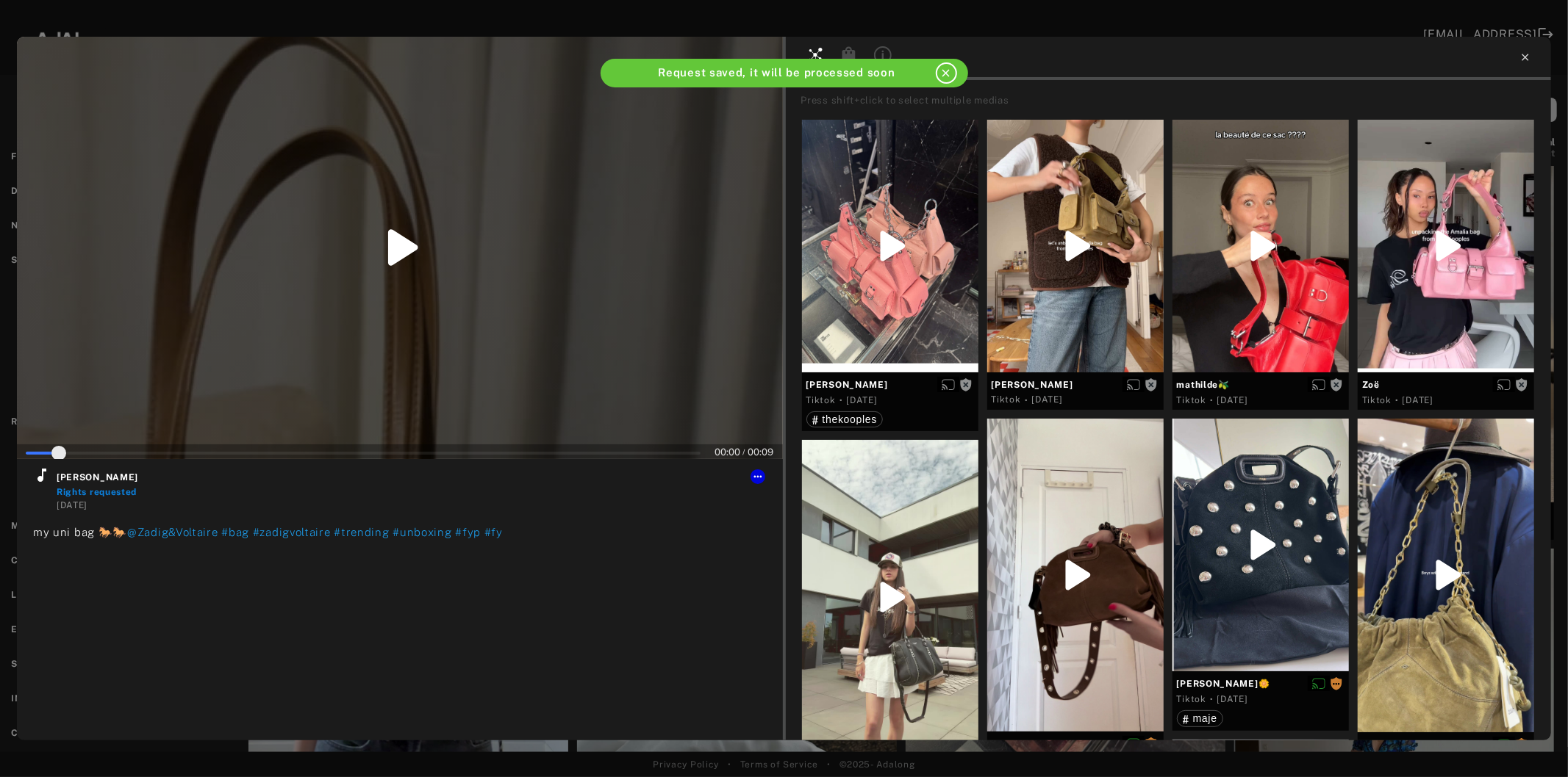
type input "*"
click at [1530, 56] on icon at bounding box center [1525, 57] width 11 height 11
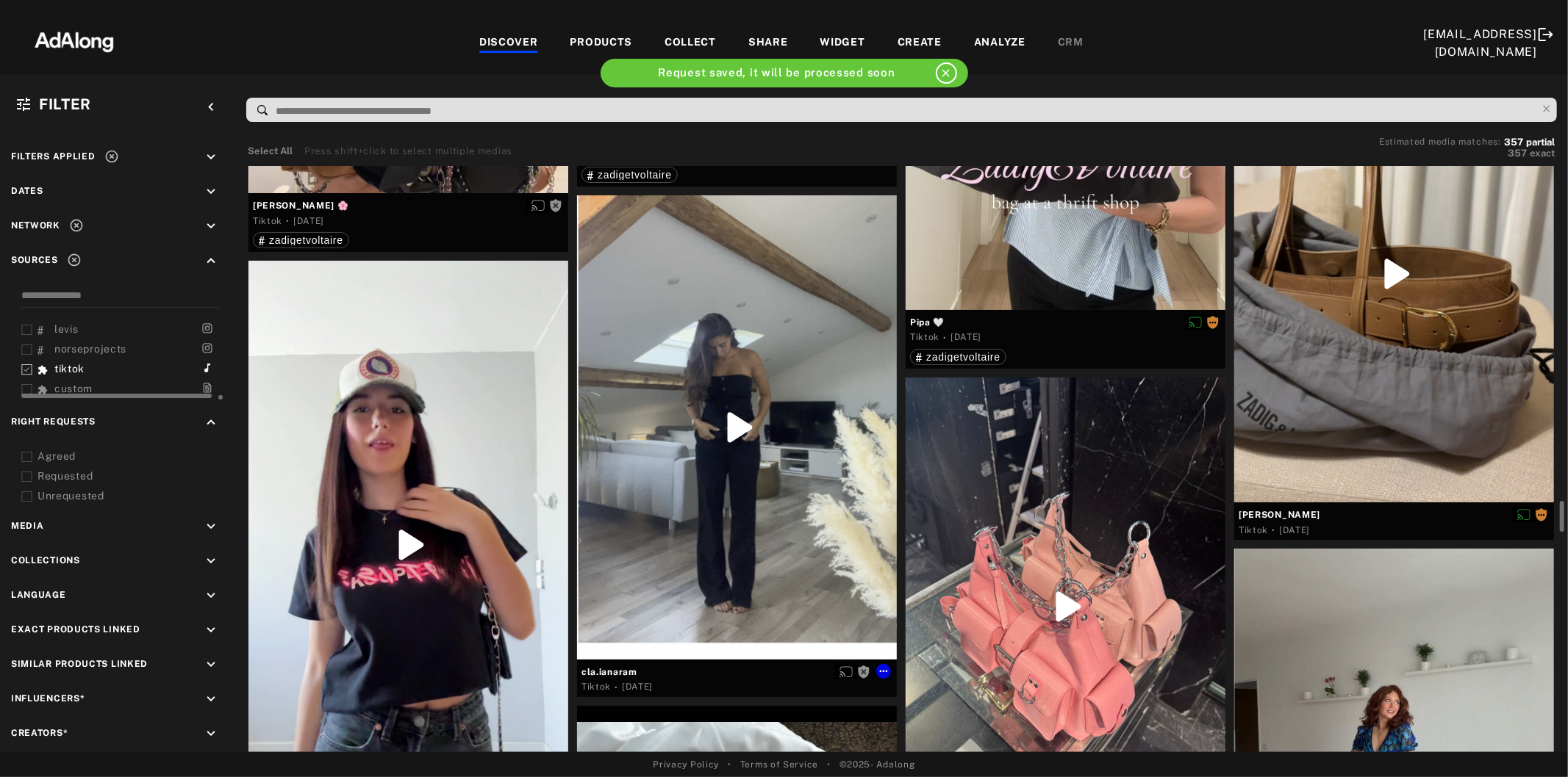
click at [688, 466] on div at bounding box center [737, 427] width 320 height 464
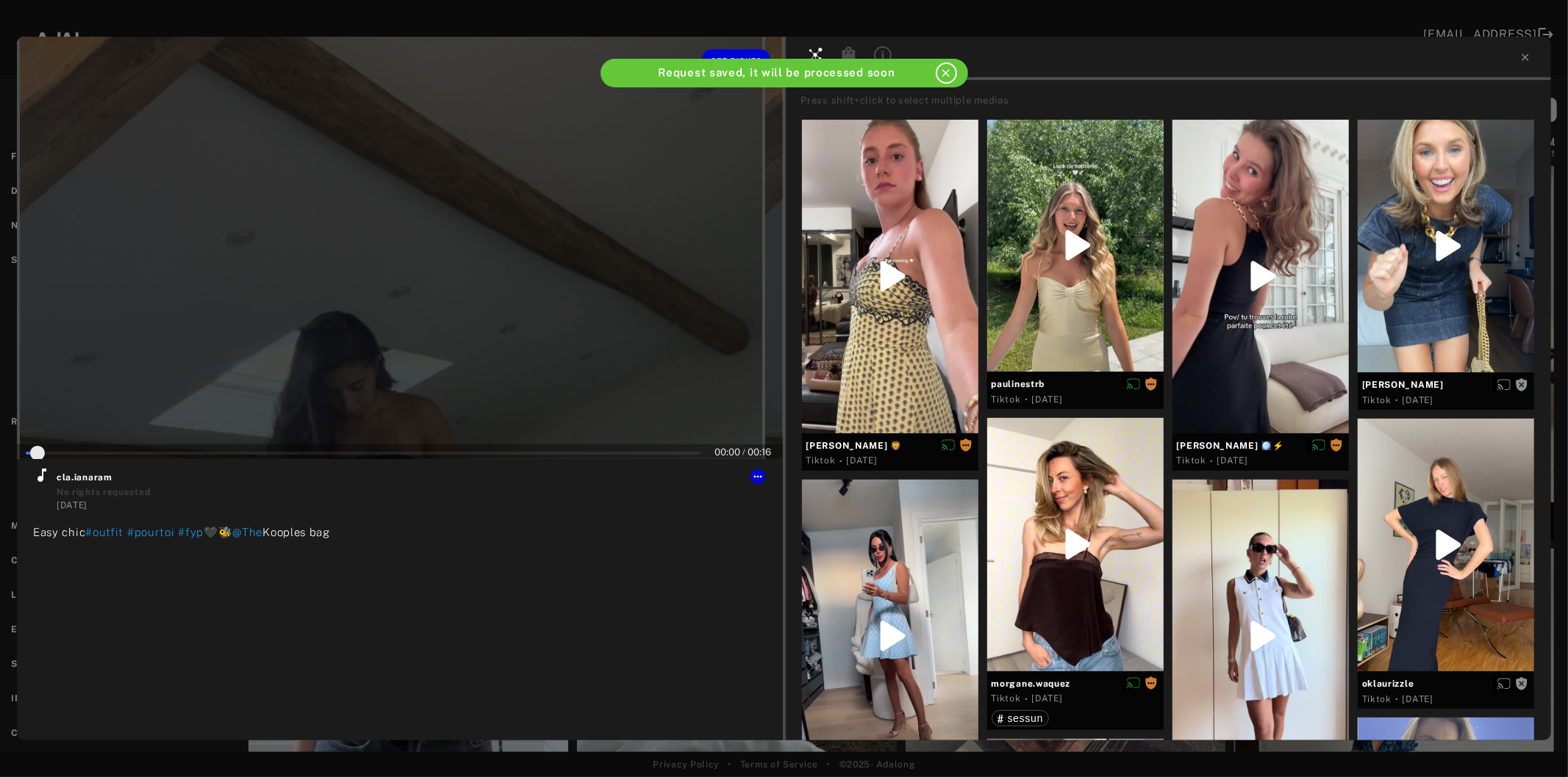
click at [401, 318] on div at bounding box center [399, 248] width 766 height 423
click at [39, 483] on icon at bounding box center [42, 476] width 18 height 18
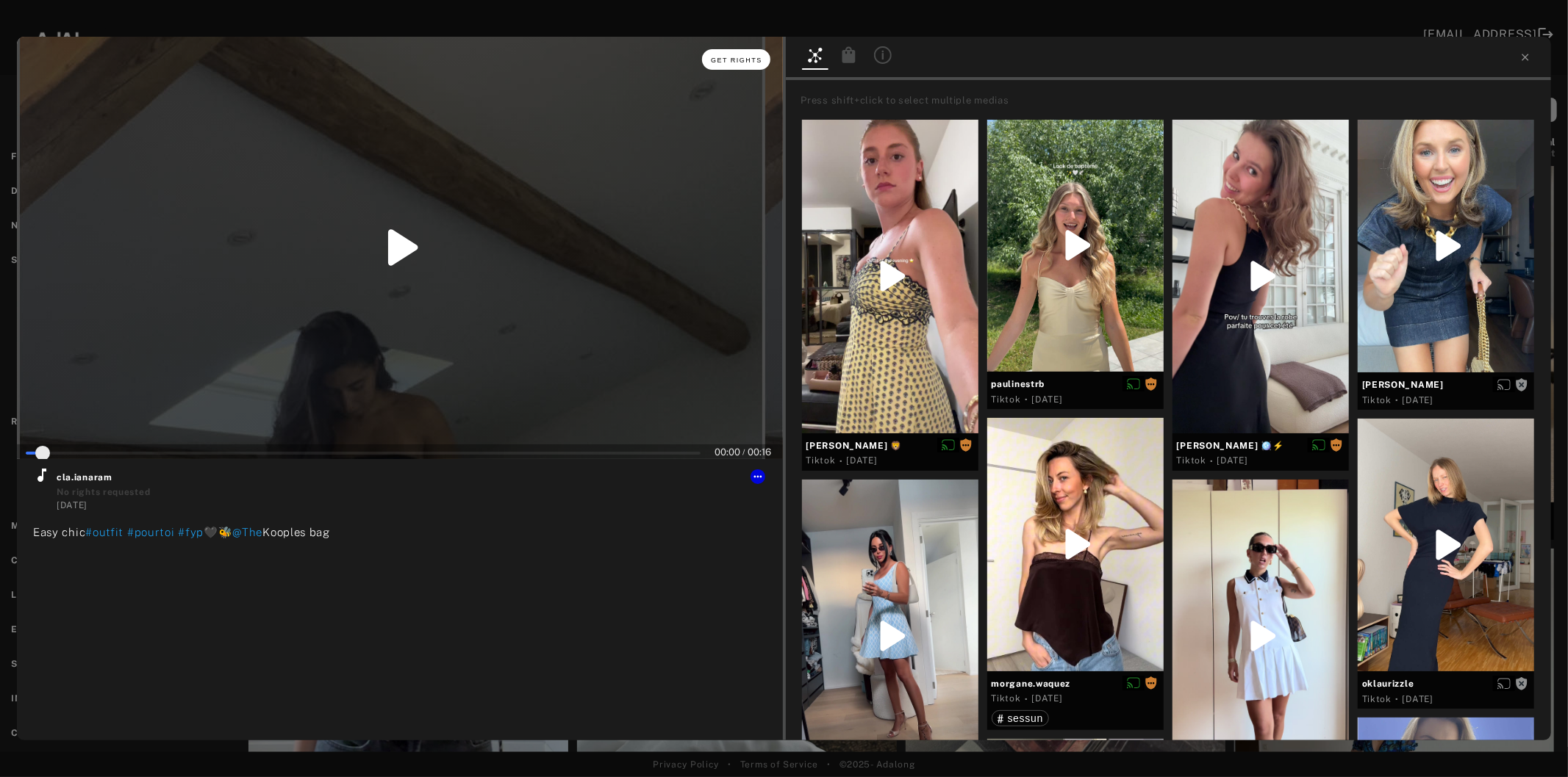
click at [755, 64] on button "Get rights" at bounding box center [735, 59] width 68 height 20
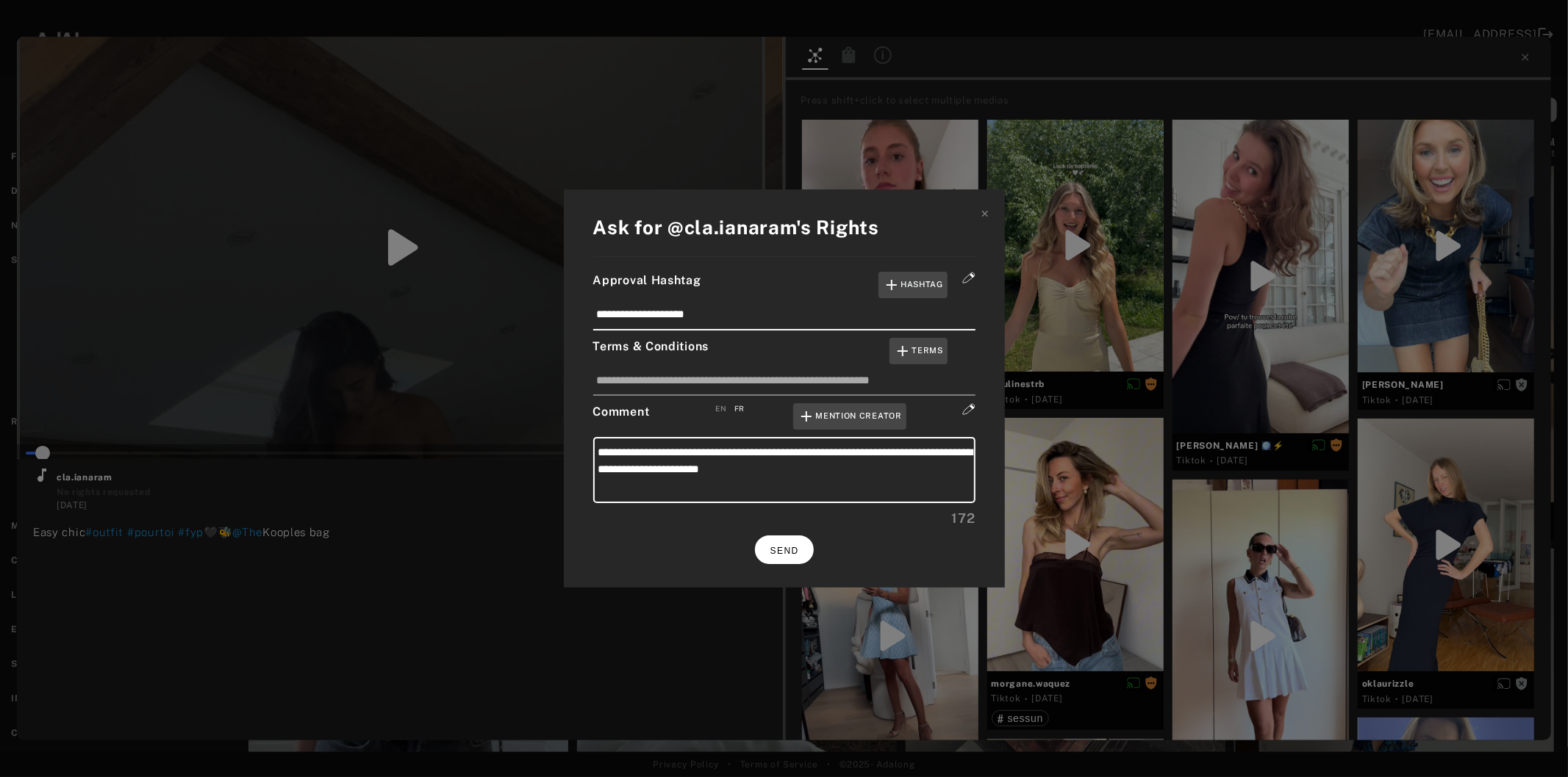
click at [796, 540] on button "SEND" at bounding box center [784, 549] width 59 height 29
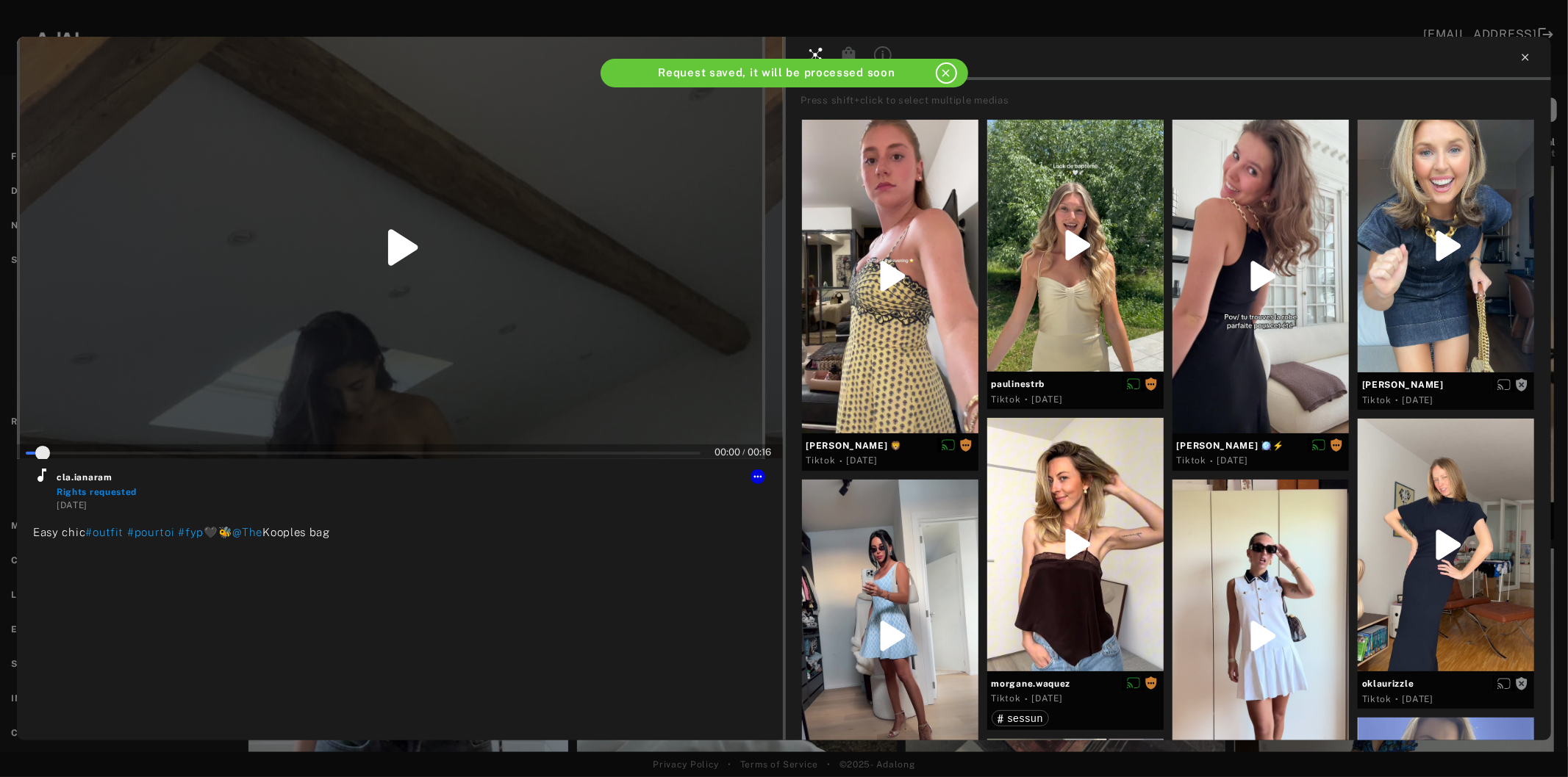
type input "*"
click at [1522, 56] on icon at bounding box center [1525, 57] width 11 height 11
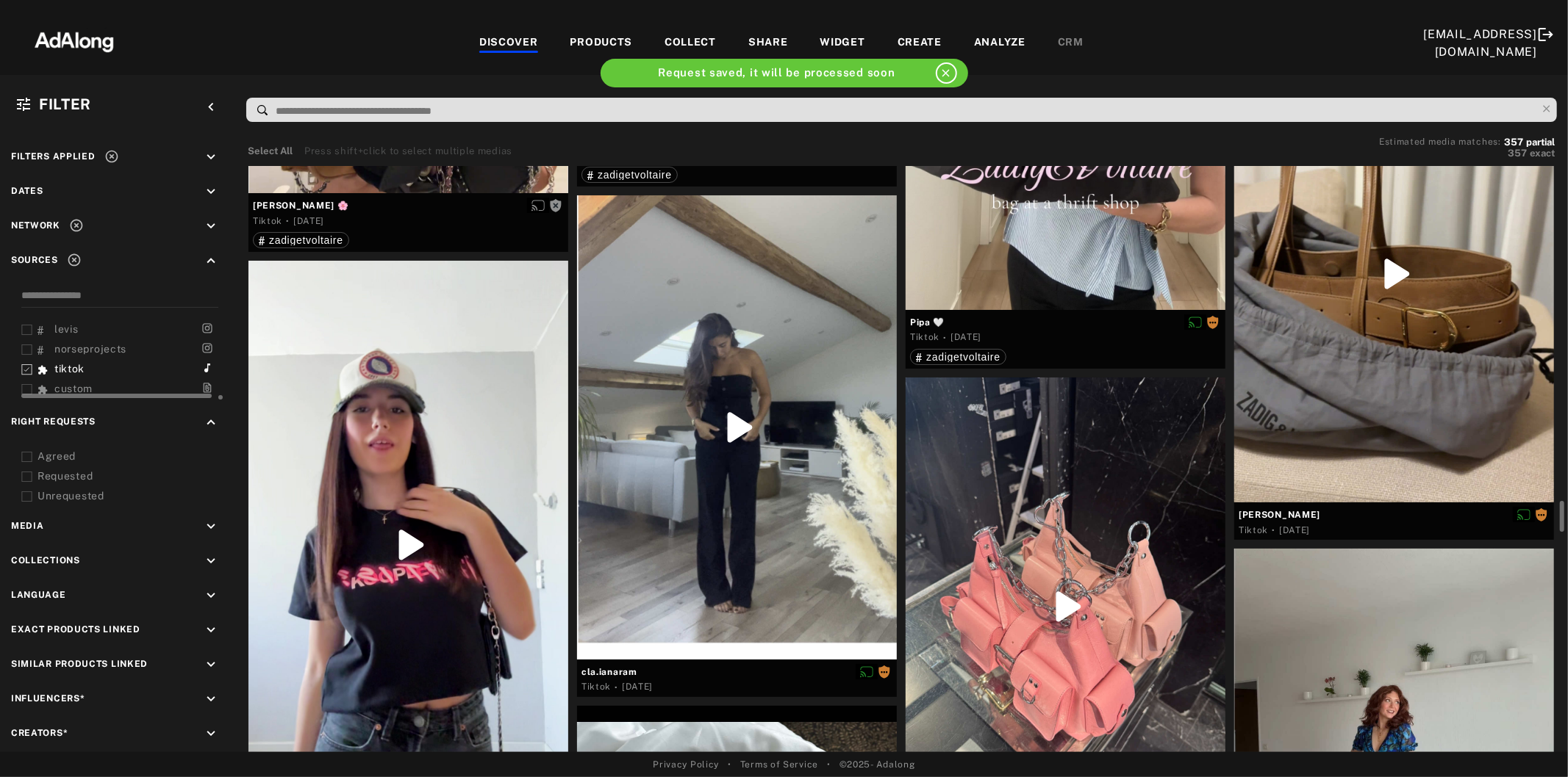
click at [427, 468] on div at bounding box center [409, 545] width 320 height 568
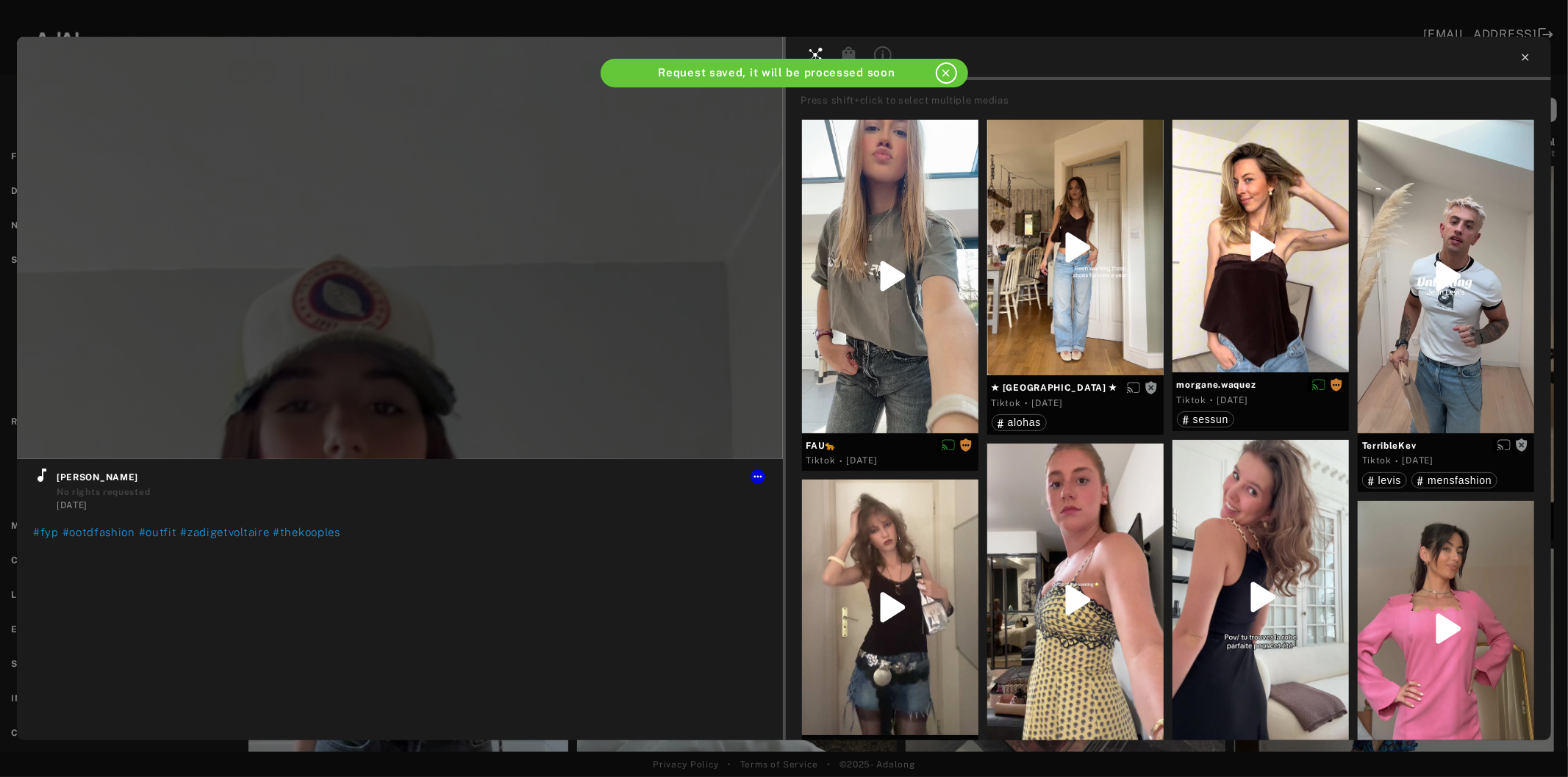
type input "*"
click at [1520, 56] on icon at bounding box center [1525, 57] width 11 height 11
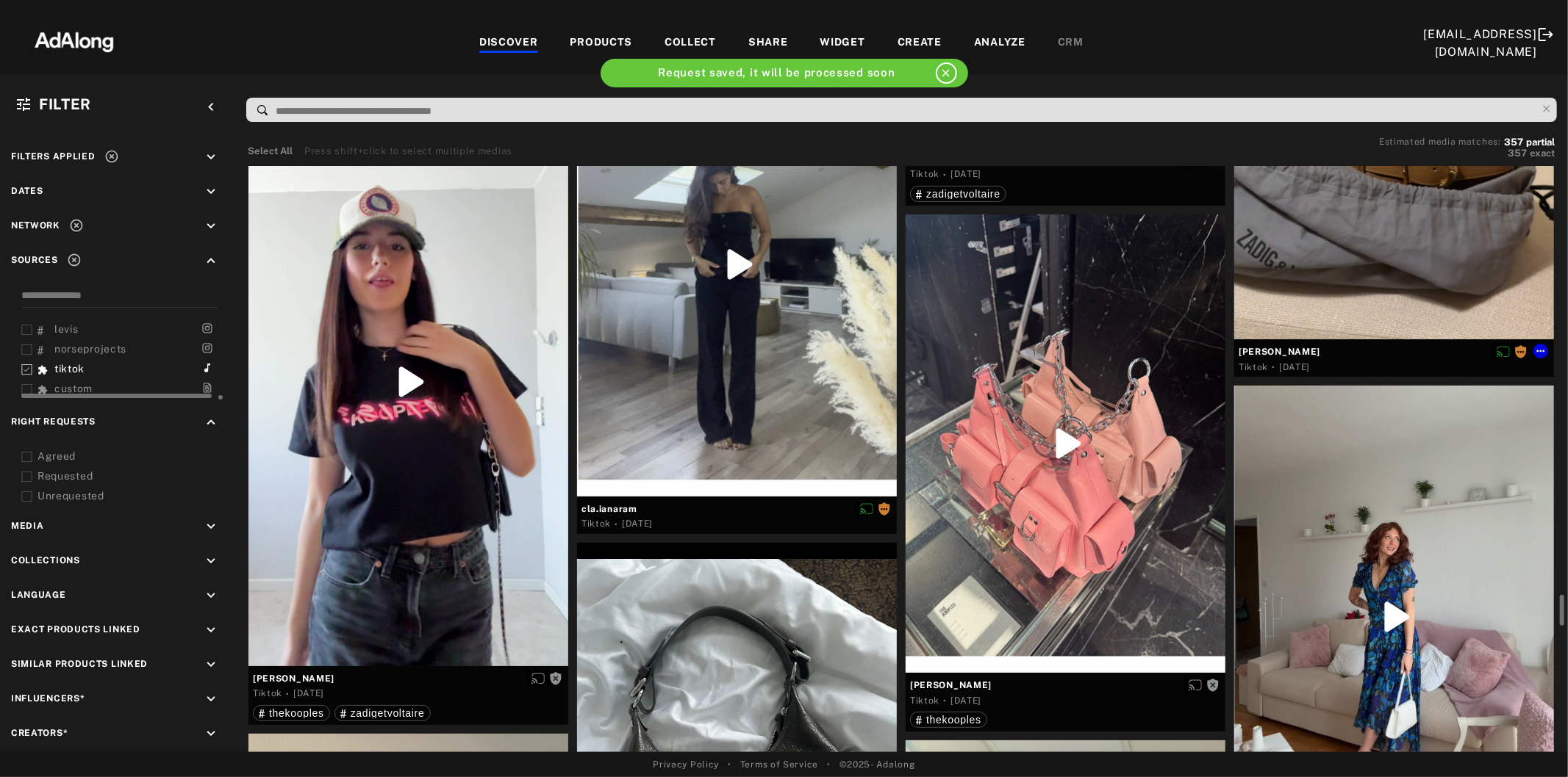
scroll to position [6530, 0]
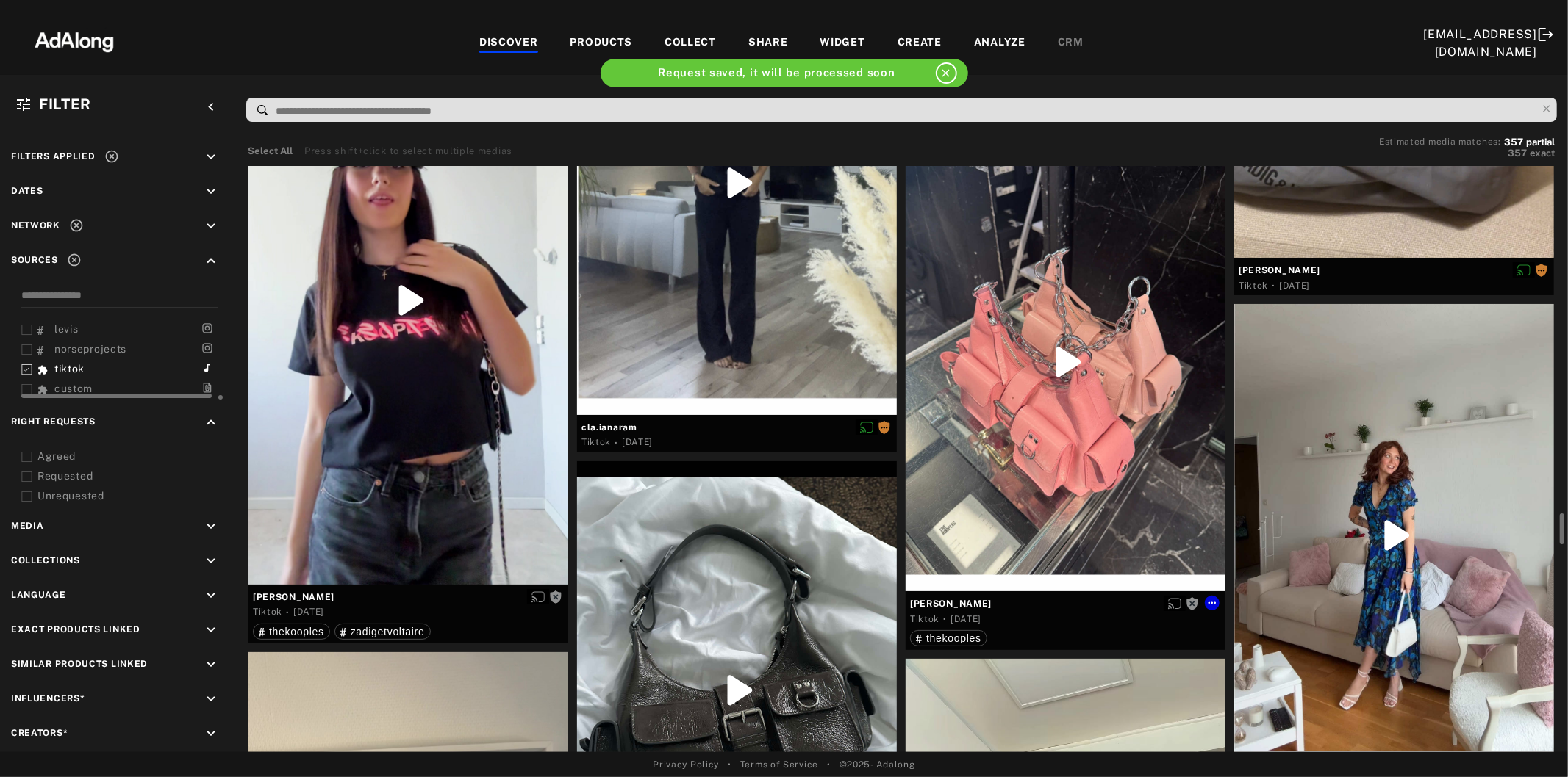
click at [1165, 384] on div at bounding box center [1066, 362] width 320 height 459
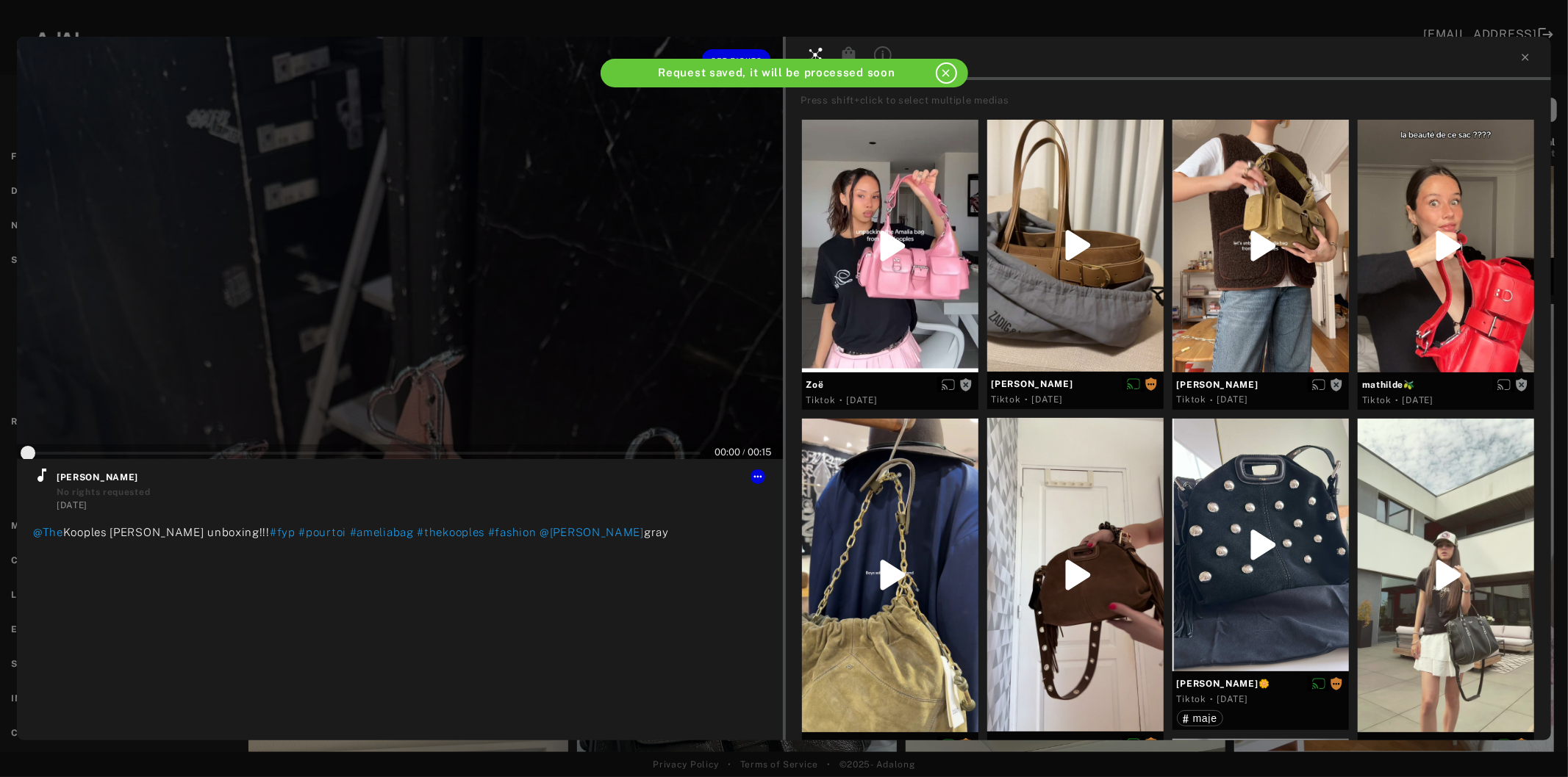
click at [458, 288] on div at bounding box center [399, 248] width 766 height 423
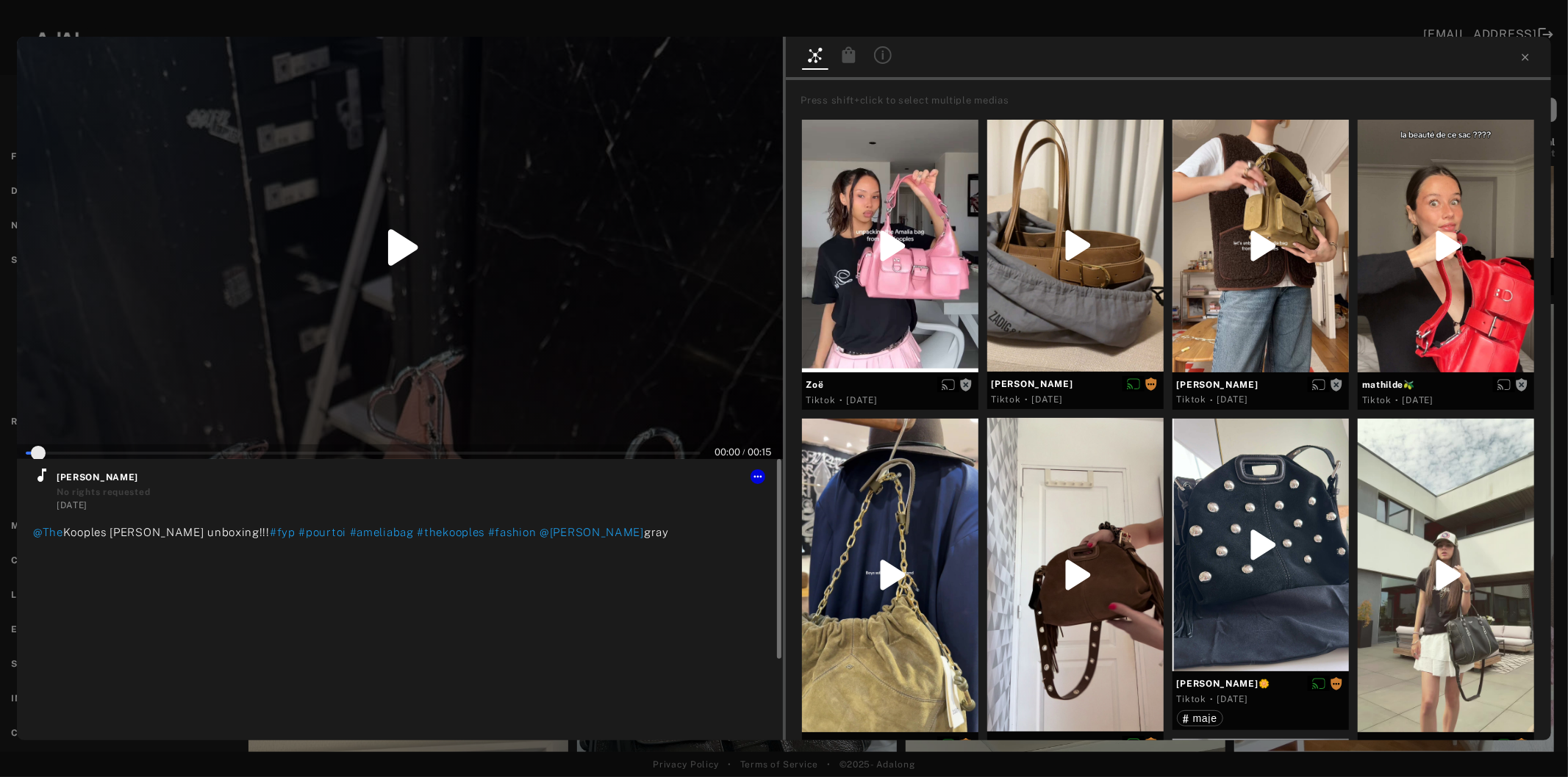
click at [39, 481] on icon at bounding box center [42, 475] width 9 height 13
type input "*"
click at [1527, 54] on icon at bounding box center [1525, 57] width 11 height 11
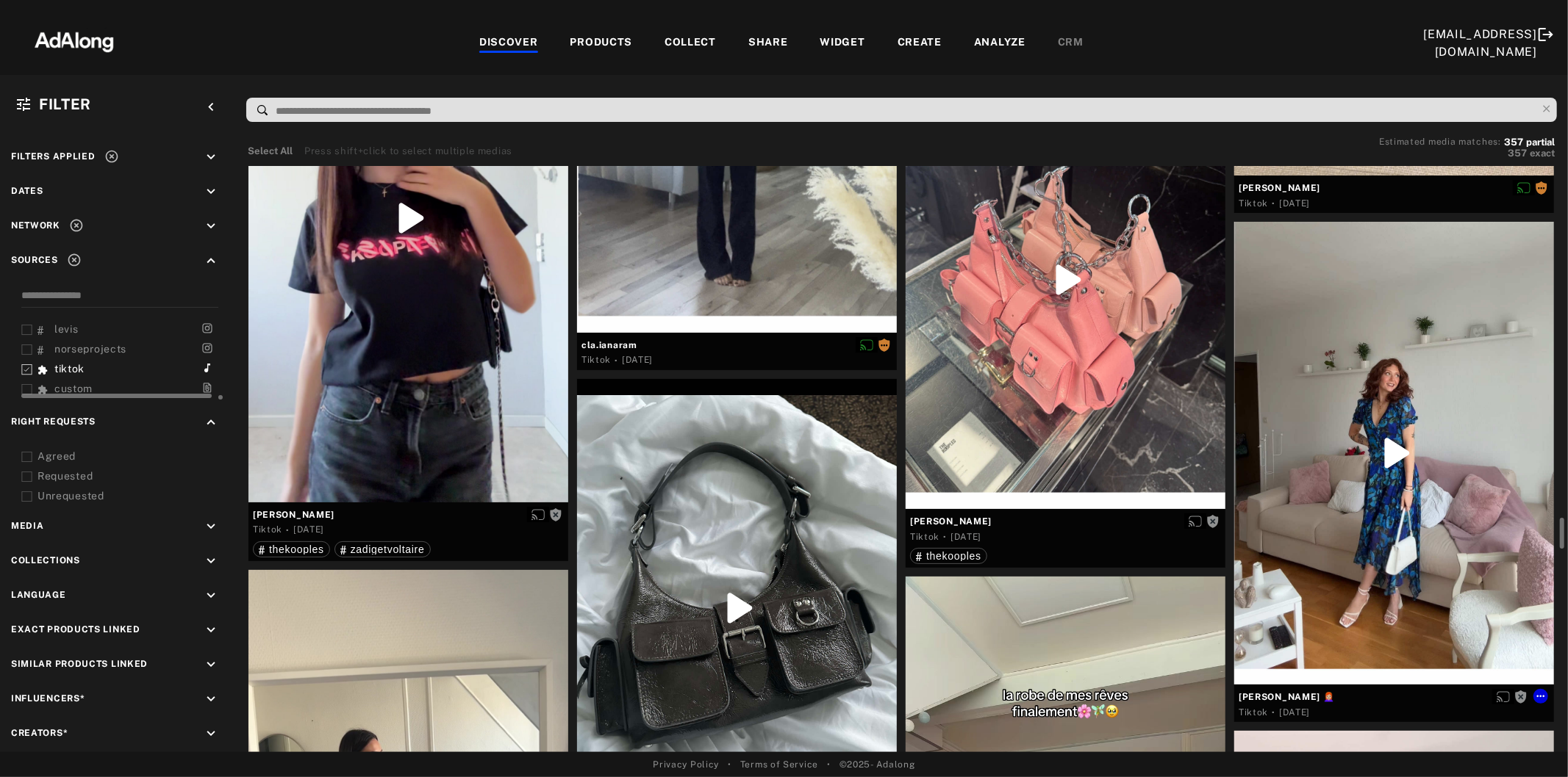
scroll to position [6694, 0]
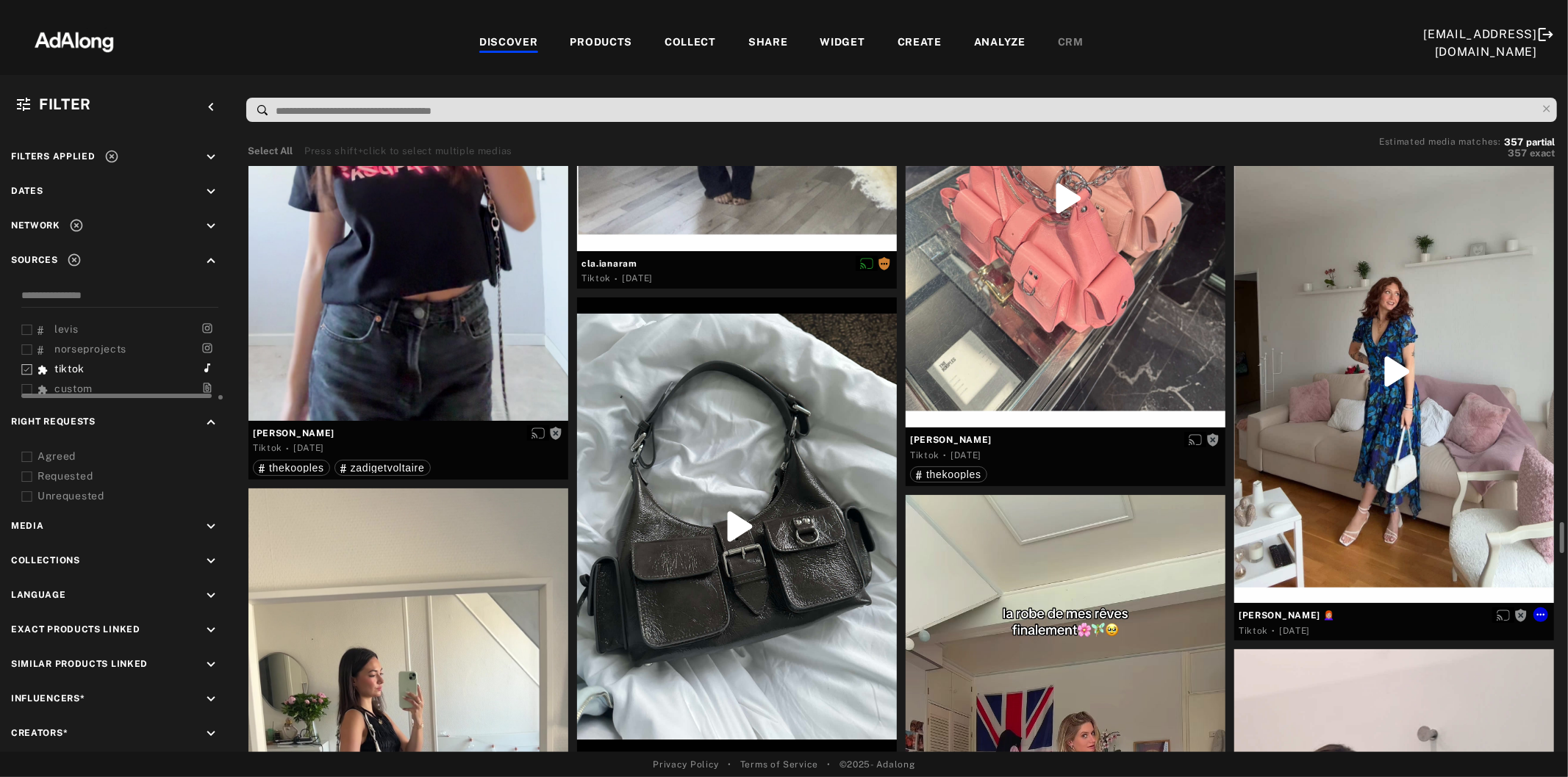
click at [1375, 363] on div at bounding box center [1394, 372] width 320 height 463
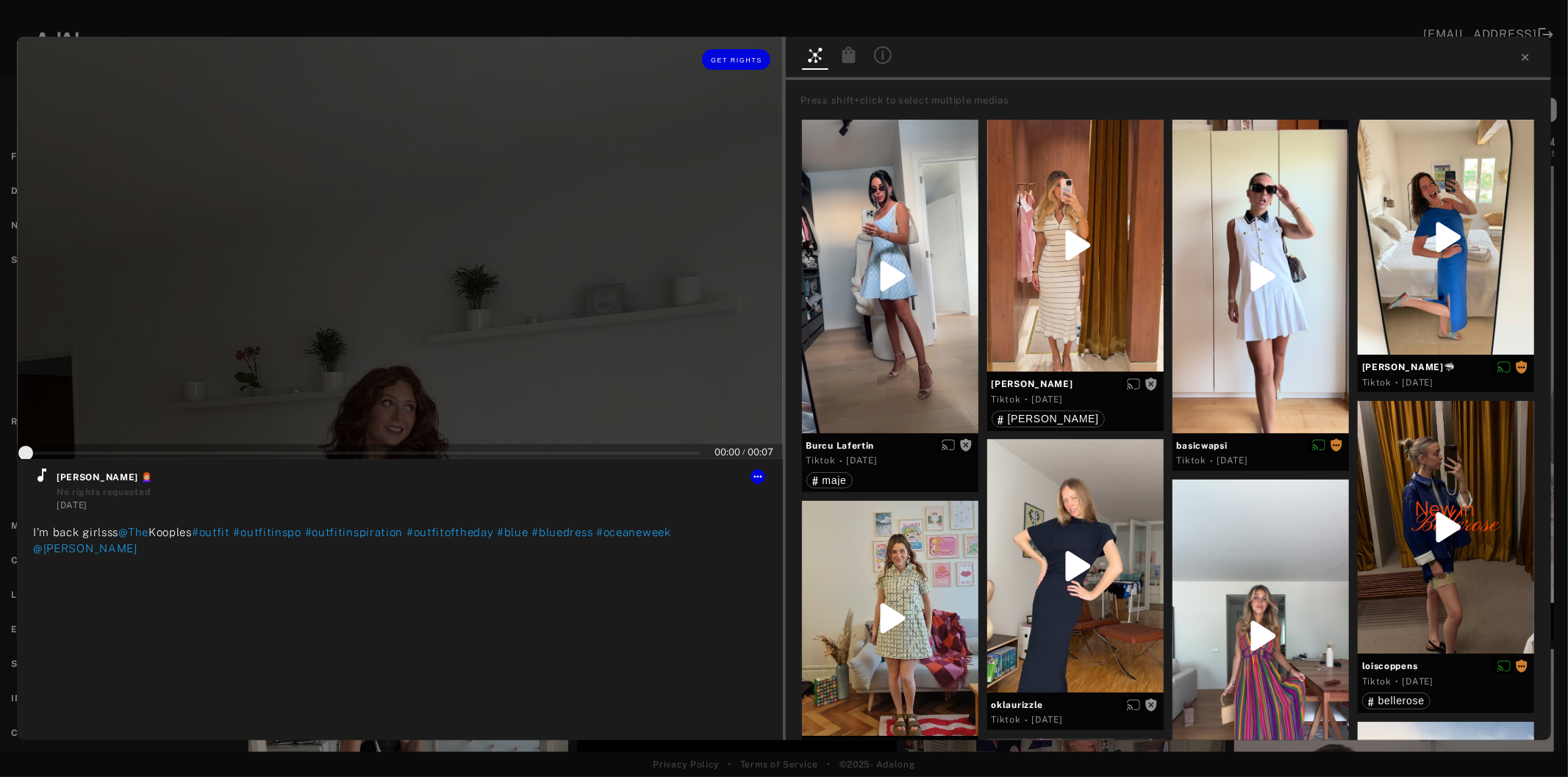
click at [445, 284] on div at bounding box center [399, 248] width 766 height 423
click at [33, 474] on icon at bounding box center [42, 476] width 18 height 18
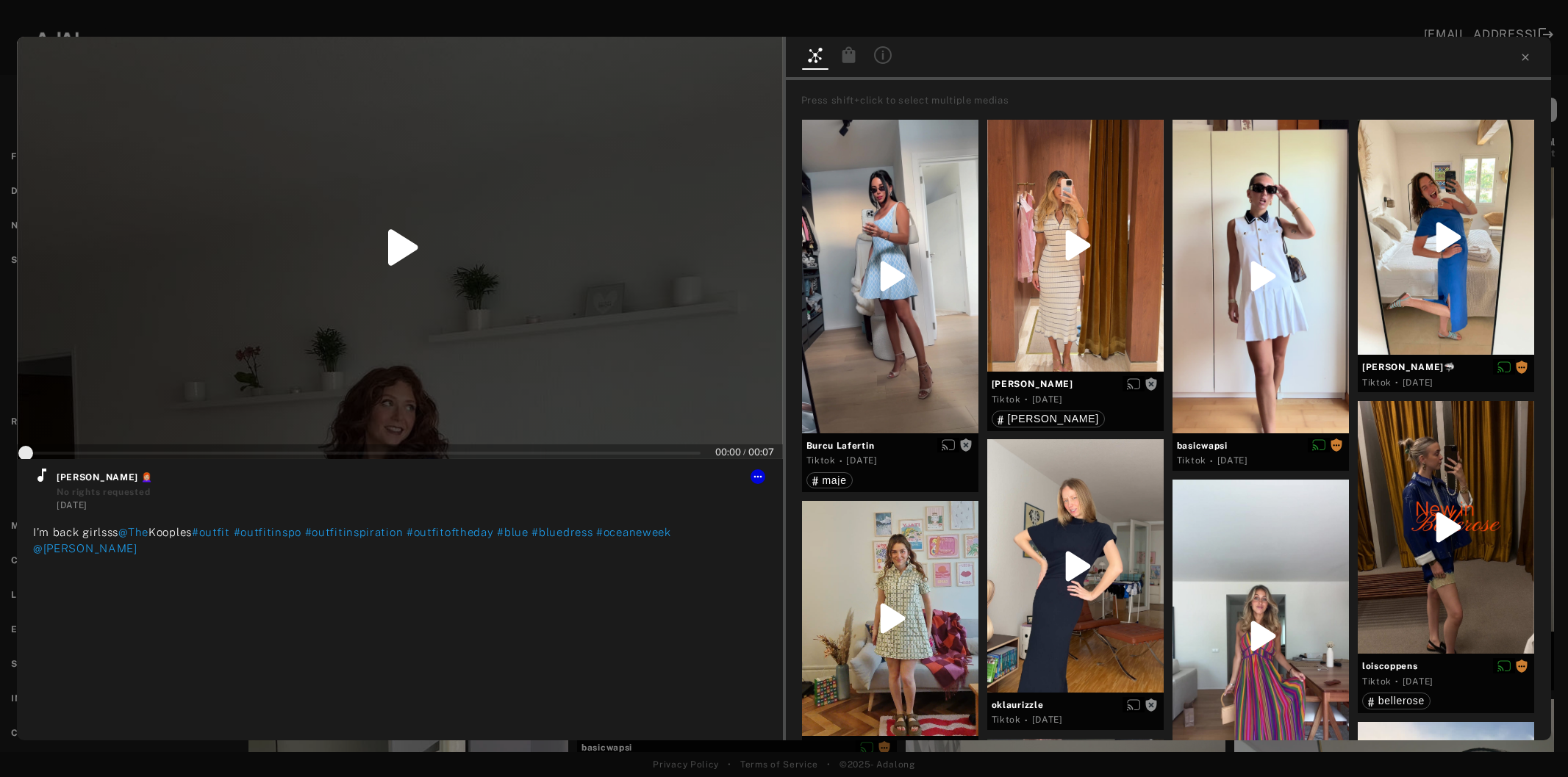
click at [1522, 54] on icon at bounding box center [1525, 57] width 11 height 11
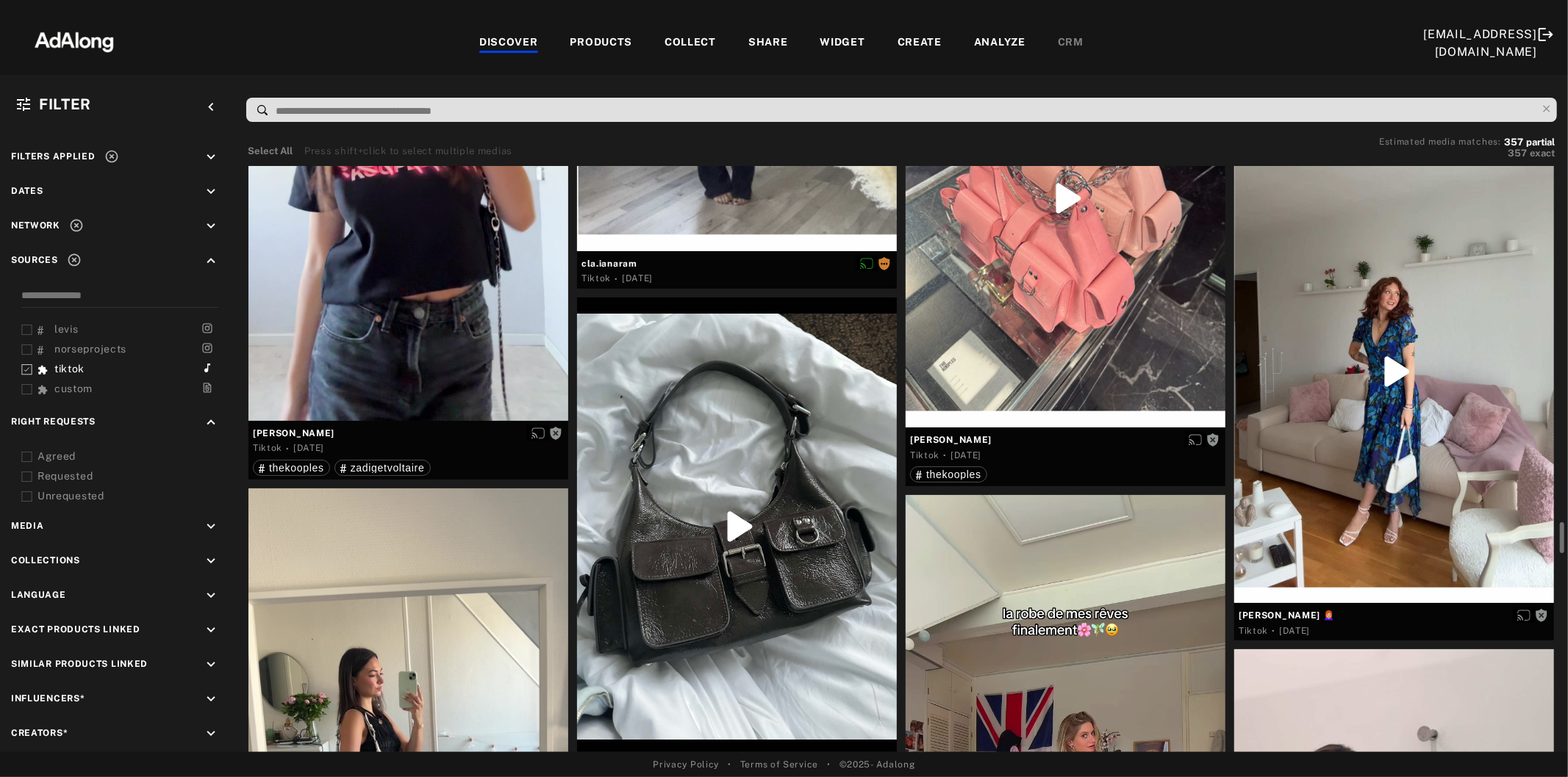
scroll to position [6775, 0]
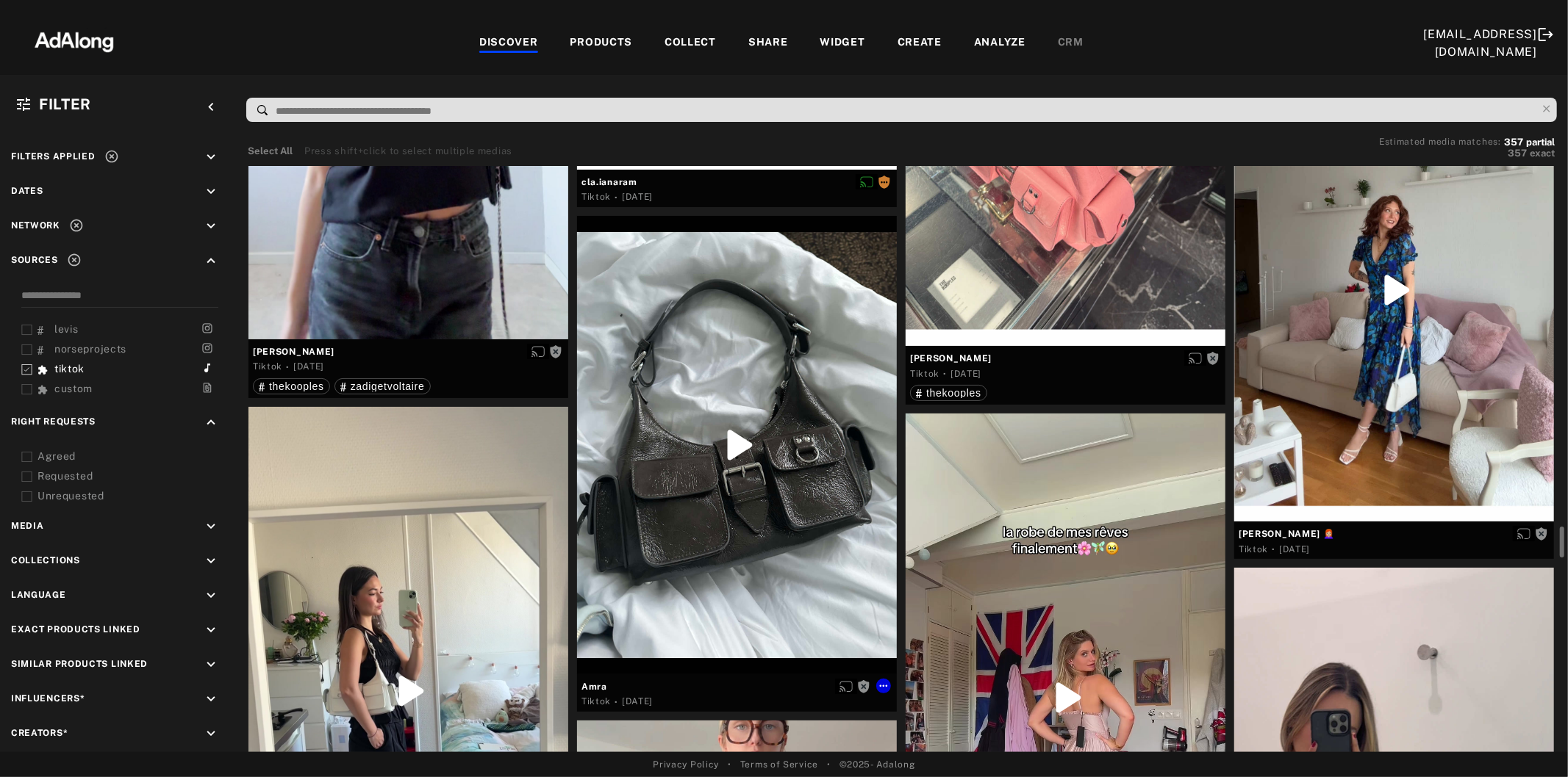
click at [737, 508] on div at bounding box center [737, 446] width 320 height 459
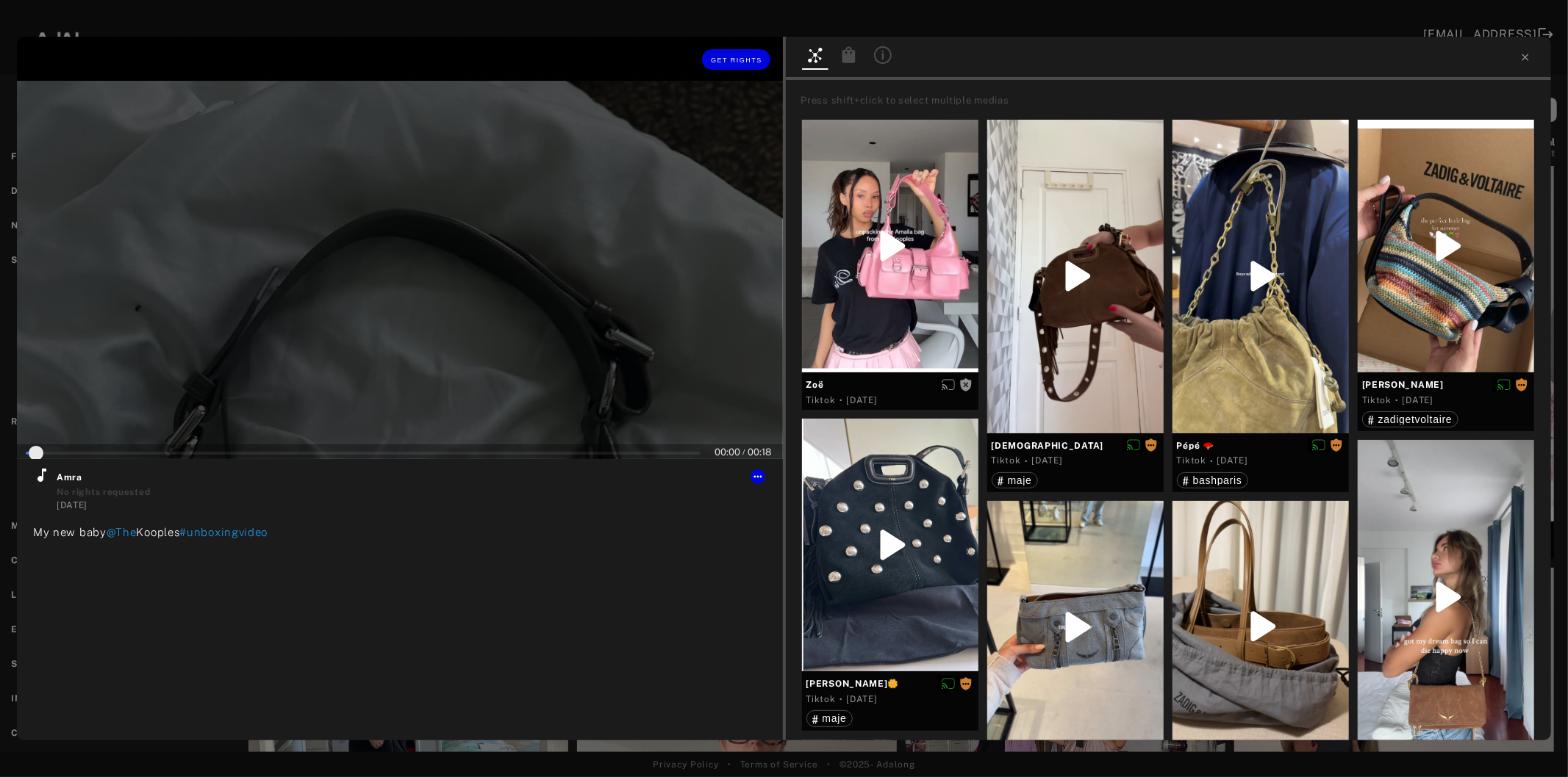
click at [325, 353] on div at bounding box center [399, 248] width 766 height 423
click at [41, 479] on icon at bounding box center [42, 475] width 9 height 13
type input "*"
click at [1526, 59] on icon at bounding box center [1525, 57] width 7 height 7
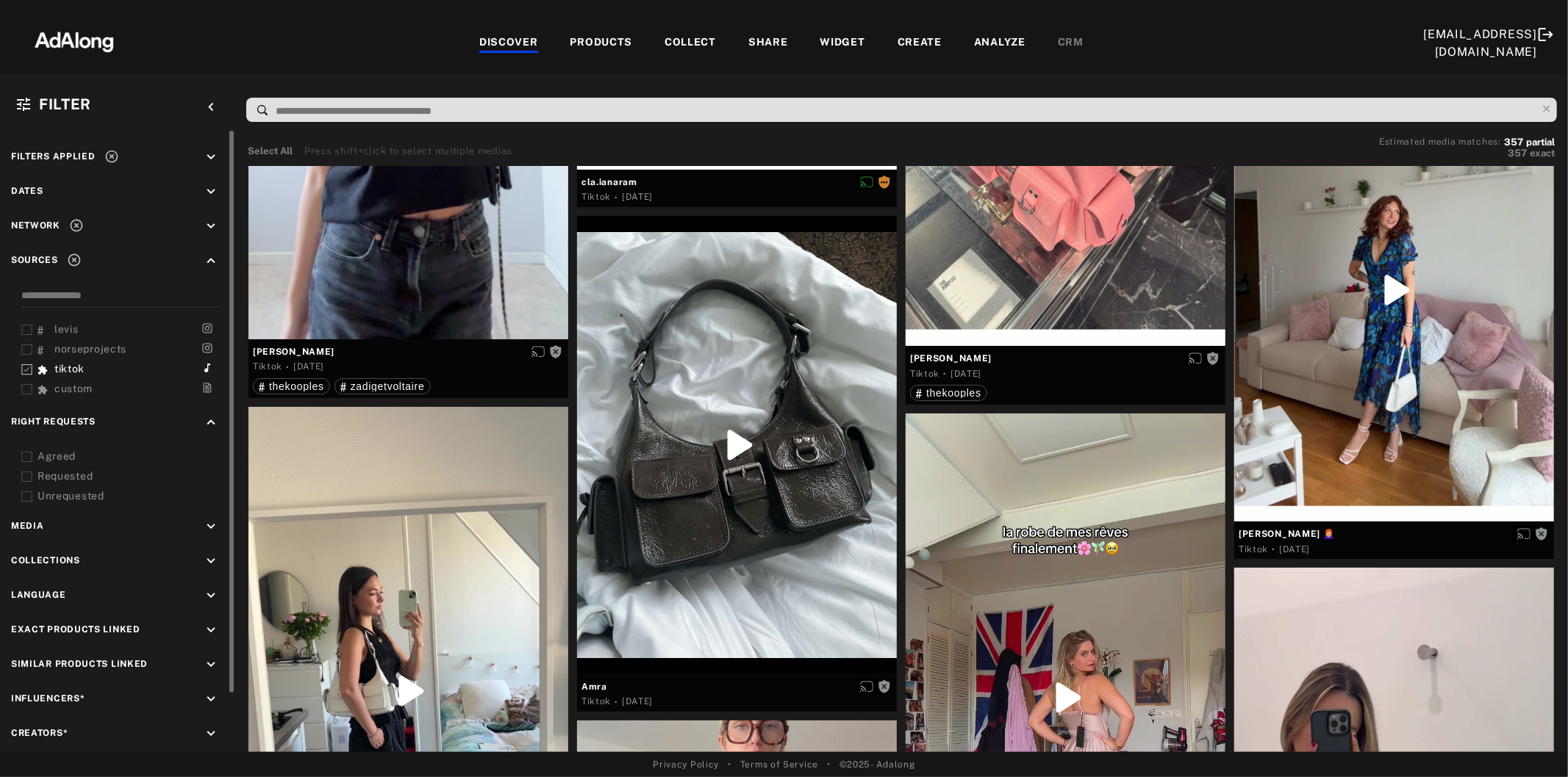
click at [21, 452] on icon at bounding box center [26, 457] width 11 height 11
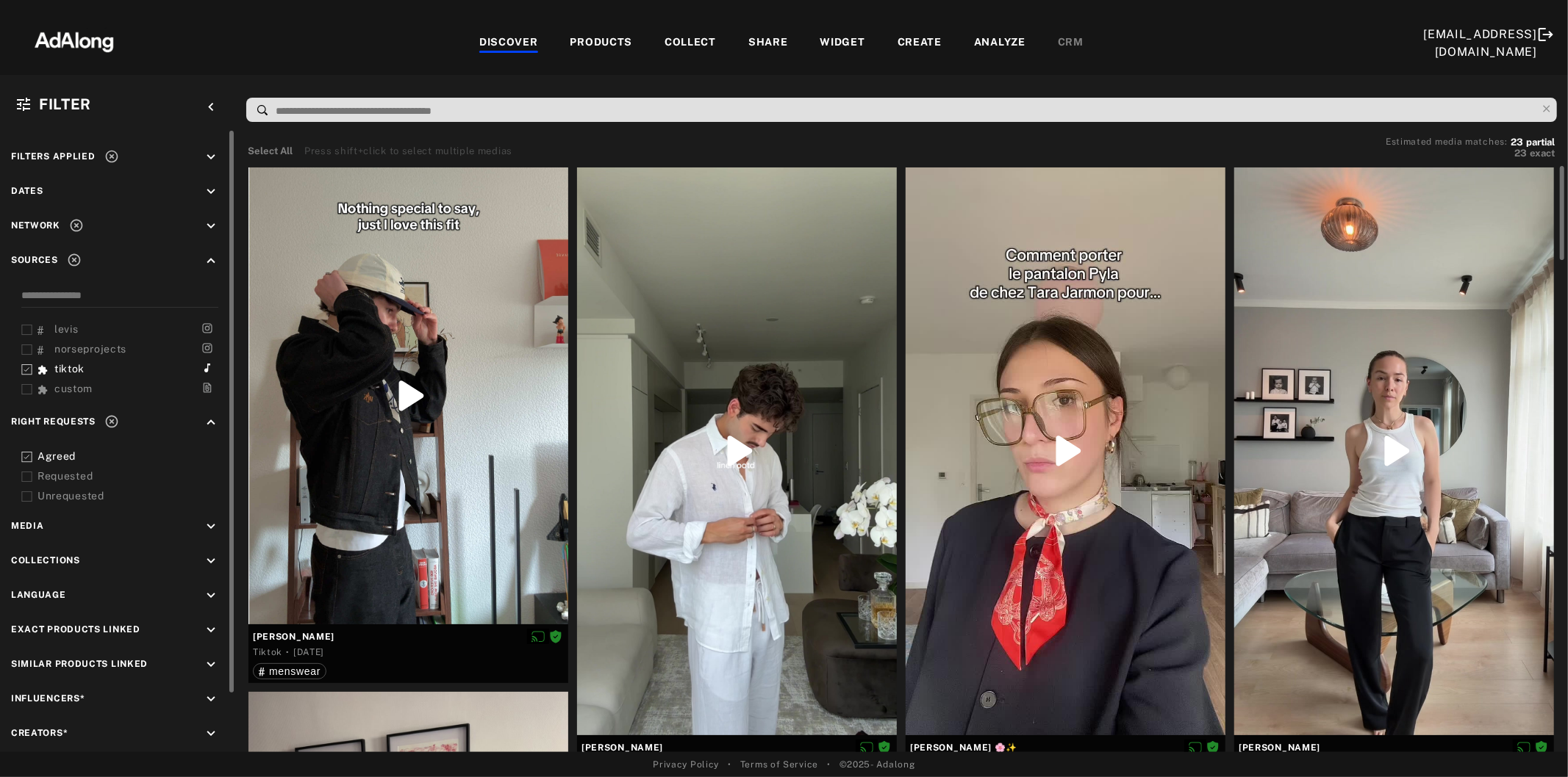
click at [25, 472] on icon at bounding box center [26, 477] width 11 height 11
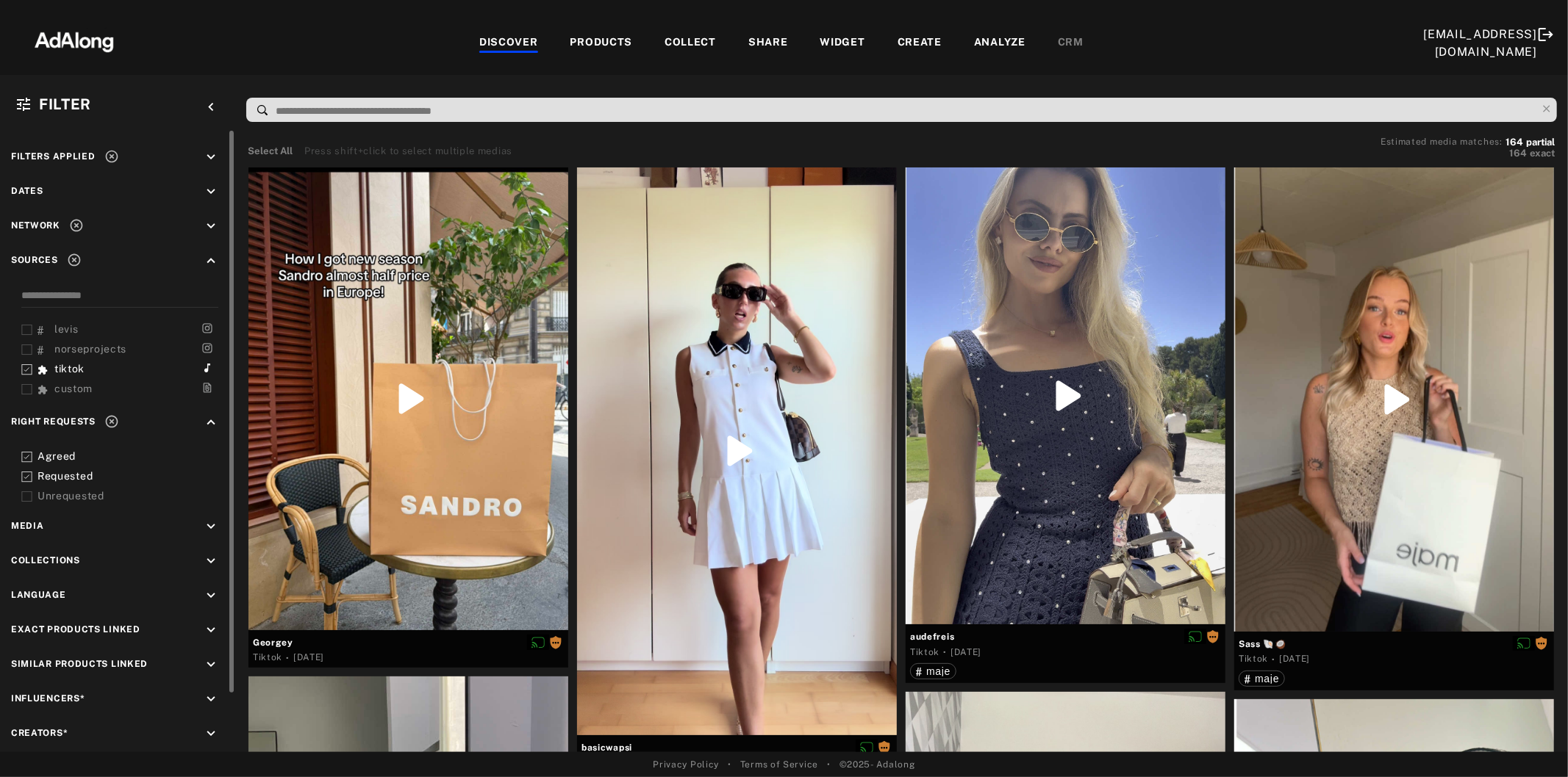
click at [110, 414] on icon at bounding box center [112, 421] width 15 height 15
click at [26, 365] on rect at bounding box center [26, 369] width 10 height 10
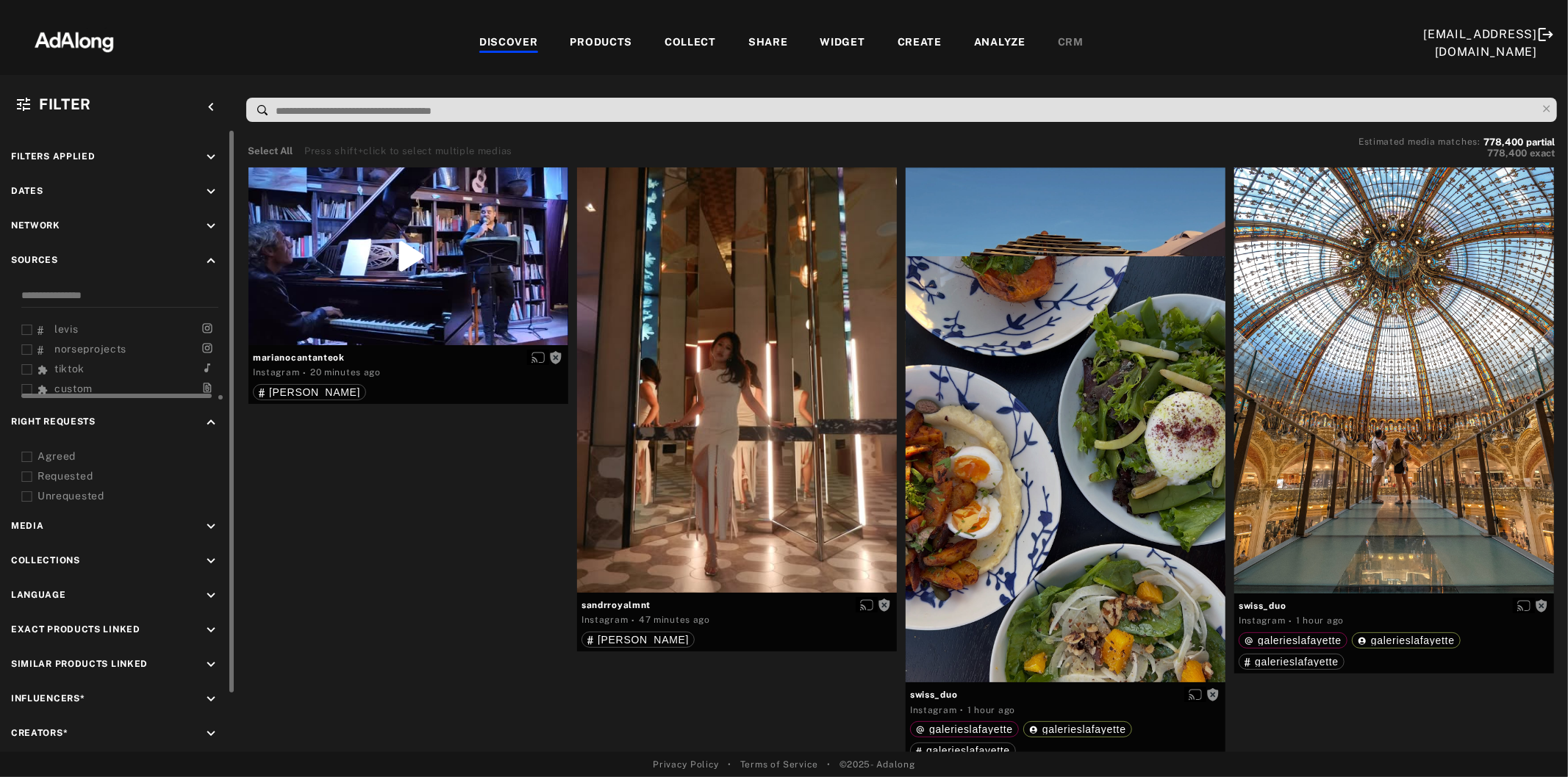
click at [26, 452] on icon at bounding box center [26, 457] width 11 height 11
